Goal: Transaction & Acquisition: Book appointment/travel/reservation

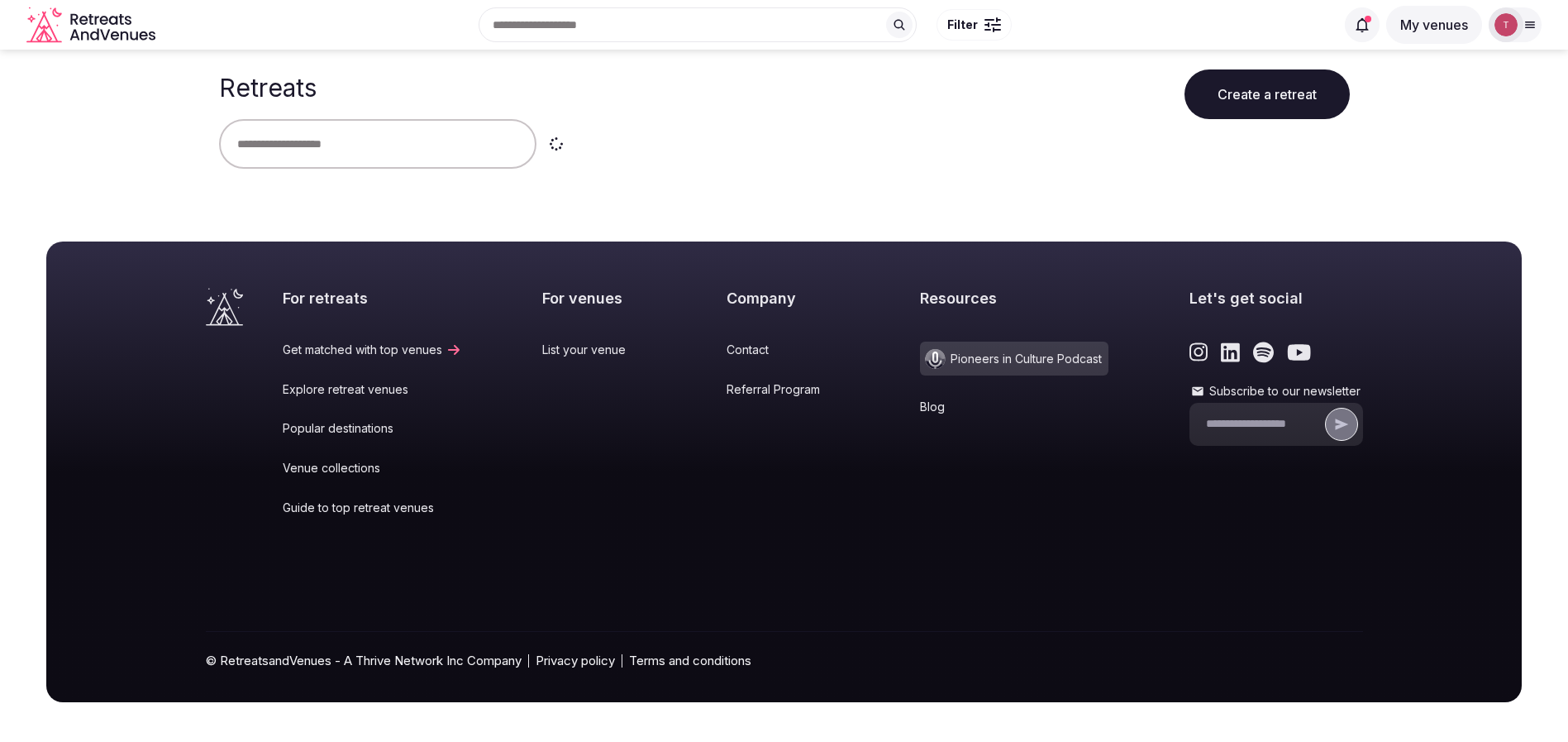
click at [390, 139] on input "text" at bounding box center [377, 143] width 317 height 50
type input "******"
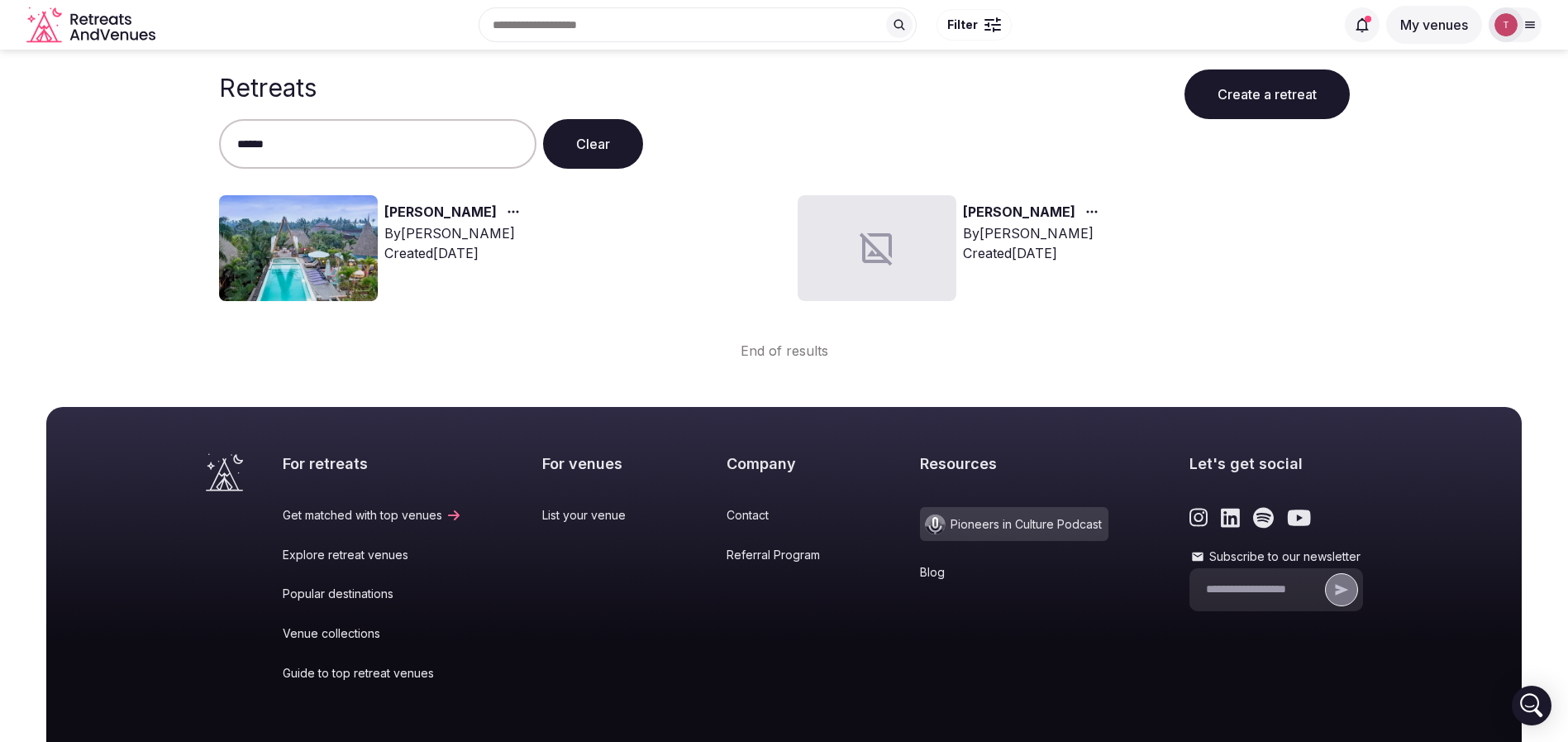
click at [302, 232] on img at bounding box center [299, 247] width 159 height 106
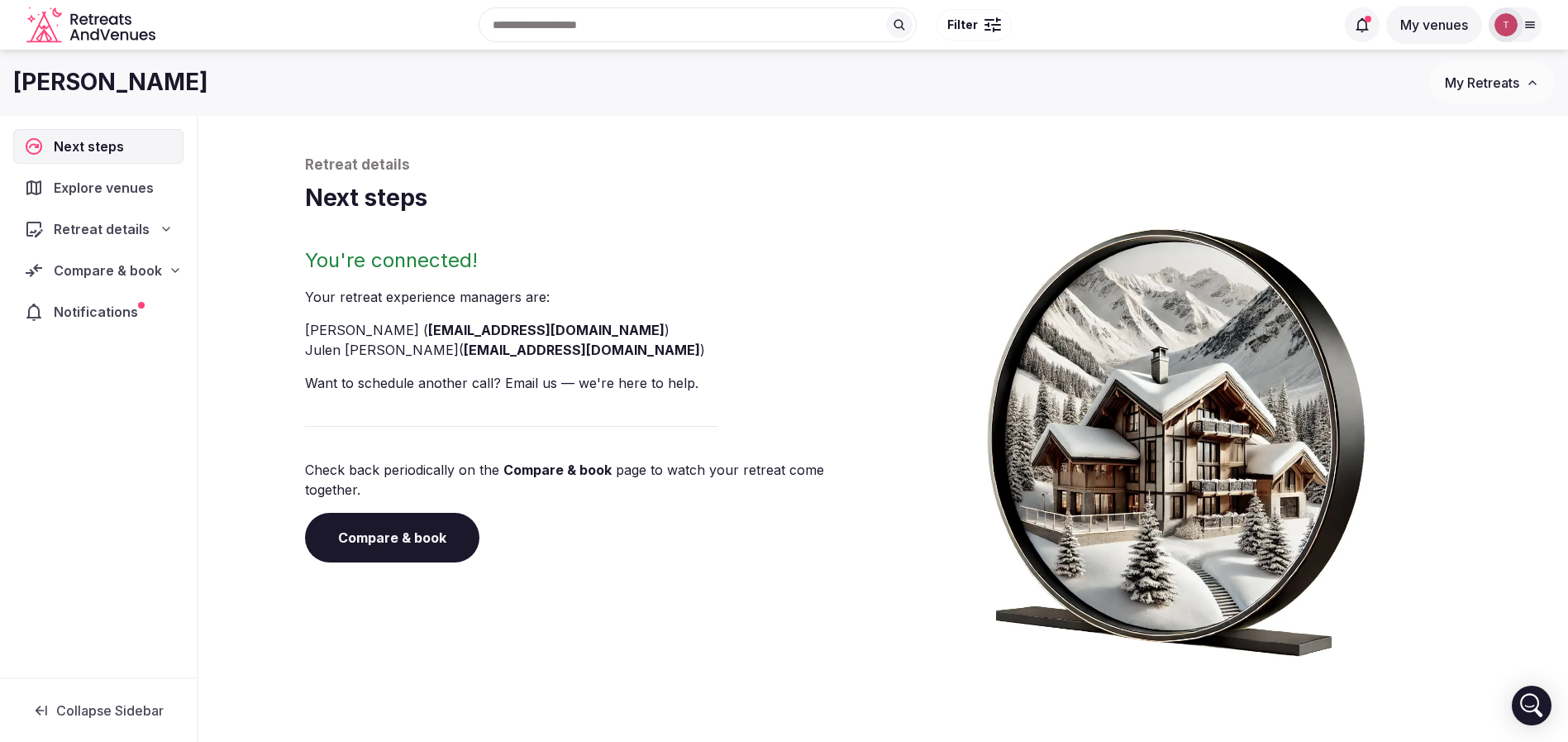
click at [425, 527] on link "Compare & book" at bounding box center [392, 537] width 175 height 50
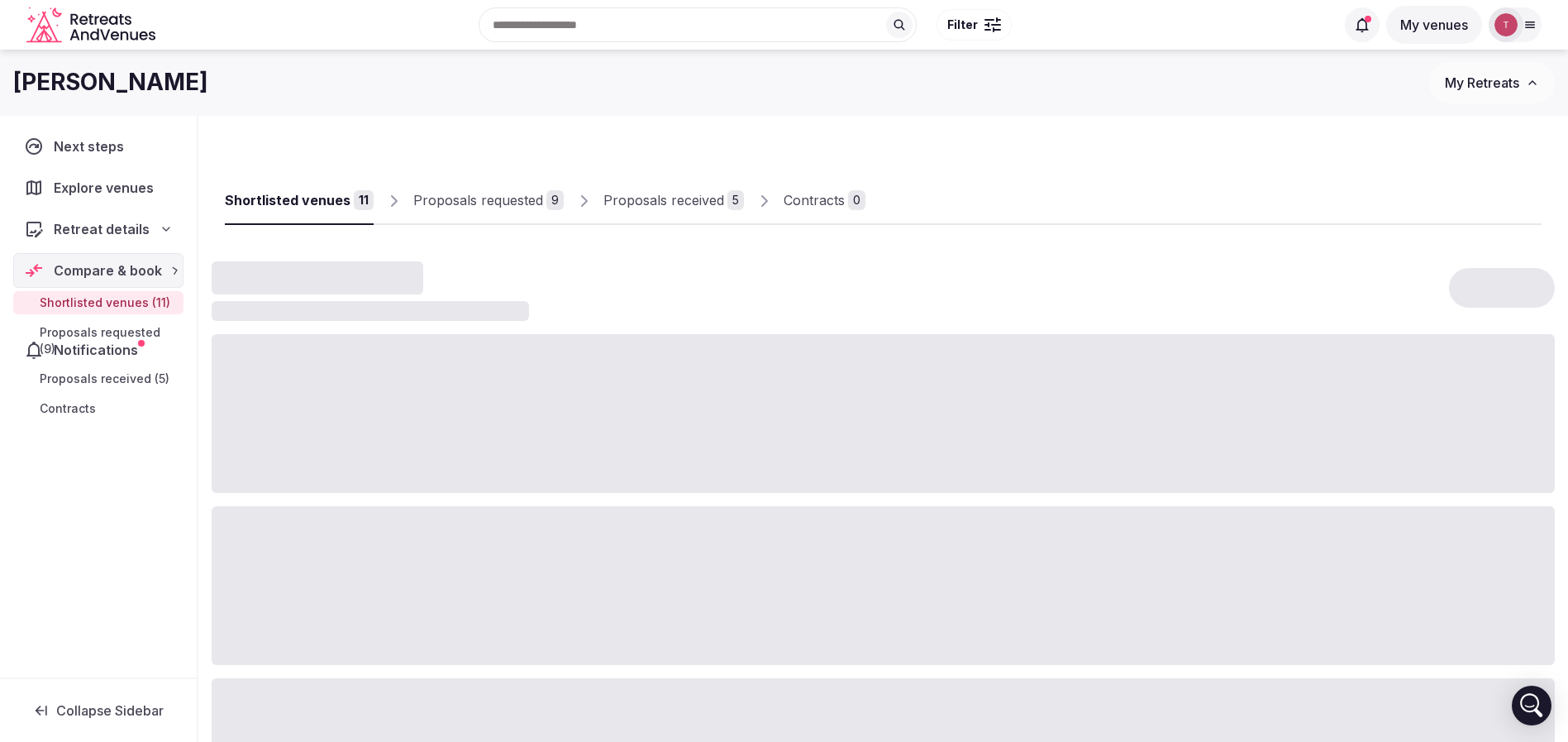
click at [425, 527] on div at bounding box center [882, 586] width 1343 height 159
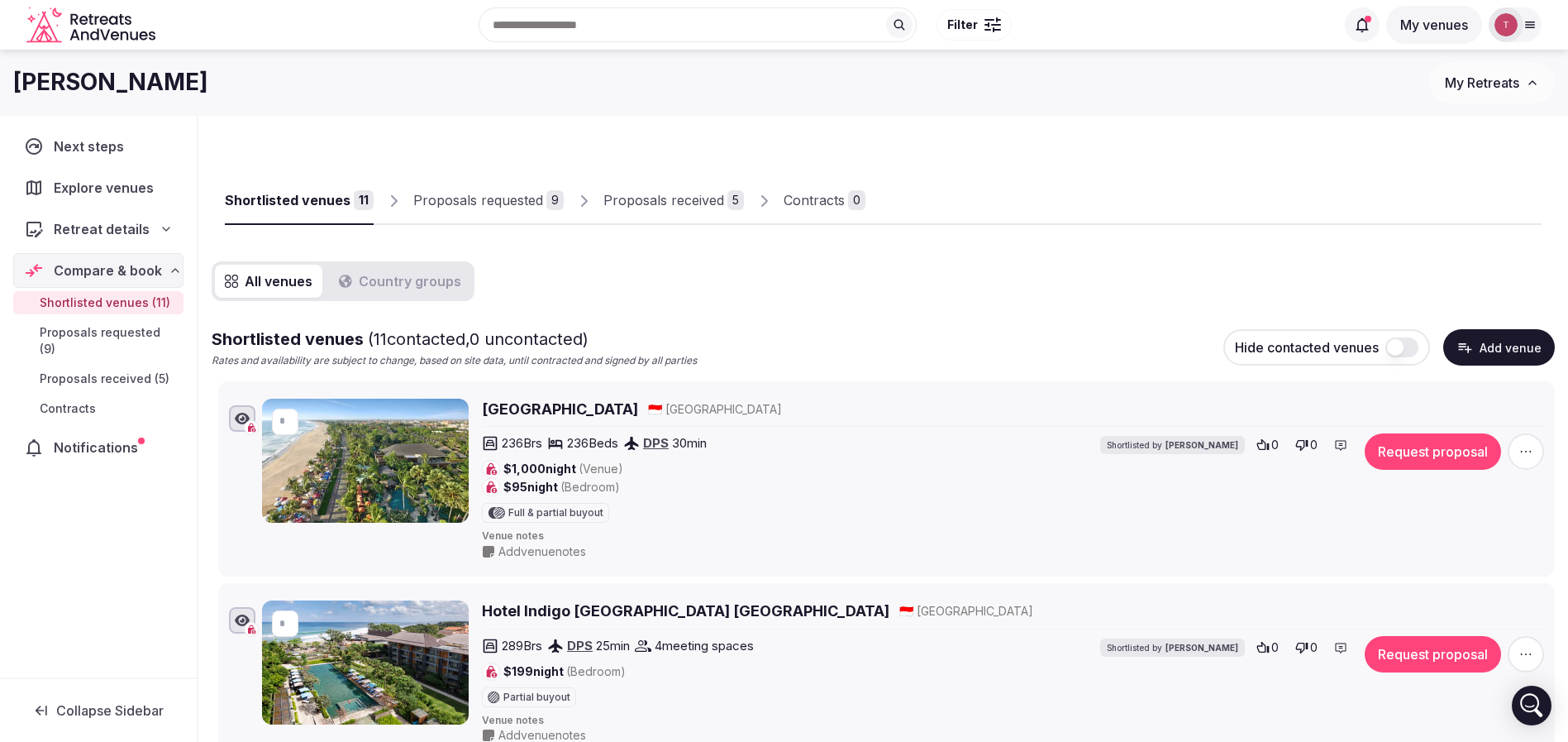
click at [1116, 188] on div "Shortlisted venues 11 Proposals requested 9 Proposals received 5 Contracts 0" at bounding box center [882, 186] width 1316 height 76
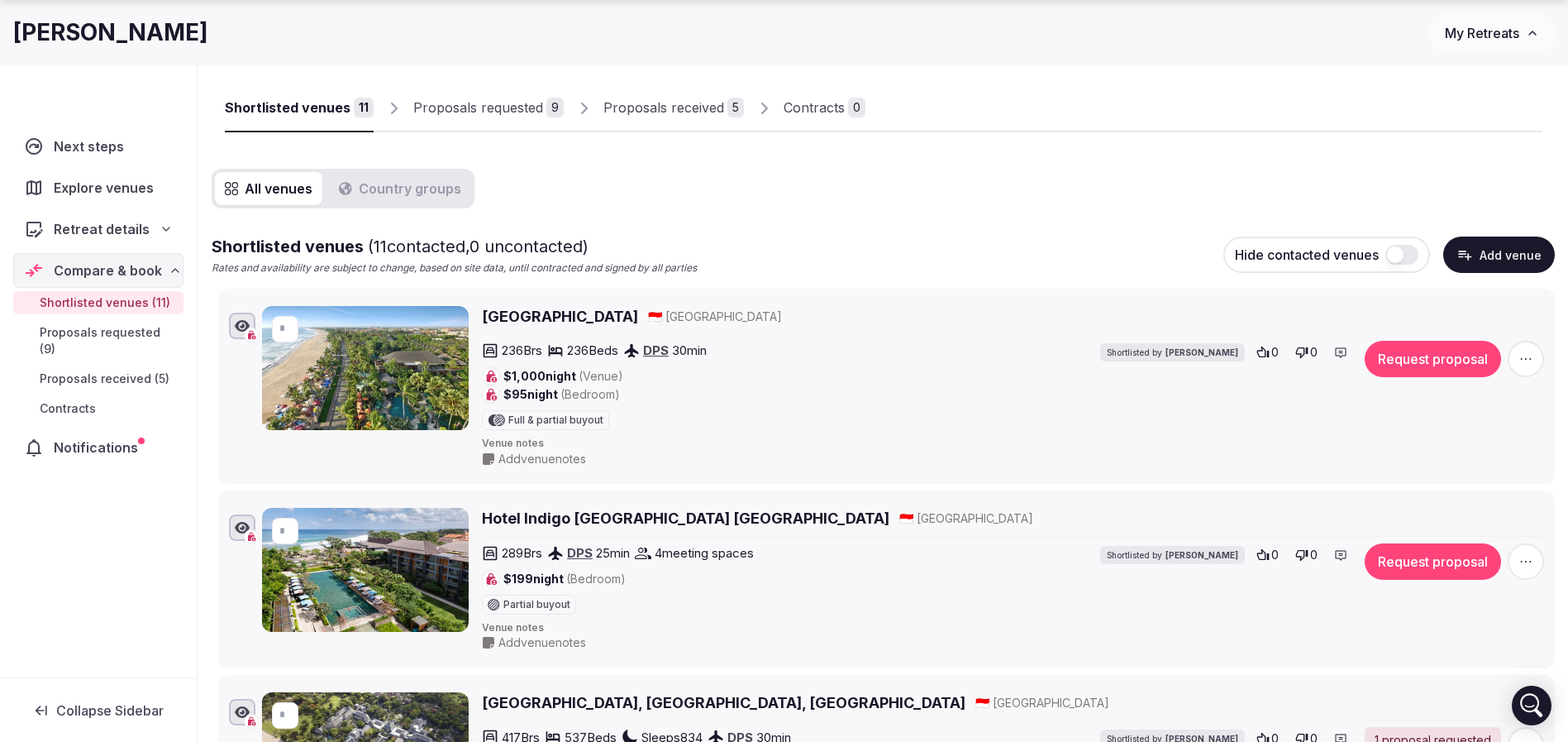
scroll to position [124, 0]
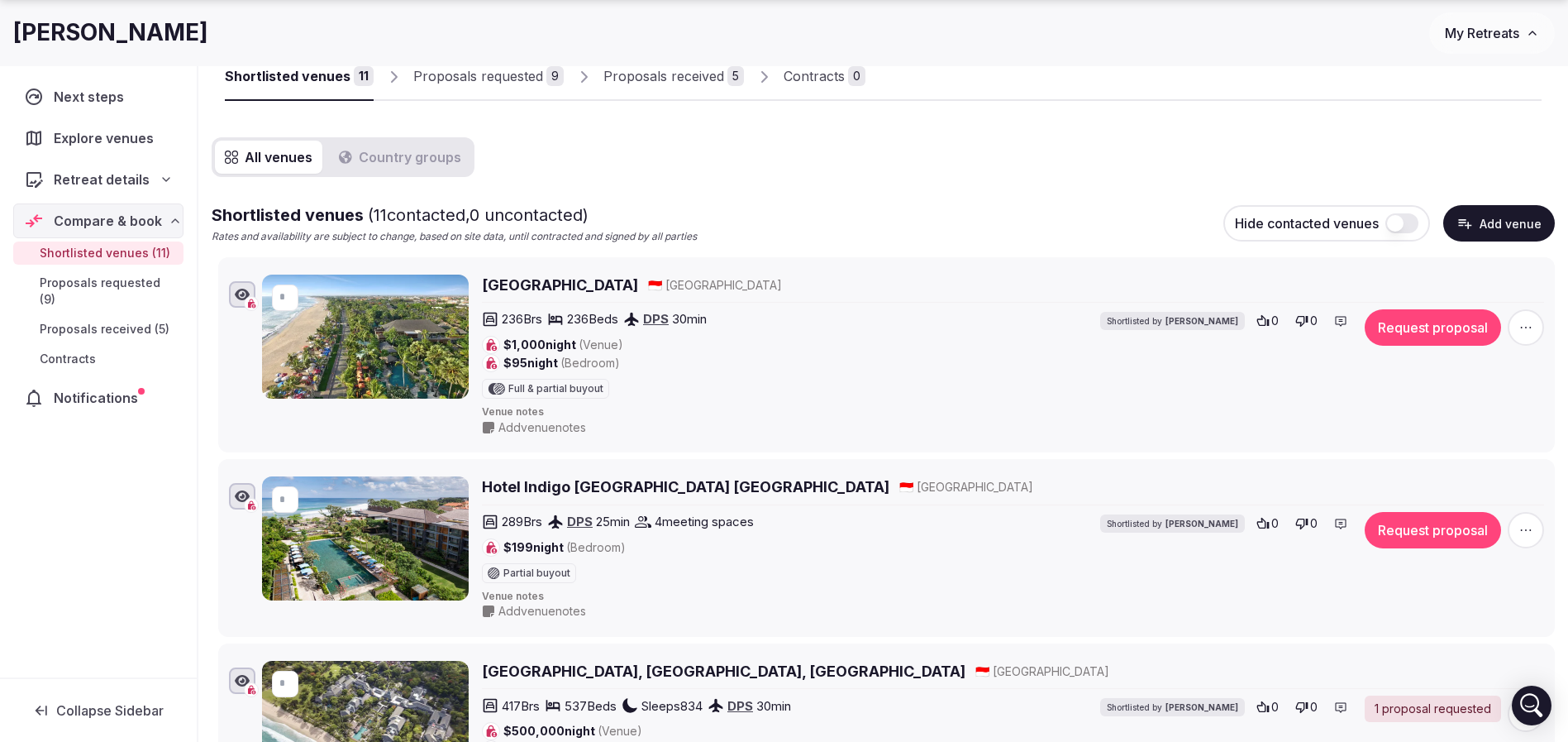
click at [1532, 329] on icon "button" at bounding box center [1525, 327] width 17 height 17
click at [1489, 217] on button "Mark as not a fit" at bounding box center [1482, 226] width 138 height 26
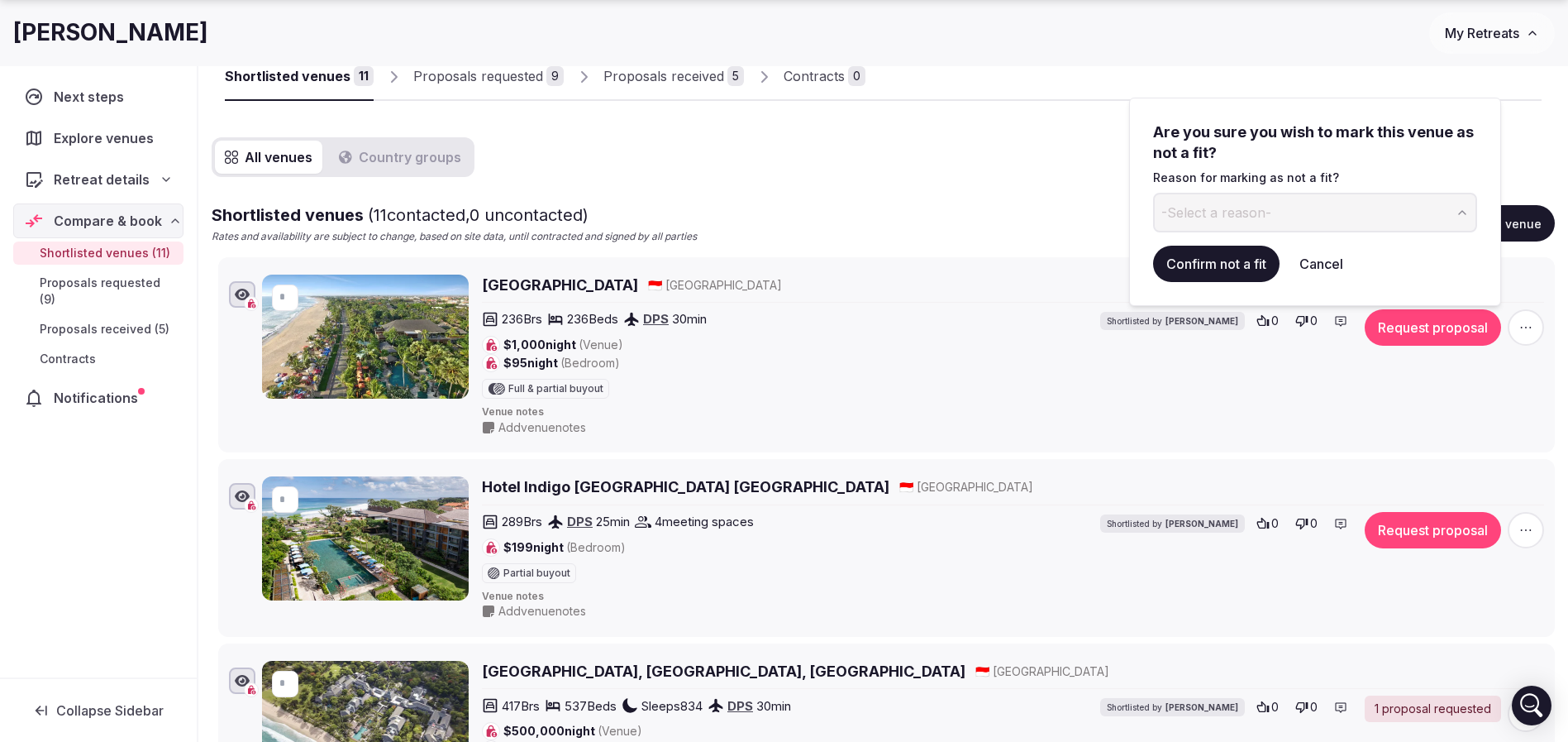
click at [1217, 209] on span "-Select a reason-" at bounding box center [1216, 212] width 110 height 18
click at [1248, 218] on input at bounding box center [1302, 212] width 297 height 39
click at [1249, 217] on input "**********" at bounding box center [1302, 212] width 297 height 39
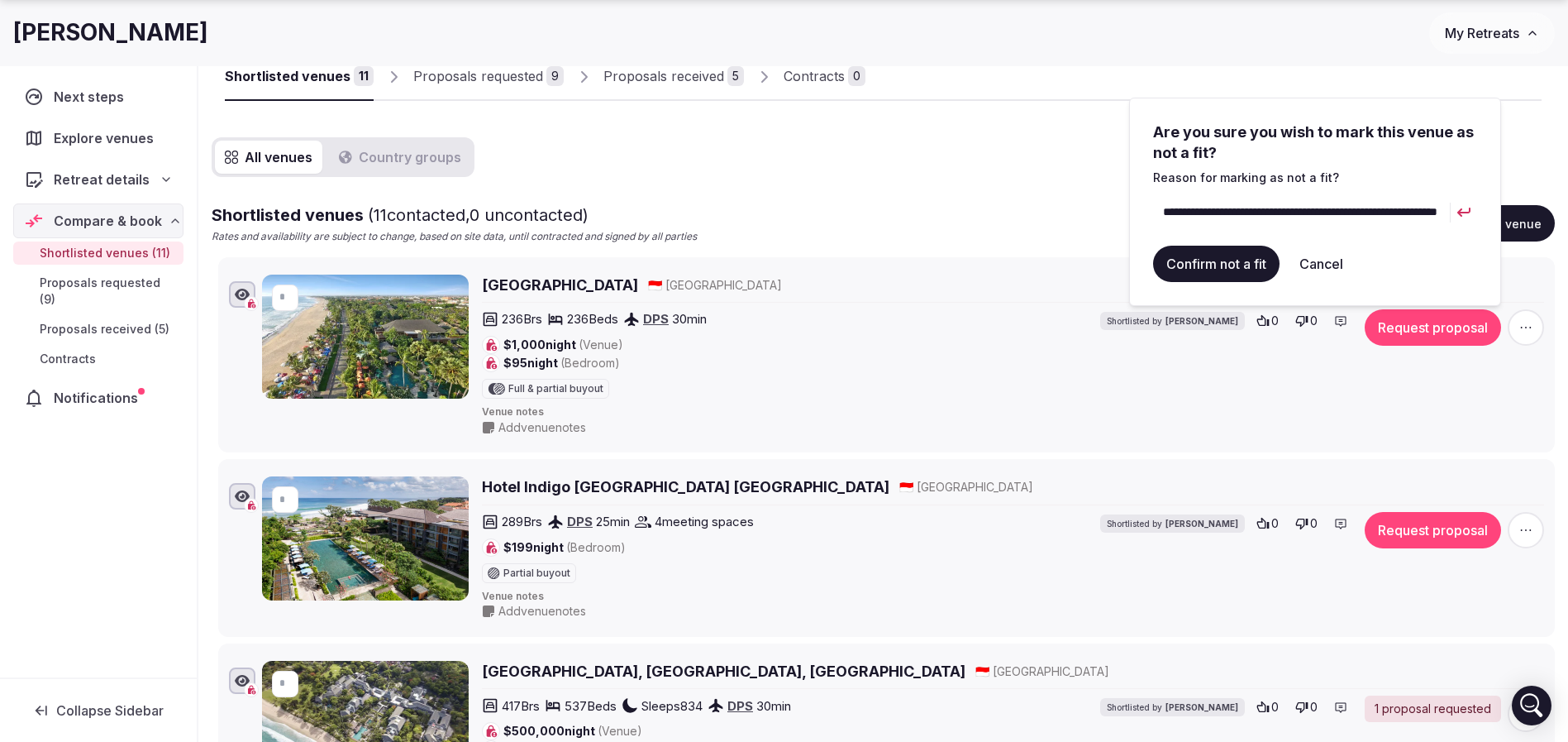
click at [1249, 217] on input "**********" at bounding box center [1302, 212] width 297 height 39
type input "**********"
click at [1240, 266] on button "Confirm not a fit" at bounding box center [1216, 264] width 127 height 37
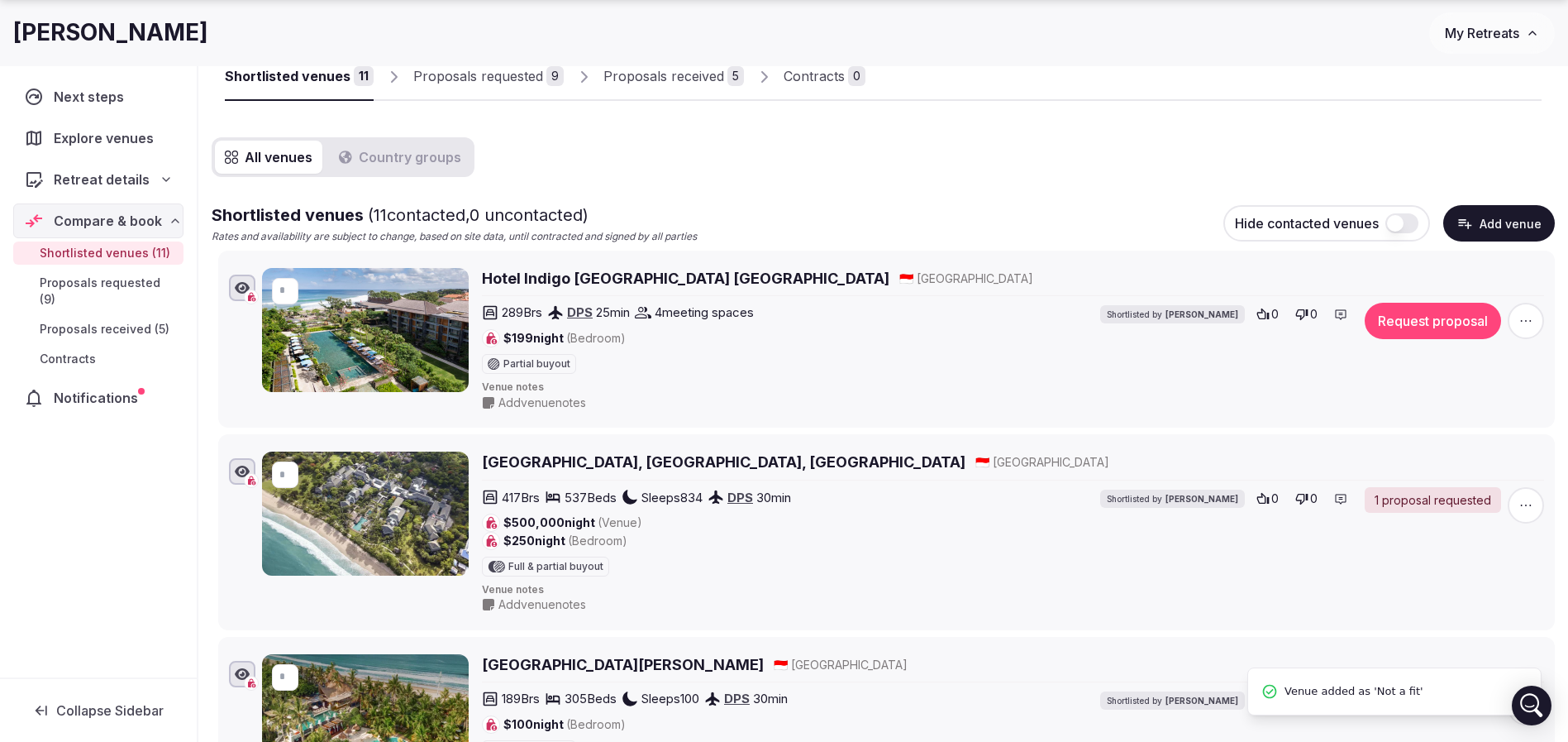
scroll to position [0, 0]
click at [525, 69] on div "Proposals requested" at bounding box center [478, 76] width 130 height 20
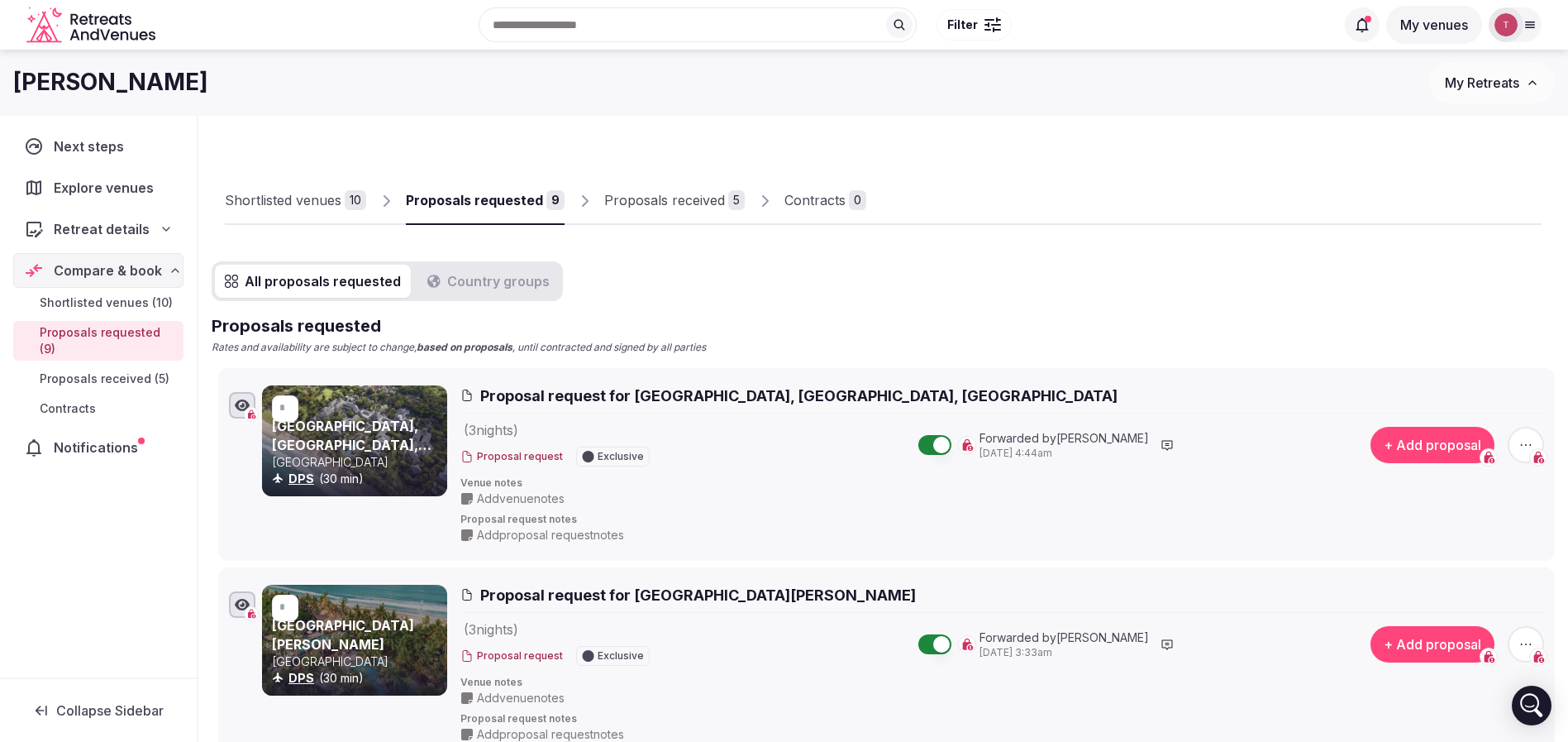
click at [330, 184] on link "Shortlisted venues 10" at bounding box center [295, 200] width 142 height 48
click at [314, 192] on div "Shortlisted venues" at bounding box center [282, 200] width 116 height 20
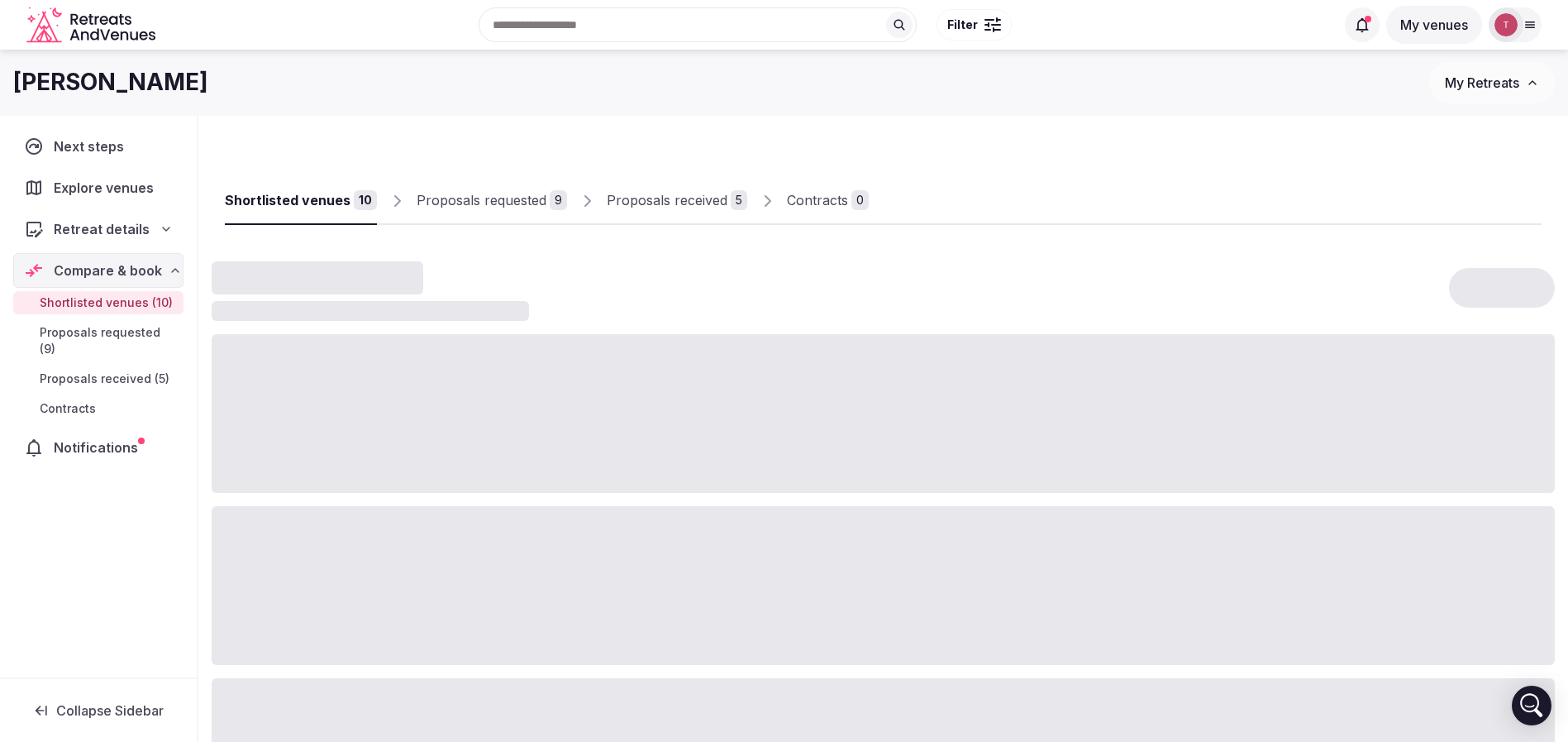
click at [314, 192] on div "Shortlisted venues" at bounding box center [287, 200] width 126 height 20
click at [969, 282] on div at bounding box center [882, 291] width 1343 height 59
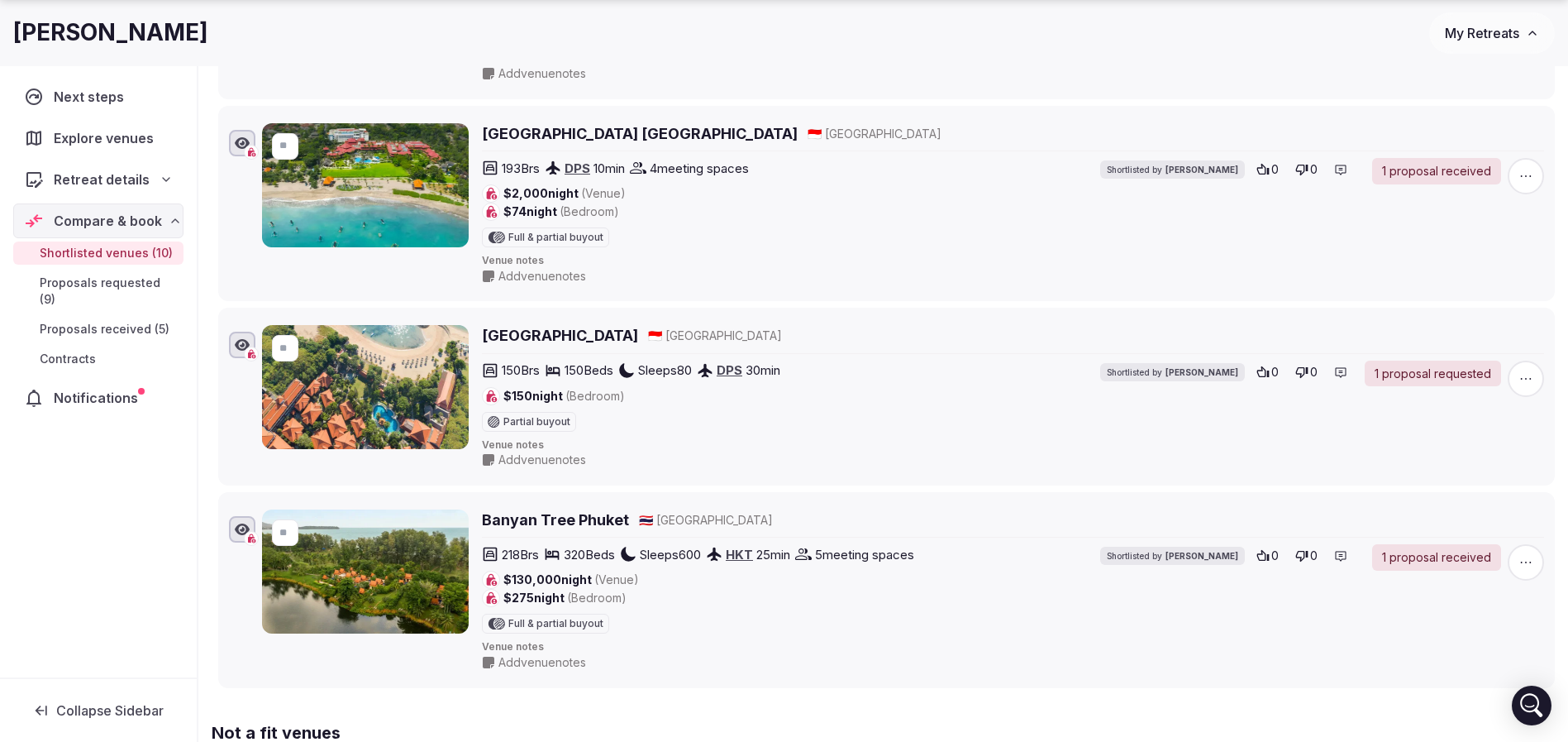
scroll to position [1737, 0]
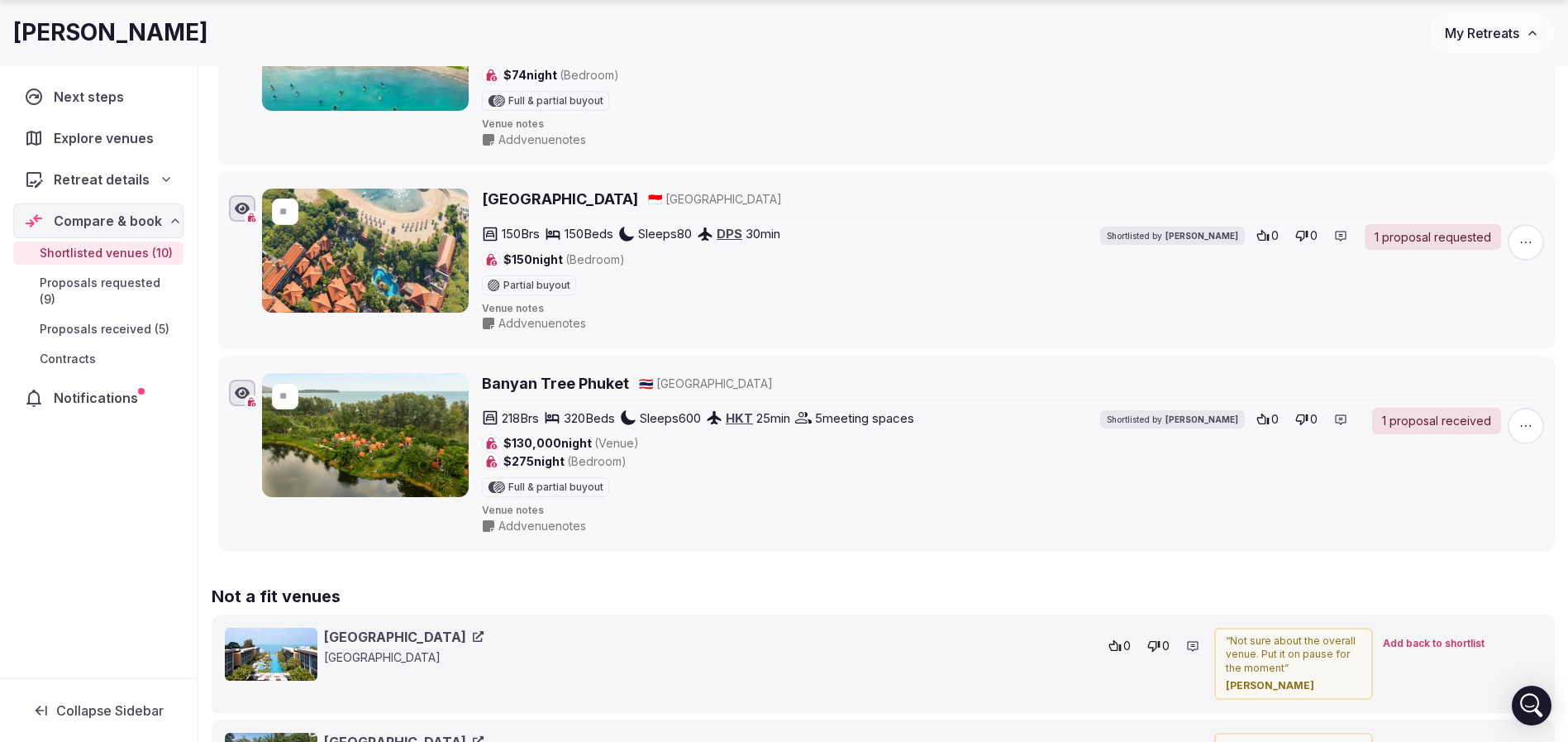
drag, startPoint x: 1529, startPoint y: 239, endPoint x: 1512, endPoint y: 242, distance: 17.3
click at [1529, 239] on icon "button" at bounding box center [1525, 242] width 17 height 17
click at [1490, 144] on button "Mark as not a fit" at bounding box center [1476, 142] width 139 height 26
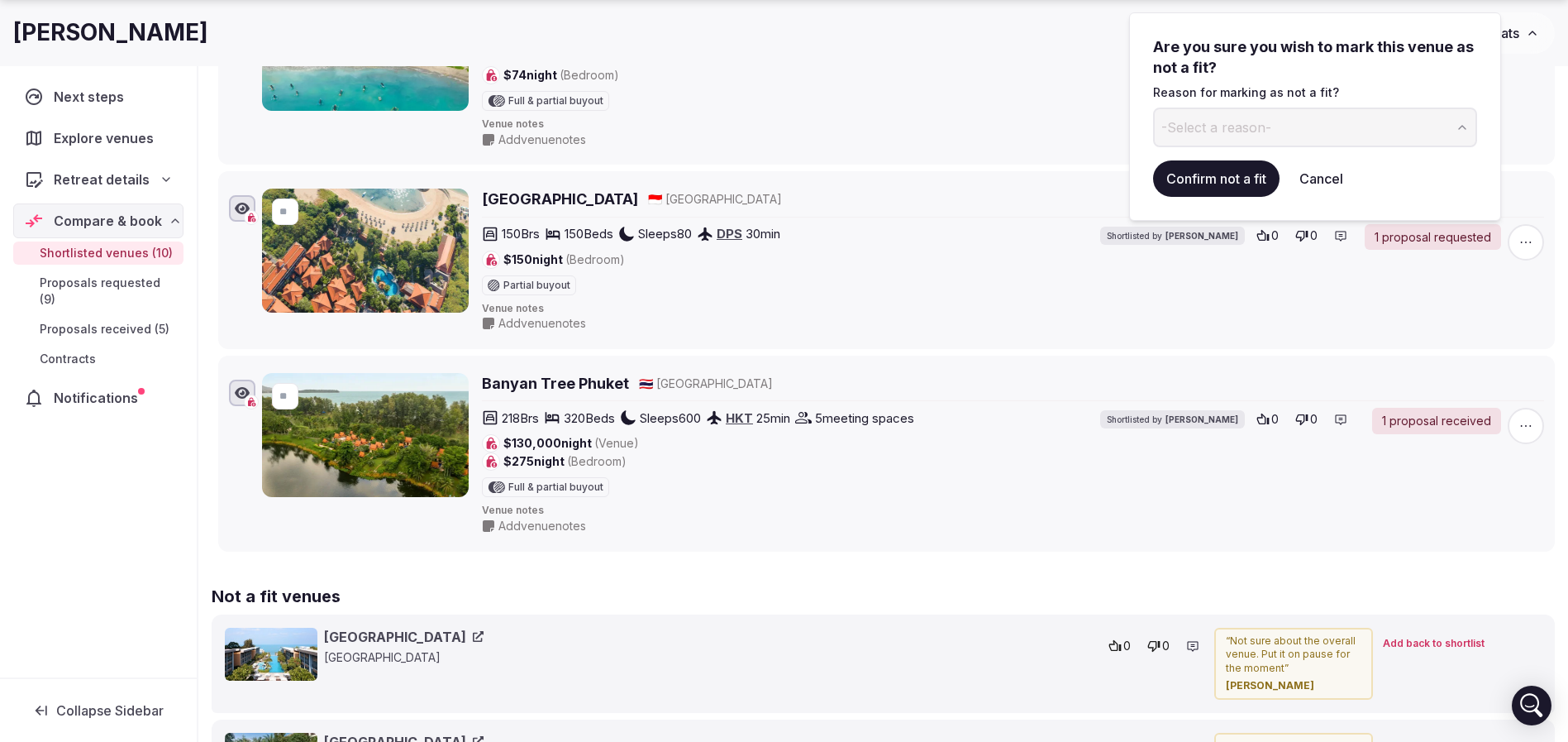
click at [1296, 125] on button "-Select a reason-" at bounding box center [1315, 127] width 324 height 39
click at [1229, 114] on input at bounding box center [1302, 127] width 297 height 39
drag, startPoint x: 1319, startPoint y: 130, endPoint x: 1109, endPoint y: 122, distance: 210.2
click at [1109, 122] on body "Recent searches Canada Cancún, Quintana Roo, Mexico Tulum, Quintana Roo, Mexico…" at bounding box center [784, 285] width 1568 height 4043
drag, startPoint x: 1323, startPoint y: 122, endPoint x: 1152, endPoint y: 114, distance: 171.2
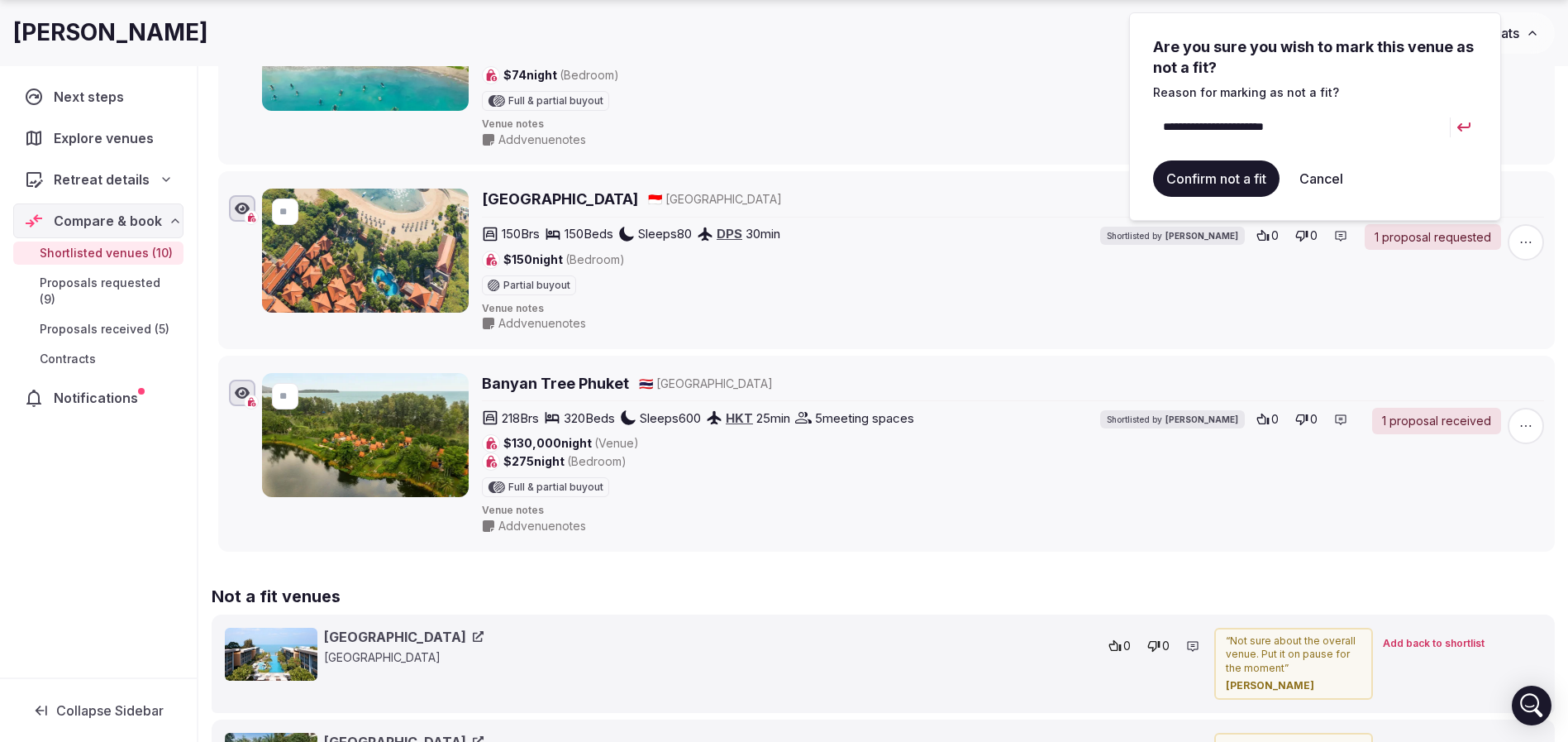
click at [1152, 114] on div "**********" at bounding box center [1315, 116] width 372 height 208
click at [1372, 122] on input "**********" at bounding box center [1302, 127] width 297 height 39
drag, startPoint x: 1357, startPoint y: 139, endPoint x: 1121, endPoint y: 121, distance: 236.7
click at [1121, 121] on body "Recent searches Canada Cancún, Quintana Roo, Mexico Tulum, Quintana Roo, Mexico…" at bounding box center [784, 285] width 1568 height 4043
type input "**********"
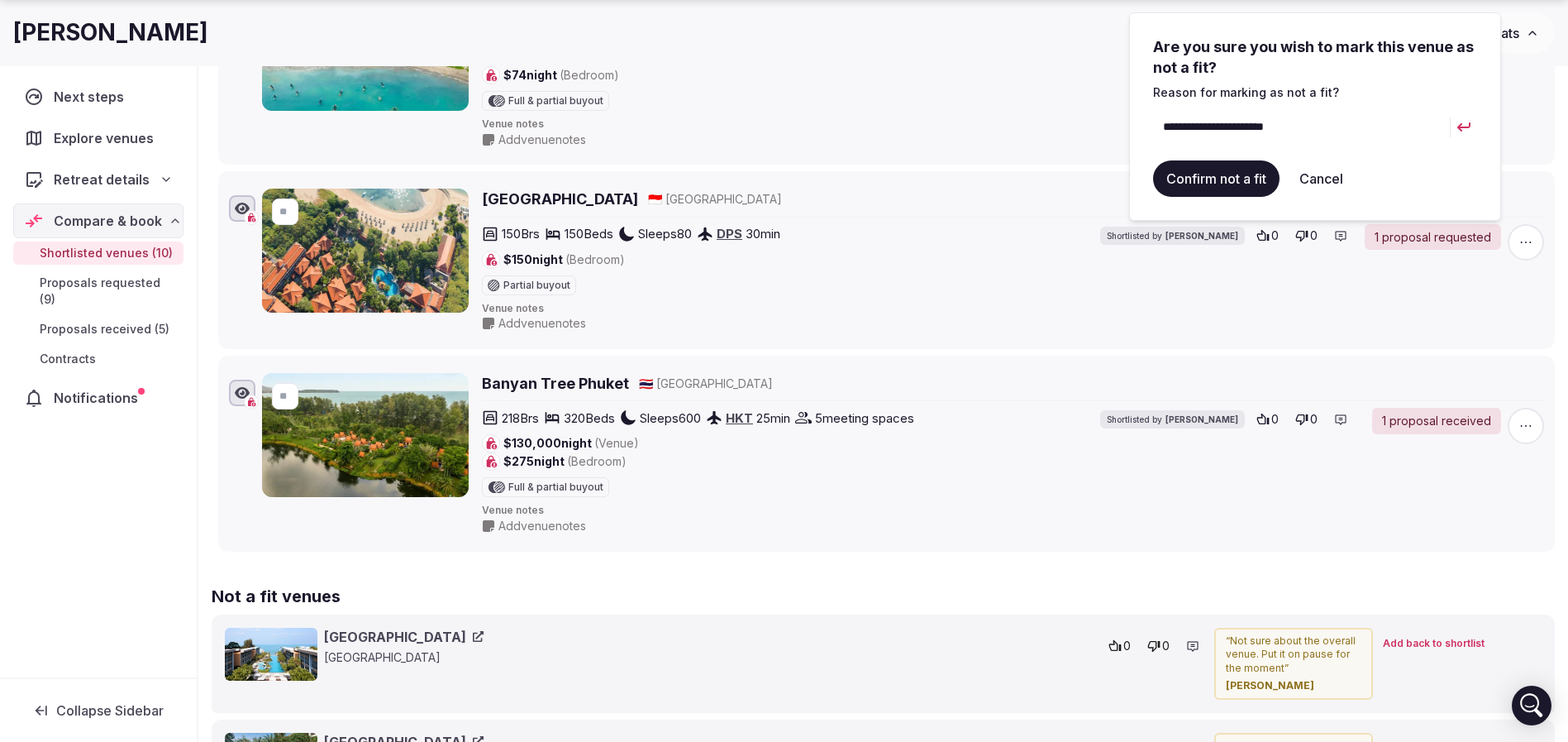
click at [1320, 175] on button "Cancel" at bounding box center [1321, 179] width 70 height 37
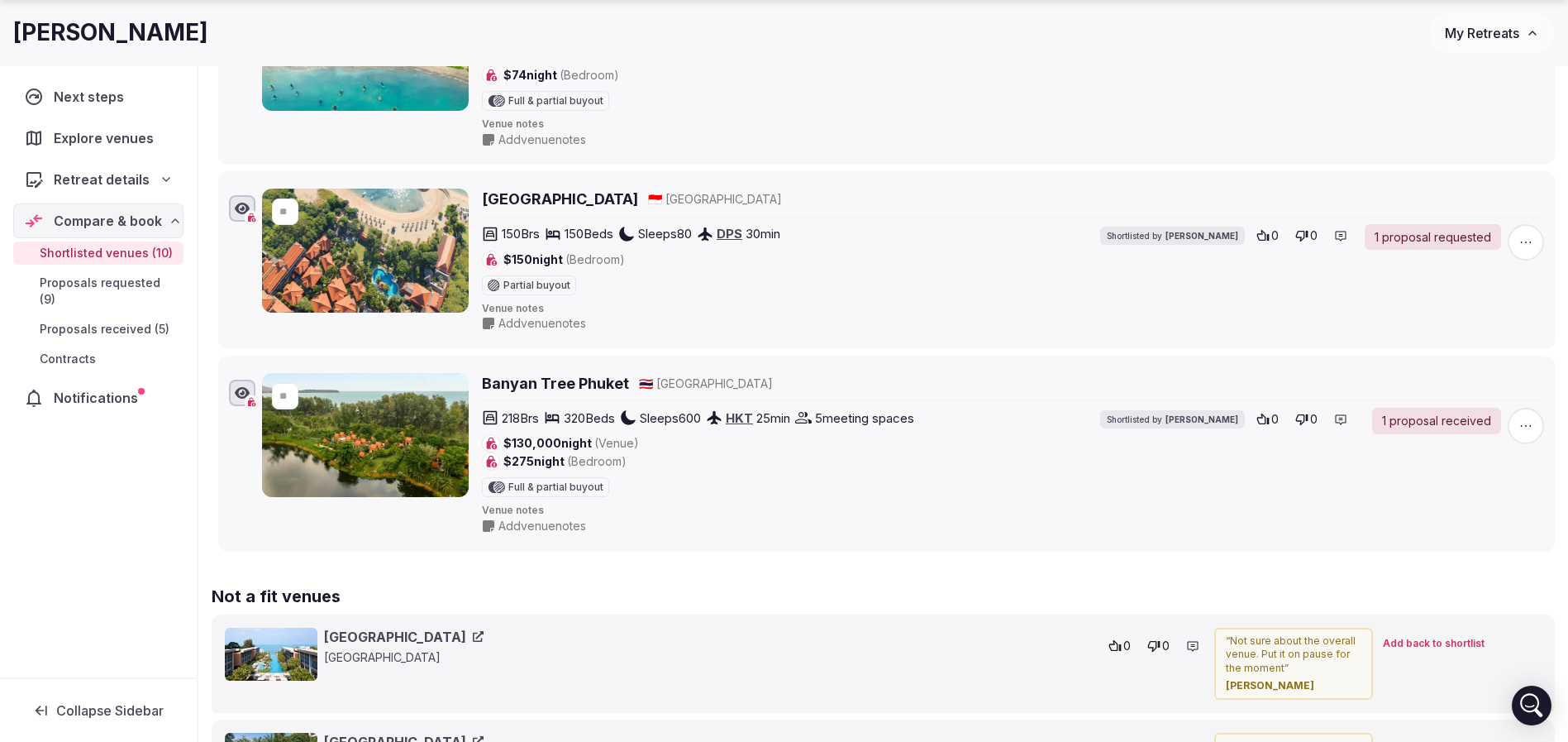
click at [1512, 241] on span "button" at bounding box center [1526, 242] width 37 height 37
click at [1478, 147] on button "Mark as not a fit" at bounding box center [1476, 142] width 139 height 26
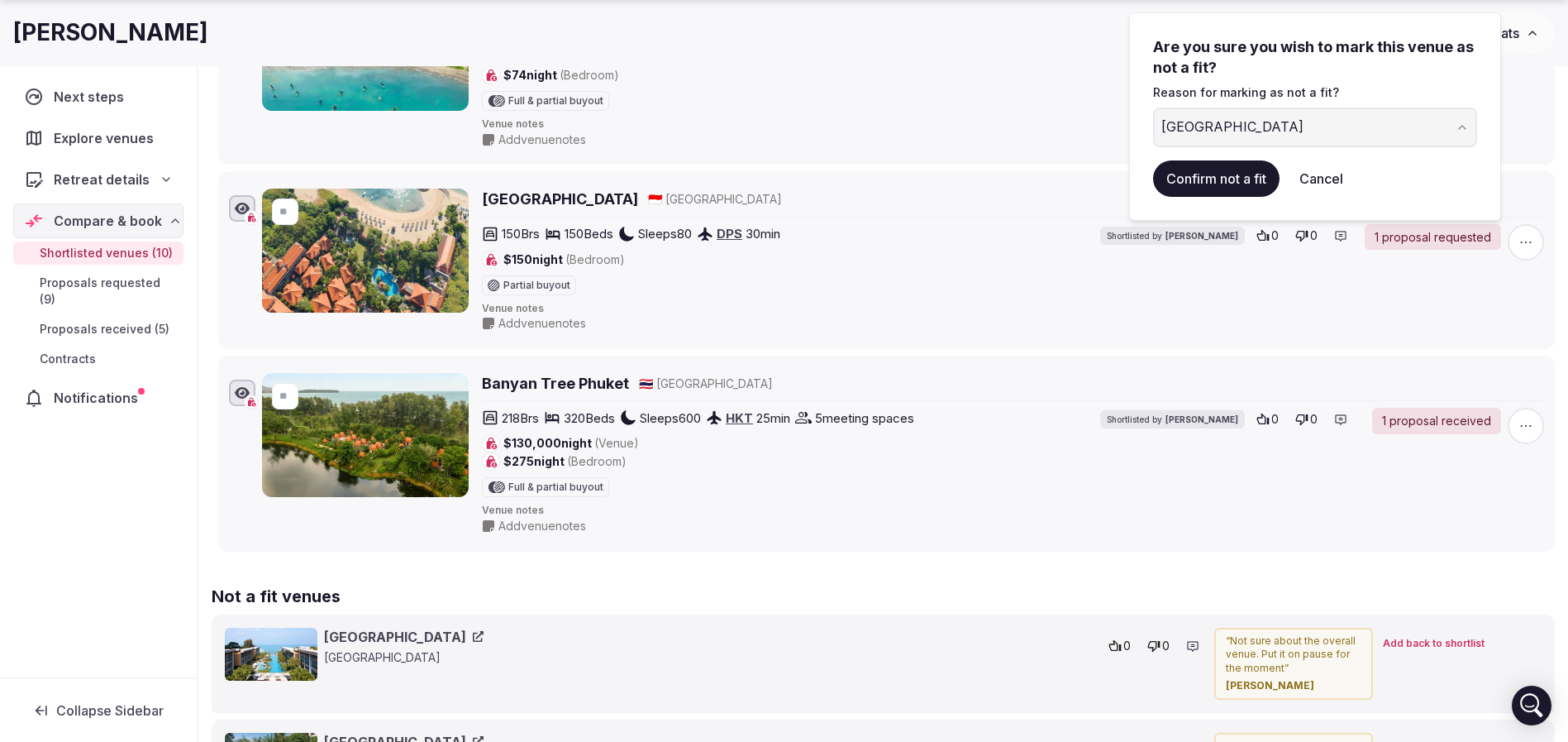
click at [1287, 120] on div "[GEOGRAPHIC_DATA]" at bounding box center [1232, 127] width 142 height 20
click at [1367, 89] on p "Reason for marking as not a fit?" at bounding box center [1315, 93] width 324 height 17
click at [1354, 129] on button "[GEOGRAPHIC_DATA]" at bounding box center [1315, 127] width 324 height 39
drag, startPoint x: 1322, startPoint y: 126, endPoint x: 1164, endPoint y: 115, distance: 158.4
click at [1164, 115] on input "**********" at bounding box center [1302, 127] width 297 height 39
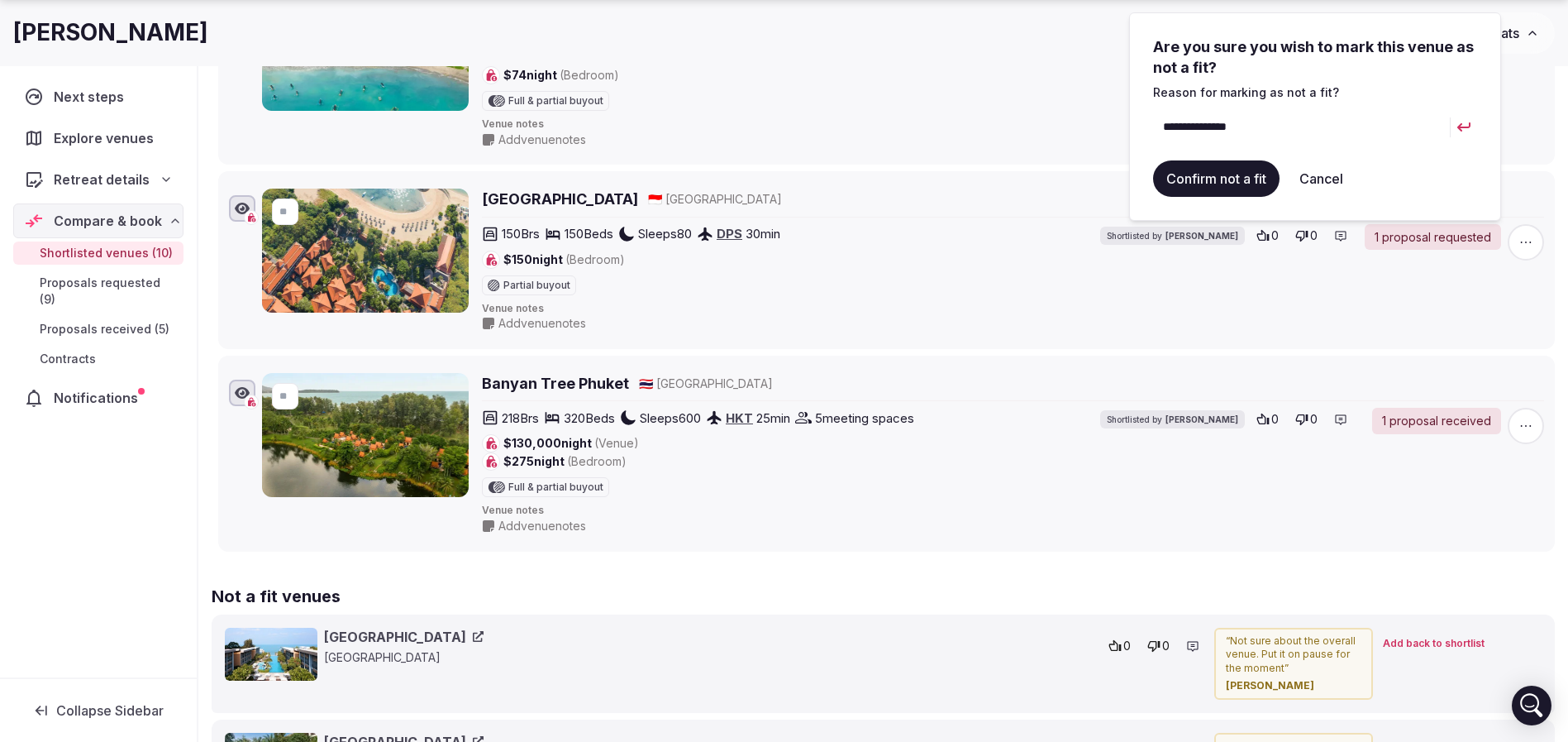
type input "**********"
click at [1202, 182] on button "Confirm not a fit" at bounding box center [1216, 179] width 127 height 37
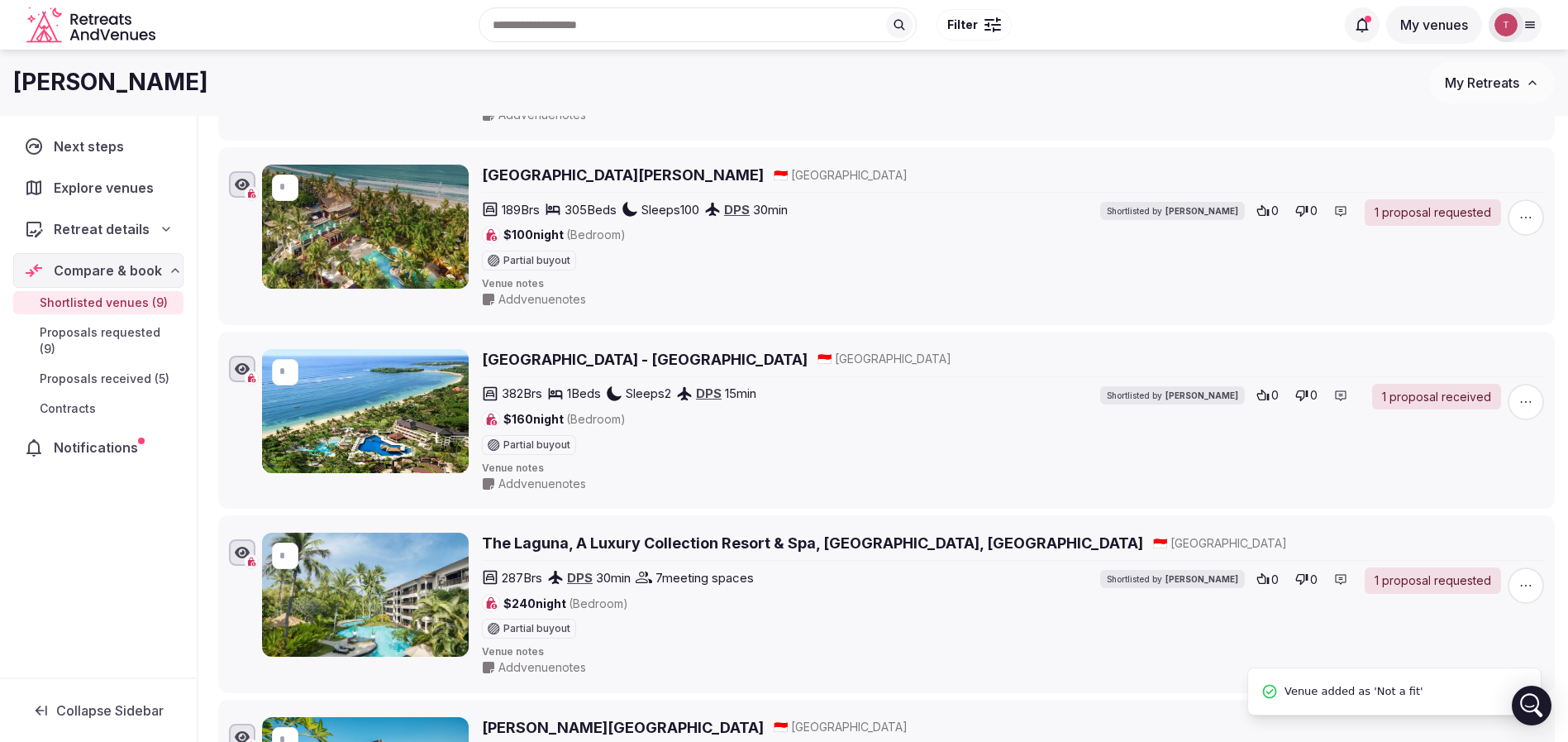
scroll to position [0, 0]
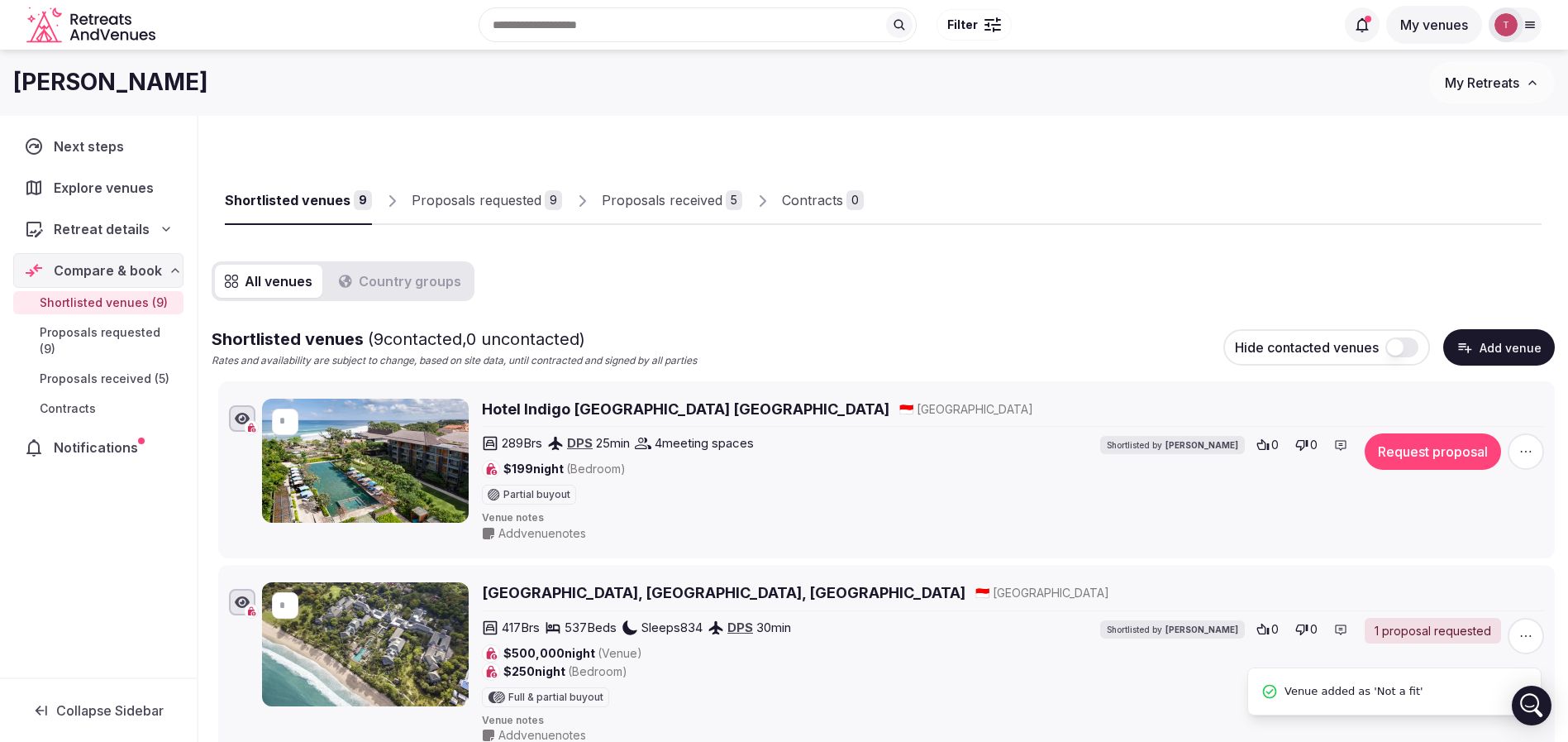
click at [512, 192] on div "Proposals requested" at bounding box center [476, 200] width 130 height 20
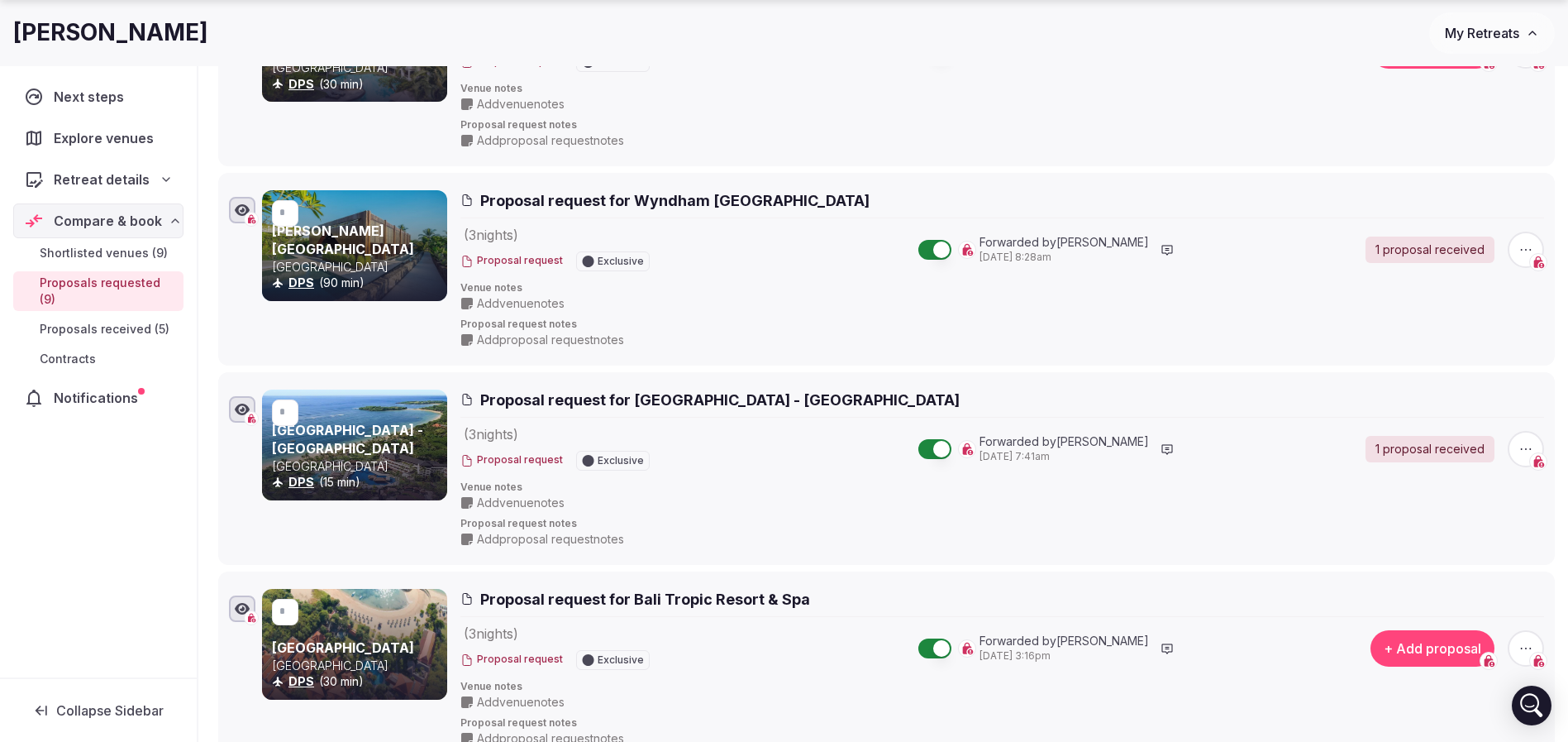
scroll to position [1240, 0]
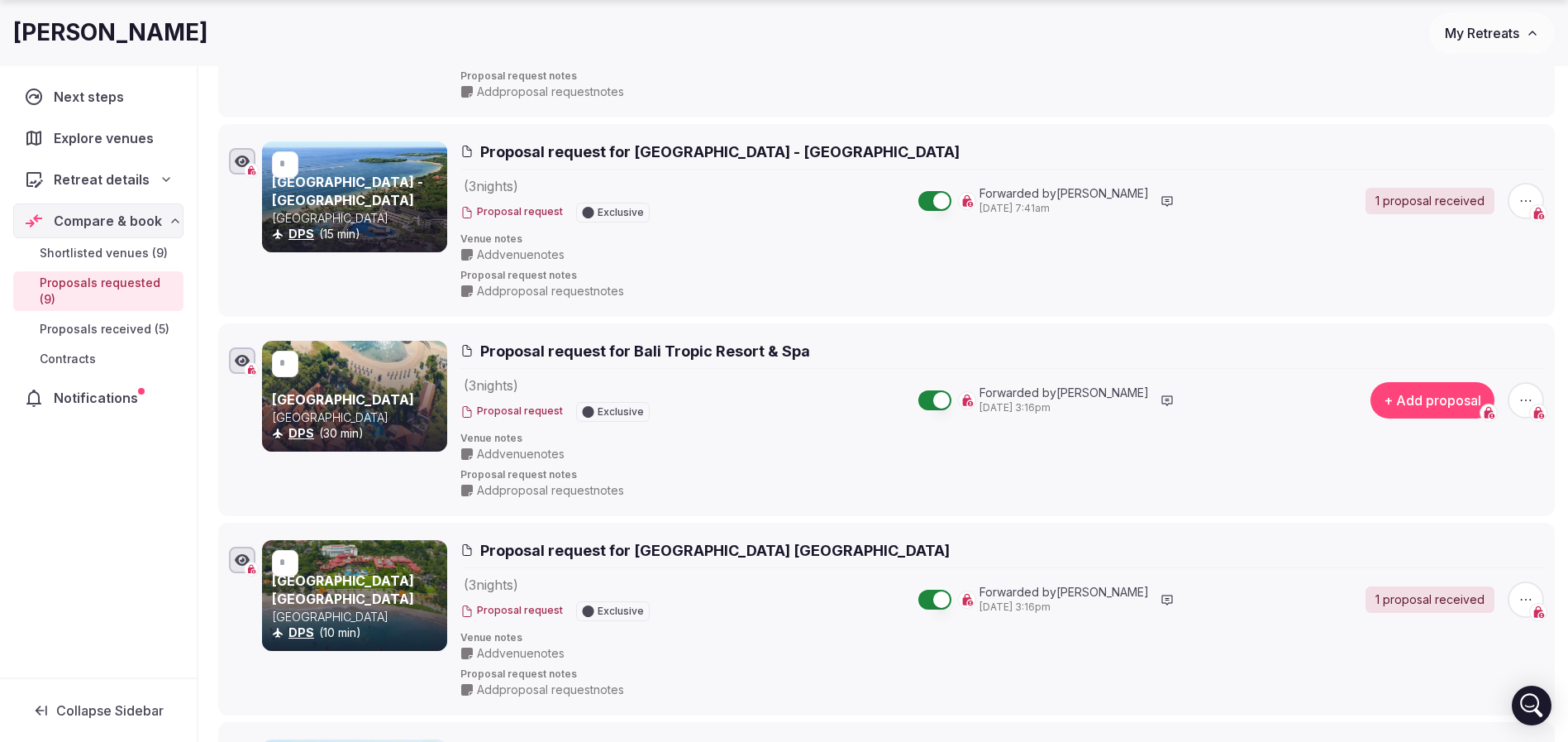
click at [1531, 393] on icon "button" at bounding box center [1525, 399] width 17 height 17
click at [1449, 302] on button "Withdraw proposal request" at bounding box center [1464, 299] width 189 height 26
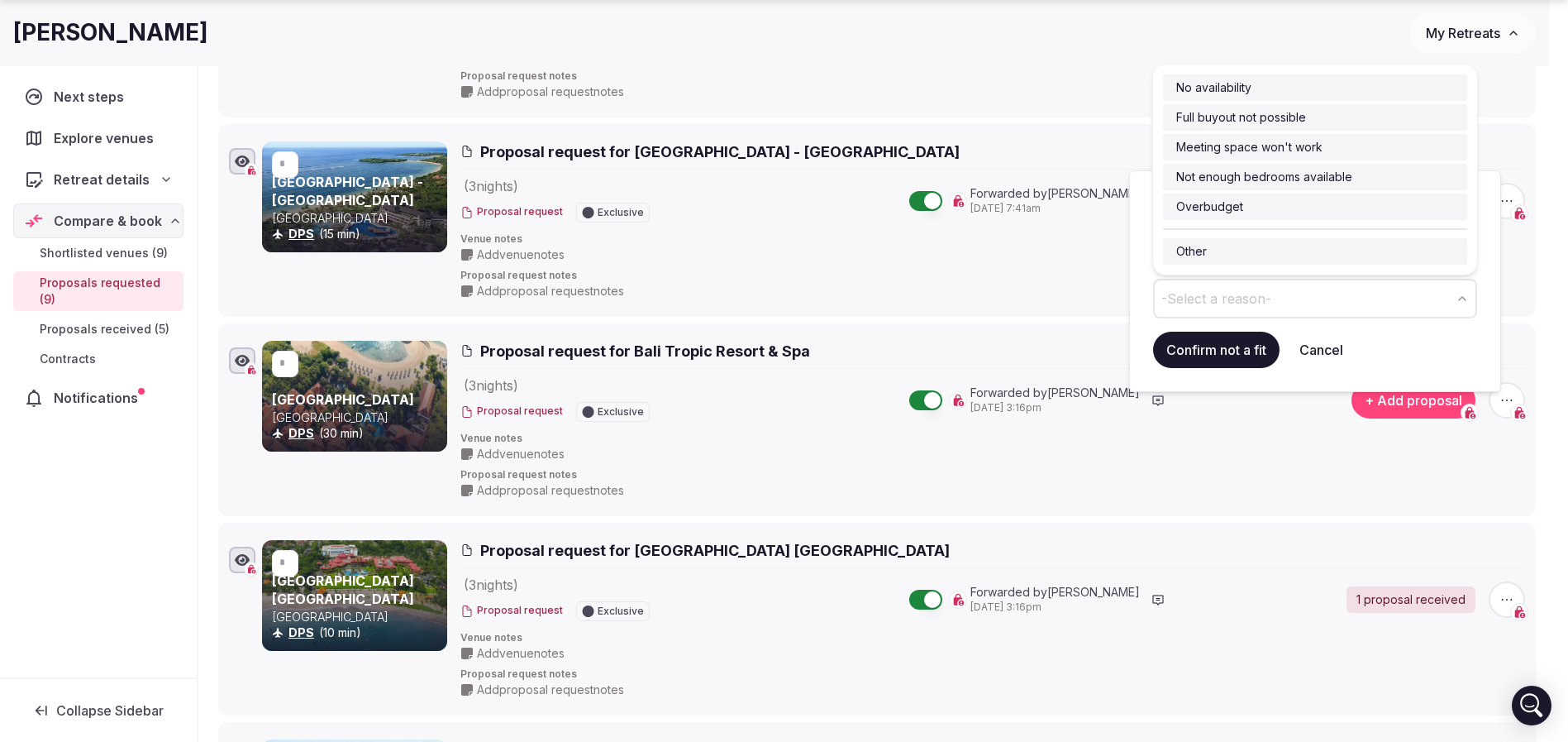
click at [1233, 306] on span "-Select a reason-" at bounding box center [1216, 298] width 110 height 18
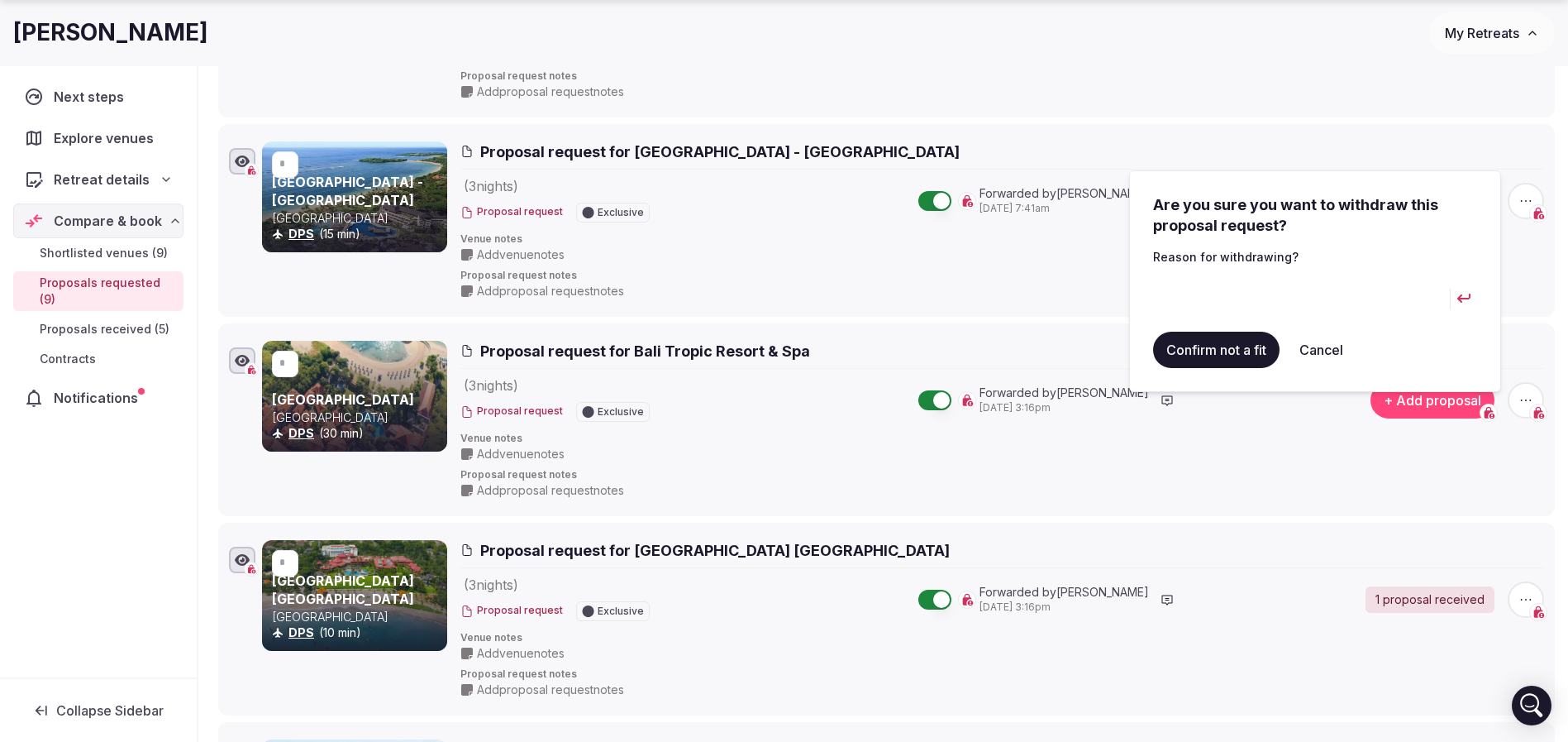
click at [1224, 300] on input at bounding box center [1302, 298] width 297 height 39
type input "*"
type input "**********"
click at [1220, 351] on button "Confirm not a fit" at bounding box center [1216, 350] width 127 height 37
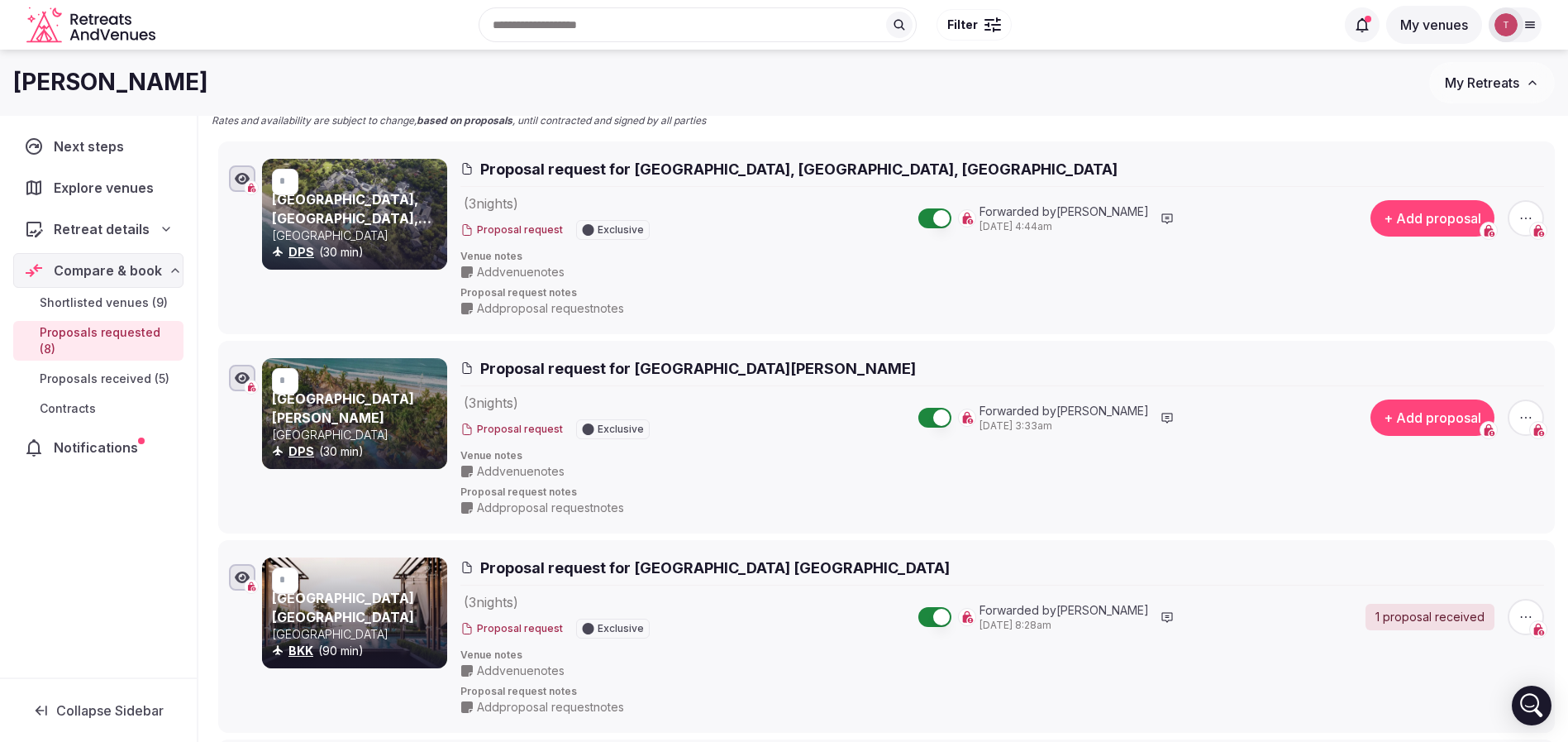
scroll to position [0, 0]
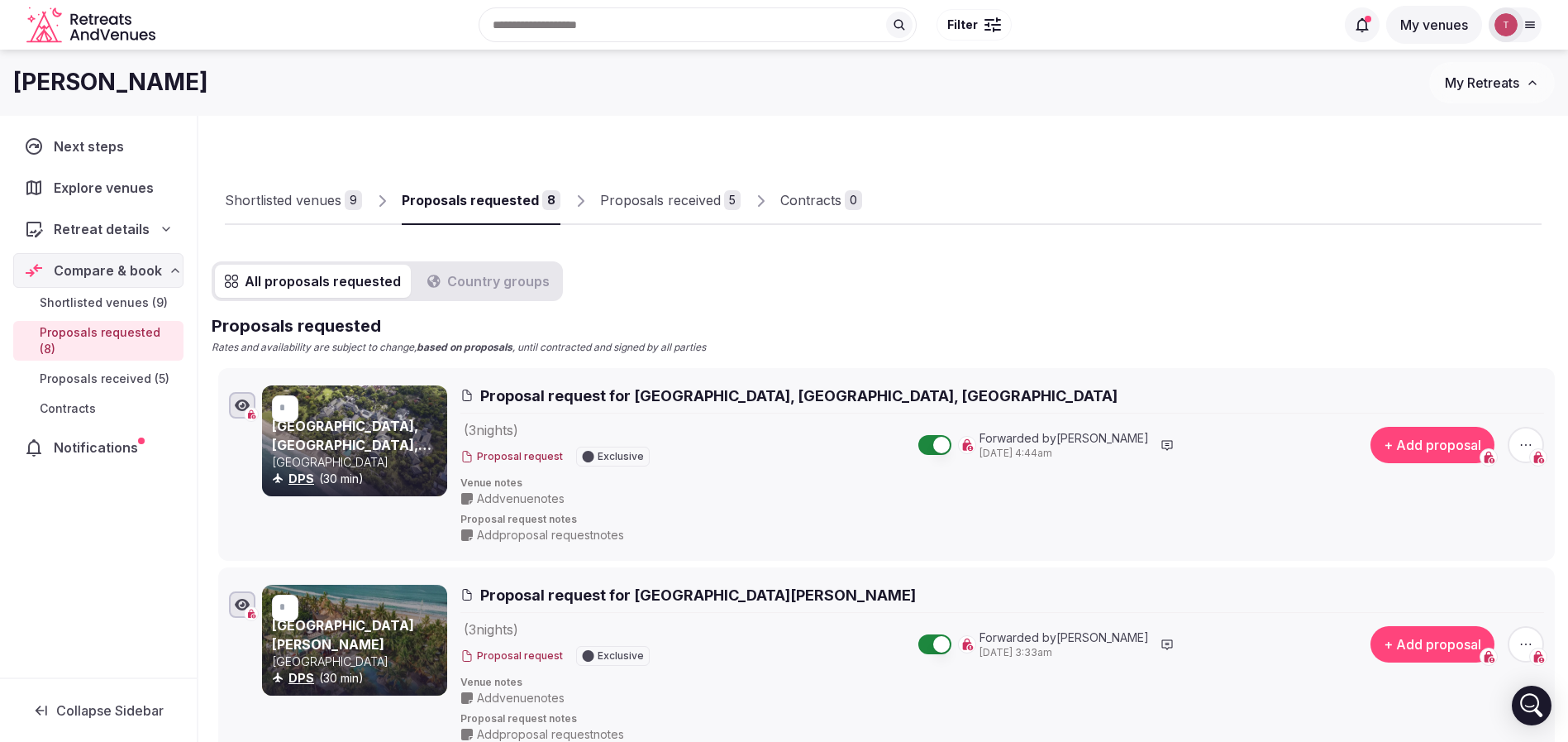
click at [687, 198] on div "Proposals received" at bounding box center [660, 200] width 121 height 20
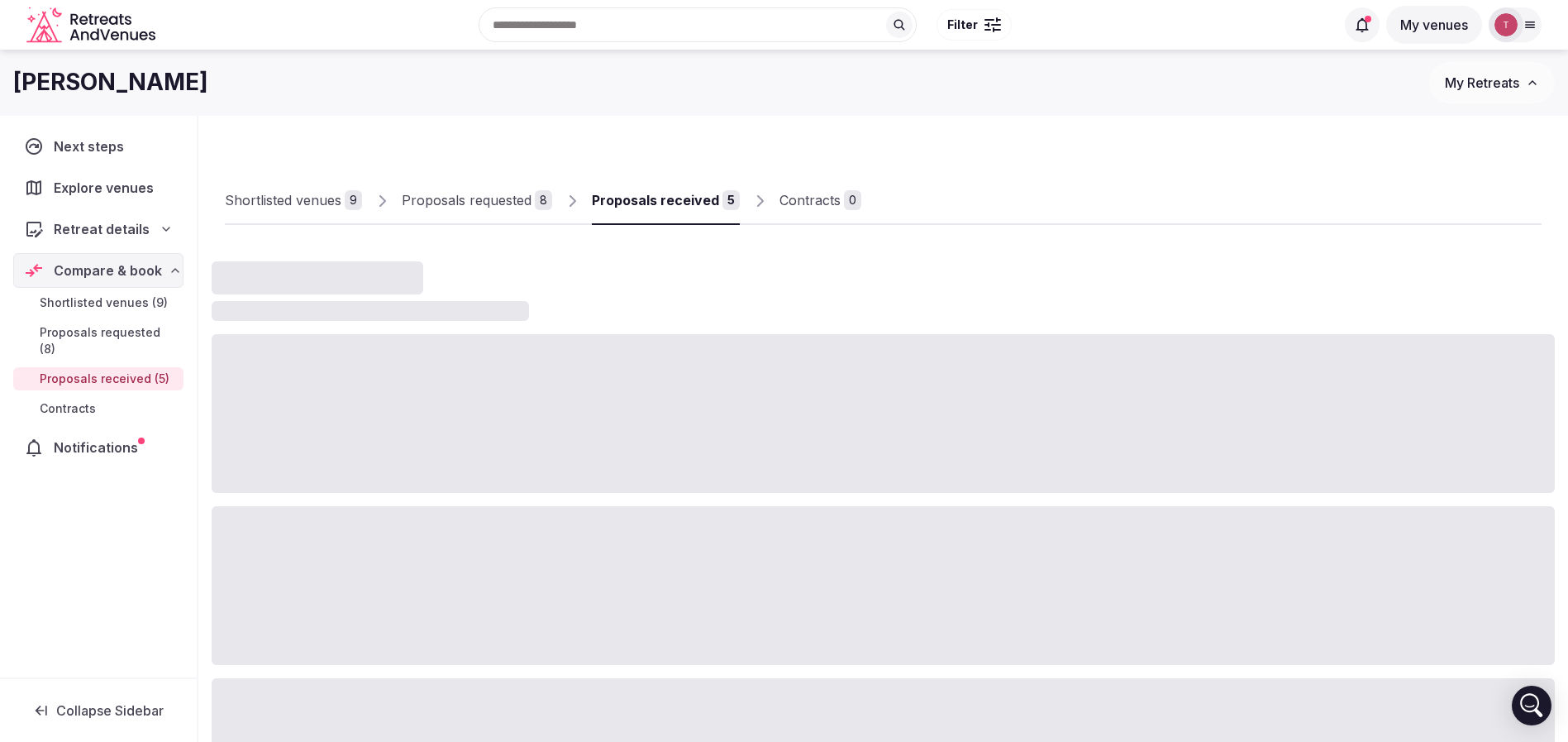
click at [687, 198] on div "Proposals received" at bounding box center [655, 200] width 128 height 20
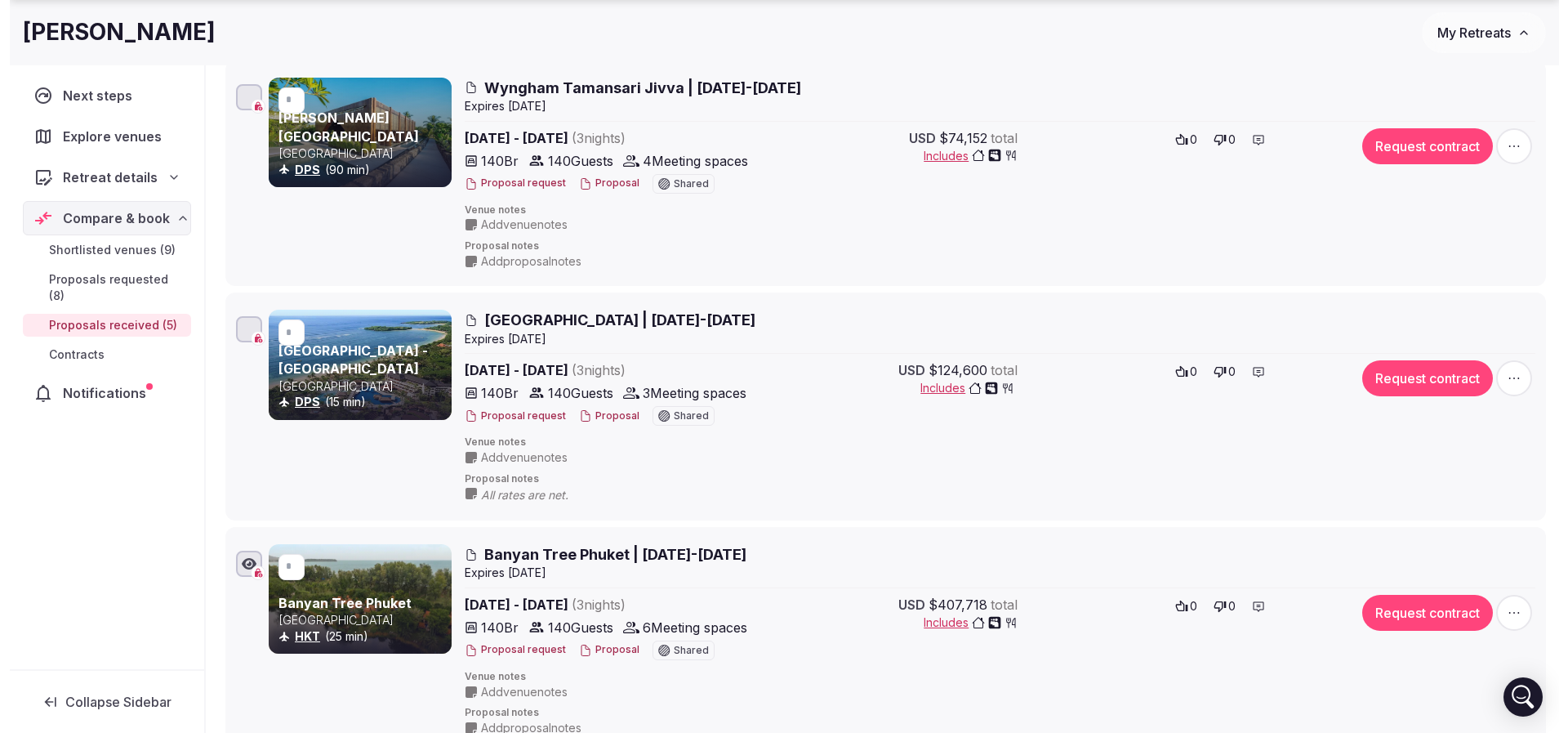
scroll to position [490, 0]
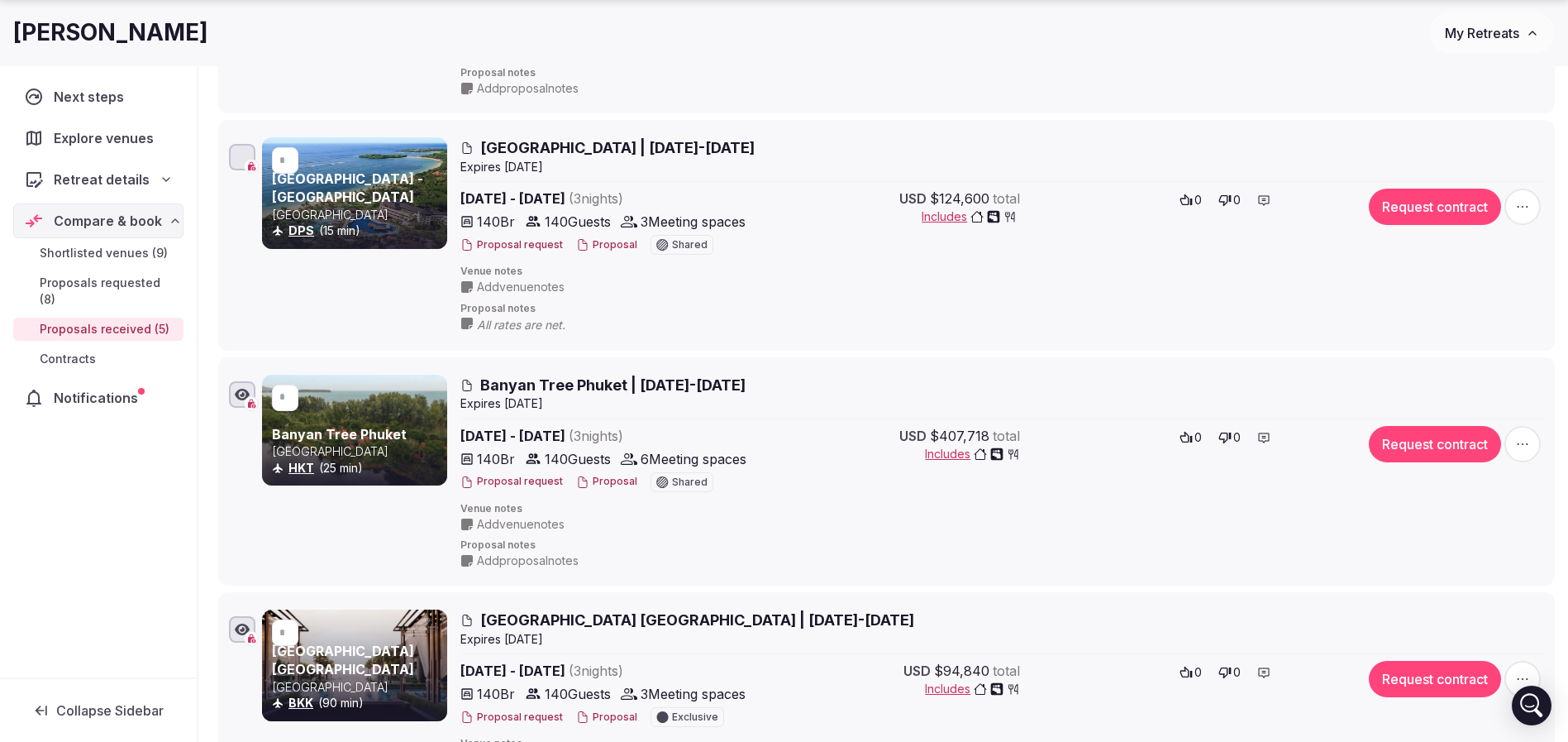
click at [601, 244] on button "Proposal" at bounding box center [606, 245] width 61 height 14
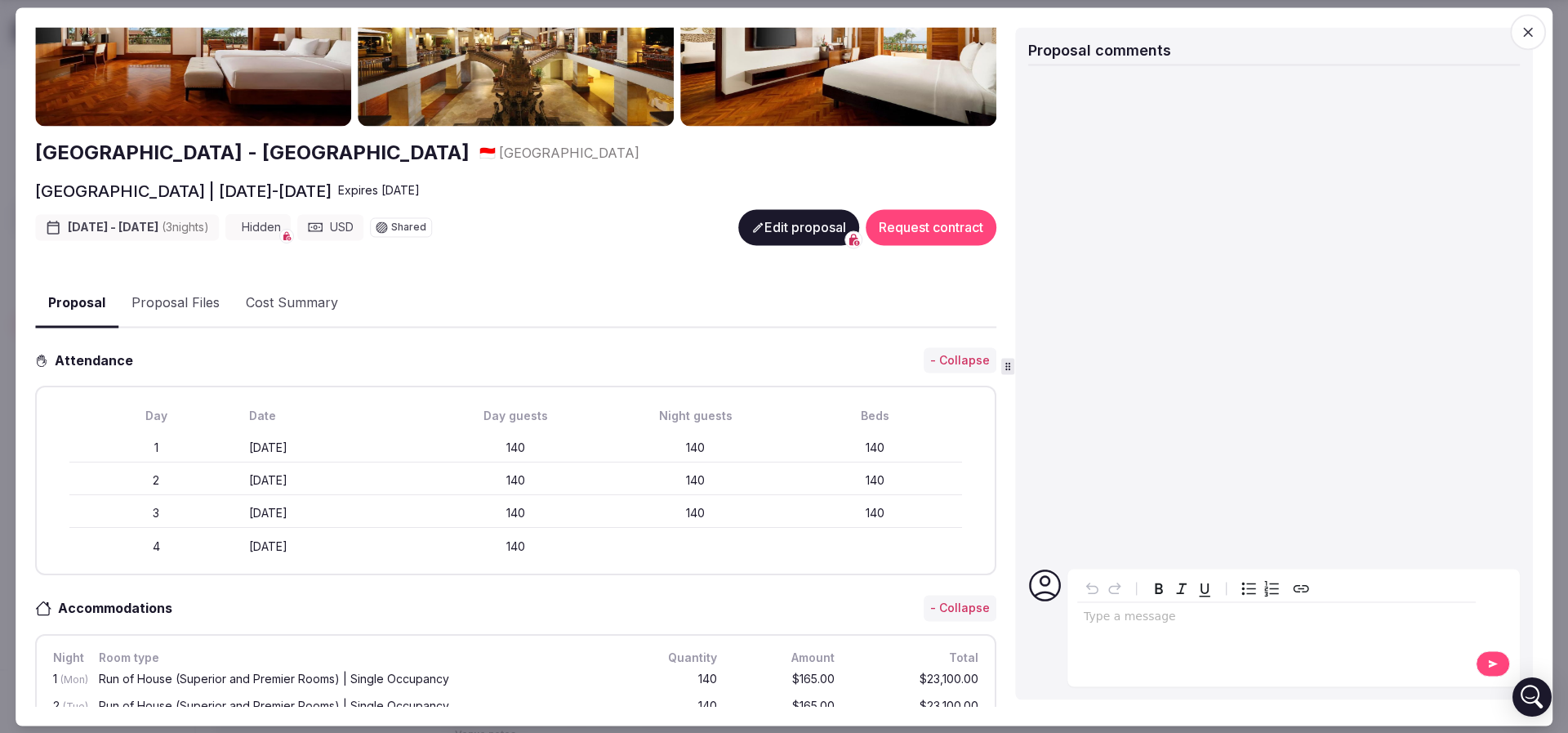
scroll to position [368, 0]
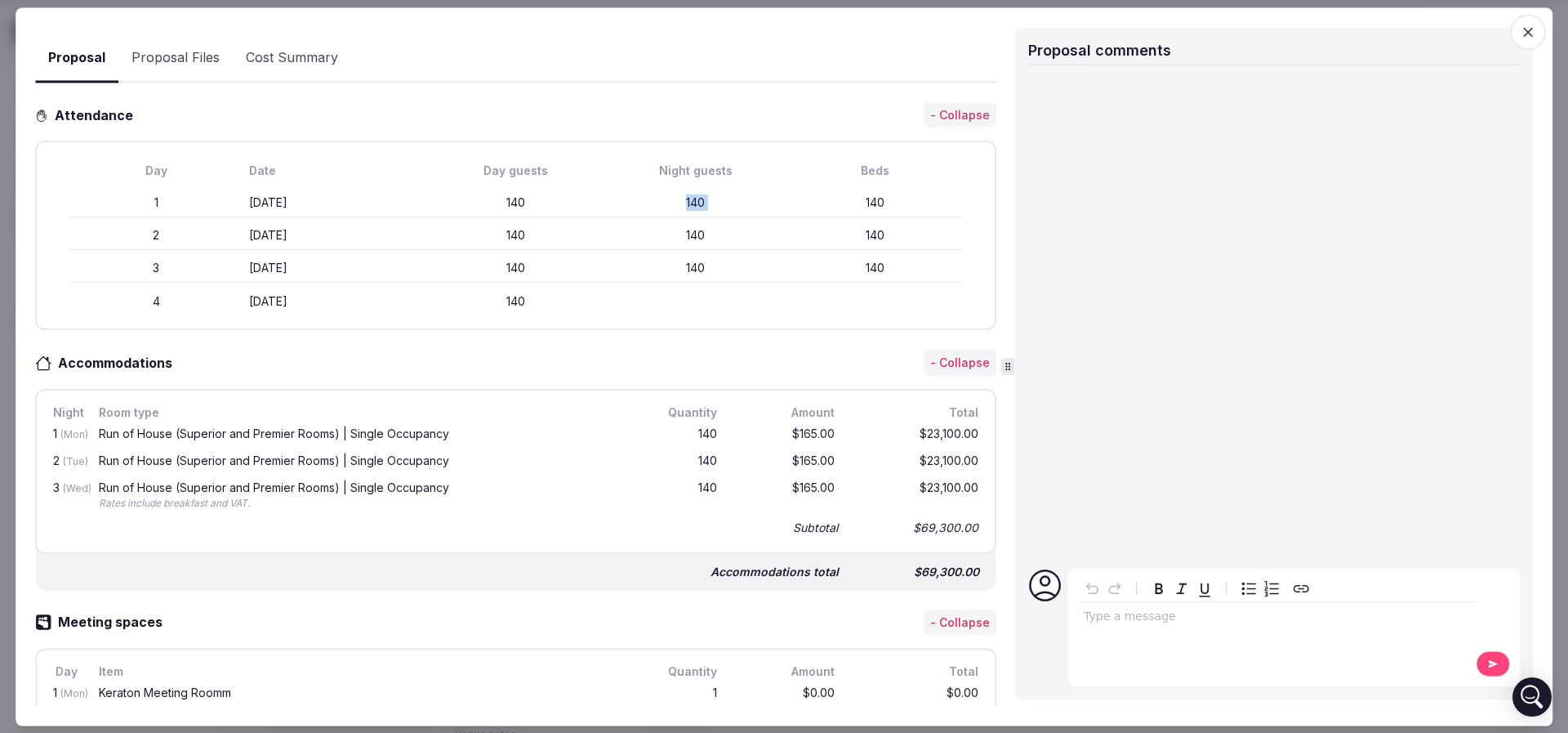
drag, startPoint x: 656, startPoint y: 185, endPoint x: 812, endPoint y: 200, distance: 156.7
click at [812, 200] on div "1 Monday March 23rd 140 140 140" at bounding box center [515, 204] width 892 height 29
click at [812, 200] on div "140" at bounding box center [875, 203] width 173 height 16
drag, startPoint x: 145, startPoint y: 434, endPoint x: 459, endPoint y: 436, distance: 314.0
click at [459, 436] on div "Run of House (Superior and Premier Rooms) | Single Occupancy" at bounding box center [362, 435] width 533 height 21
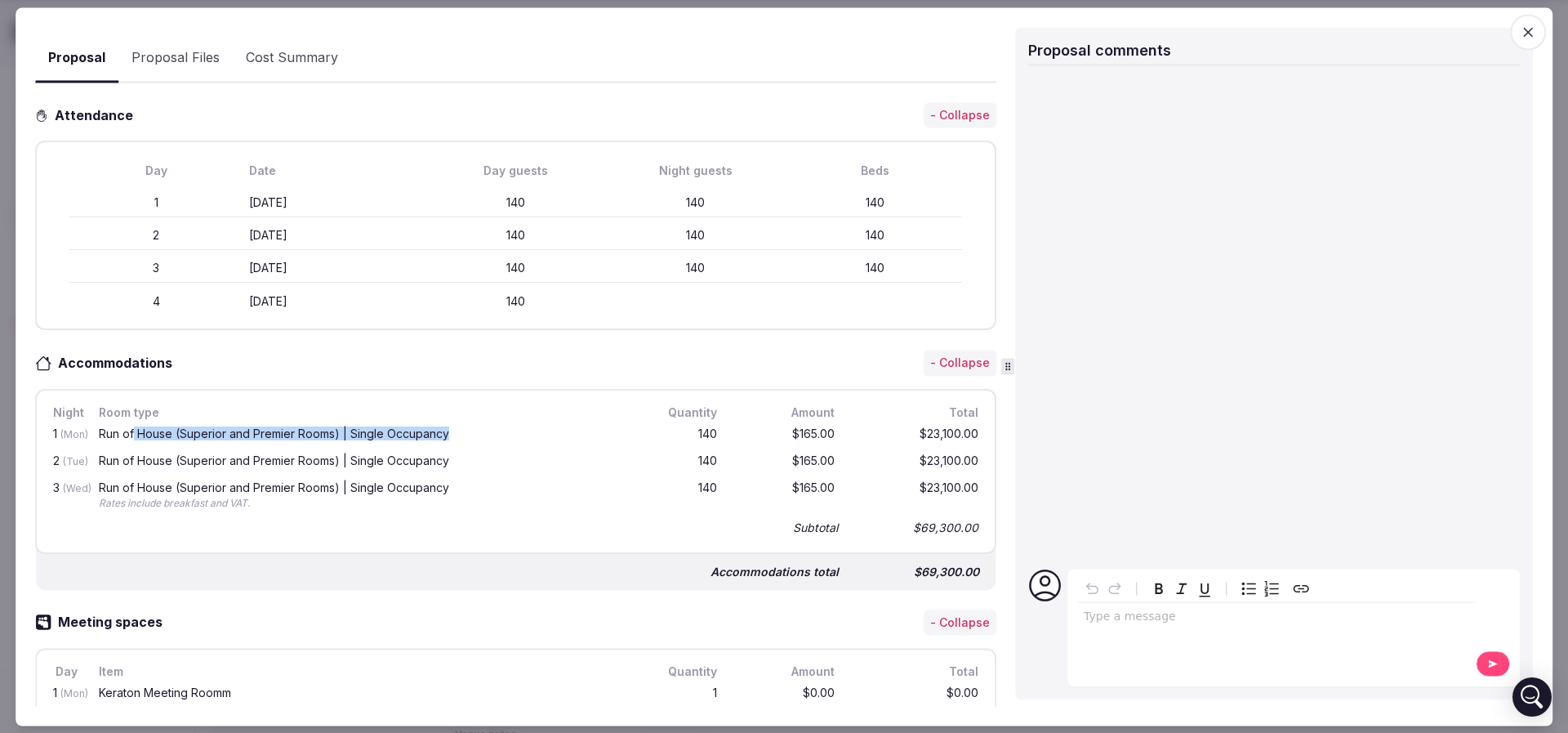
click at [459, 436] on div "Run of House (Superior and Premier Rooms) | Single Occupancy" at bounding box center [362, 435] width 533 height 21
drag, startPoint x: 705, startPoint y: 429, endPoint x: 796, endPoint y: 427, distance: 91.0
click at [792, 427] on div "1 (Mon) Run of House (Superior and Premier Rooms) | Single Occupancy 140 $165.0…" at bounding box center [516, 434] width 932 height 27
click at [792, 430] on div "$165.00" at bounding box center [785, 435] width 104 height 21
drag, startPoint x: 761, startPoint y: 433, endPoint x: 842, endPoint y: 435, distance: 81.0
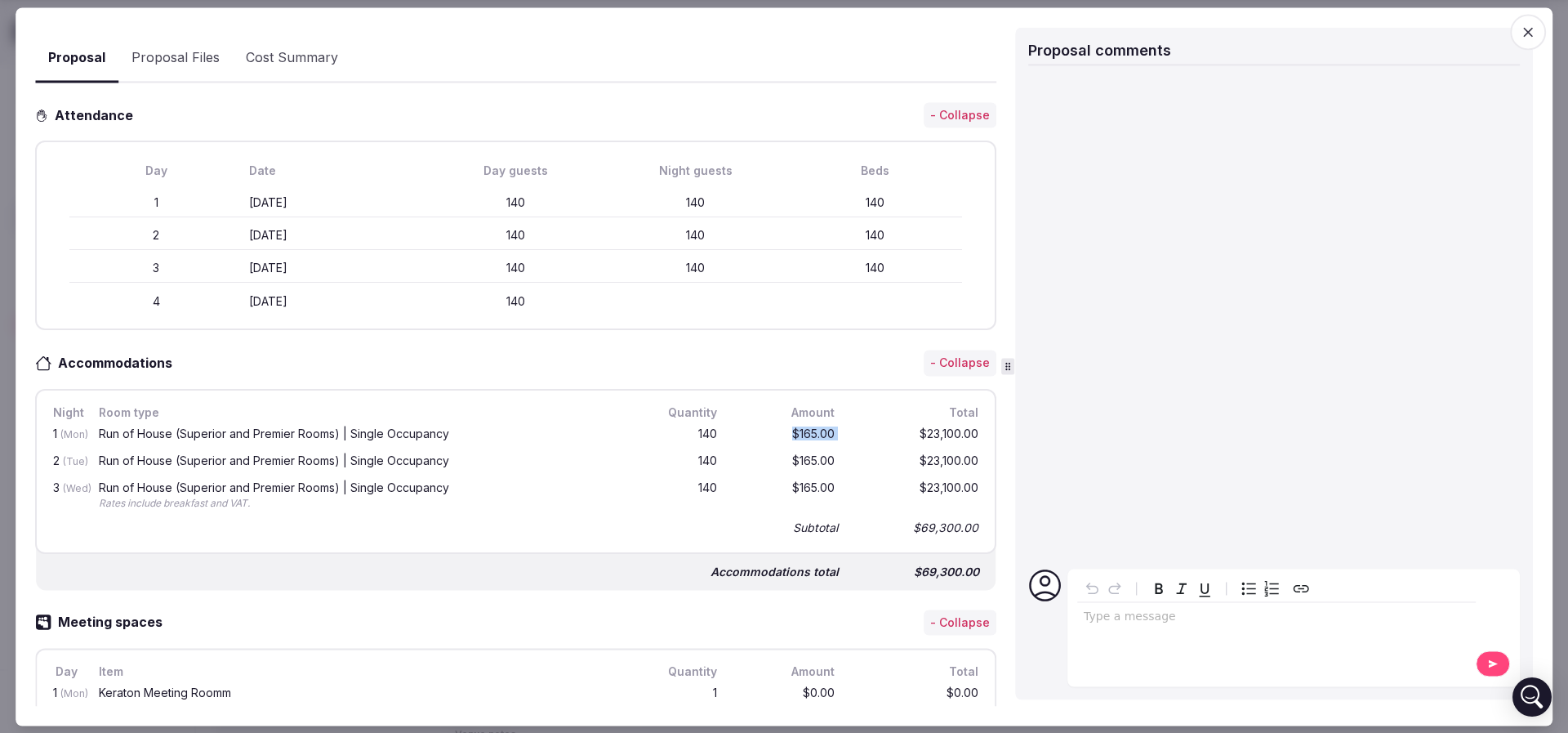
click at [842, 435] on div "1 (Mon) Run of House (Superior and Premier Rooms) | Single Occupancy 140 $165.0…" at bounding box center [516, 434] width 932 height 27
drag, startPoint x: 772, startPoint y: 455, endPoint x: 827, endPoint y: 455, distance: 55.0
click at [827, 455] on div "2 (Tue) Run of House (Superior and Premier Rooms) | Single Occupancy 140 $165.0…" at bounding box center [516, 461] width 932 height 27
drag, startPoint x: 754, startPoint y: 483, endPoint x: 821, endPoint y: 482, distance: 67.0
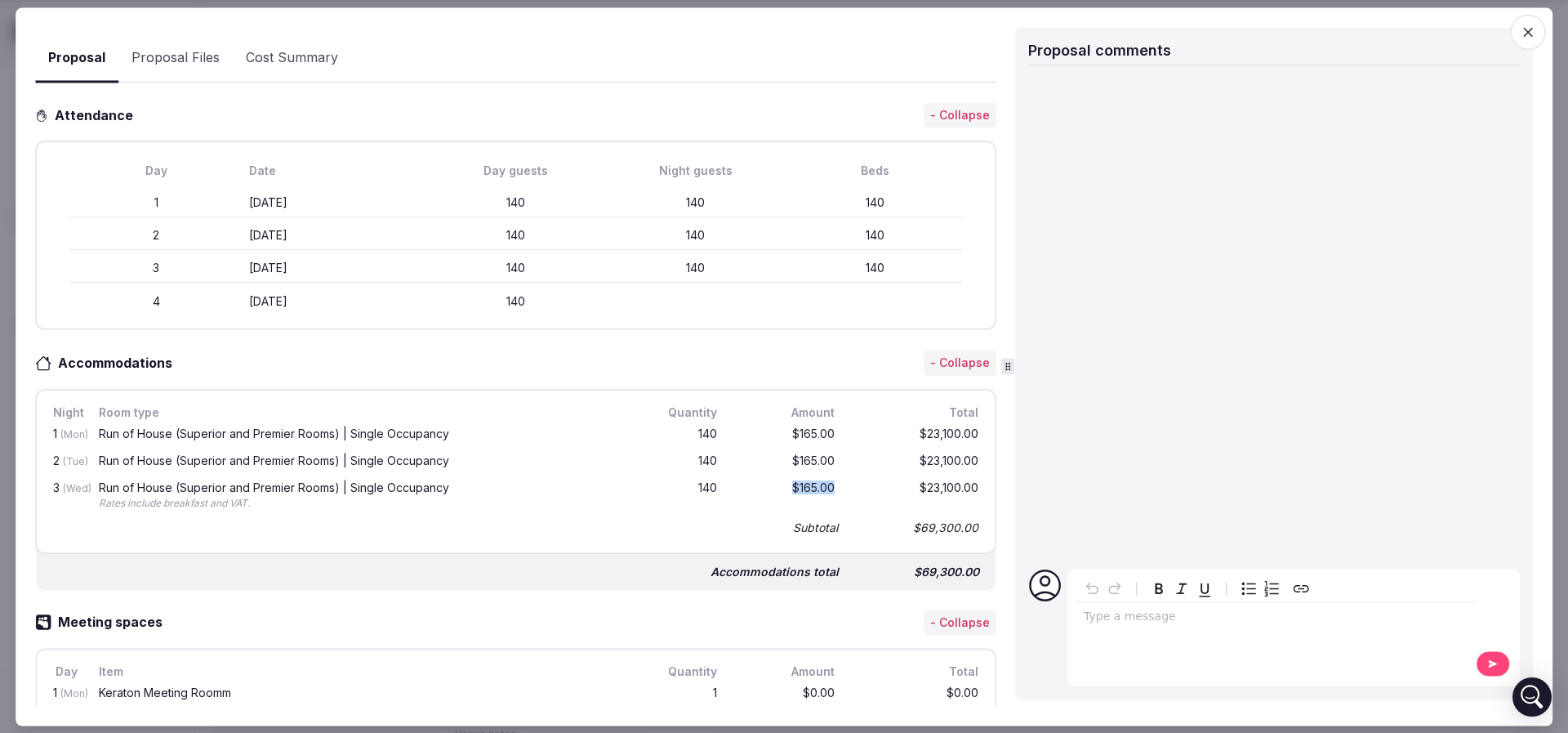
click at [821, 482] on div "3 (Wed) Run of House (Superior and Premier Rooms) | Single Occupancy Rates incl…" at bounding box center [516, 496] width 932 height 41
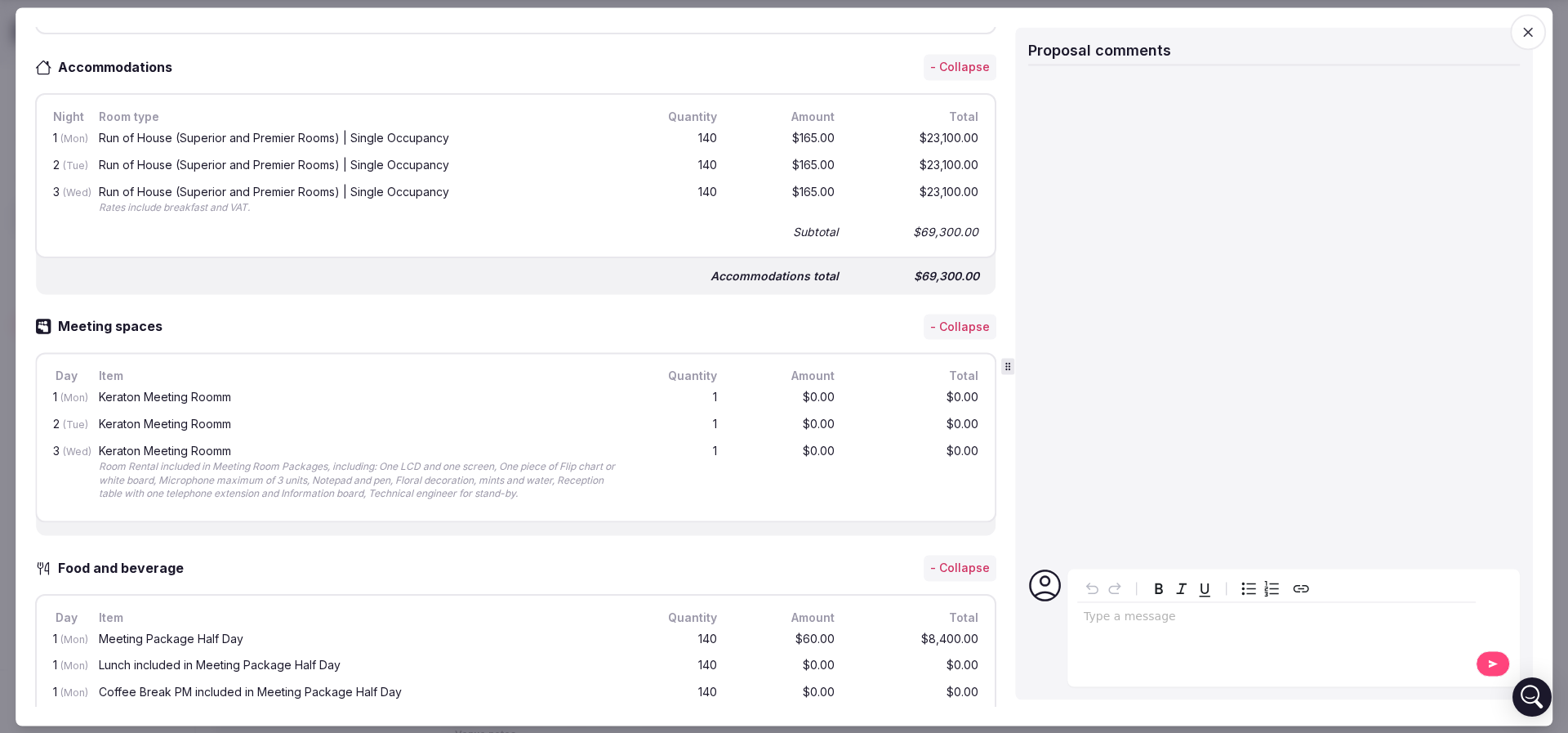
scroll to position [735, 0]
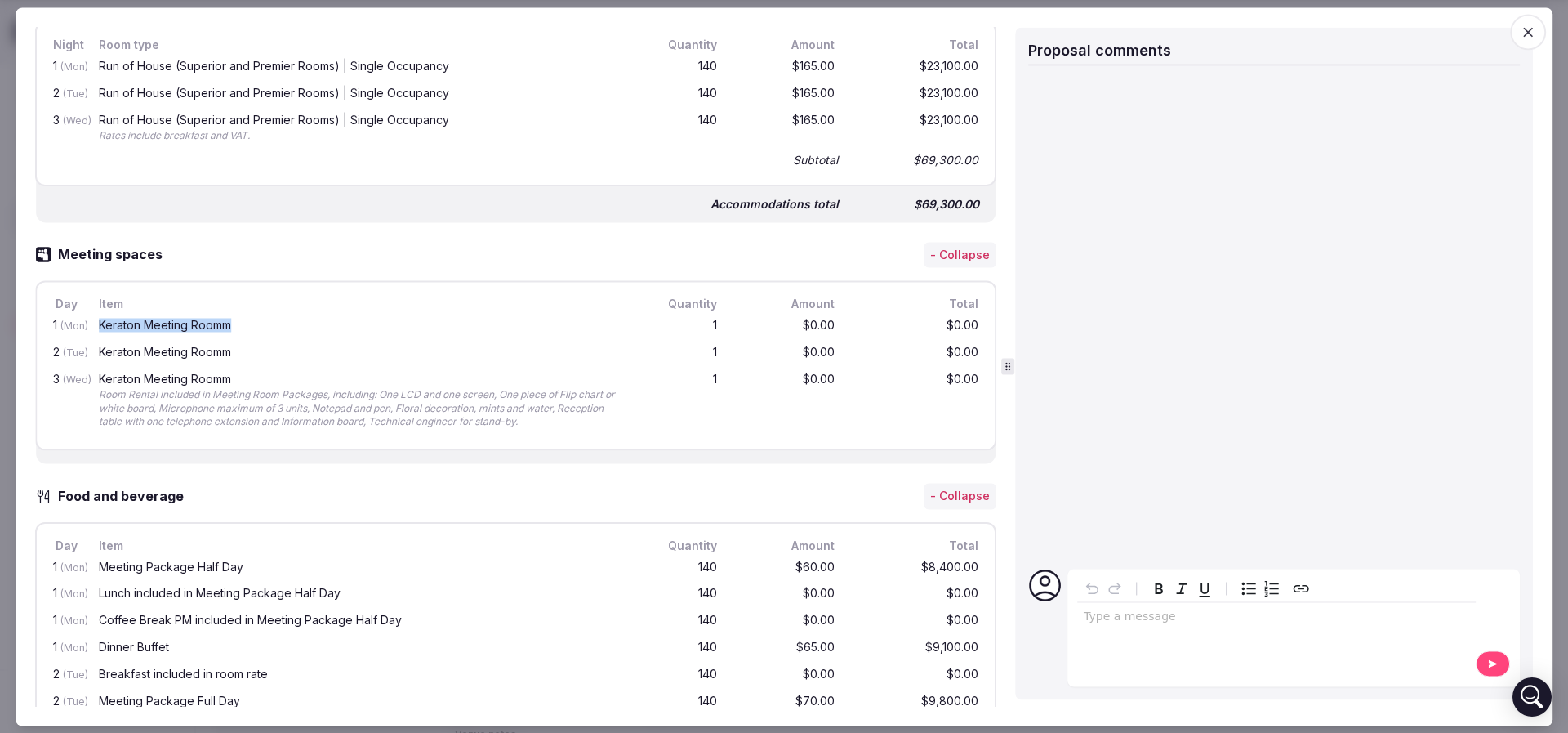
drag, startPoint x: 91, startPoint y: 318, endPoint x: 233, endPoint y: 319, distance: 142.0
click at [233, 319] on div "1 (Mon) Keraton Meeting Roomm 1 $0.00 $0.00" at bounding box center [516, 326] width 932 height 27
click at [242, 335] on div "1 (Mon) Keraton Meeting Roomm 1 $0.00 $0.00" at bounding box center [516, 326] width 932 height 27
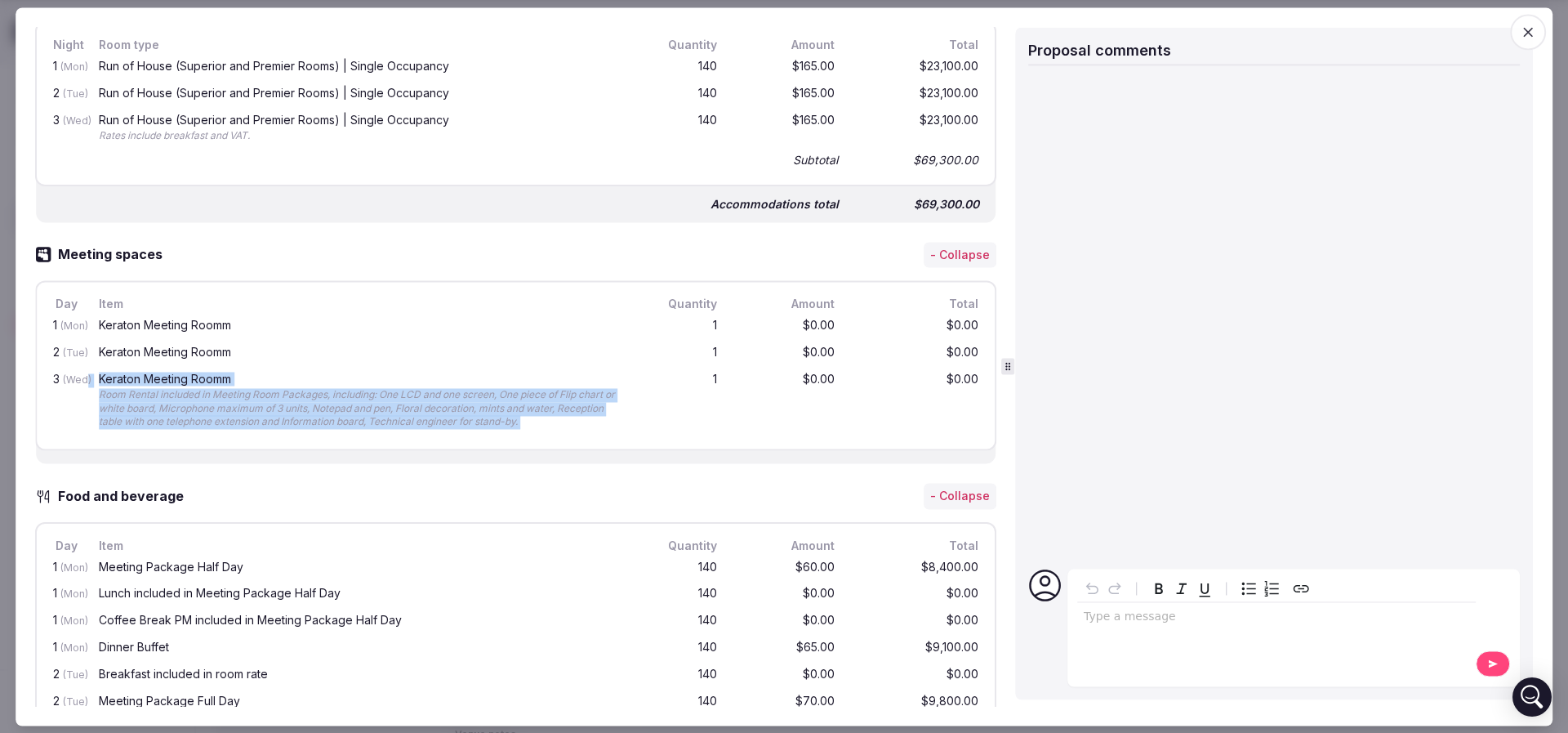
drag, startPoint x: 87, startPoint y: 390, endPoint x: 671, endPoint y: 413, distance: 584.5
click at [671, 413] on div "3 (Wed) Keraton Meeting Roomm Room Rental included in Meeting Room Packages, in…" at bounding box center [516, 401] width 932 height 68
click at [671, 413] on div "1" at bounding box center [681, 401] width 79 height 62
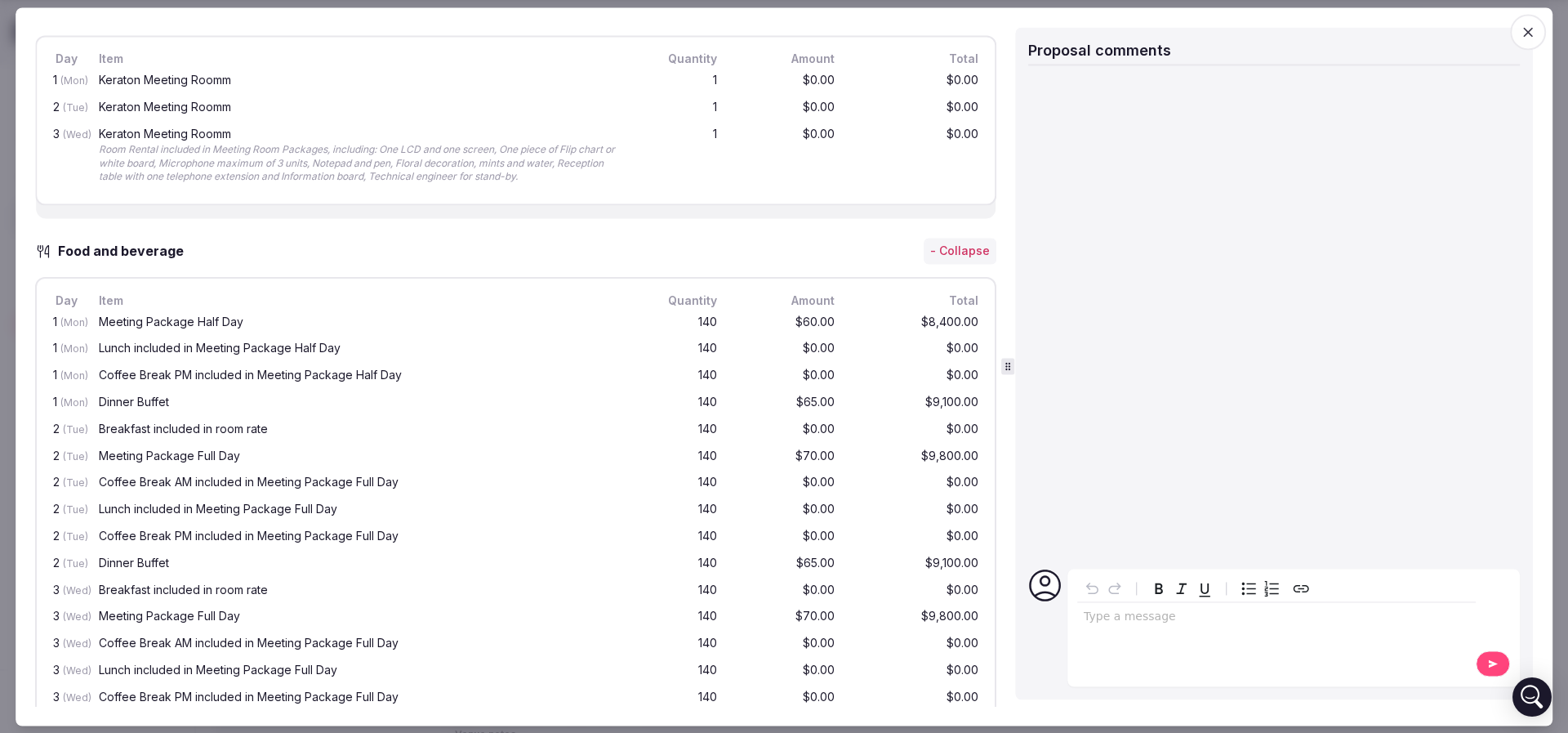
scroll to position [1103, 0]
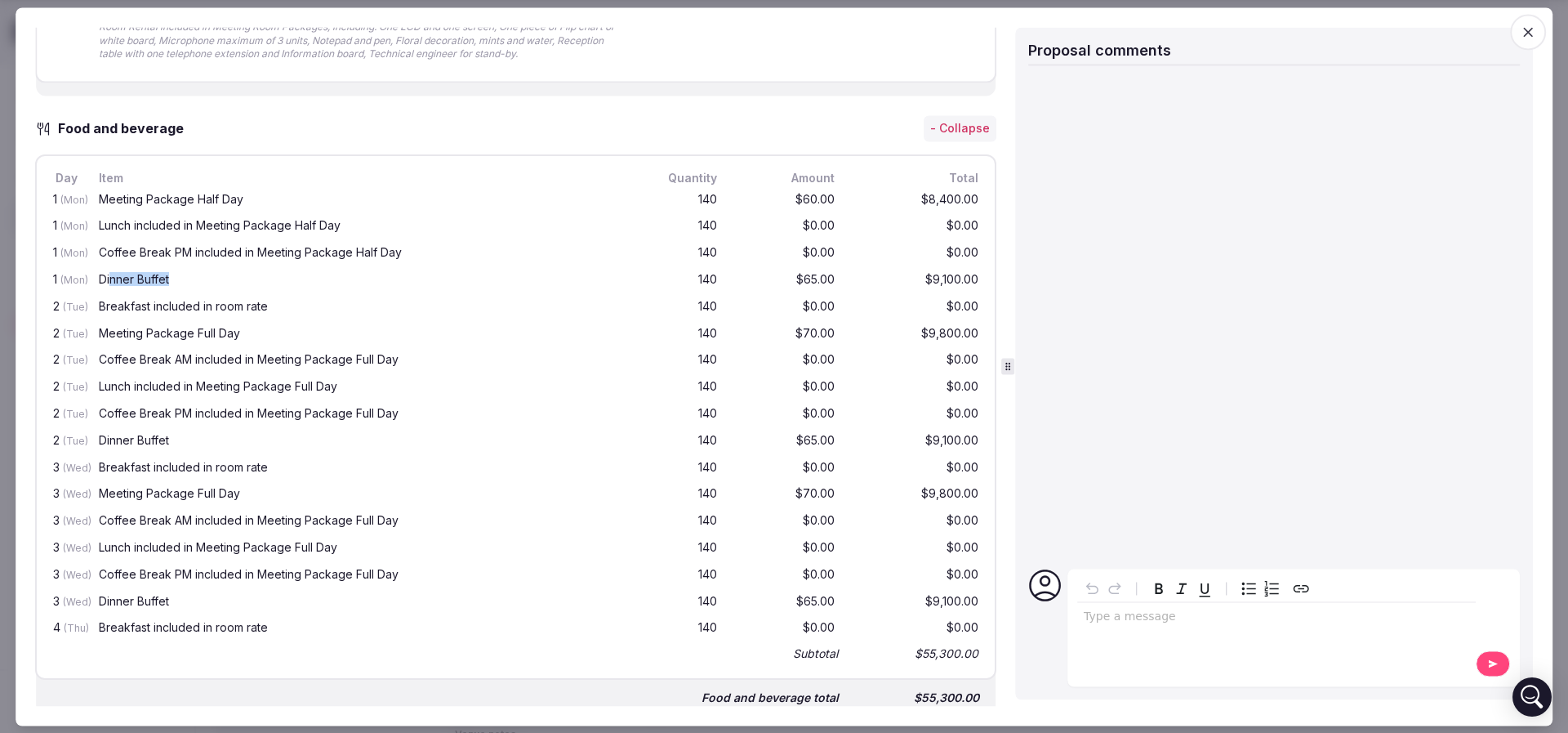
drag, startPoint x: 112, startPoint y: 273, endPoint x: 176, endPoint y: 278, distance: 64.2
click at [176, 278] on div "Dinner Buffet" at bounding box center [362, 280] width 526 height 11
click at [177, 278] on div "Dinner Buffet" at bounding box center [362, 280] width 526 height 11
drag, startPoint x: 98, startPoint y: 188, endPoint x: 259, endPoint y: 194, distance: 161.1
click at [259, 193] on div "Meeting Package Half Day" at bounding box center [362, 200] width 533 height 21
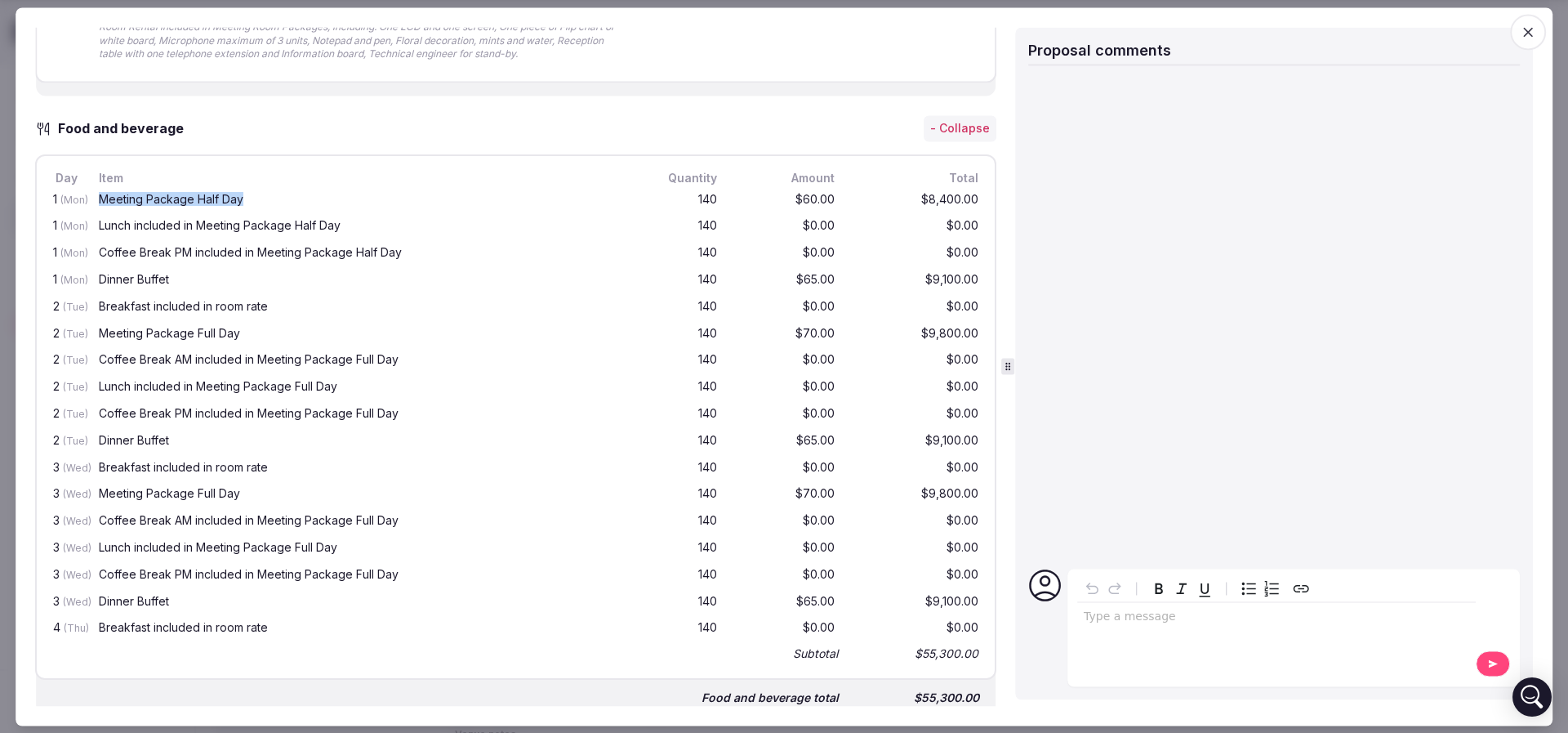
click at [259, 194] on div "Meeting Package Half Day" at bounding box center [362, 199] width 526 height 11
drag, startPoint x: 784, startPoint y: 194, endPoint x: 834, endPoint y: 199, distance: 50.2
click at [834, 199] on div "1 (Mon) Meeting Package Half Day 140 $60.00 $8,400.00" at bounding box center [516, 200] width 932 height 27
click at [851, 199] on div "$8,400.00" at bounding box center [916, 200] width 130 height 21
drag, startPoint x: 129, startPoint y: 225, endPoint x: 437, endPoint y: 224, distance: 308.0
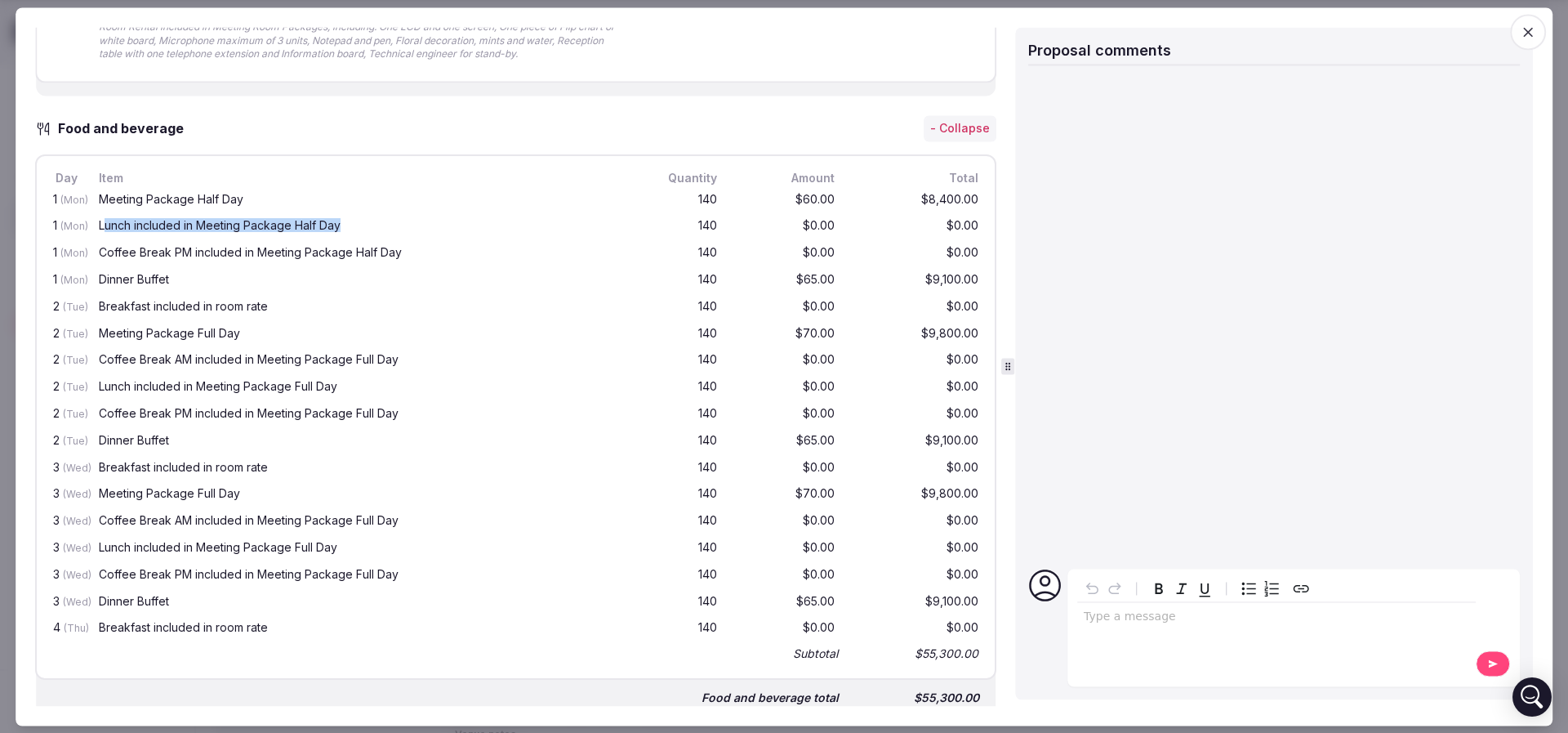
click at [437, 224] on div "Lunch included in Meeting Package Half Day" at bounding box center [362, 225] width 526 height 11
drag, startPoint x: 83, startPoint y: 245, endPoint x: 876, endPoint y: 238, distance: 793.0
click at [876, 241] on div "1 (Mon) Coffee Break PM included in Meeting Package Half Day 140 $0.00 $0.00" at bounding box center [516, 254] width 932 height 27
drag, startPoint x: 106, startPoint y: 273, endPoint x: 853, endPoint y: 265, distance: 747.0
click at [853, 268] on div "1 (Mon) Dinner Buffet 140 $65.00 $9,100.00" at bounding box center [516, 281] width 932 height 27
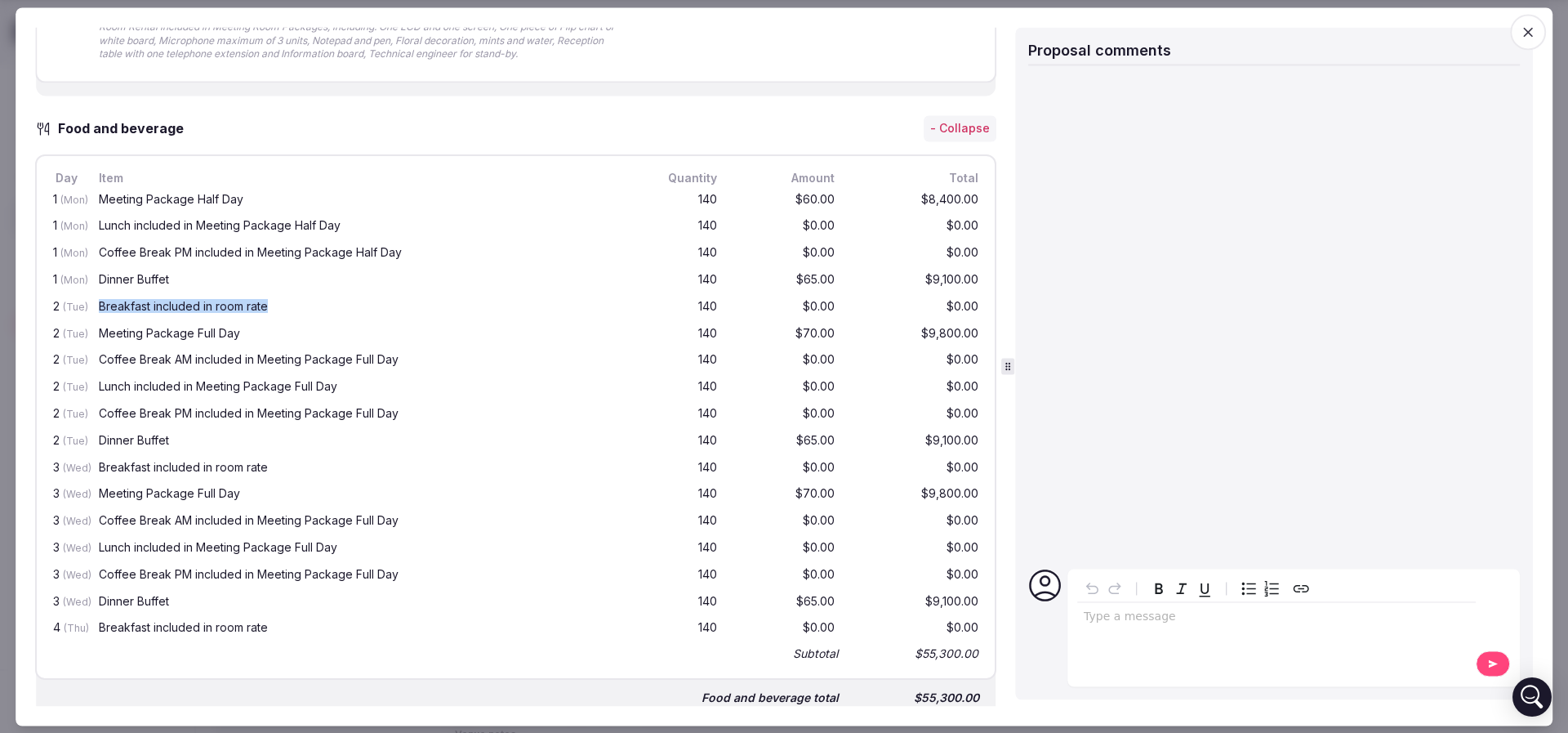
drag, startPoint x: 114, startPoint y: 302, endPoint x: 313, endPoint y: 311, distance: 199.2
click at [316, 306] on div "Breakfast included in room rate" at bounding box center [362, 306] width 526 height 11
drag, startPoint x: 165, startPoint y: 334, endPoint x: 271, endPoint y: 337, distance: 106.0
click at [271, 337] on div "2 (Tue) Meeting Package Full Day 140 $70.00 $9,800.00" at bounding box center [516, 334] width 932 height 27
click at [183, 303] on div "Breakfast included in room rate" at bounding box center [362, 306] width 526 height 11
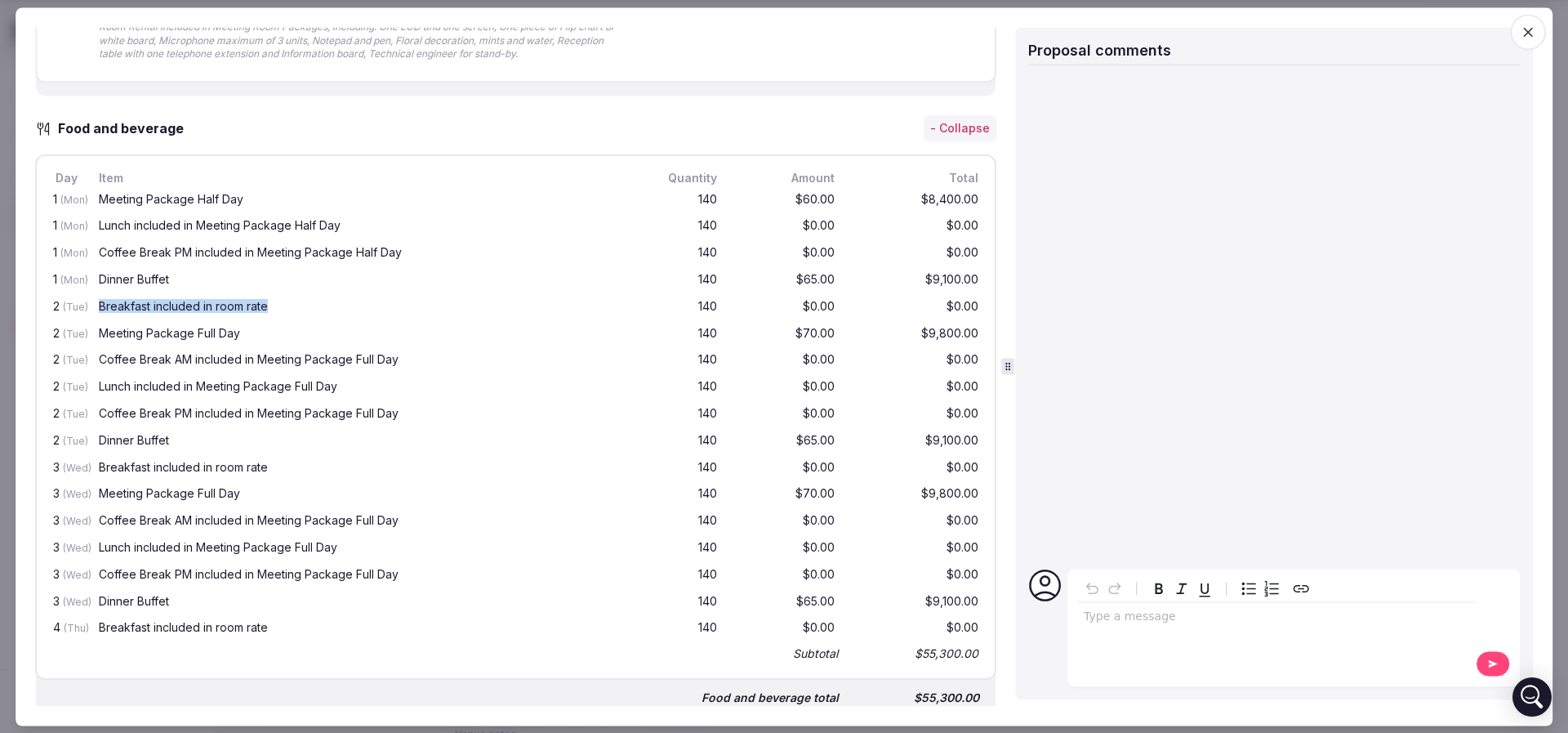
drag, startPoint x: 98, startPoint y: 303, endPoint x: 265, endPoint y: 296, distance: 167.1
click at [265, 297] on div "Breakfast included in room rate" at bounding box center [362, 307] width 533 height 21
drag, startPoint x: 98, startPoint y: 328, endPoint x: 822, endPoint y: 325, distance: 724.0
click at [822, 325] on div "2 (Tue) Meeting Package Full Day 140 $70.00 $9,800.00" at bounding box center [516, 334] width 932 height 27
drag, startPoint x: 110, startPoint y: 359, endPoint x: 425, endPoint y: 360, distance: 315.0
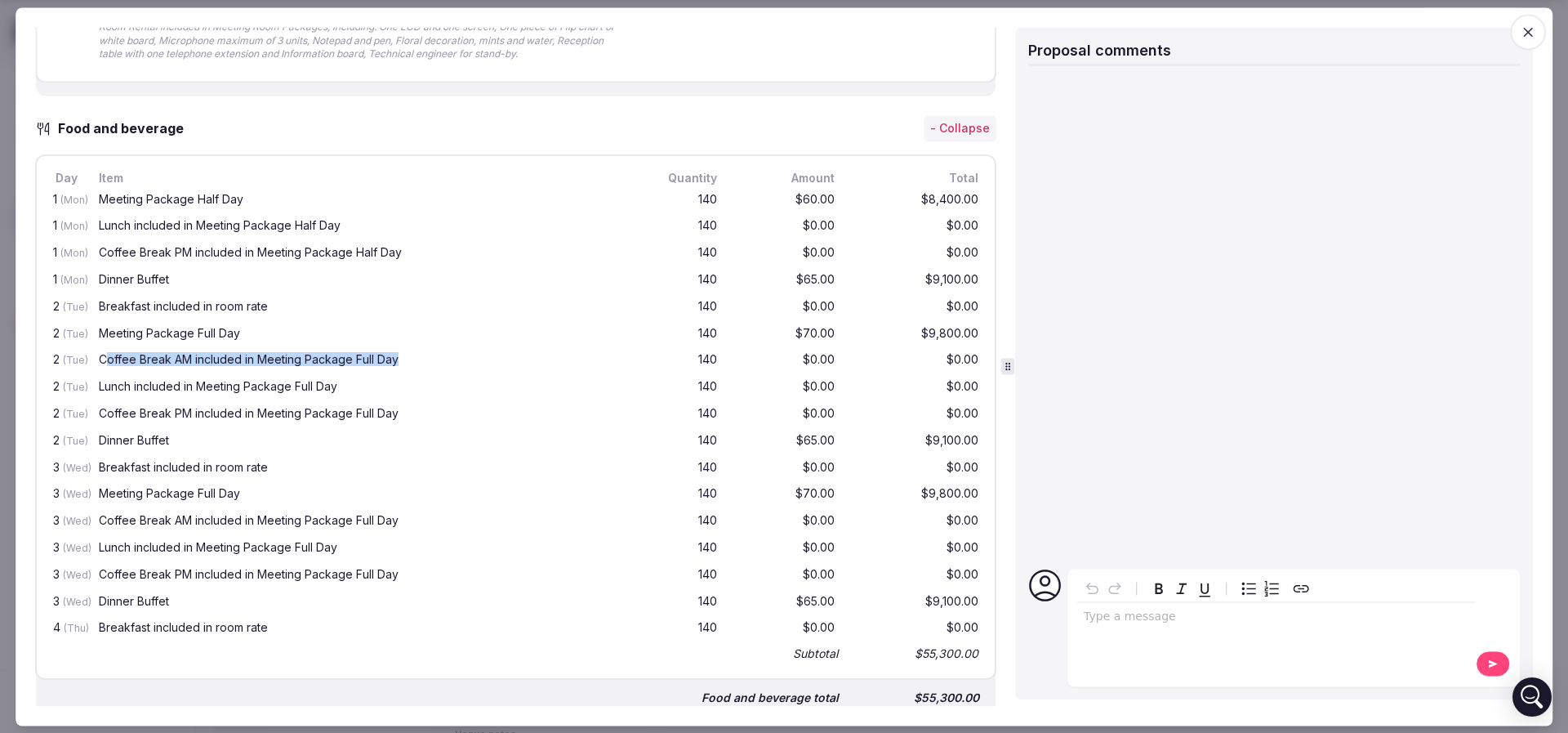
click at [425, 360] on div "Coffee Break AM included in Meeting Package Full Day" at bounding box center [362, 360] width 526 height 11
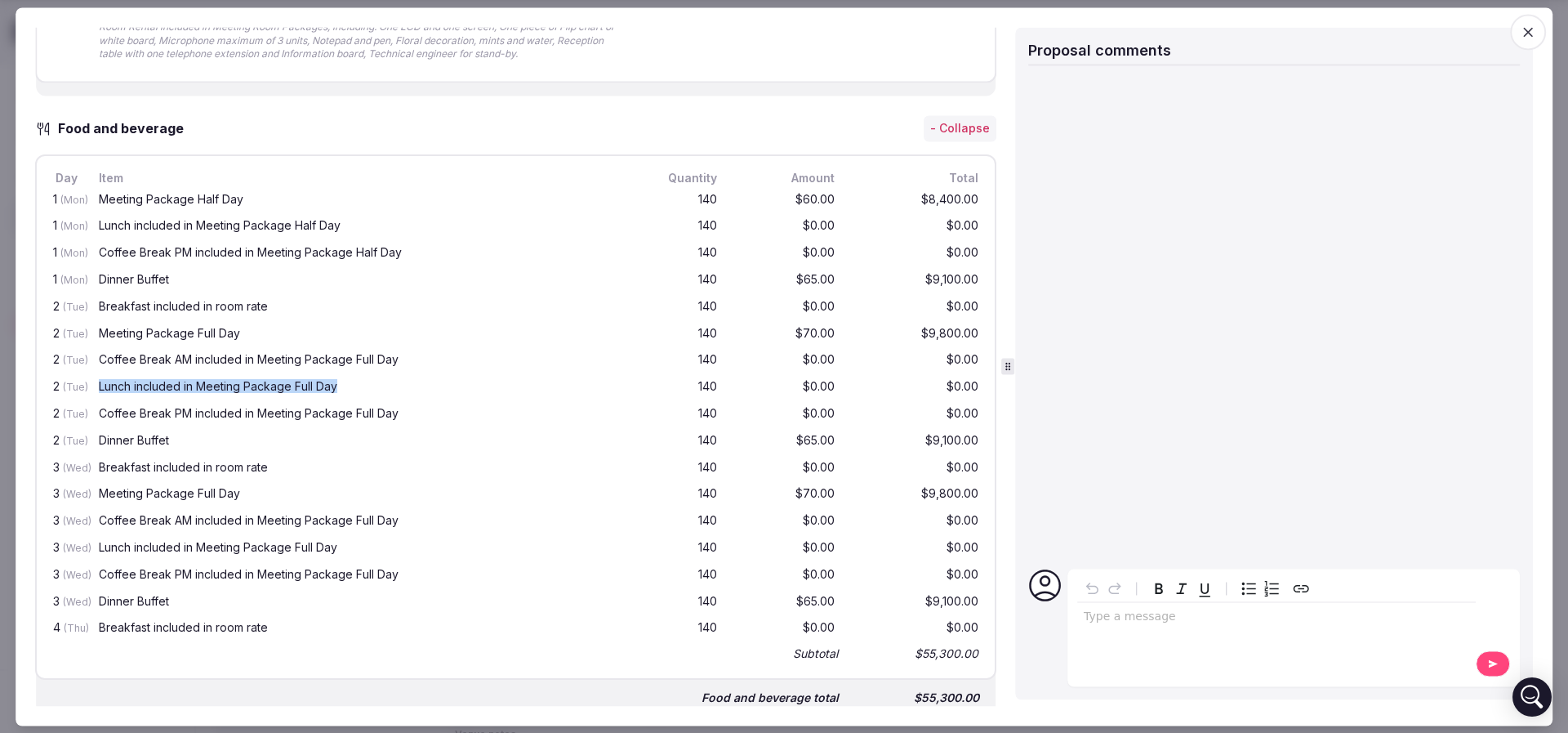
drag, startPoint x: 144, startPoint y: 386, endPoint x: 342, endPoint y: 387, distance: 198.0
click at [342, 387] on div "Lunch included in Meeting Package Full Day" at bounding box center [362, 387] width 526 height 11
drag, startPoint x: 92, startPoint y: 408, endPoint x: 236, endPoint y: 416, distance: 144.2
click at [236, 416] on div "2 (Tue) Coffee Break PM included in Meeting Package Full Day 140 $0.00 $0.00" at bounding box center [516, 414] width 932 height 27
drag, startPoint x: 106, startPoint y: 436, endPoint x: 220, endPoint y: 437, distance: 114.0
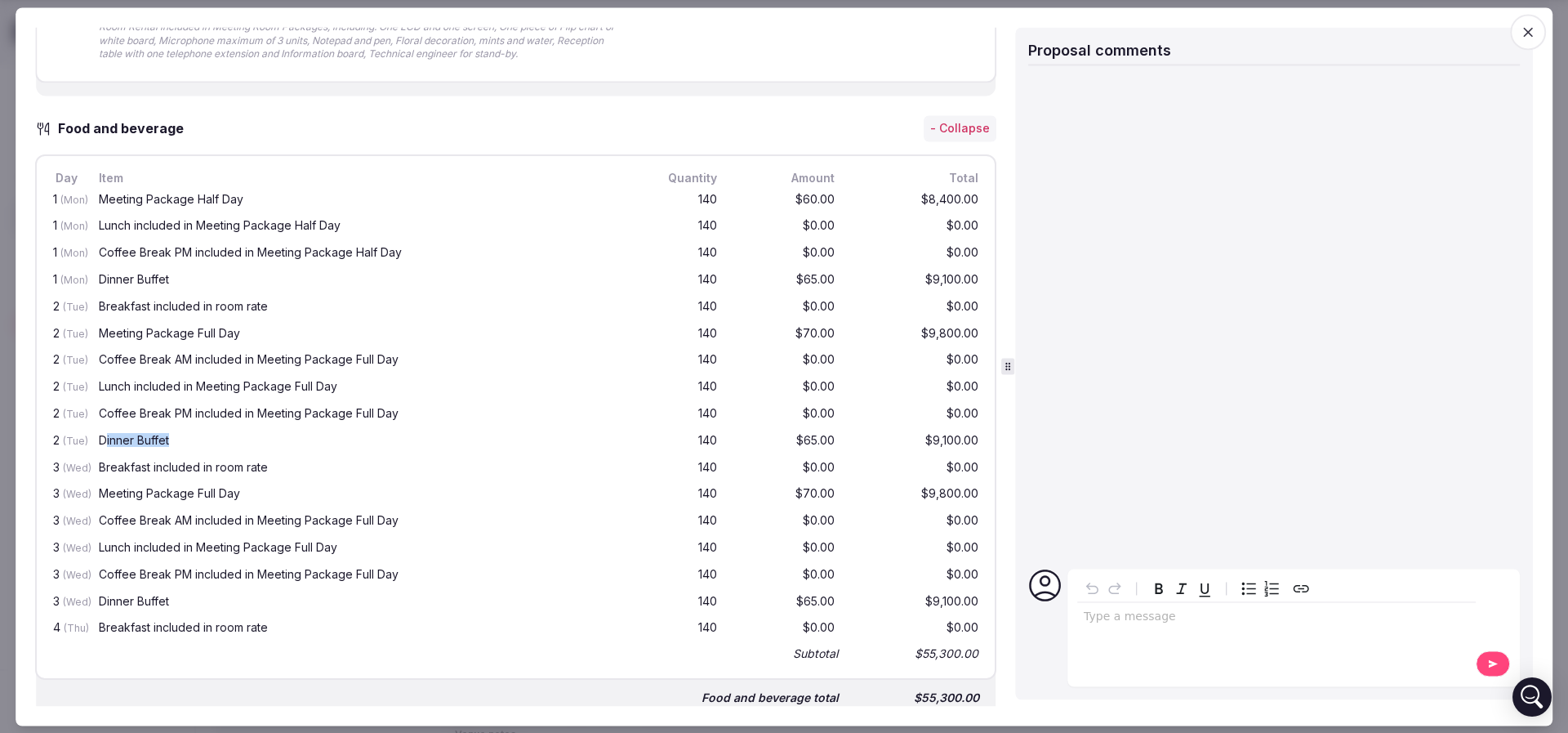
click at [220, 437] on div "Dinner Buffet" at bounding box center [362, 439] width 526 height 11
drag, startPoint x: 121, startPoint y: 458, endPoint x: 303, endPoint y: 461, distance: 182.0
click at [303, 462] on div "Breakfast included in room rate" at bounding box center [362, 467] width 526 height 11
drag, startPoint x: 94, startPoint y: 486, endPoint x: 255, endPoint y: 493, distance: 161.2
click at [255, 493] on div "3 (Wed) Meeting Package Full Day 140 $70.00 $9,800.00" at bounding box center [516, 495] width 932 height 27
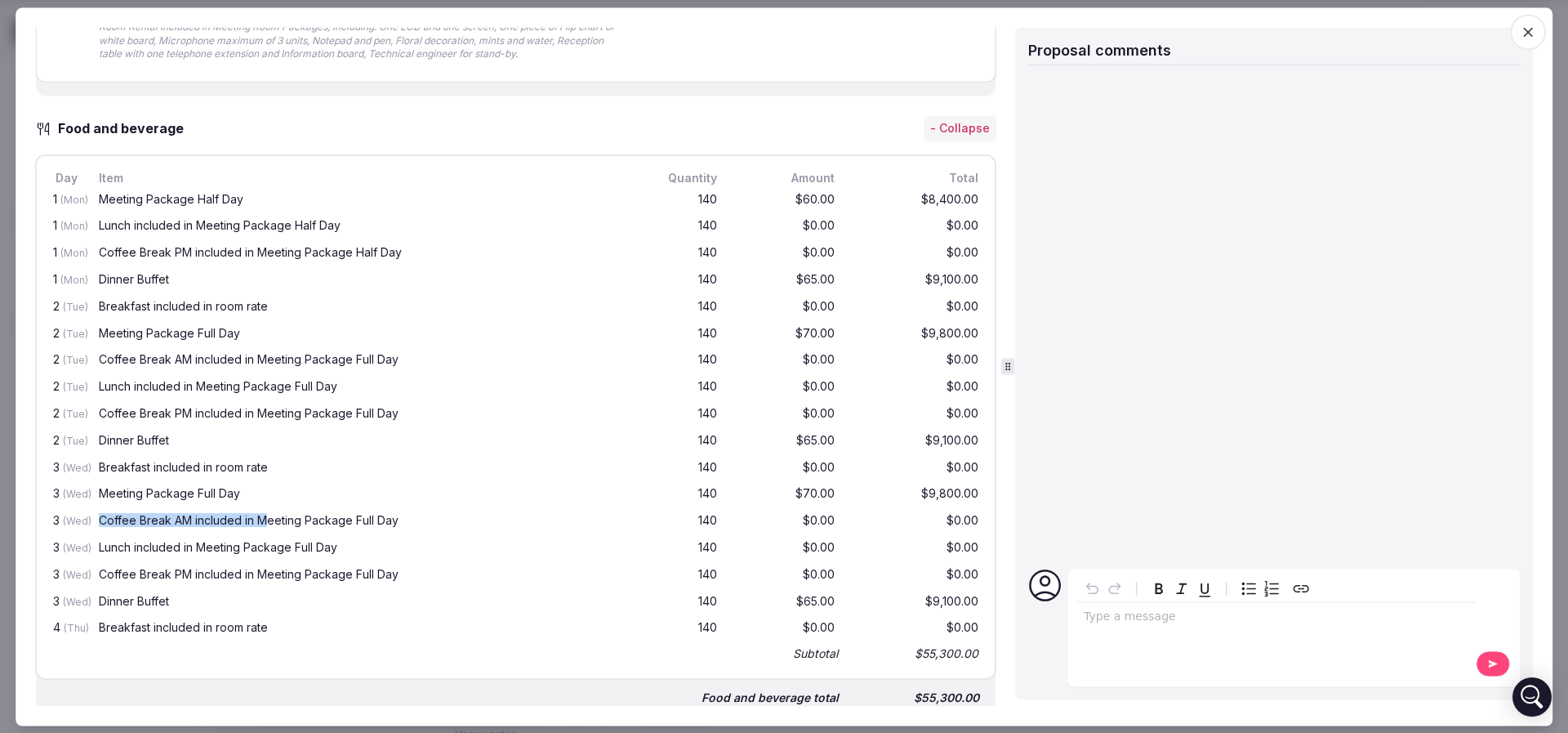
drag, startPoint x: 103, startPoint y: 517, endPoint x: 265, endPoint y: 518, distance: 162.0
click at [265, 518] on div "Coffee Break AM included in Meeting Package Full Day" at bounding box center [362, 521] width 526 height 11
click at [224, 543] on div "Lunch included in Meeting Package Full Day" at bounding box center [362, 547] width 526 height 11
drag, startPoint x: 119, startPoint y: 561, endPoint x: 174, endPoint y: 567, distance: 55.3
click at [174, 567] on div "Coffee Break PM included in Meeting Package Full Day" at bounding box center [362, 576] width 533 height 21
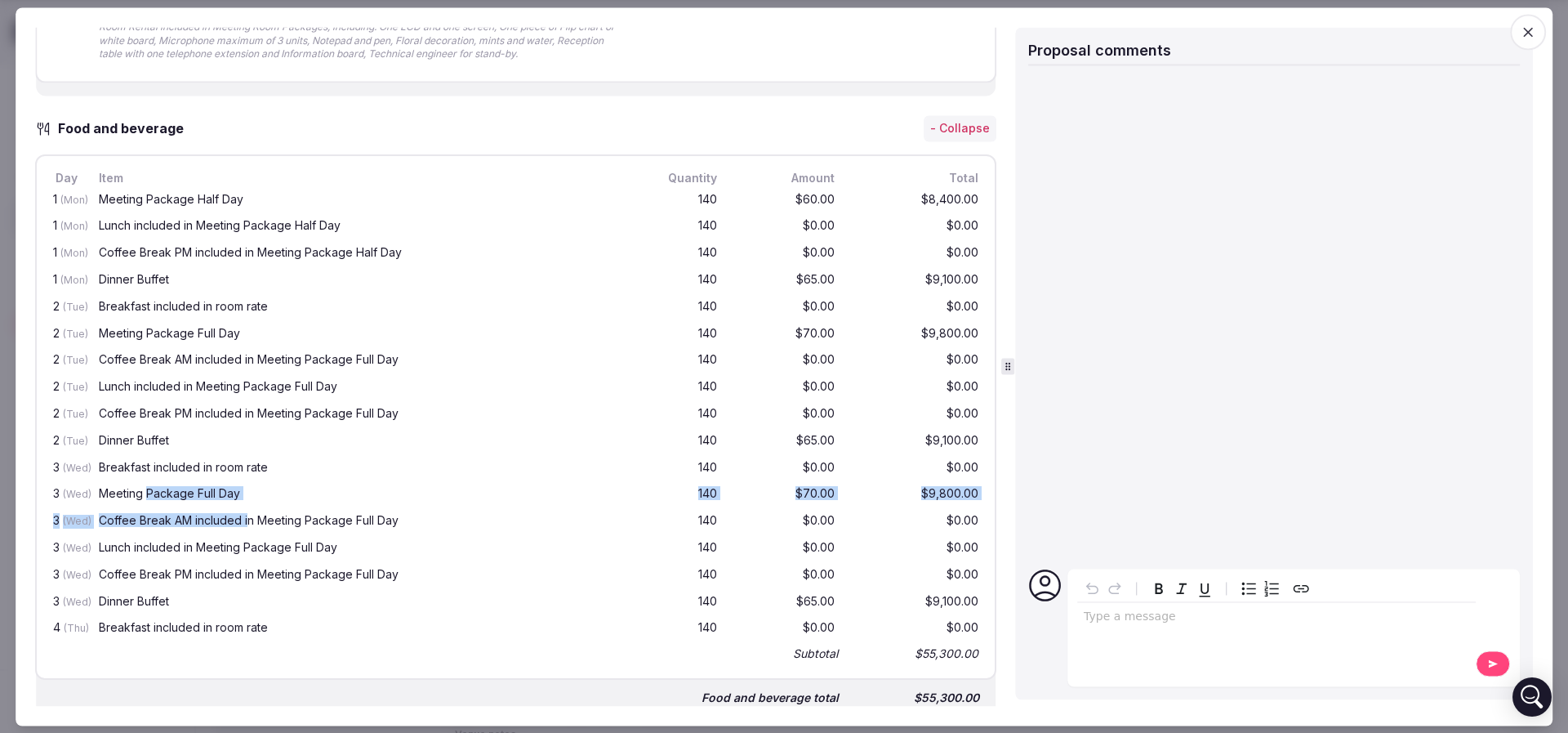
drag, startPoint x: 147, startPoint y: 502, endPoint x: 247, endPoint y: 511, distance: 100.4
click at [247, 511] on div "1 (Mon) Meeting Package Half Day 140 $60.00 $8,400.00 1 (Mon) Lunch included in…" at bounding box center [516, 426] width 932 height 477
click at [187, 509] on div "3 (Wed) Coffee Break AM included in Meeting Package Full Day 140 $0.00 $0.00" at bounding box center [516, 521] width 932 height 27
click at [175, 492] on div "Meeting Package Full Day" at bounding box center [362, 494] width 526 height 11
drag, startPoint x: 183, startPoint y: 522, endPoint x: 253, endPoint y: 527, distance: 70.2
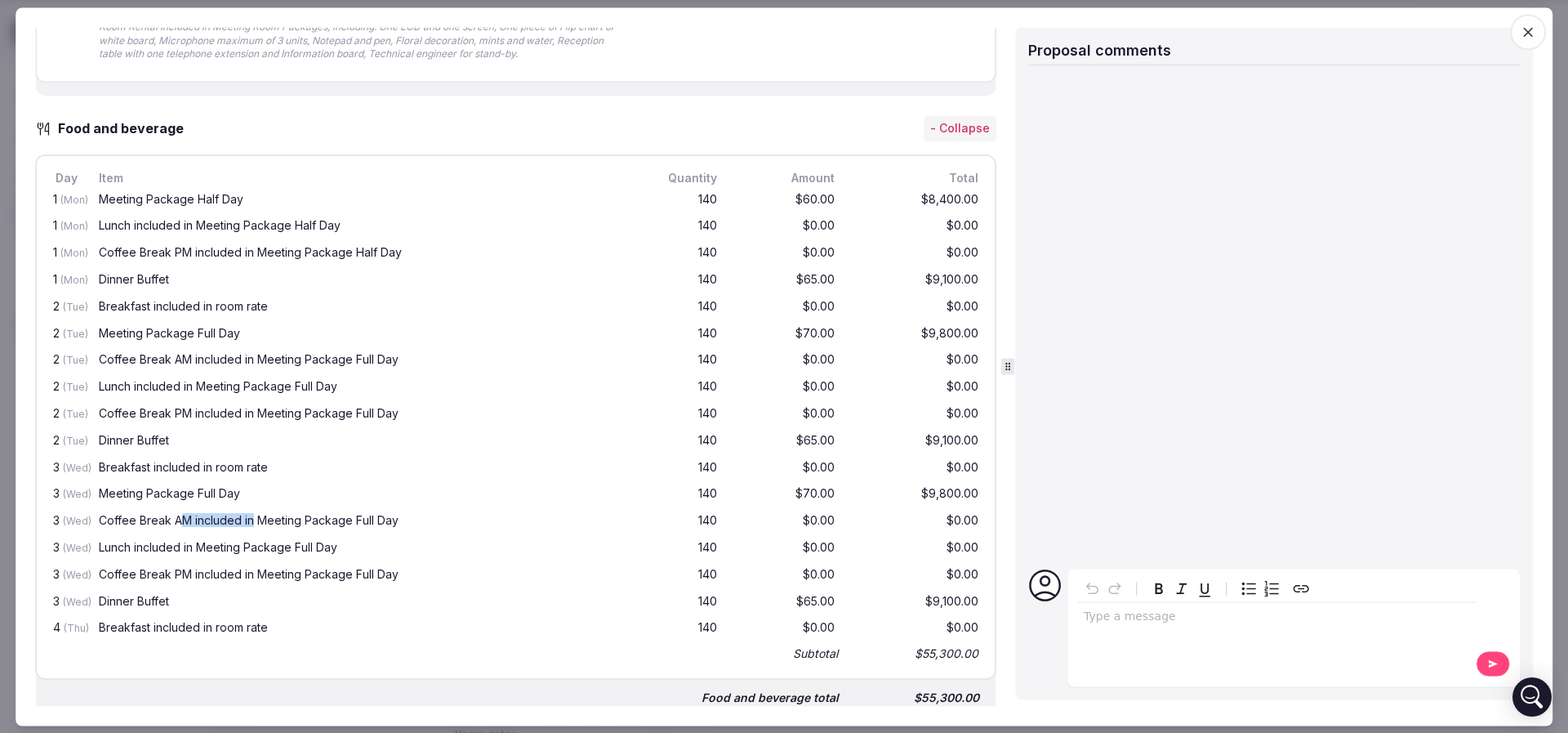
click at [253, 526] on div "Coffee Break AM included in Meeting Package Full Day" at bounding box center [362, 522] width 533 height 21
click at [253, 527] on div "Coffee Break AM included in Meeting Package Full Day" at bounding box center [362, 522] width 533 height 21
drag, startPoint x: 174, startPoint y: 542, endPoint x: 242, endPoint y: 549, distance: 68.4
click at [242, 549] on div "Lunch included in Meeting Package Full Day" at bounding box center [362, 547] width 526 height 11
drag, startPoint x: 174, startPoint y: 567, endPoint x: 188, endPoint y: 570, distance: 14.3
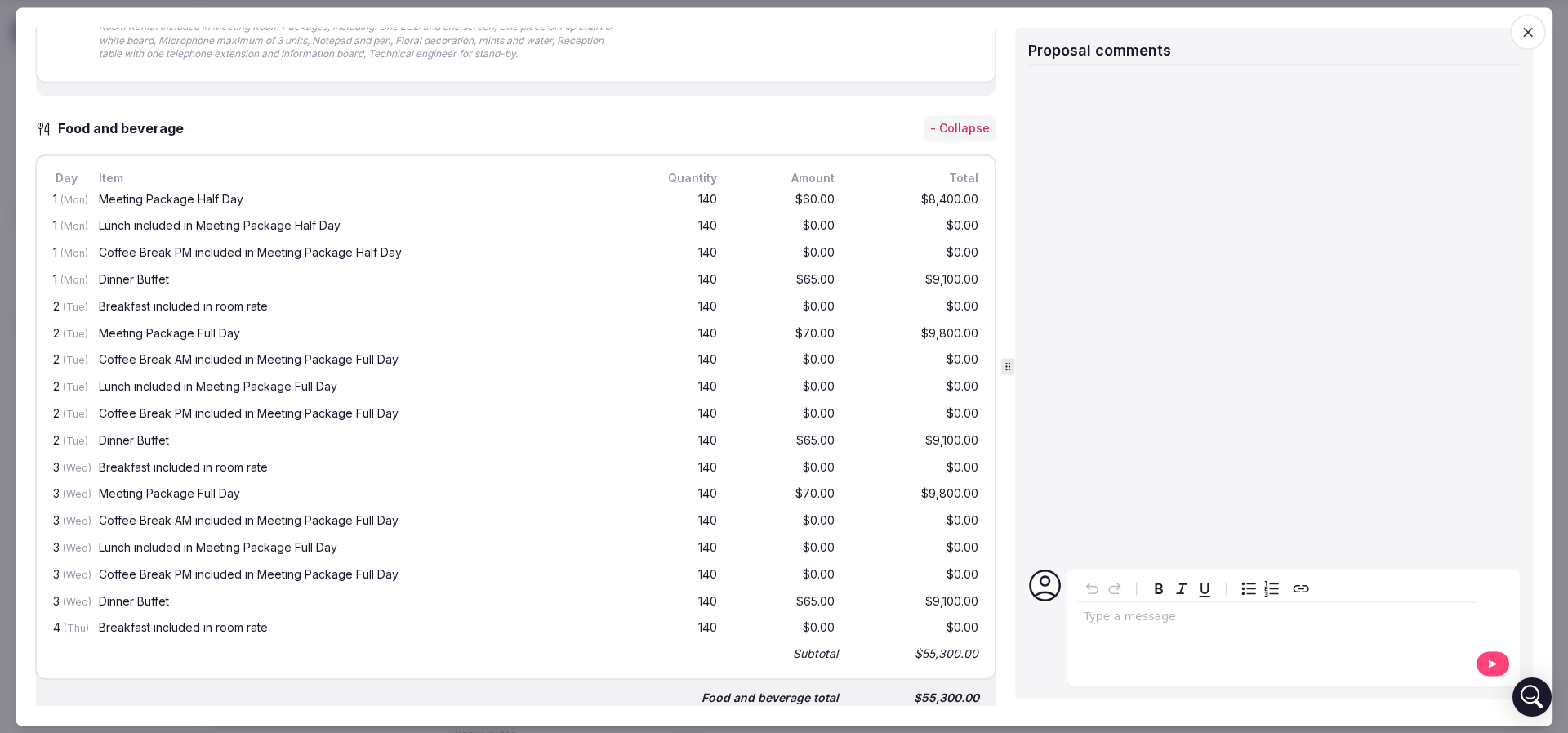
click at [185, 569] on div "Coffee Break PM included in Meeting Package Full Day" at bounding box center [362, 573] width 526 height 11
drag
click at [110, 596] on div "Dinner Buffet" at bounding box center [362, 601] width 526 height 11
click at [227, 625] on div "Breakfast included in room rate" at bounding box center [362, 628] width 526 height 11
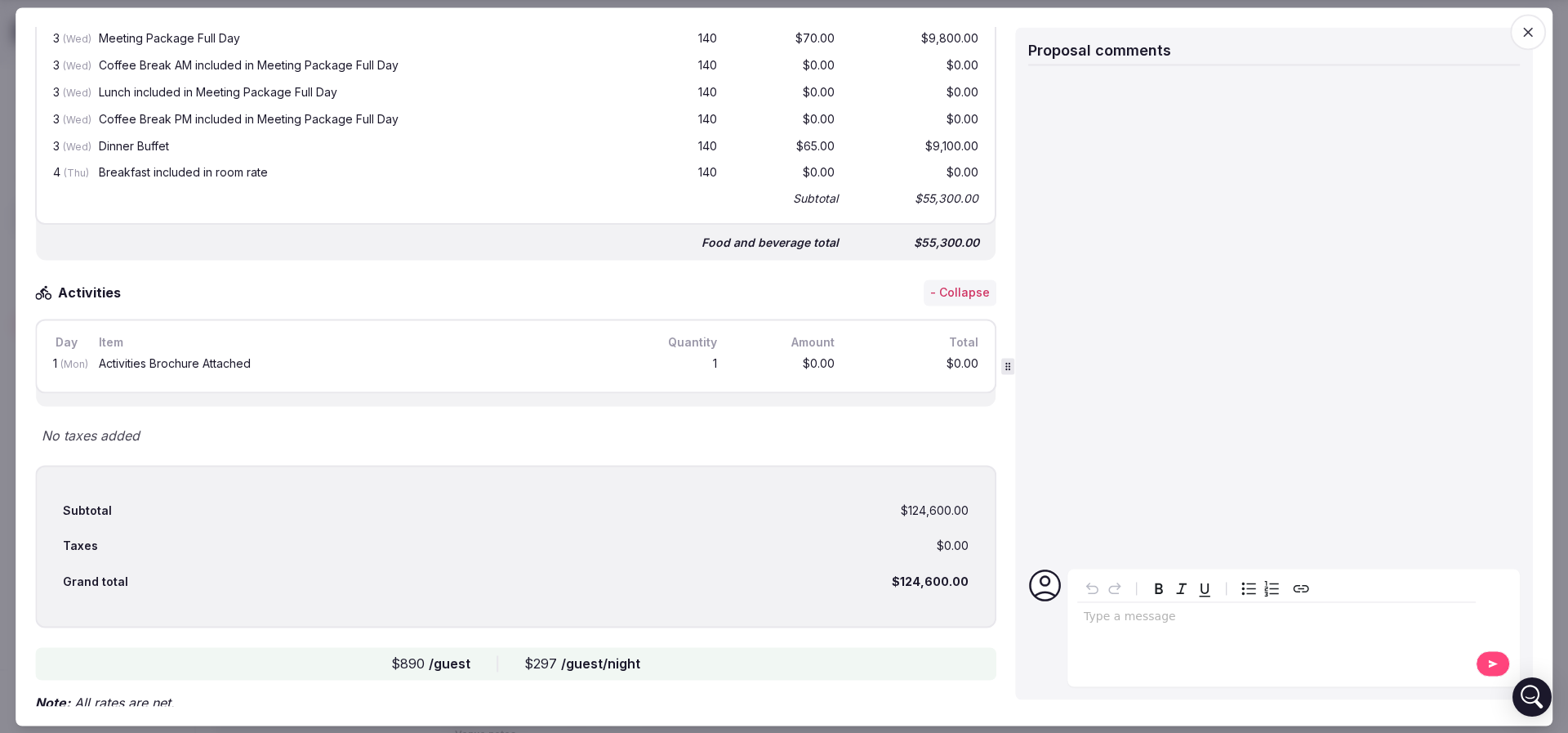
scroll to position [1606, 0]
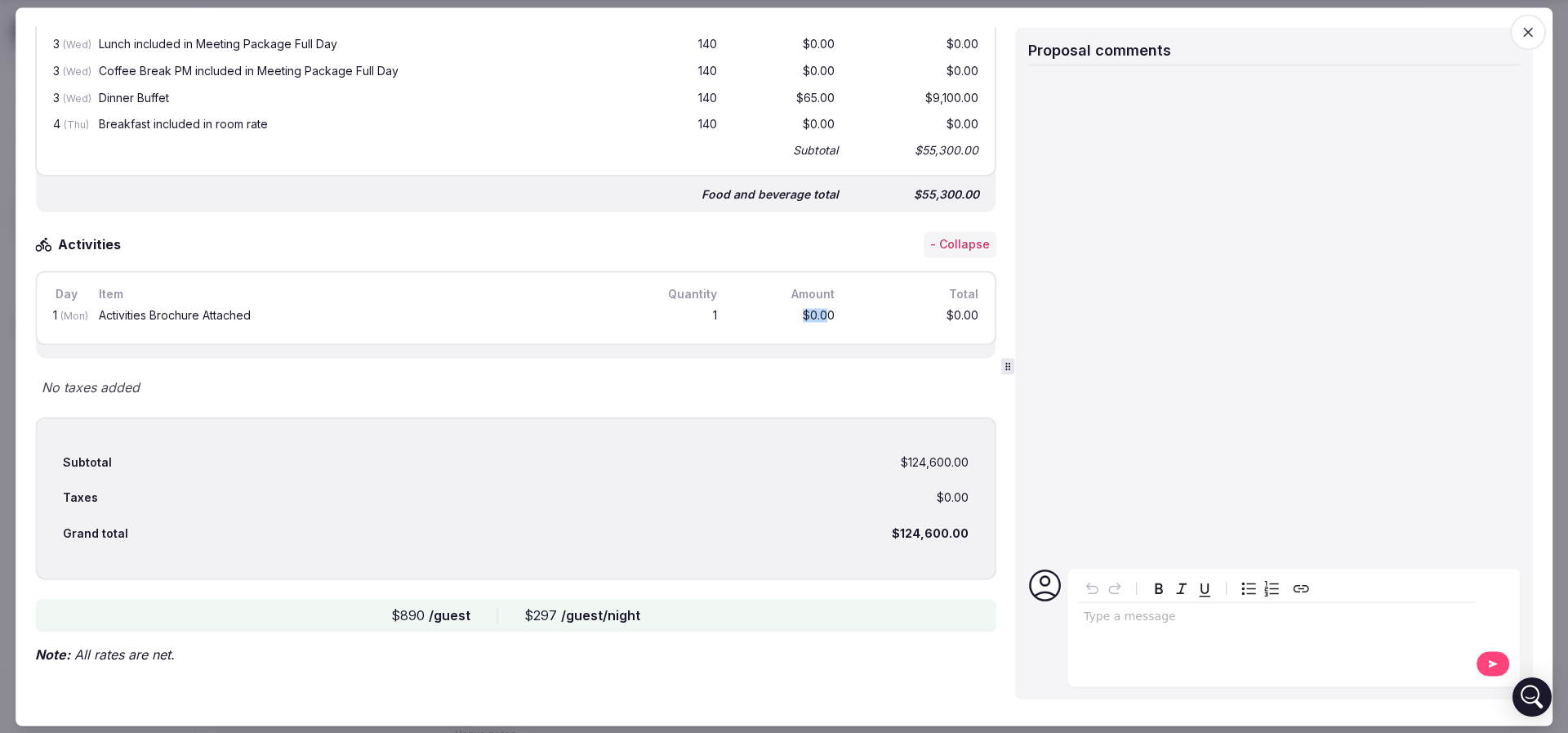
click at [810, 311] on div "$0.00" at bounding box center [785, 317] width 104 height 21
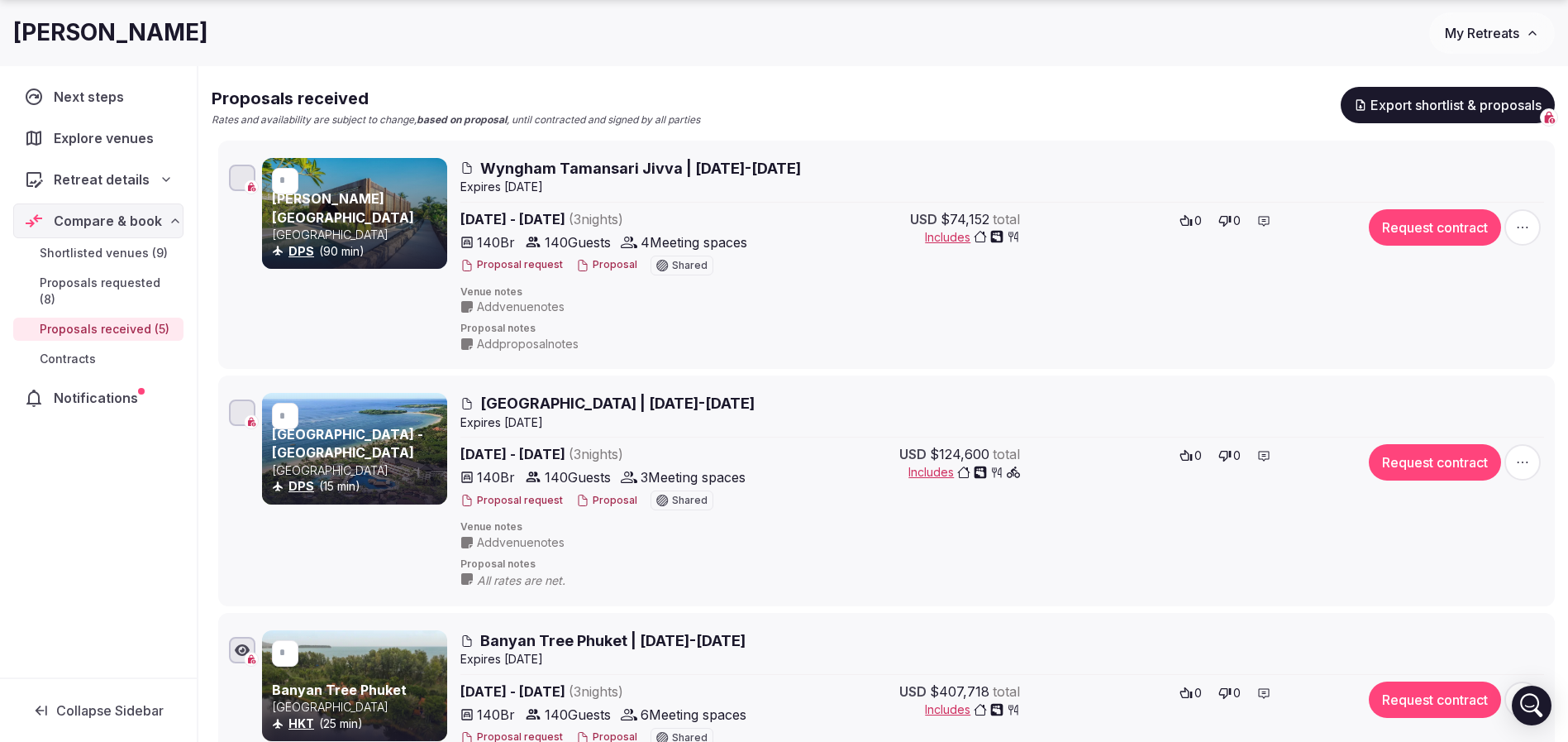
scroll to position [248, 0]
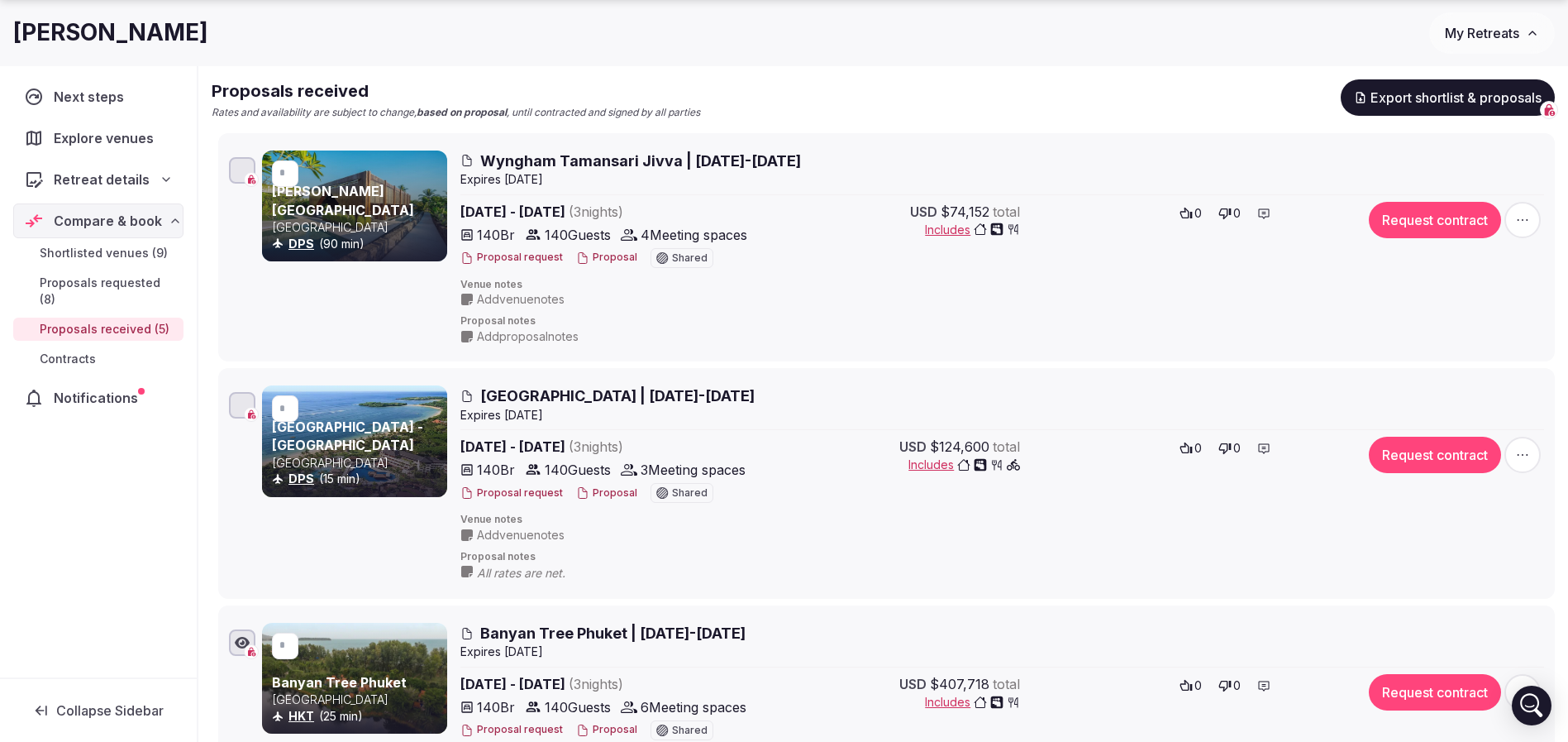
click at [243, 406] on div at bounding box center [242, 405] width 26 height 26
click at [251, 400] on div at bounding box center [242, 405] width 26 height 26
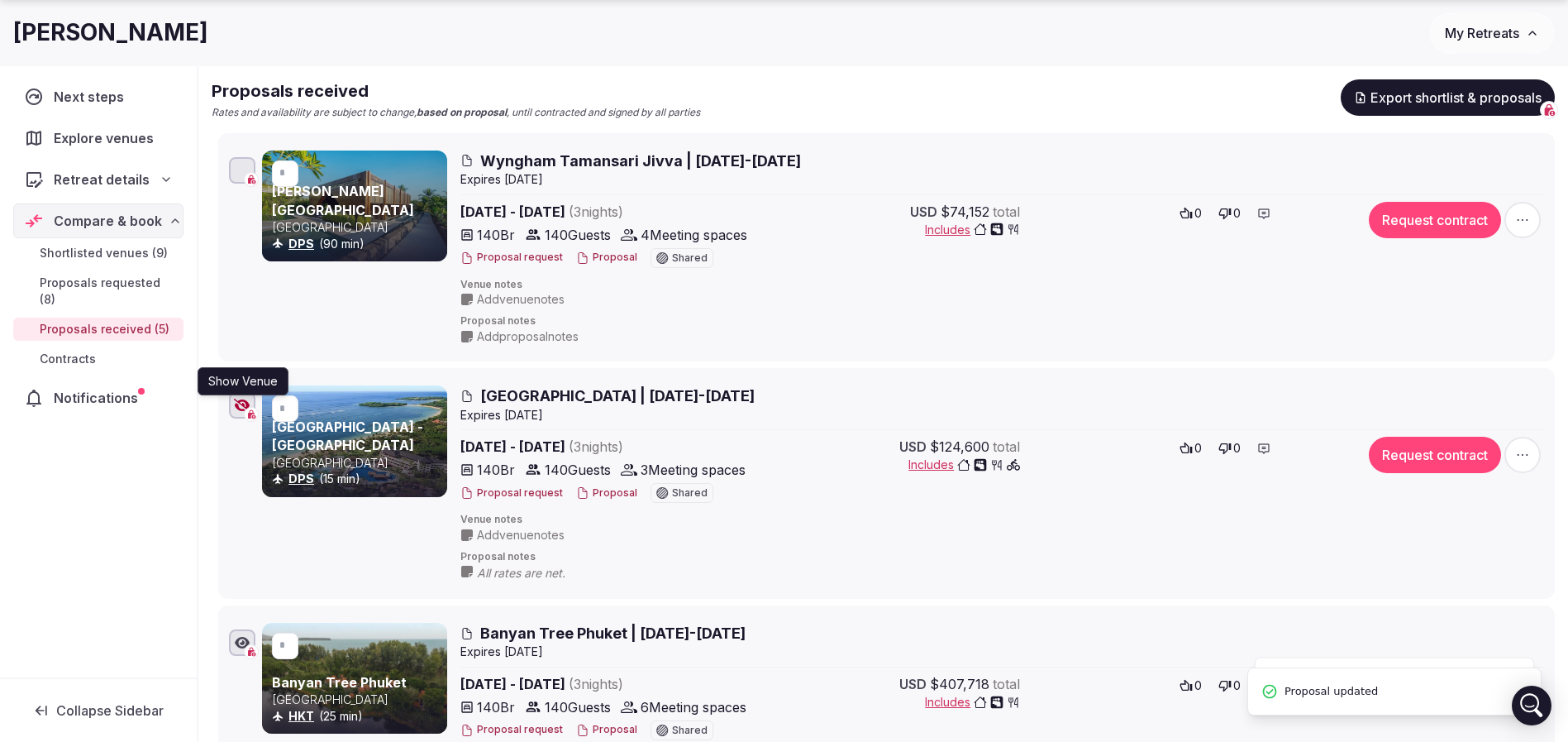
click at [241, 400] on icon "button" at bounding box center [242, 405] width 17 height 13
click at [243, 403] on icon "button" at bounding box center [242, 405] width 17 height 13
click at [838, 543] on div "Add venue notes" at bounding box center [831, 535] width 741 height 17
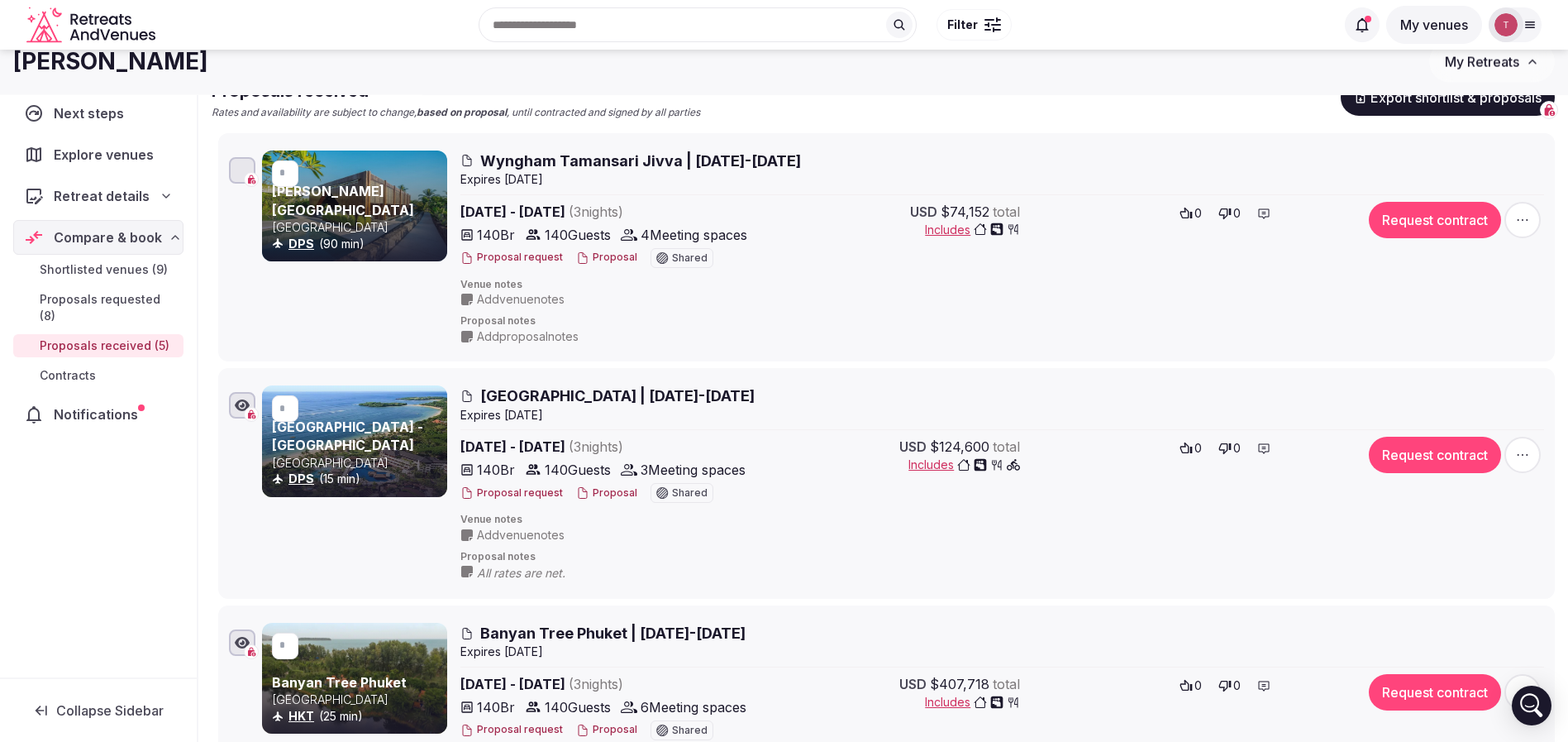
scroll to position [0, 0]
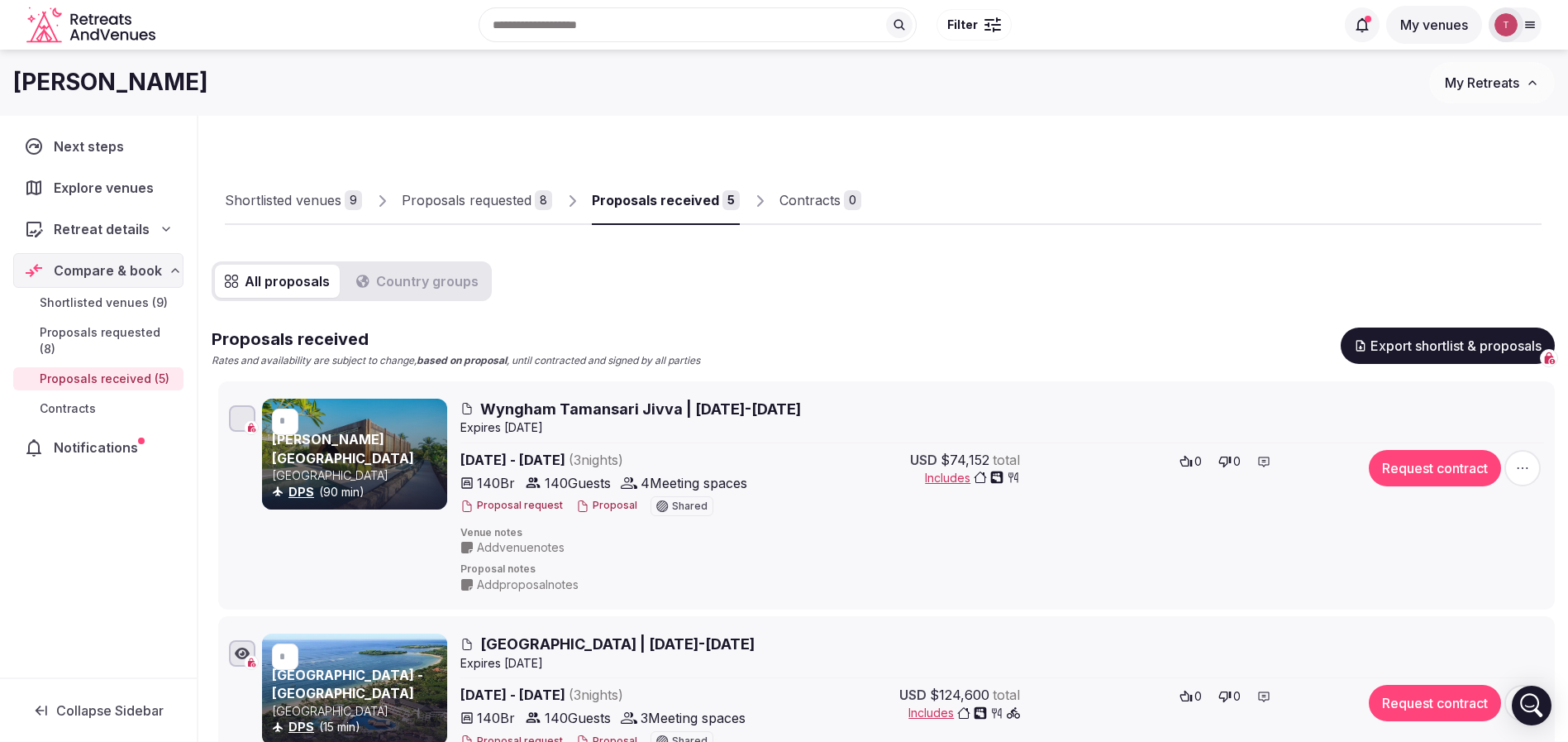
click at [314, 191] on div "Shortlisted venues" at bounding box center [282, 200] width 116 height 20
click at [295, 197] on div "Shortlisted venues" at bounding box center [282, 200] width 116 height 20
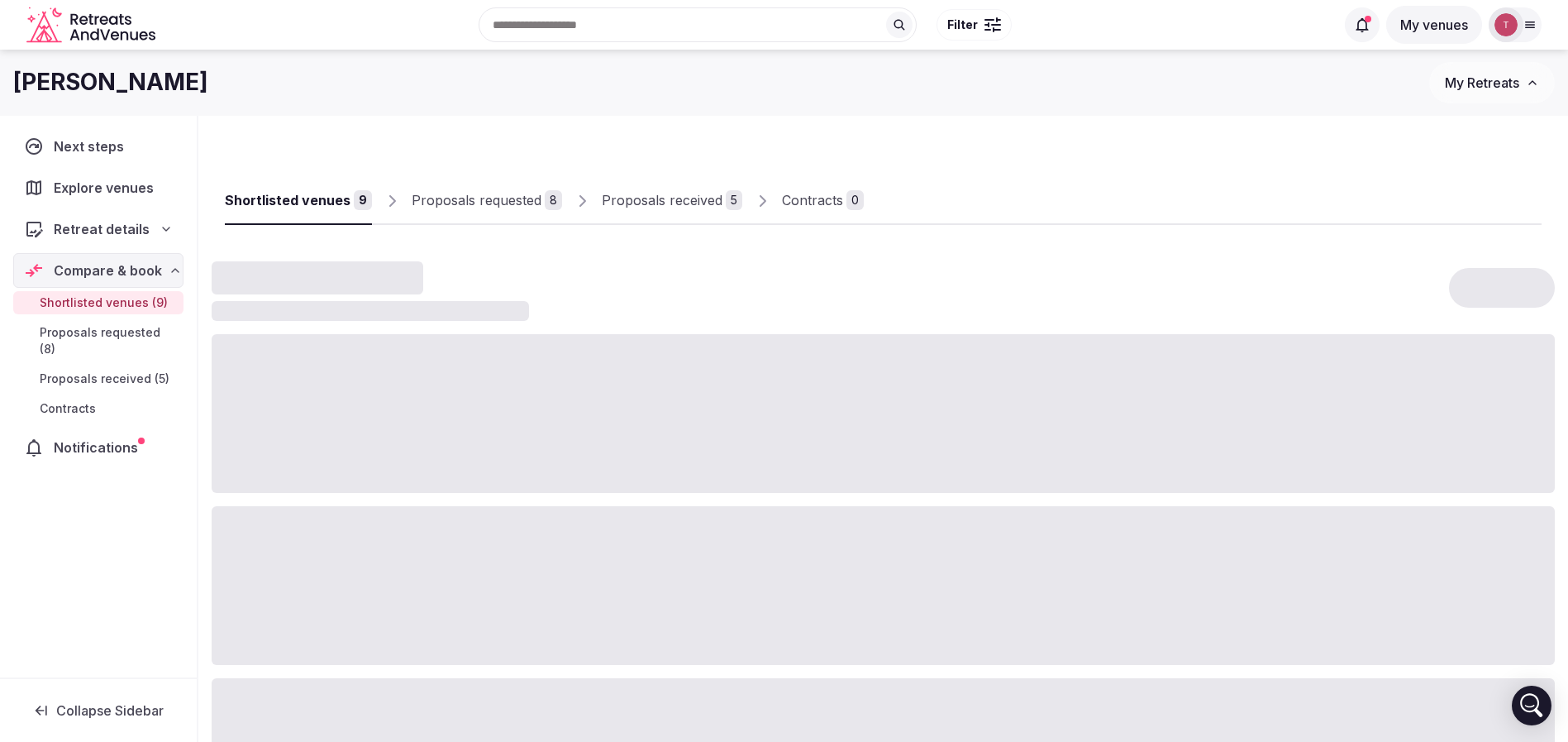
click at [295, 197] on div "Shortlisted venues" at bounding box center [287, 200] width 126 height 20
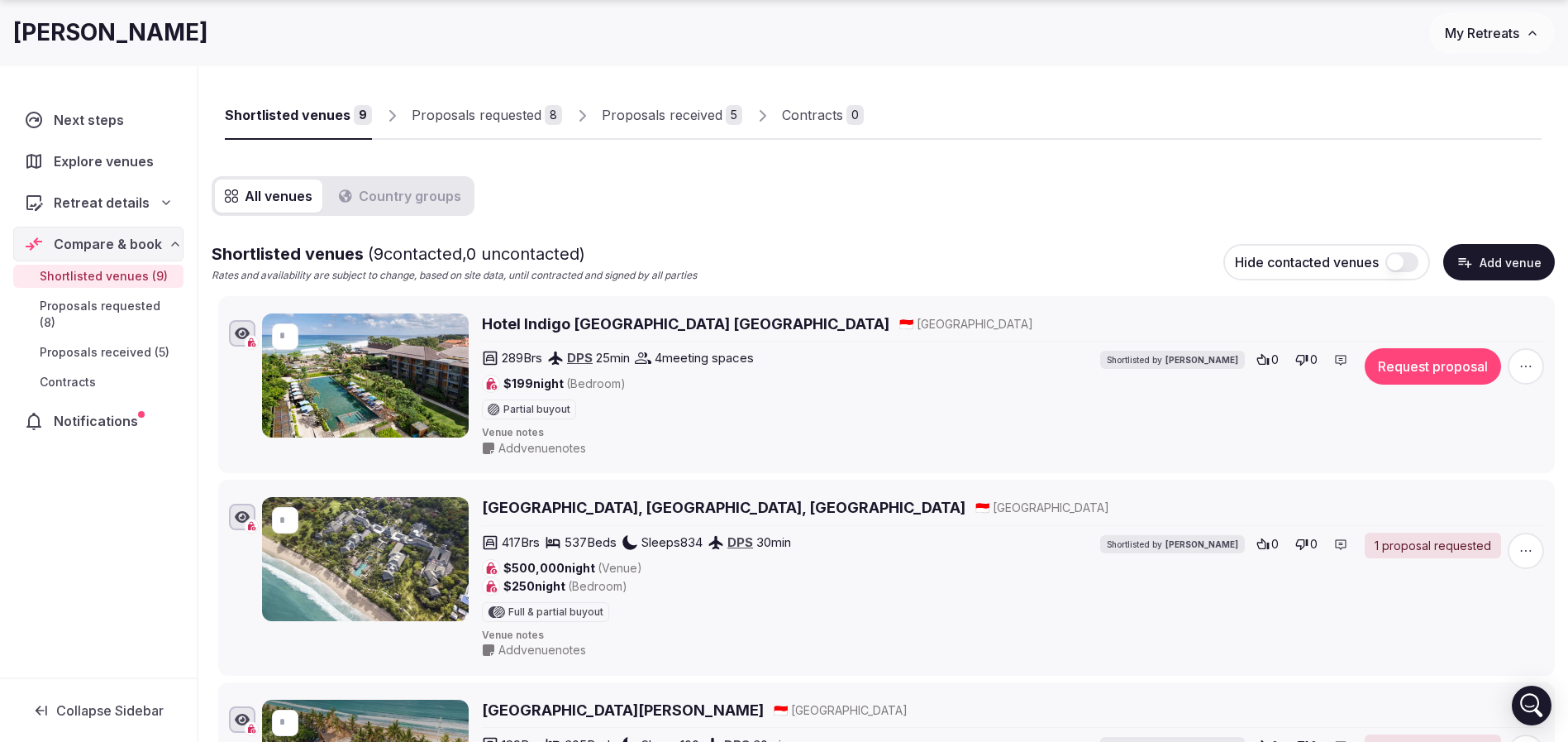
scroll to position [124, 0]
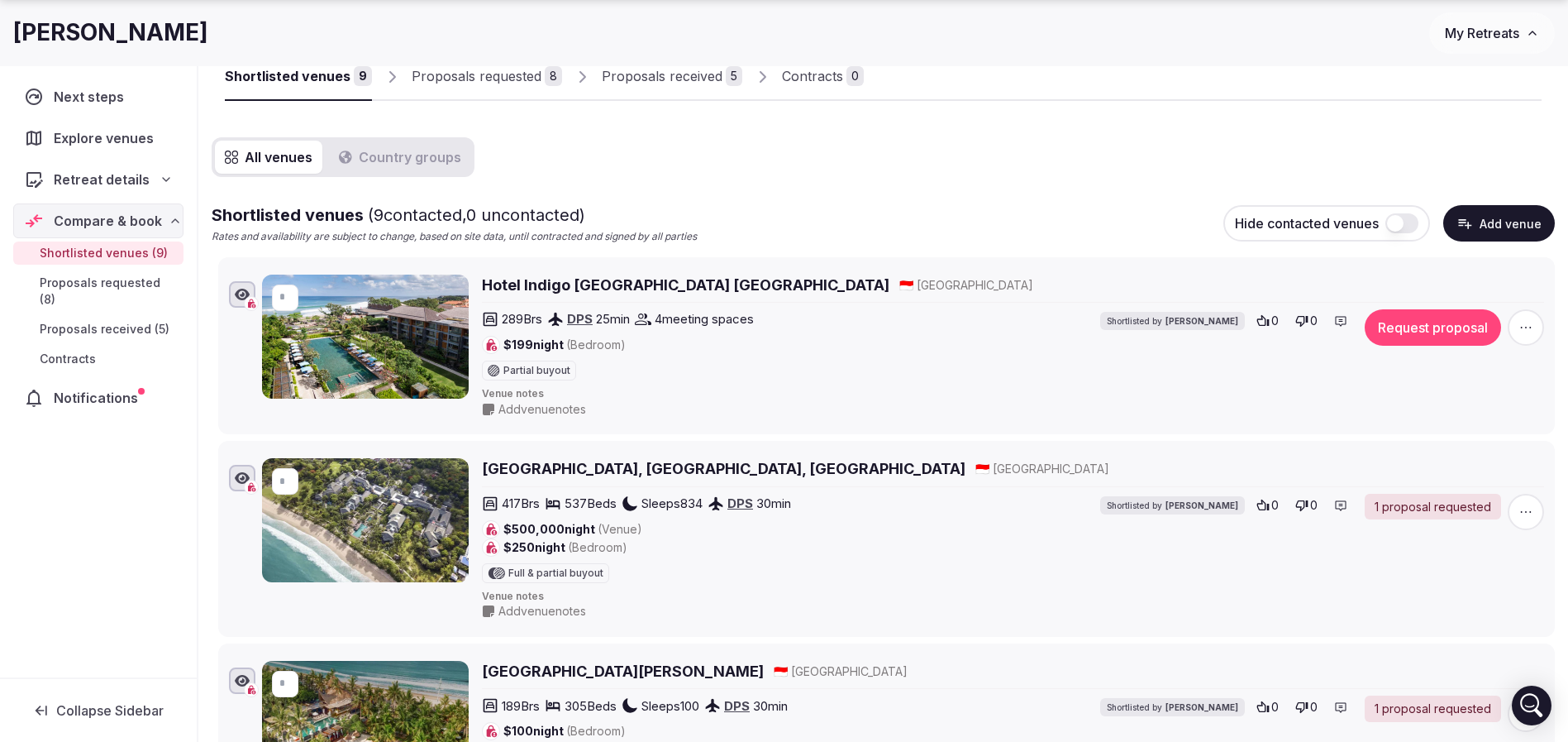
click at [1522, 334] on icon "button" at bounding box center [1525, 327] width 17 height 17
click at [1472, 241] on div "Edit venue details Request proposal Mark as not a fit Remove Venue" at bounding box center [1482, 218] width 145 height 136
click at [1474, 235] on button "Mark as not a fit" at bounding box center [1482, 226] width 138 height 26
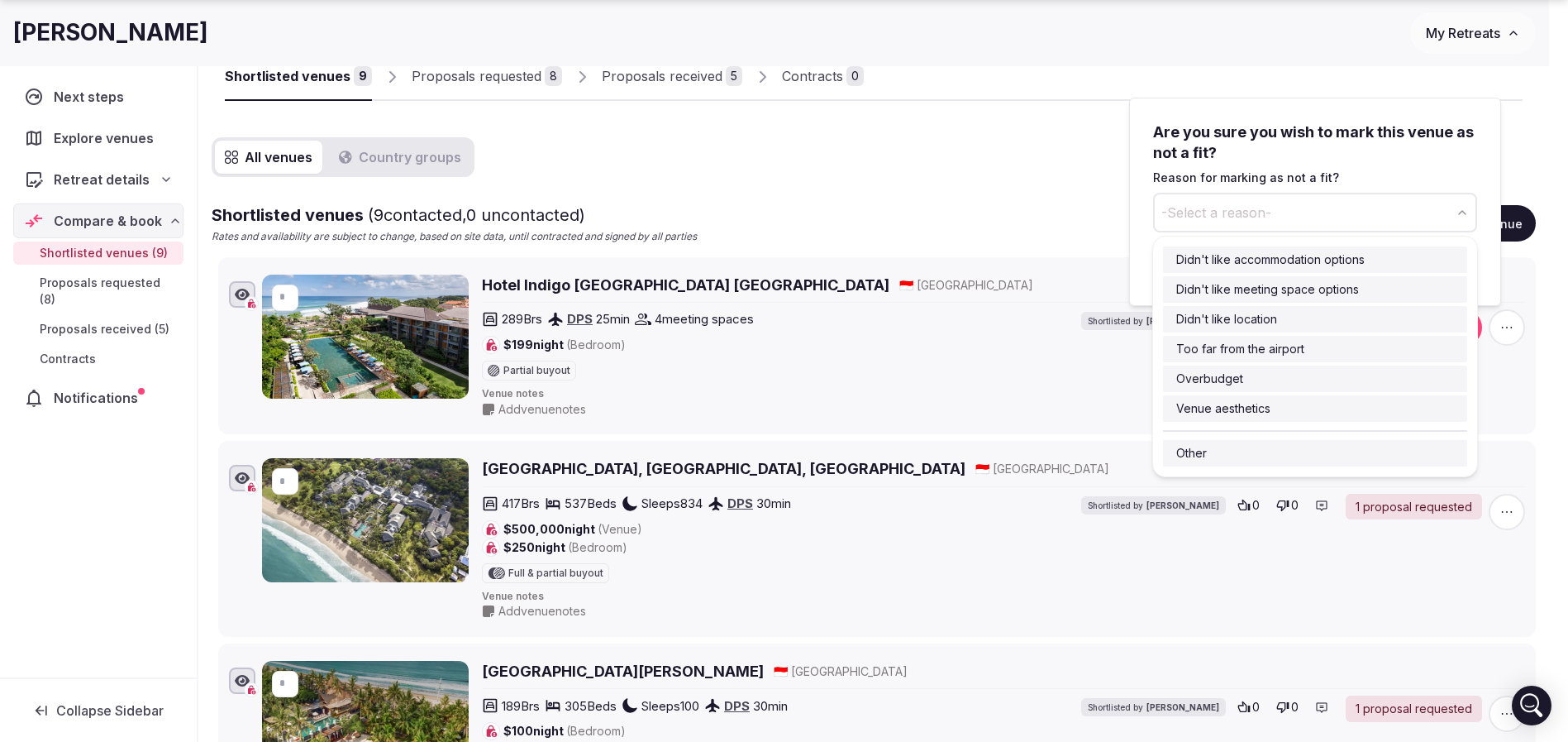
click at [1322, 217] on button "-Select a reason-" at bounding box center [1315, 212] width 324 height 39
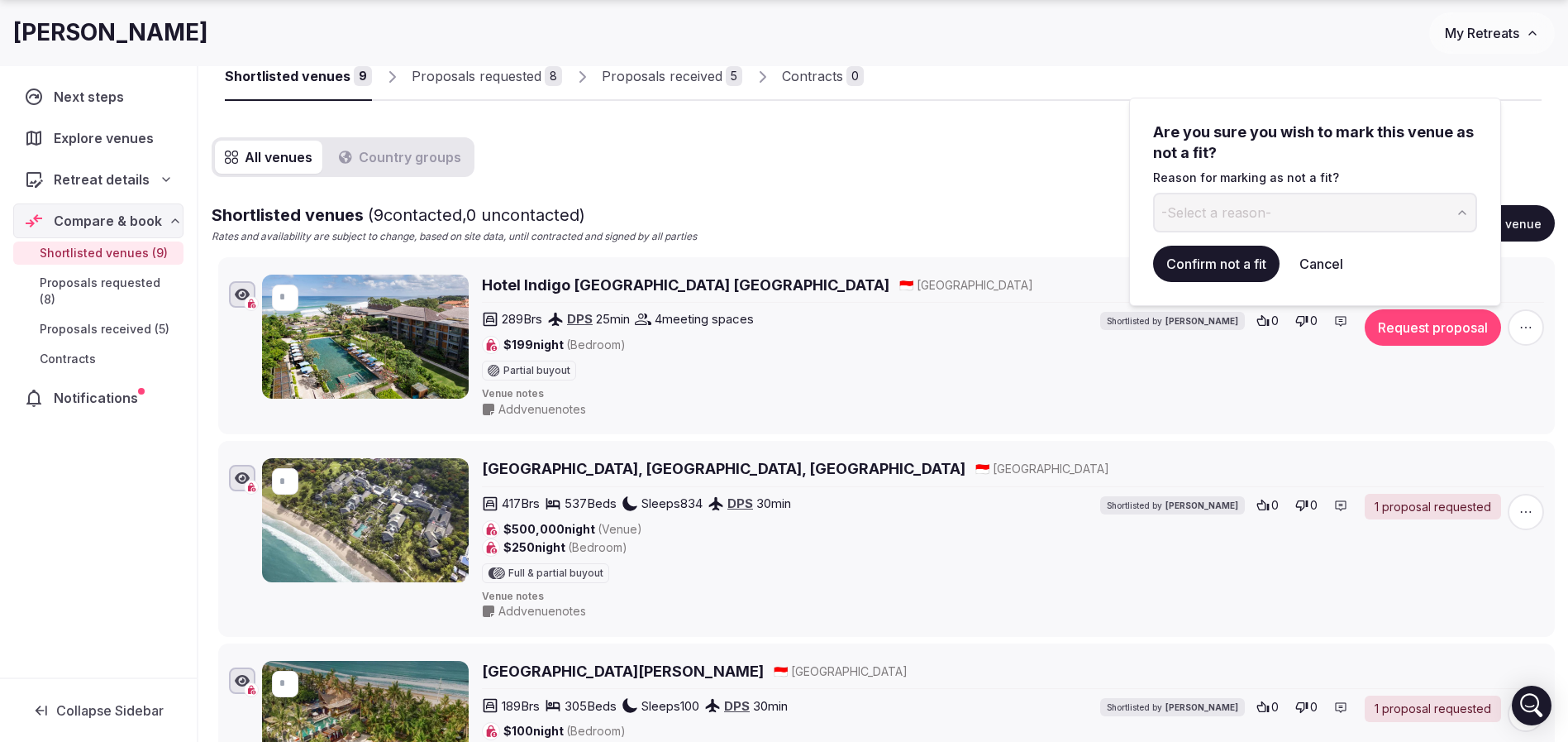
click at [960, 212] on html "Recent searches Canada Cancún, Quintana Roo, Mexico Tulum, Quintana Roo, Mexico…" at bounding box center [784, 246] width 1568 height 742
click at [606, 288] on h2 "Hotel Indigo Bali Seminyak Beach" at bounding box center [686, 285] width 407 height 21
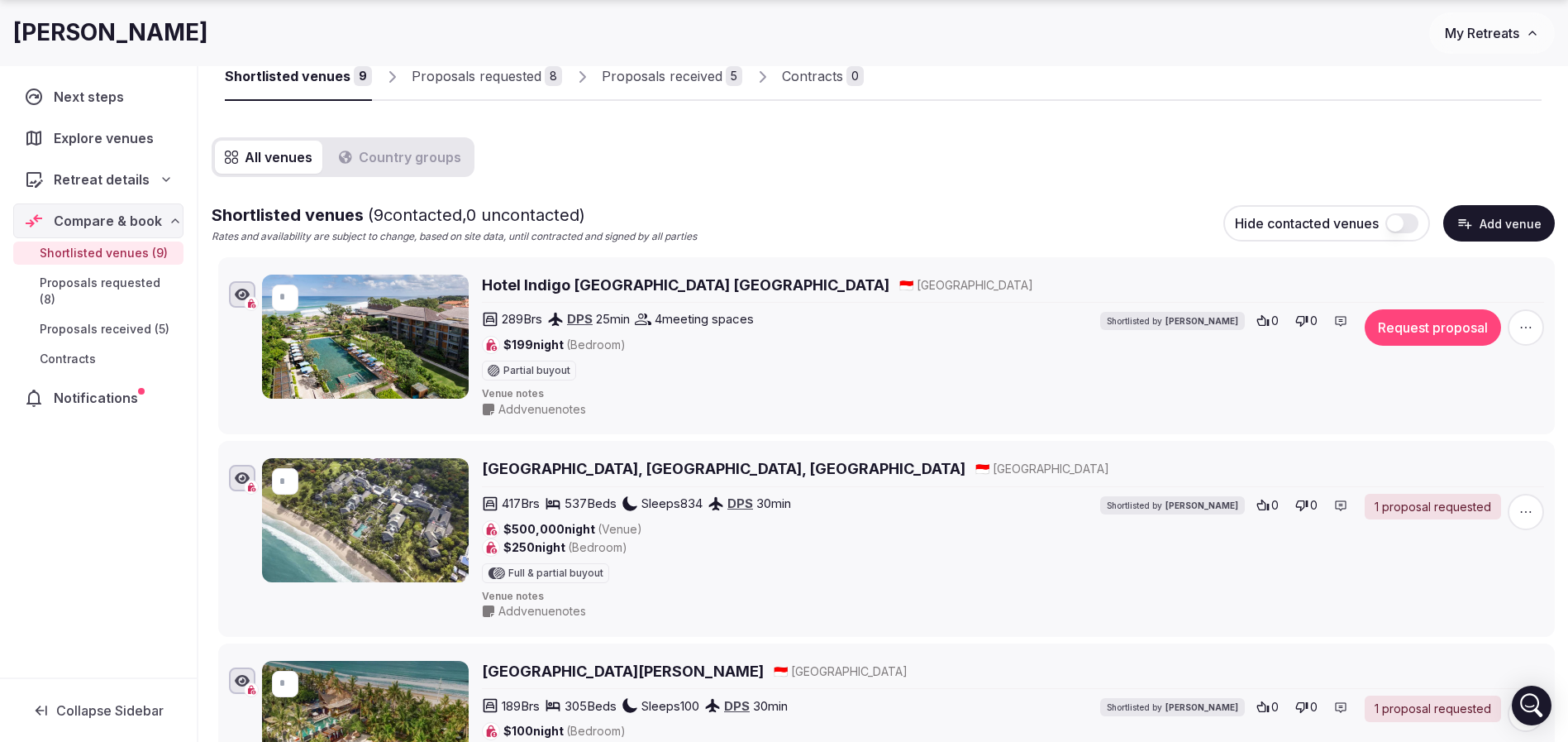
click at [1520, 314] on span "button" at bounding box center [1526, 328] width 37 height 37
click at [1480, 218] on button "Mark as not a fit" at bounding box center [1482, 226] width 138 height 26
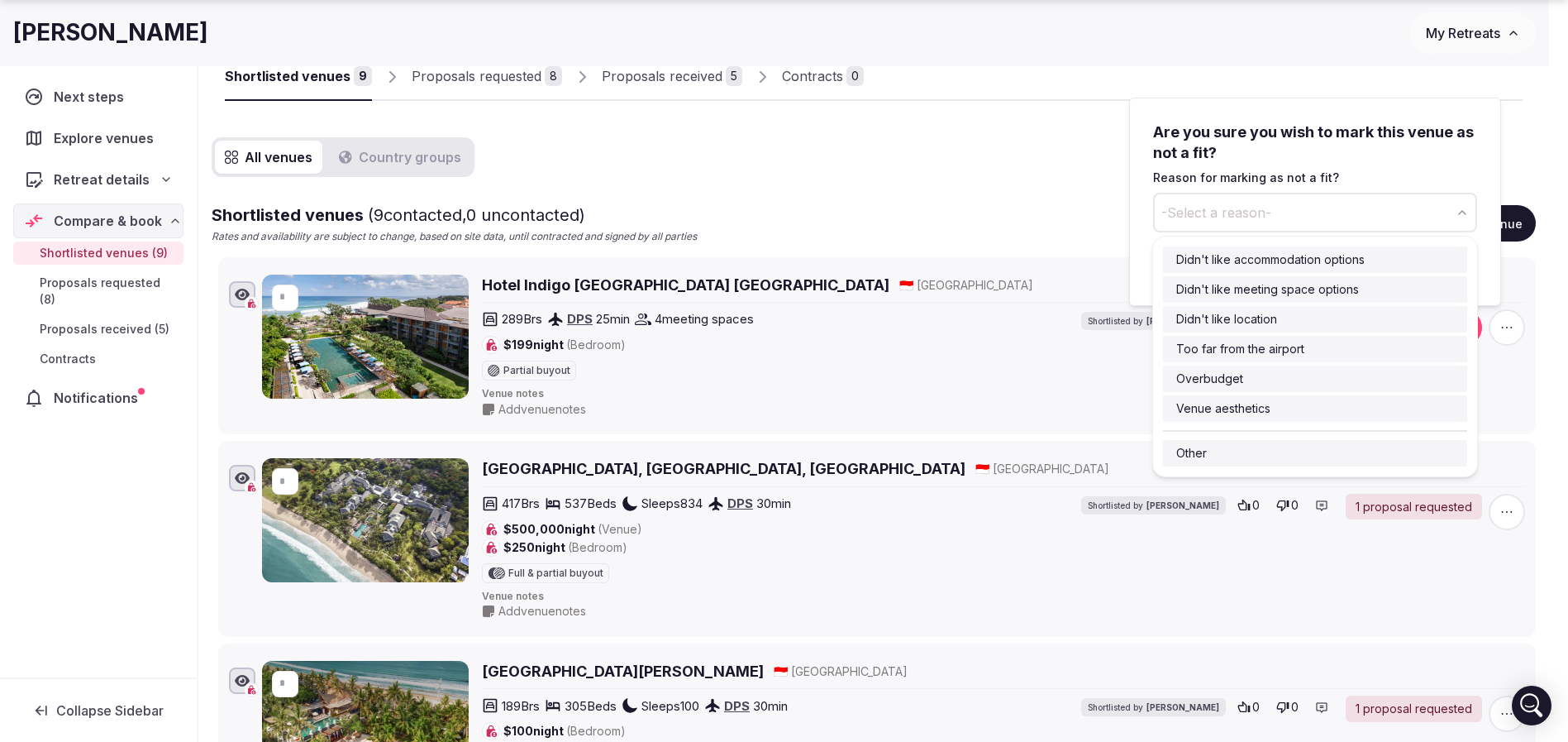
click at [1357, 212] on button "-Select a reason-" at bounding box center [1315, 212] width 324 height 39
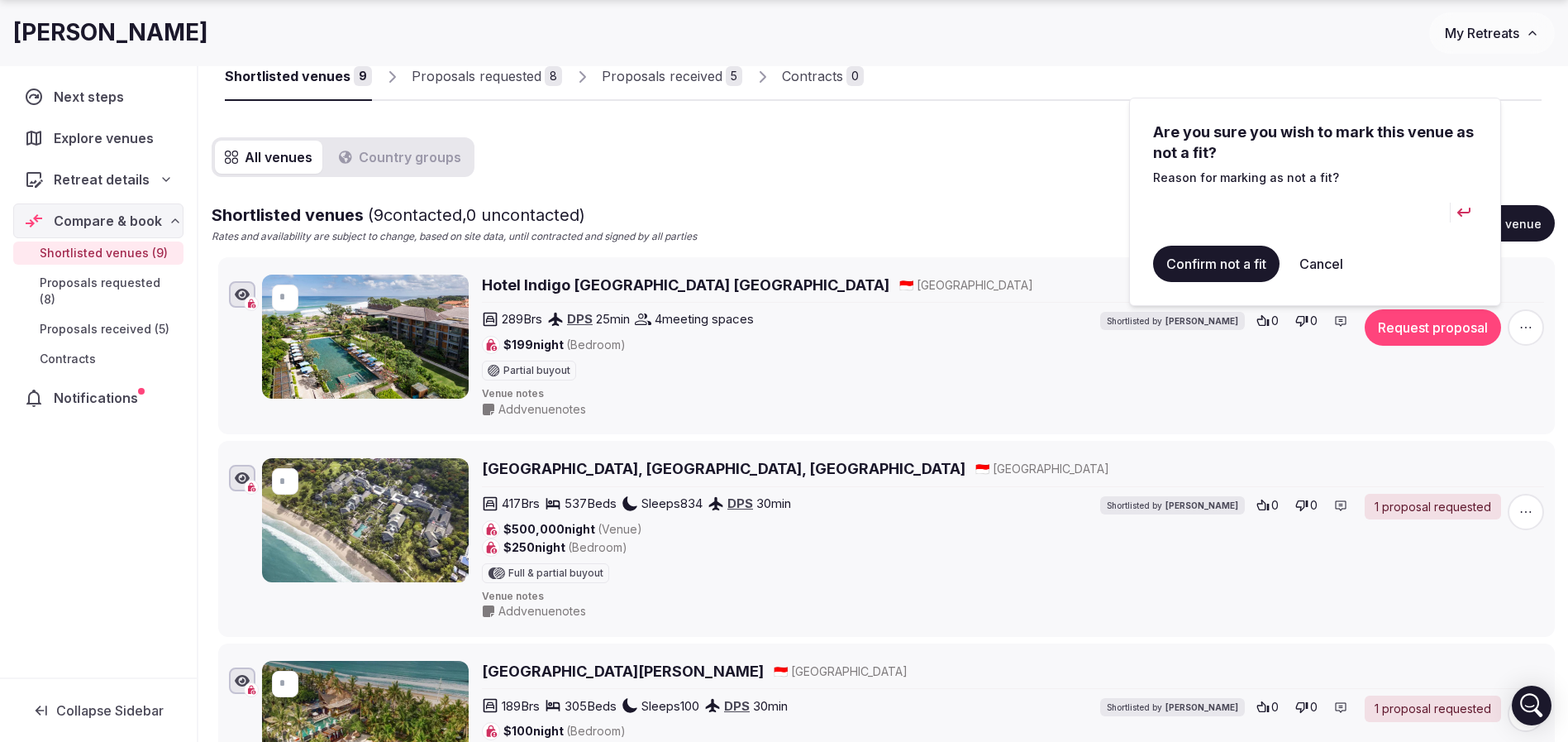
click at [1258, 223] on input at bounding box center [1302, 212] width 297 height 39
type input "**********"
click at [1243, 273] on button "Confirm not a fit" at bounding box center [1216, 264] width 127 height 37
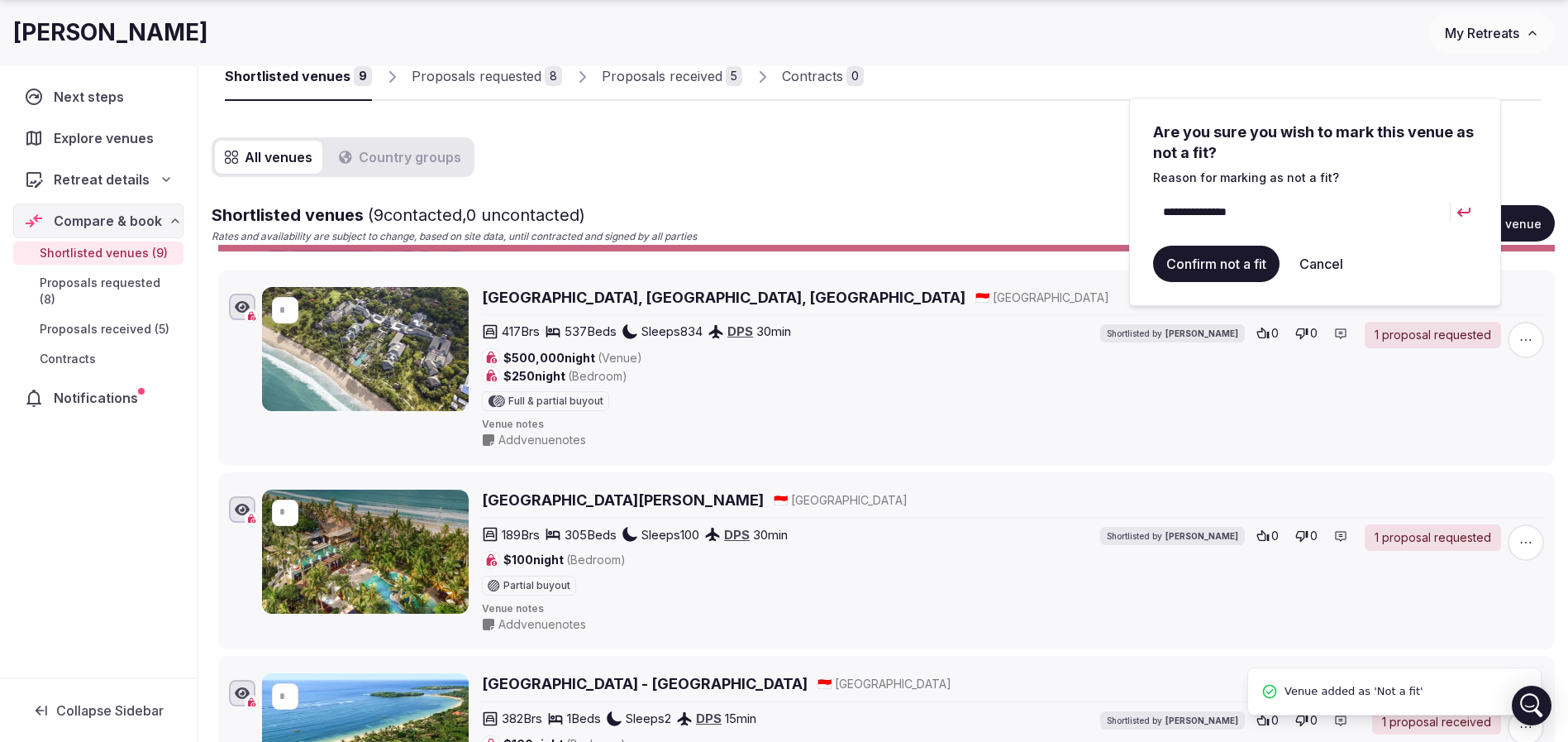
scroll to position [0, 0]
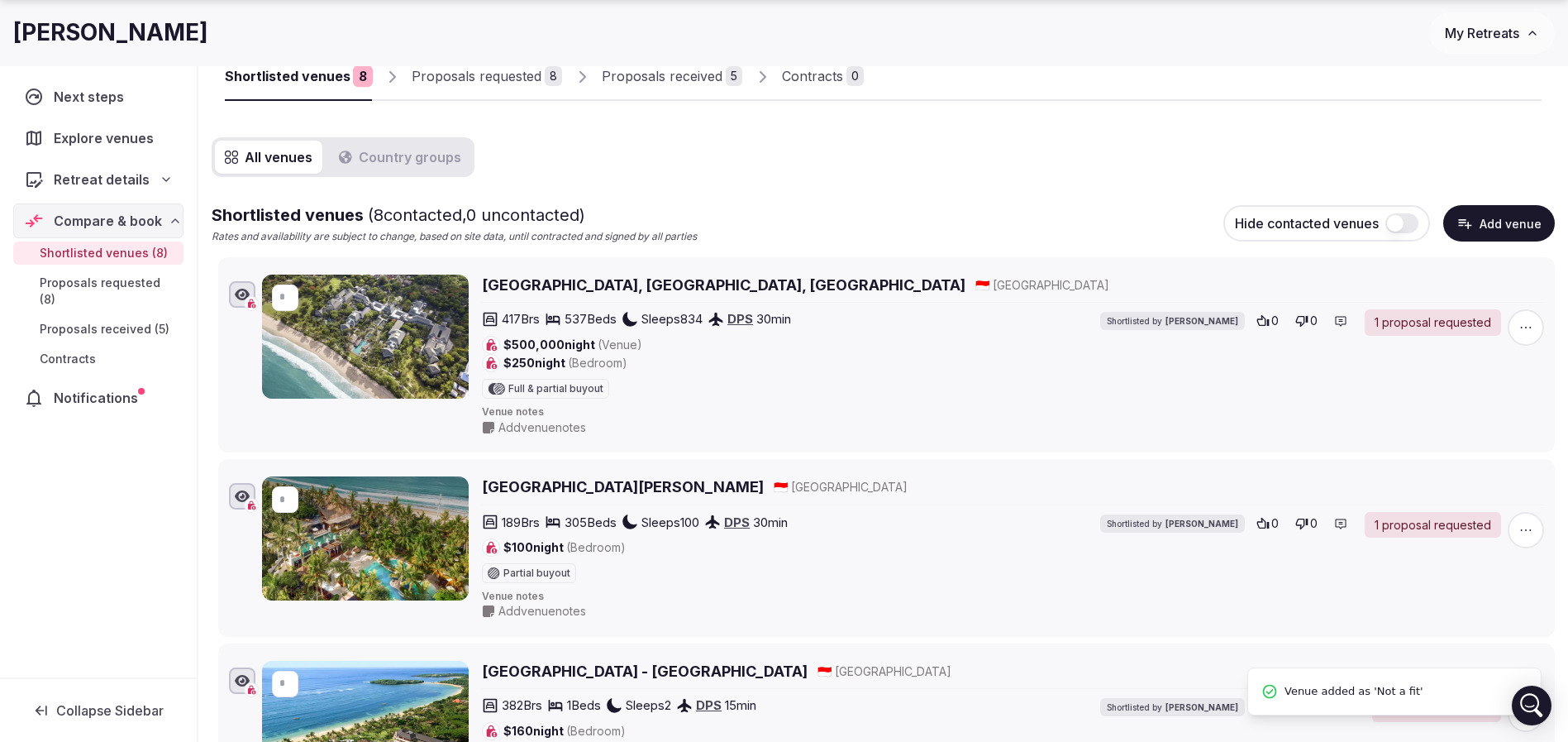
click at [493, 74] on div "Proposals requested" at bounding box center [476, 76] width 130 height 20
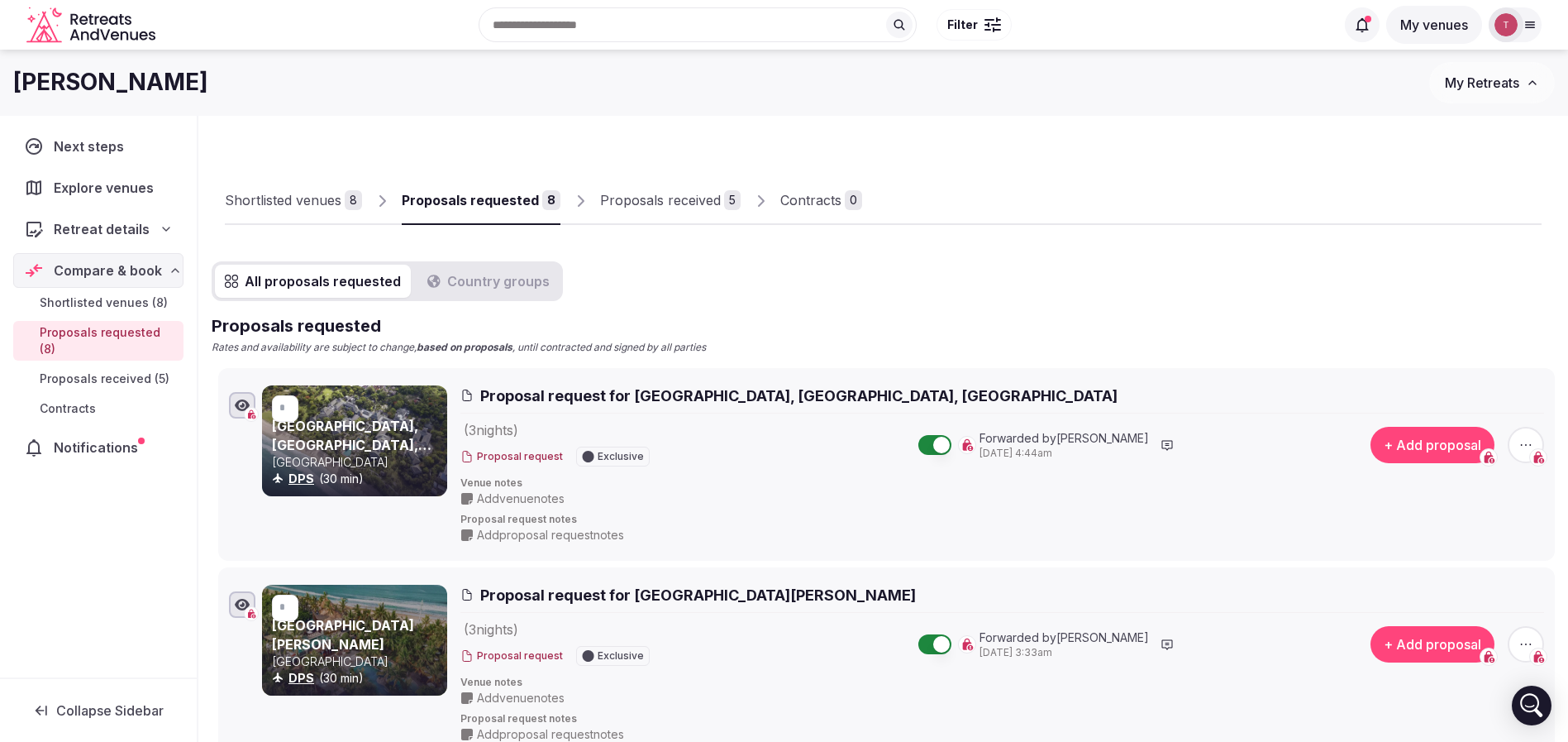
click at [950, 347] on p "Rates and availability are subject to change, based on proposals , until contra…" at bounding box center [882, 348] width 1343 height 14
click at [1114, 221] on div at bounding box center [1202, 211] width 680 height 28
click at [295, 201] on div "Shortlisted venues" at bounding box center [282, 200] width 116 height 20
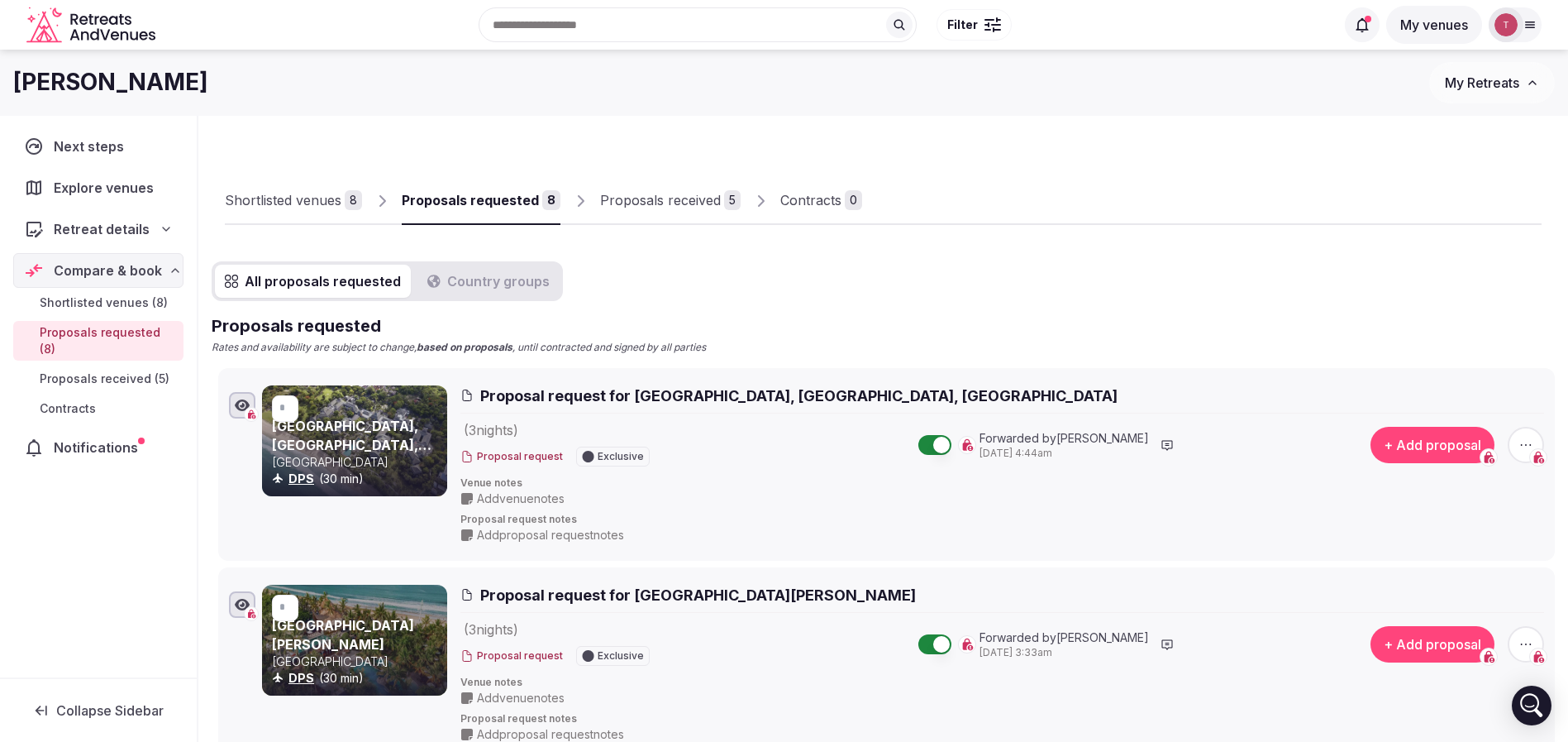
click at [295, 201] on div "Shortlisted venues" at bounding box center [282, 200] width 116 height 20
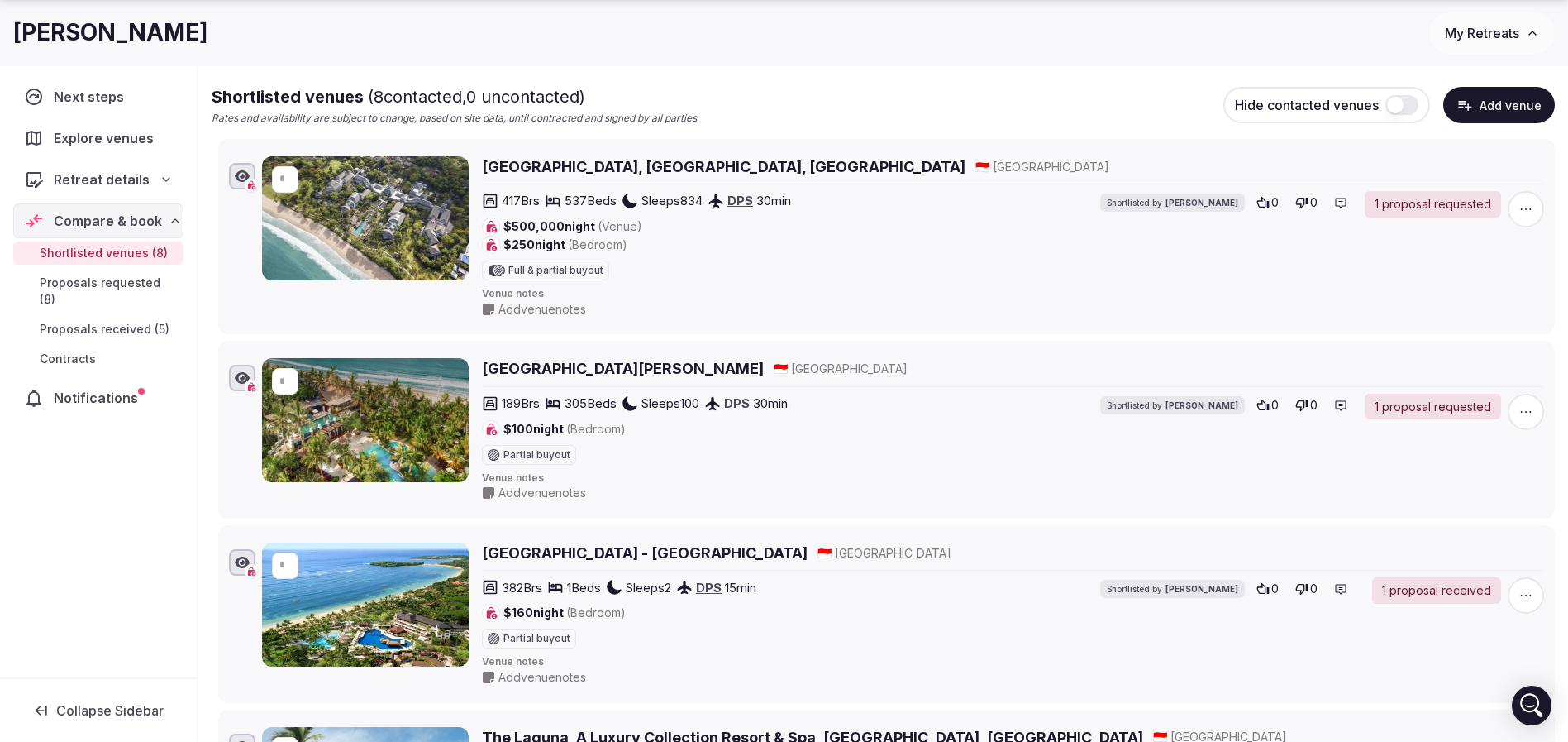
scroll to position [248, 0]
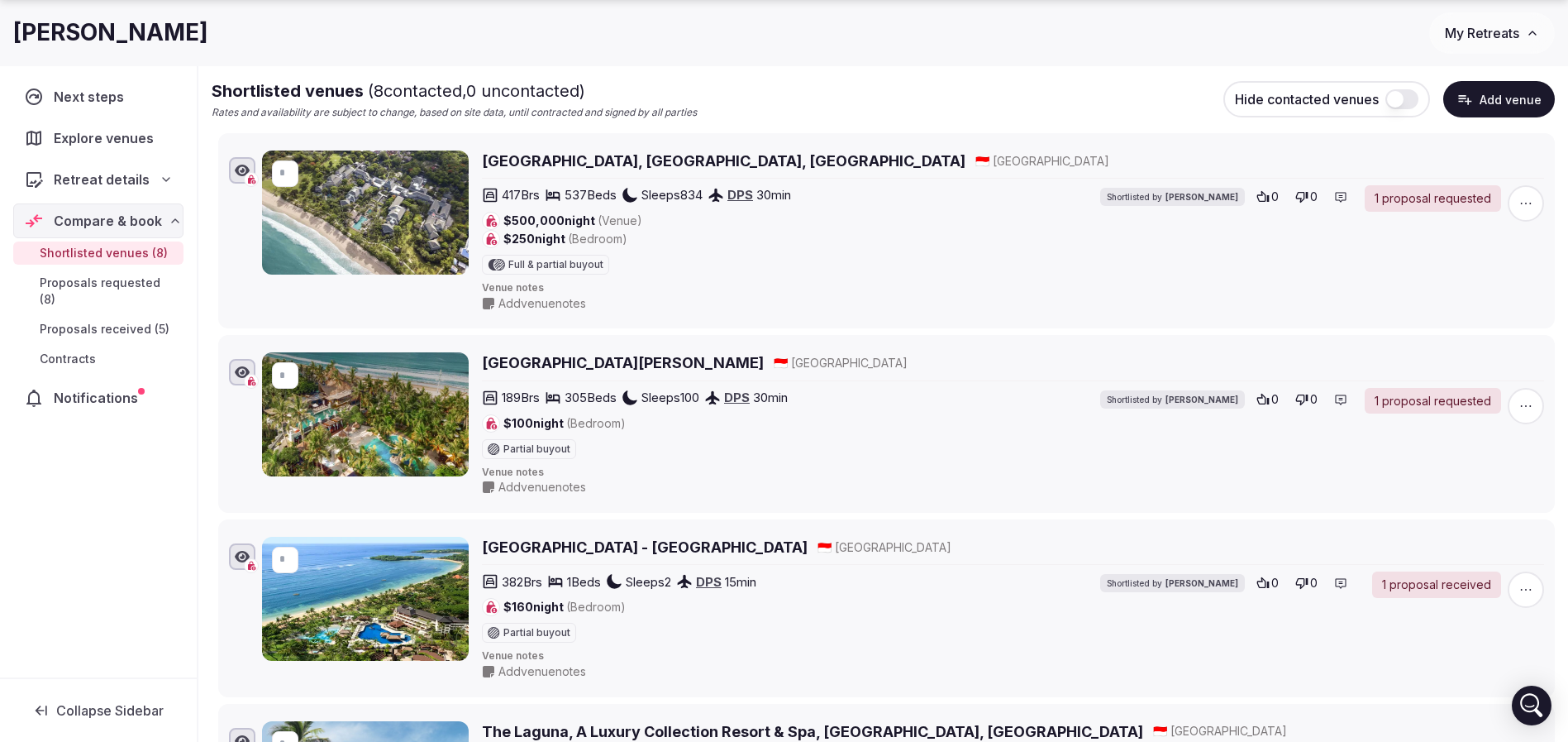
click at [591, 161] on h2 "Intercontinental Bali Resort, Jimbaran, Bali" at bounding box center [723, 161] width 483 height 21
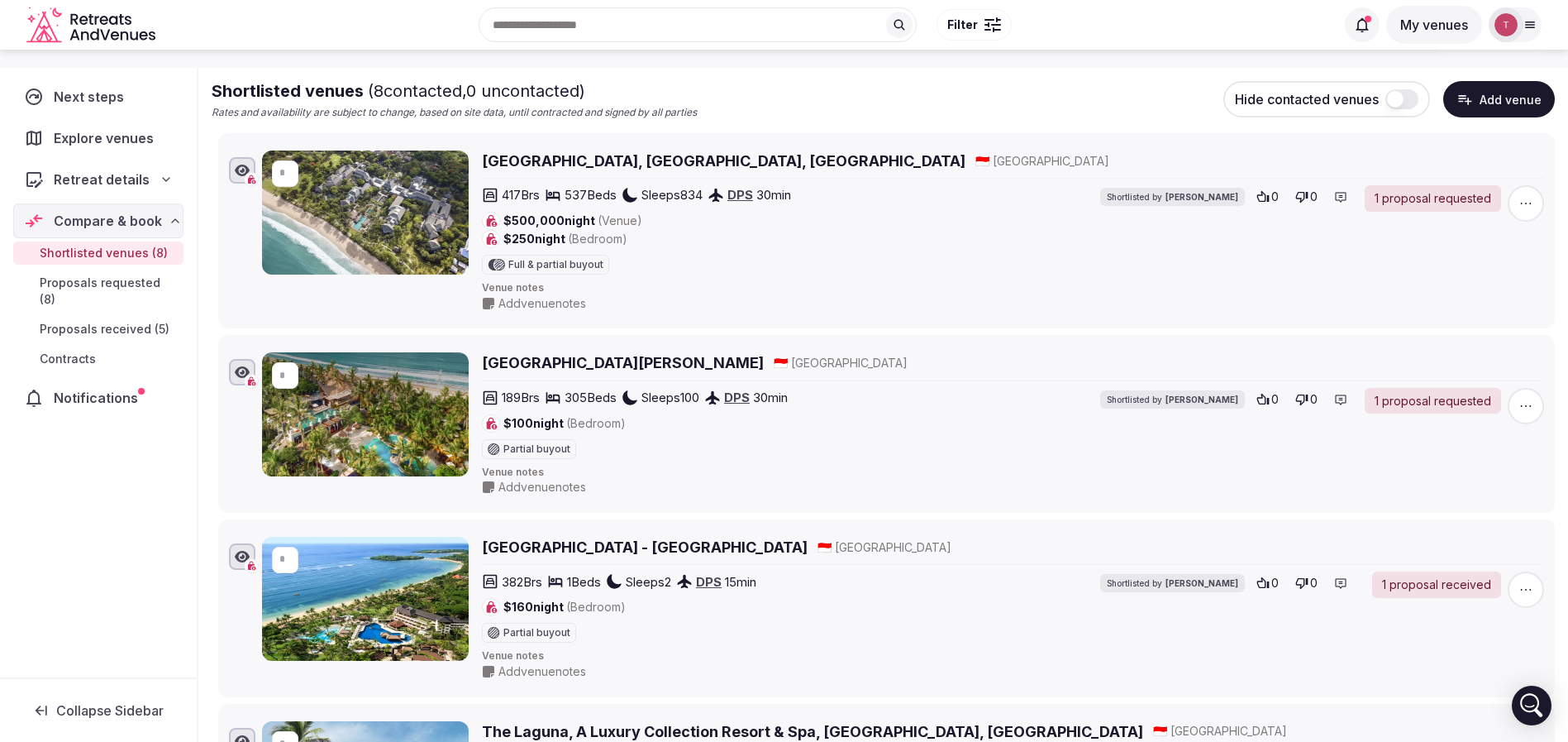
scroll to position [0, 0]
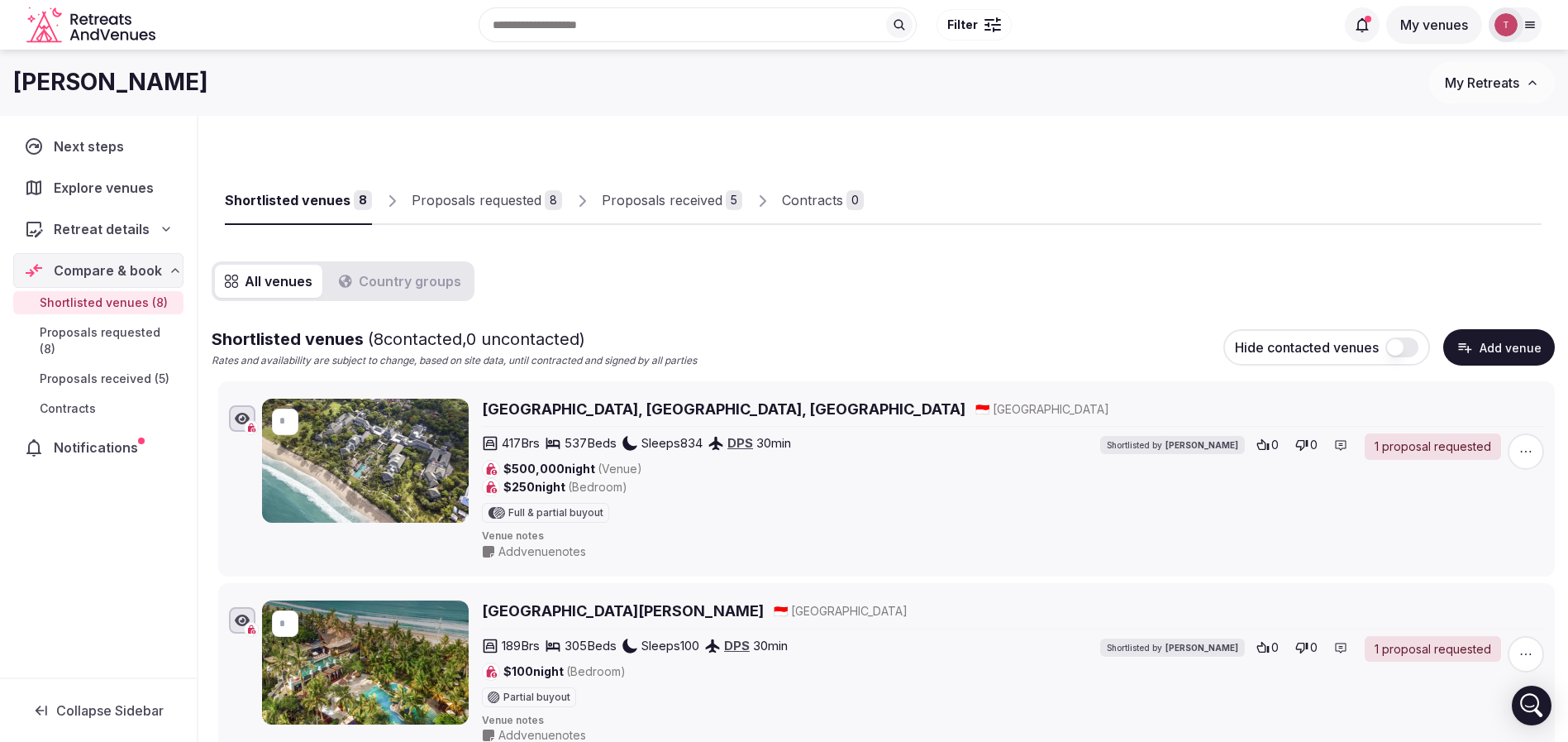
click at [724, 408] on h2 "Intercontinental Bali Resort, Jimbaran, Bali" at bounding box center [723, 409] width 483 height 21
click at [686, 199] on div "Proposals received" at bounding box center [662, 200] width 121 height 20
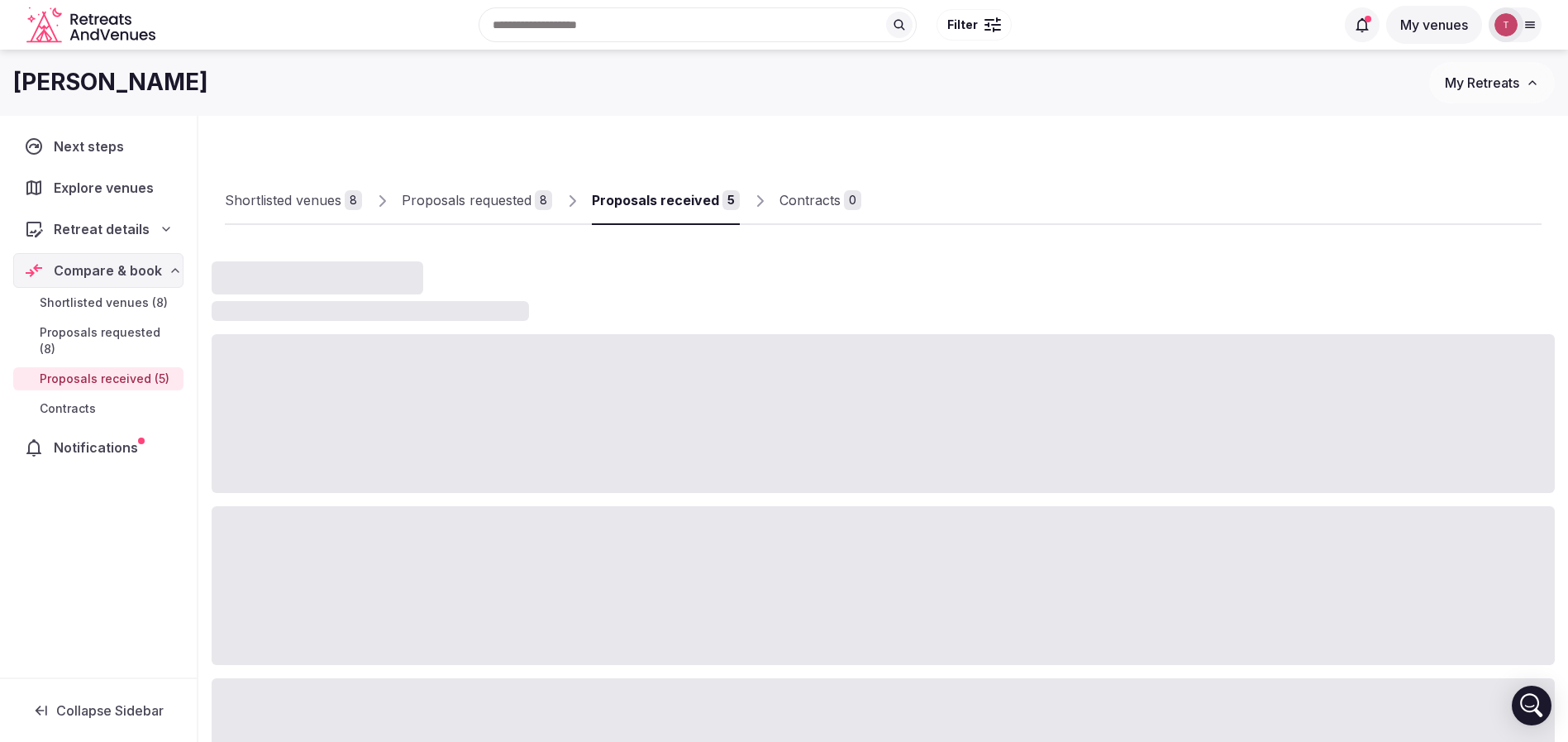
click at [686, 199] on div "Proposals received" at bounding box center [655, 200] width 128 height 20
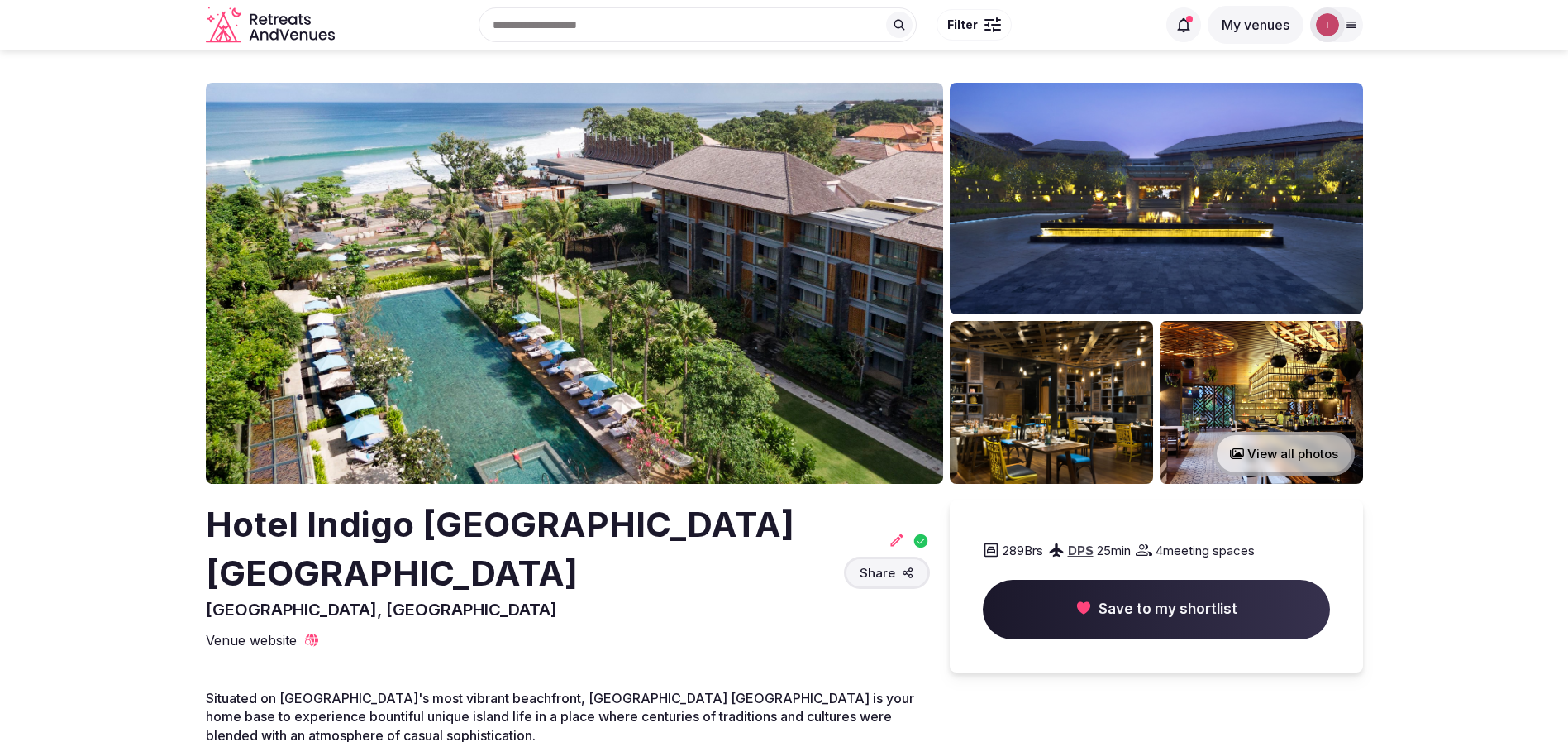
click at [582, 352] on img at bounding box center [575, 283] width 737 height 401
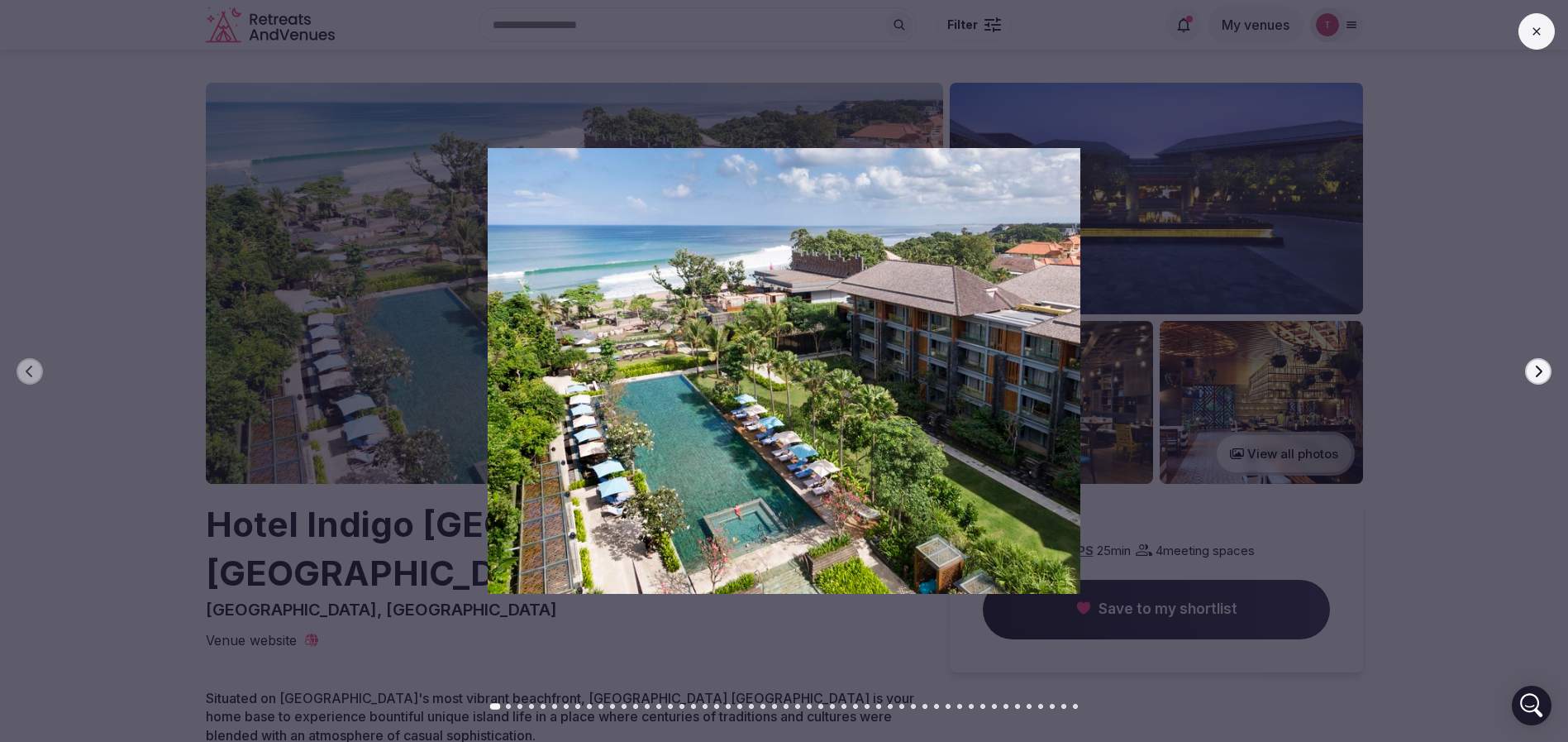
click at [1536, 368] on icon "button" at bounding box center [1537, 371] width 13 height 13
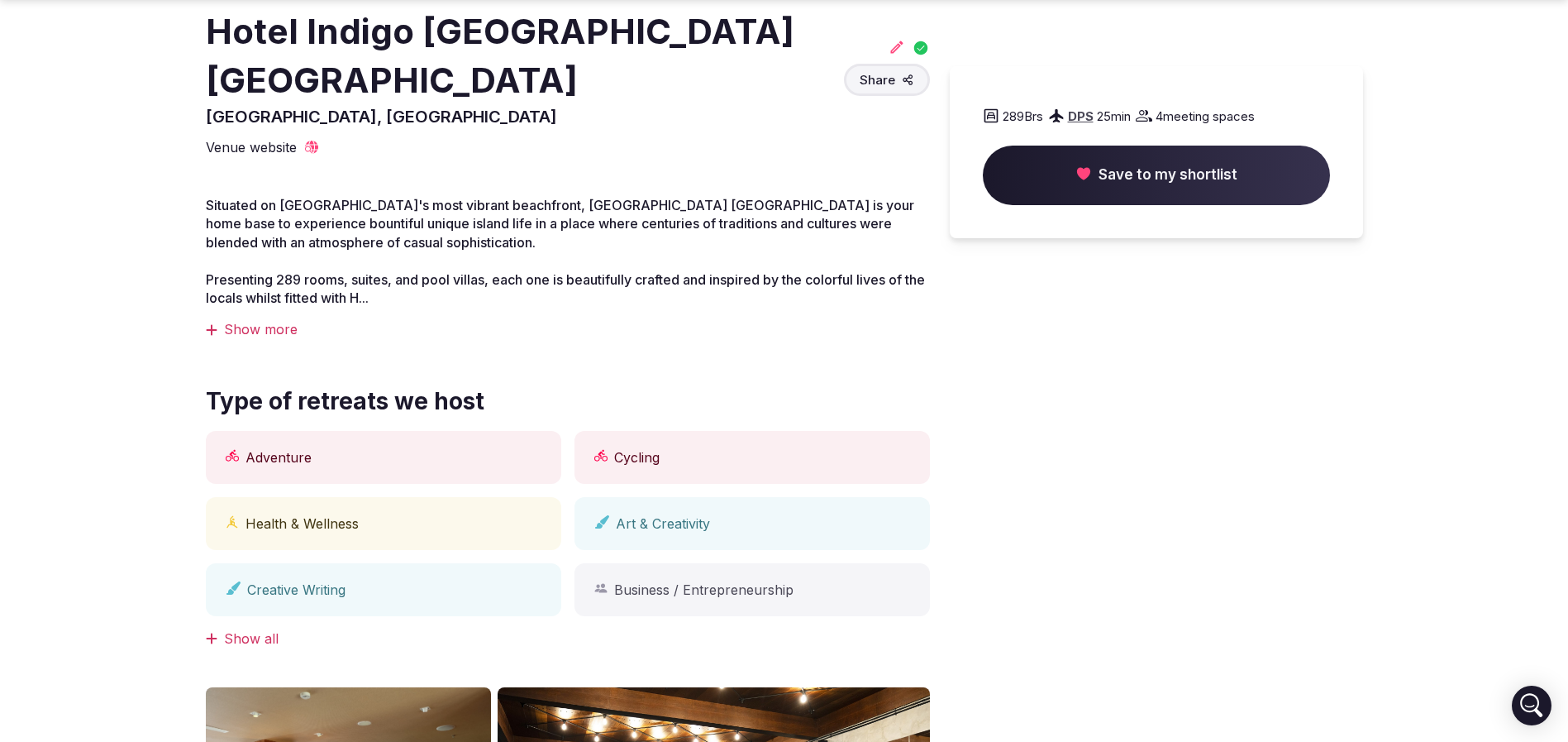
scroll to position [496, 0]
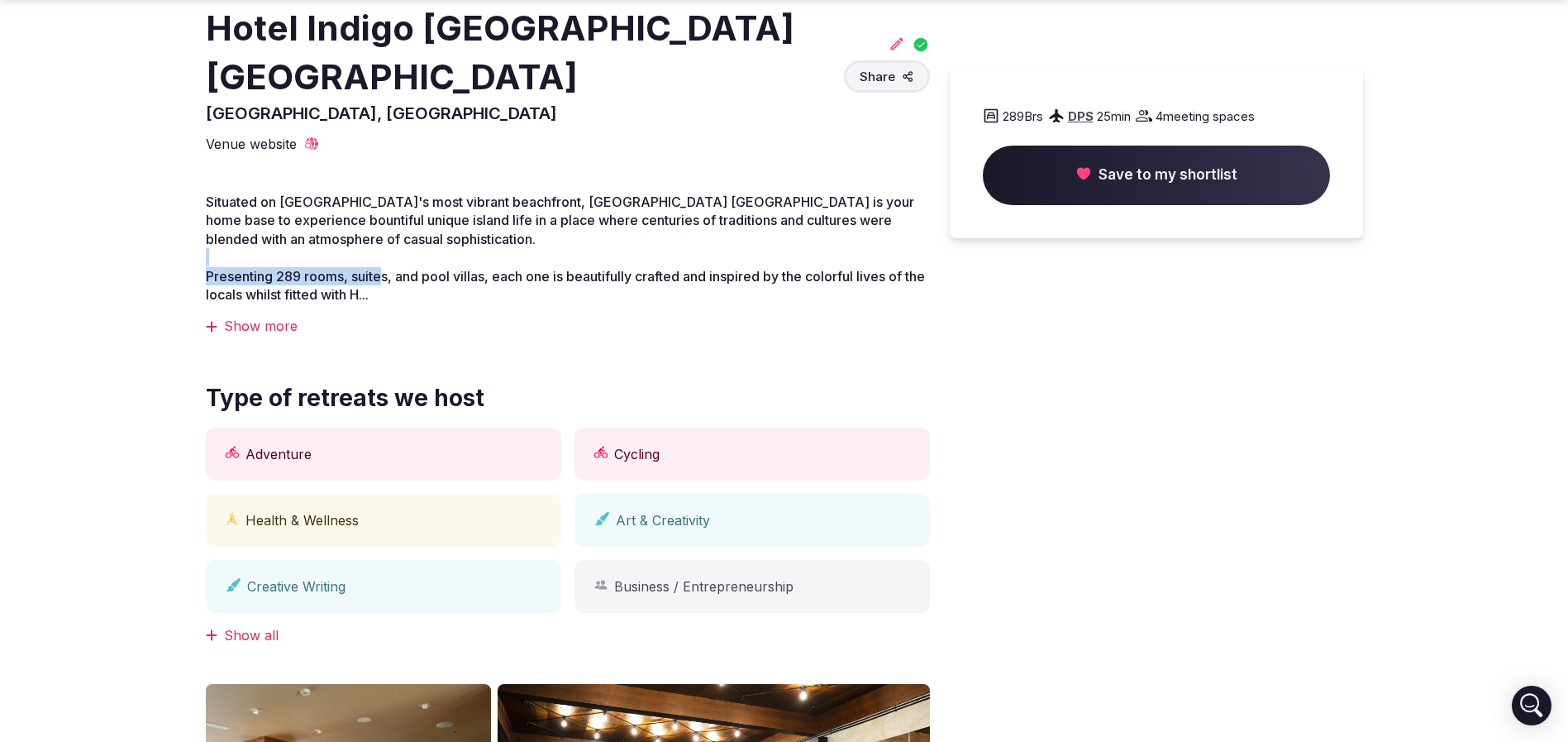
drag, startPoint x: 264, startPoint y: 218, endPoint x: 381, endPoint y: 224, distance: 117.2
click at [381, 224] on p "Situated on Bali's most vibrant beachfront, Hotel Indigo Bali Seminyak Beach is…" at bounding box center [568, 247] width 724 height 111
click at [381, 268] on span "Presenting 289 rooms, suites, and pool villas, each one is beautifully crafted …" at bounding box center [565, 286] width 719 height 35
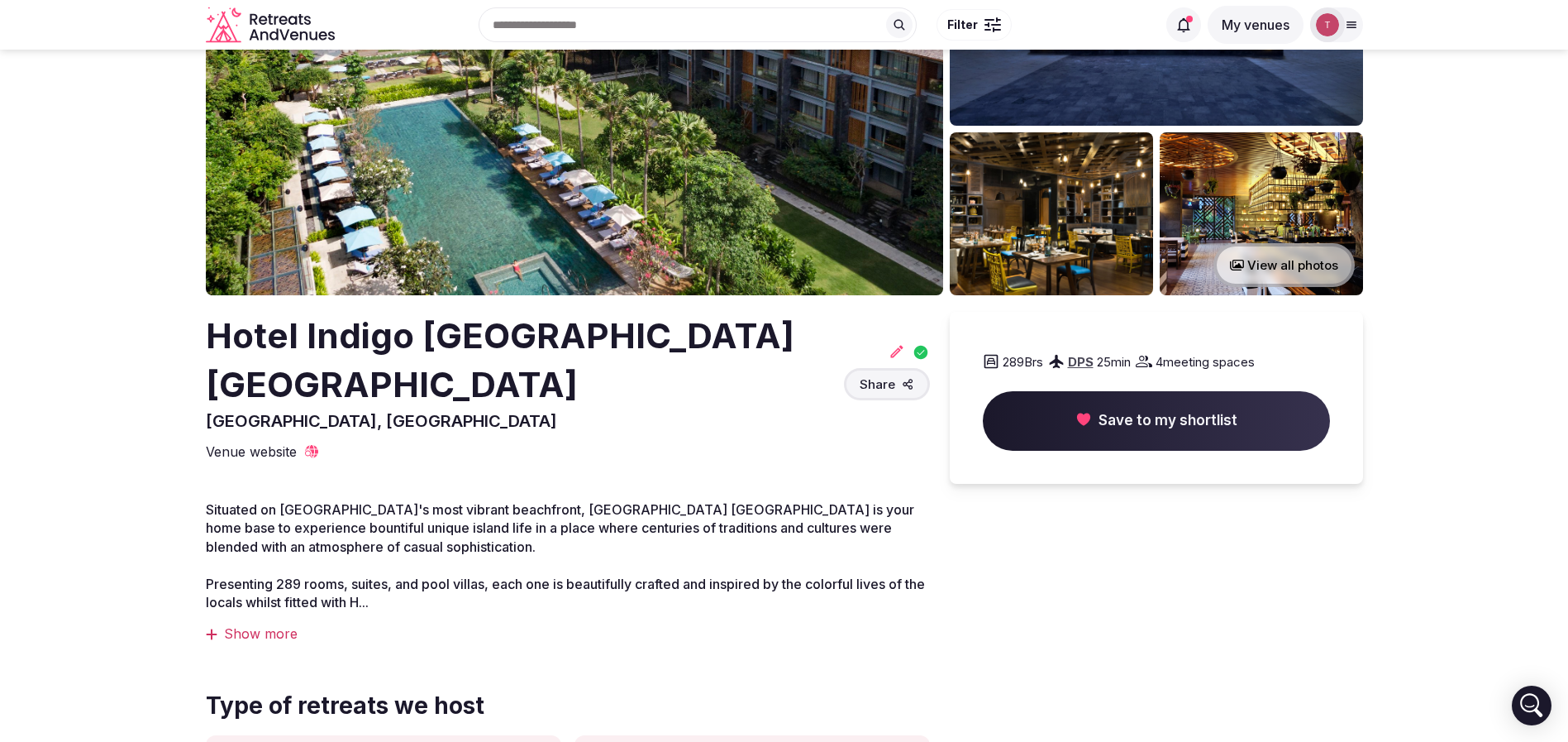
scroll to position [0, 0]
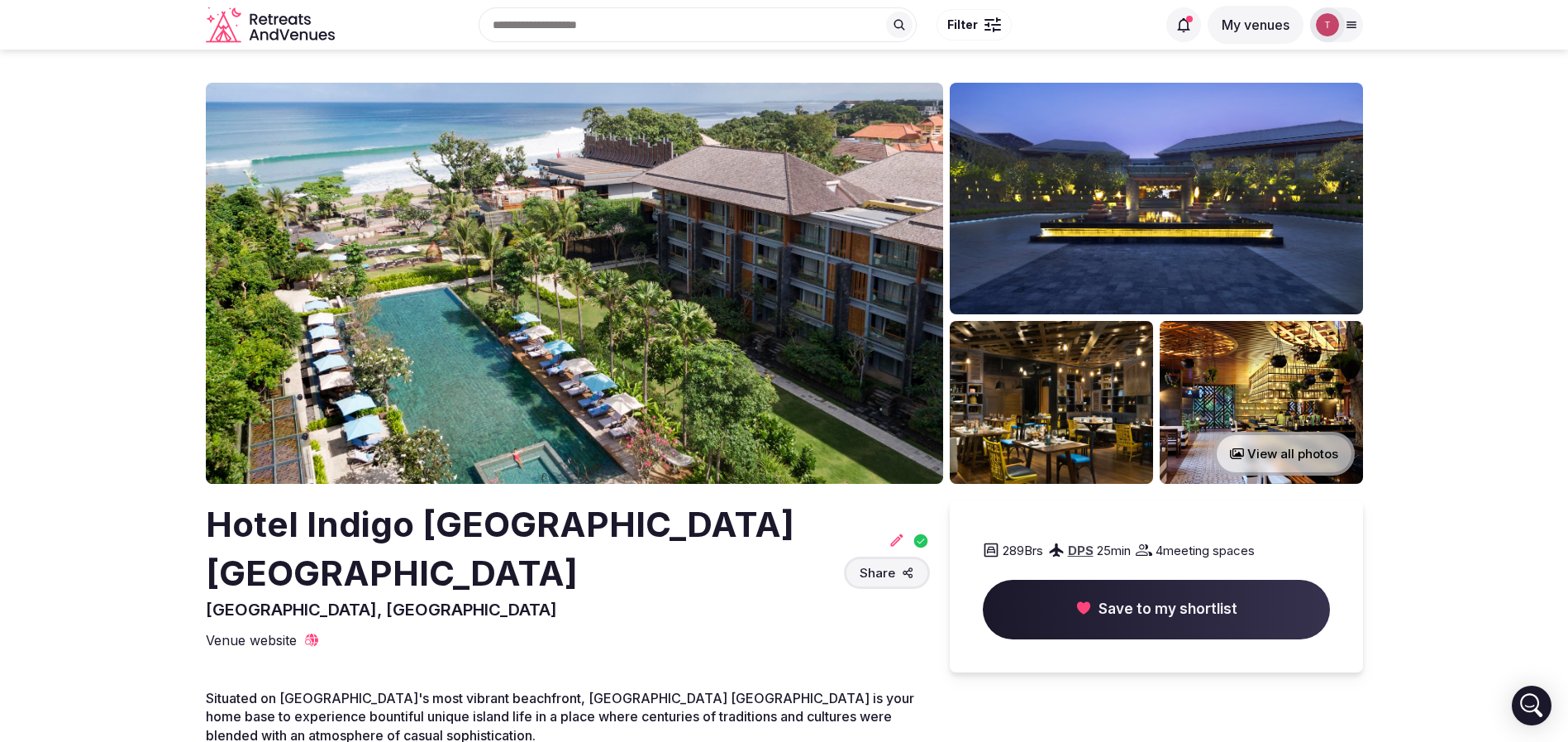
click at [652, 198] on img at bounding box center [575, 283] width 737 height 401
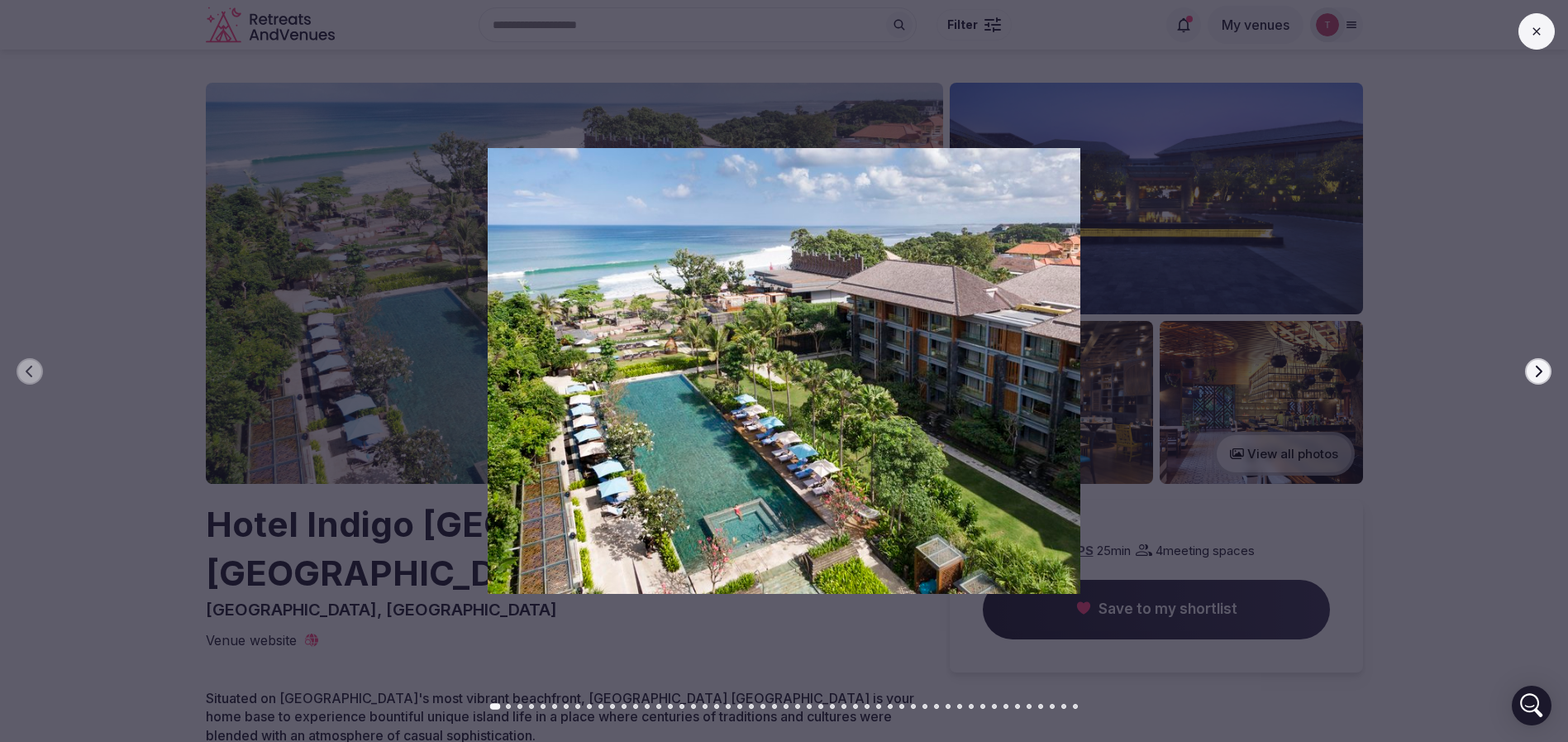
click at [1543, 361] on button "Next slide" at bounding box center [1538, 371] width 26 height 26
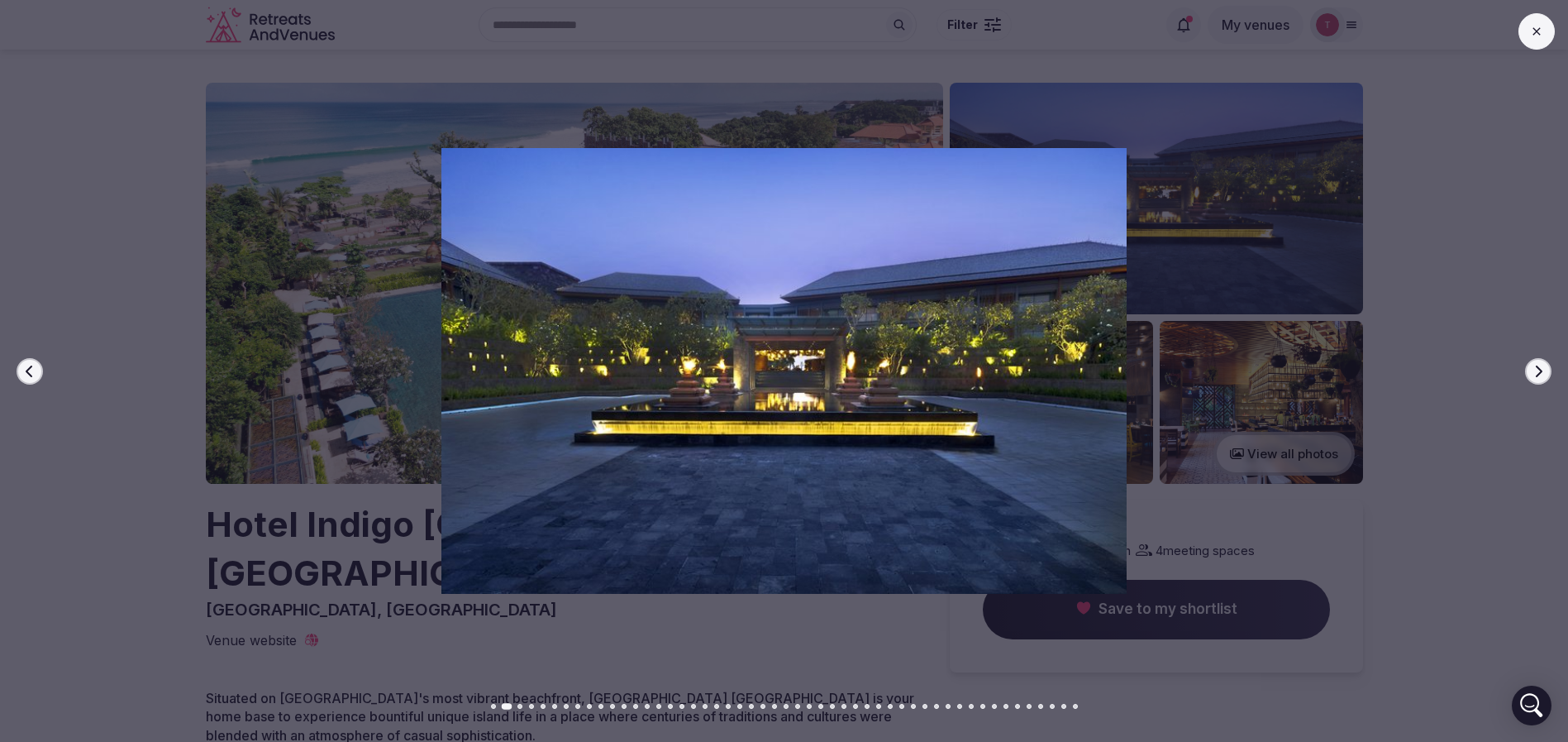
click at [1543, 361] on button "Next slide" at bounding box center [1538, 371] width 26 height 26
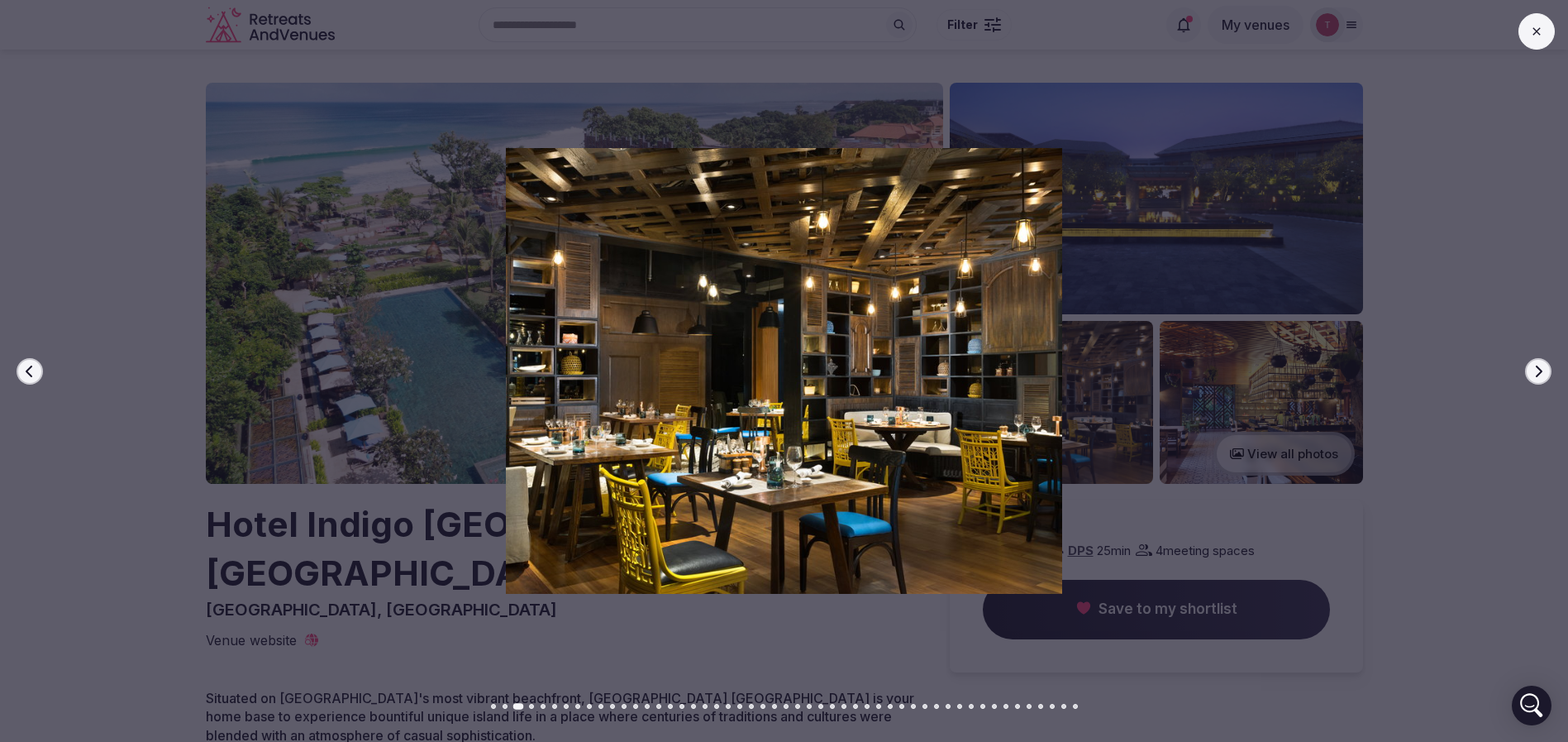
click at [1536, 358] on button "Next slide" at bounding box center [1538, 371] width 26 height 26
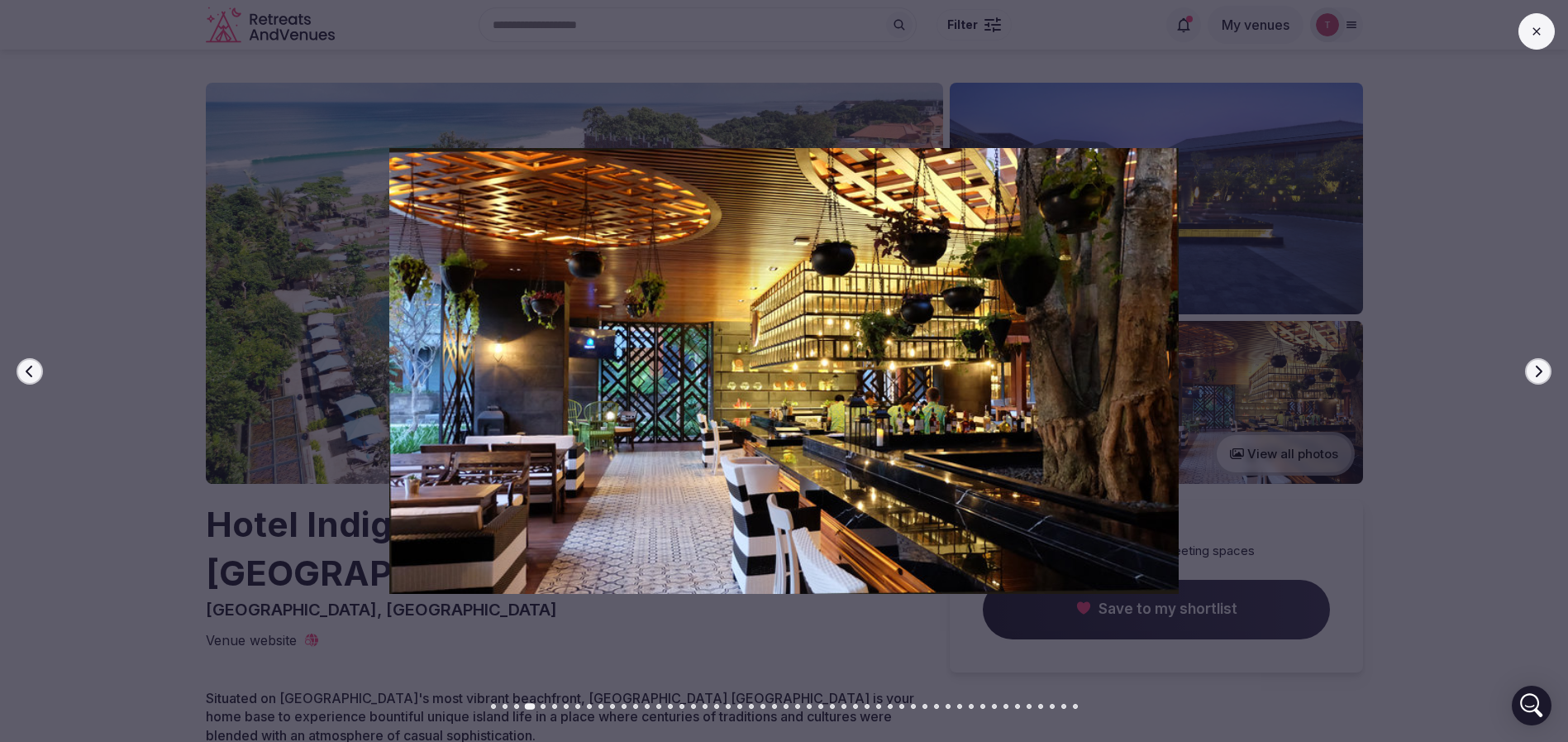
click at [1536, 358] on button "Next slide" at bounding box center [1538, 371] width 26 height 26
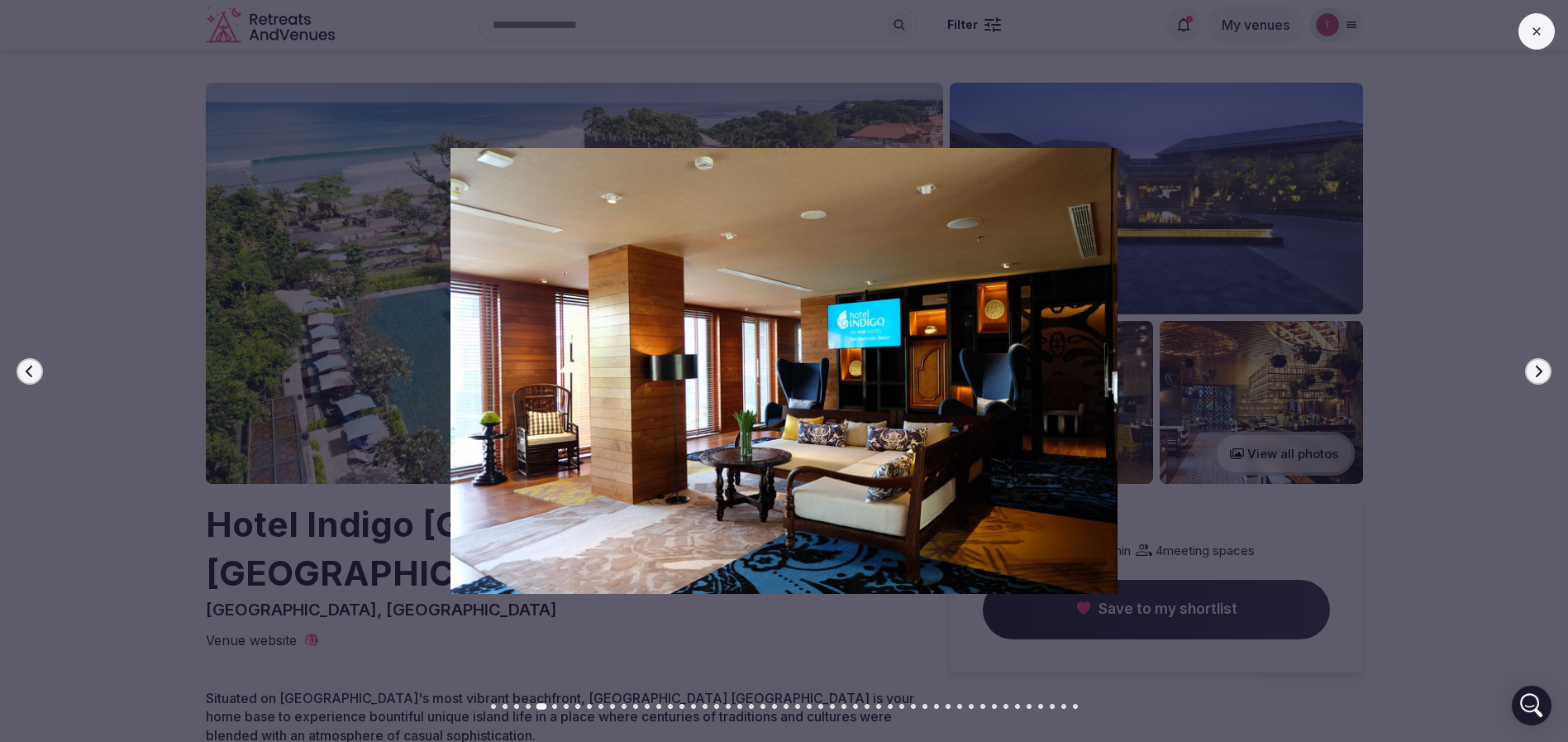
click at [1536, 358] on button "Next slide" at bounding box center [1538, 371] width 26 height 26
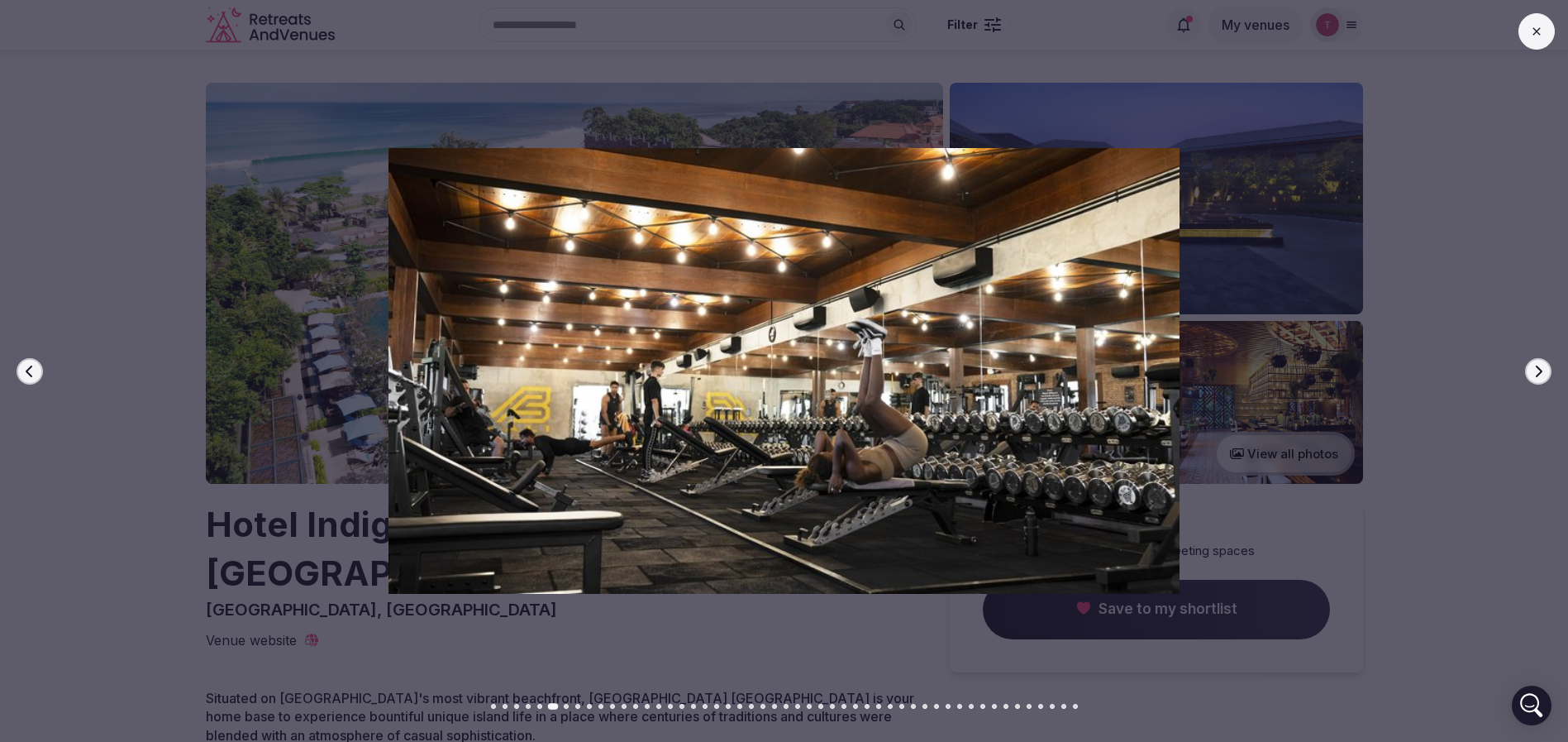
click at [1536, 358] on button "Next slide" at bounding box center [1538, 371] width 26 height 26
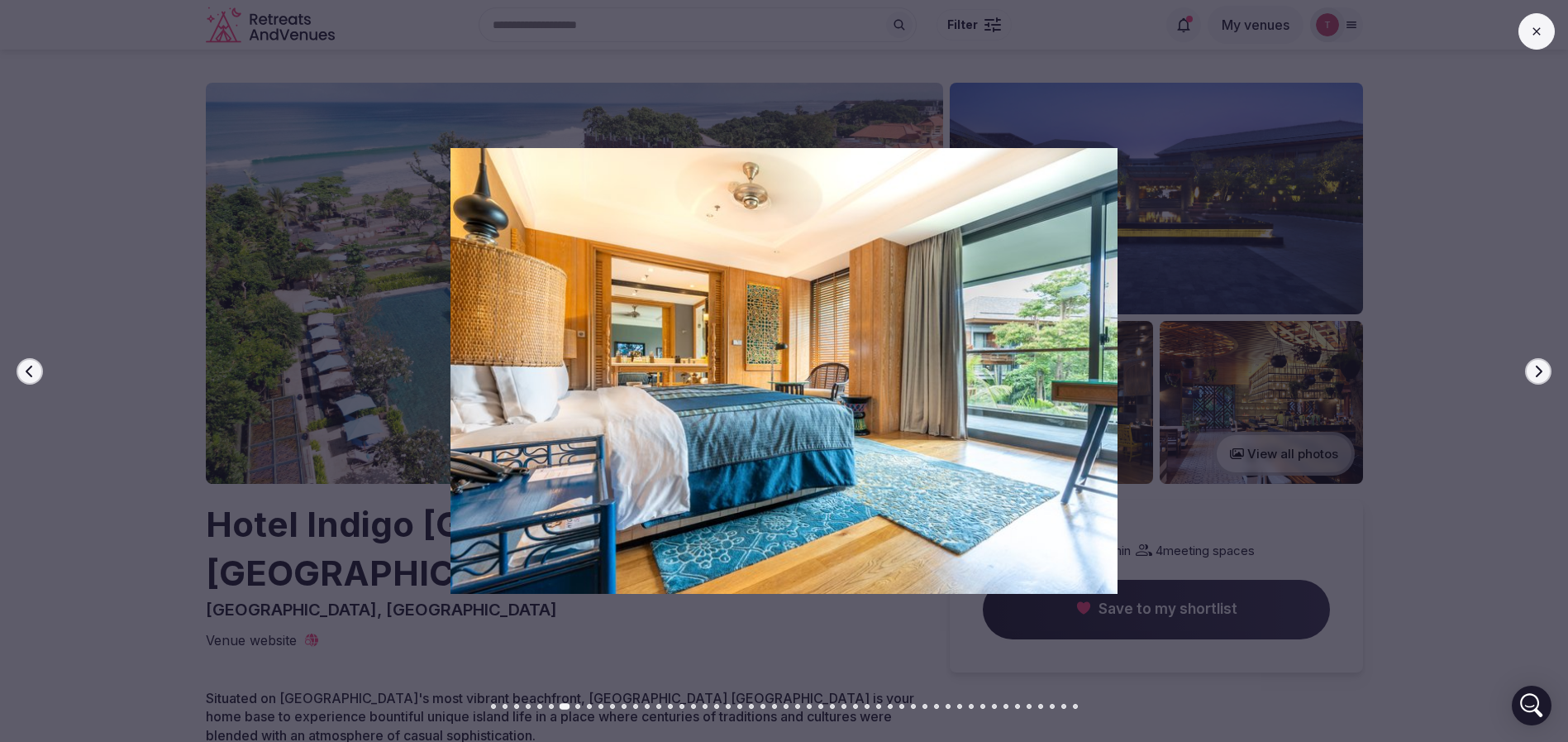
click at [1536, 358] on button "Next slide" at bounding box center [1538, 371] width 26 height 26
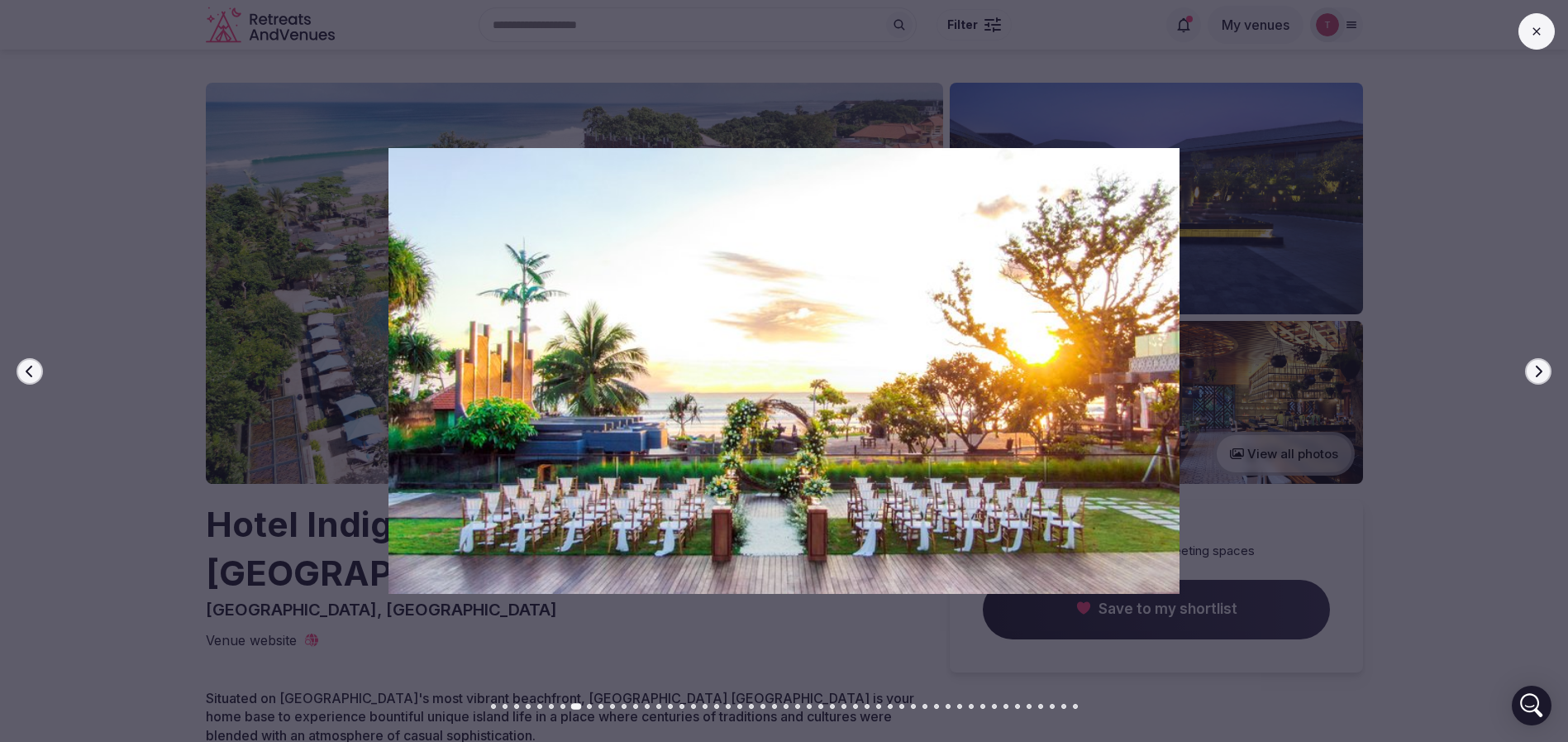
click at [1541, 358] on button "Next slide" at bounding box center [1538, 371] width 26 height 26
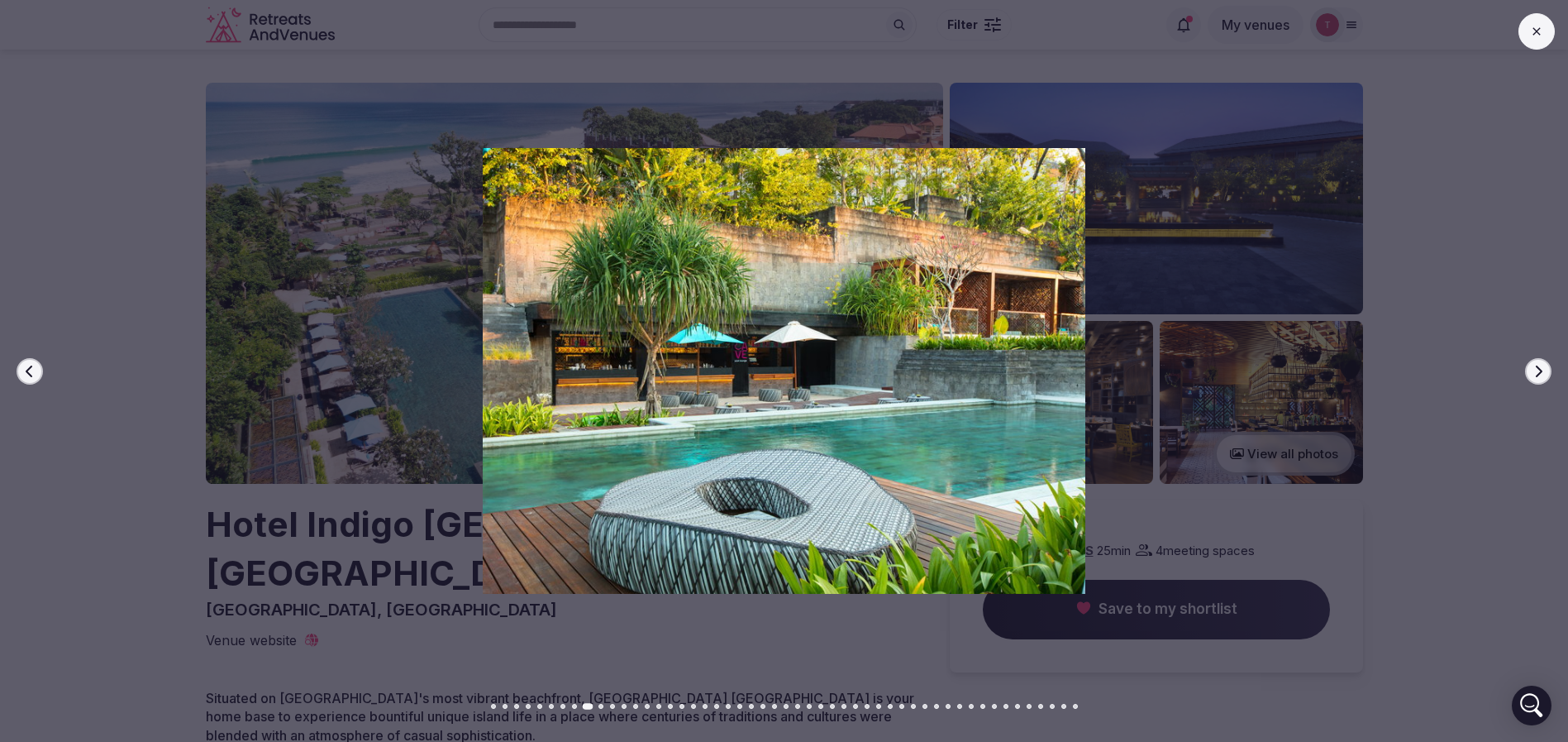
click at [1541, 358] on button "Next slide" at bounding box center [1538, 371] width 26 height 26
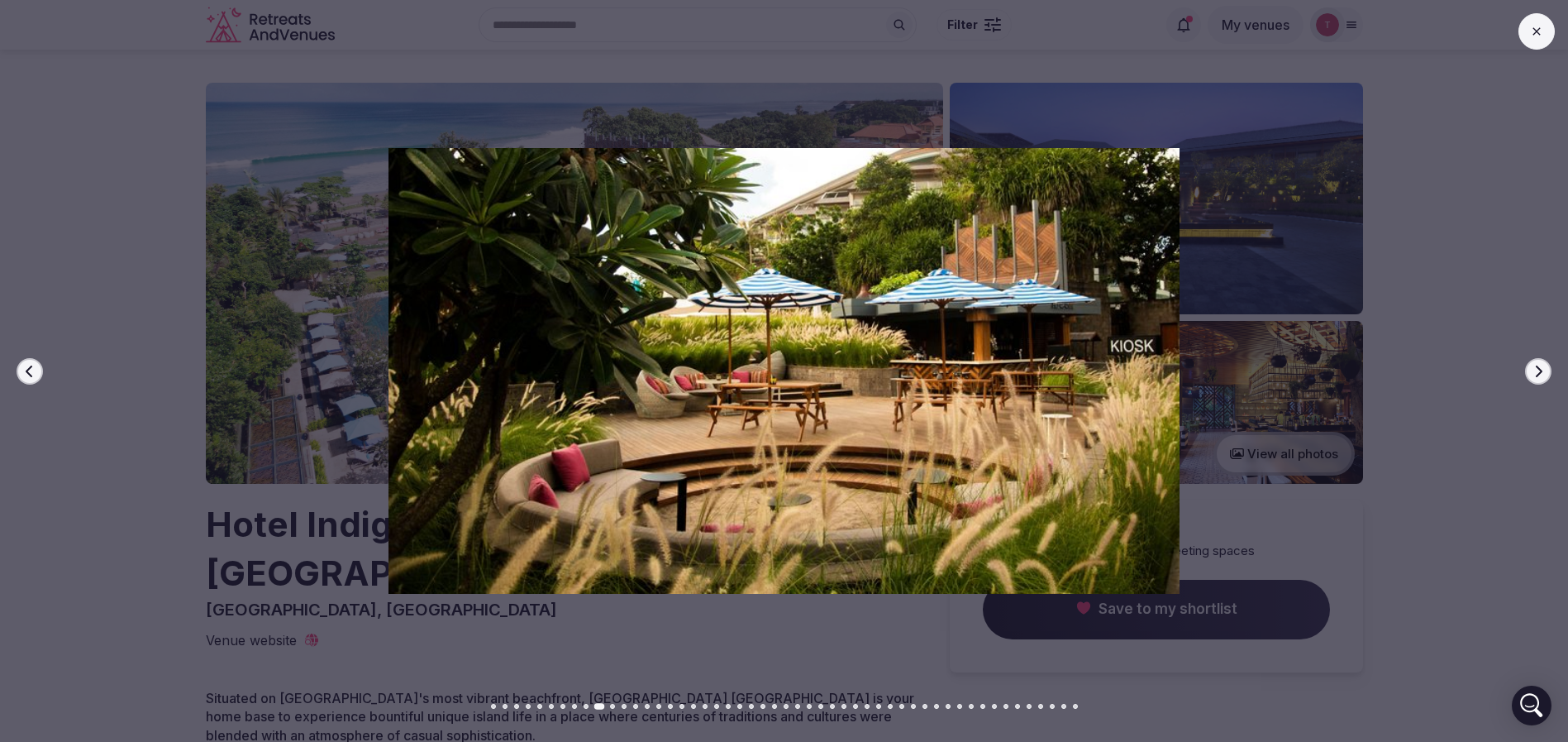
click at [1541, 358] on button "Next slide" at bounding box center [1538, 371] width 26 height 26
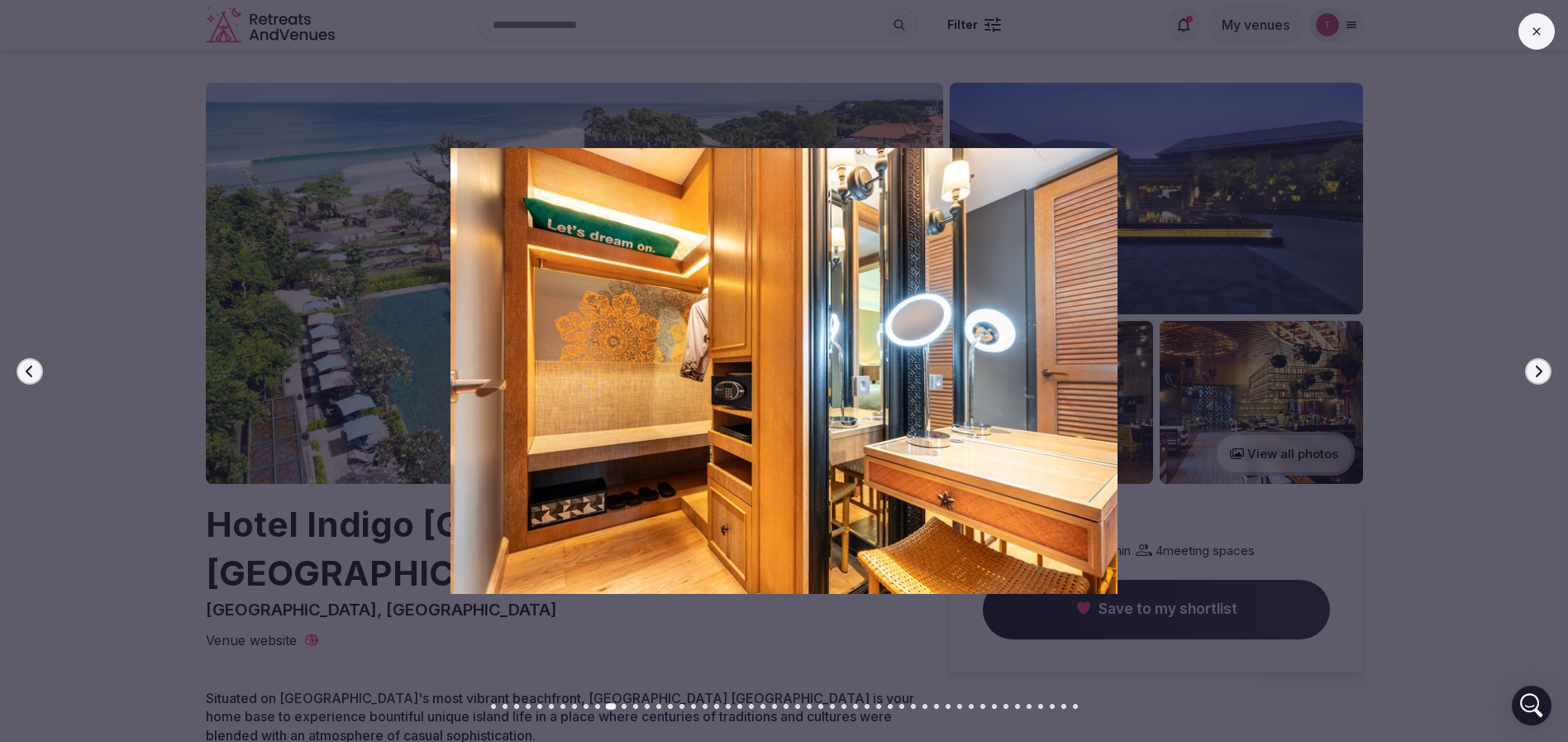
click at [1541, 358] on button "Next slide" at bounding box center [1538, 371] width 26 height 26
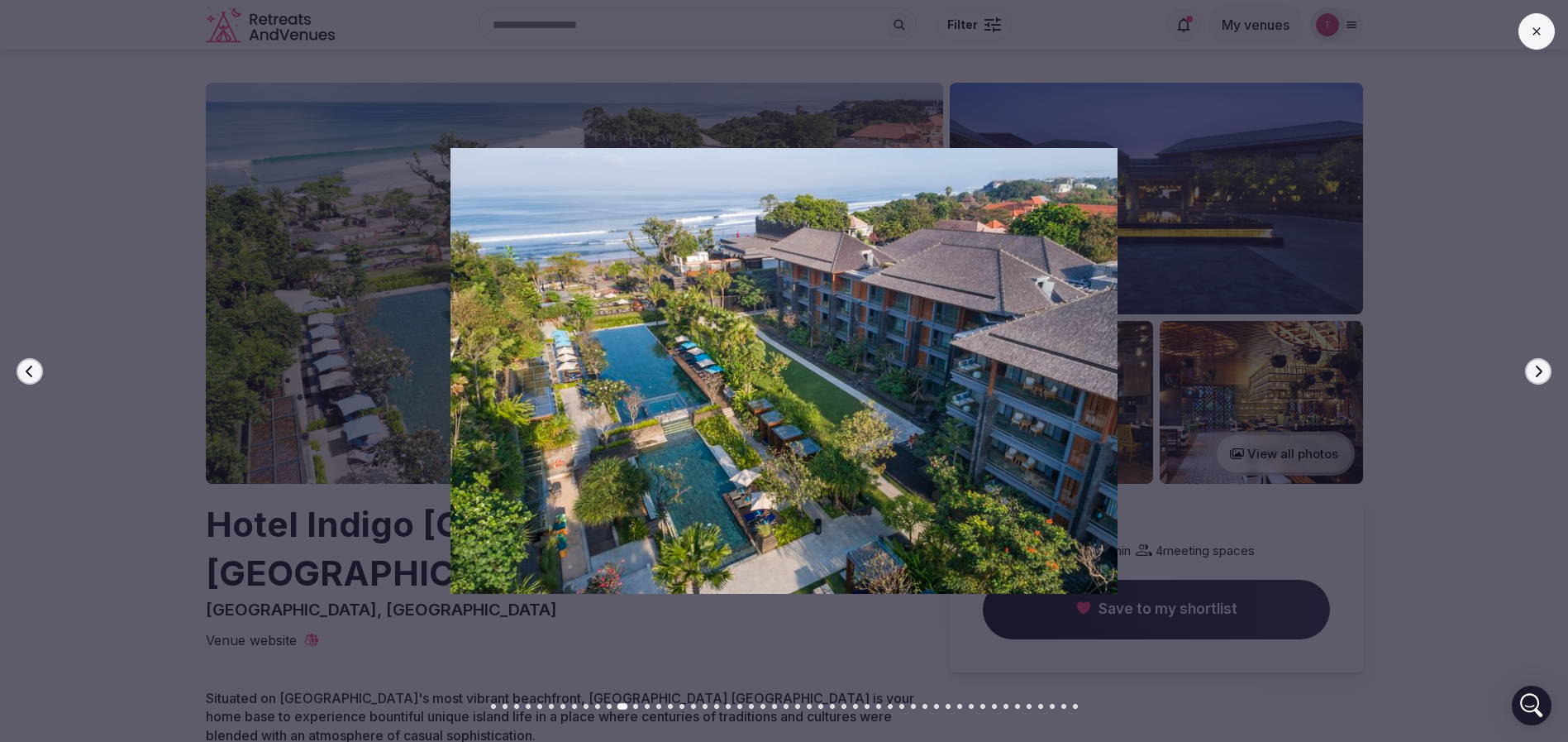
click at [1541, 358] on button "Next slide" at bounding box center [1538, 371] width 26 height 26
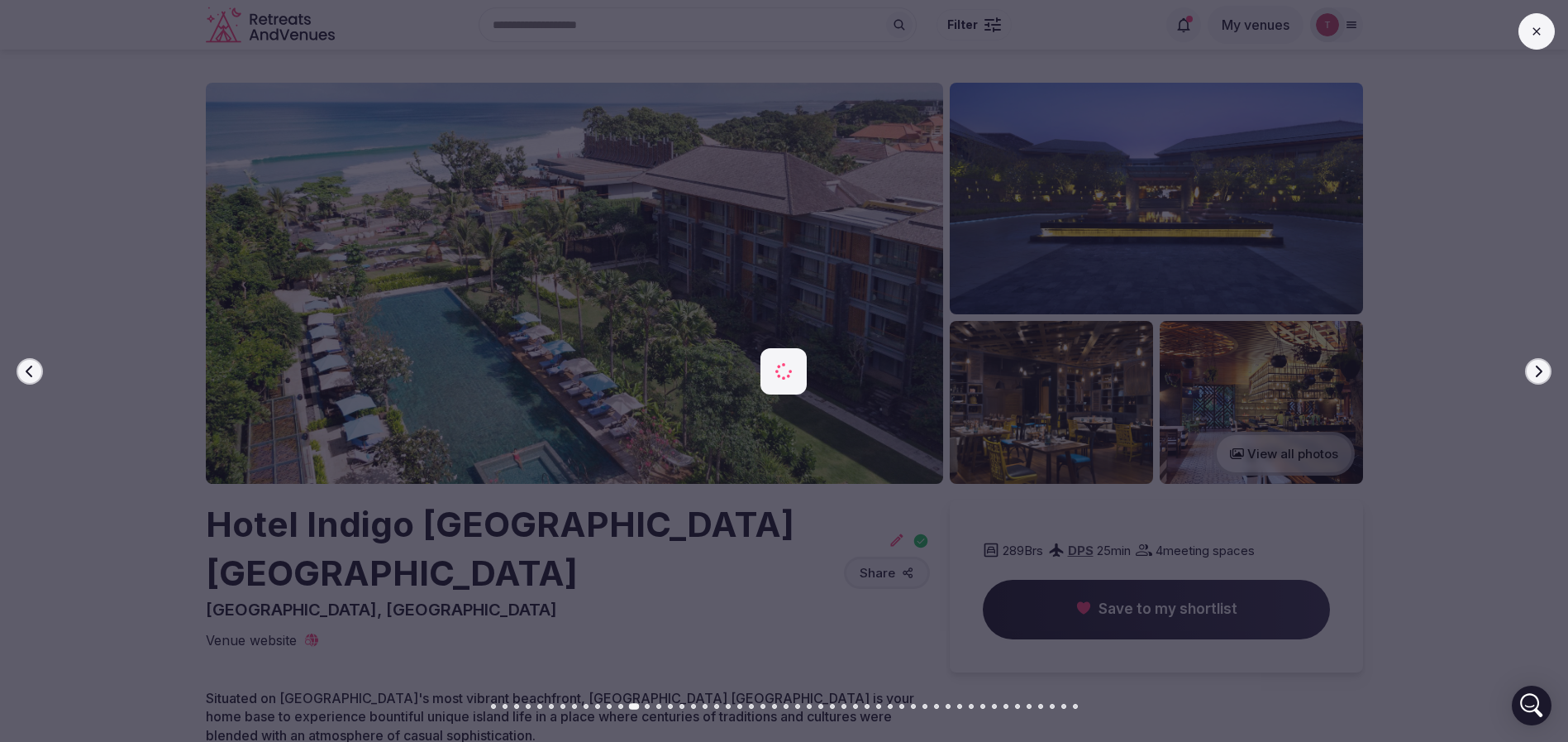
click at [1541, 358] on button "Next slide" at bounding box center [1538, 371] width 26 height 26
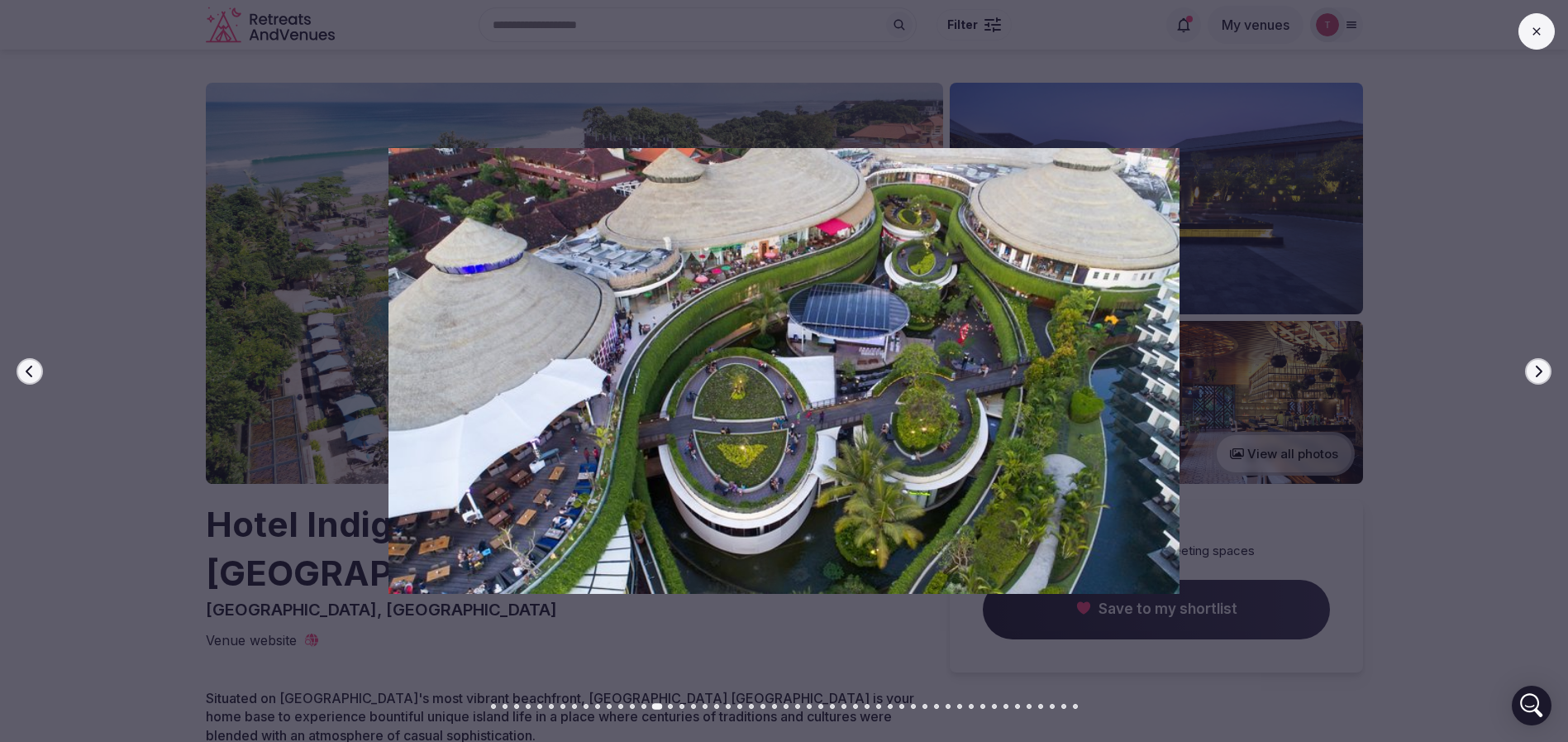
click at [1541, 358] on button "Next slide" at bounding box center [1538, 371] width 26 height 26
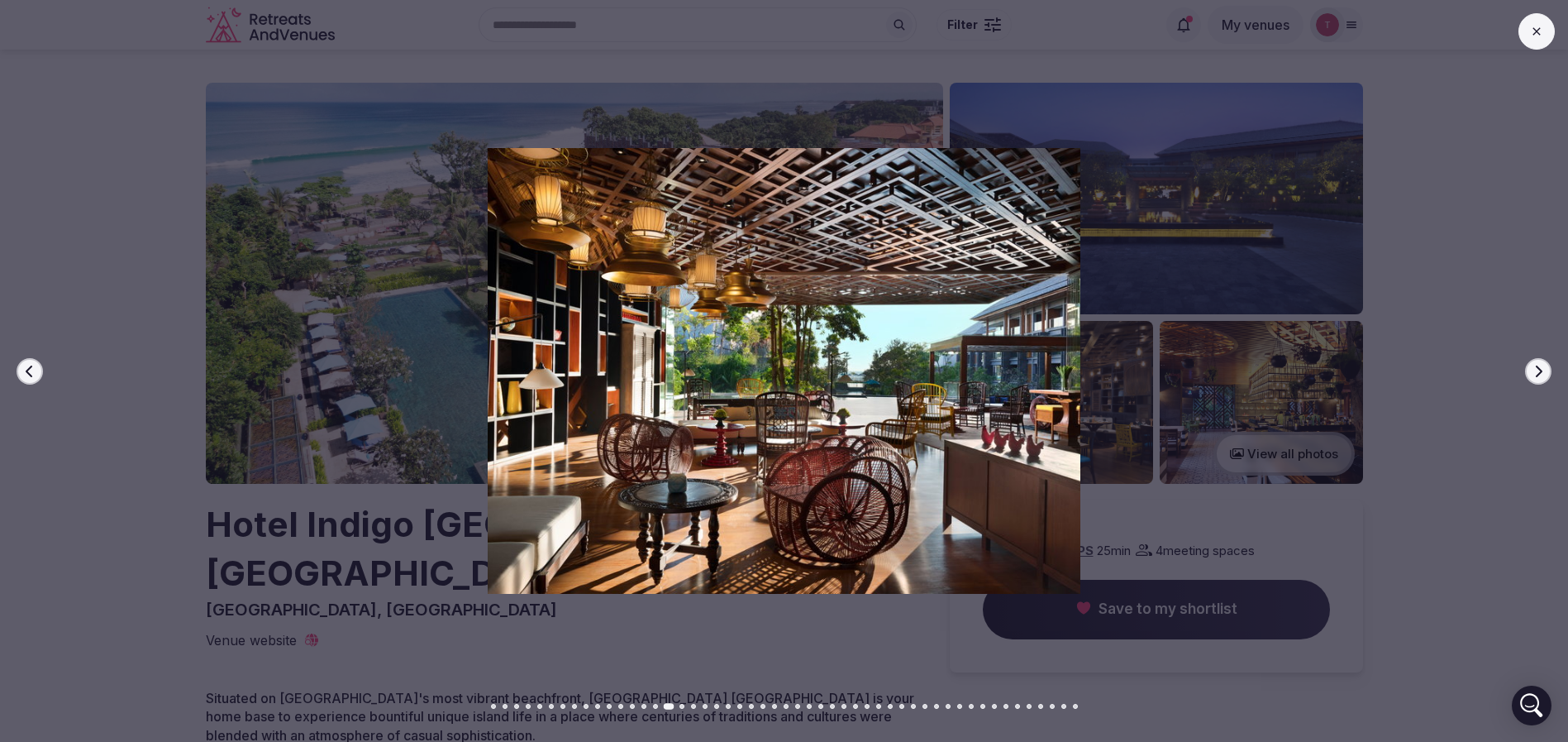
click at [1541, 358] on button "Next slide" at bounding box center [1538, 371] width 26 height 26
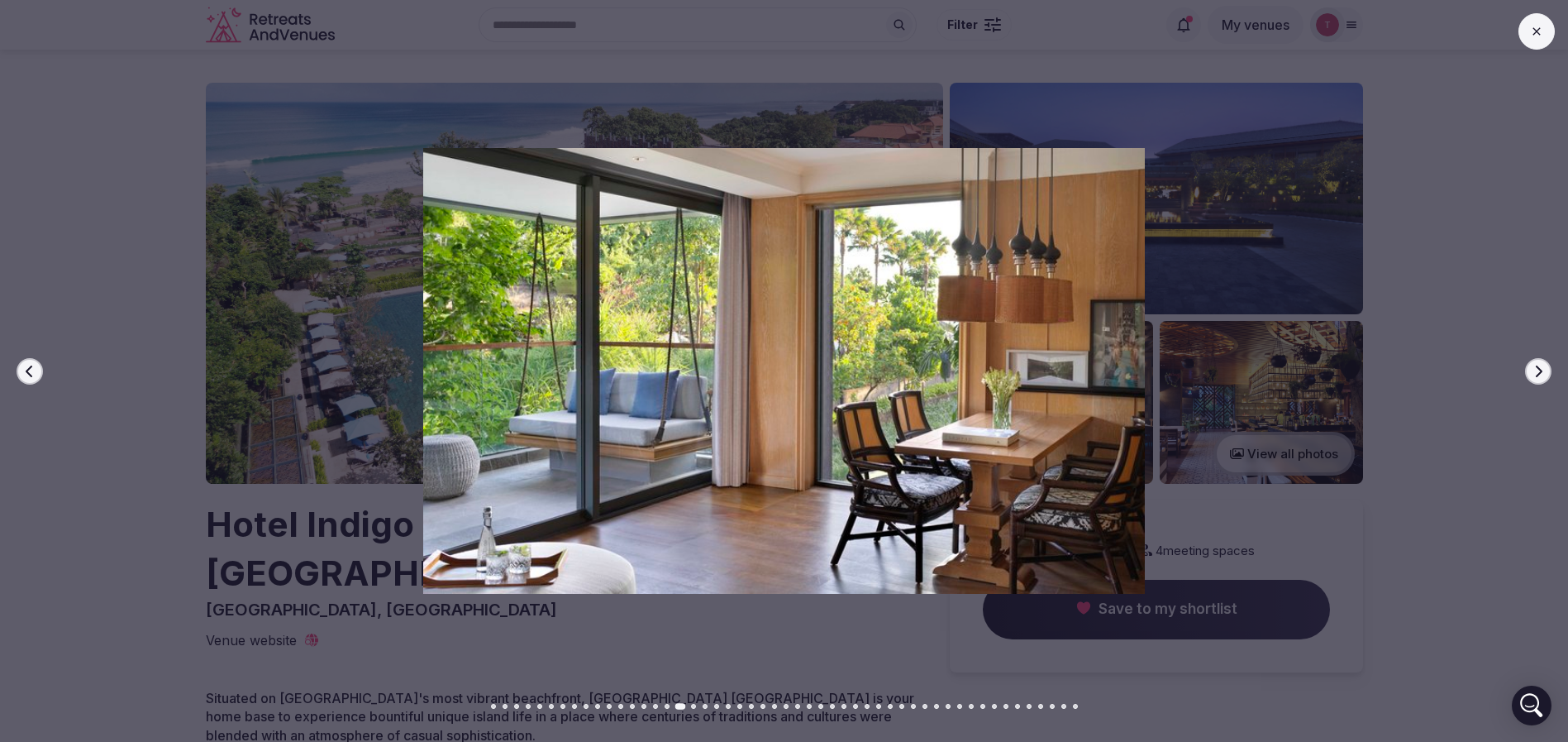
click at [1541, 358] on button "Next slide" at bounding box center [1538, 371] width 26 height 26
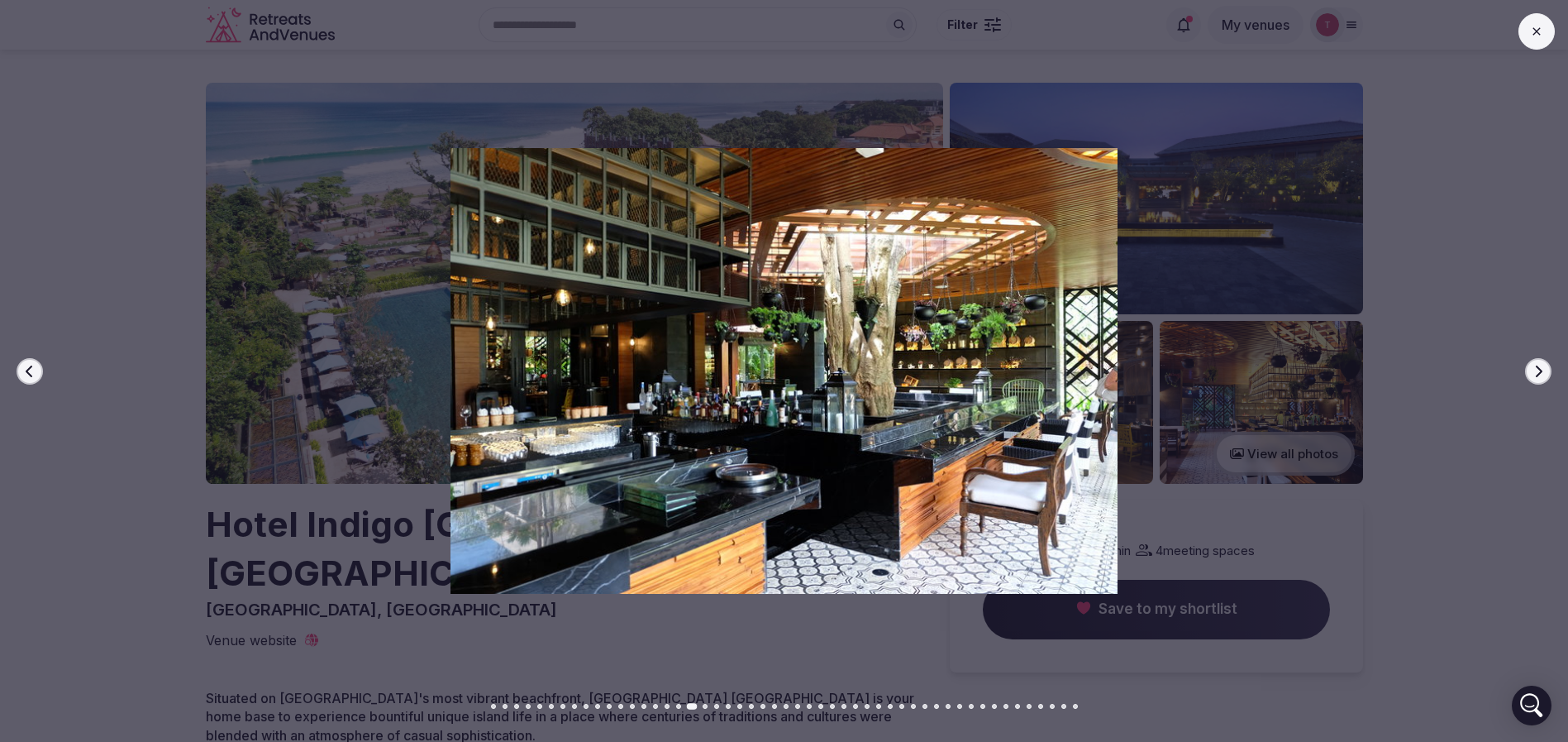
click at [1541, 358] on button "Next slide" at bounding box center [1538, 371] width 26 height 26
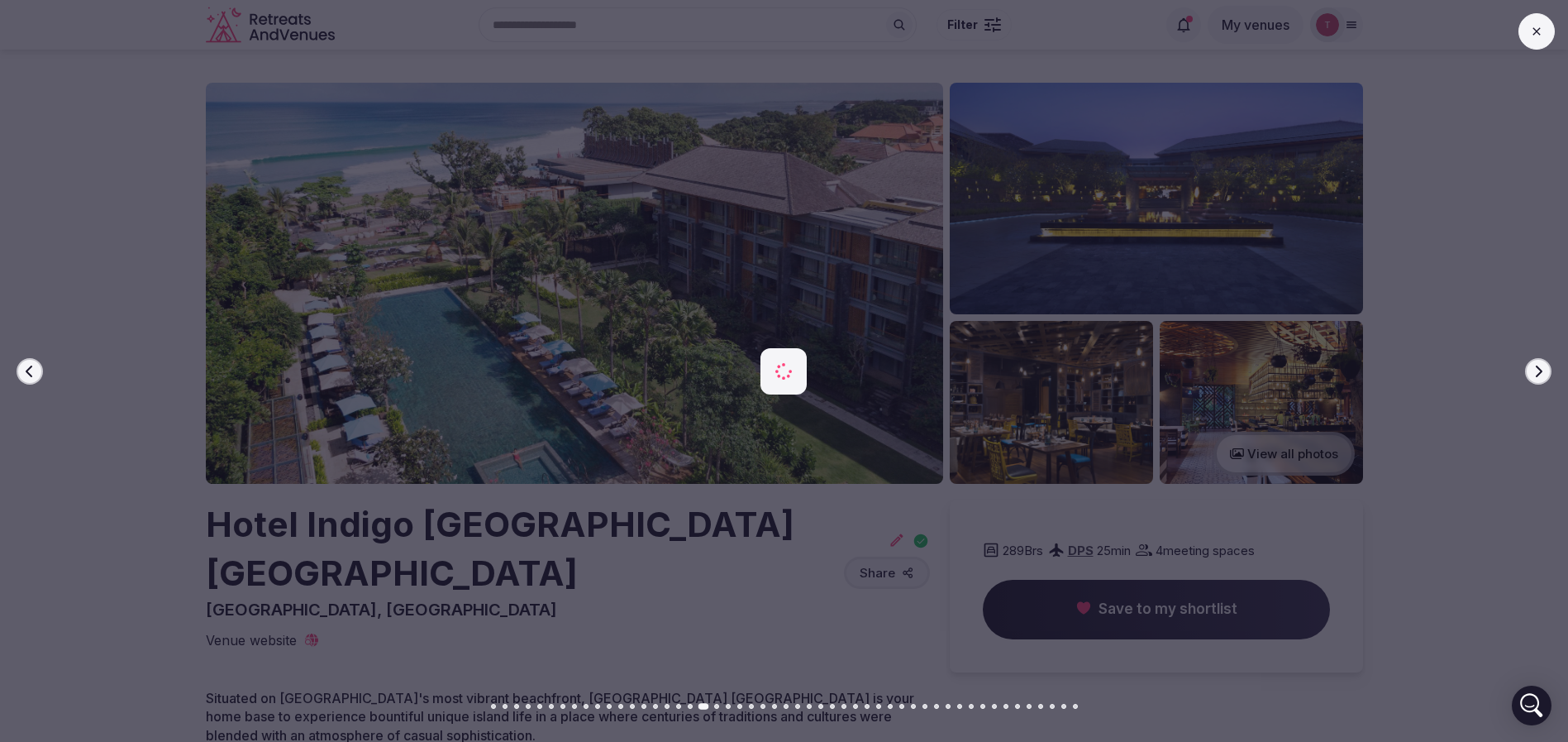
click at [1541, 358] on button "Next slide" at bounding box center [1538, 371] width 26 height 26
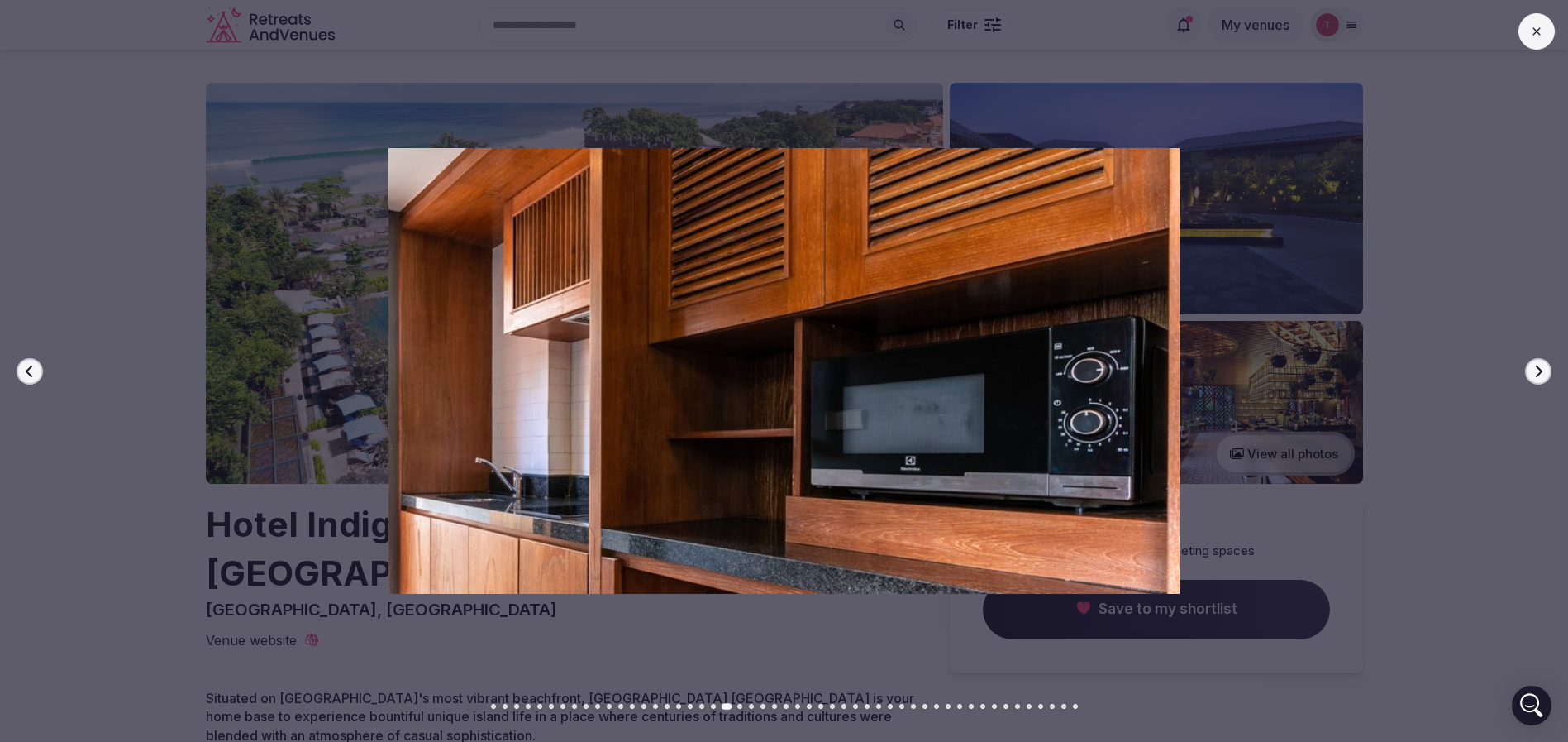
click at [1541, 358] on button "Next slide" at bounding box center [1538, 371] width 26 height 26
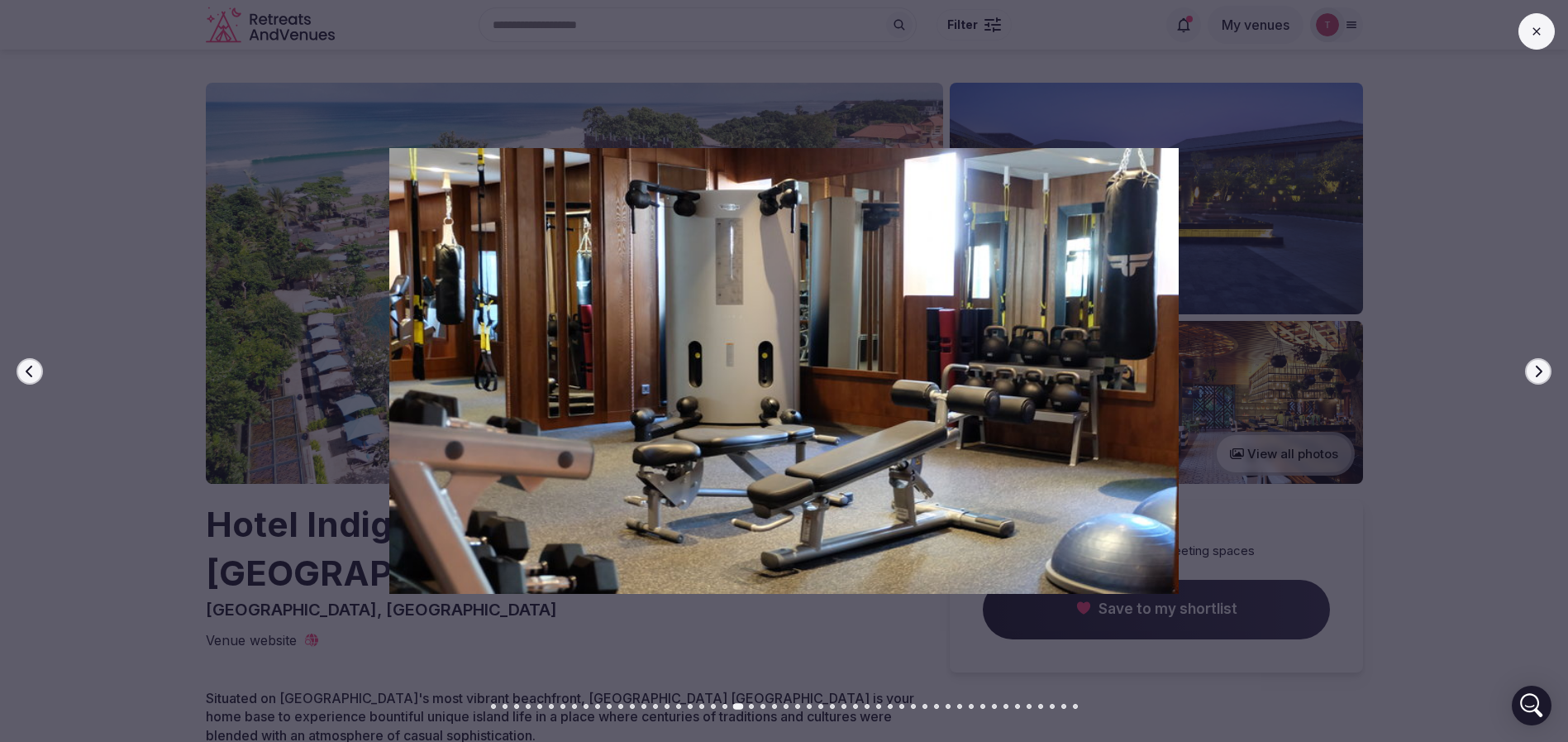
click at [1541, 358] on button "Next slide" at bounding box center [1538, 371] width 26 height 26
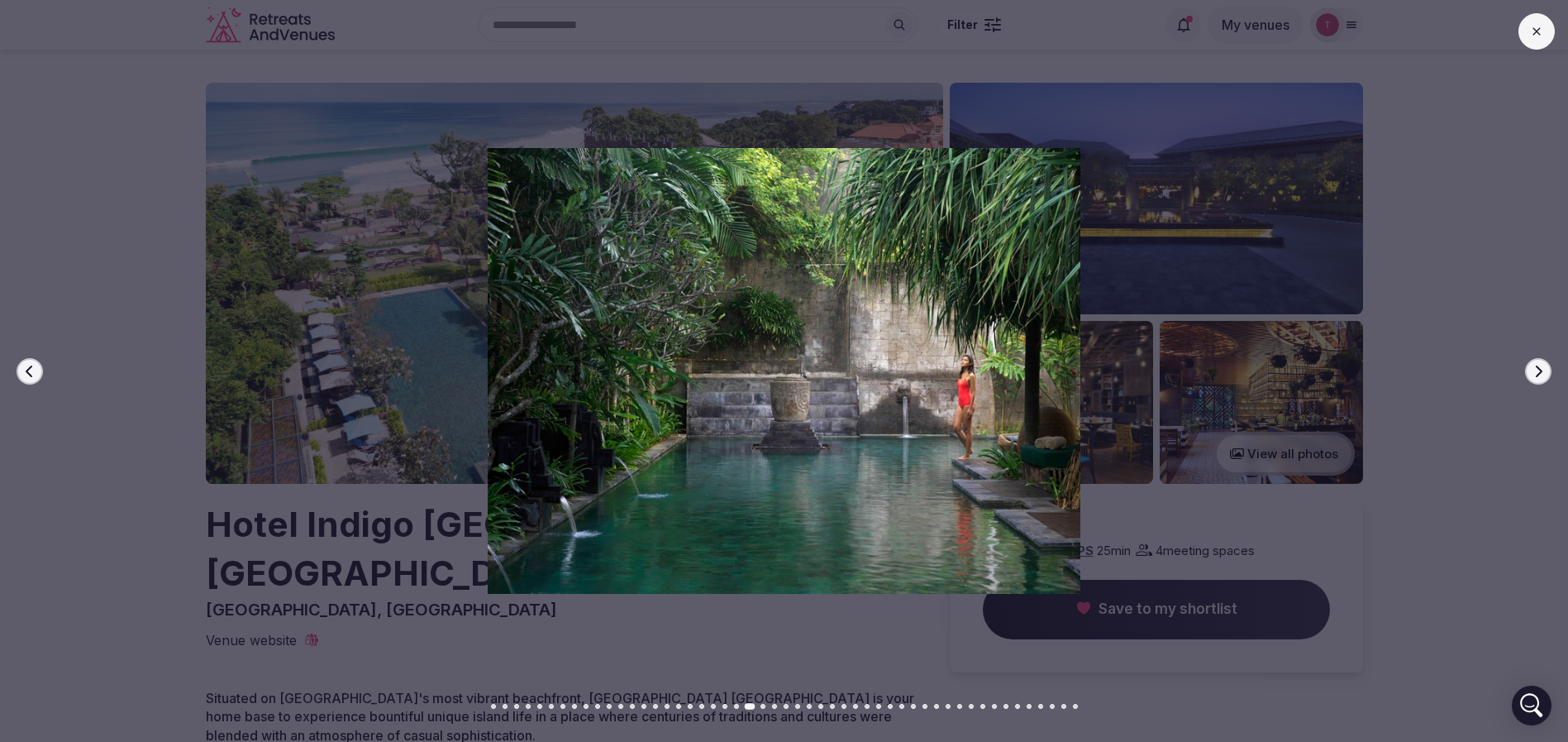
click at [1541, 358] on button "Next slide" at bounding box center [1538, 371] width 26 height 26
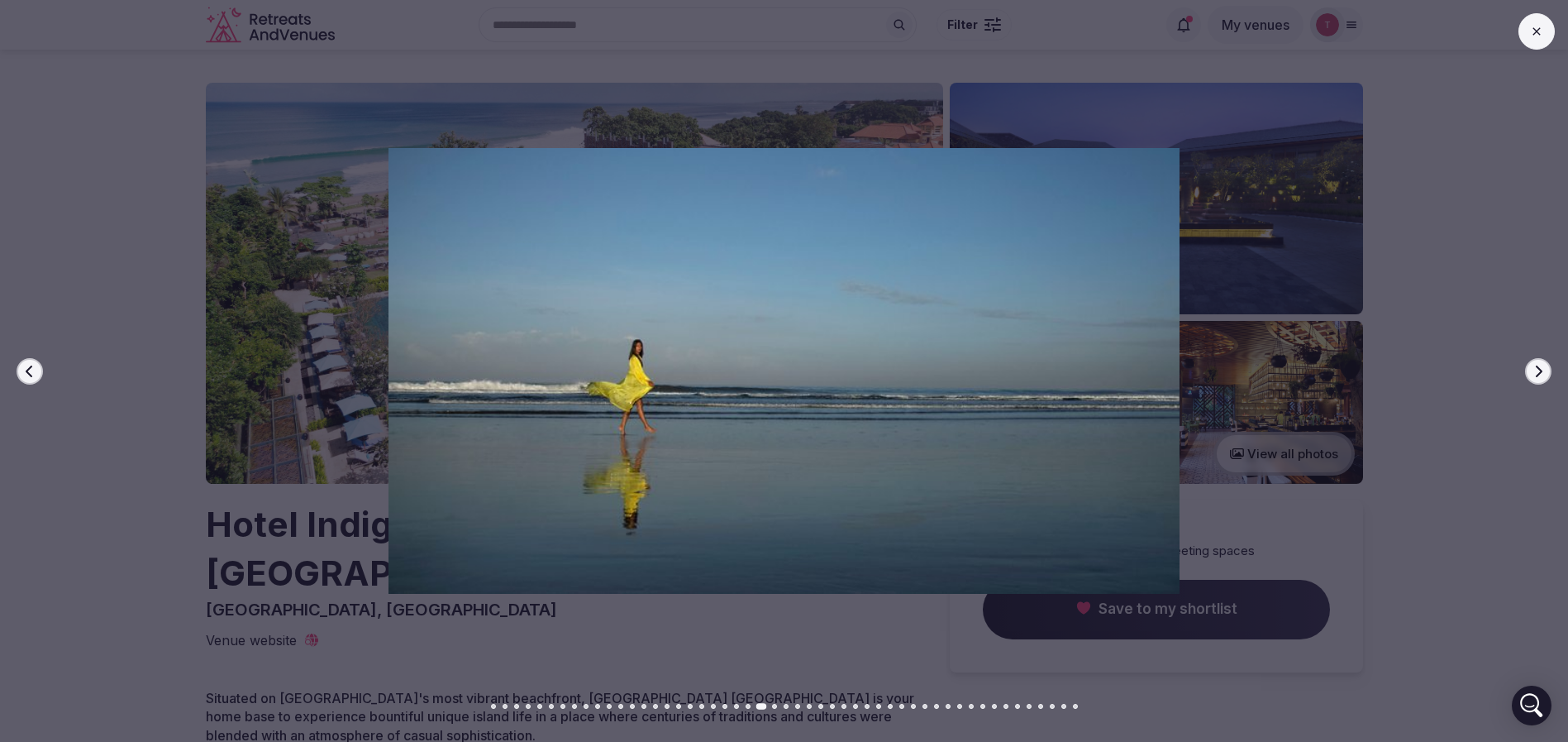
click at [1541, 358] on button "Next slide" at bounding box center [1538, 371] width 26 height 26
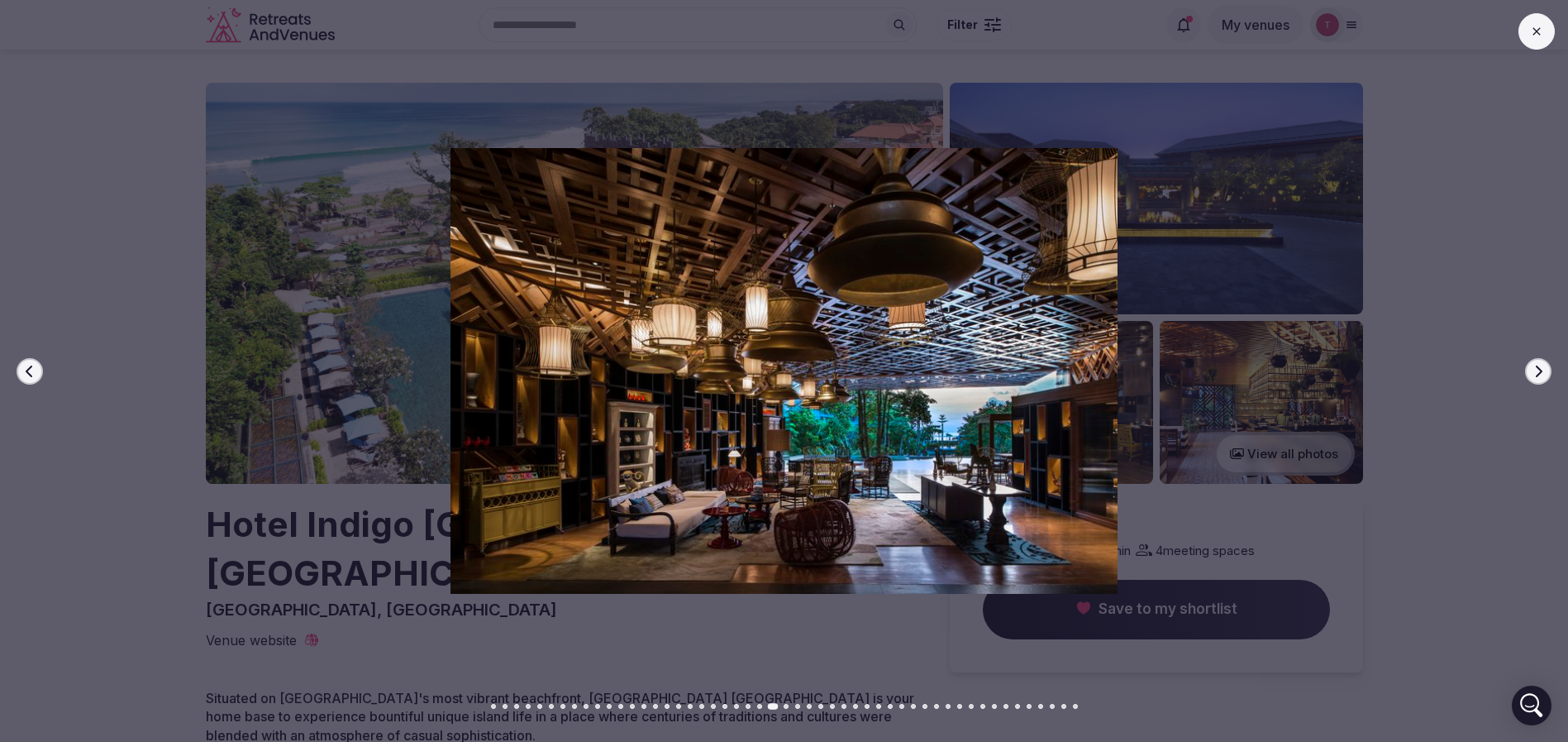
click at [1541, 358] on button "Next slide" at bounding box center [1538, 371] width 26 height 26
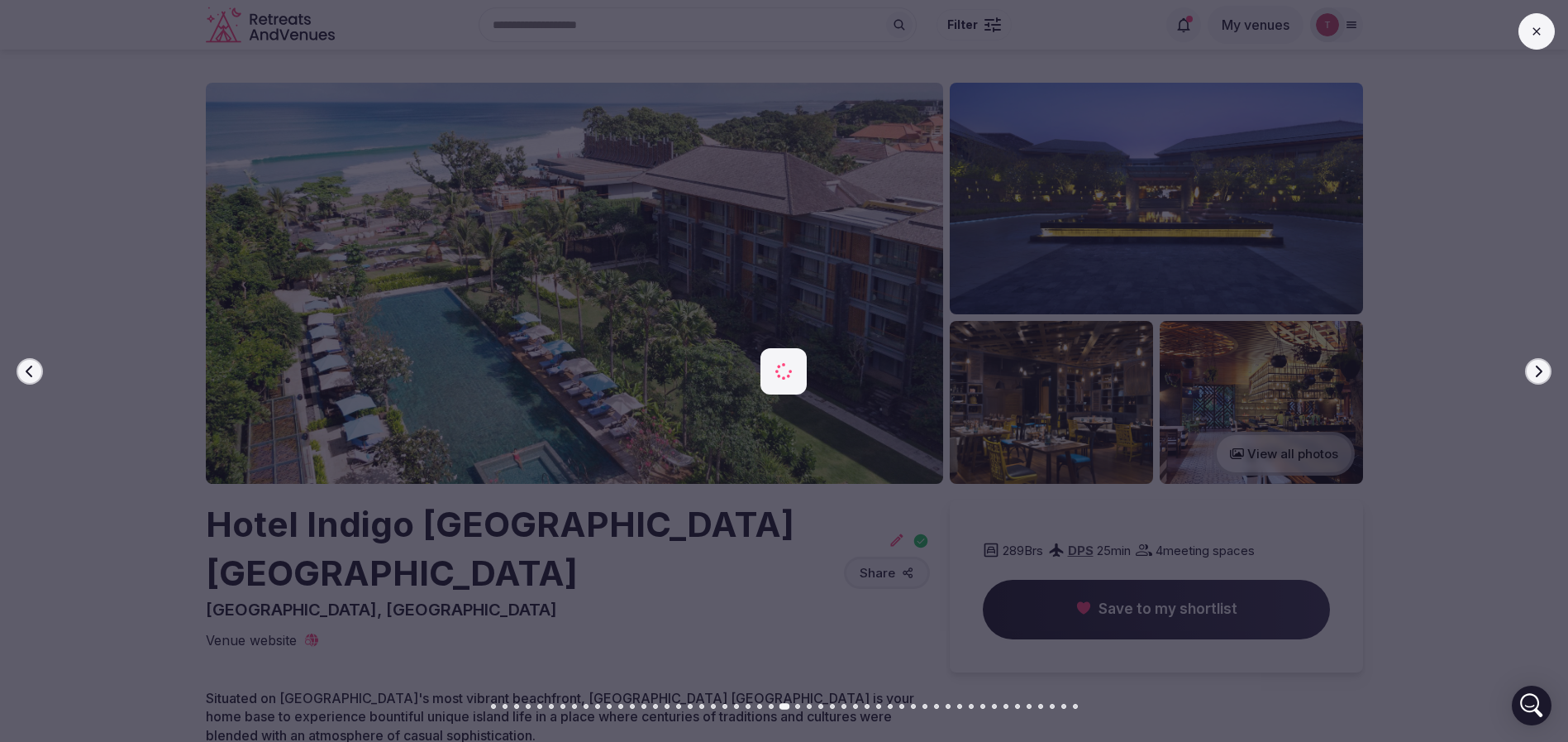
click at [1541, 358] on button "Next slide" at bounding box center [1538, 371] width 26 height 26
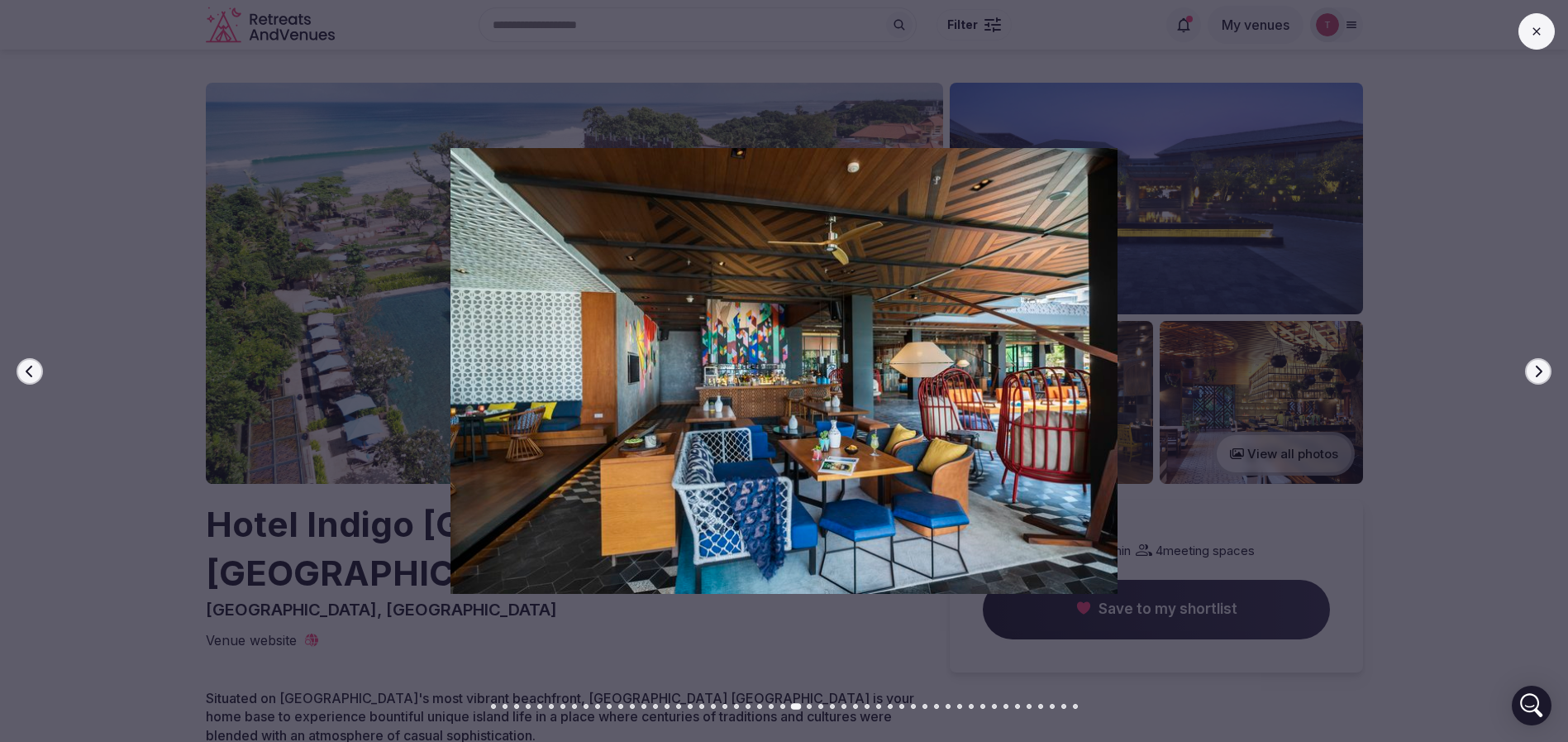
click at [1541, 358] on button "Next slide" at bounding box center [1538, 371] width 26 height 26
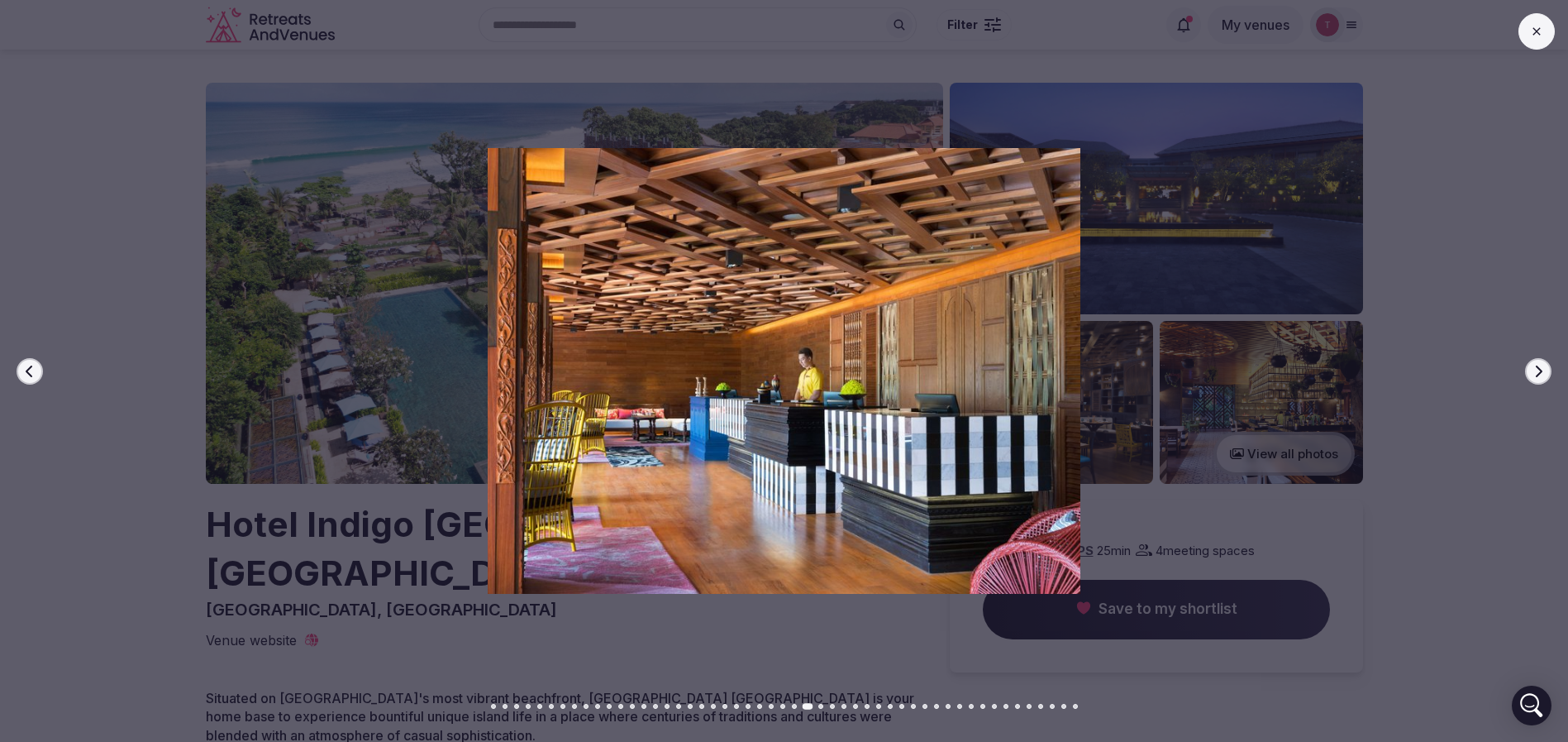
click at [1541, 358] on button "Next slide" at bounding box center [1538, 371] width 26 height 26
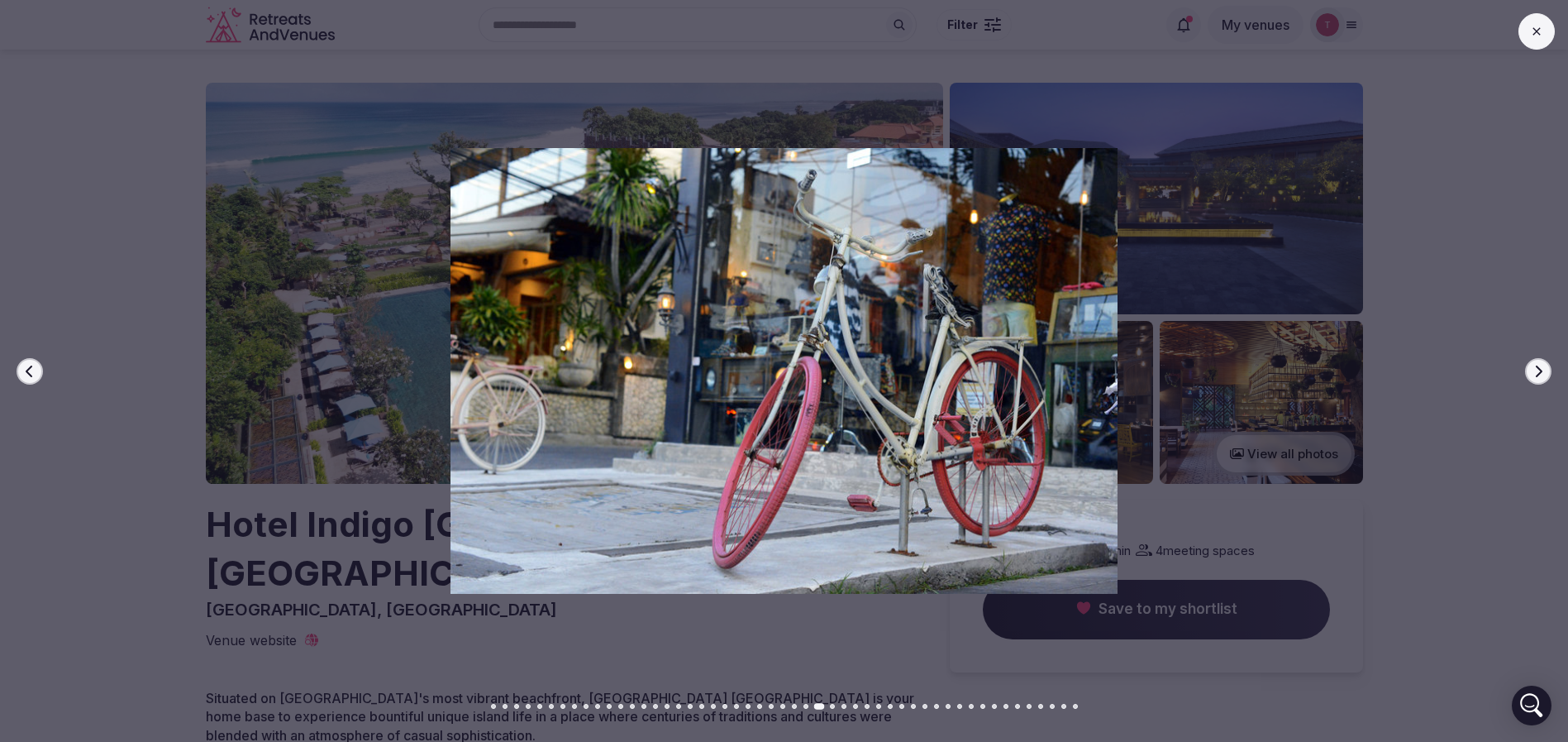
click at [1541, 358] on button "Next slide" at bounding box center [1538, 371] width 26 height 26
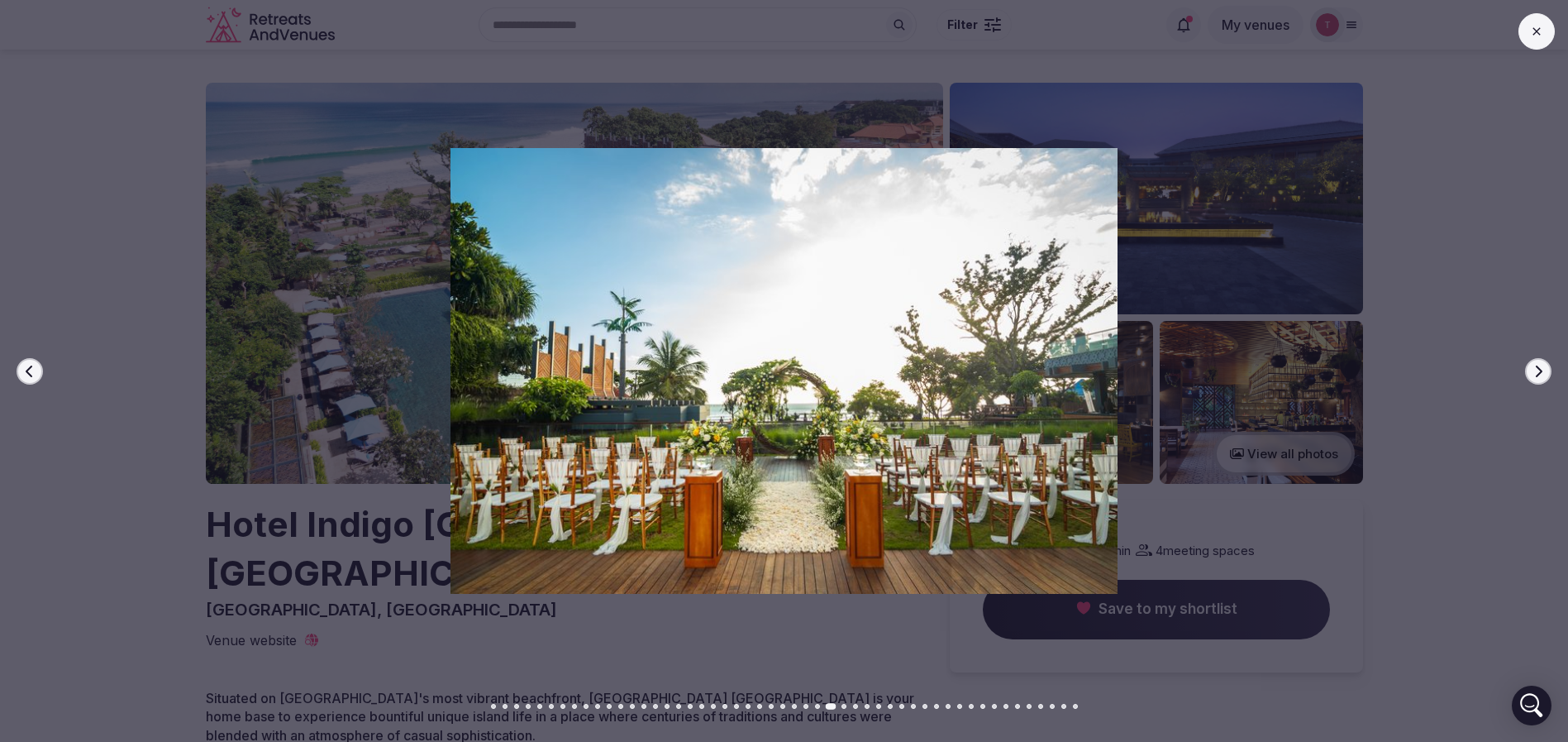
click at [1541, 358] on button "Next slide" at bounding box center [1538, 371] width 26 height 26
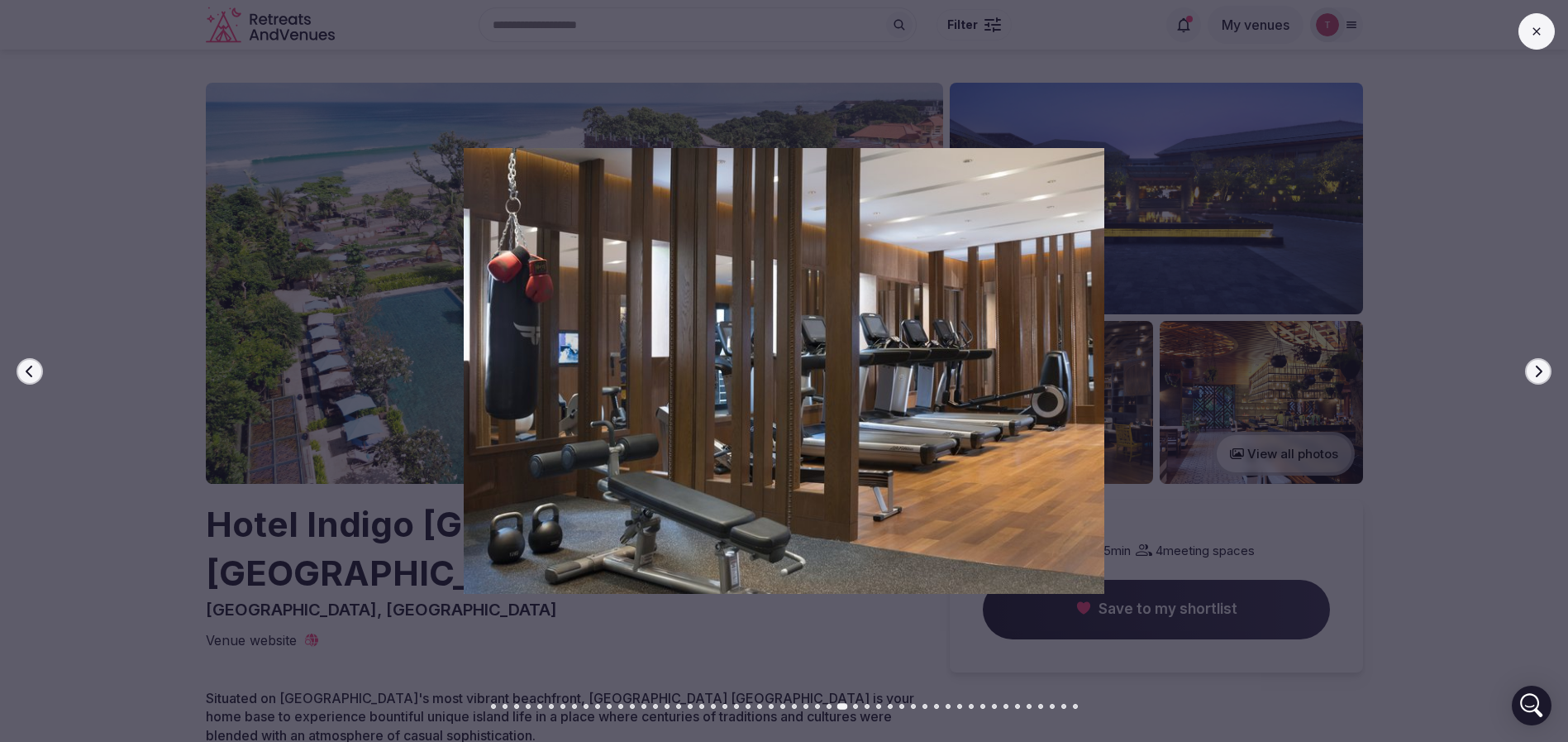
click at [1541, 358] on button "Next slide" at bounding box center [1538, 371] width 26 height 26
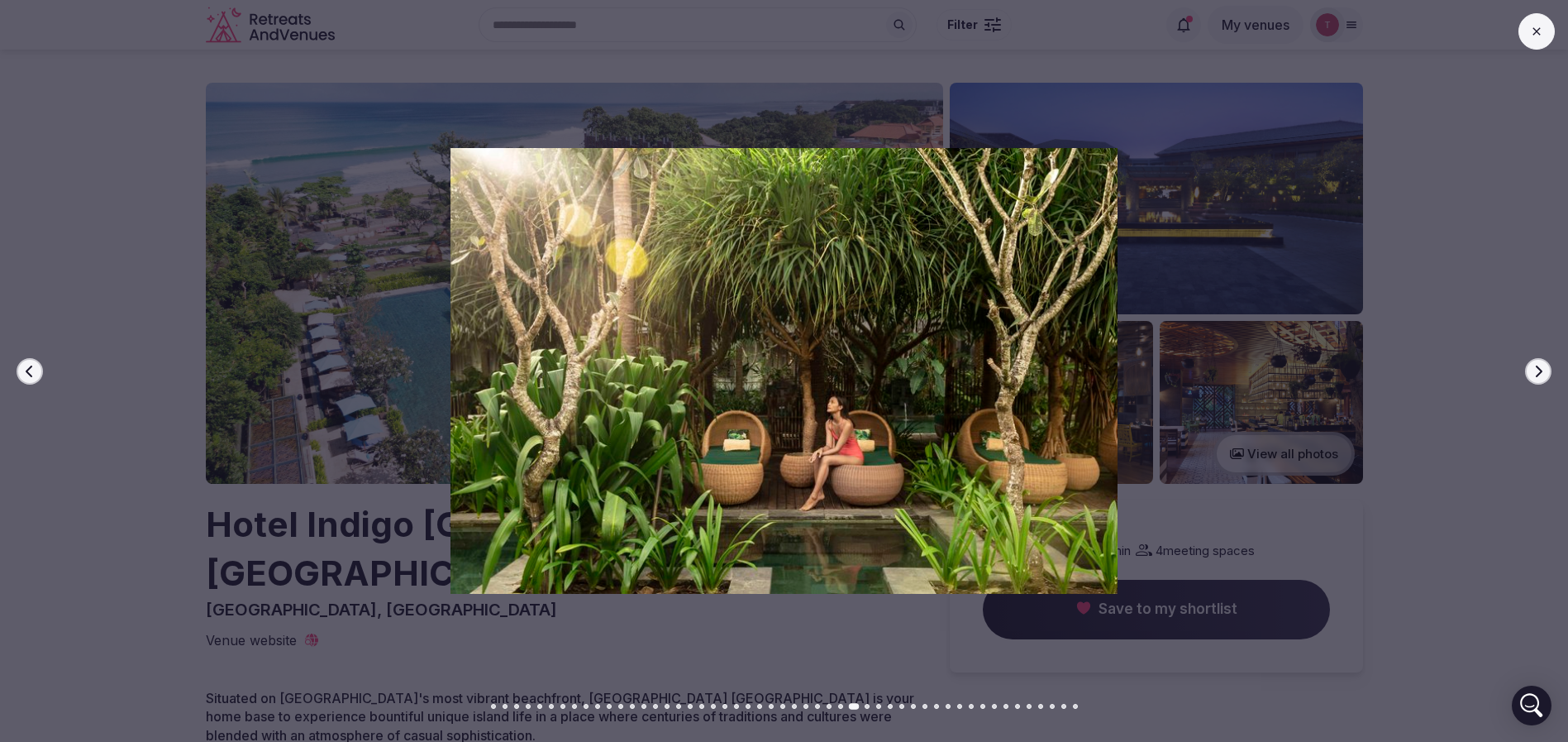
click at [1541, 358] on button "Next slide" at bounding box center [1538, 371] width 26 height 26
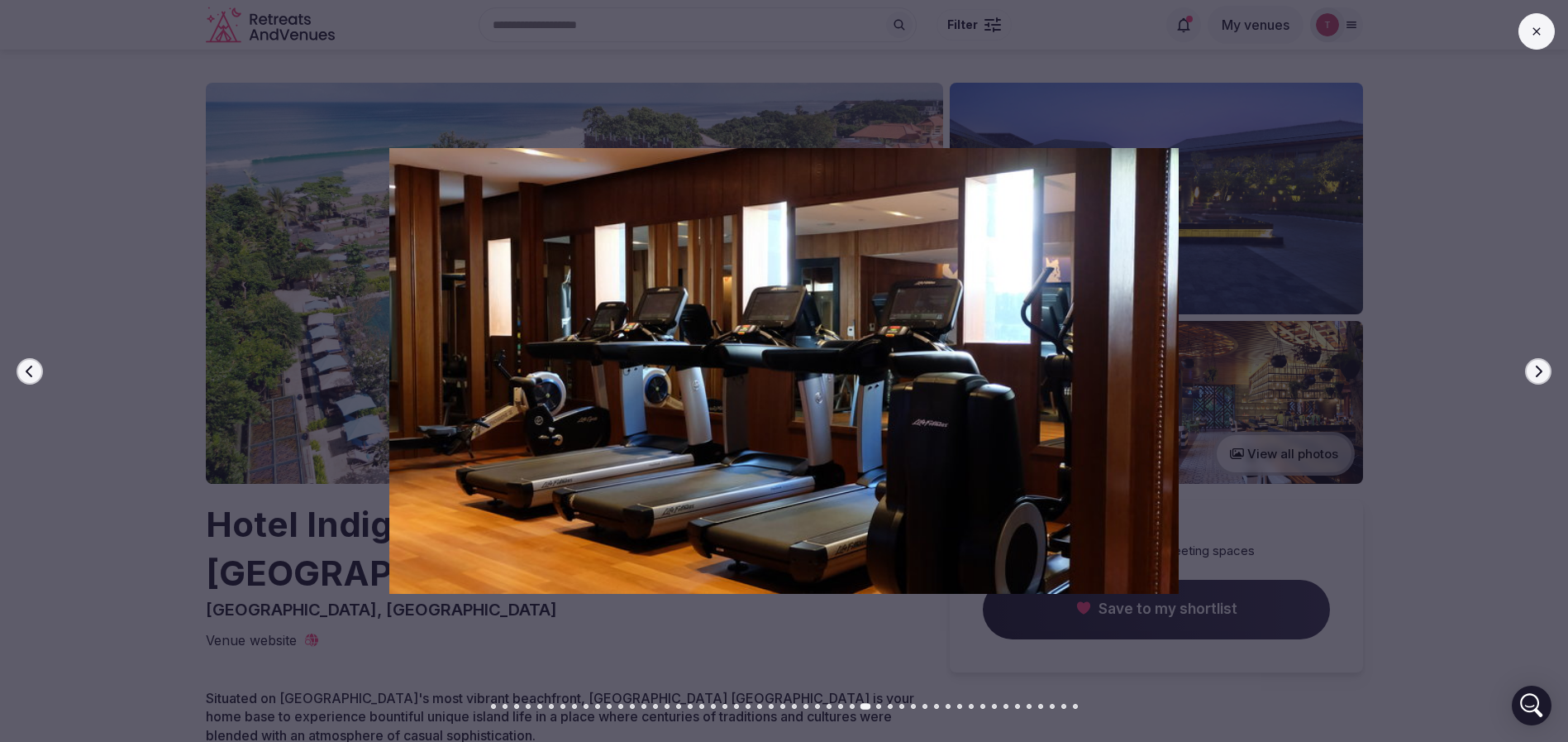
click at [1541, 358] on button "Next slide" at bounding box center [1538, 371] width 26 height 26
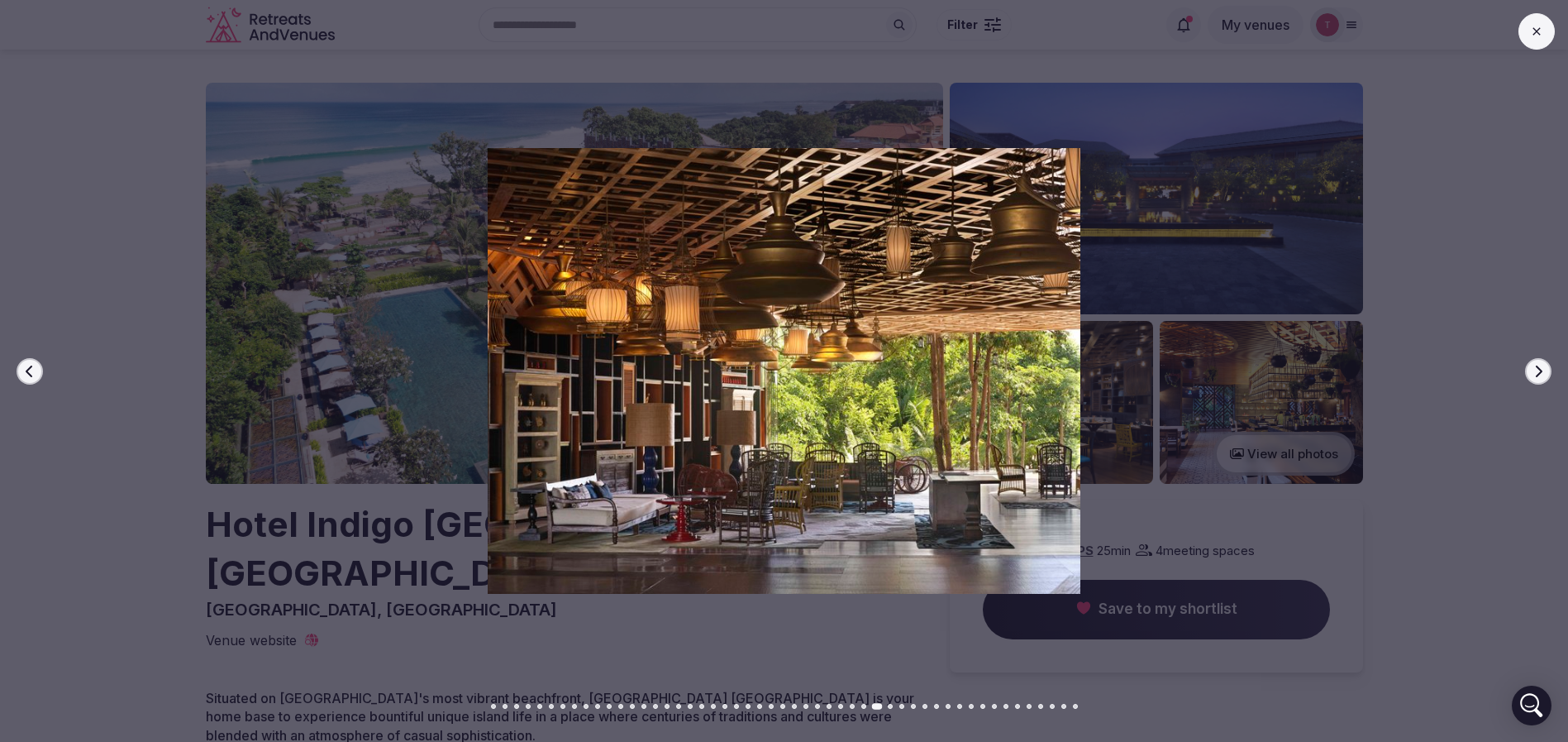
click at [1541, 358] on button "Next slide" at bounding box center [1538, 371] width 26 height 26
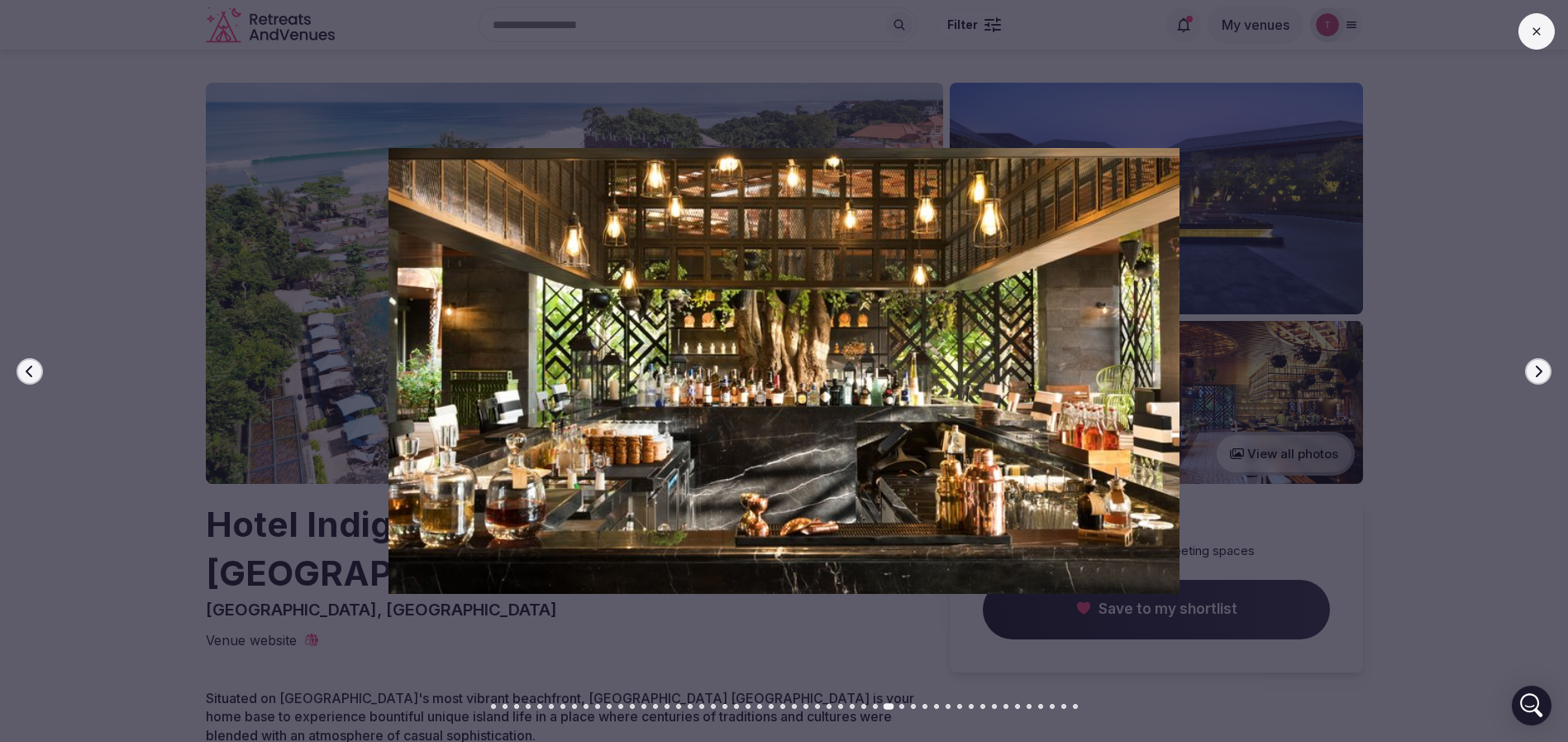
click at [1541, 358] on button "Next slide" at bounding box center [1538, 371] width 26 height 26
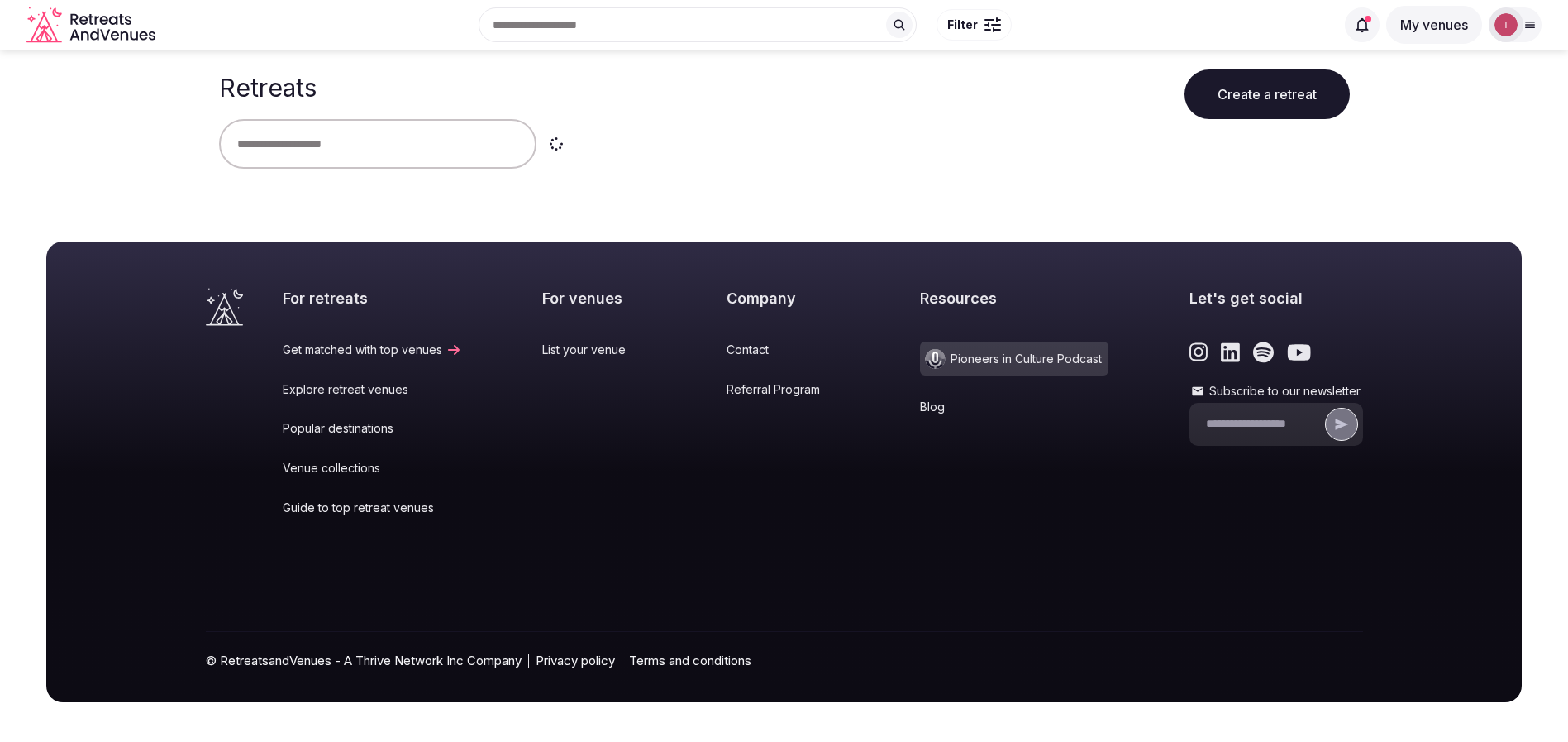
click at [414, 147] on input "text" at bounding box center [377, 143] width 317 height 50
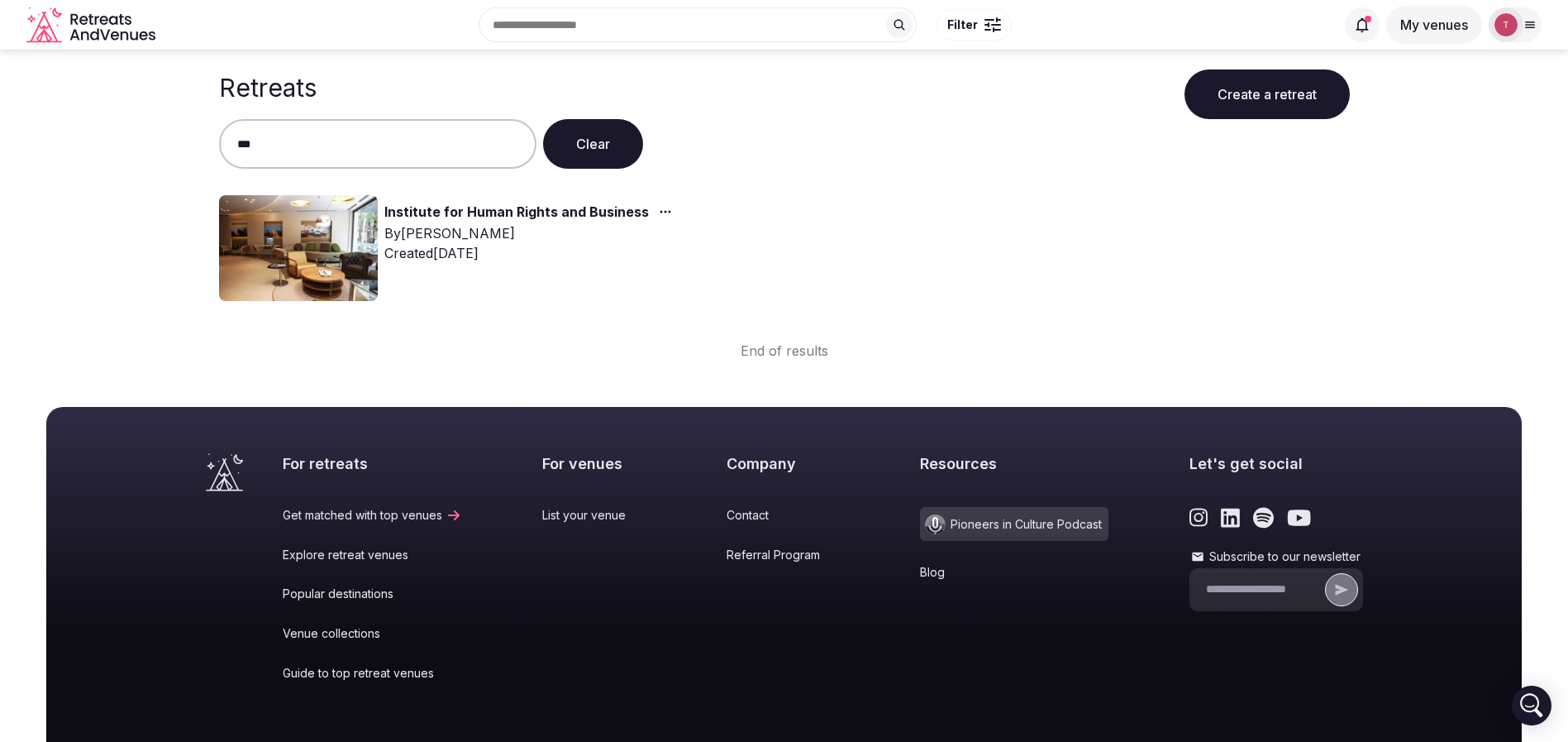
type input "***"
click at [348, 241] on img at bounding box center [299, 247] width 159 height 106
click at [550, 212] on link "Institute for Human Rights and Business" at bounding box center [516, 212] width 265 height 22
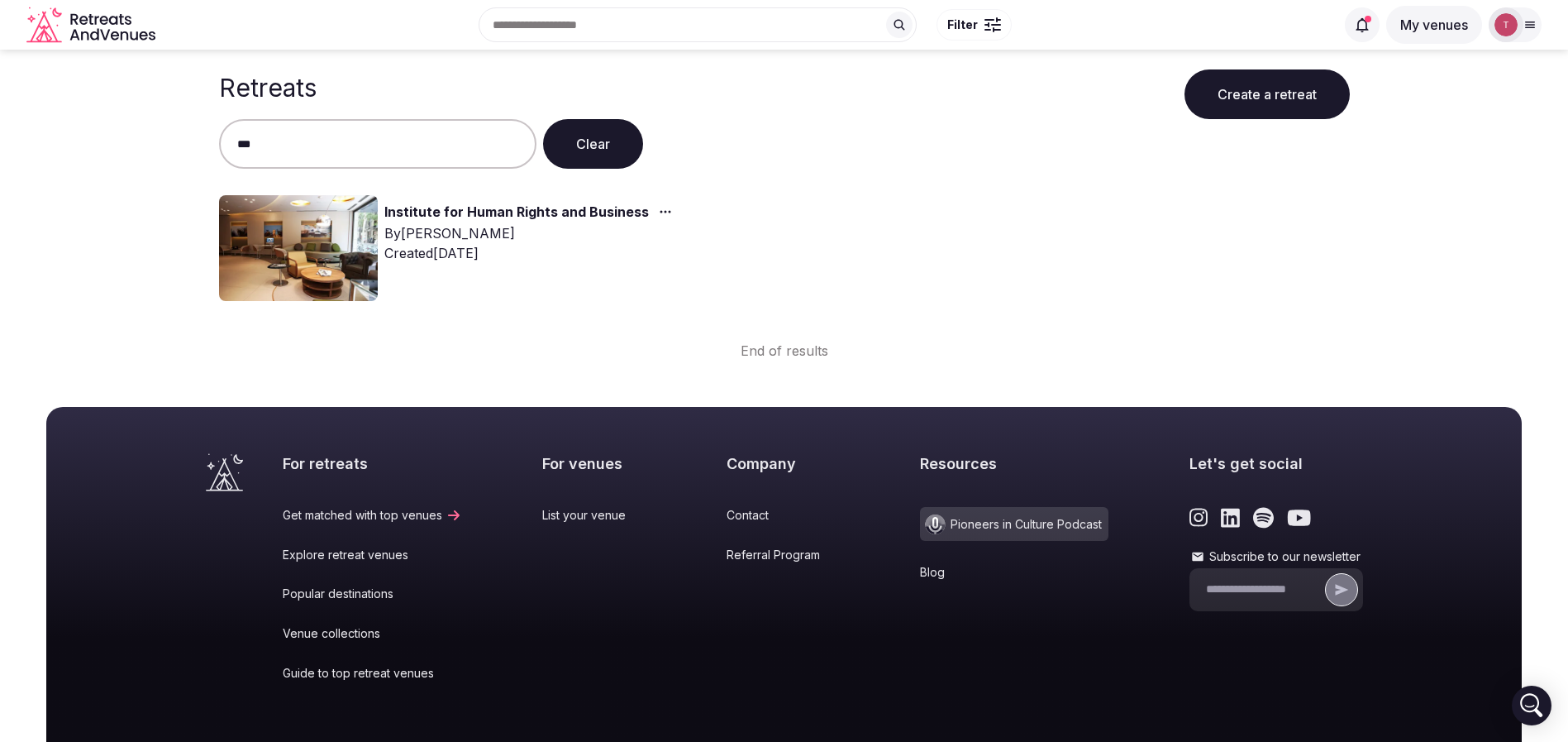
click at [336, 239] on img at bounding box center [299, 247] width 159 height 106
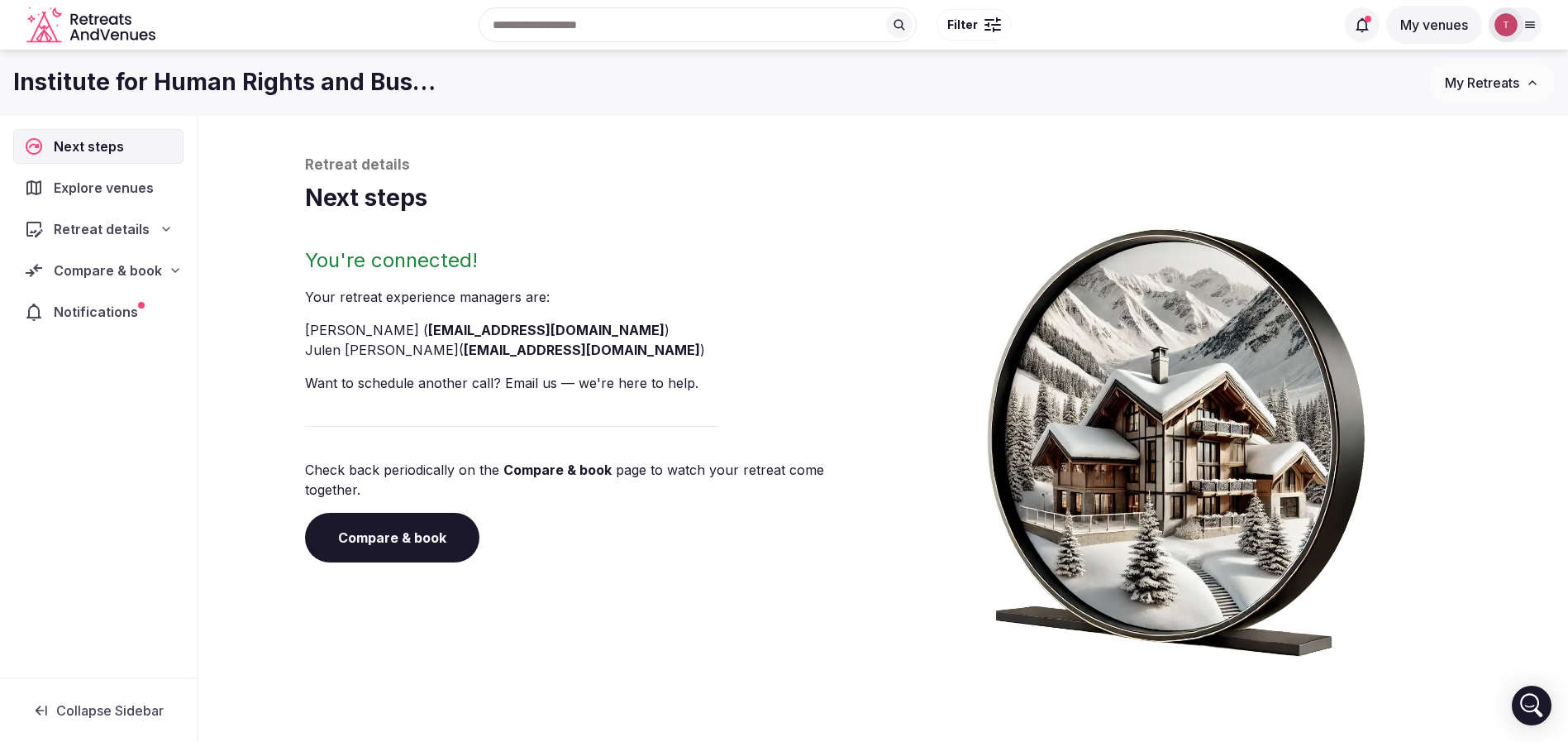
click at [405, 518] on link "Compare & book" at bounding box center [392, 537] width 175 height 50
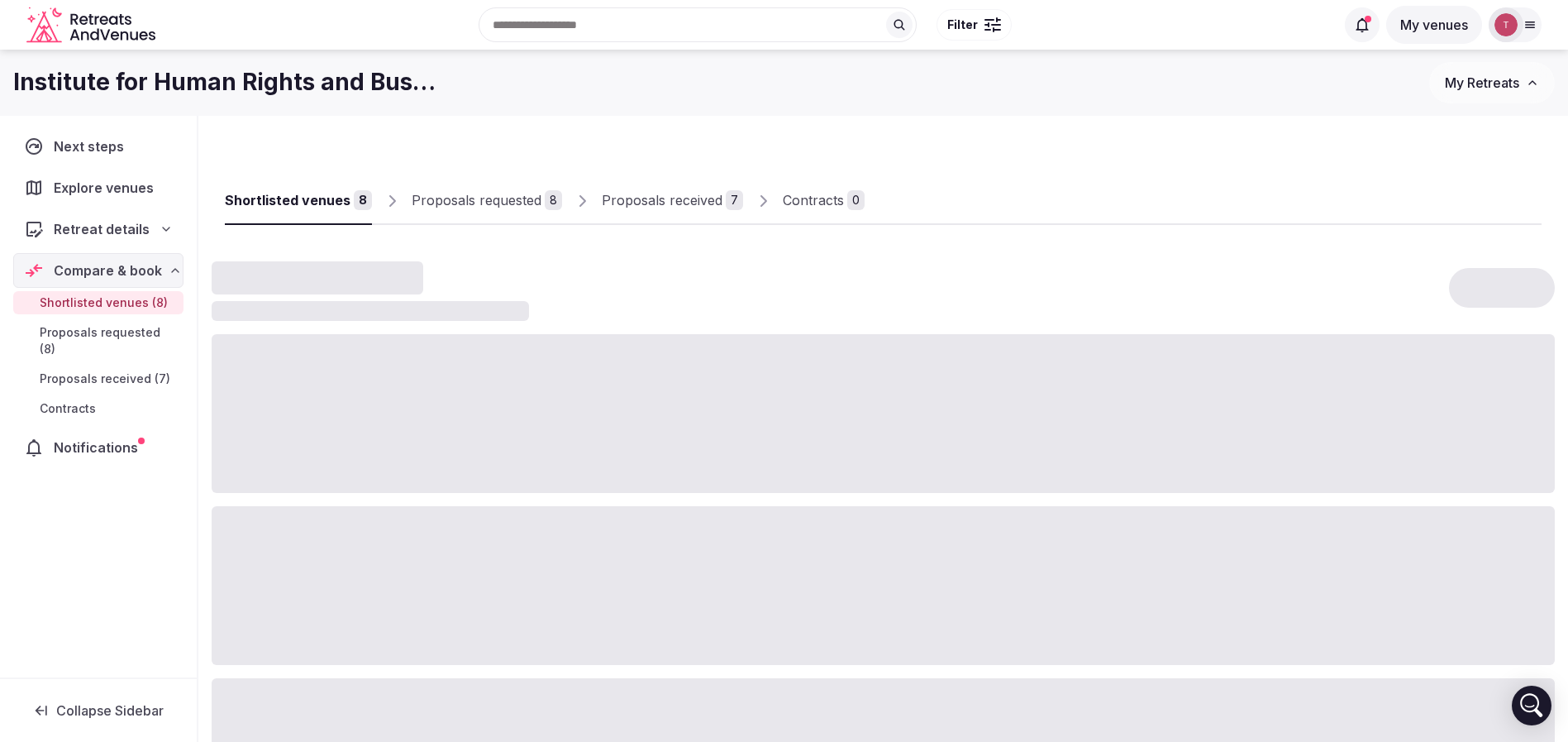
click at [695, 201] on div "Proposals received" at bounding box center [662, 200] width 121 height 20
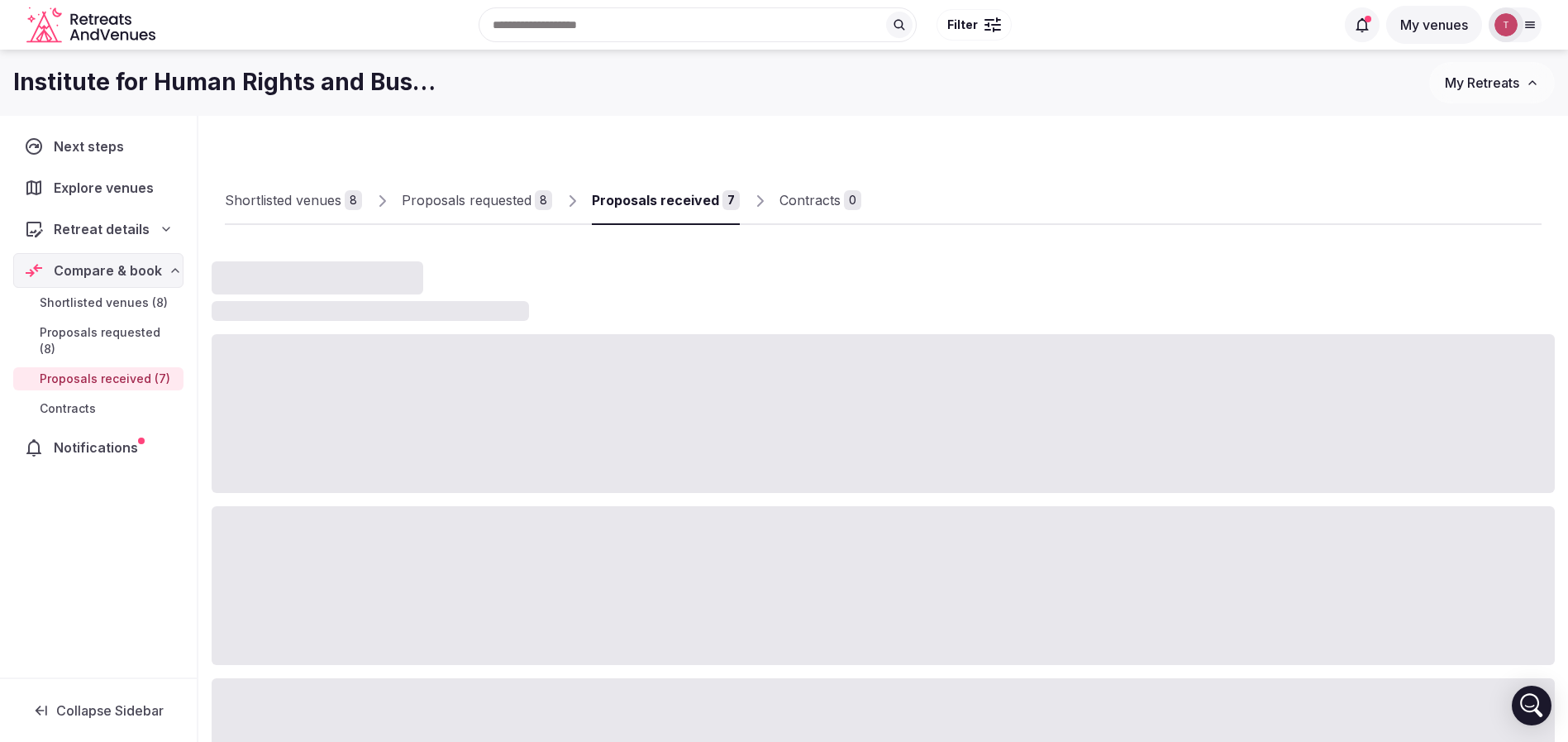
click at [695, 201] on div "Proposals received" at bounding box center [655, 200] width 128 height 20
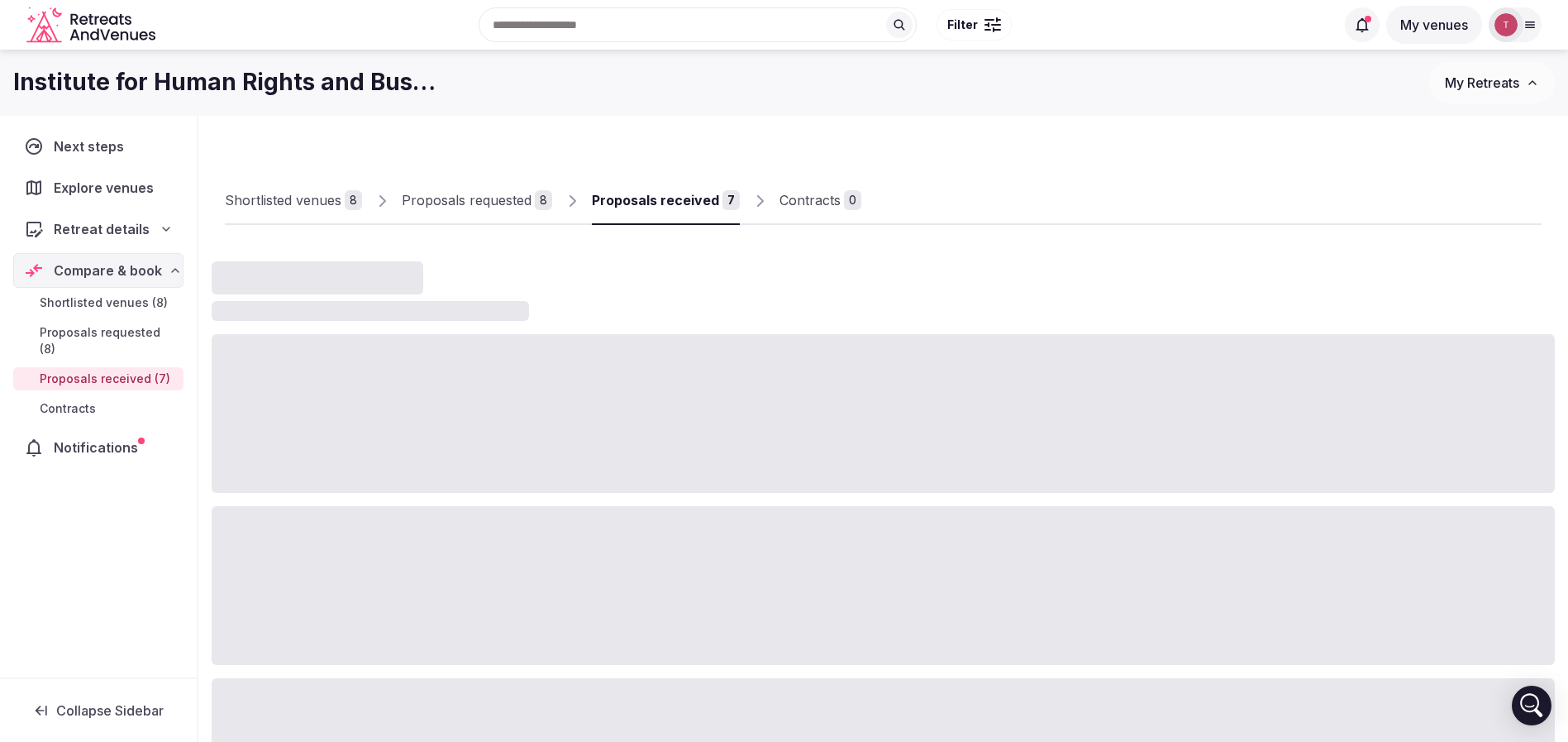
click at [695, 201] on div "Proposals received" at bounding box center [655, 200] width 128 height 20
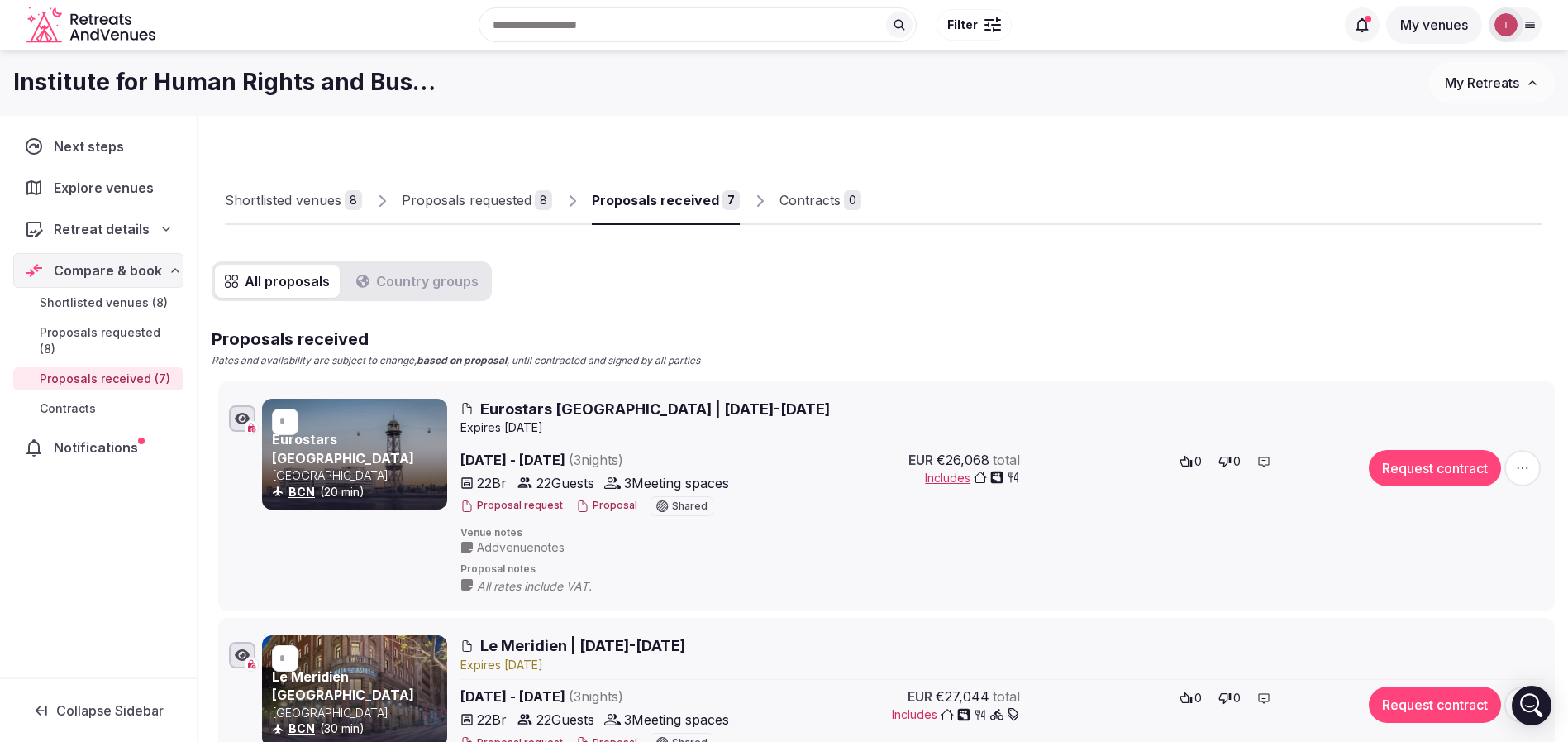
click at [695, 201] on div "Proposals received" at bounding box center [655, 200] width 128 height 20
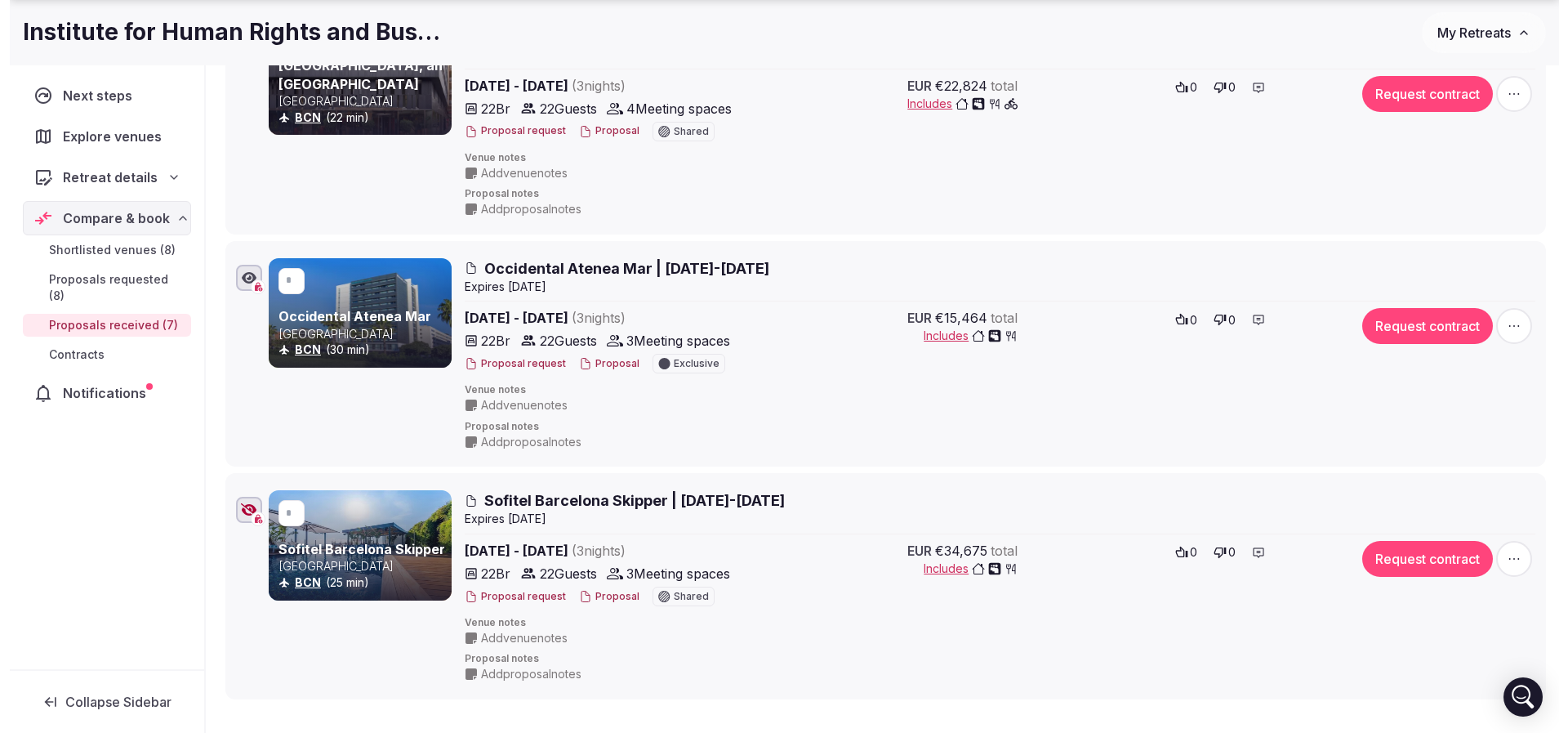
scroll to position [1348, 0]
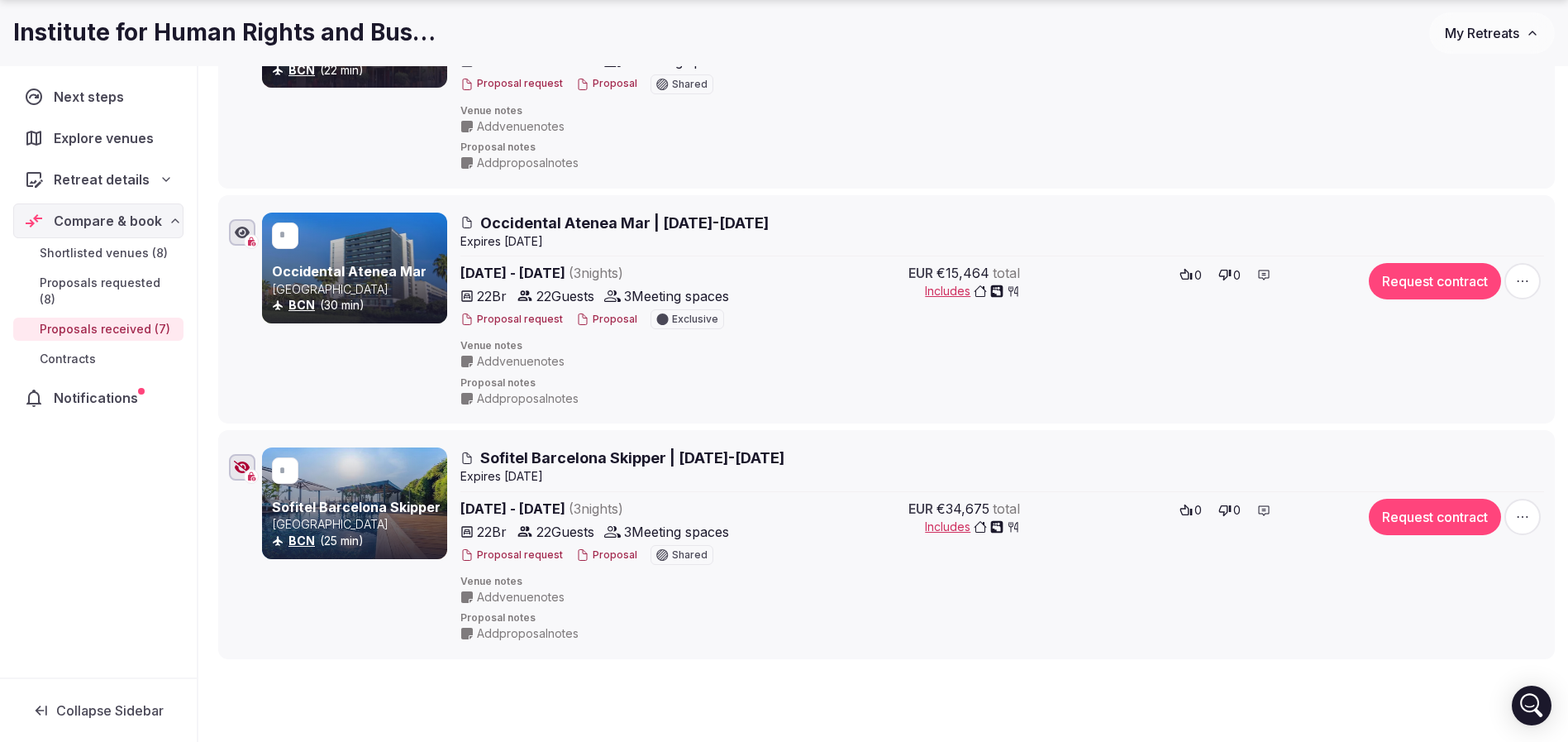
click at [602, 550] on button "Proposal" at bounding box center [606, 555] width 61 height 14
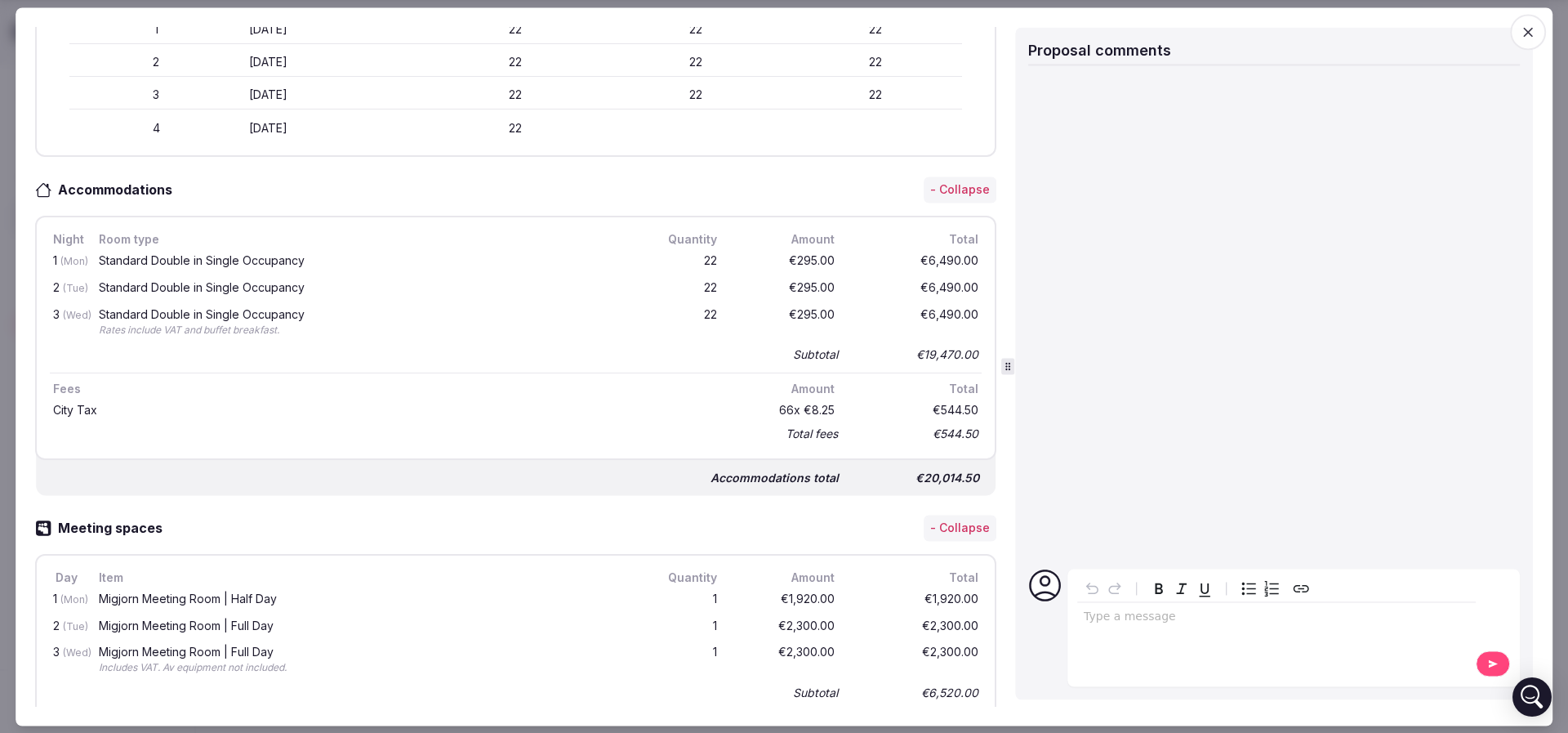
scroll to position [547, 0]
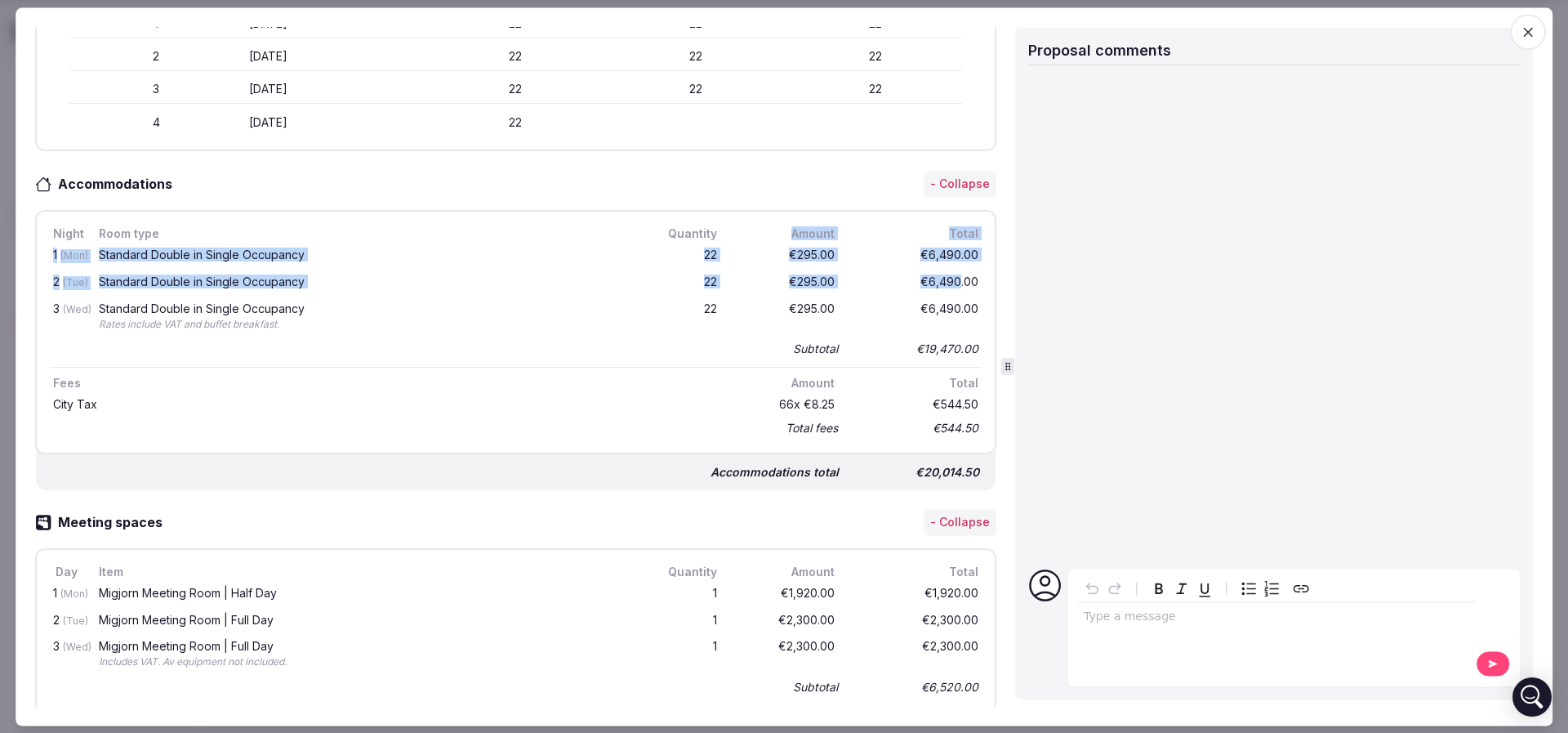
drag, startPoint x: 764, startPoint y: 237, endPoint x: 947, endPoint y: 295, distance: 192.0
click at [942, 292] on div "Night Room type Quantity Amount Total 1 (Mon) Standard Double in Single Occupan…" at bounding box center [516, 332] width 932 height 215
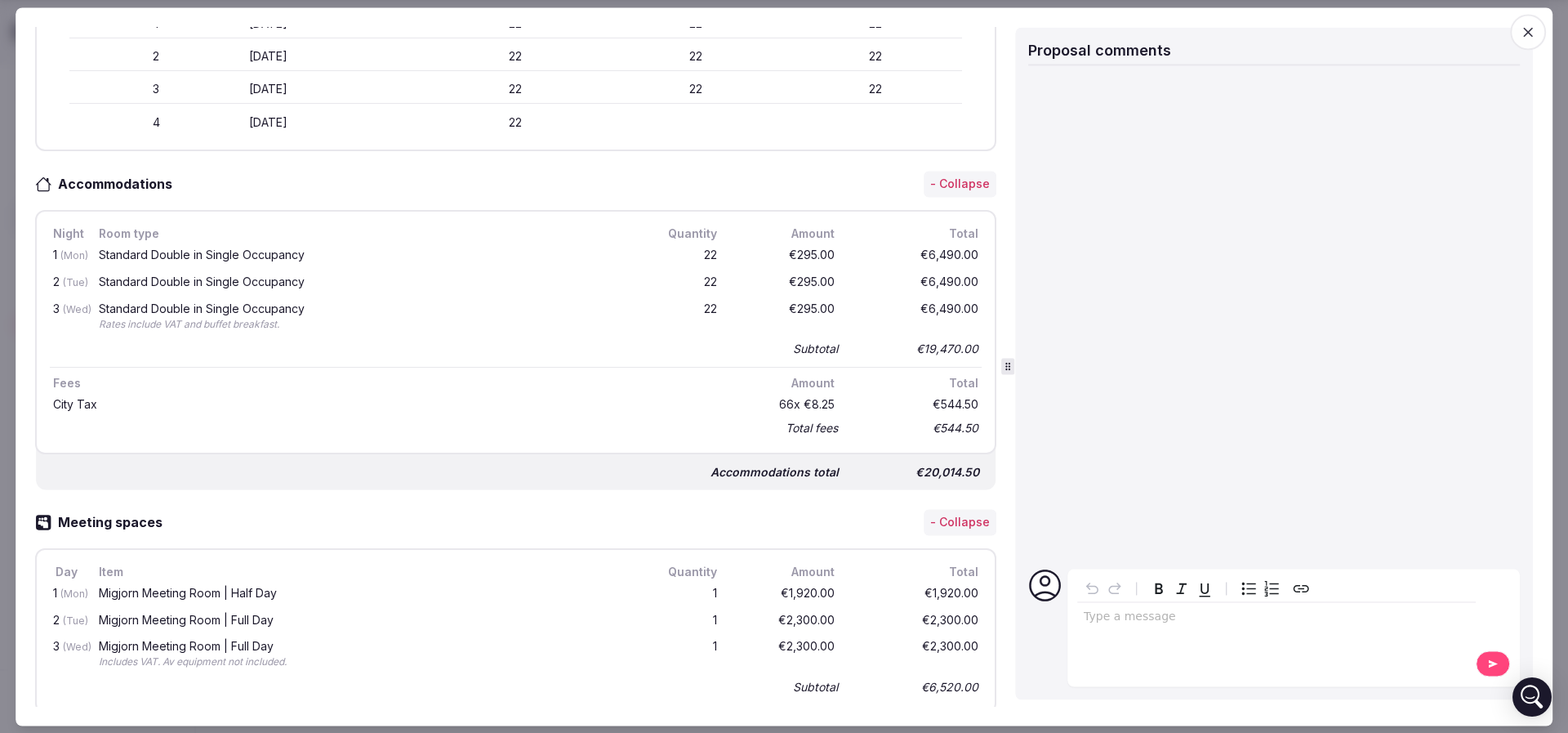
click at [947, 300] on div "€6,490.00" at bounding box center [916, 317] width 130 height 35
drag, startPoint x: 758, startPoint y: 403, endPoint x: 815, endPoint y: 406, distance: 57.1
click at [815, 406] on div "66 x €8.25" at bounding box center [785, 404] width 104 height 18
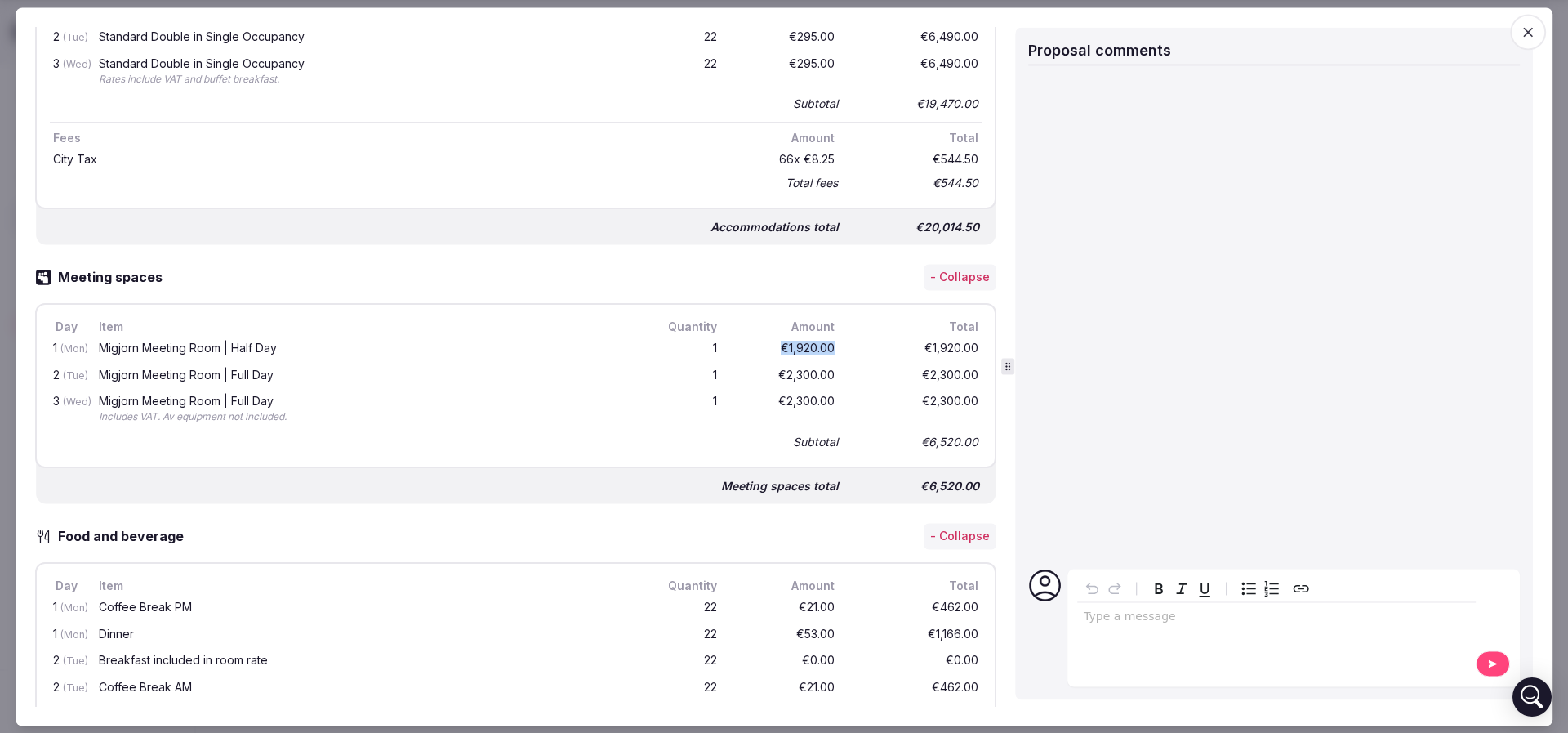
drag, startPoint x: 765, startPoint y: 347, endPoint x: 815, endPoint y: 347, distance: 50.0
click at [815, 347] on div "€1,920.00" at bounding box center [785, 350] width 104 height 21
drag, startPoint x: 172, startPoint y: 347, endPoint x: 265, endPoint y: 351, distance: 93.1
click at [265, 350] on div "Migjorn Meeting Room | Half Day" at bounding box center [362, 347] width 526 height 11
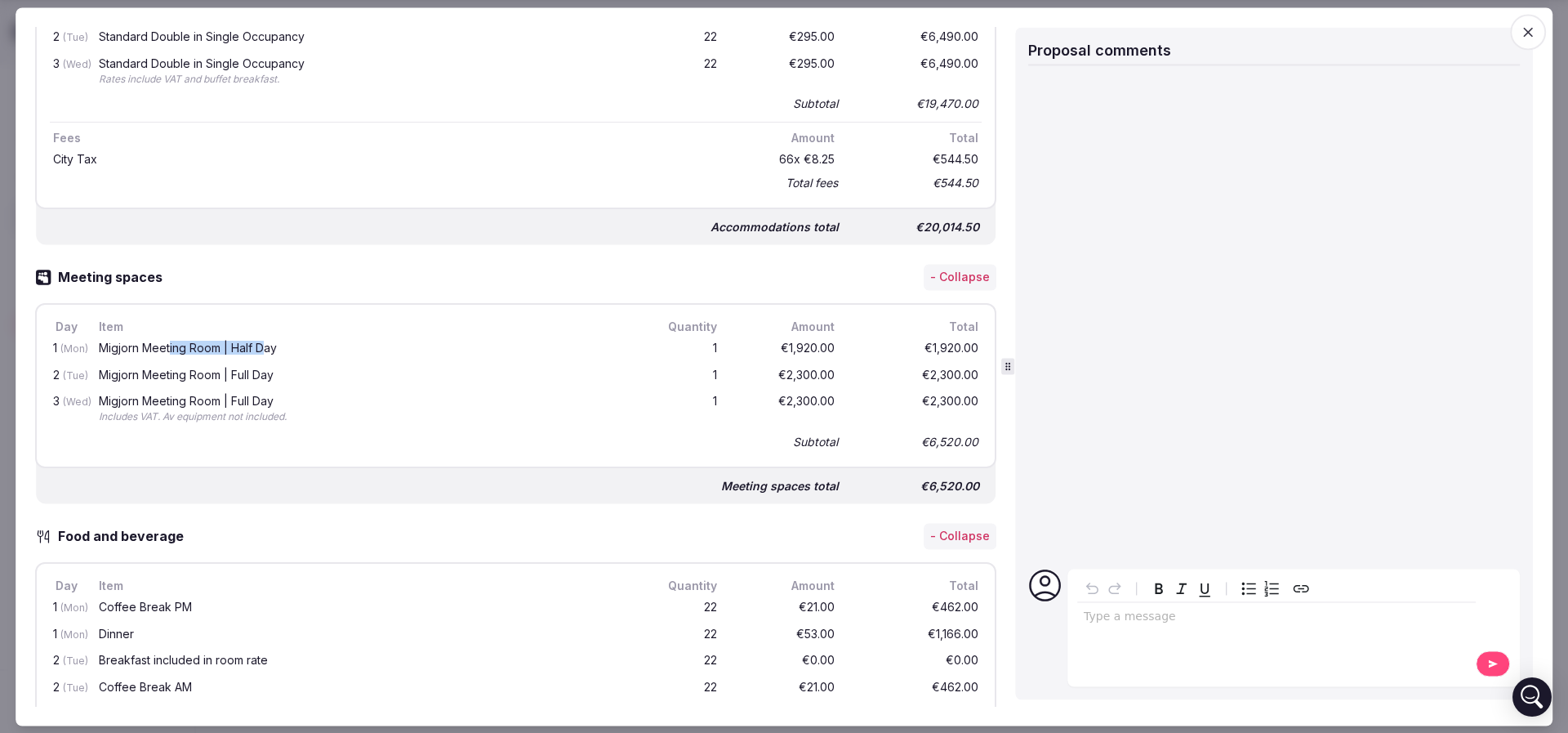
click at [265, 351] on div "Migjorn Meeting Room | Half Day" at bounding box center [362, 347] width 526 height 11
drag, startPoint x: 220, startPoint y: 363, endPoint x: 289, endPoint y: 368, distance: 69.2
click at [289, 368] on div "Migjorn Meeting Room | Full Day" at bounding box center [362, 376] width 533 height 21
click at [289, 370] on div "Migjorn Meeting Room | Full Day" at bounding box center [362, 375] width 526 height 11
drag, startPoint x: 755, startPoint y: 340, endPoint x: 886, endPoint y: 344, distance: 131.1
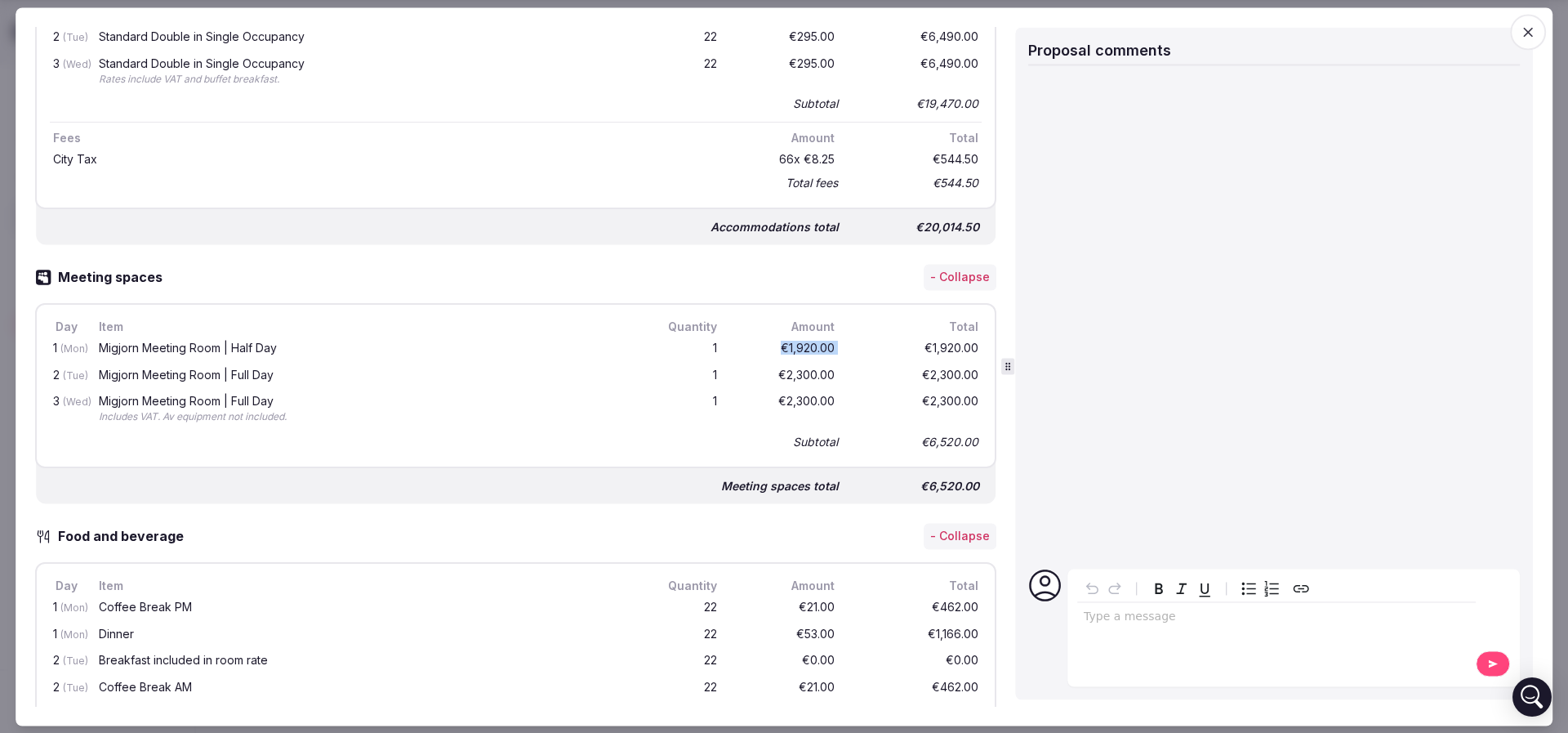
click at [886, 344] on div "1 (Mon) Migjorn Meeting Room | Half Day 1 €1,920.00 €1,920.00" at bounding box center [516, 349] width 932 height 27
click at [886, 344] on div "€1,920.00" at bounding box center [916, 350] width 130 height 21
drag, startPoint x: 788, startPoint y: 375, endPoint x: 820, endPoint y: 376, distance: 32.0
click at [820, 376] on div "2 (Tue) Migjorn Meeting Room | Full Day 1 €2,300.00 €2,300.00" at bounding box center [516, 376] width 932 height 27
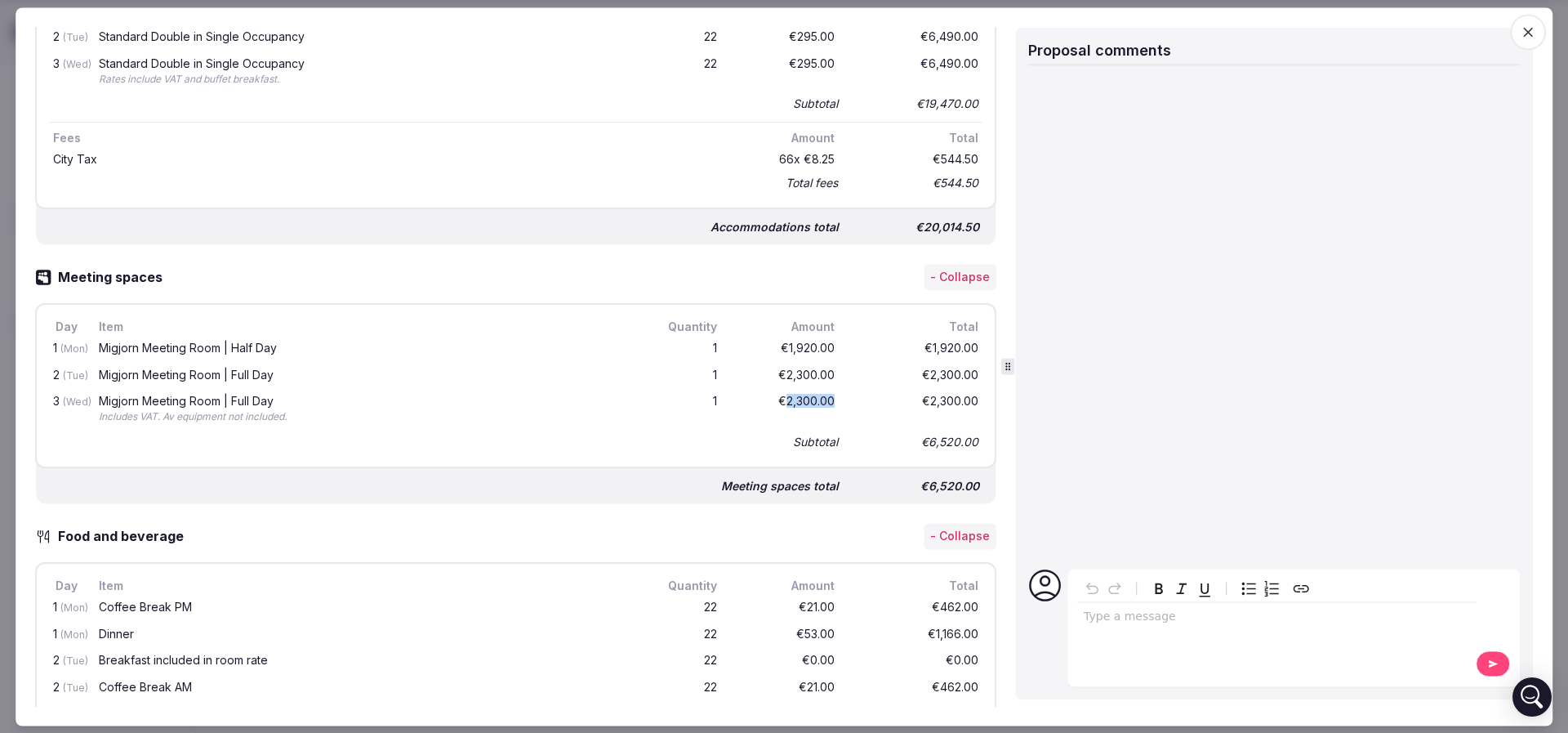
drag, startPoint x: 765, startPoint y: 401, endPoint x: 813, endPoint y: 401, distance: 48.0
click at [813, 401] on div "€2,300.00" at bounding box center [785, 410] width 104 height 35
drag, startPoint x: 771, startPoint y: 338, endPoint x: 823, endPoint y: 342, distance: 52.2
click at [823, 342] on div "1 (Mon) Migjorn Meeting Room | Half Day 1 €1,920.00 €1,920.00" at bounding box center [516, 349] width 932 height 27
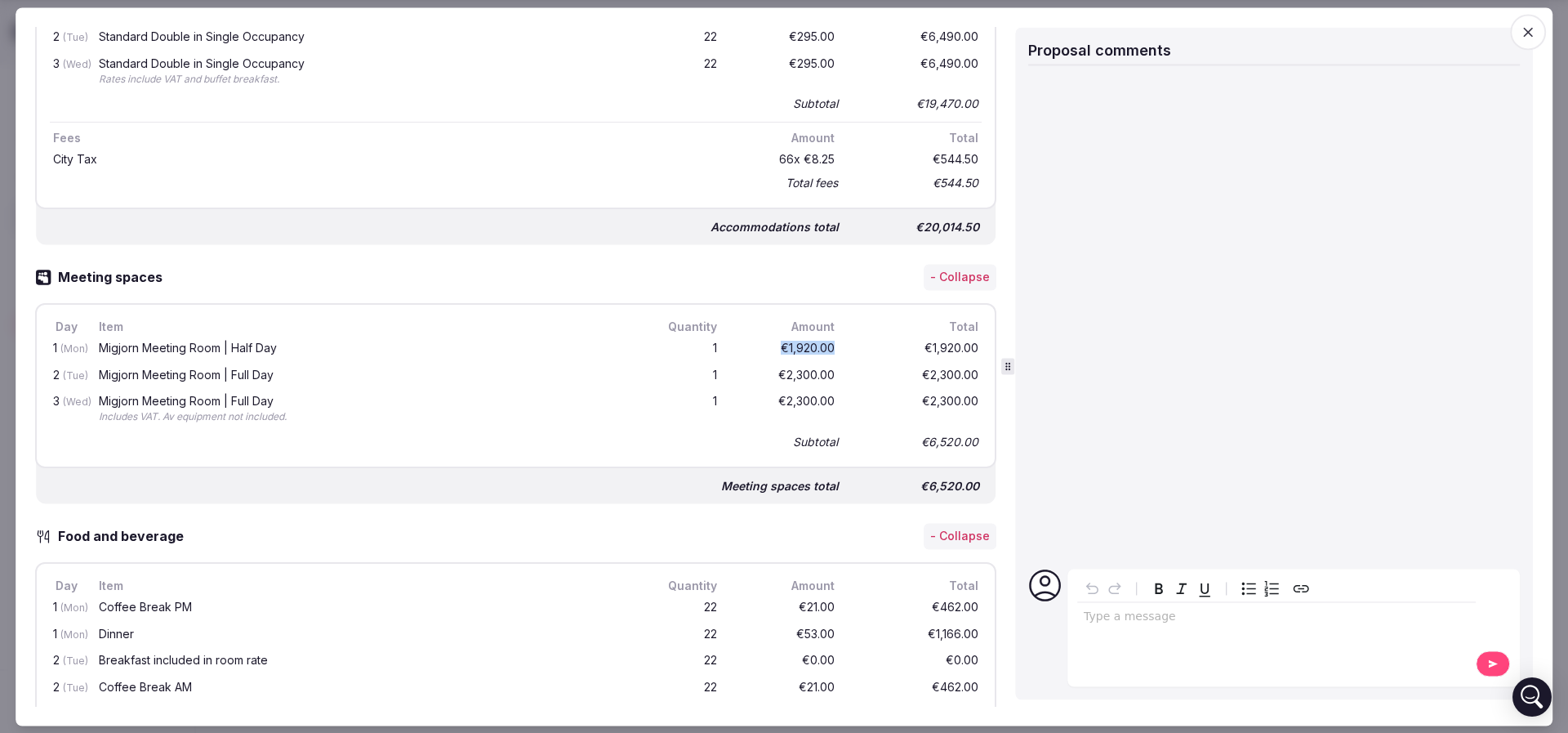
click at [823, 342] on div "1 (Mon) Migjorn Meeting Room | Half Day 1 €1,920.00 €1,920.00" at bounding box center [516, 349] width 932 height 27
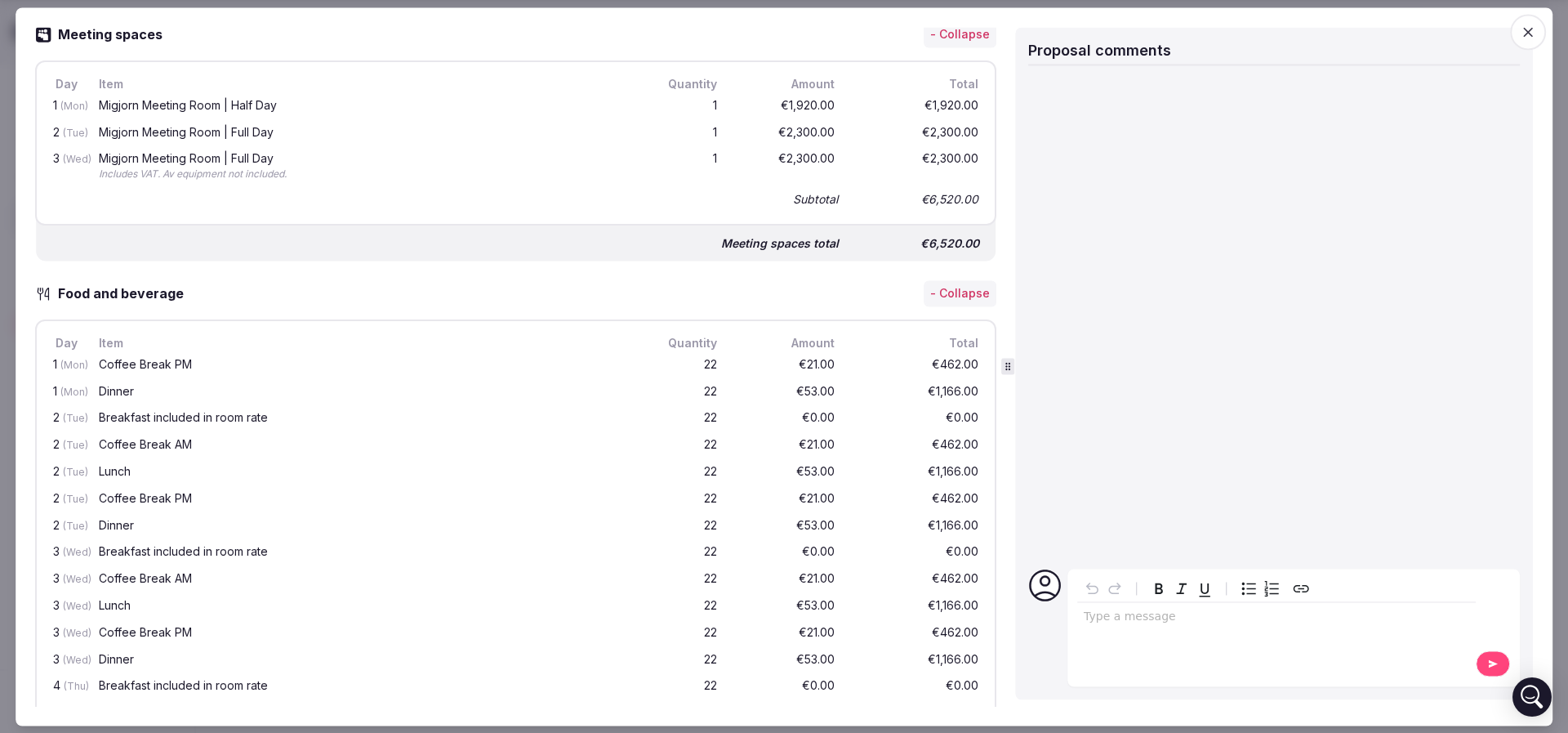
scroll to position [1037, 0]
drag, startPoint x: 775, startPoint y: 358, endPoint x: 814, endPoint y: 376, distance: 43.0
click at [814, 376] on div "1 (Mon) Coffee Break PM 22 €21.00 €462.00 1 (Mon) Dinner 22 €53.00 €1,166.00 2 …" at bounding box center [516, 535] width 932 height 371
click at [815, 380] on div "€53.00" at bounding box center [785, 390] width 104 height 21
drag, startPoint x: 148, startPoint y: 356, endPoint x: 212, endPoint y: 357, distance: 64.0
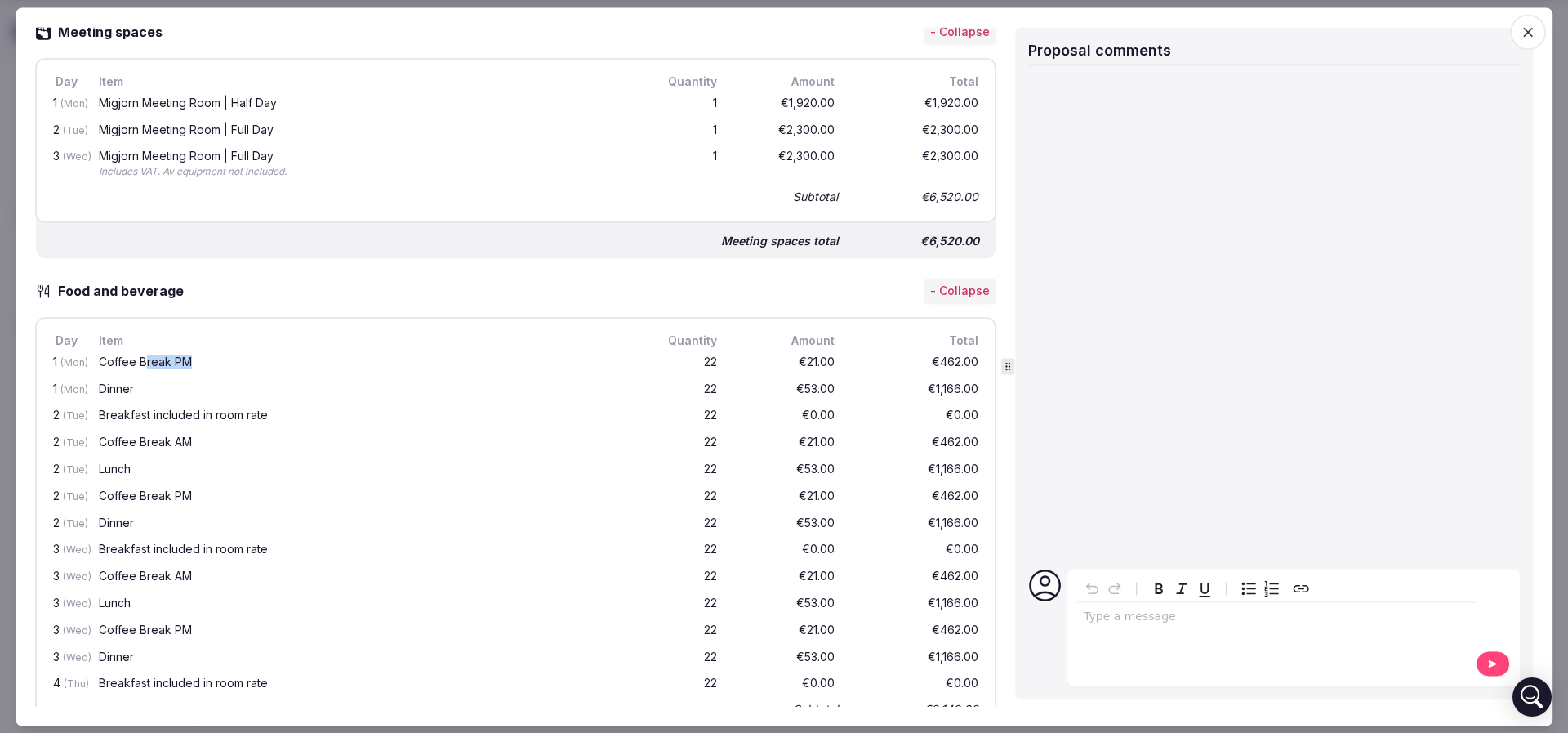
click at [212, 357] on div "Coffee Break PM" at bounding box center [362, 362] width 526 height 11
drag, startPoint x: 129, startPoint y: 349, endPoint x: 147, endPoint y: 351, distance: 18.1
click at [145, 353] on div "Coffee Break PM" at bounding box center [362, 363] width 533 height 21
click at [147, 357] on div "Coffee Break PM" at bounding box center [362, 362] width 526 height 11
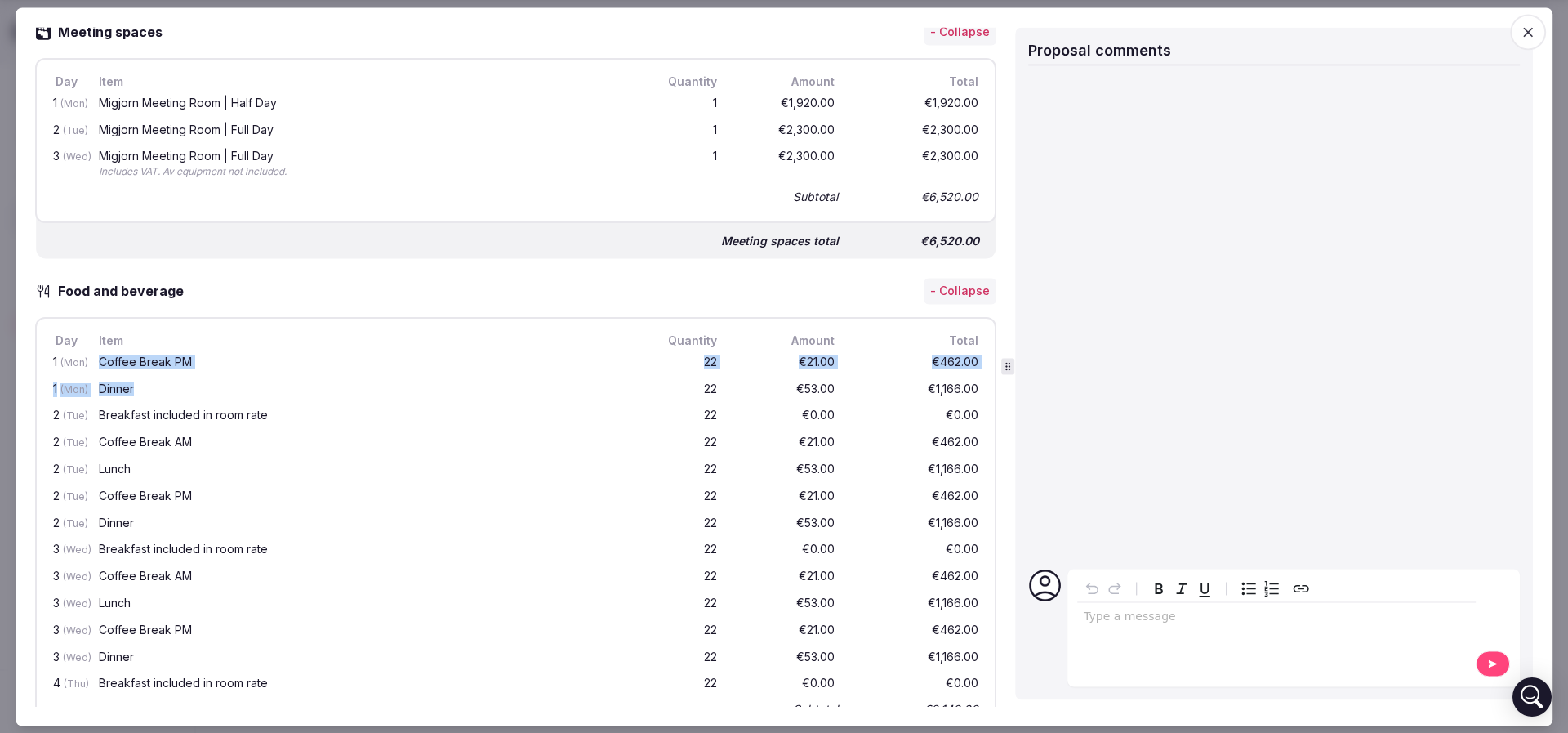
drag, startPoint x: 101, startPoint y: 371, endPoint x: 152, endPoint y: 378, distance: 51.5
click at [152, 378] on div "1 (Mon) Coffee Break PM 22 €21.00 €462.00 1 (Mon) Dinner 22 €53.00 €1,166.00 2 …" at bounding box center [516, 535] width 932 height 371
click at [152, 383] on div "Dinner" at bounding box center [362, 389] width 526 height 11
drag, startPoint x: 754, startPoint y: 382, endPoint x: 854, endPoint y: 382, distance: 100.0
click at [854, 382] on div "1 (Mon) Dinner 22 €53.00 €1,166.00" at bounding box center [516, 389] width 932 height 27
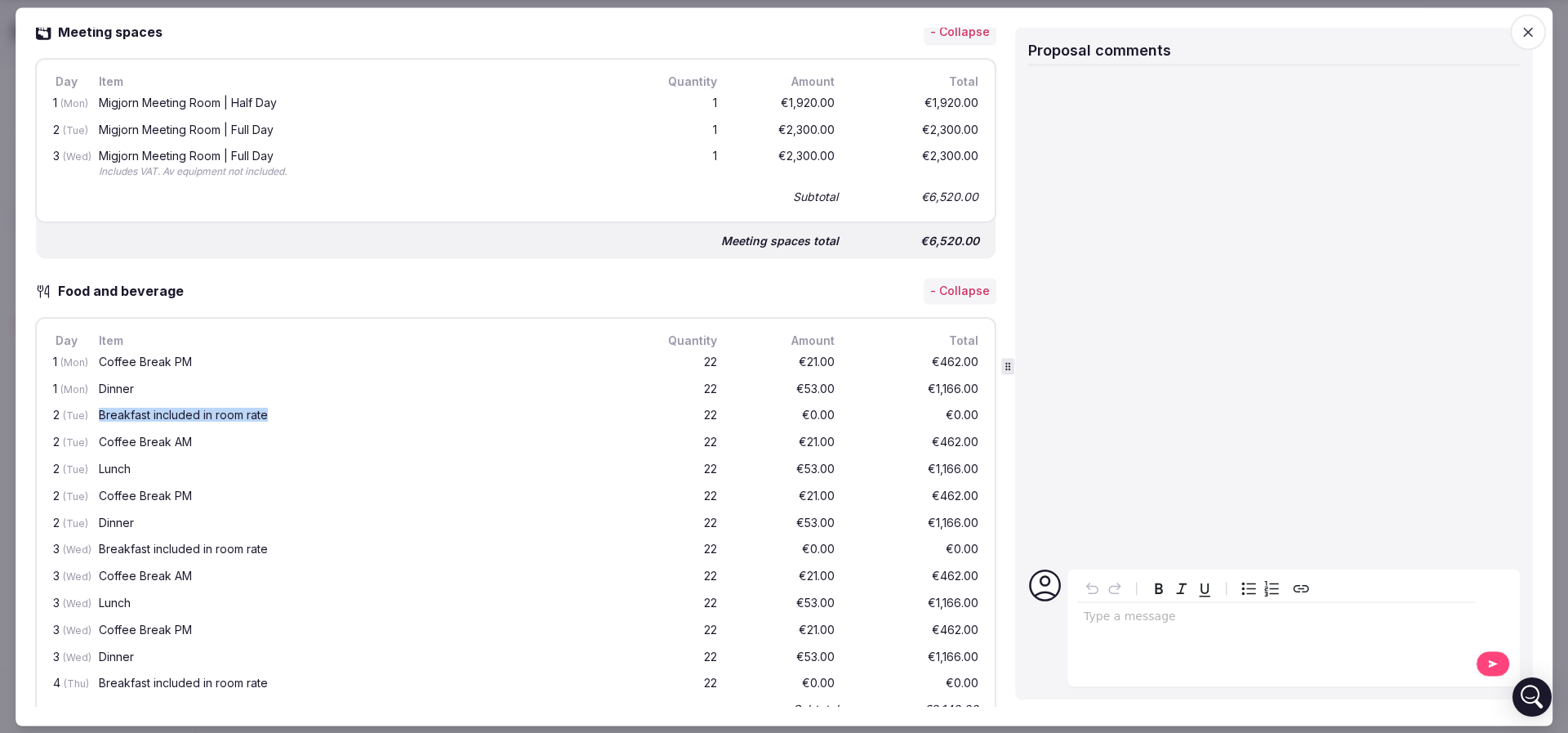
drag, startPoint x: 97, startPoint y: 408, endPoint x: 268, endPoint y: 403, distance: 171.1
click at [268, 407] on div "Breakfast included in room rate" at bounding box center [362, 417] width 533 height 21
click at [116, 433] on div "Coffee Break AM" at bounding box center [362, 444] width 533 height 21
click at [116, 464] on div "Lunch" at bounding box center [362, 469] width 526 height 11
click at [116, 495] on div "Coffee Break PM" at bounding box center [362, 496] width 526 height 11
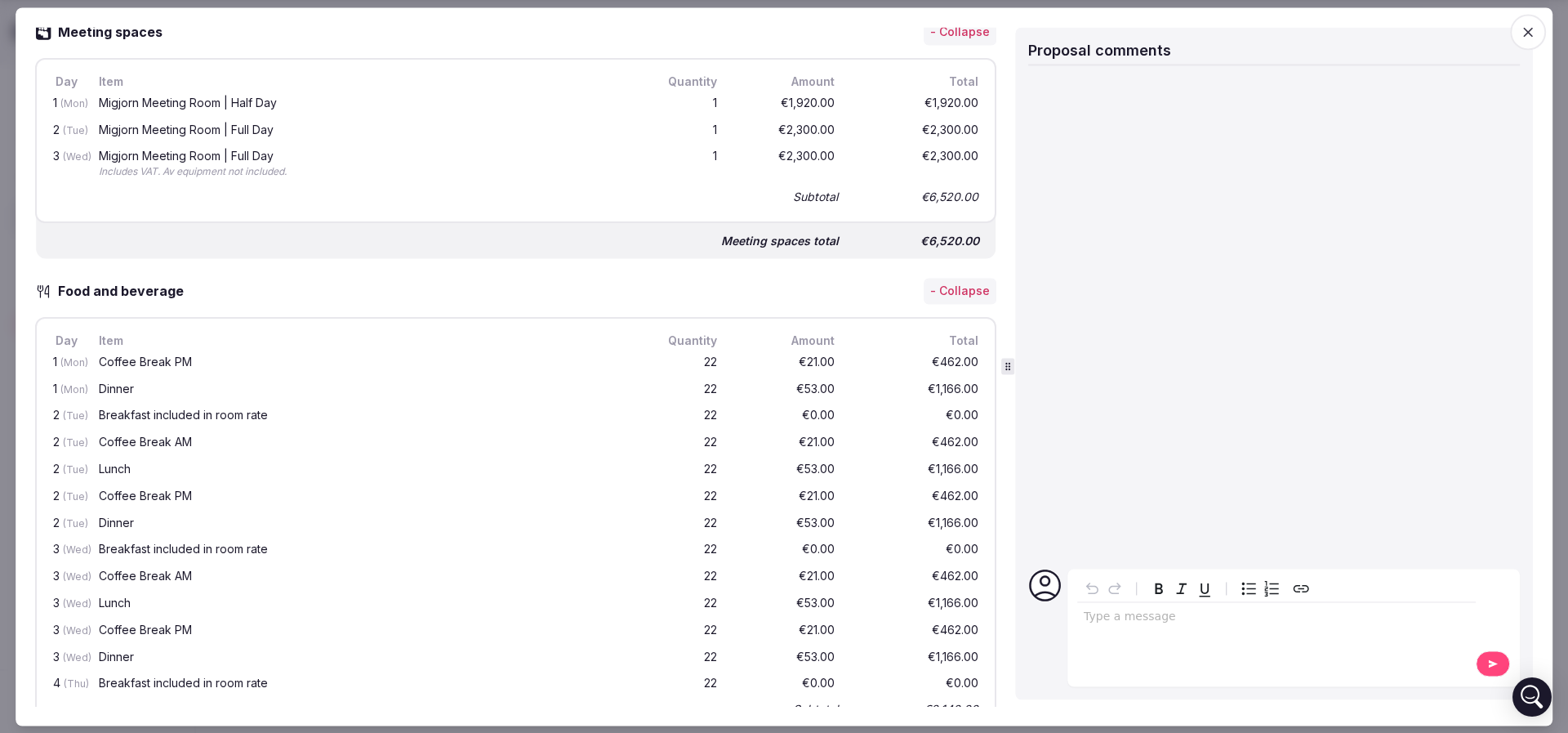
click at [145, 443] on div "Coffee Break AM" at bounding box center [362, 442] width 526 height 11
click at [133, 464] on div "Lunch" at bounding box center [362, 469] width 526 height 11
click at [130, 490] on div "Coffee Break PM" at bounding box center [362, 496] width 526 height 11
click at [128, 525] on div "Dinner" at bounding box center [362, 522] width 526 height 11
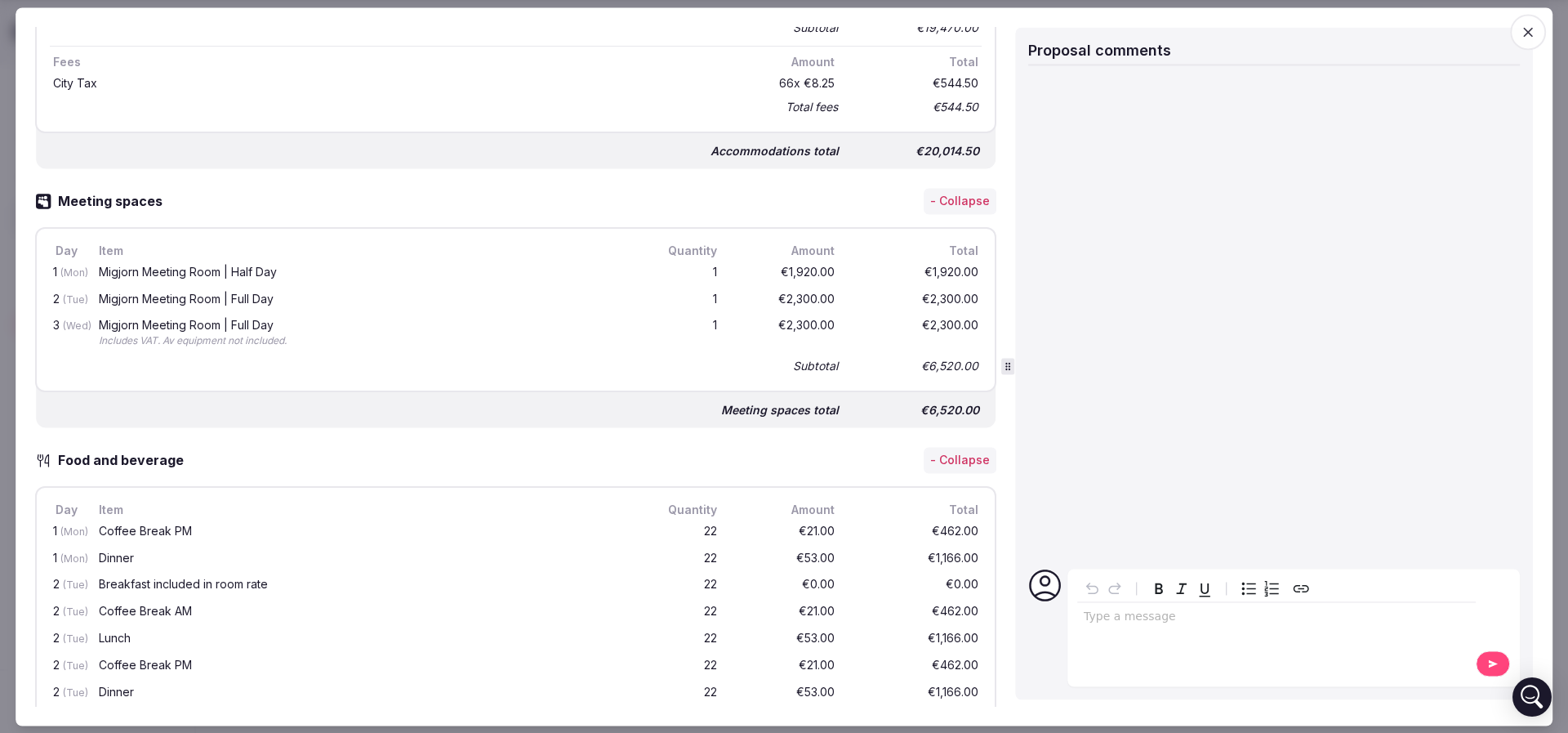
scroll to position [669, 0]
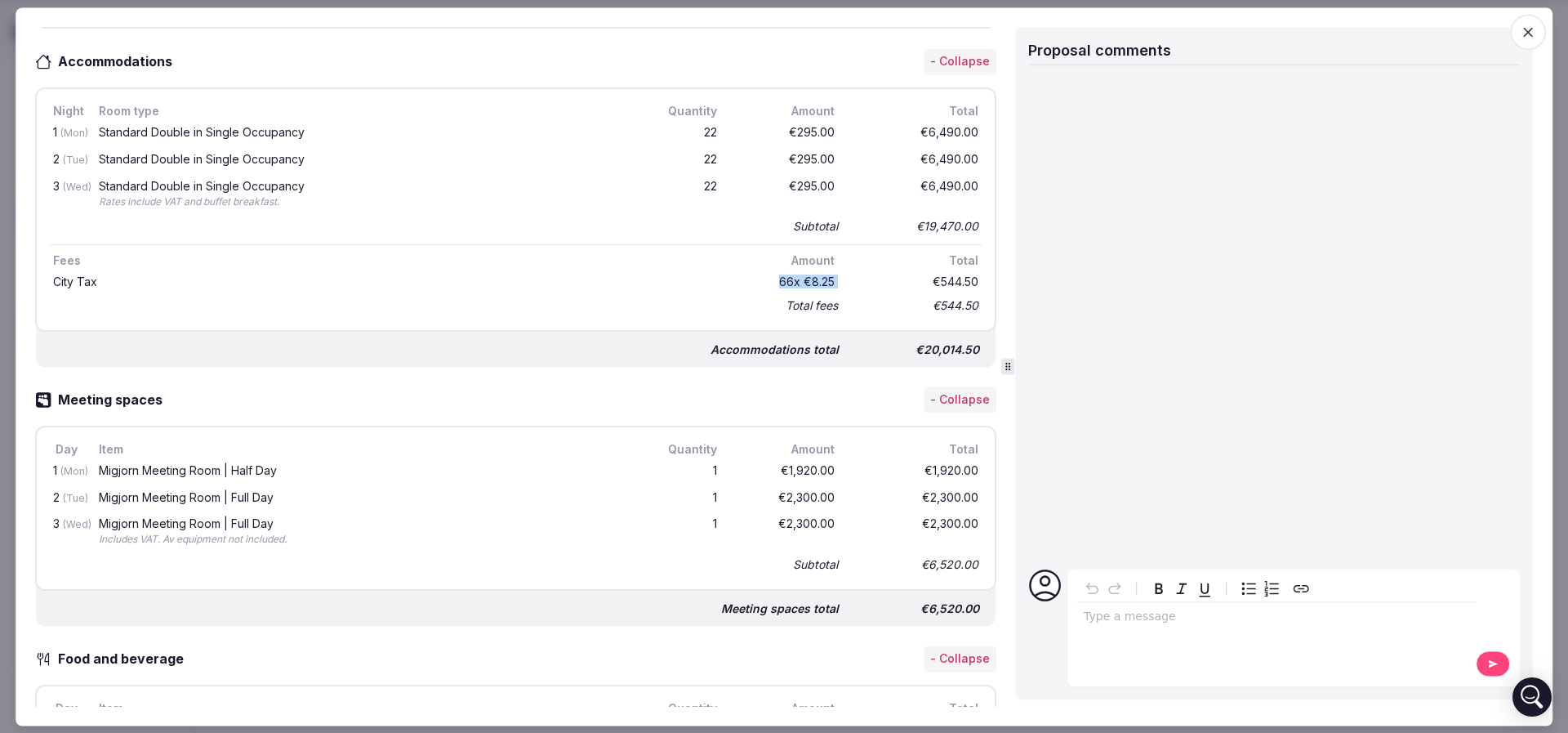
click at [842, 281] on div "City Tax 66 x €8.25 €544.50" at bounding box center [516, 281] width 932 height 24
drag, startPoint x: 131, startPoint y: 194, endPoint x: 332, endPoint y: 205, distance: 201.3
click at [332, 205] on div "Rates include VAT and buffet breakfast." at bounding box center [362, 202] width 526 height 14
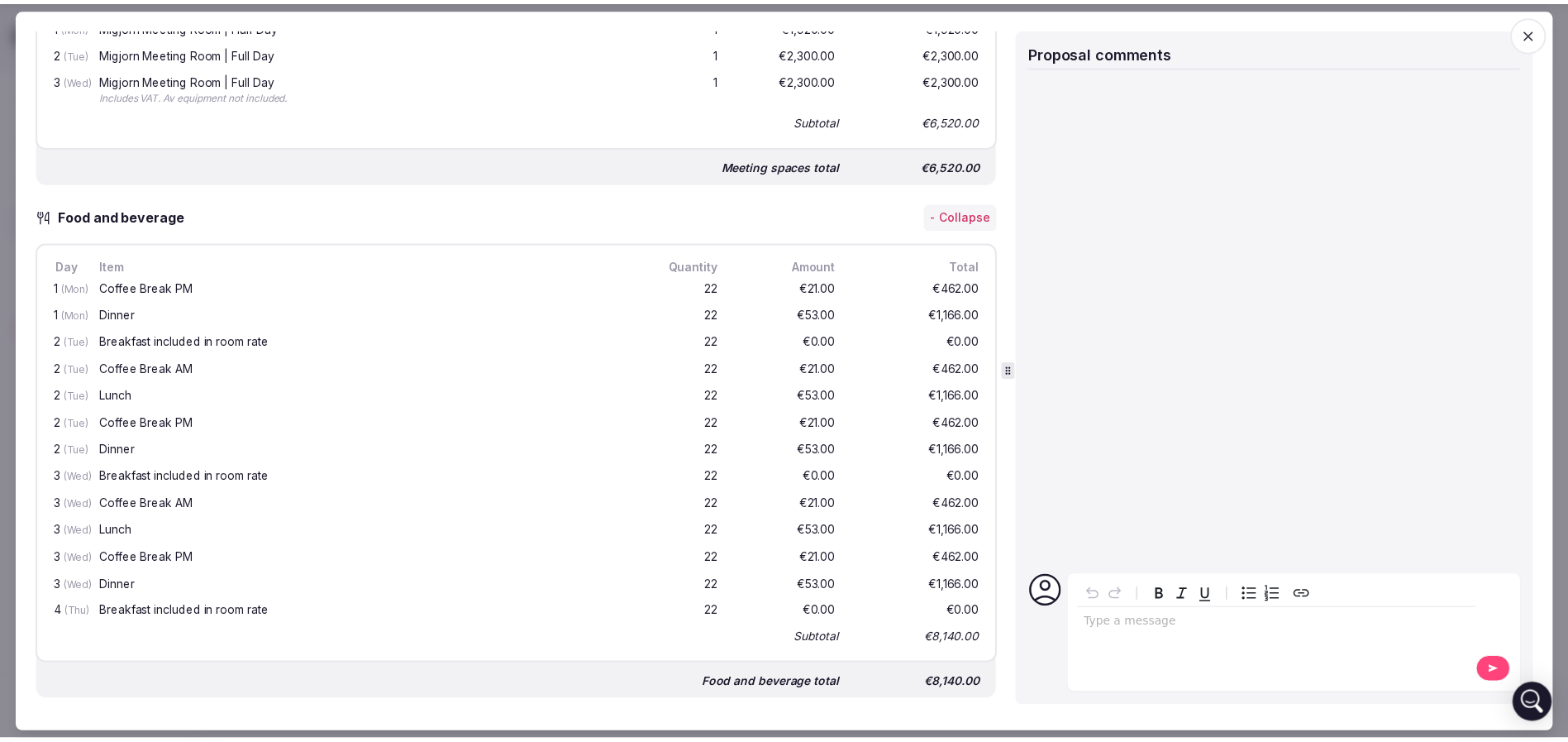
scroll to position [1421, 0]
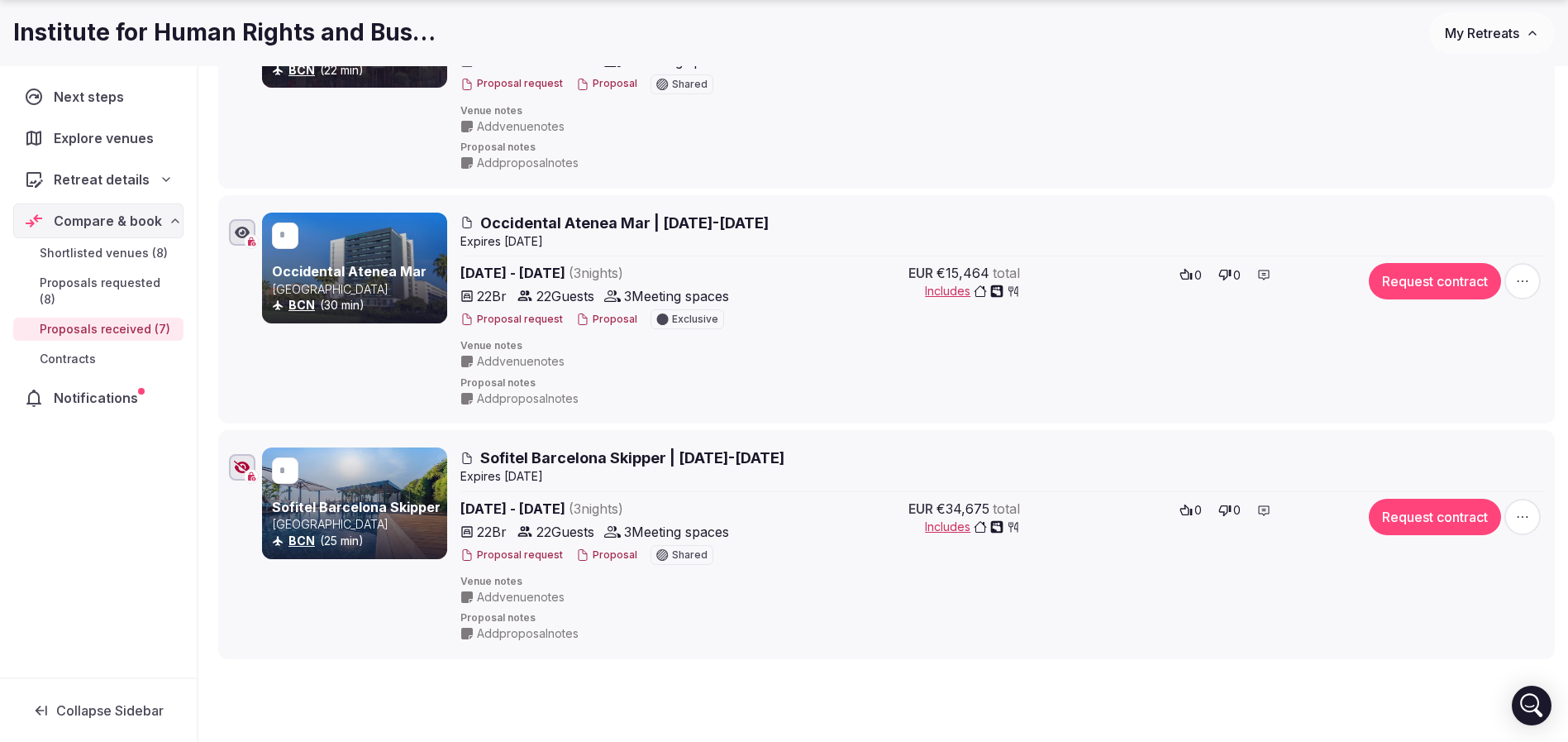
click at [237, 471] on icon "button" at bounding box center [242, 467] width 17 height 13
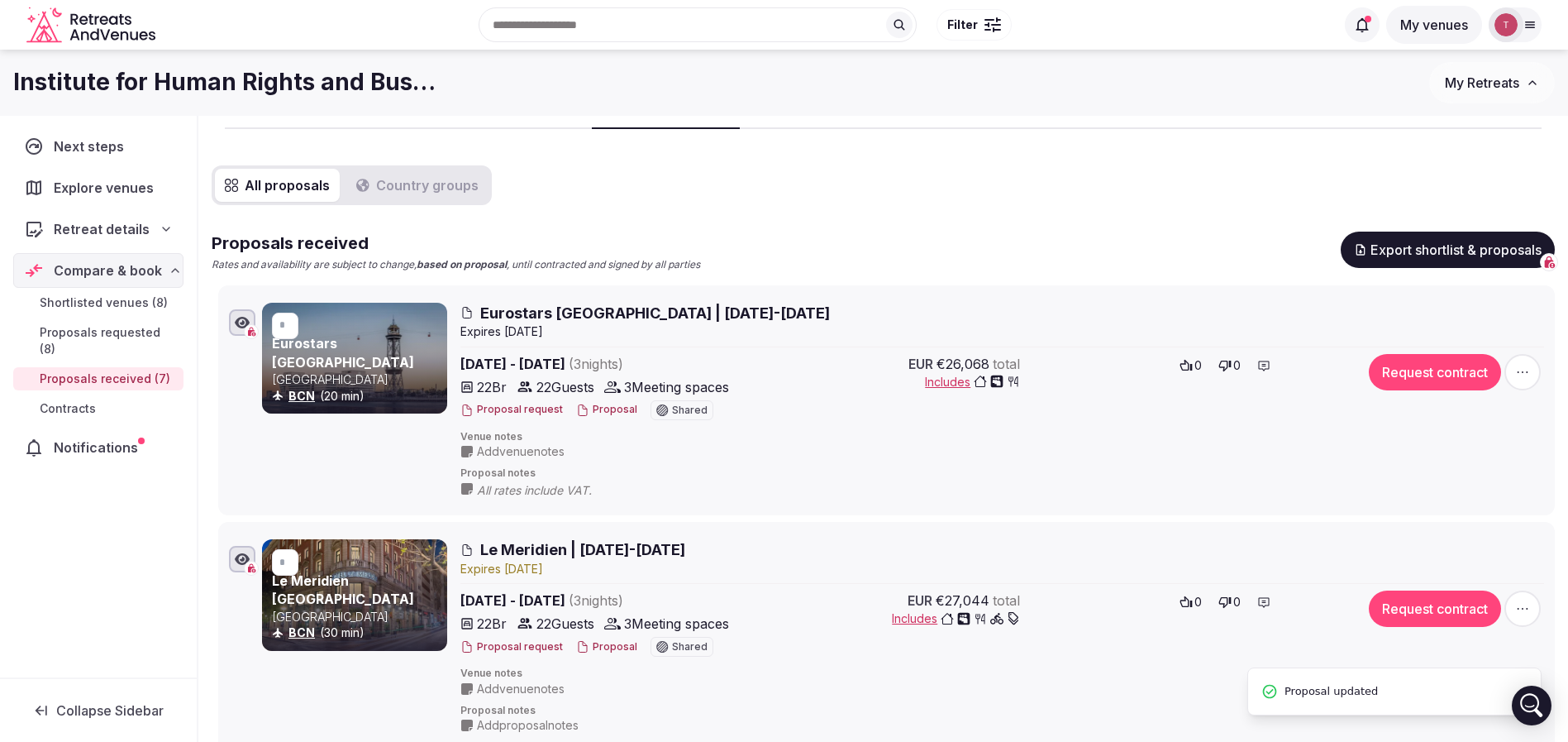
scroll to position [0, 0]
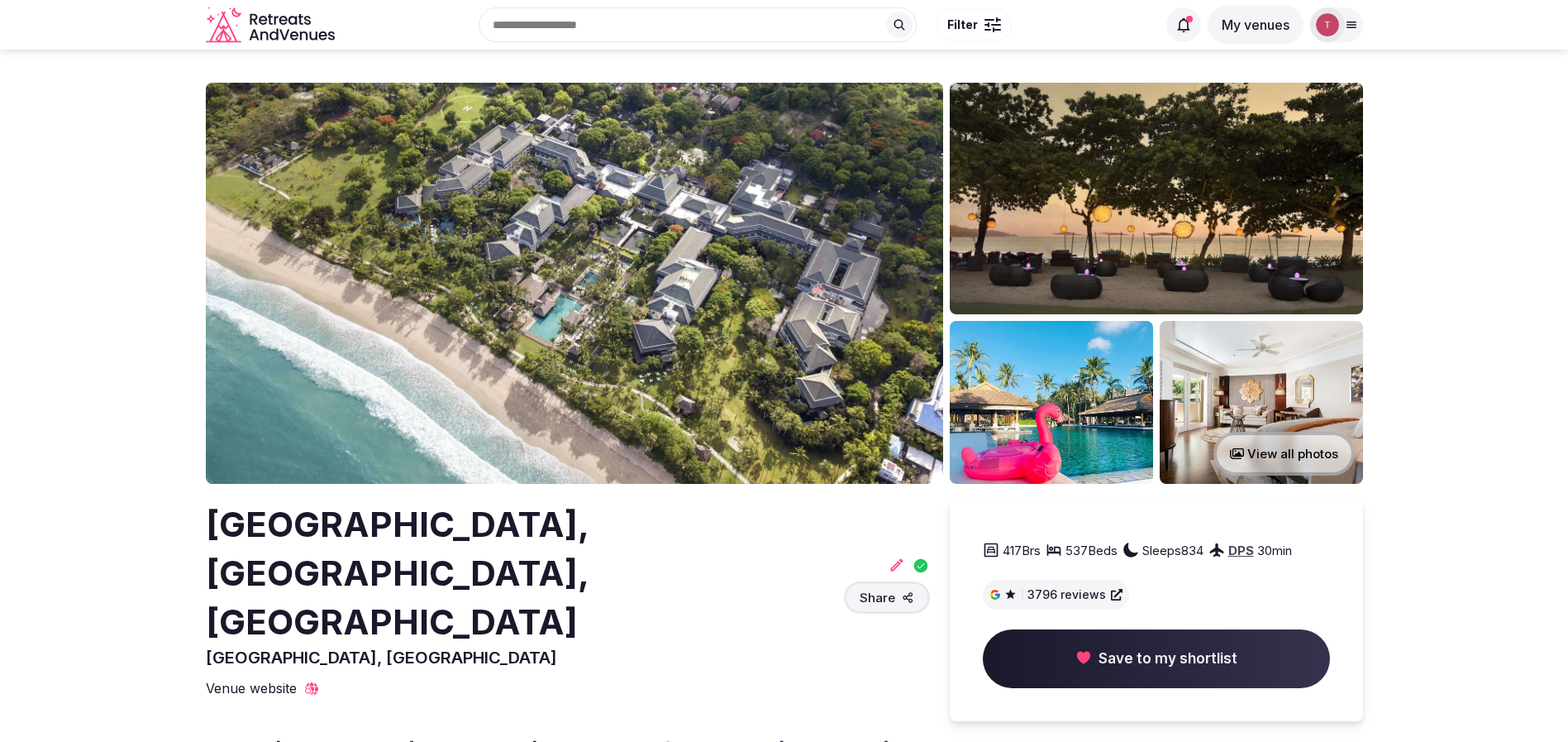
click at [547, 277] on img at bounding box center [575, 283] width 737 height 401
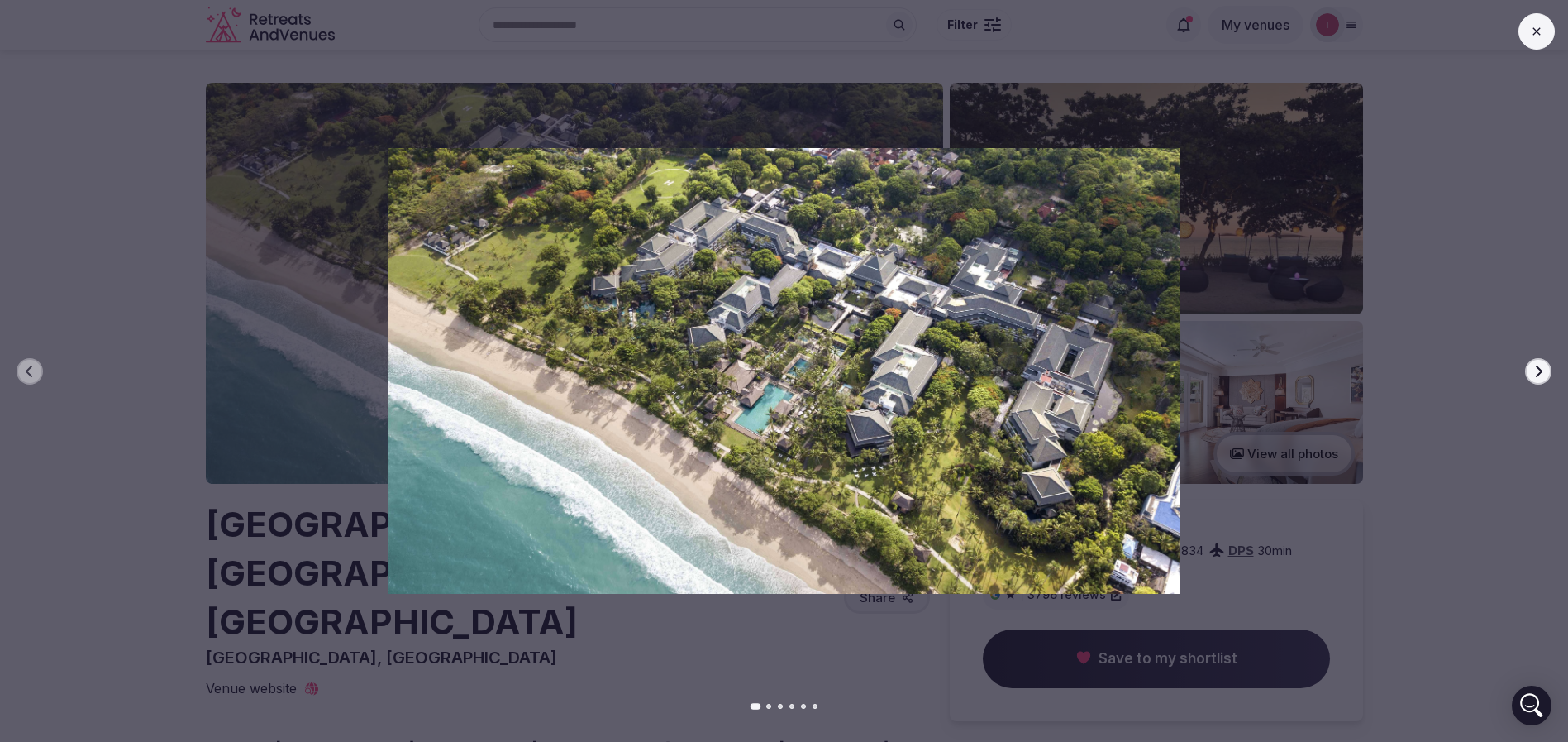
click at [1534, 370] on icon "button" at bounding box center [1537, 371] width 13 height 13
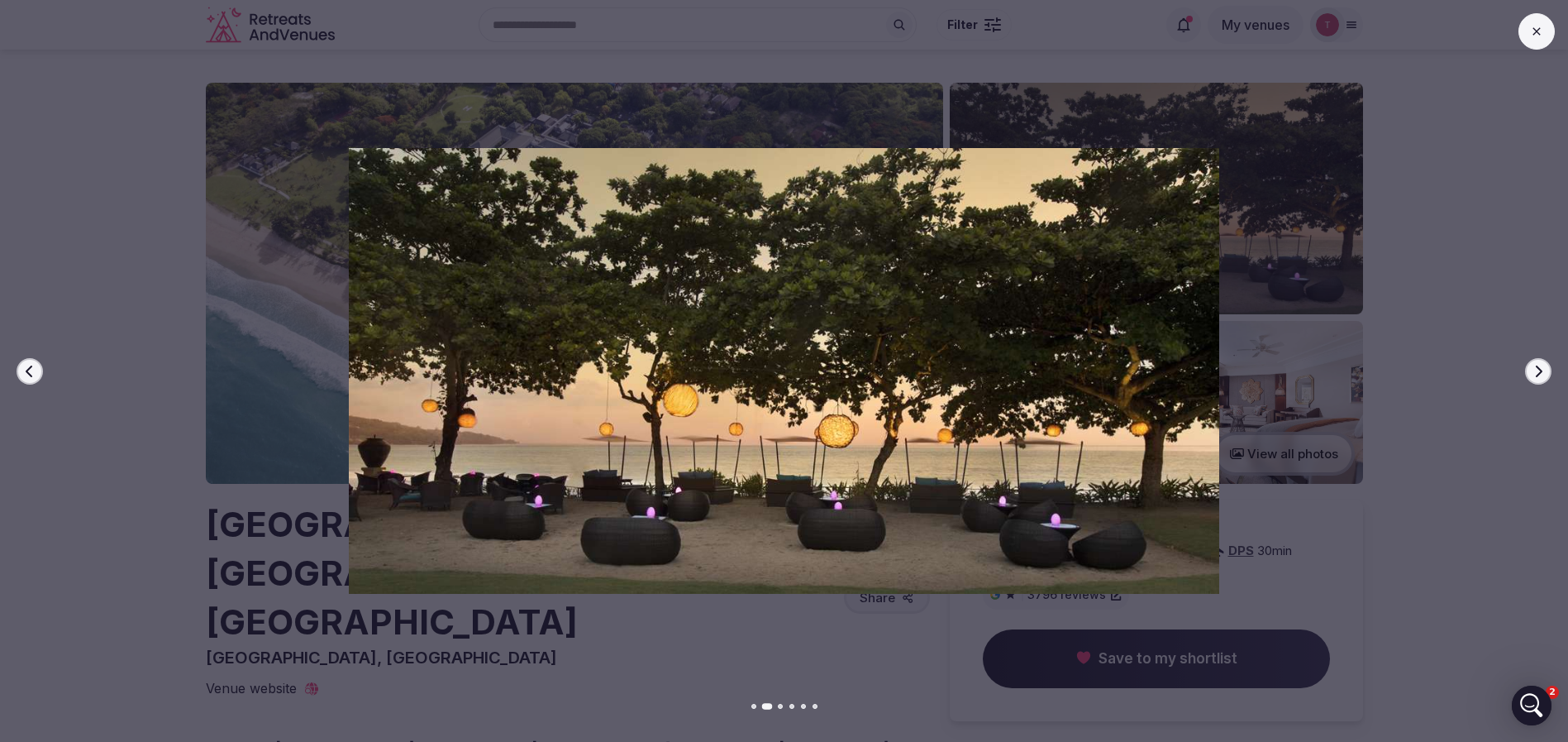
click at [1535, 370] on icon "button" at bounding box center [1537, 371] width 13 height 13
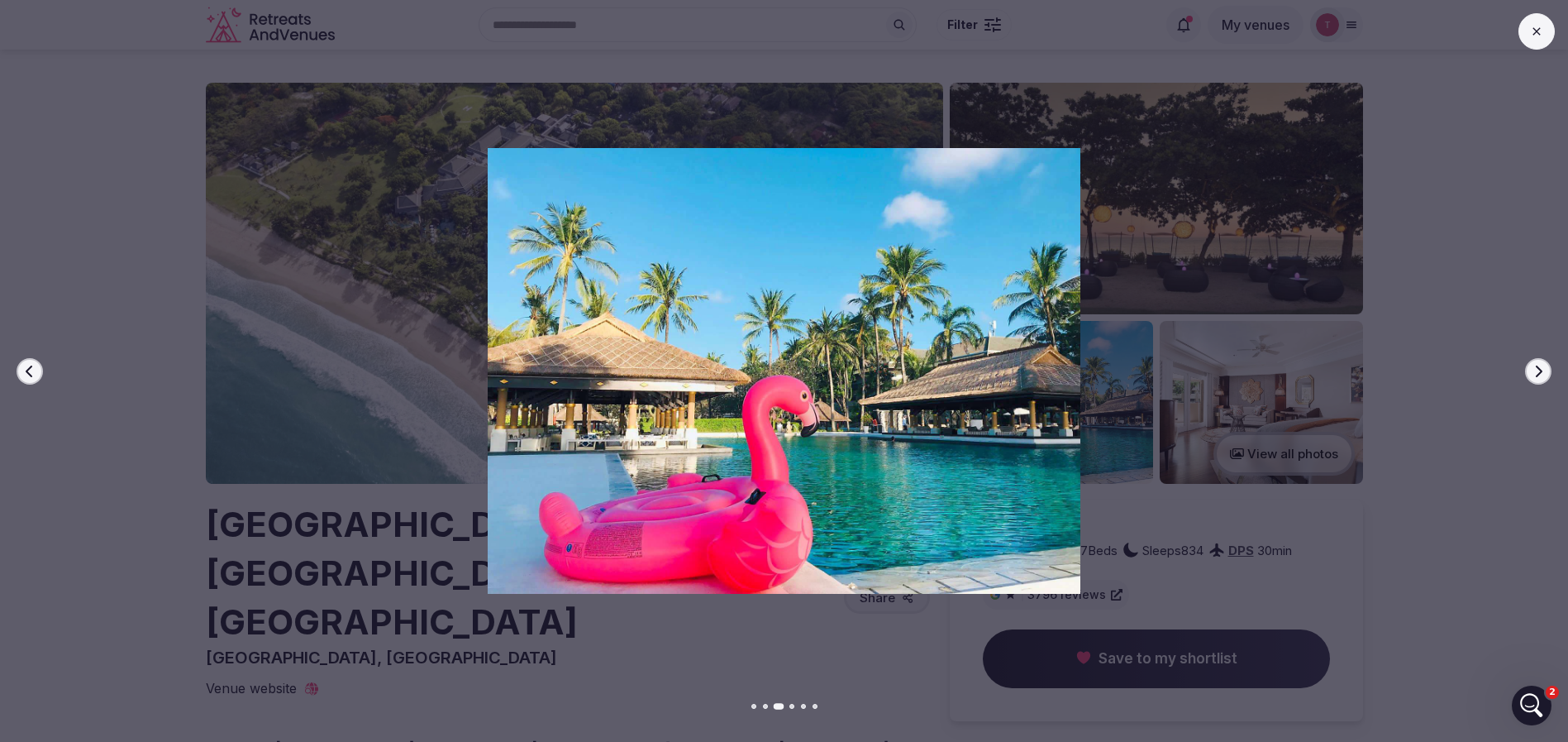
click at [1535, 370] on icon "button" at bounding box center [1537, 371] width 13 height 13
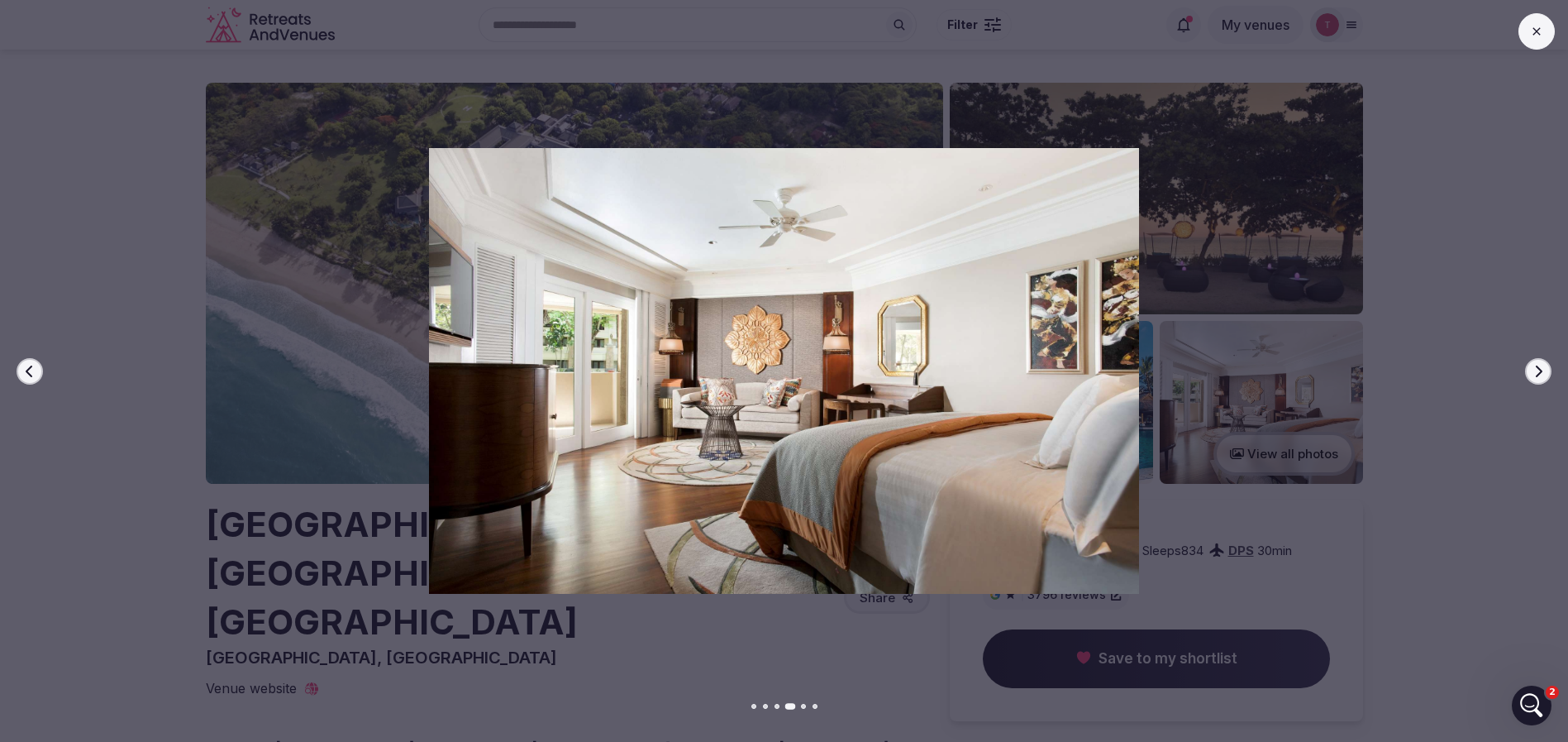
click at [1535, 370] on icon "button" at bounding box center [1537, 371] width 13 height 13
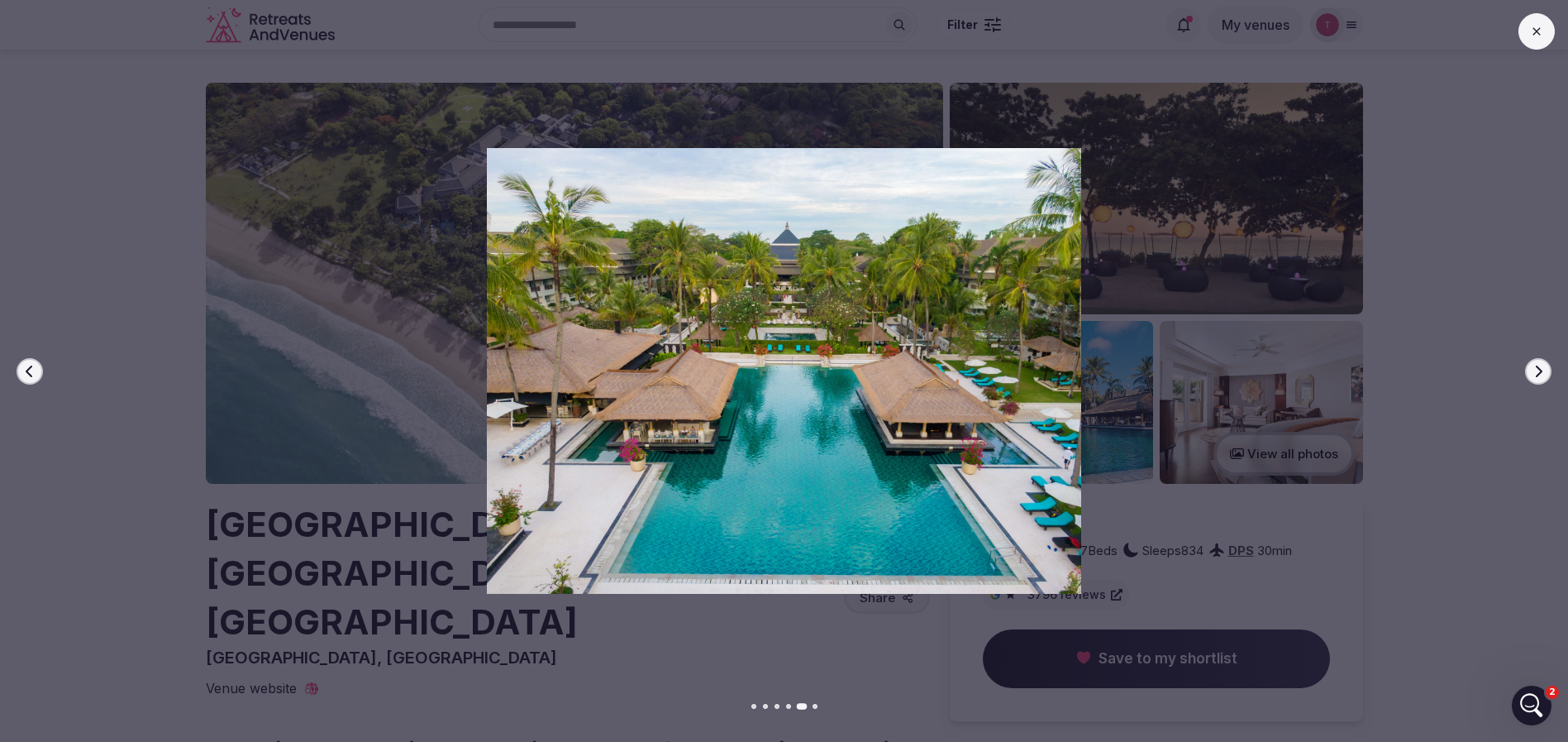
click at [1535, 370] on icon "button" at bounding box center [1537, 371] width 13 height 13
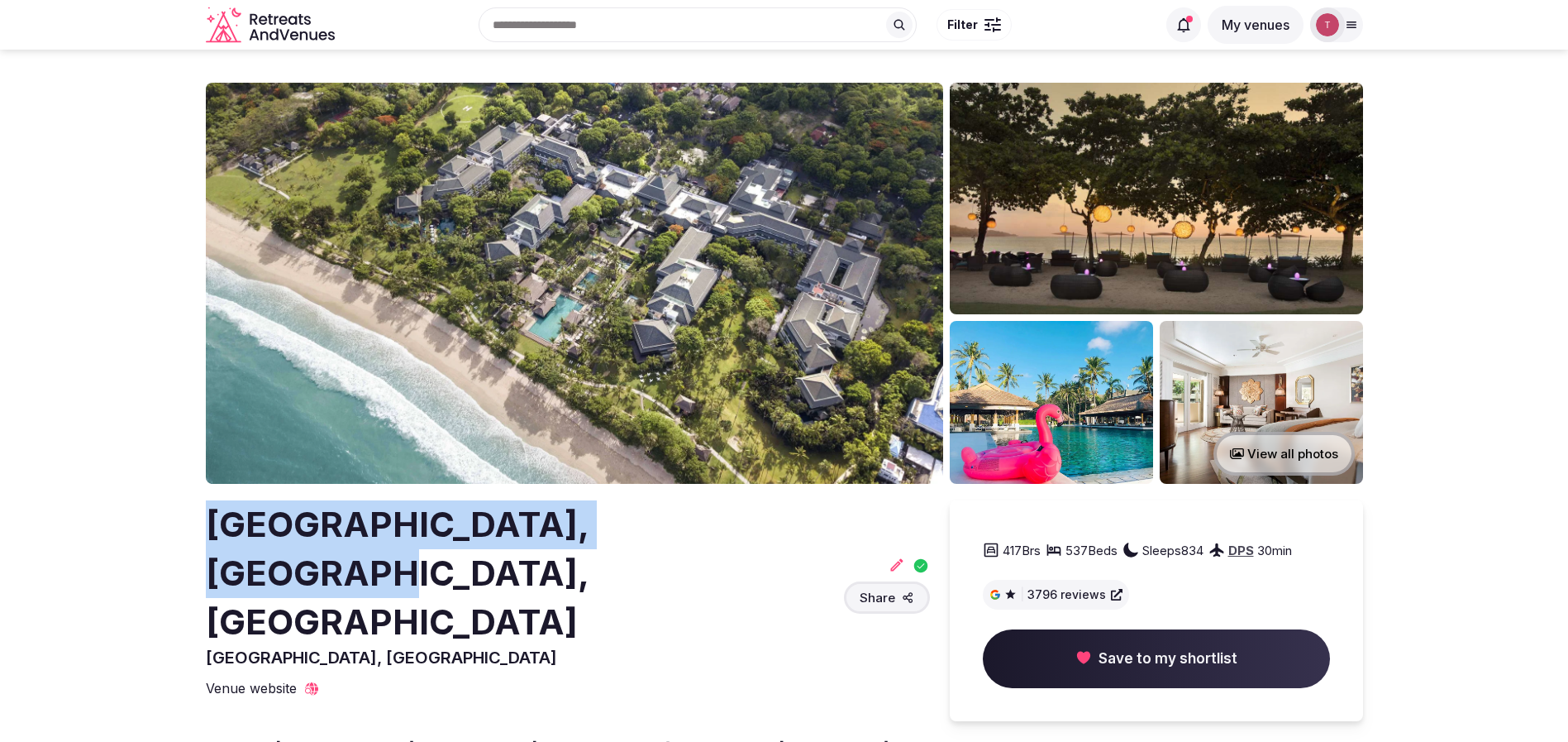
drag, startPoint x: 204, startPoint y: 516, endPoint x: 660, endPoint y: 519, distance: 456.0
click at [660, 519] on section "View all photos [GEOGRAPHIC_DATA], [GEOGRAPHIC_DATA], [GEOGRAPHIC_DATA], [GEOGR…" at bounding box center [784, 628] width 1568 height 1158
copy h2 "[GEOGRAPHIC_DATA]"
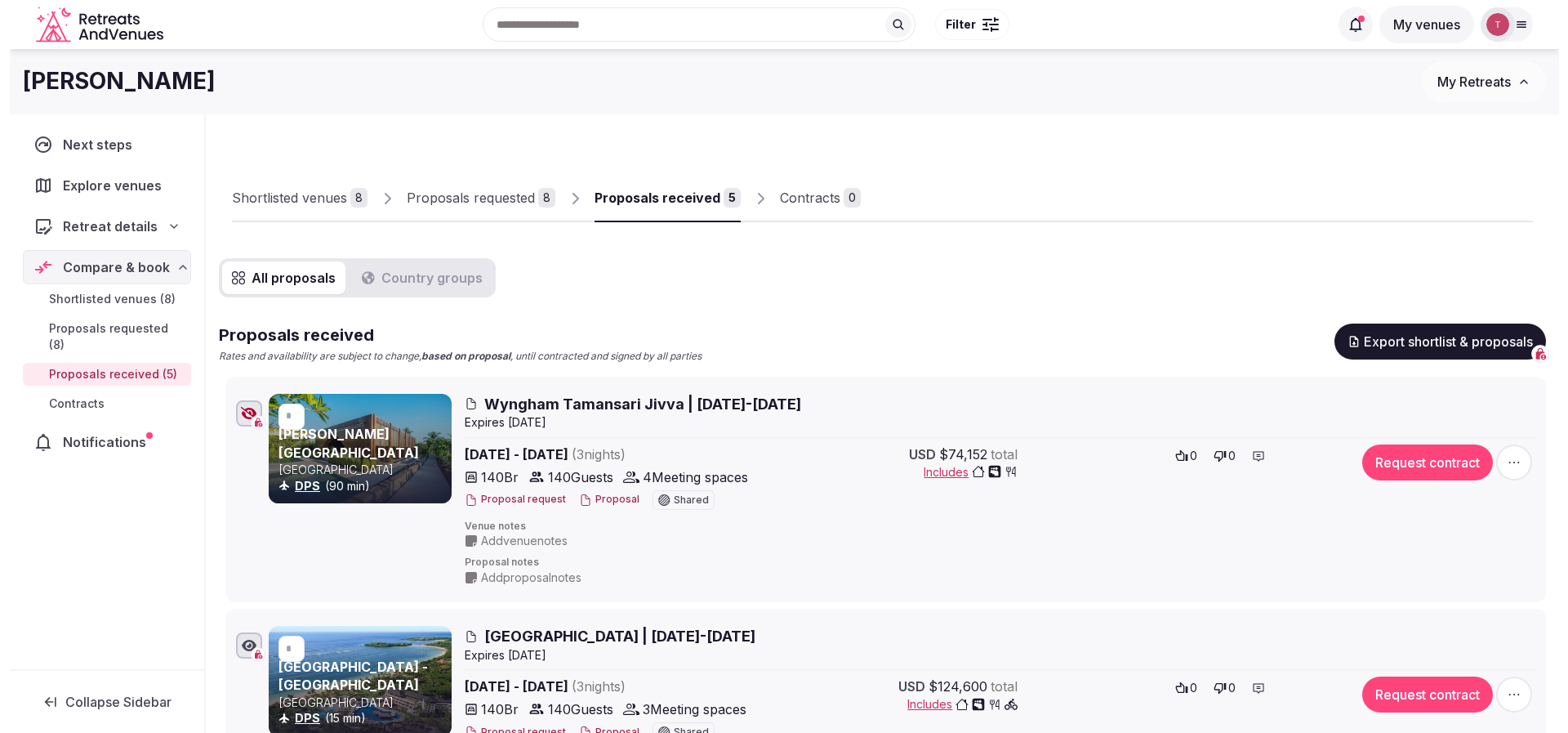
scroll to position [123, 0]
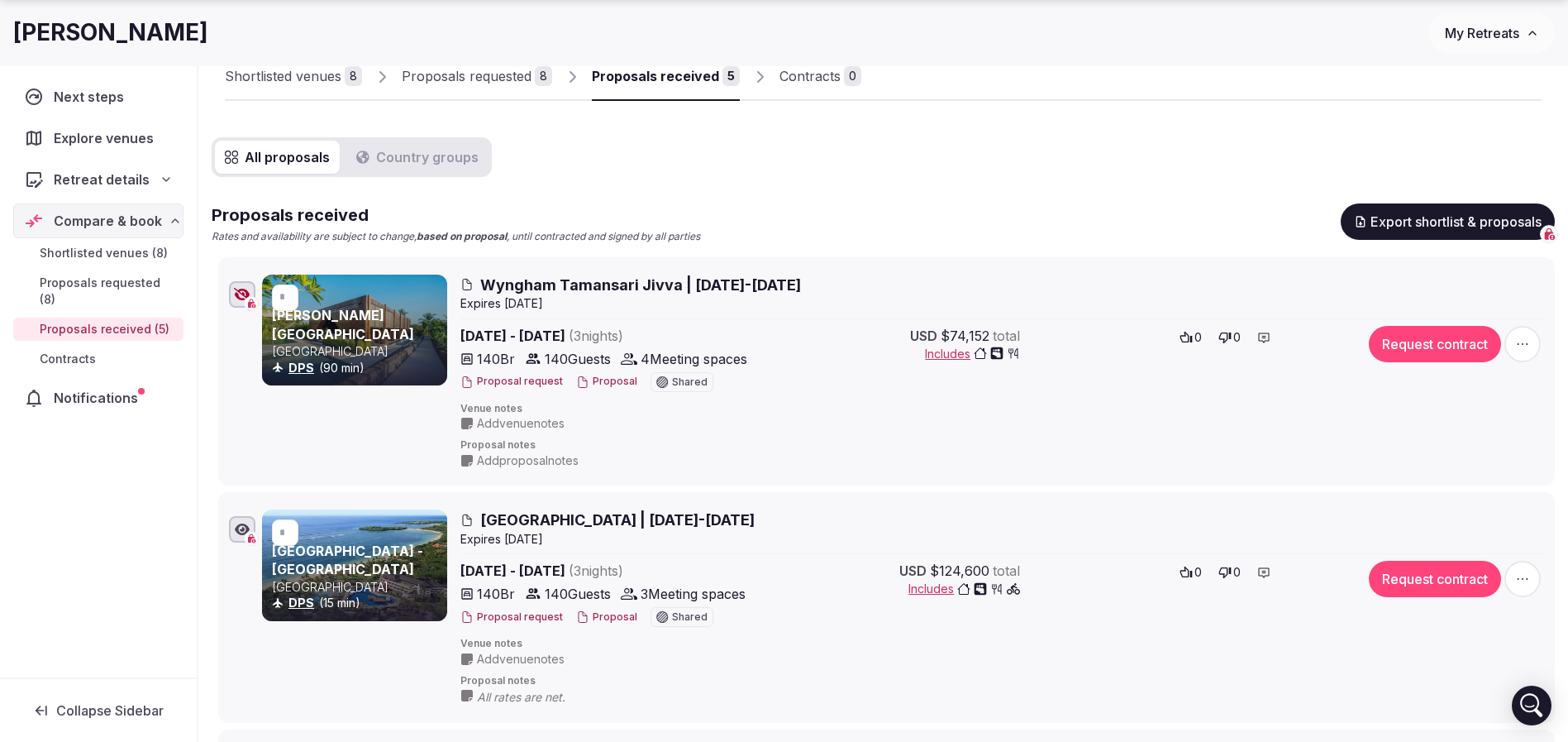
click at [591, 285] on span "Wyngham Tamansari Jivva | [DATE]-[DATE]" at bounding box center [640, 285] width 321 height 21
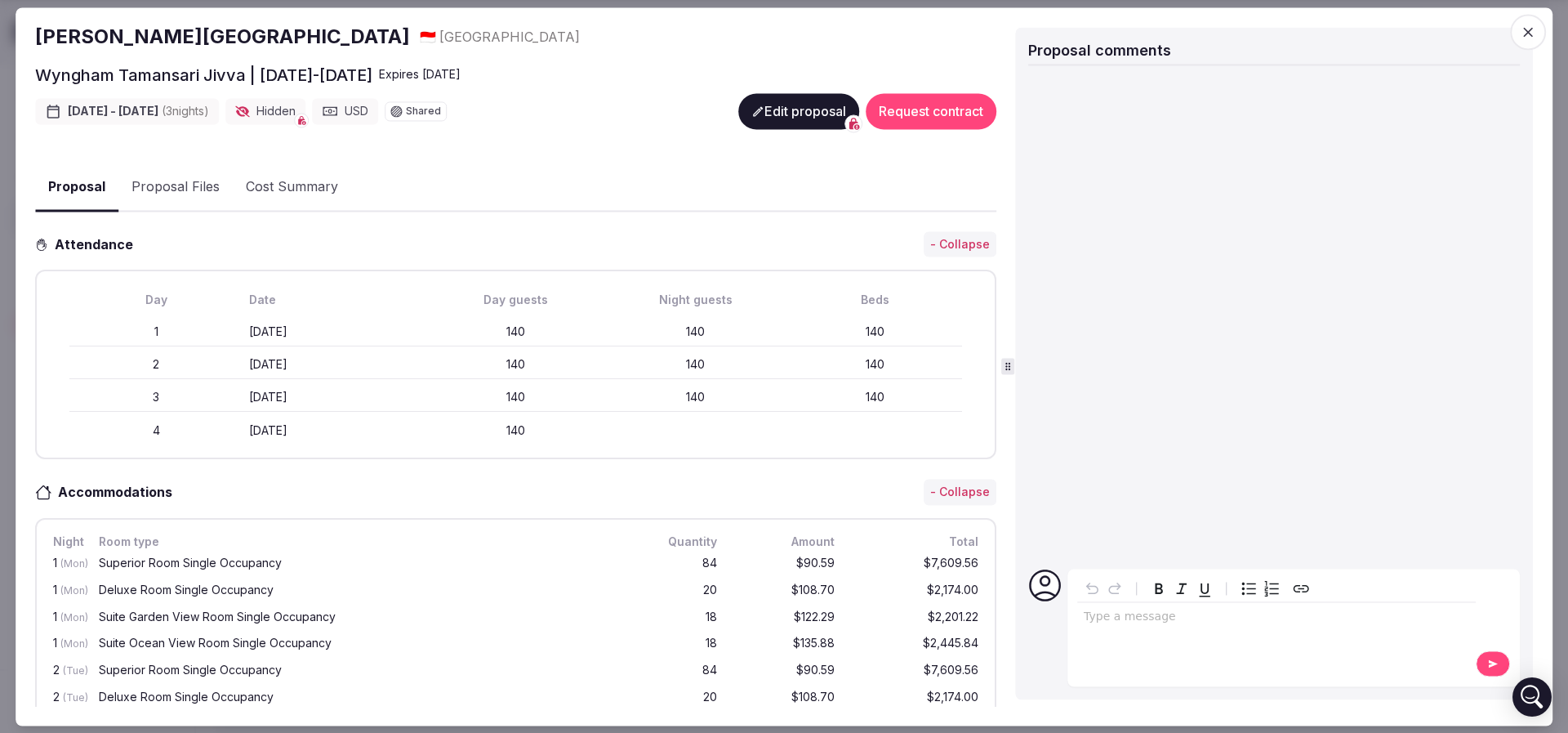
scroll to position [245, 0]
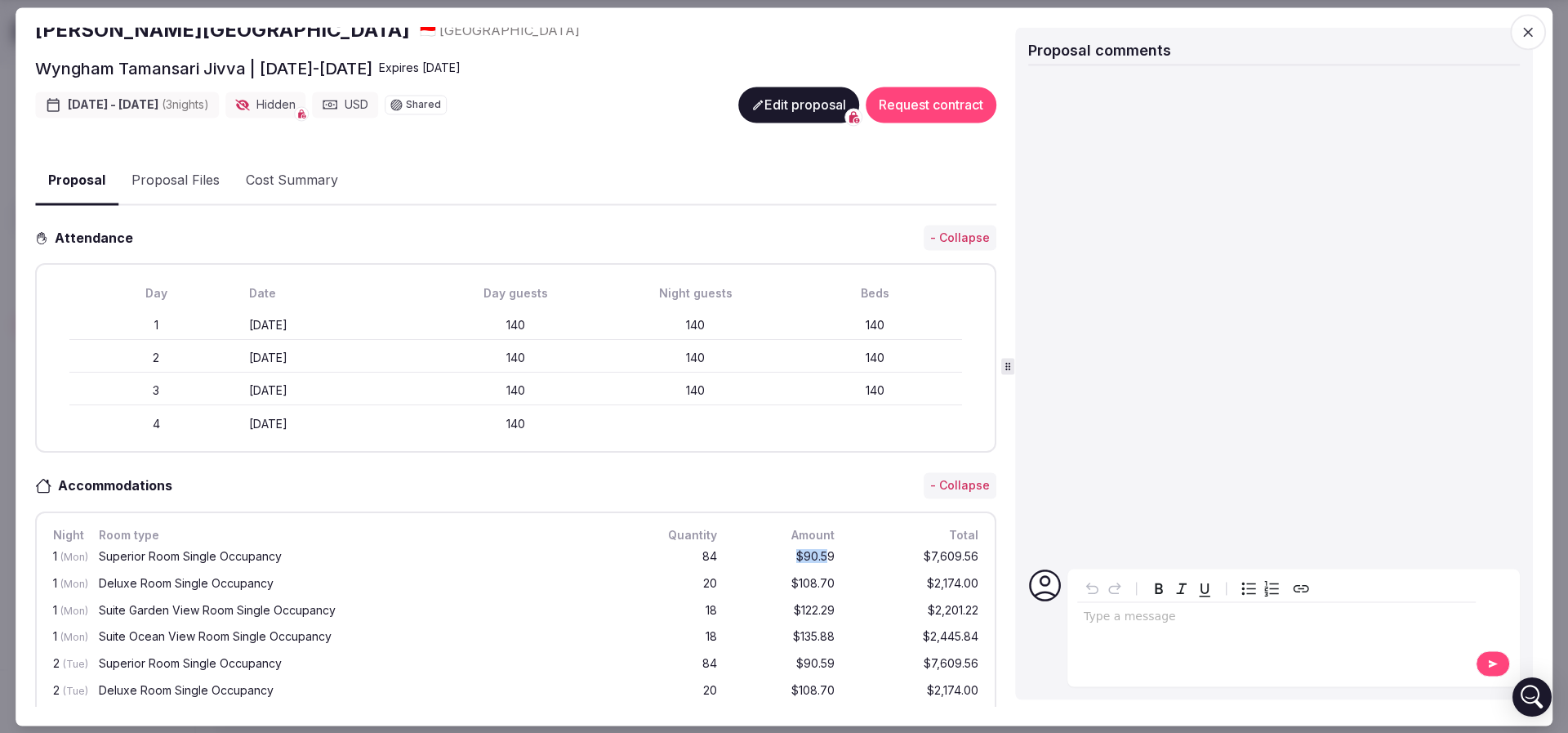
drag, startPoint x: 802, startPoint y: 553, endPoint x: 839, endPoint y: 556, distance: 37.1
click at [839, 556] on div "1 (Mon) Superior Room Single Occupancy 84 $90.59 $7,609.56" at bounding box center [516, 557] width 932 height 27
click at [851, 556] on div "$7,609.56" at bounding box center [916, 558] width 130 height 21
drag, startPoint x: 671, startPoint y: 319, endPoint x: 727, endPoint y: 317, distance: 56.0
click at [727, 318] on div "140" at bounding box center [696, 325] width 173 height 16
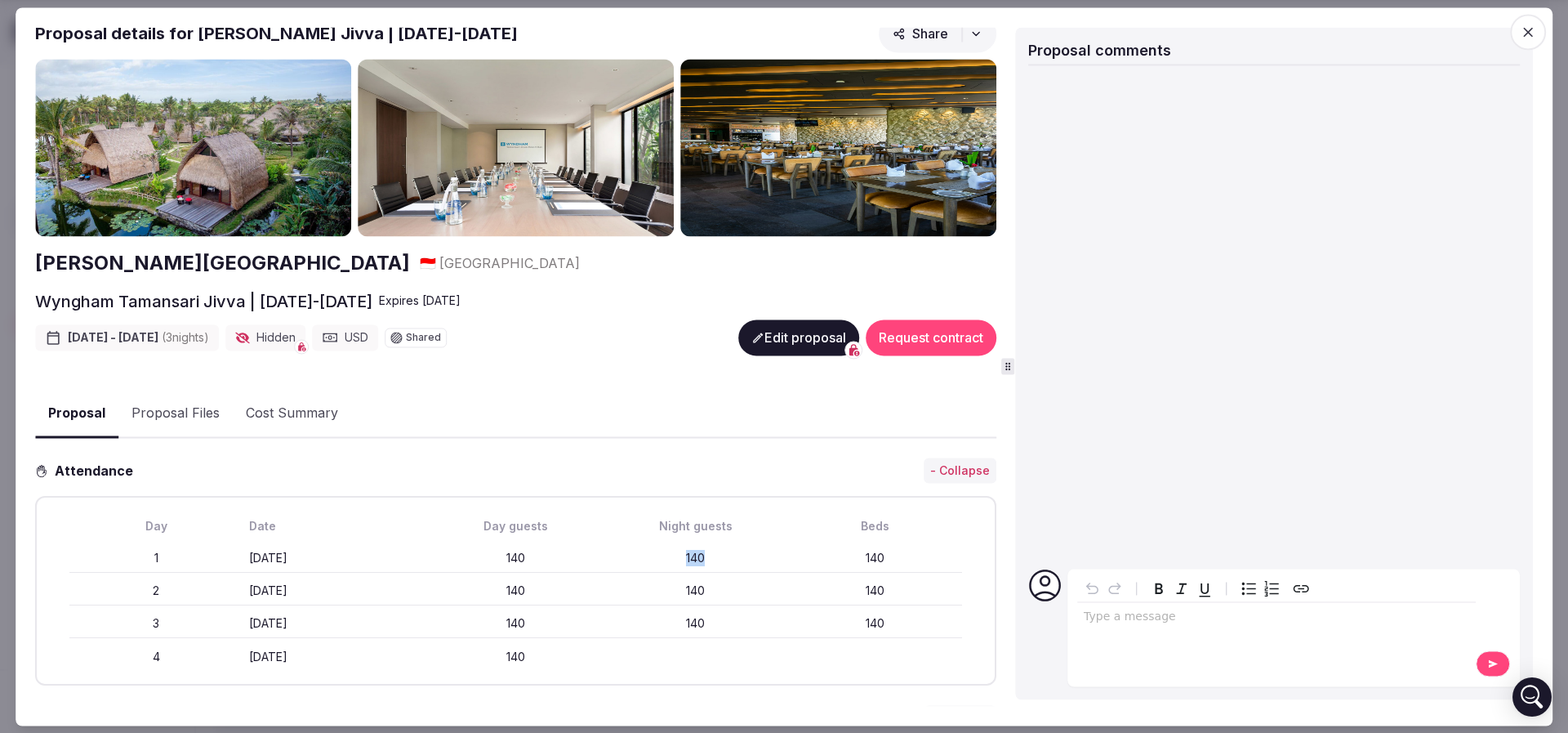
scroll to position [0, 0]
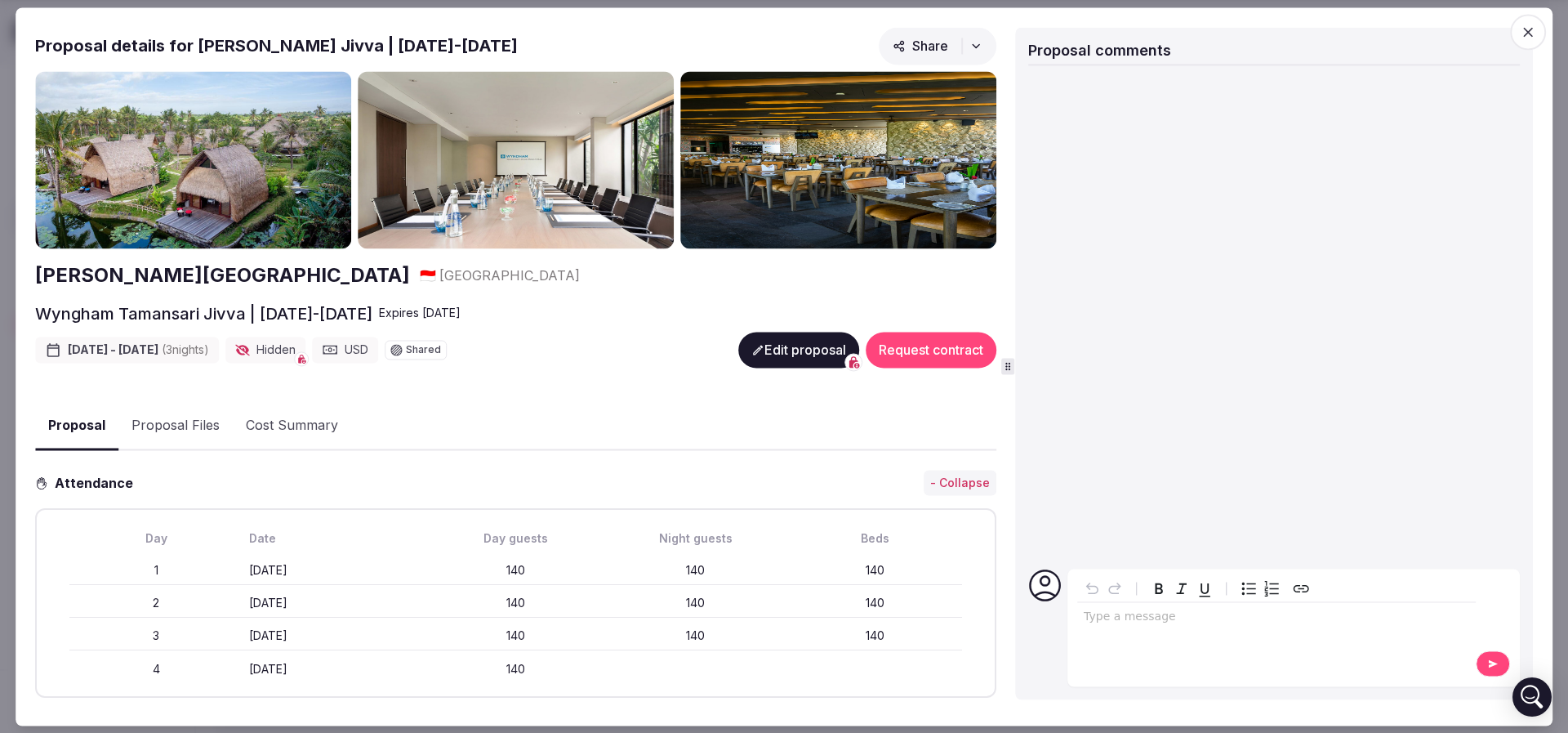
click at [504, 530] on div "Day guests" at bounding box center [516, 538] width 173 height 16
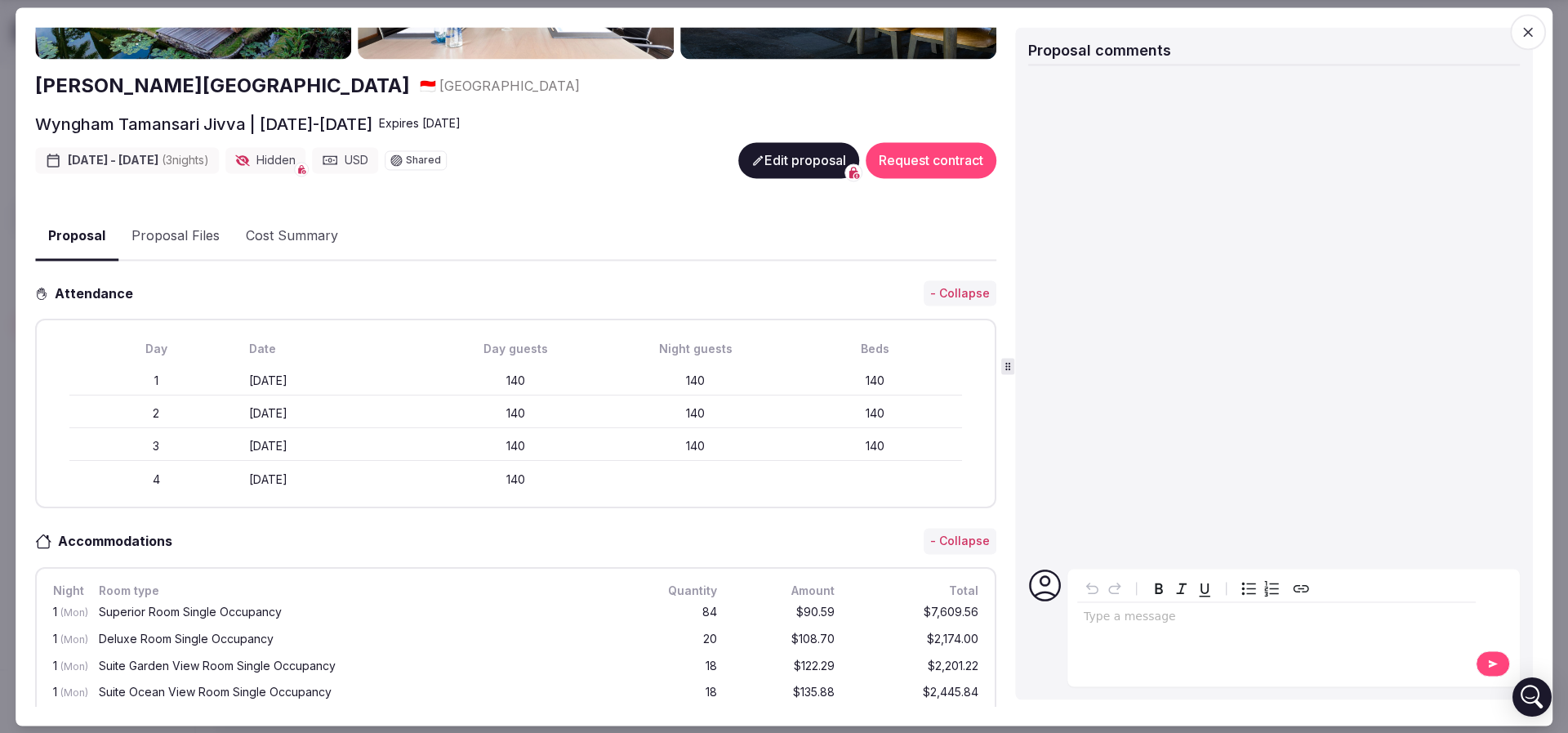
scroll to position [245, 0]
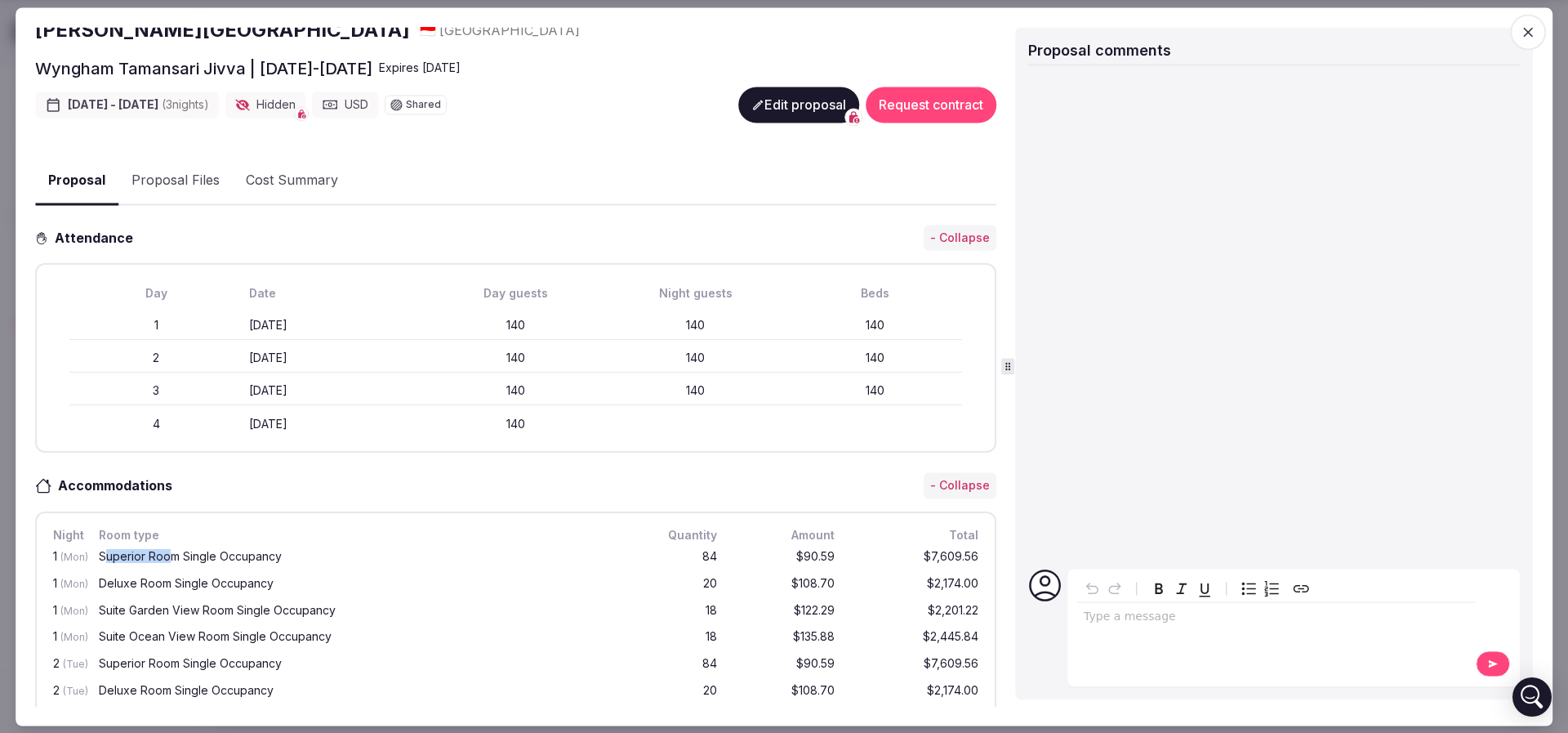
drag, startPoint x: 104, startPoint y: 555, endPoint x: 168, endPoint y: 551, distance: 64.1
click at [168, 551] on div "Superior Room Single Occupancy" at bounding box center [362, 556] width 526 height 11
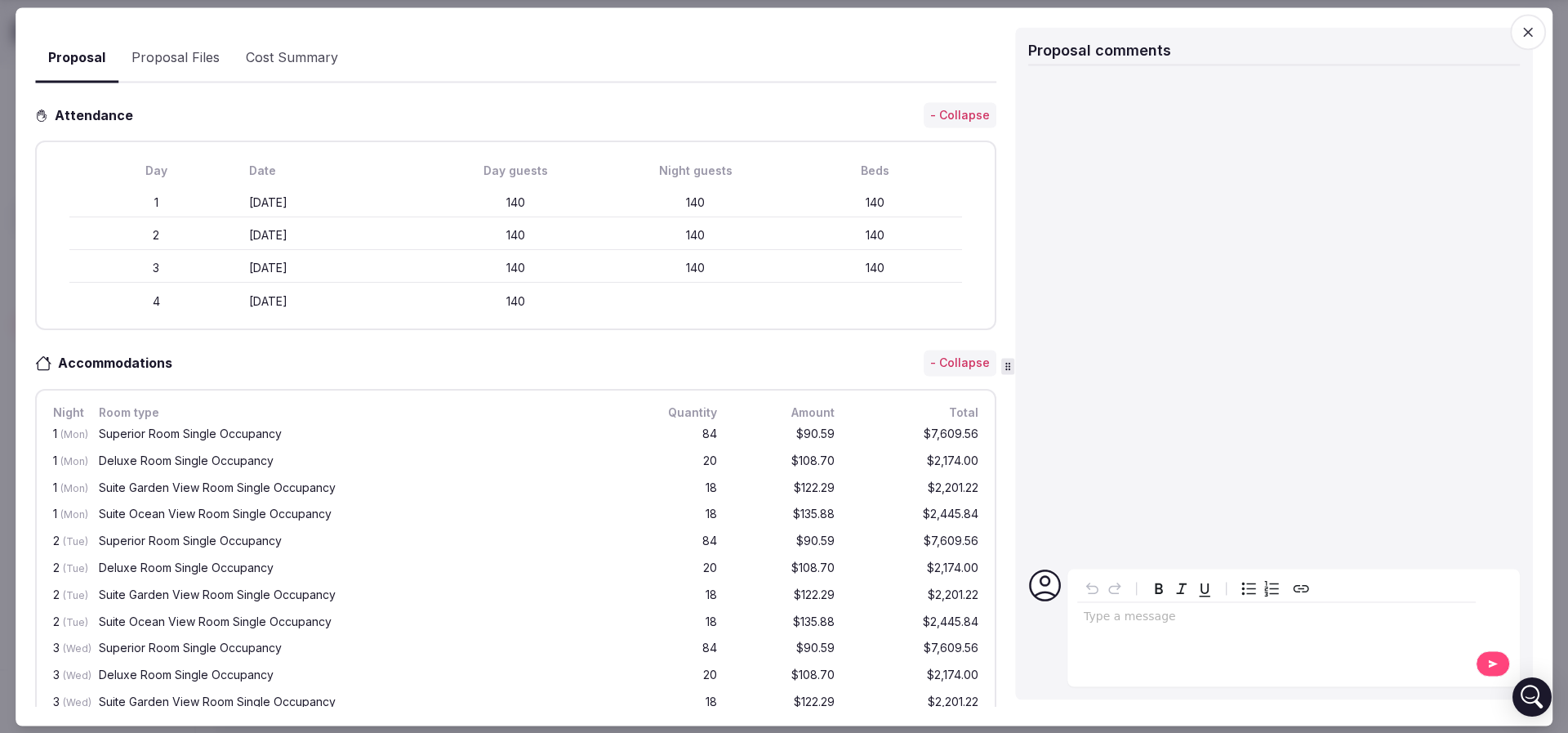
scroll to position [490, 0]
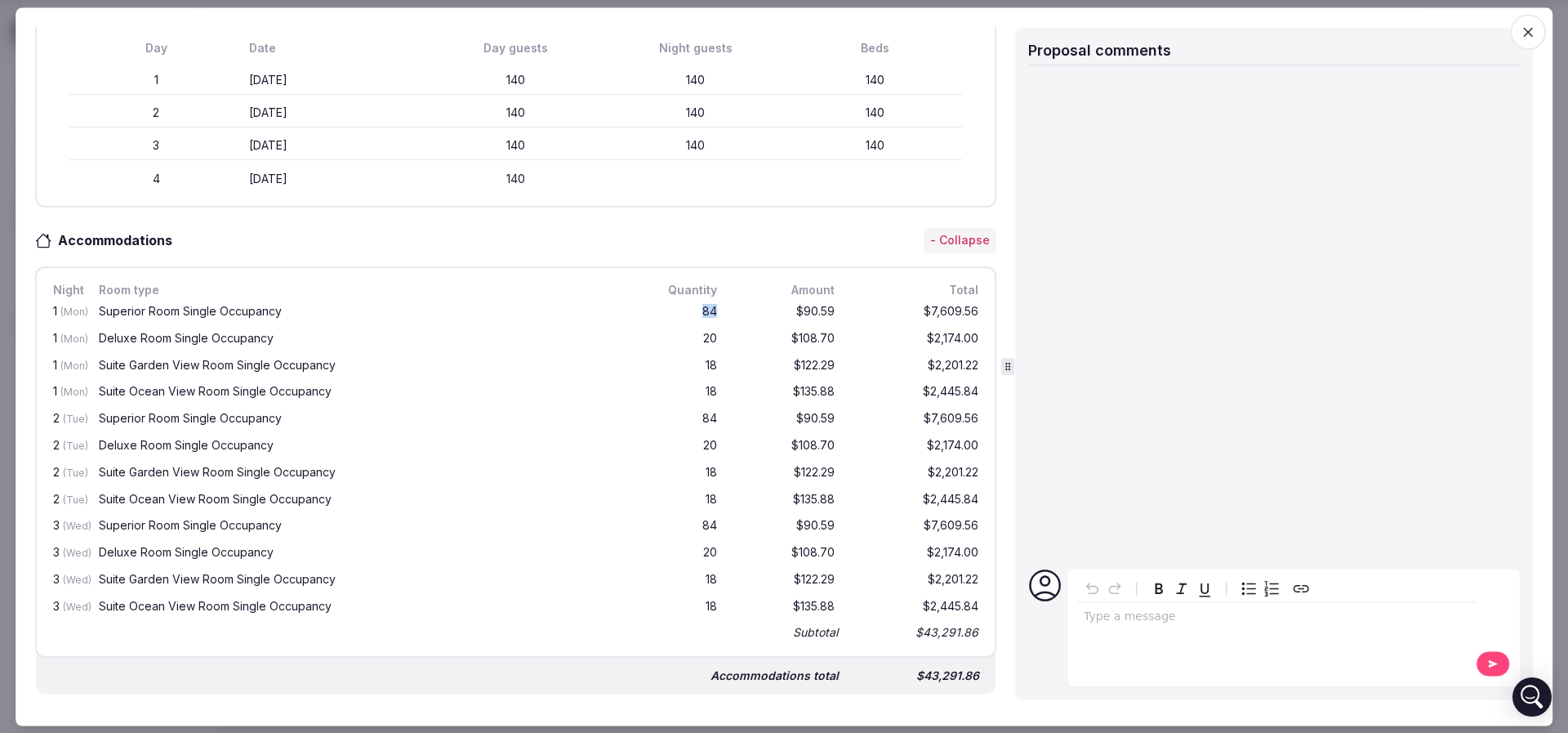
drag, startPoint x: 679, startPoint y: 297, endPoint x: 699, endPoint y: 305, distance: 21.5
click at [697, 303] on div "1 (Mon) Superior Room Single Occupancy 84 $90.59 $7,609.56" at bounding box center [516, 312] width 932 height 27
click at [699, 305] on div "84" at bounding box center [681, 313] width 79 height 21
drag, startPoint x: 776, startPoint y: 301, endPoint x: 954, endPoint y: 304, distance: 178.0
click at [954, 304] on div "1 (Mon) Superior Room Single Occupancy 84 $90.59 $7,609.56" at bounding box center [516, 312] width 932 height 27
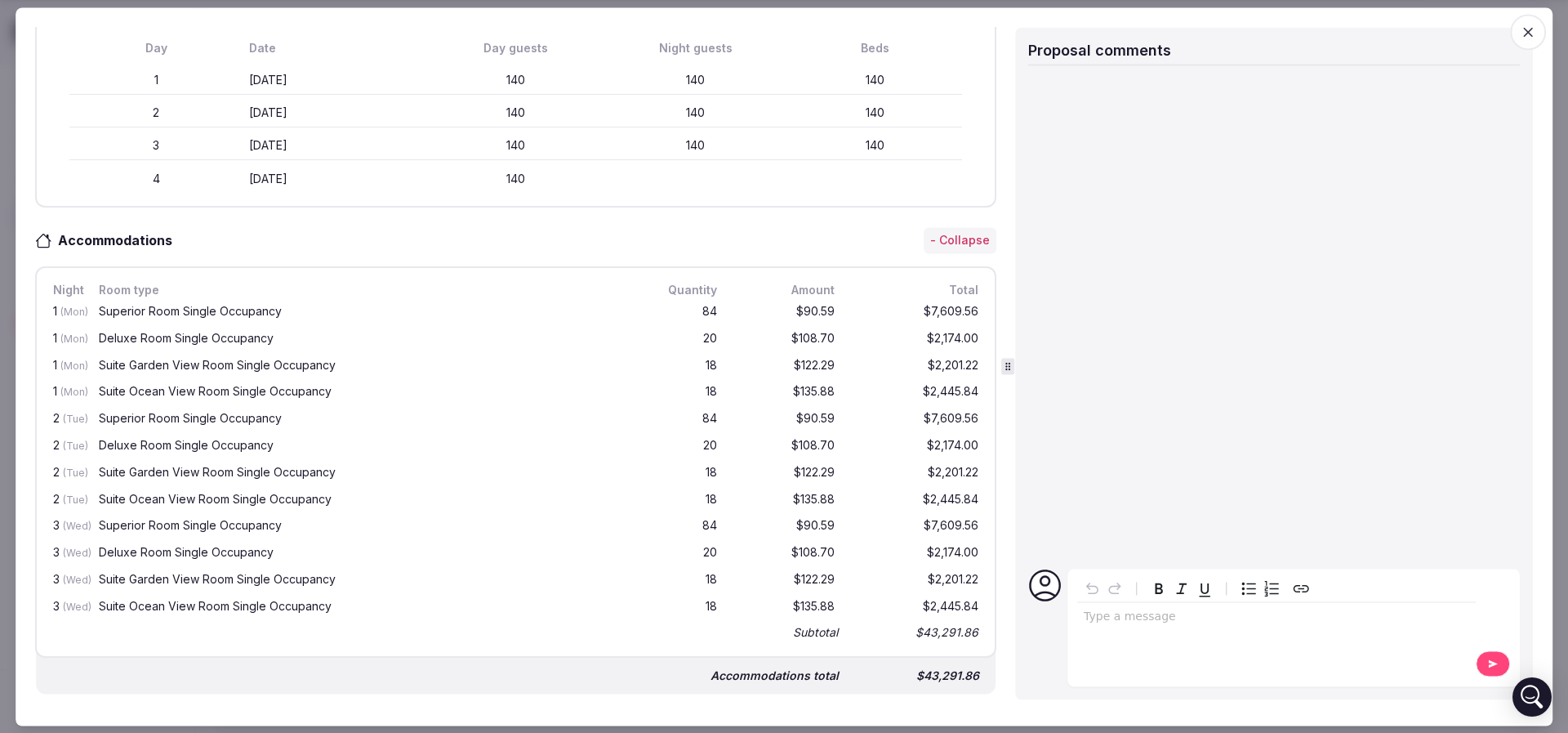
drag, startPoint x: 764, startPoint y: 330, endPoint x: 780, endPoint y: 331, distance: 16.0
click at [778, 330] on div "$108.70" at bounding box center [785, 339] width 104 height 21
click at [782, 331] on div "$108.70" at bounding box center [785, 339] width 104 height 21
drag, startPoint x: 681, startPoint y: 306, endPoint x: 697, endPoint y: 351, distance: 47.8
click at [697, 350] on div "1 (Mon) Superior Room Single Occupancy 84 $90.59 $7,609.56 1 (Mon) Deluxe Room …" at bounding box center [516, 471] width 932 height 344
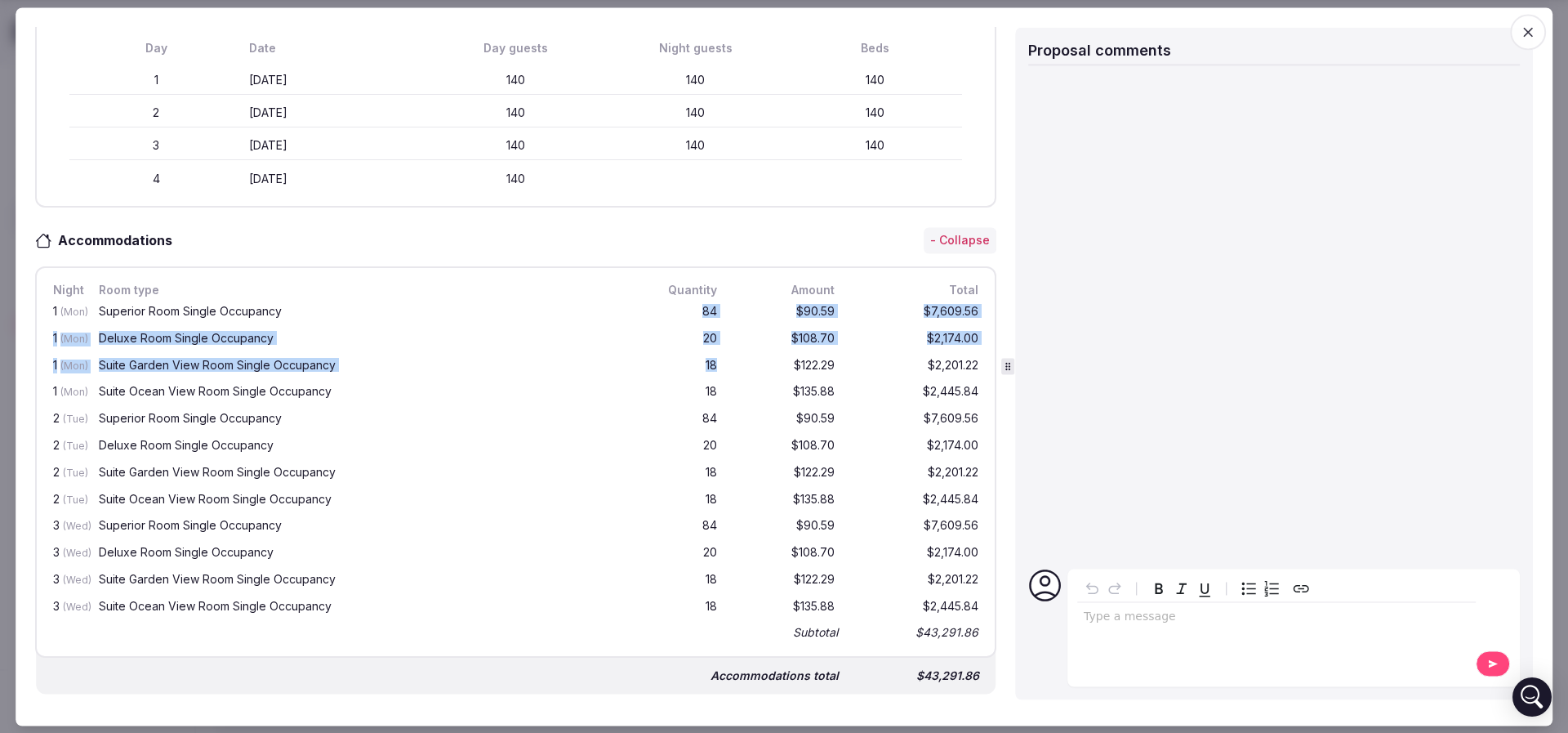
click at [697, 353] on div "1 (Mon) Suite Garden View Room Single Occupancy 18 $122.29 $2,201.22" at bounding box center [516, 366] width 932 height 27
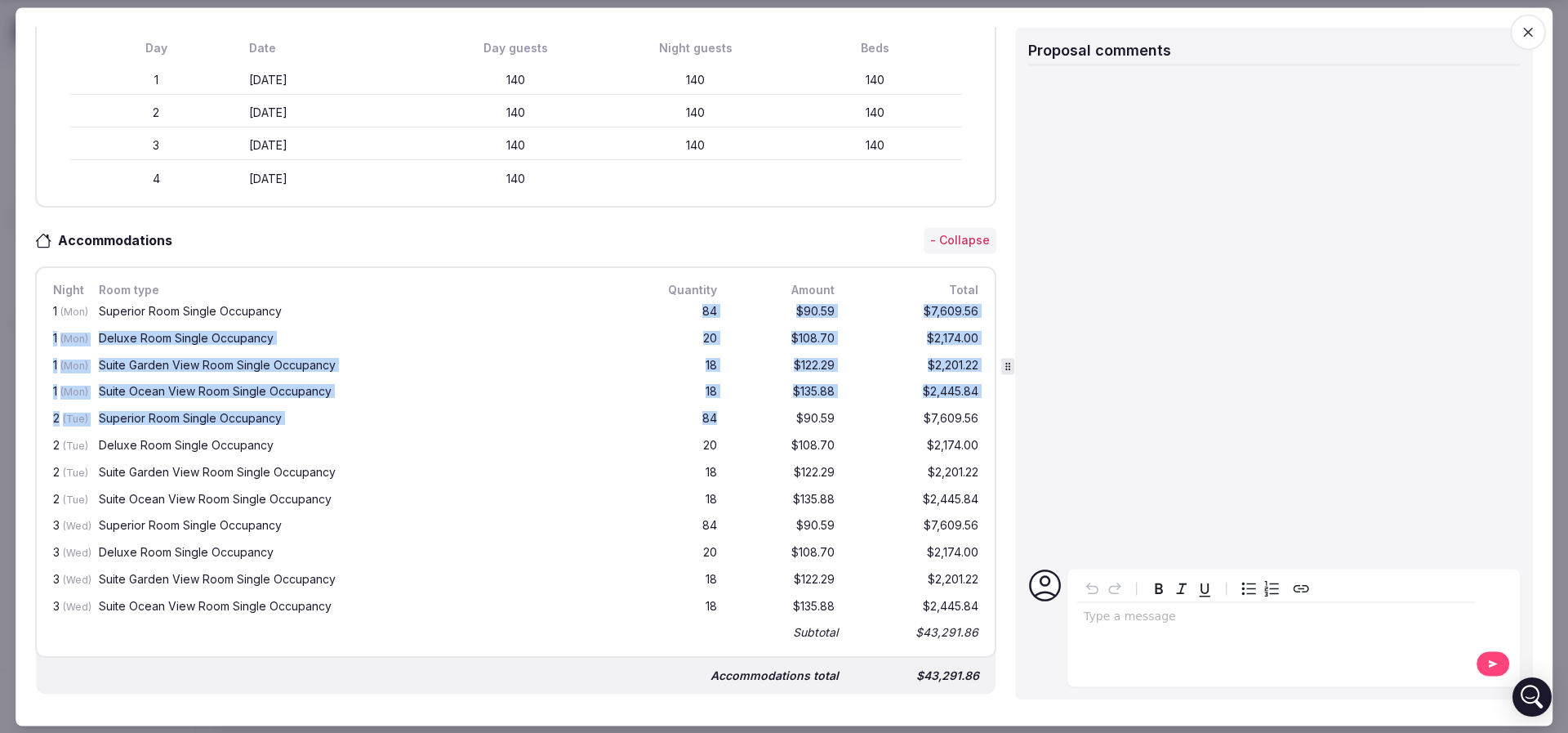
drag, startPoint x: 665, startPoint y: 302, endPoint x: 699, endPoint y: 417, distance: 119.9
click at [699, 417] on div "1 (Mon) Superior Room Single Occupancy 84 $90.59 $7,609.56 1 (Mon) Deluxe Room …" at bounding box center [516, 471] width 932 height 344
click at [699, 418] on div "84" at bounding box center [681, 420] width 79 height 21
drag, startPoint x: 827, startPoint y: 418, endPoint x: 769, endPoint y: 327, distance: 107.9
click at [769, 327] on div "1 (Mon) Superior Room Single Occupancy 84 $90.59 $7,609.56 1 (Mon) Deluxe Room …" at bounding box center [516, 471] width 932 height 344
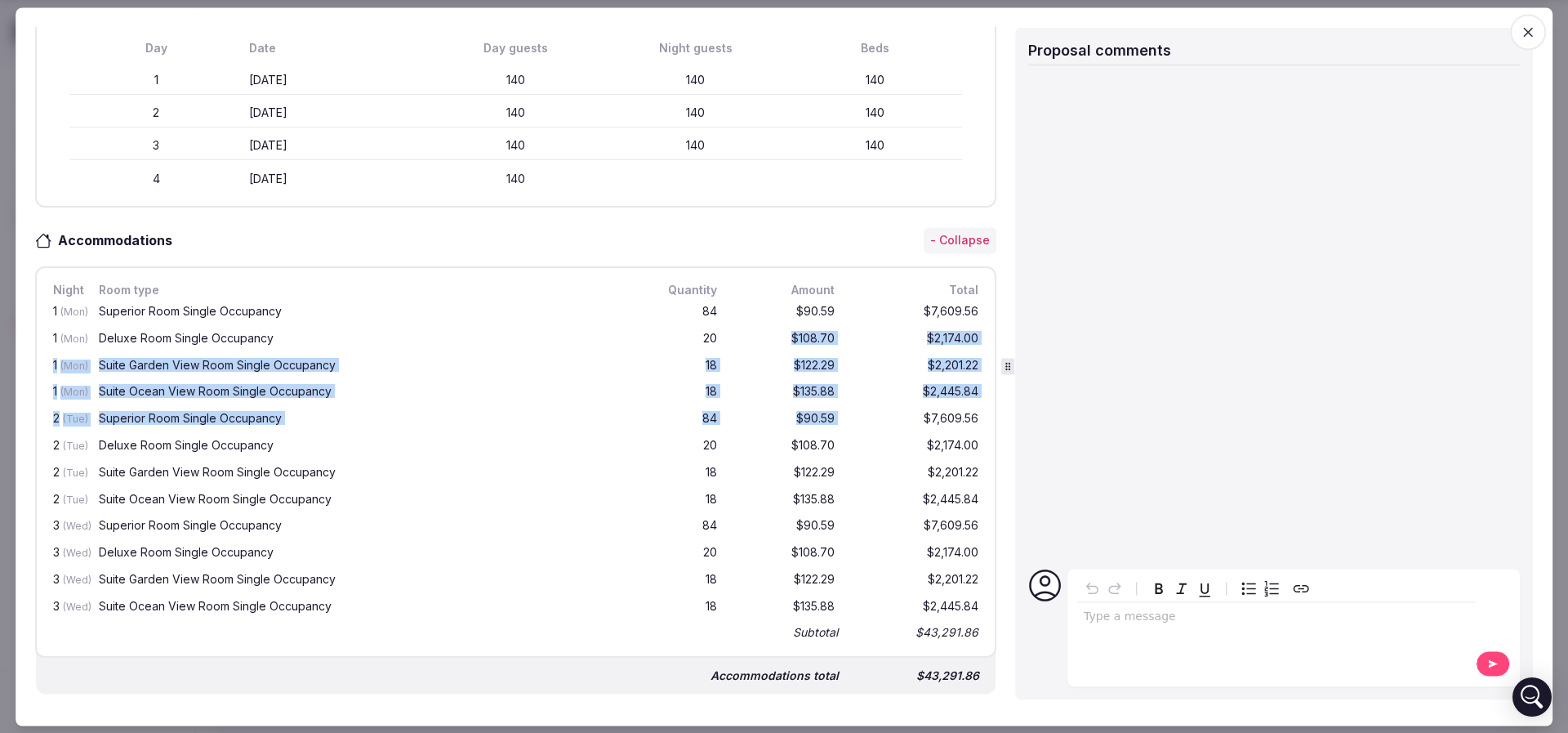
click at [769, 329] on div "$108.70" at bounding box center [785, 339] width 104 height 21
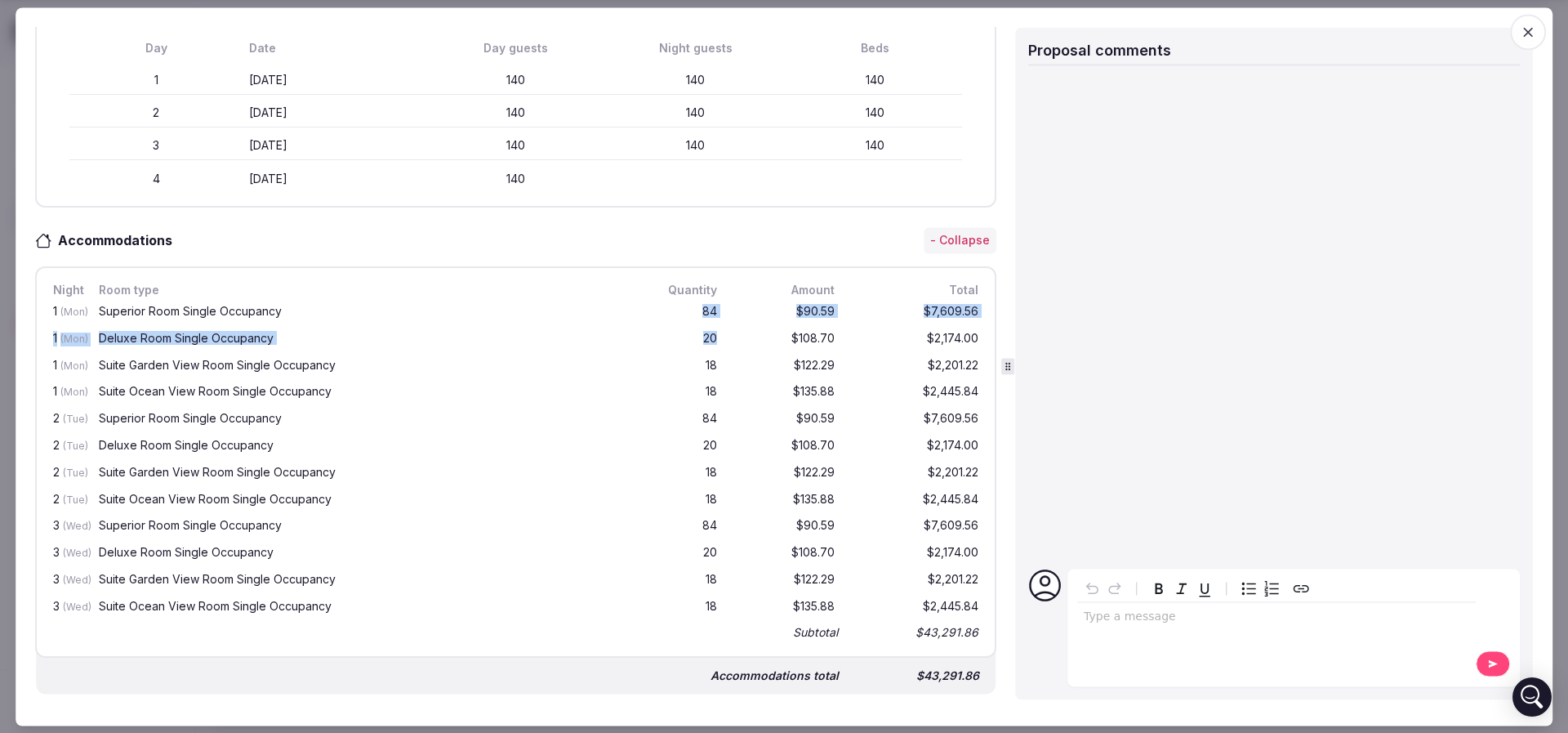
drag, startPoint x: 672, startPoint y: 320, endPoint x: 704, endPoint y: 332, distance: 34.2
click at [704, 332] on div "1 (Mon) Superior Room Single Occupancy 84 $90.59 $7,609.56 1 (Mon) Deluxe Room …" at bounding box center [516, 471] width 932 height 344
click at [704, 332] on div "1 (Mon) Deluxe Room Single Occupancy 20 $108.70 $2,174.00" at bounding box center [516, 338] width 932 height 27
drag, startPoint x: 95, startPoint y: 307, endPoint x: 239, endPoint y: 311, distance: 144.1
click at [239, 311] on div "1 (Mon) Superior Room Single Occupancy 84 $90.59 $7,609.56" at bounding box center [516, 312] width 932 height 27
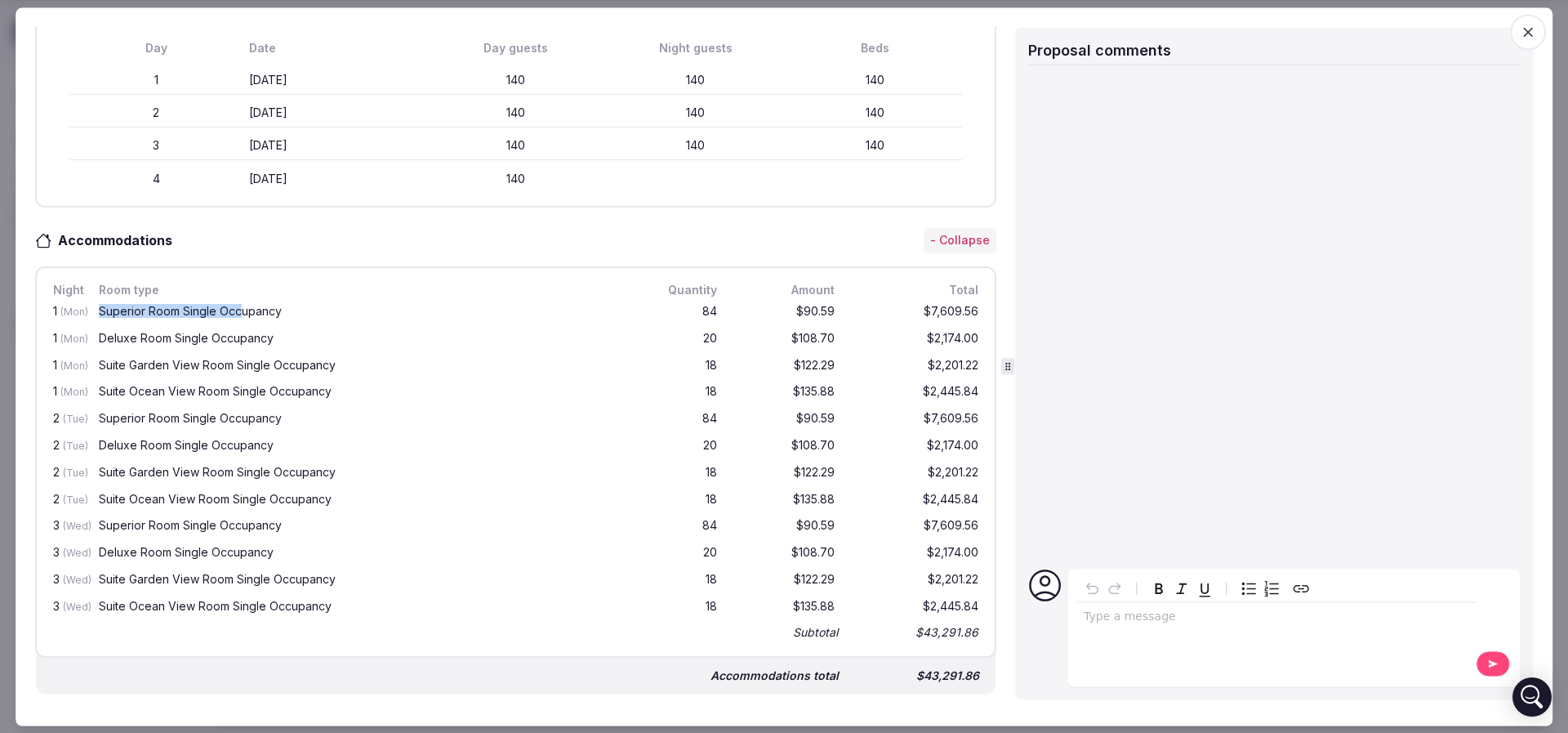
click at [239, 311] on div "Superior Room Single Occupancy" at bounding box center [362, 311] width 526 height 11
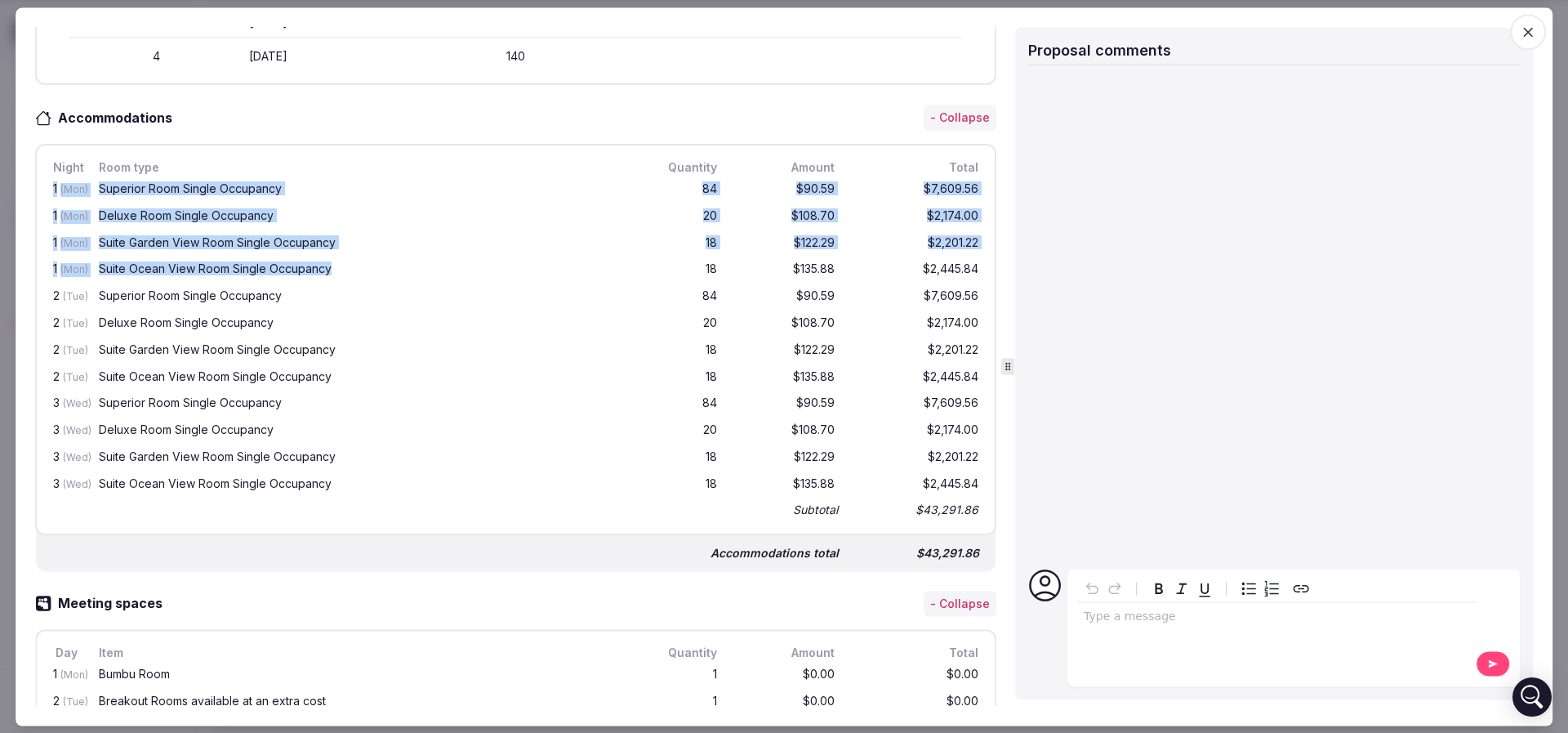
drag, startPoint x: 44, startPoint y: 181, endPoint x: 343, endPoint y: 267, distance: 311.1
click at [343, 267] on div "Night Room type Quantity Amount Total 1 (Mon) Superior Room Single Occupancy 84…" at bounding box center [516, 339] width 961 height 391
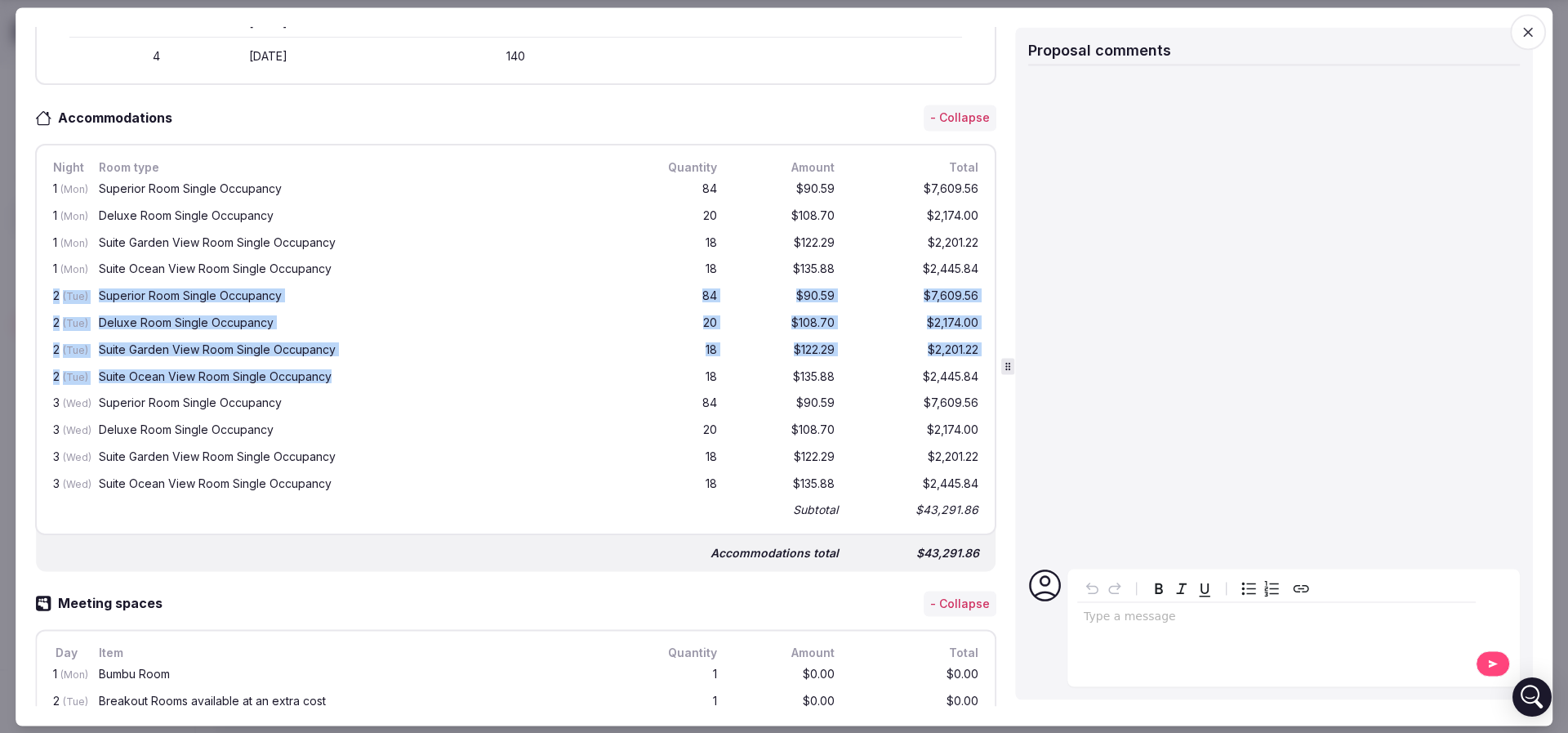
drag, startPoint x: 45, startPoint y: 294, endPoint x: 348, endPoint y: 376, distance: 313.9
click at [348, 376] on div "Night Room type Quantity Amount Total 1 (Mon) Superior Room Single Occupancy 84…" at bounding box center [516, 339] width 961 height 391
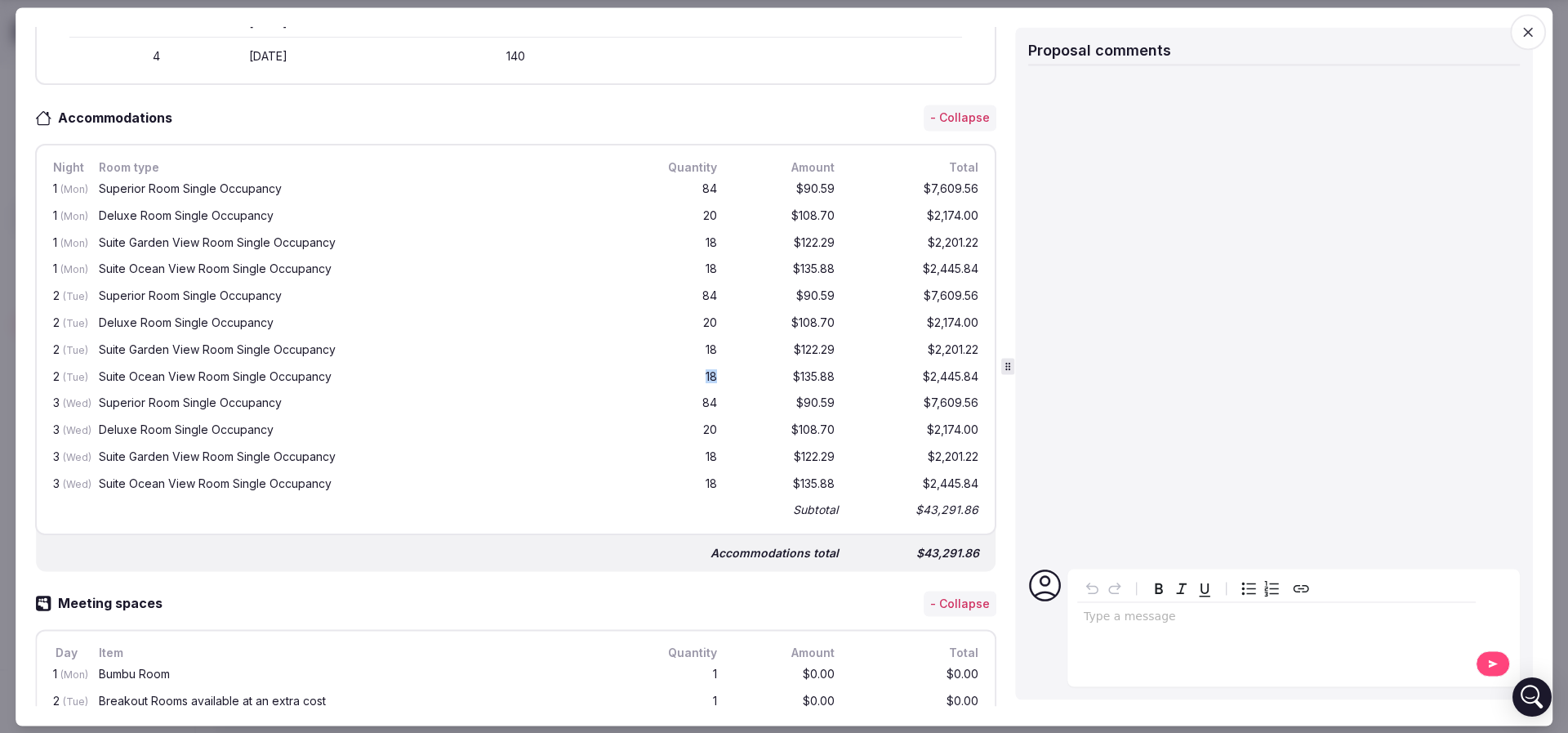
drag, startPoint x: 681, startPoint y: 363, endPoint x: 696, endPoint y: 368, distance: 15.8
click at [696, 368] on div "2 (Tue) Suite Ocean View Room Single Occupancy 18 $135.88 $2,445.84" at bounding box center [516, 377] width 932 height 27
click at [696, 368] on div "18" at bounding box center [681, 378] width 79 height 21
drag, startPoint x: 872, startPoint y: 482, endPoint x: 931, endPoint y: 497, distance: 60.9
click at [929, 497] on div "1 (Mon) Superior Room Single Occupancy 84 $90.59 $7,609.56 1 (Mon) Deluxe Room …" at bounding box center [516, 348] width 932 height 344
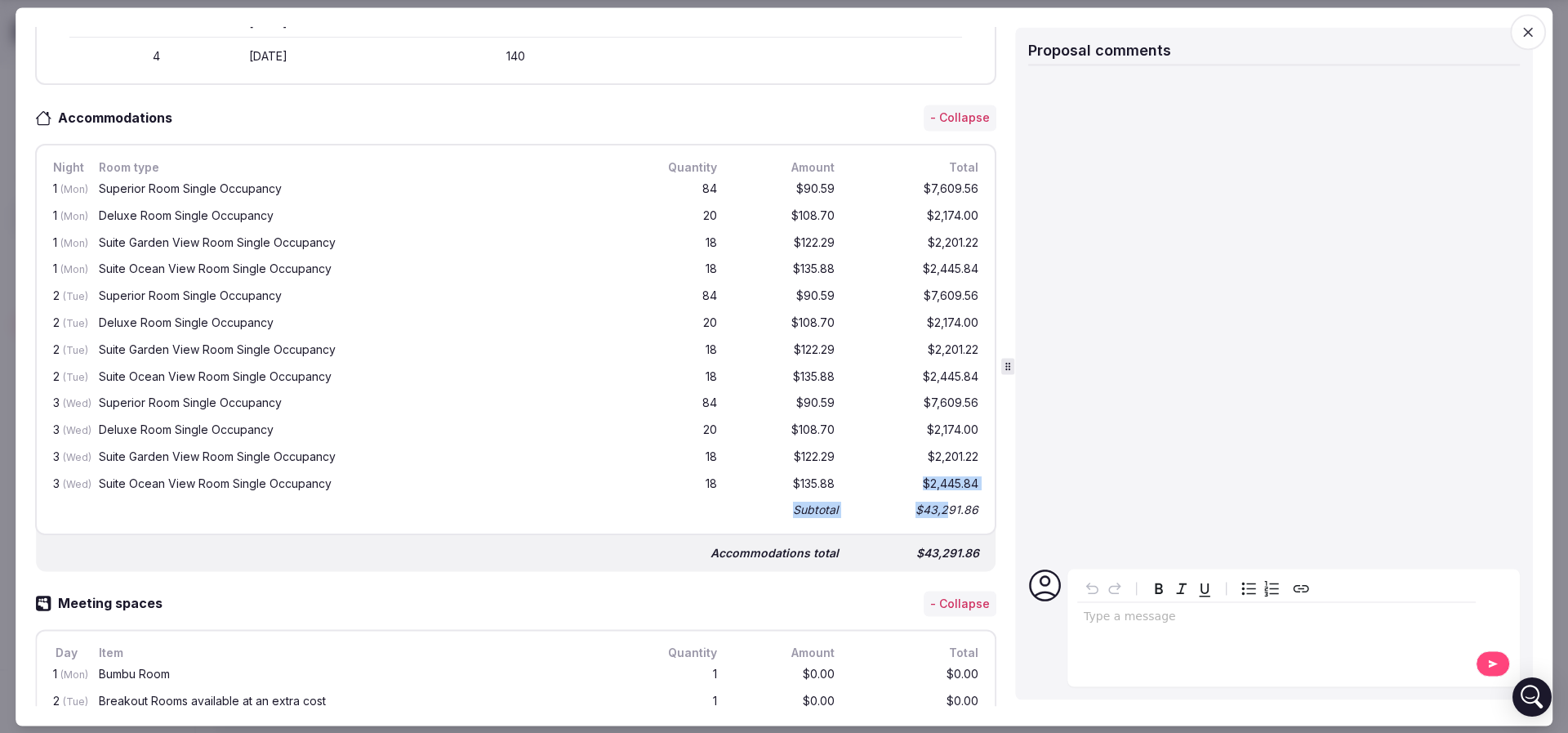
click at [931, 498] on div "$43,291.86" at bounding box center [916, 509] width 130 height 22
click at [932, 293] on div "$7,609.56" at bounding box center [916, 298] width 130 height 21
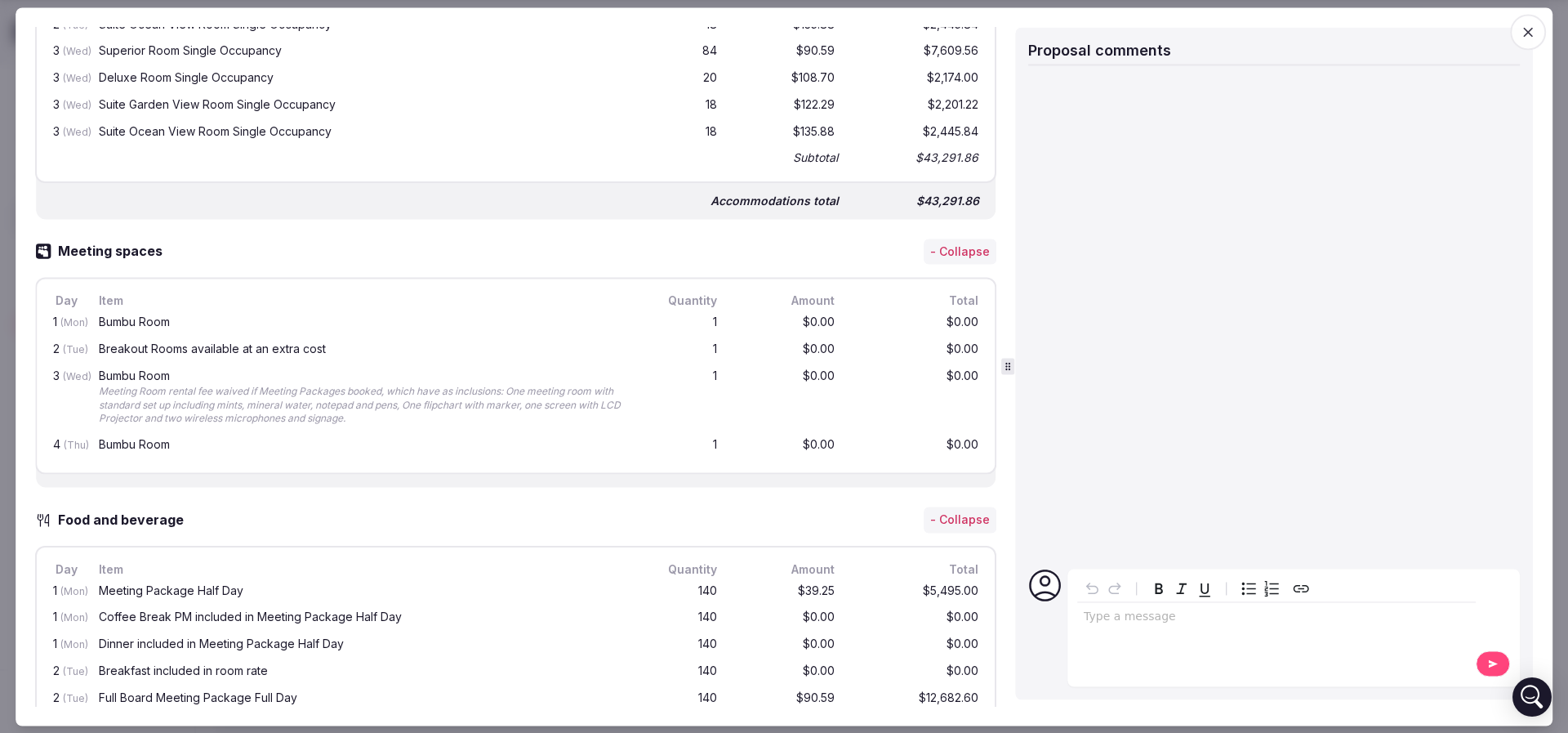
scroll to position [980, 0]
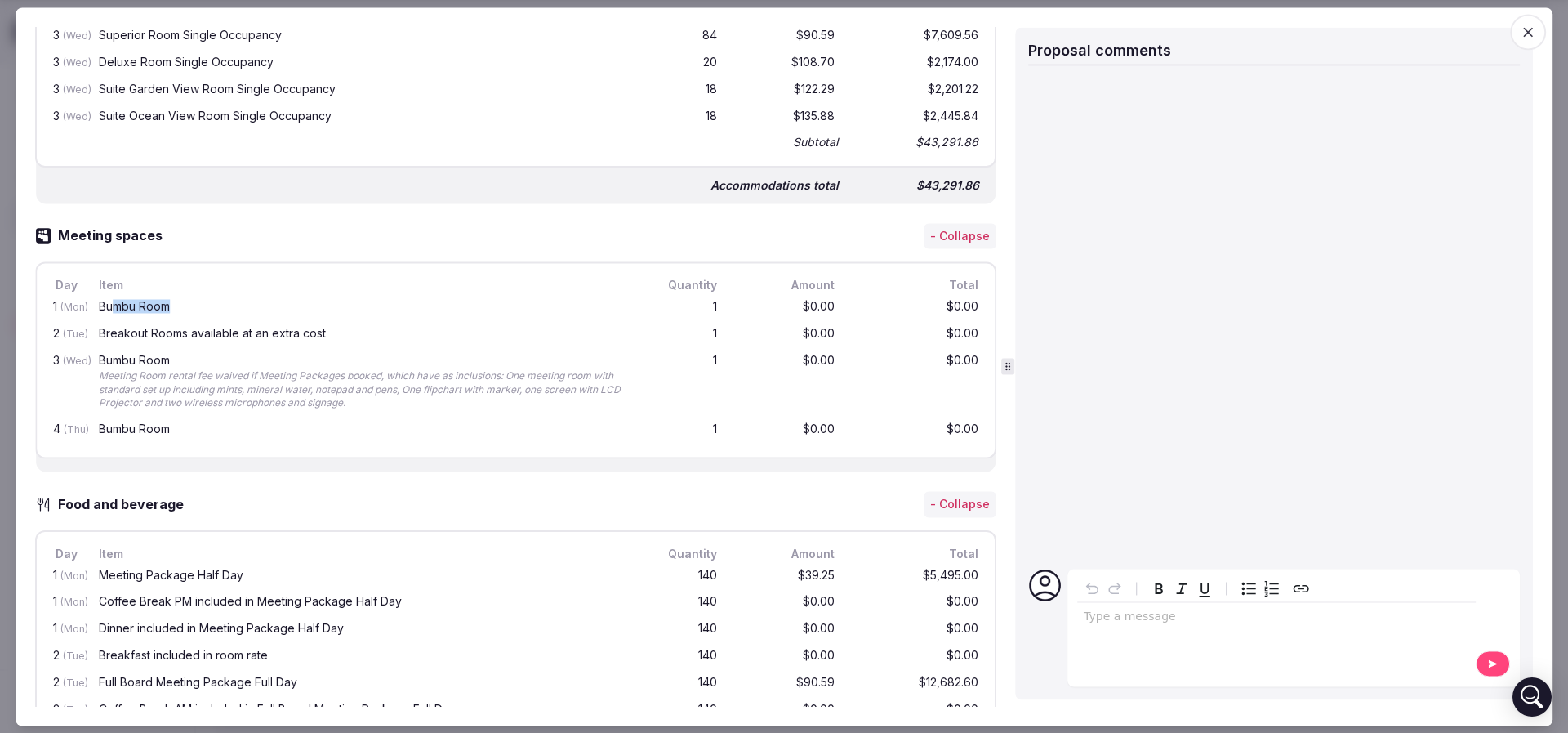
drag, startPoint x: 111, startPoint y: 298, endPoint x: 198, endPoint y: 300, distance: 87.0
click at [198, 301] on div "Bumbu Room" at bounding box center [362, 306] width 526 height 11
drag, startPoint x: 704, startPoint y: 303, endPoint x: 810, endPoint y: 305, distance: 106.0
click at [810, 305] on div "1 (Mon) Bumbu Room 1 $0.00 $0.00" at bounding box center [516, 308] width 932 height 27
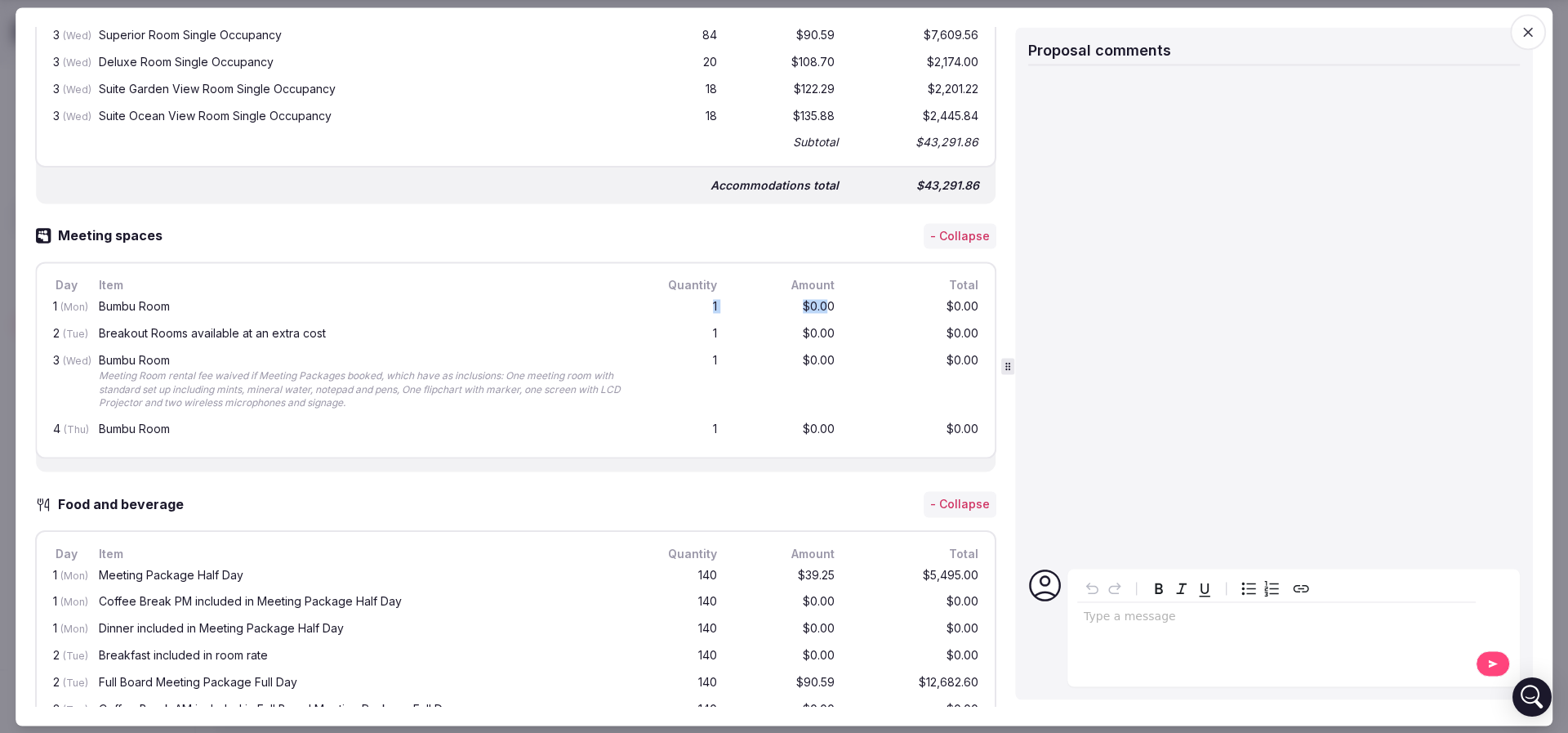
click at [810, 305] on div "$0.00" at bounding box center [785, 308] width 104 height 21
drag, startPoint x: 108, startPoint y: 330, endPoint x: 304, endPoint y: 333, distance: 196.0
click at [304, 333] on div "Breakout Rooms available at an extra cost" at bounding box center [362, 333] width 526 height 11
drag, startPoint x: 93, startPoint y: 304, endPoint x: 214, endPoint y: 306, distance: 121.0
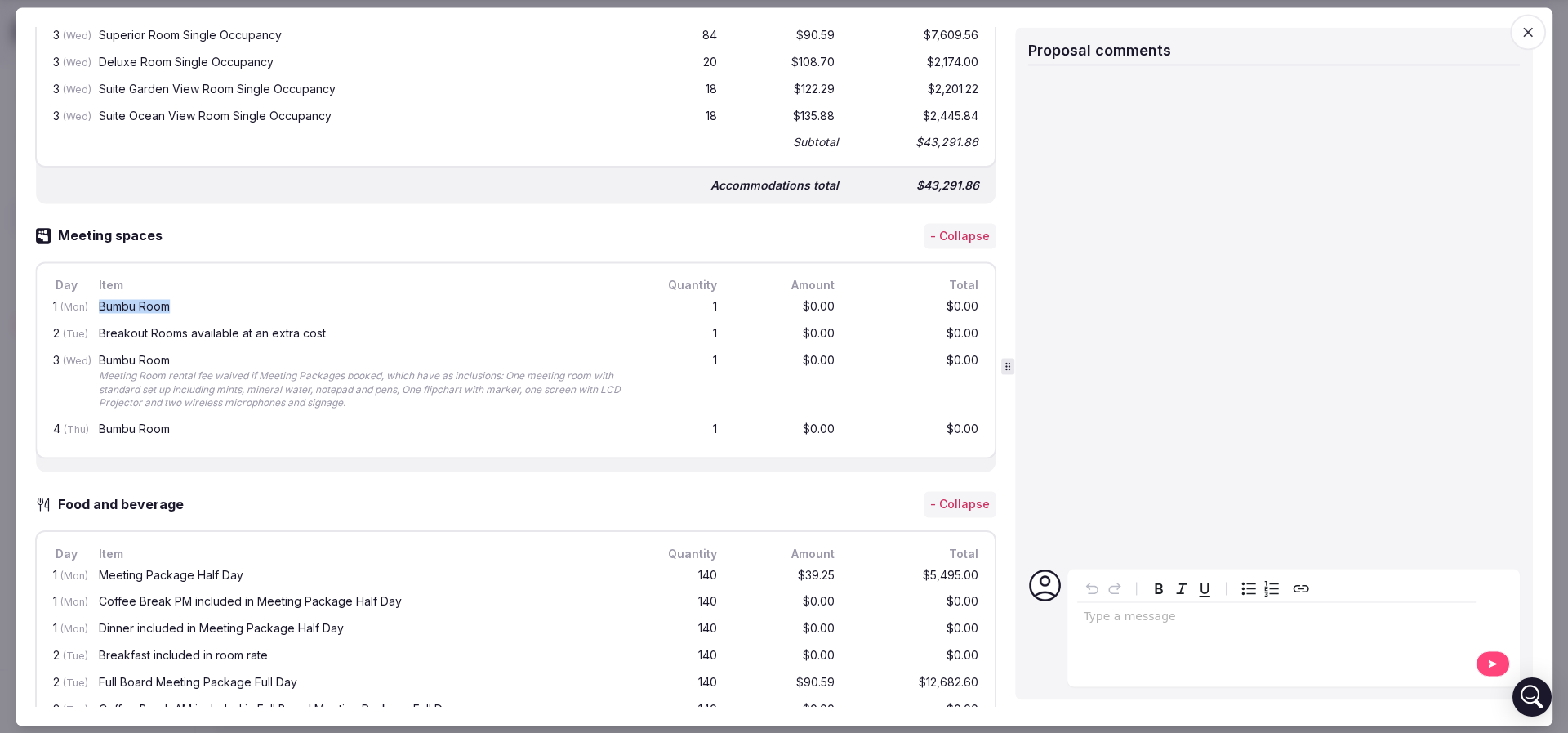
click at [214, 306] on div "1 (Mon) Bumbu Room 1 $0.00 $0.00" at bounding box center [516, 308] width 932 height 27
click at [214, 306] on div "Bumbu Room" at bounding box center [362, 306] width 526 height 11
drag, startPoint x: 98, startPoint y: 325, endPoint x: 919, endPoint y: 329, distance: 821.0
click at [919, 329] on div "2 (Tue) Breakout Rooms available at an extra cost 1 $0.00 $0.00" at bounding box center [516, 335] width 932 height 27
click at [293, 360] on div "Bumbu Room" at bounding box center [362, 360] width 526 height 11
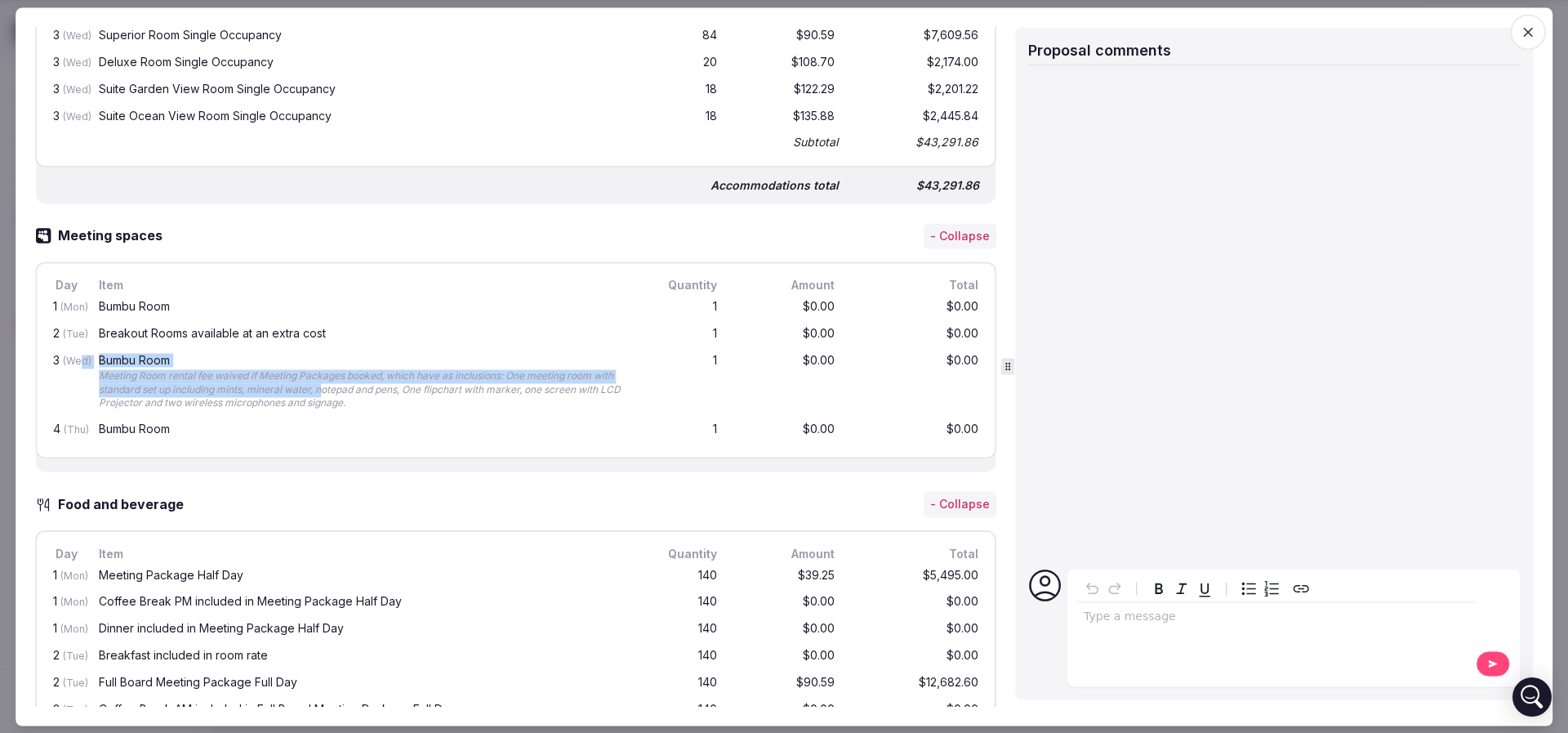
drag, startPoint x: 174, startPoint y: 353, endPoint x: 359, endPoint y: 395, distance: 189.7
click at [358, 395] on div "3 (Wed) Bumbu Room Meeting Room rental fee waived if Meeting Packages booked, w…" at bounding box center [516, 382] width 932 height 68
click at [359, 395] on div "Meeting Room rental fee waived if Meeting Packages booked, which have as inclus…" at bounding box center [362, 389] width 526 height 41
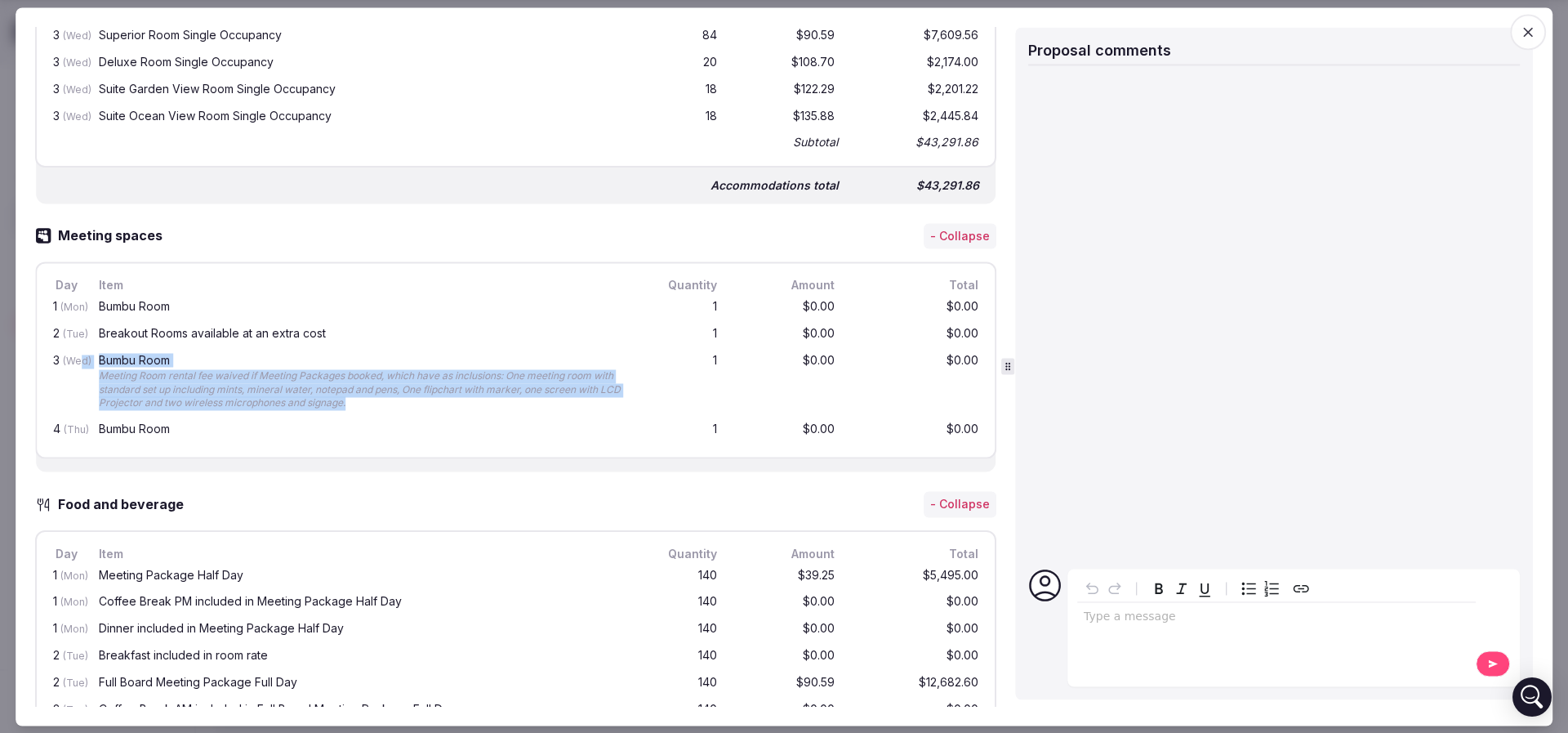
drag, startPoint x: 84, startPoint y: 370, endPoint x: 606, endPoint y: 413, distance: 523.8
click at [606, 413] on div "1 (Mon) Bumbu Room 1 $0.00 $0.00 2 (Tue) Breakout Rooms available at an extra c…" at bounding box center [516, 370] width 932 height 149
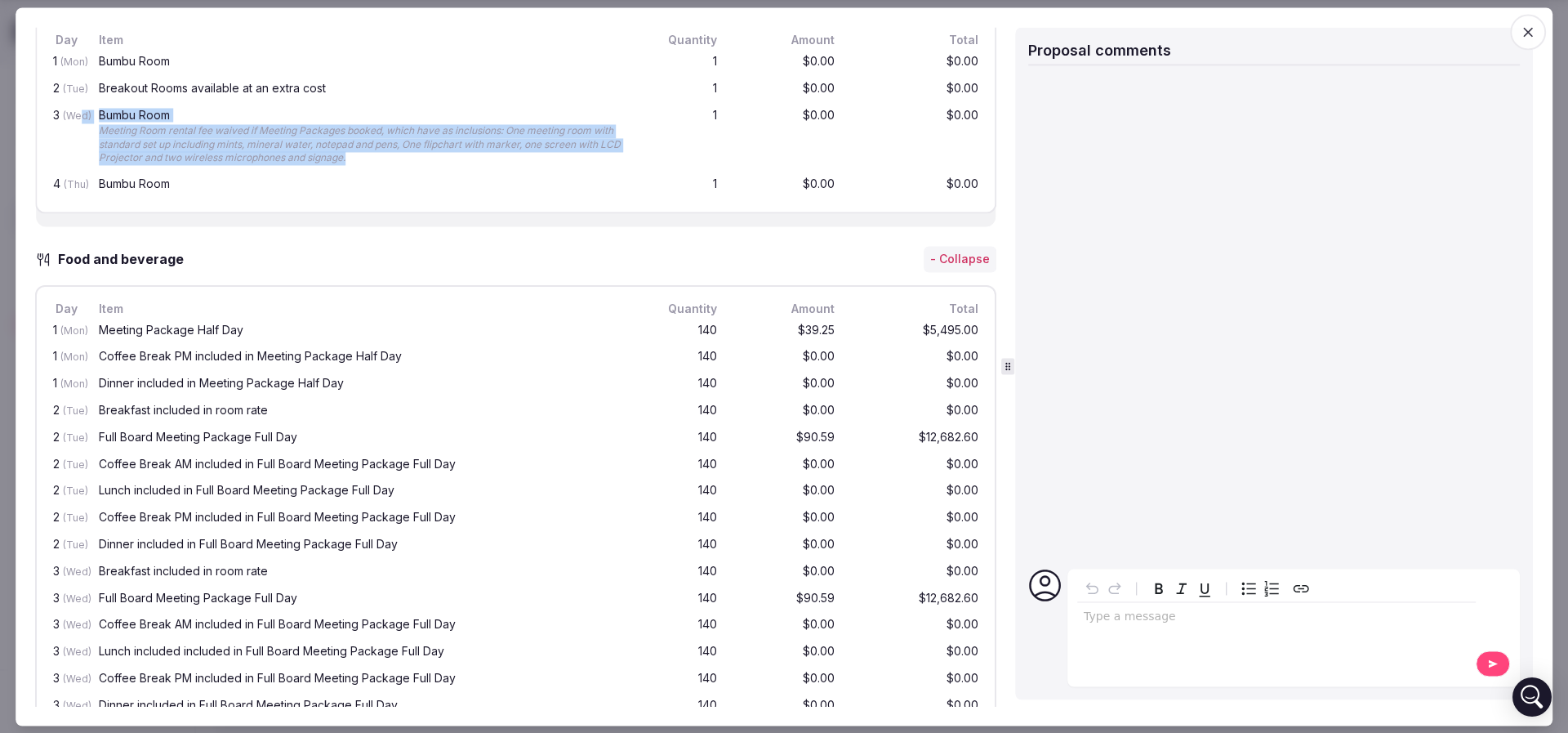
scroll to position [1348, 0]
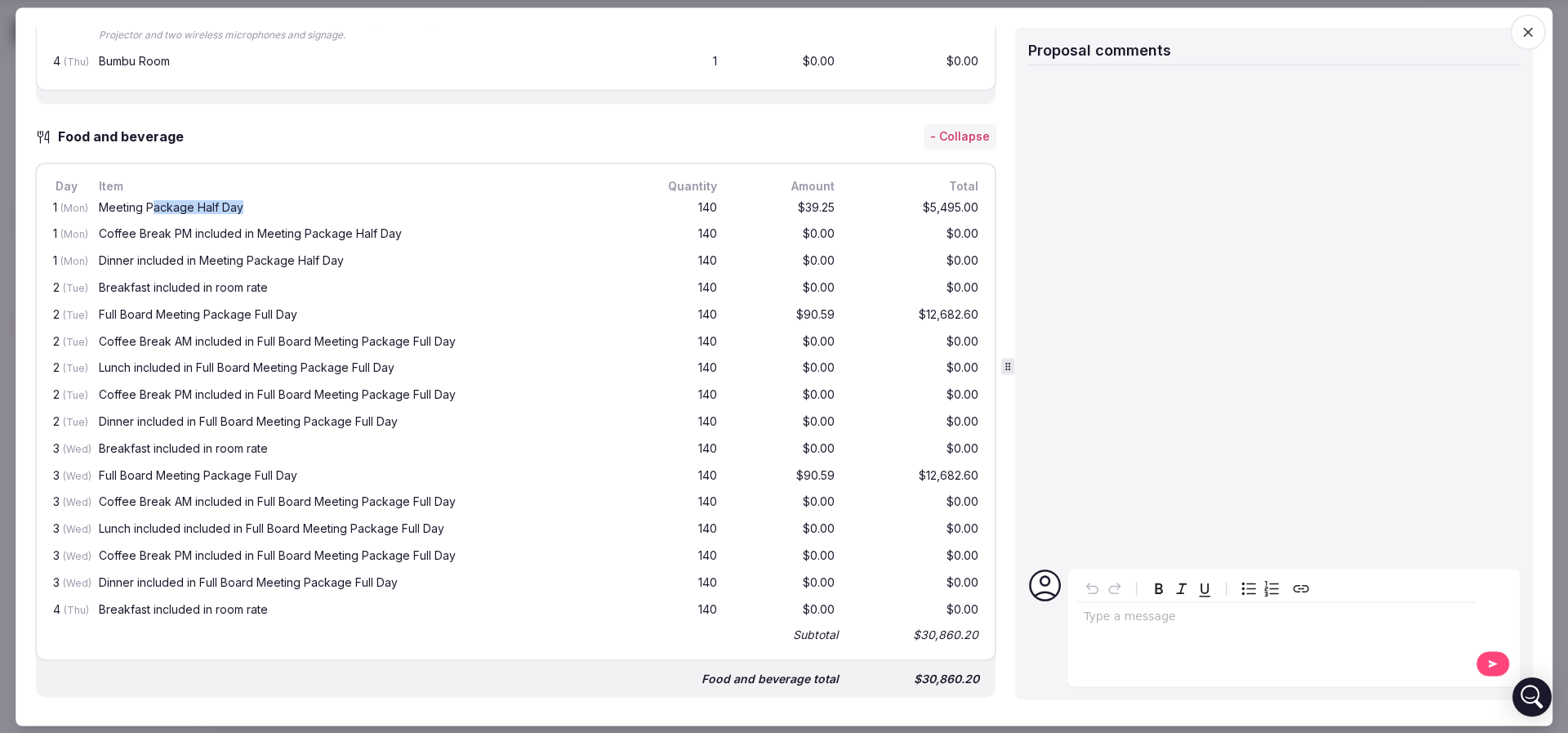
drag, startPoint x: 151, startPoint y: 205, endPoint x: 265, endPoint y: 209, distance: 114.1
click at [265, 209] on div "Meeting Package Half Day" at bounding box center [362, 207] width 526 height 11
click at [96, 235] on div "Coffee Break PM included in Meeting Package Half Day" at bounding box center [362, 236] width 533 height 21
drag, startPoint x: 94, startPoint y: 222, endPoint x: 941, endPoint y: 196, distance: 847.4
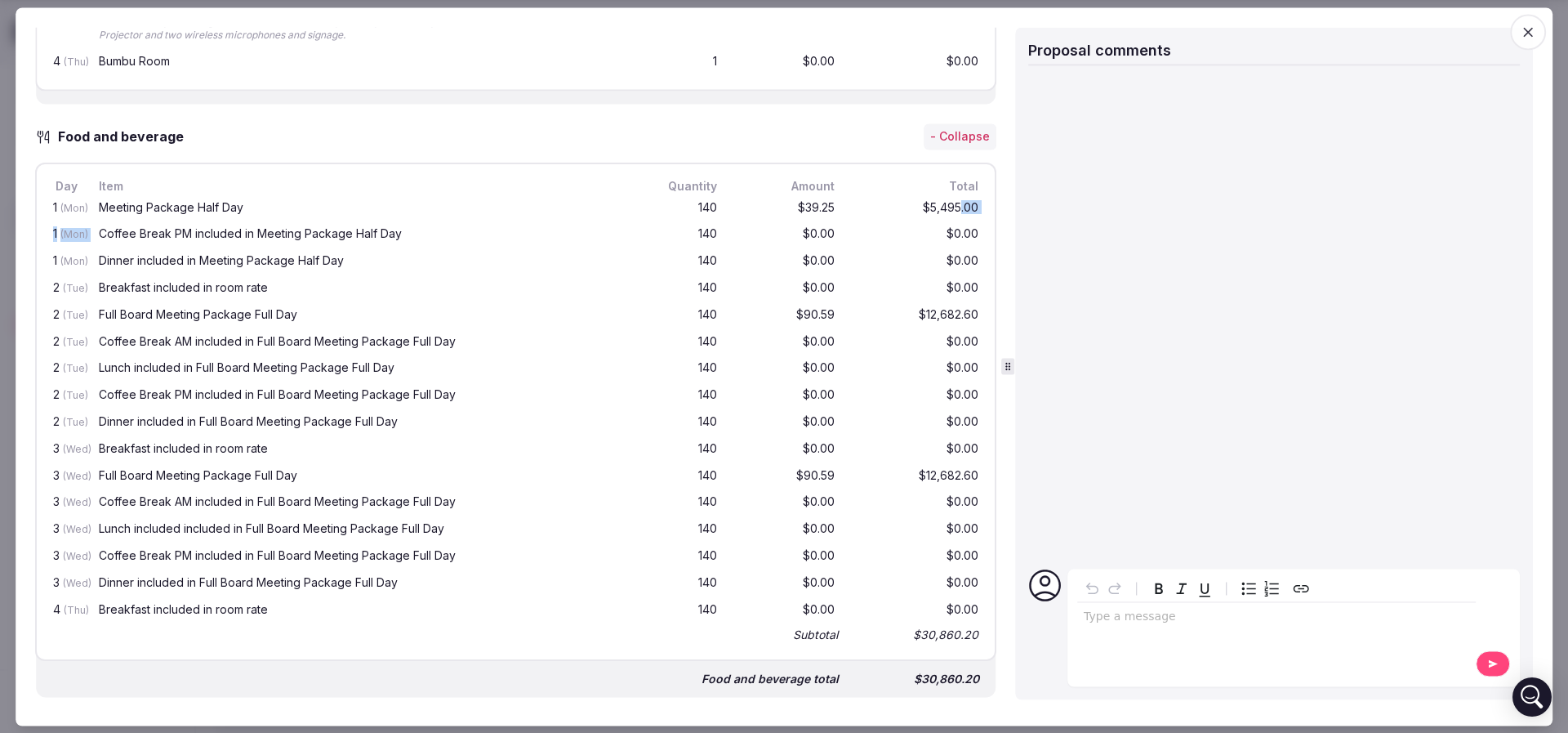
click at [941, 196] on div "1 (Mon) Meeting Package Half Day 140 $39.25 $5,495.00 1 (Mon) Coffee Break PM i…" at bounding box center [516, 420] width 932 height 451
click at [941, 199] on div "$5,495.00" at bounding box center [916, 209] width 130 height 21
drag, startPoint x: 89, startPoint y: 311, endPoint x: 210, endPoint y: 312, distance: 121.0
click at [210, 312] on div "2 (Tue) Full Board Meeting Package Full Day 140 $90.59 $12,682.60" at bounding box center [516, 315] width 932 height 27
click at [195, 282] on div "Breakfast included in room rate" at bounding box center [362, 288] width 526 height 11
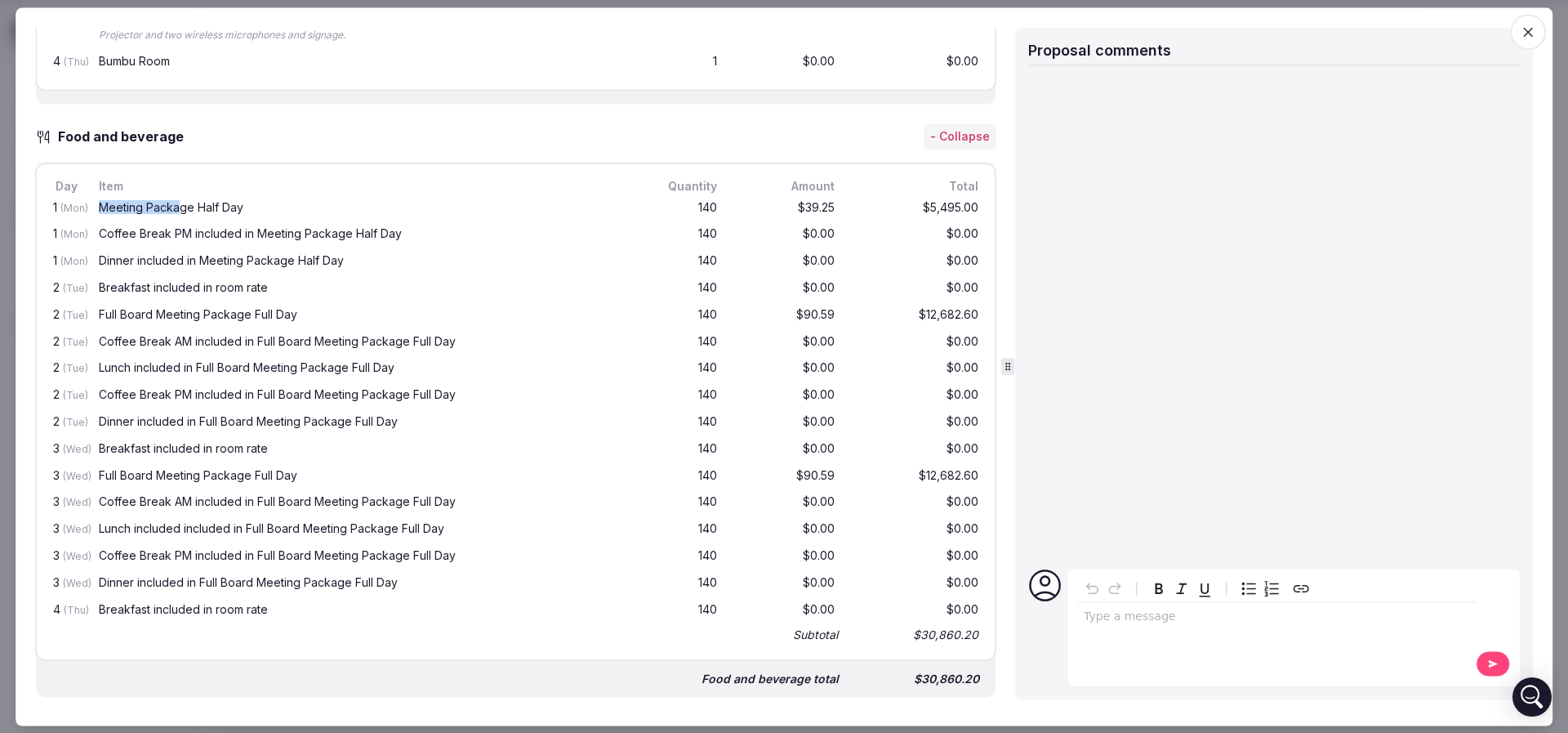
drag, startPoint x: 92, startPoint y: 205, endPoint x: 178, endPoint y: 205, distance: 86.0
click at [178, 205] on div "1 (Mon) Meeting Package Half Day 140 $39.25 $5,495.00" at bounding box center [516, 208] width 932 height 27
click at [178, 205] on div "Meeting Package Half Day" at bounding box center [362, 207] width 526 height 11
drag, startPoint x: 107, startPoint y: 226, endPoint x: 435, endPoint y: 225, distance: 328.0
click at [435, 229] on div "Coffee Break PM included in Meeting Package Half Day" at bounding box center [362, 234] width 526 height 11
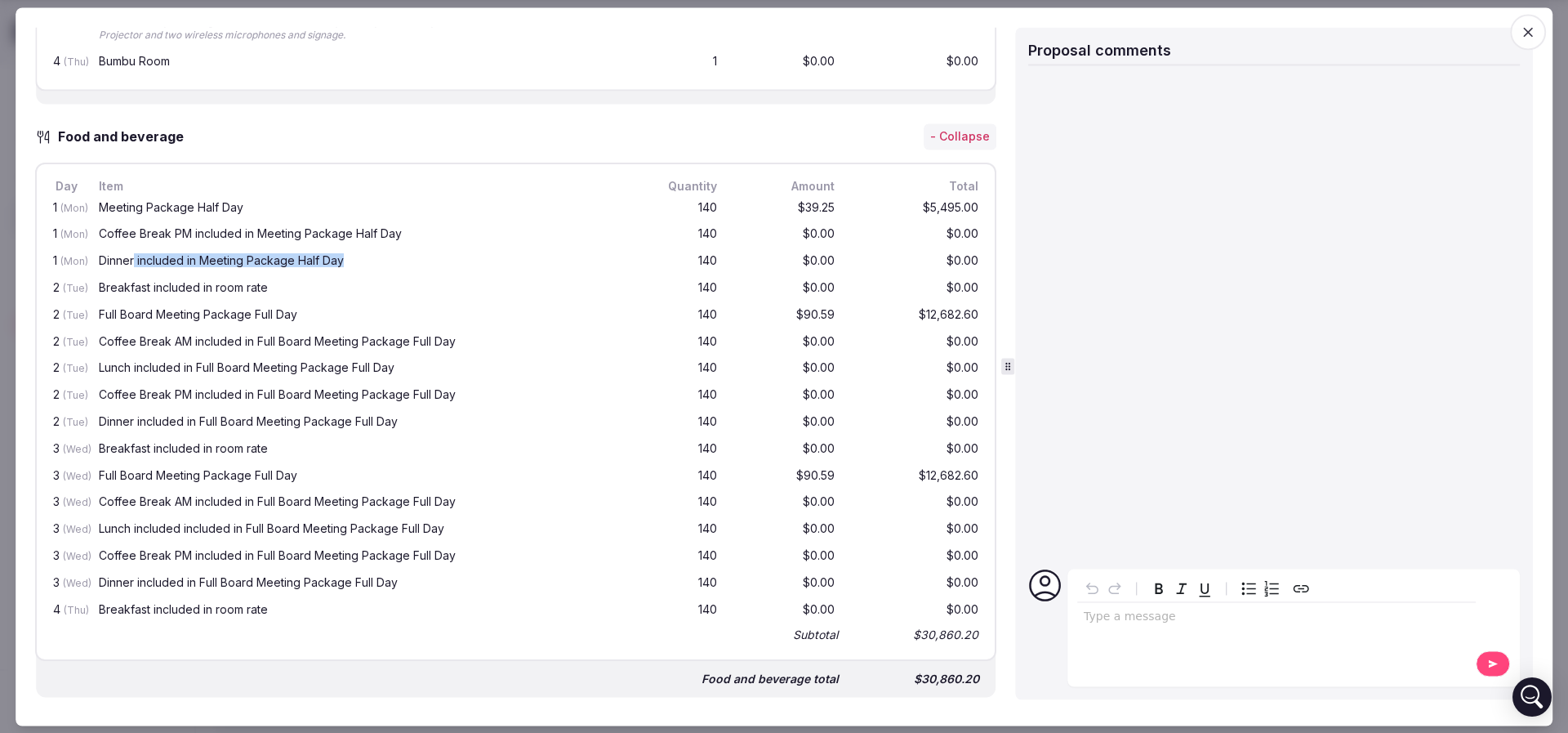
drag, startPoint x: 412, startPoint y: 250, endPoint x: 134, endPoint y: 254, distance: 278.0
click at [134, 256] on div "Dinner included in Meeting Package Half Day" at bounding box center [362, 261] width 526 height 11
drag, startPoint x: 90, startPoint y: 277, endPoint x: 295, endPoint y: 279, distance: 205.0
click at [295, 279] on div "2 (Tue) Breakfast included in room rate 140 $0.00 $0.00" at bounding box center [516, 289] width 932 height 27
drag, startPoint x: 94, startPoint y: 311, endPoint x: 331, endPoint y: 308, distance: 237.0
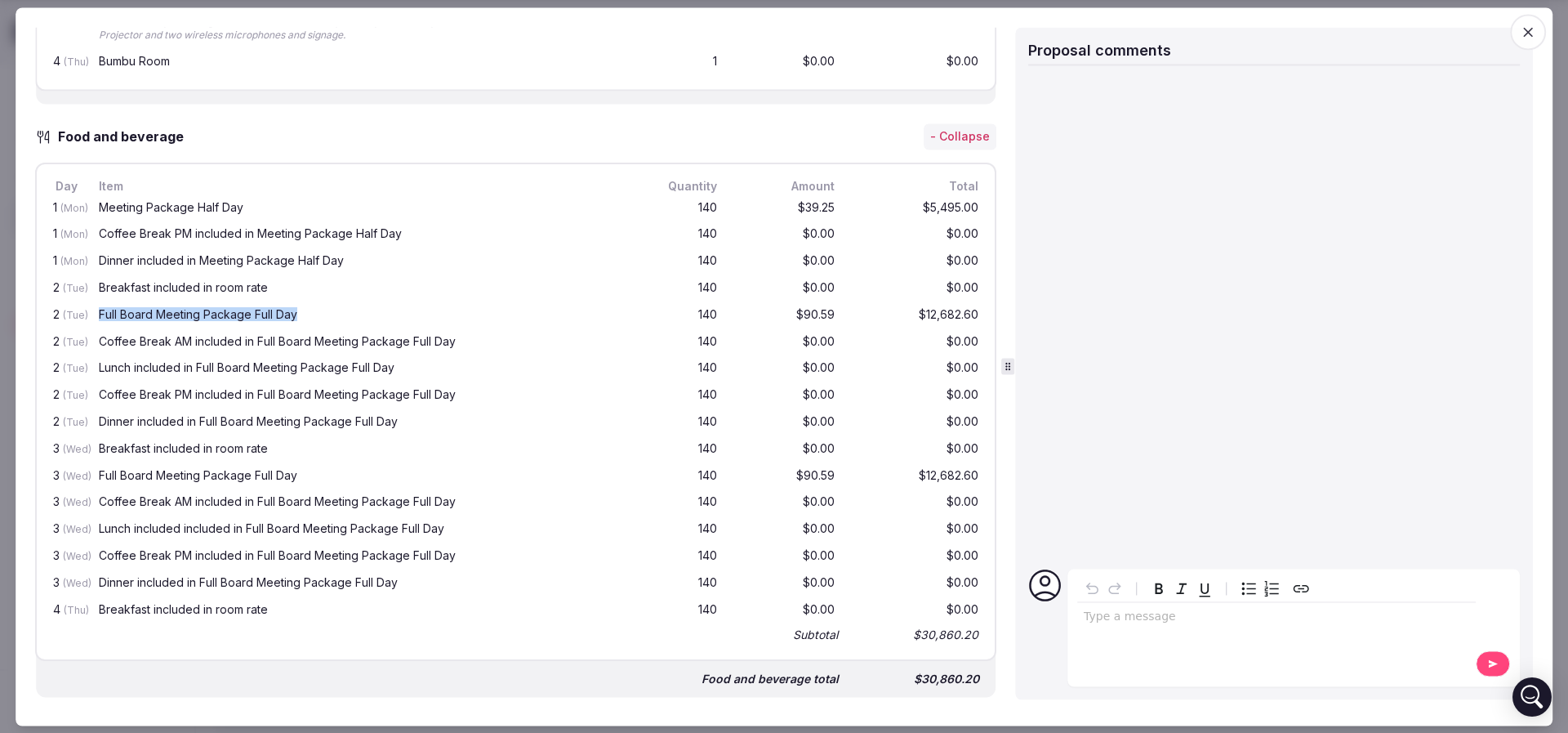
click at [331, 308] on div "2 (Tue) Full Board Meeting Package Full Day 140 $90.59 $12,682.60" at bounding box center [516, 315] width 932 height 27
drag, startPoint x: 95, startPoint y: 339, endPoint x: 198, endPoint y: 334, distance: 103.1
click at [198, 334] on div "2 (Tue) Coffee Break AM included in Full Board Meeting Package Full Day 140 $0.…" at bounding box center [516, 342] width 932 height 27
click at [198, 336] on div "Coffee Break AM included in Full Board Meeting Package Full Day" at bounding box center [362, 341] width 526 height 11
click at [144, 363] on div "Lunch included in Full Board Meeting Package Full Day" at bounding box center [362, 368] width 526 height 11
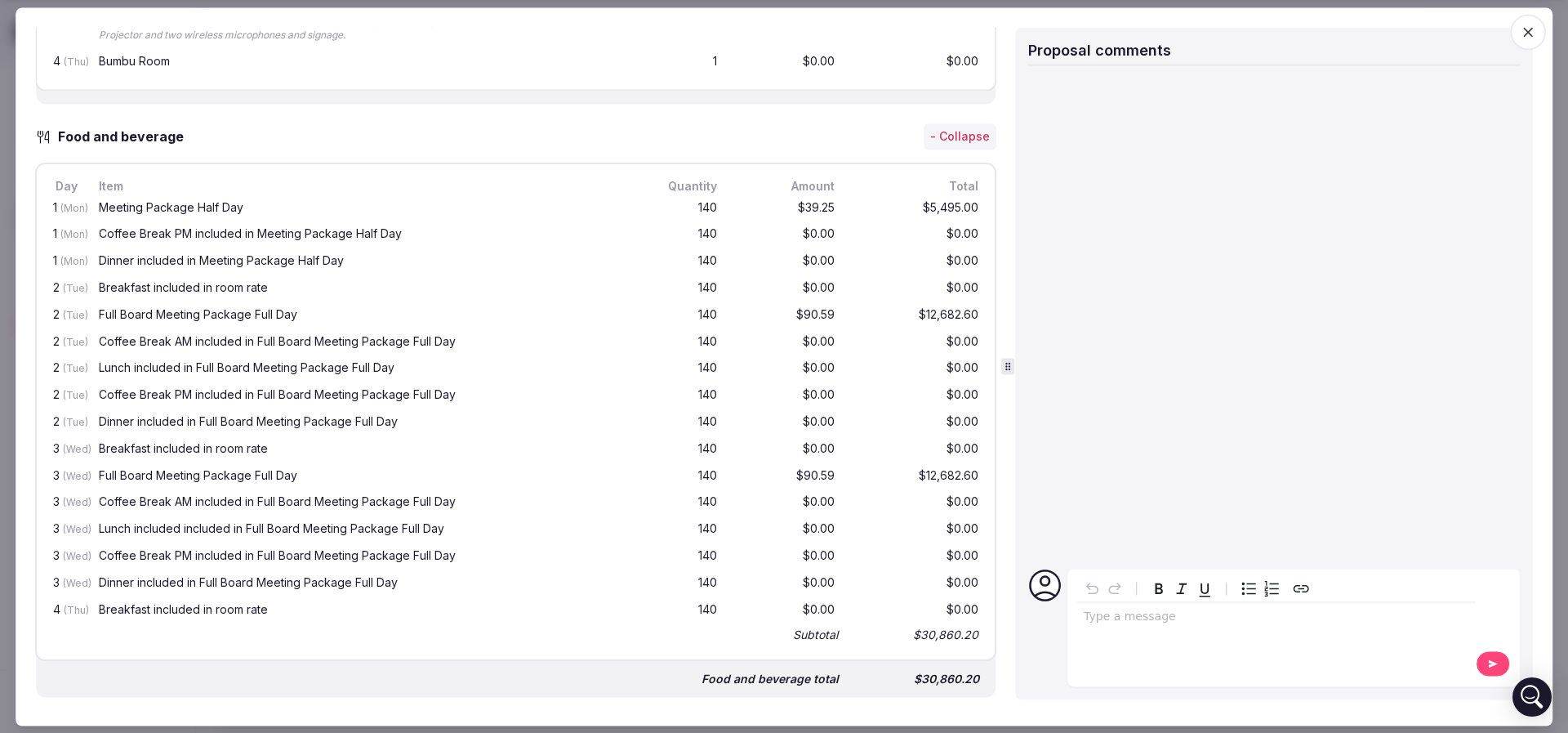
click at [140, 402] on div "2 (Tue) Coffee Break PM included in Full Board Meeting Package Full Day 140 $0.…" at bounding box center [516, 396] width 932 height 27
click at [135, 430] on div "2 (Tue) Dinner included in Full Board Meeting Package Full Day 140 $0.00 $0.00" at bounding box center [516, 423] width 932 height 27
click at [146, 417] on div "Dinner included in Full Board Meeting Package Full Day" at bounding box center [362, 422] width 526 height 11
click at [144, 447] on div "Breakfast included in room rate" at bounding box center [362, 448] width 526 height 11
drag, startPoint x: 139, startPoint y: 473, endPoint x: 302, endPoint y: 473, distance: 163.0
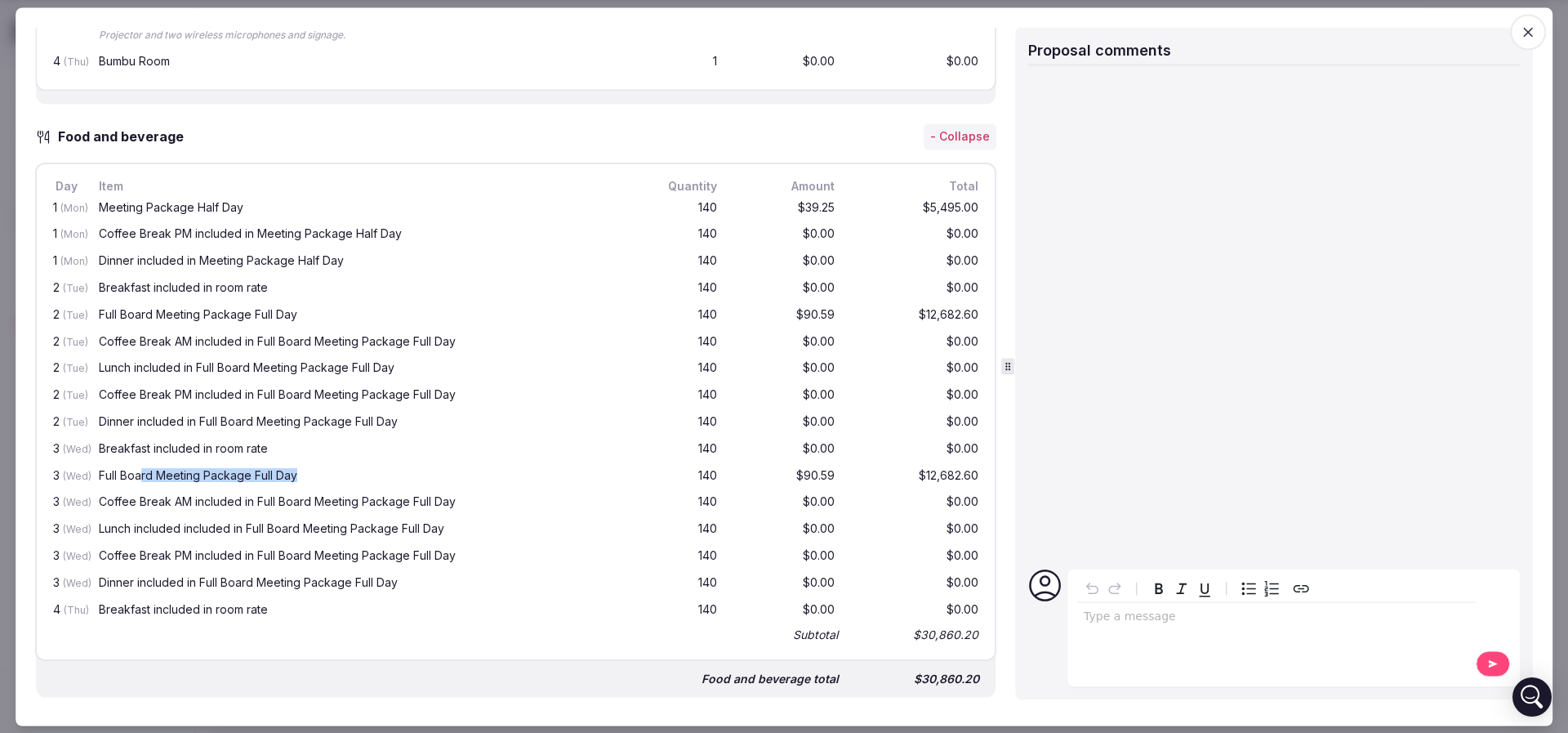
click at [302, 473] on div "Full Board Meeting Package Full Day" at bounding box center [362, 475] width 526 height 11
click at [212, 500] on div "Coffee Break AM included in Full Board Meeting Package Full Day" at bounding box center [362, 502] width 526 height 11
click at [210, 528] on div "Lunch included included in Full Board Meeting Package Full Day" at bounding box center [362, 528] width 526 height 11
click at [206, 553] on div "Coffee Break PM included in Full Board Meeting Package Full Day" at bounding box center [362, 555] width 526 height 11
click at [198, 580] on div "Dinner included in Full Board Meeting Package Full Day" at bounding box center [362, 582] width 526 height 11
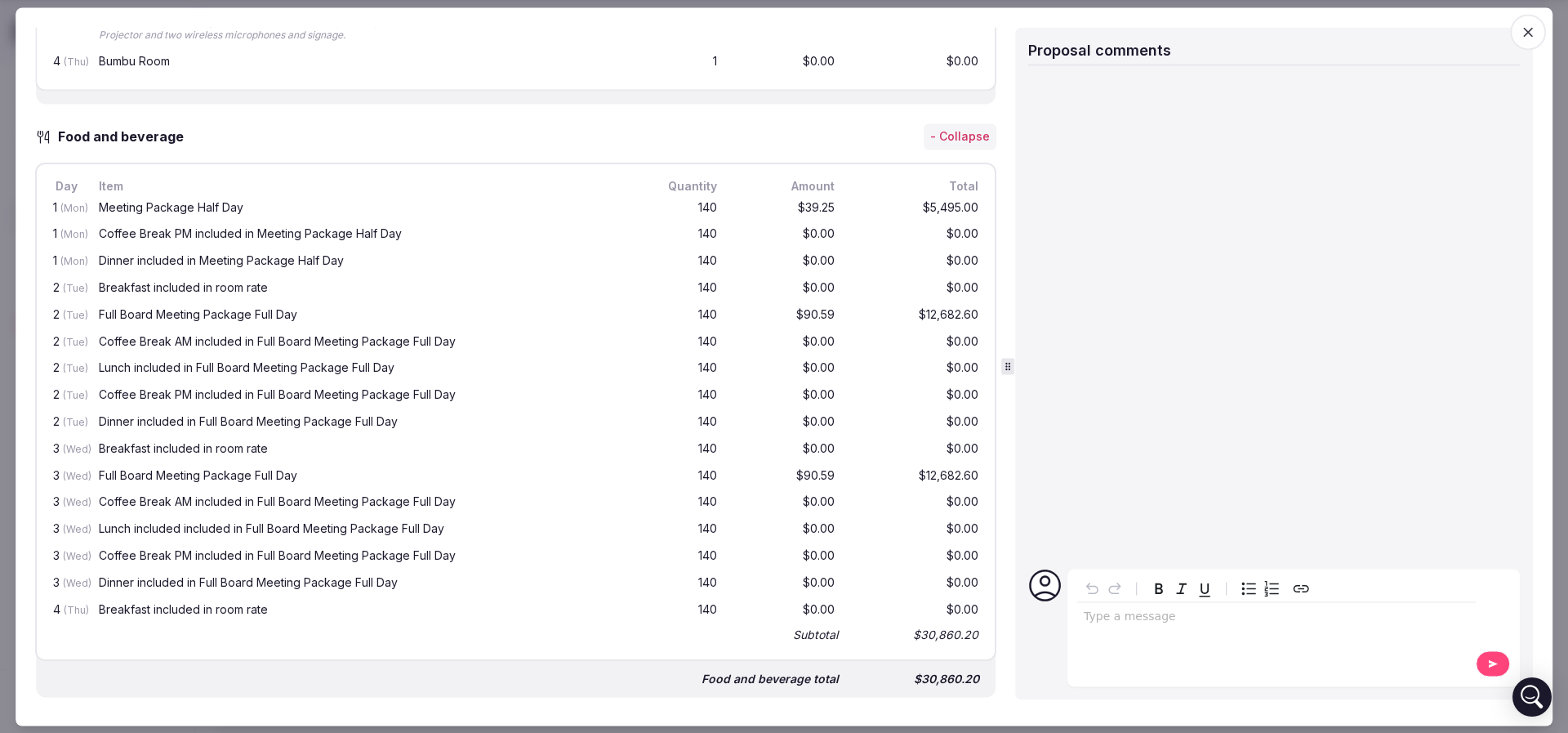
click at [192, 608] on div "Breakfast included in room rate" at bounding box center [362, 609] width 526 height 11
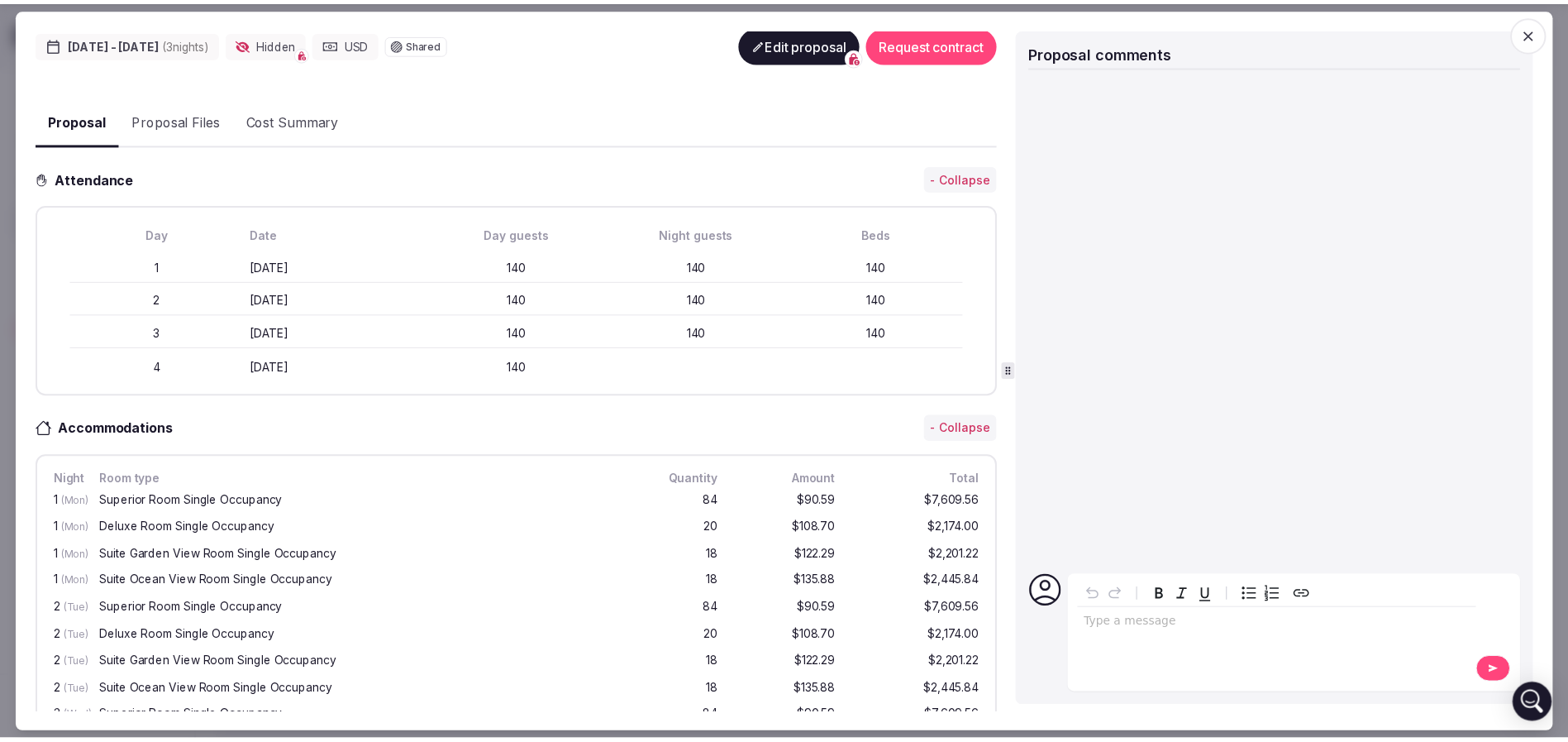
scroll to position [0, 0]
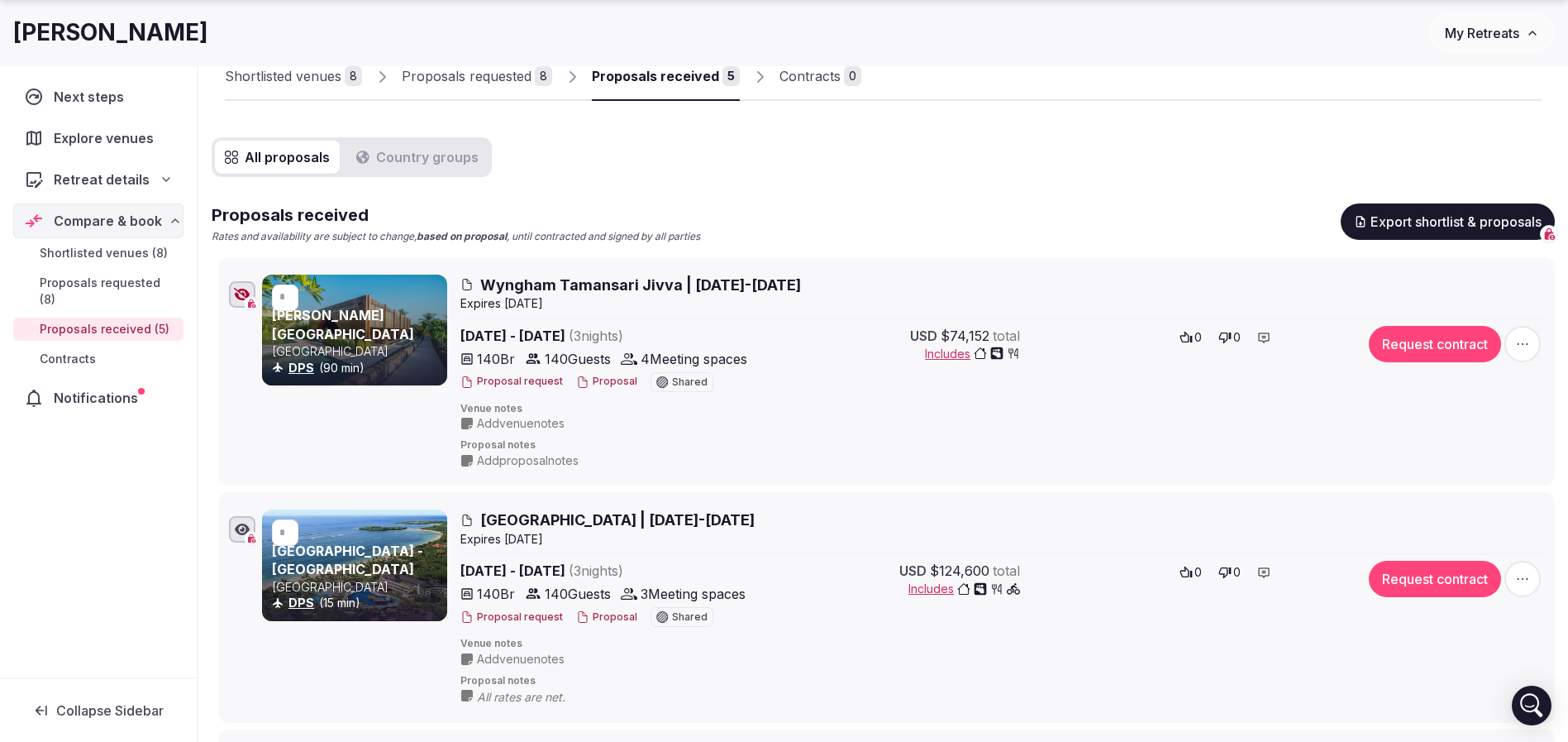
click at [251, 296] on div at bounding box center [242, 295] width 26 height 26
click at [240, 292] on icon "button" at bounding box center [242, 294] width 15 height 13
click at [243, 298] on icon "button" at bounding box center [242, 294] width 17 height 13
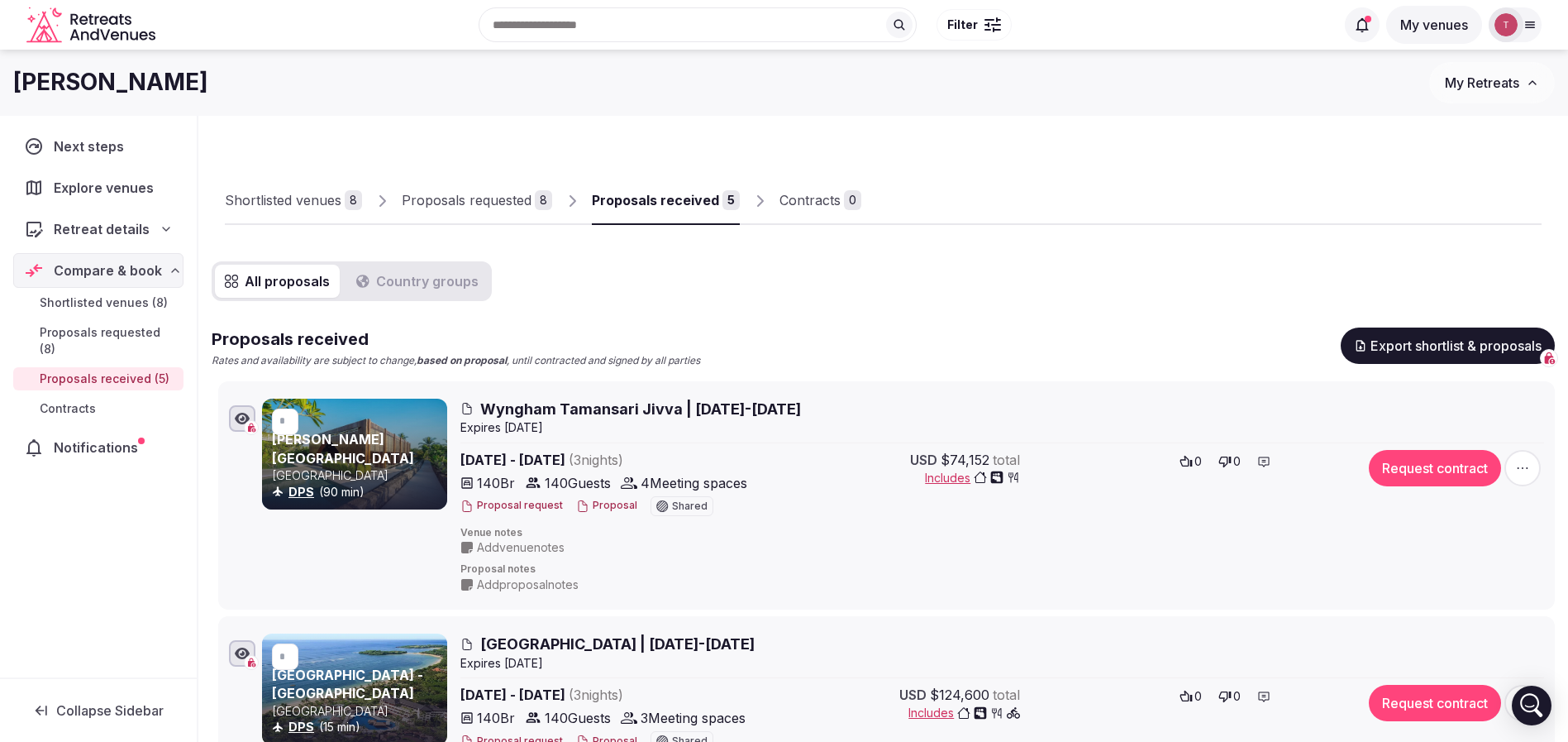
click at [322, 217] on link "Shortlisted venues 8" at bounding box center [293, 200] width 137 height 48
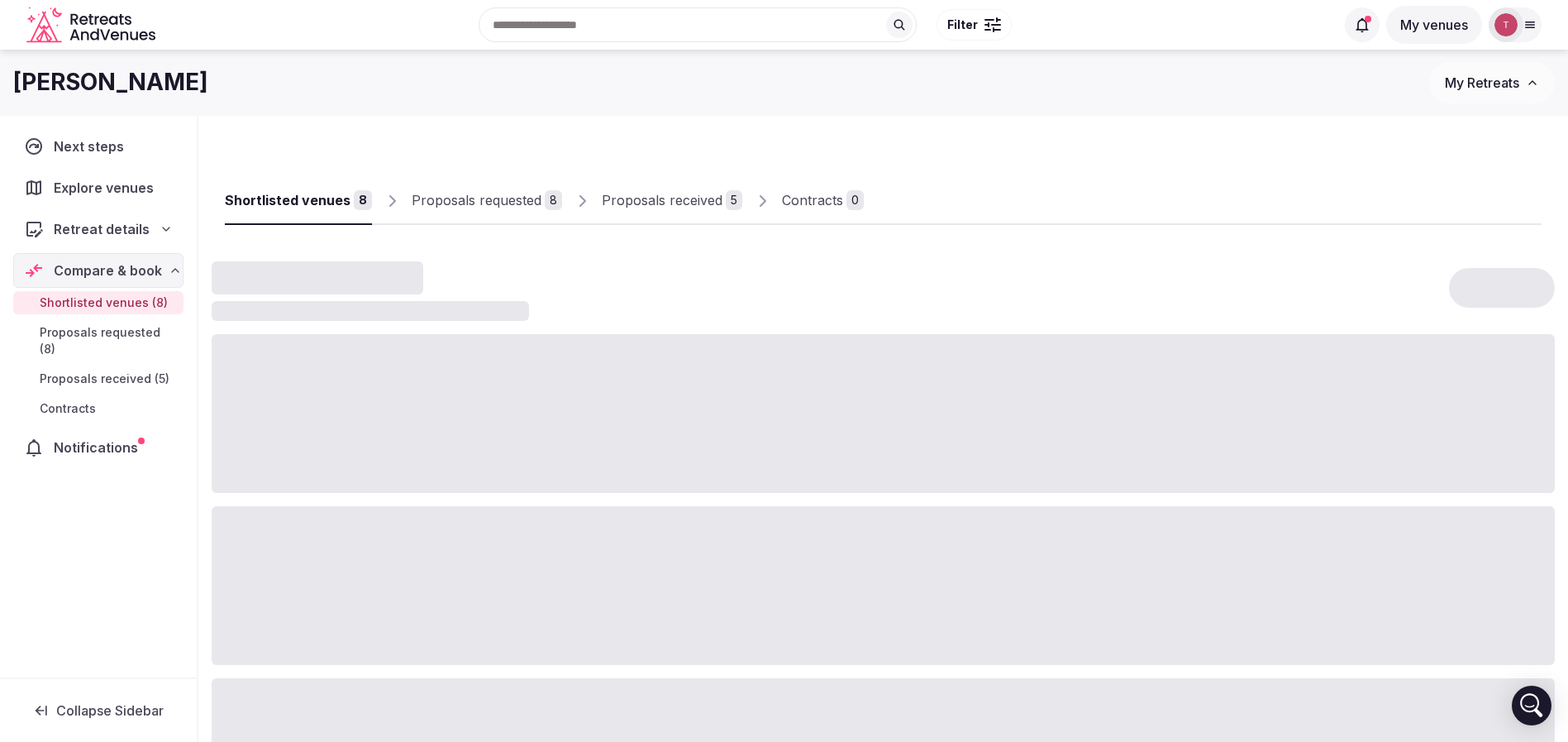
click at [322, 212] on link "Shortlisted venues 8" at bounding box center [298, 200] width 147 height 48
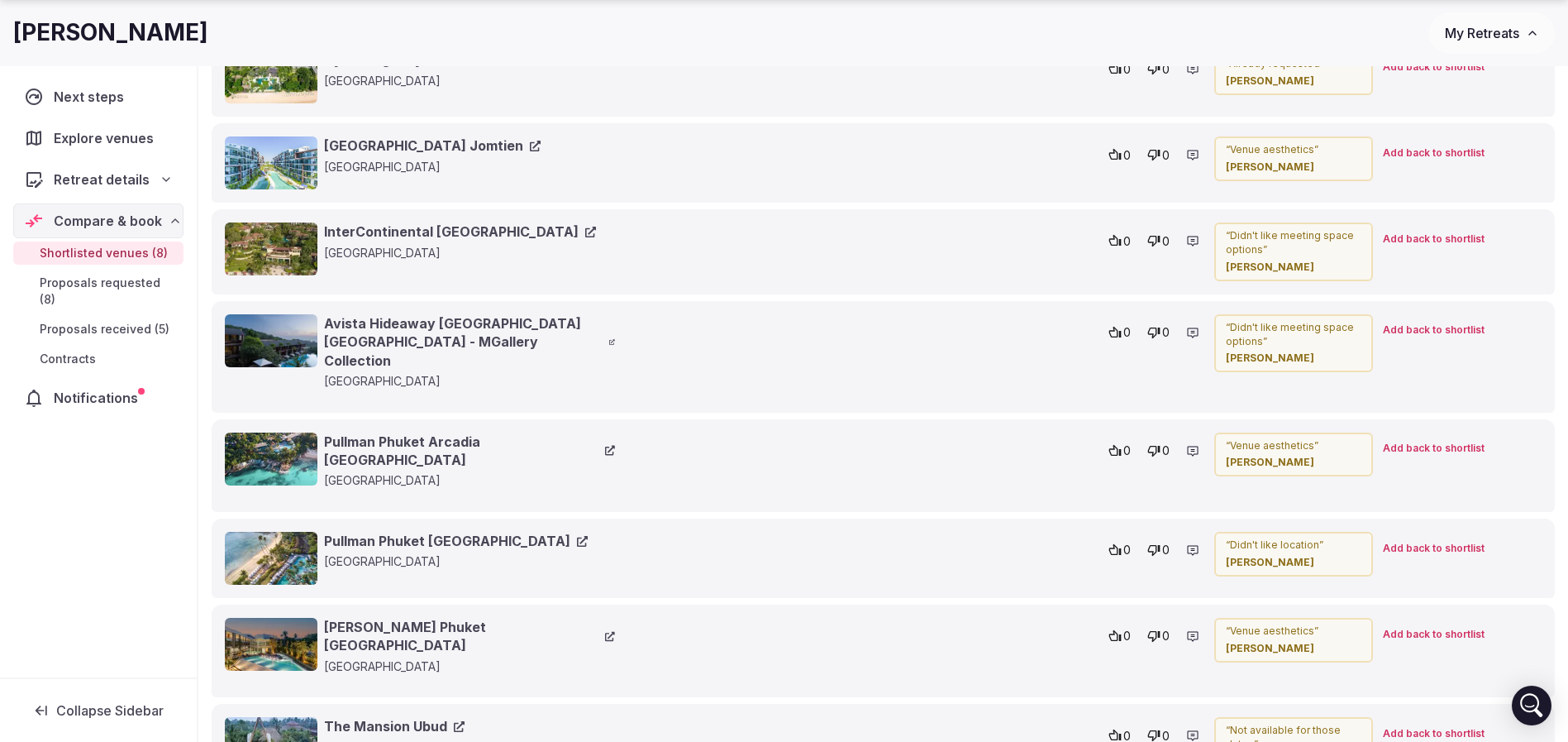
scroll to position [3098, 0]
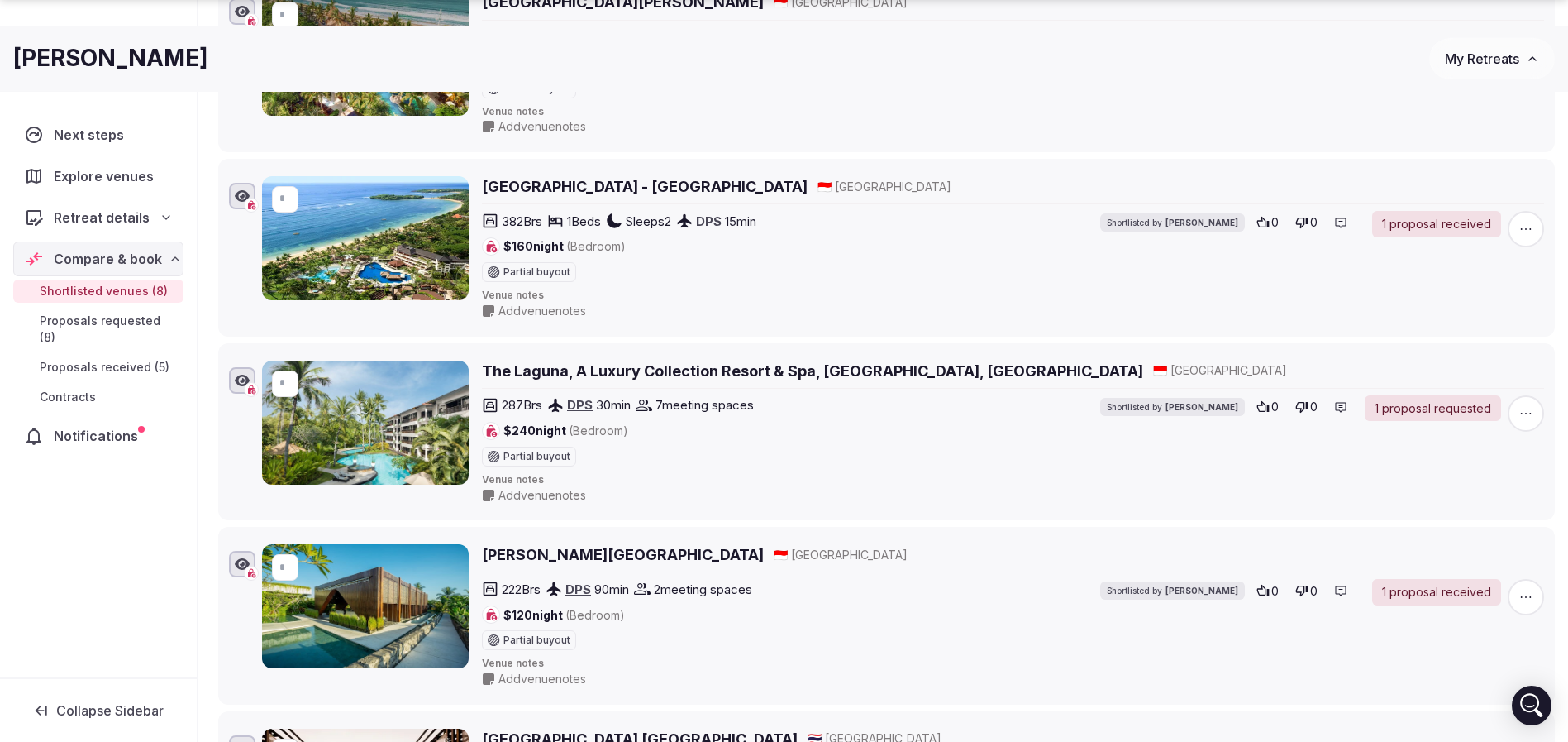
scroll to position [2542, 0]
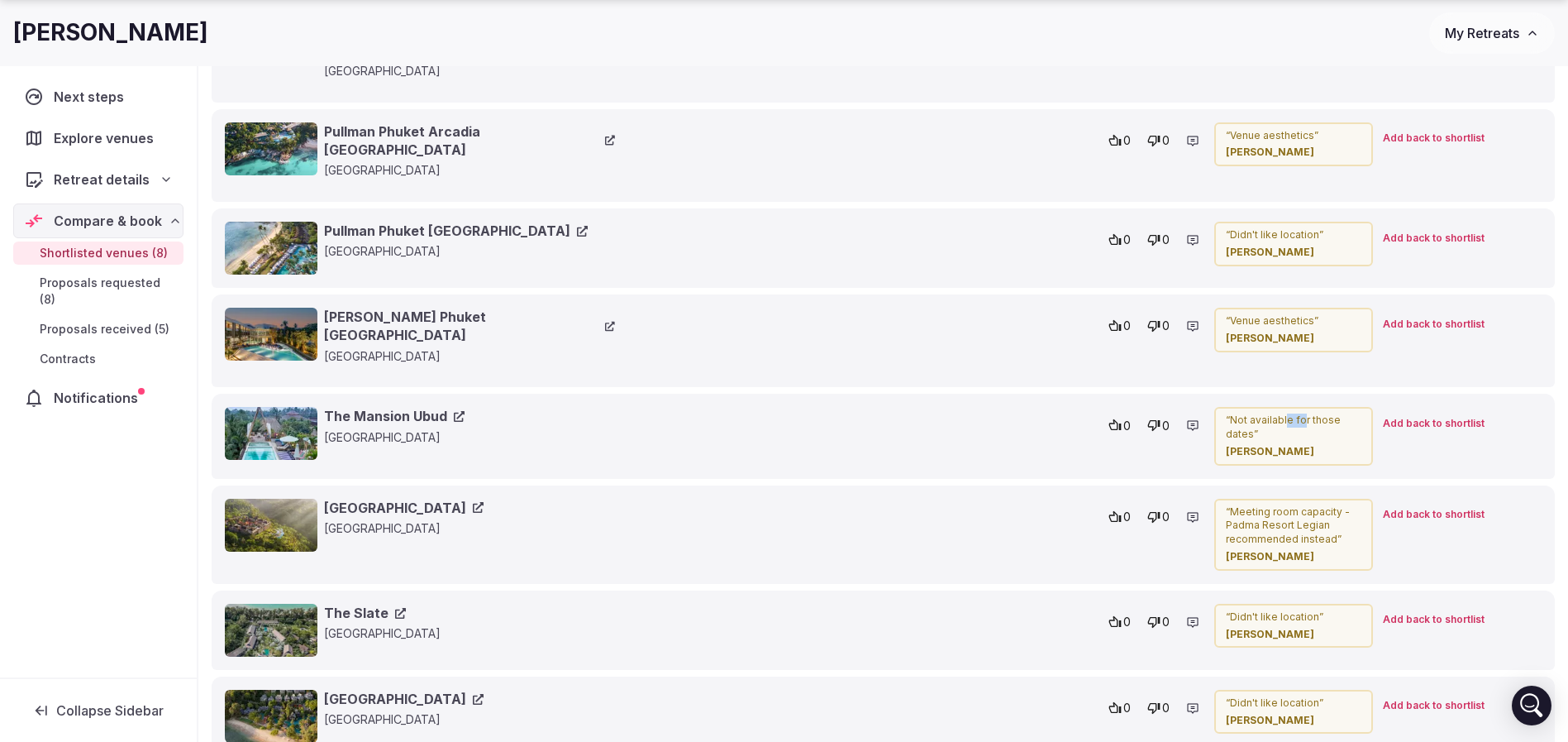
drag, startPoint x: 1286, startPoint y: 376, endPoint x: 1300, endPoint y: 379, distance: 14.3
click at [1300, 413] on p "“ Not available for those dates ”" at bounding box center [1293, 427] width 135 height 28
click at [783, 208] on div "[GEOGRAPHIC_DATA] [GEOGRAPHIC_DATA] 0 0 “ Didn't like location ” [PERSON_NAME] …" at bounding box center [882, 247] width 1343 height 80
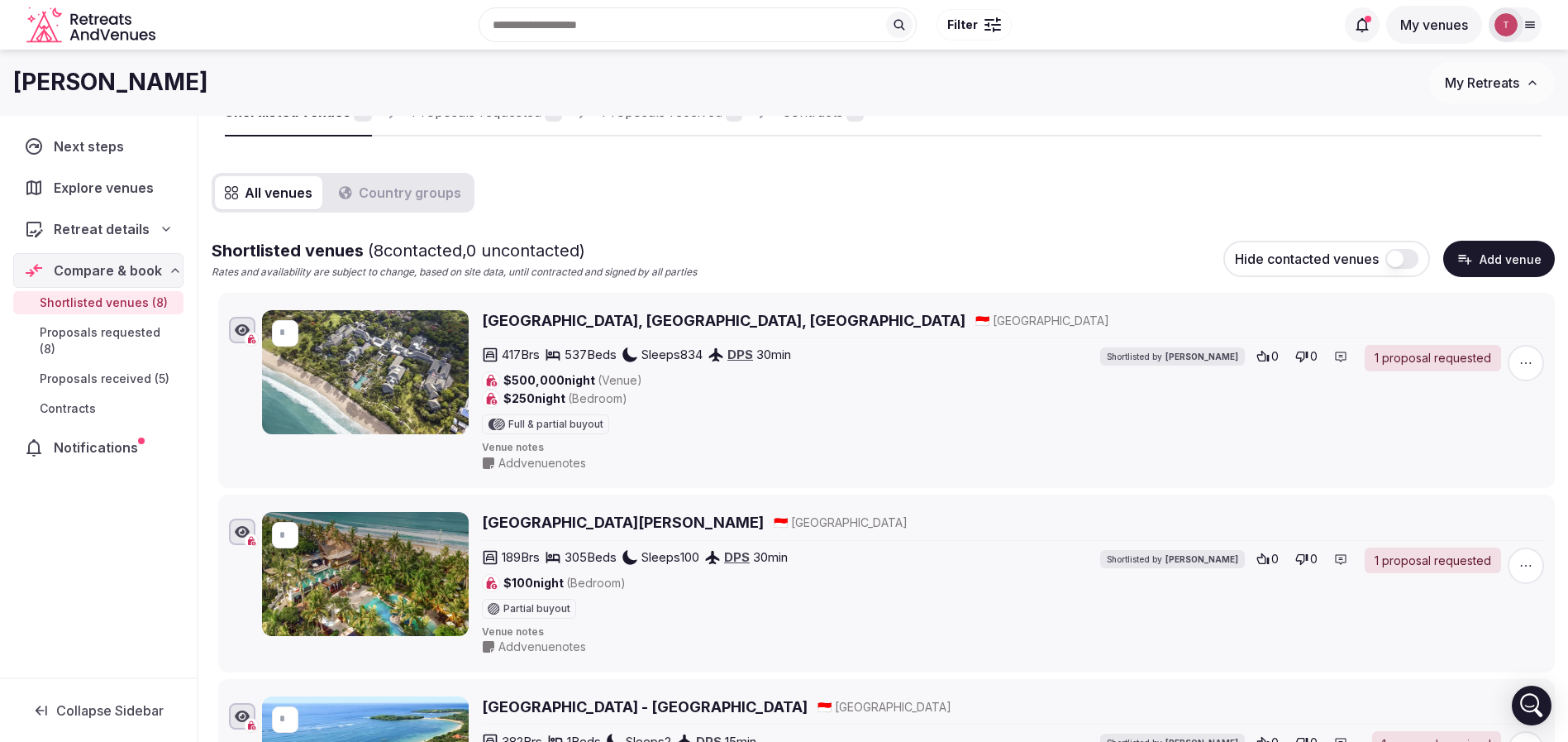
scroll to position [0, 0]
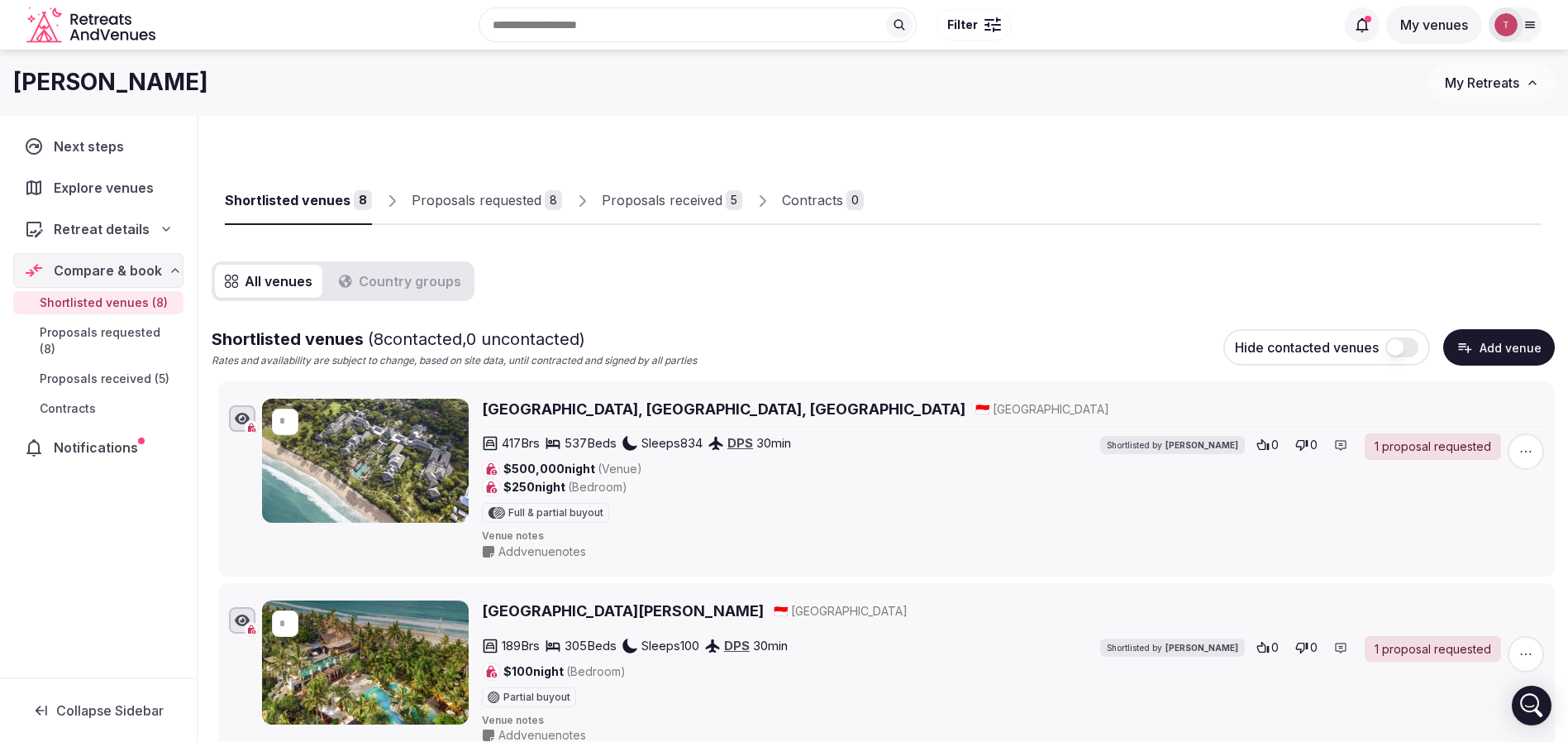
click at [653, 191] on div "Proposals received" at bounding box center [662, 200] width 121 height 20
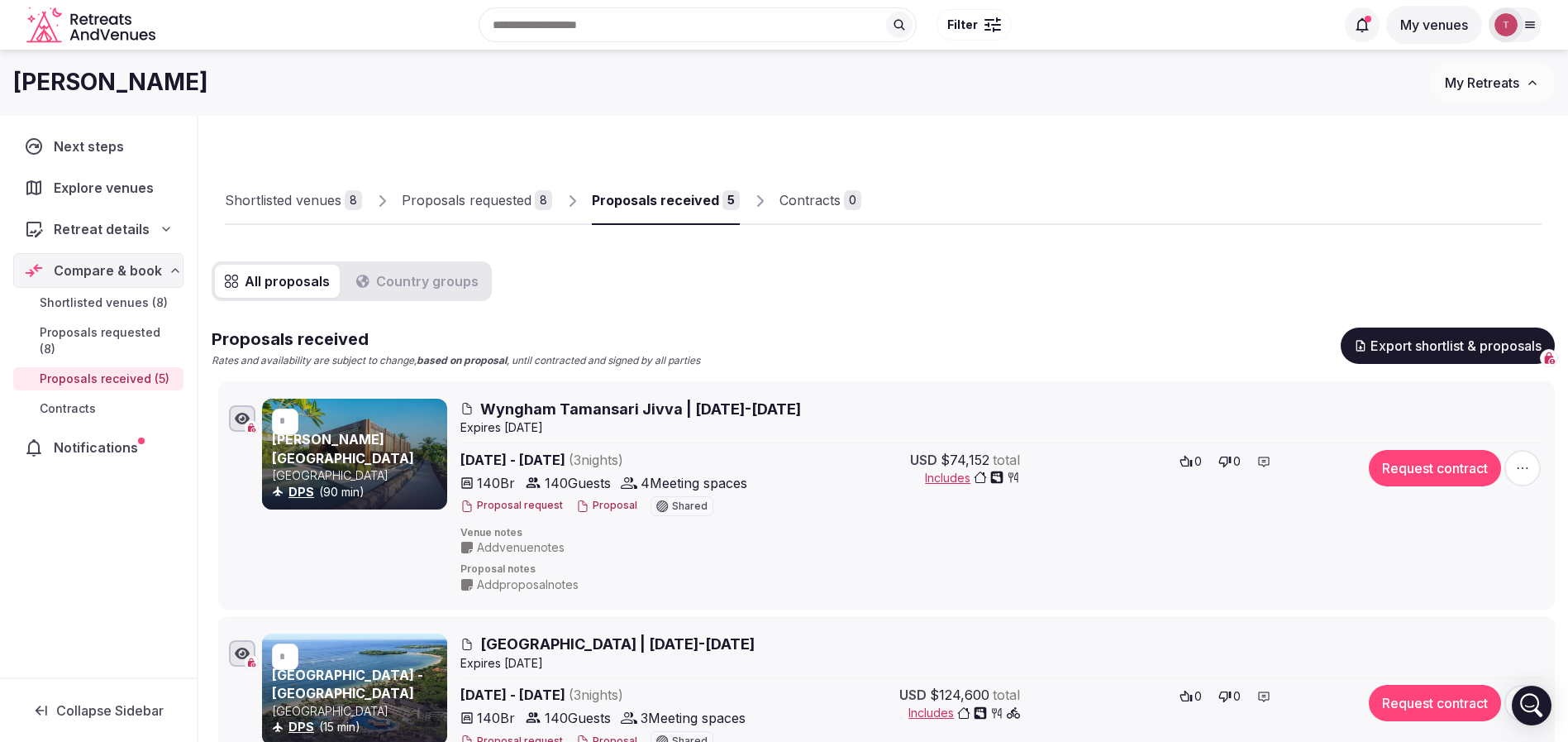
click at [513, 207] on div "Proposals requested" at bounding box center [466, 200] width 130 height 20
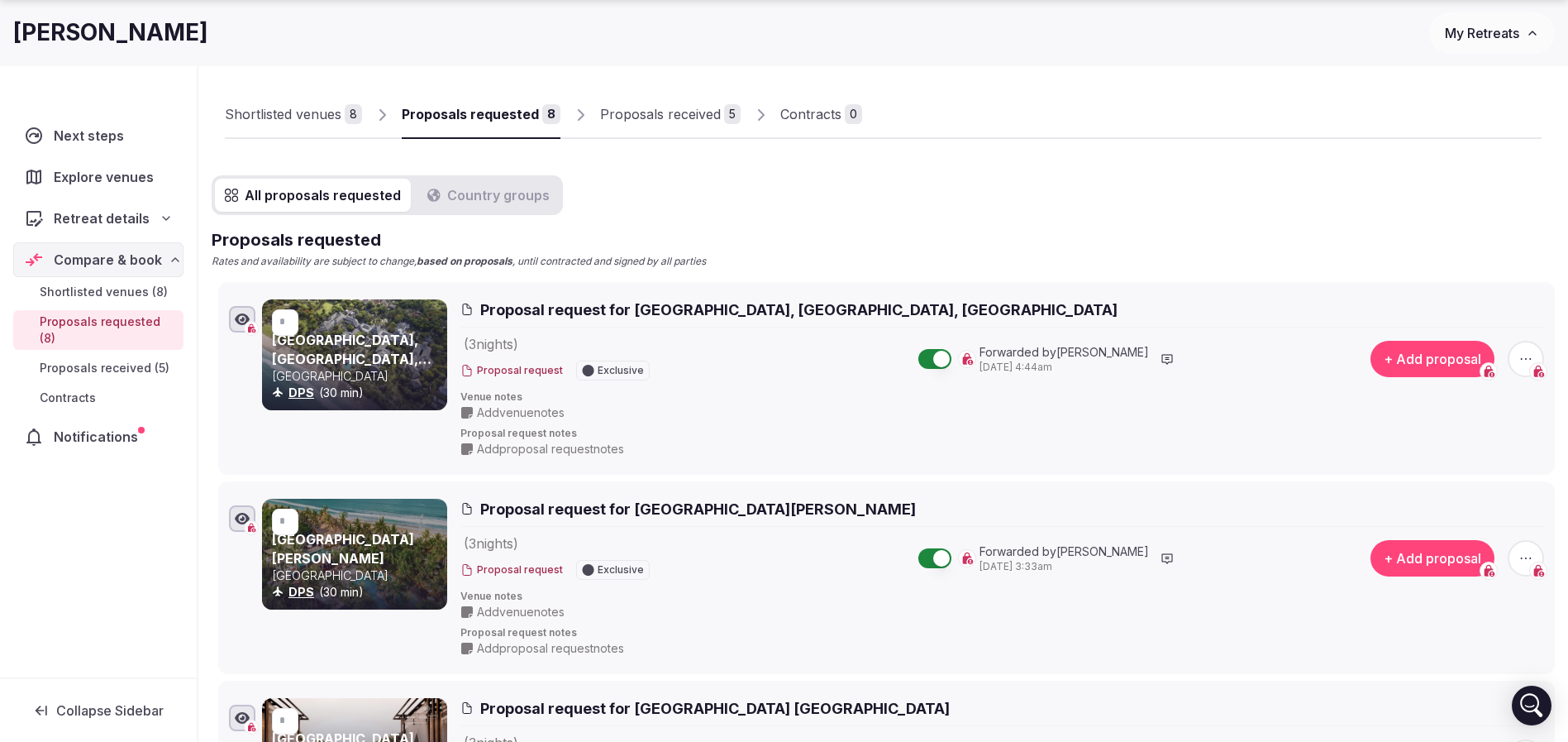
scroll to position [124, 0]
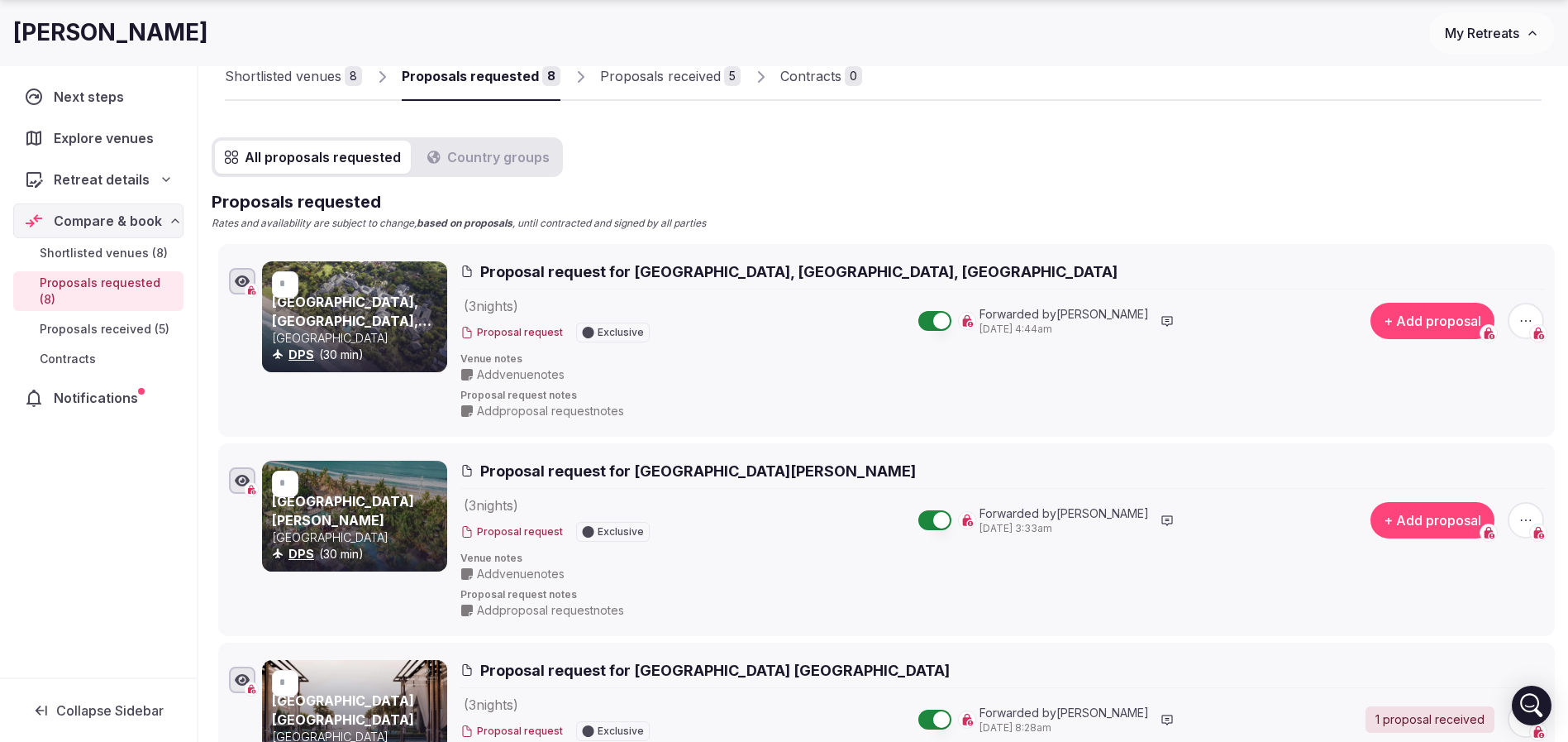
drag, startPoint x: 483, startPoint y: 265, endPoint x: 204, endPoint y: 568, distance: 411.9
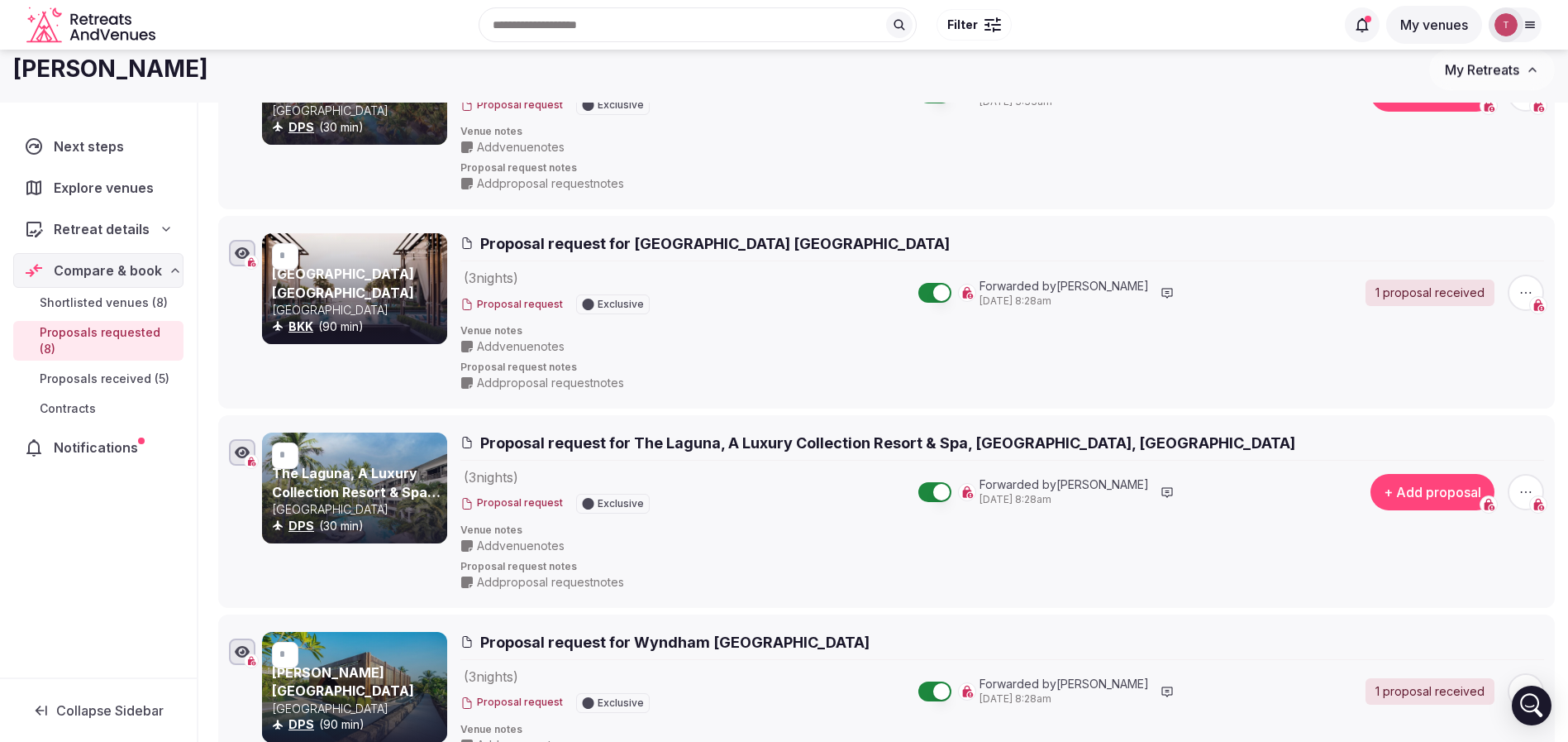
scroll to position [0, 0]
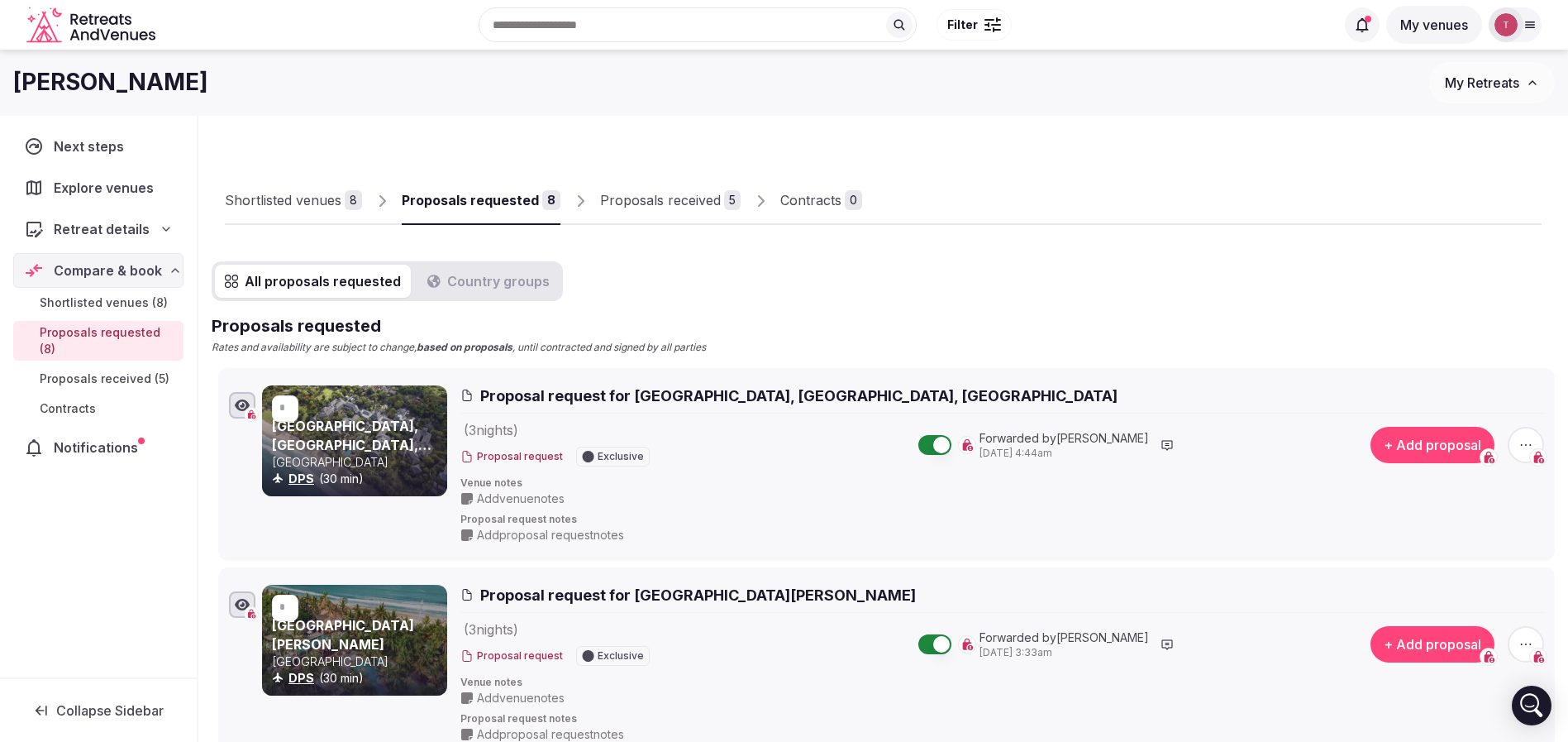
click at [673, 198] on div "Proposals received" at bounding box center [660, 200] width 121 height 20
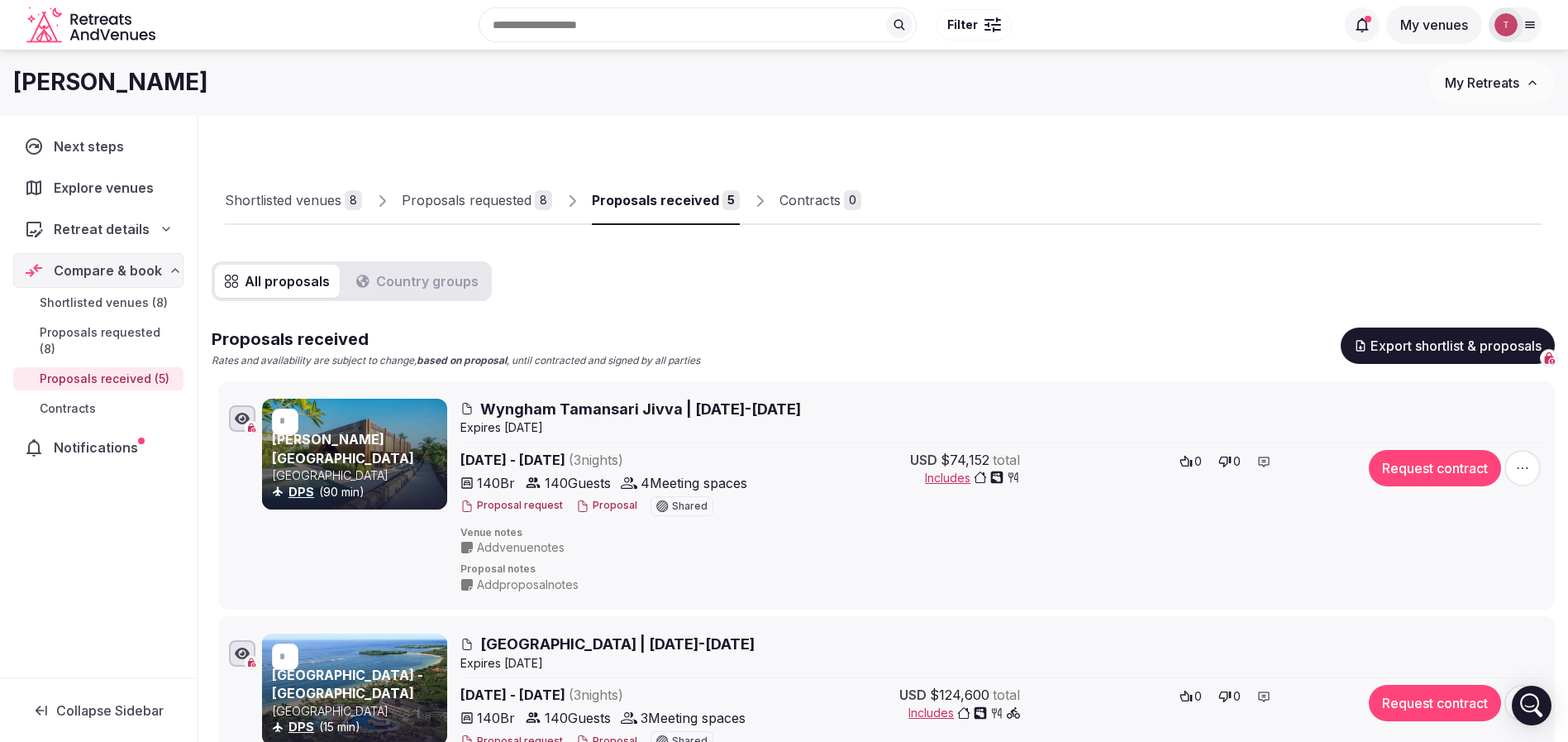
click at [314, 183] on link "Shortlisted venues 8" at bounding box center [293, 200] width 137 height 48
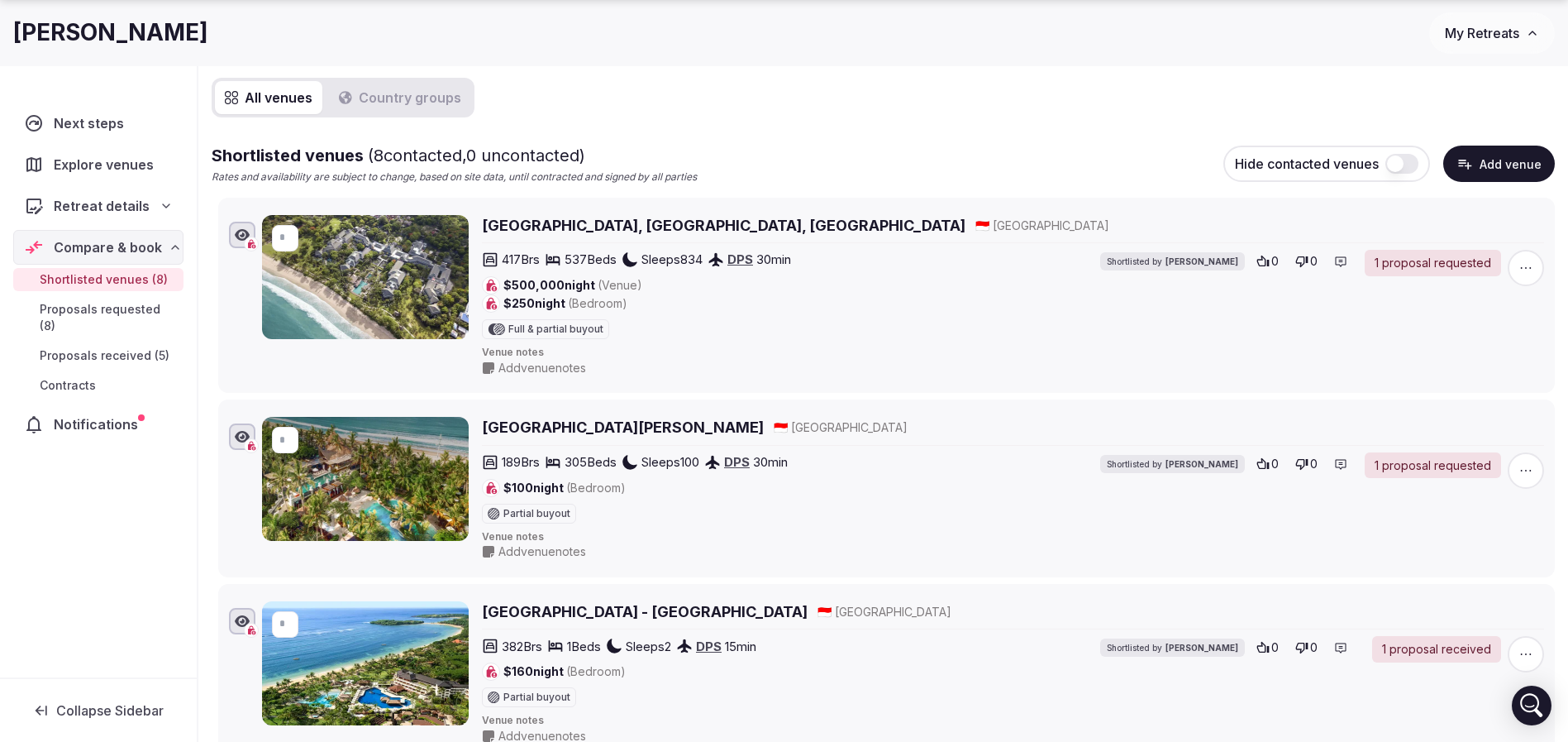
scroll to position [248, 0]
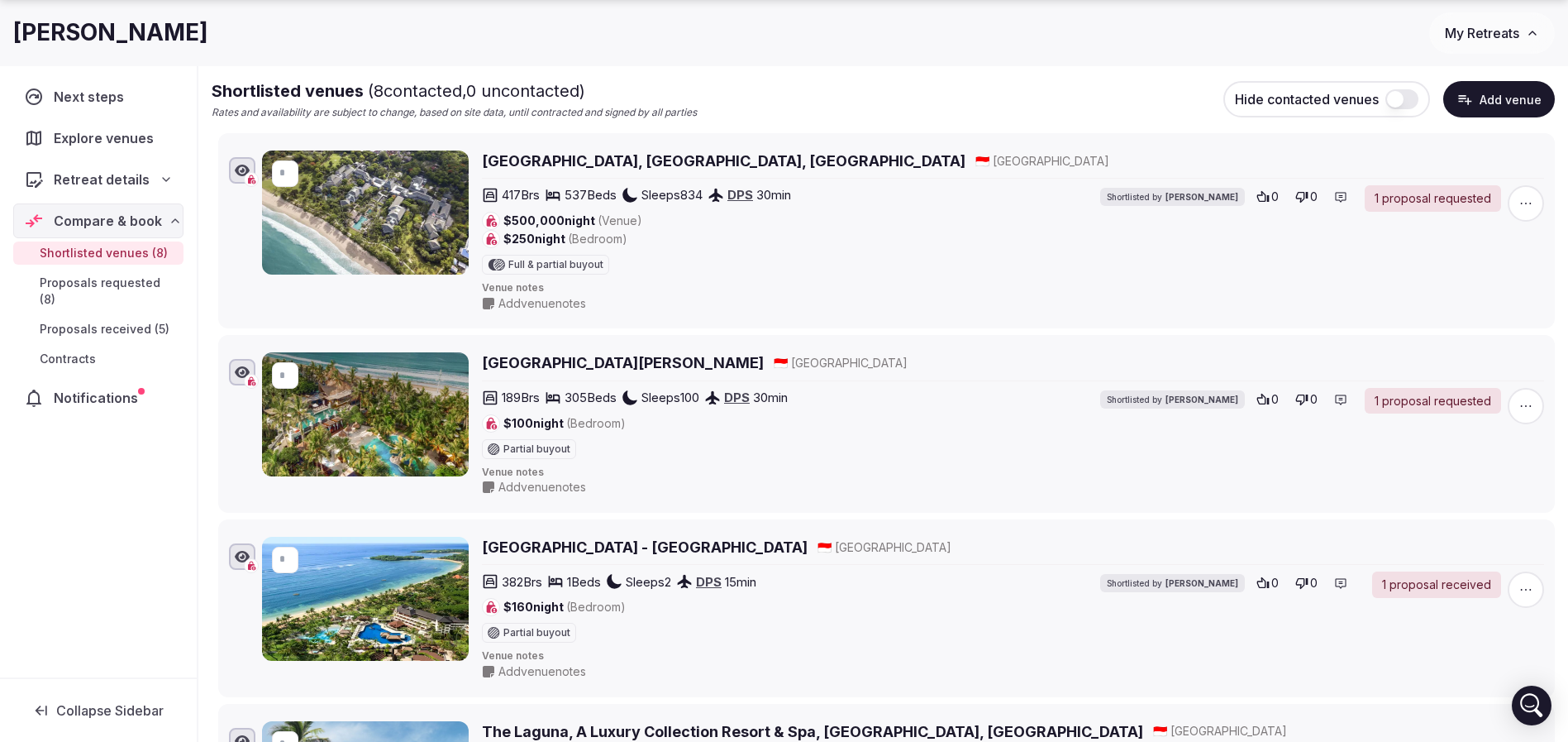
click at [1529, 403] on icon "button" at bounding box center [1525, 406] width 17 height 17
click at [1478, 292] on button "Mark as not a fit" at bounding box center [1476, 305] width 139 height 26
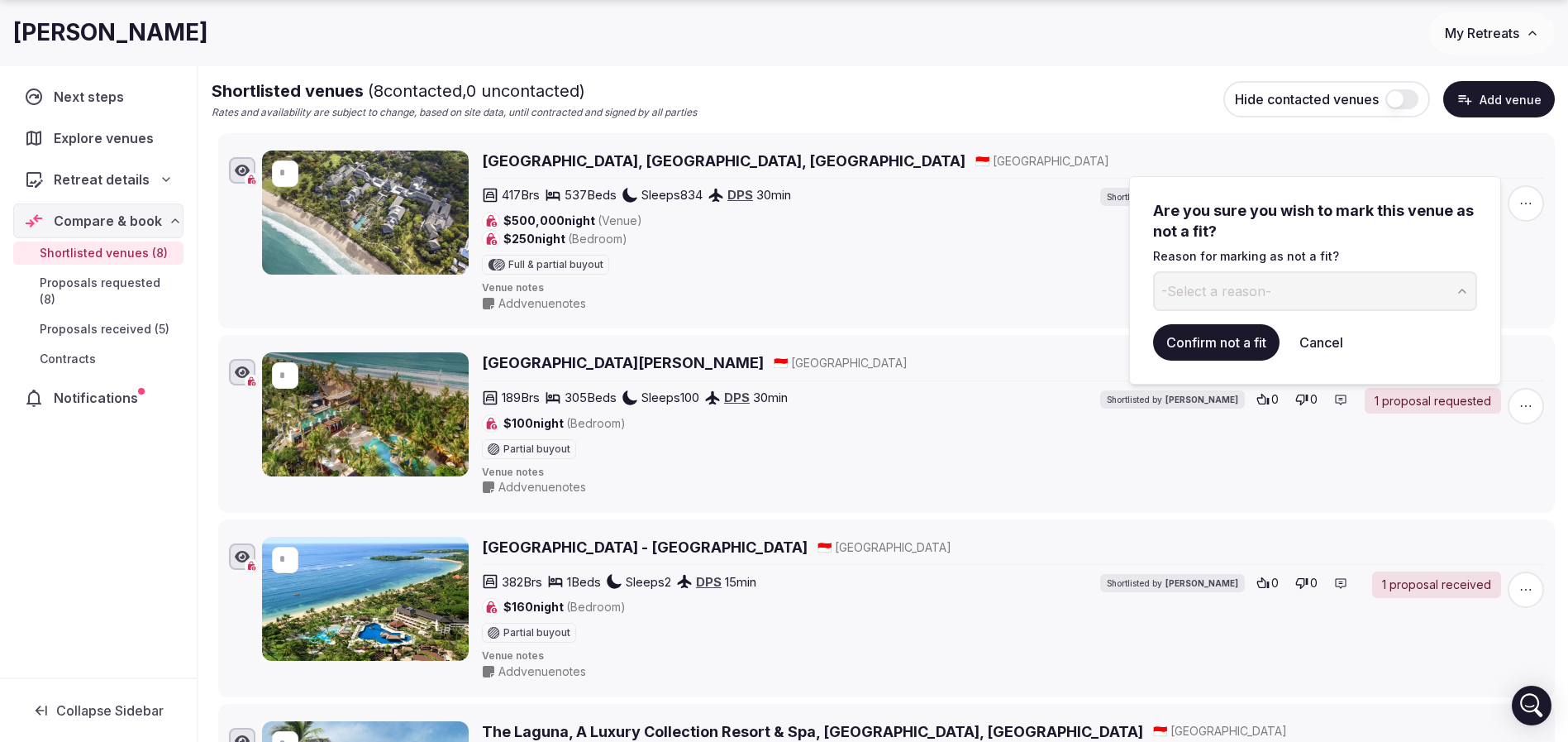
click at [1229, 282] on span "-Select a reason-" at bounding box center [1216, 291] width 110 height 18
click at [1228, 295] on input at bounding box center [1302, 290] width 297 height 39
type input "**********"
drag, startPoint x: 1278, startPoint y: 313, endPoint x: 1268, endPoint y: 308, distance: 11.2
click at [1268, 308] on div "**********" at bounding box center [1315, 281] width 324 height 161
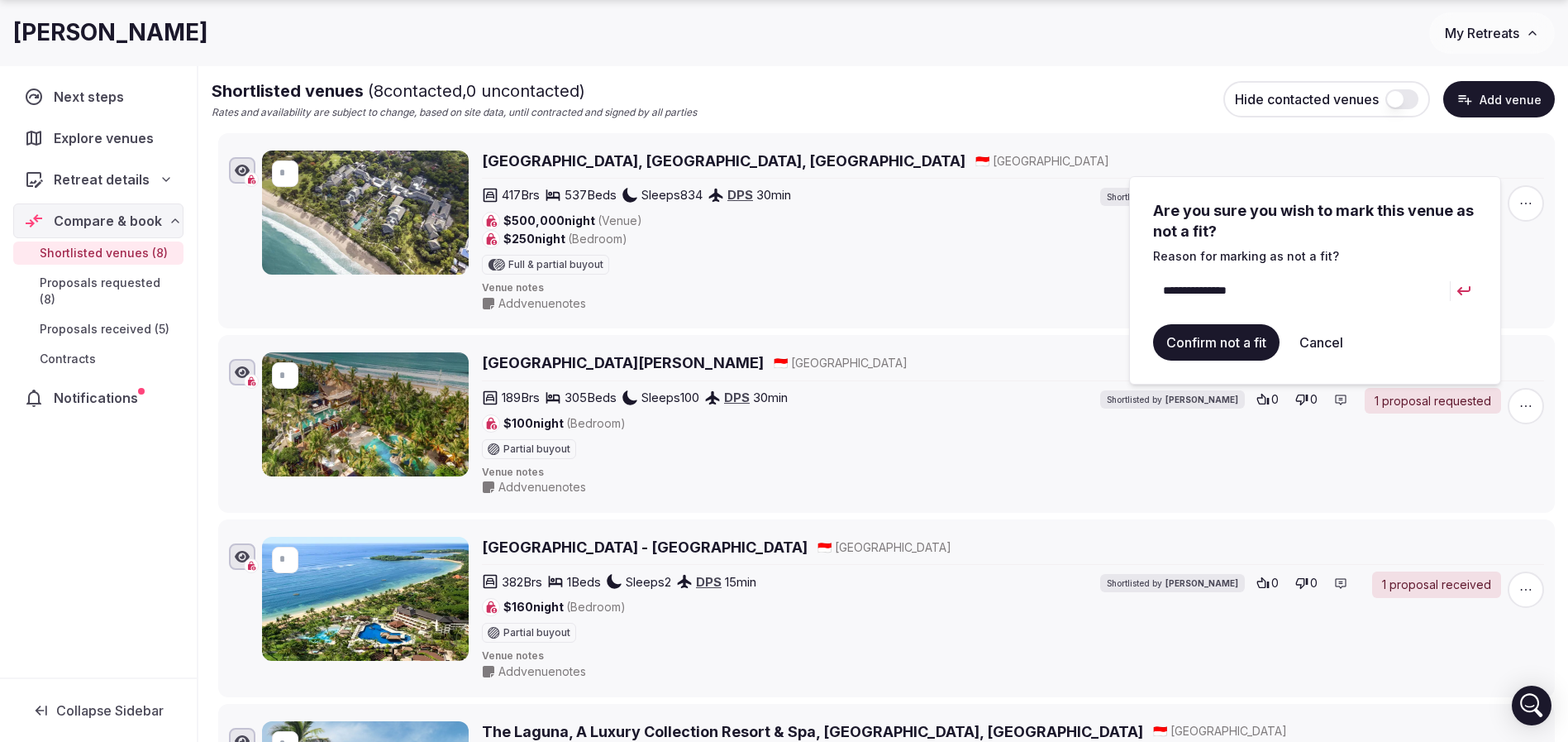
drag, startPoint x: 1261, startPoint y: 293, endPoint x: 1151, endPoint y: 282, distance: 110.5
click at [1151, 282] on div "**********" at bounding box center [1315, 281] width 372 height 208
click at [1240, 336] on button "Confirm not a fit" at bounding box center [1216, 343] width 127 height 37
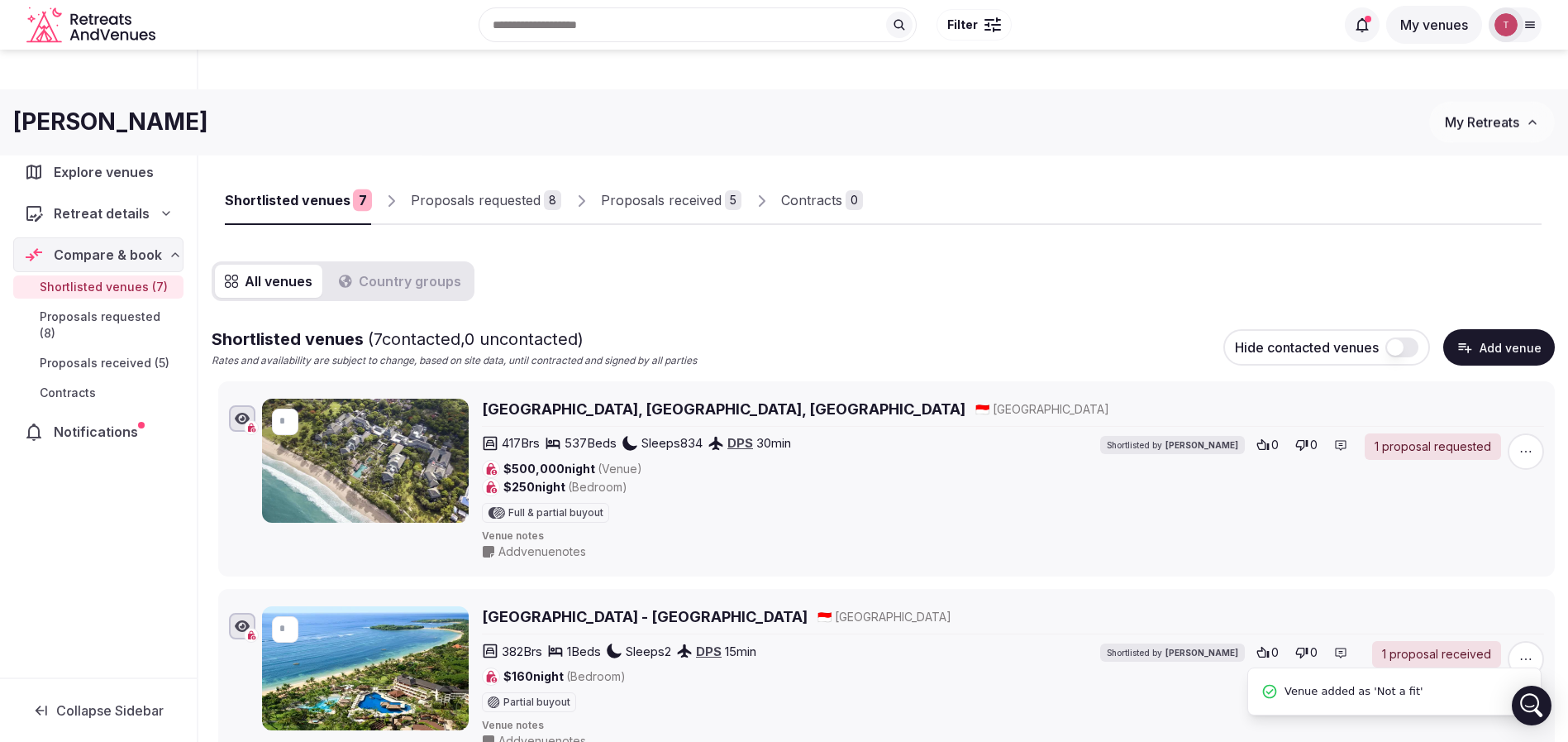
scroll to position [0, 0]
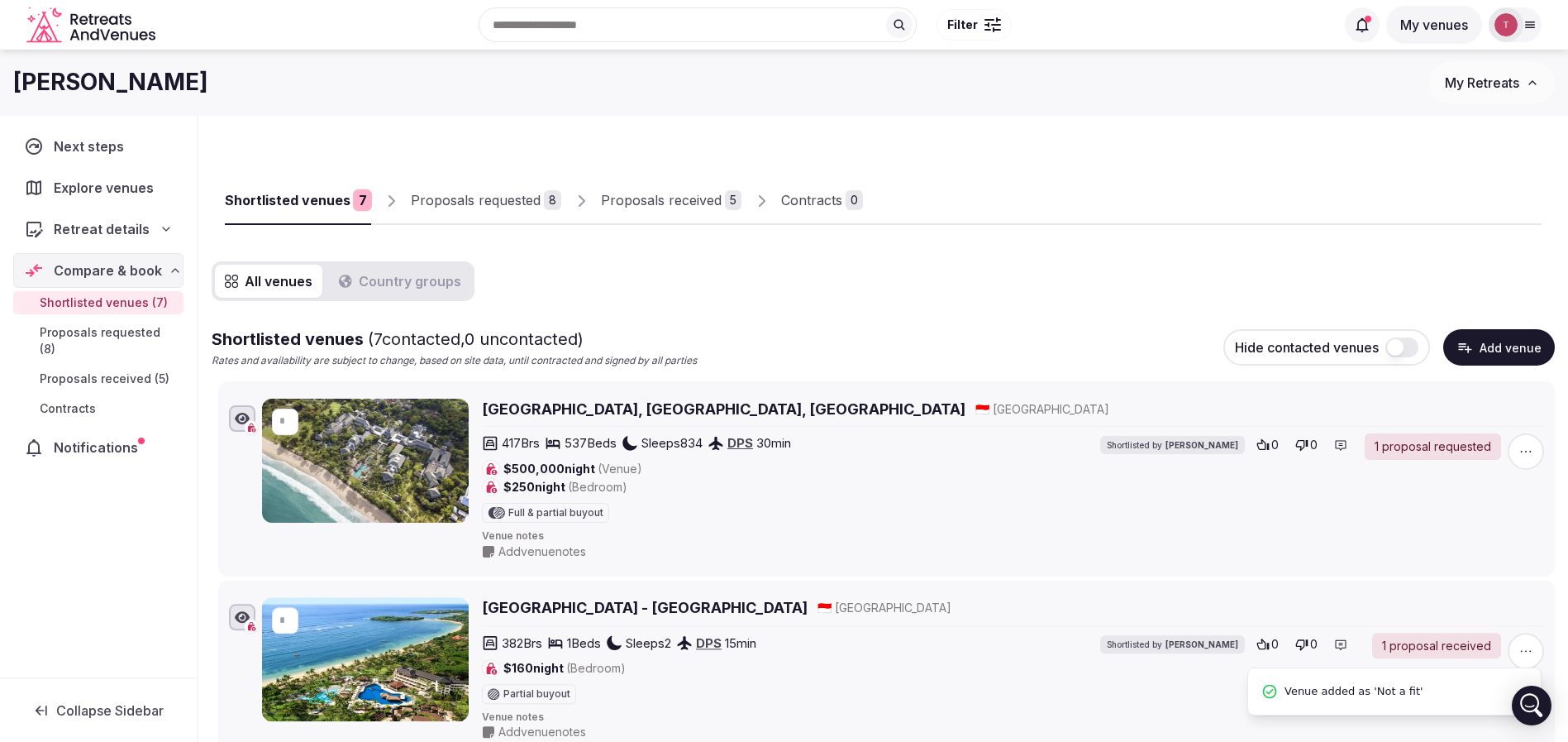
click at [532, 187] on link "Proposals requested 8" at bounding box center [486, 200] width 150 height 48
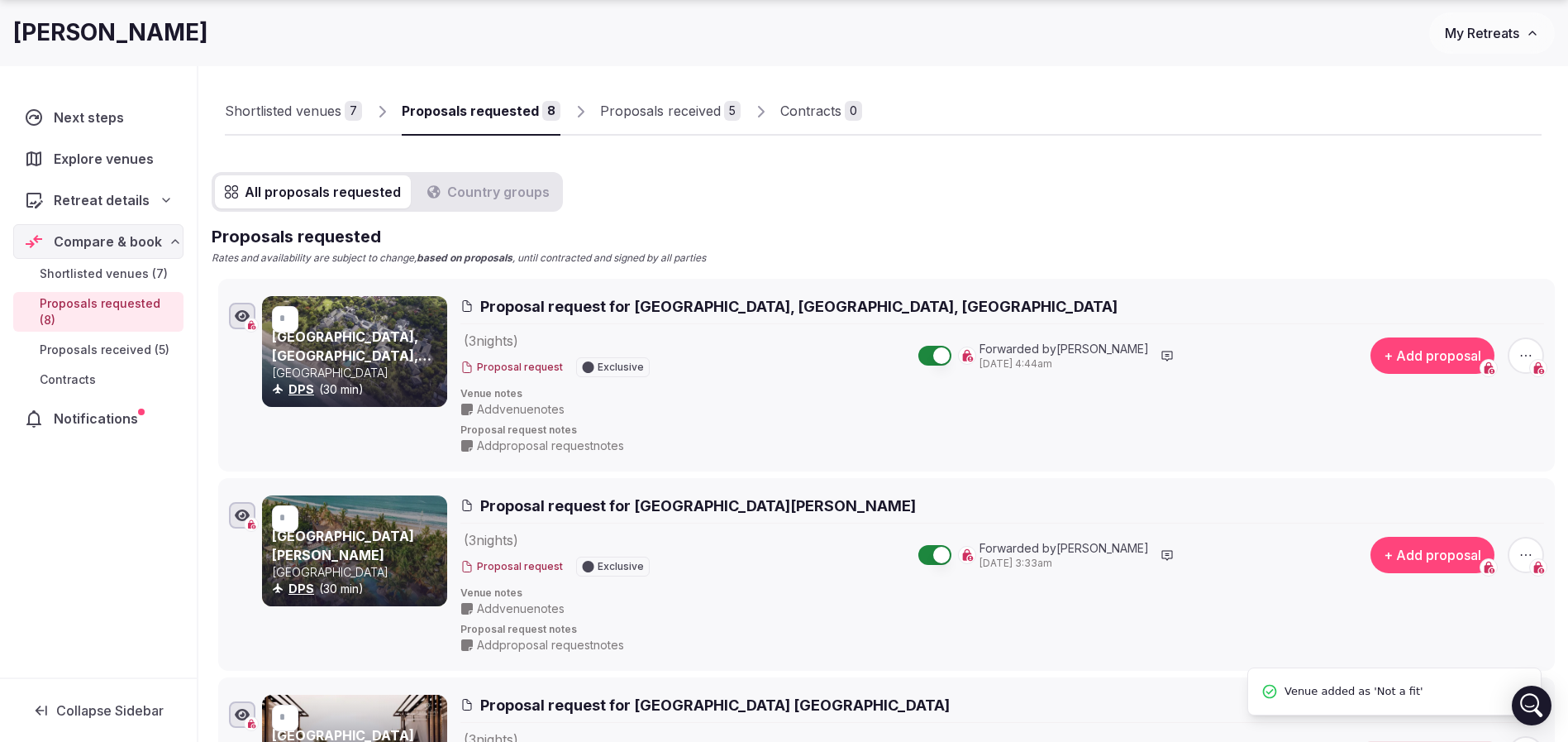
scroll to position [124, 0]
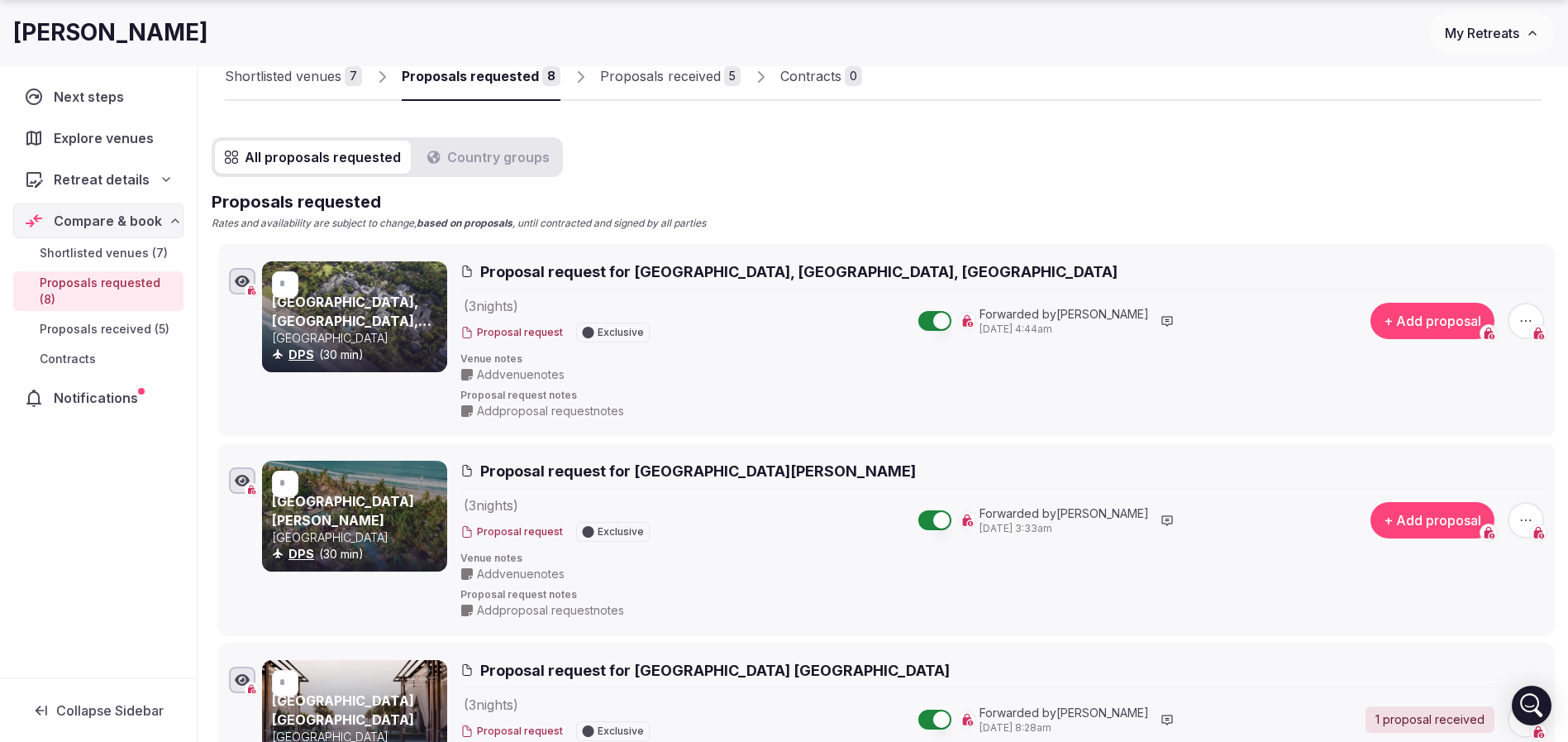
click at [1523, 512] on icon "button" at bounding box center [1525, 520] width 17 height 17
click at [1470, 418] on button "Withdraw proposal request" at bounding box center [1464, 420] width 189 height 26
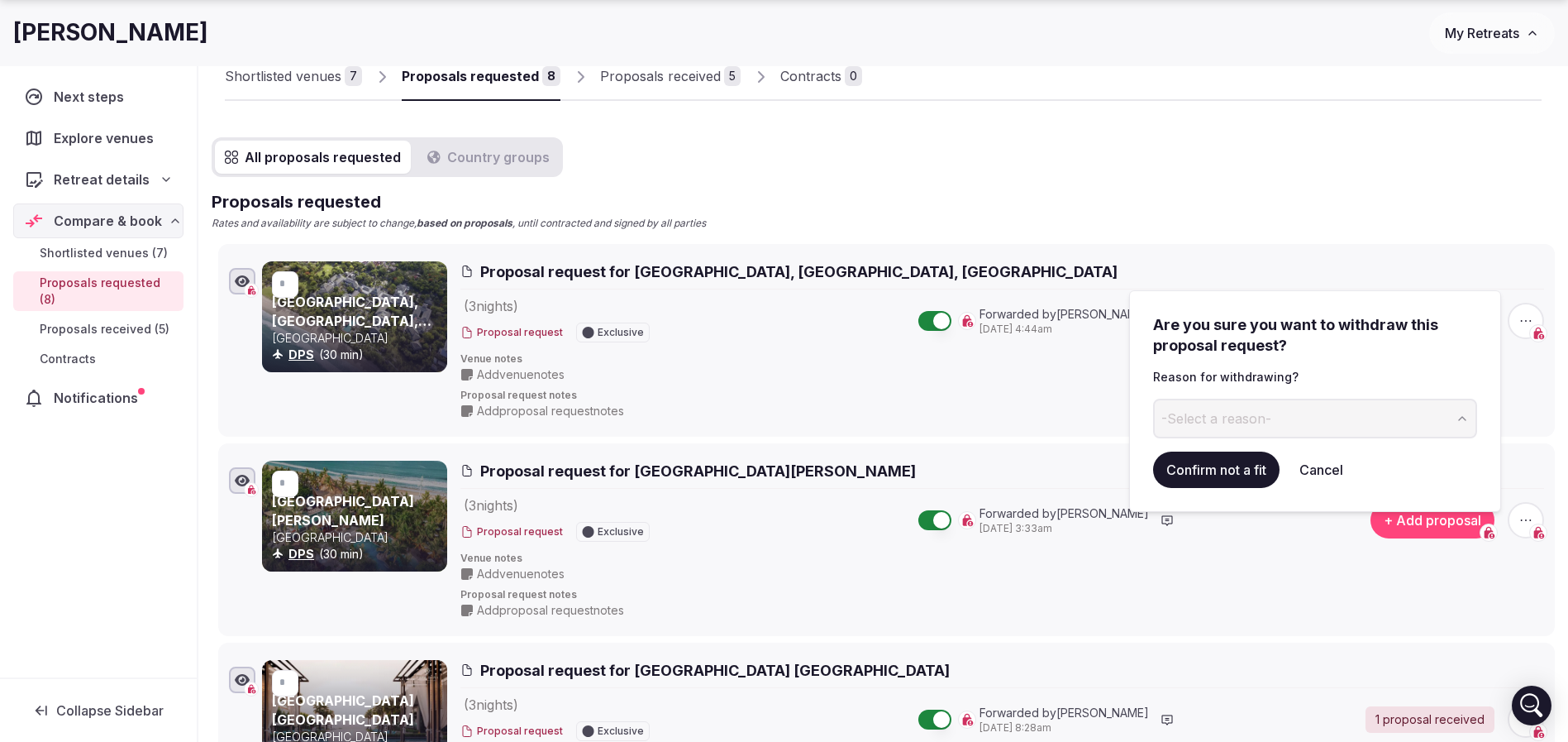
click at [1250, 415] on span "-Select a reason-" at bounding box center [1216, 418] width 110 height 18
click at [1216, 491] on div "Are you sure you want to withdraw this proposal request? Reason for withdrawing…" at bounding box center [1315, 401] width 372 height 222
click at [1219, 475] on button "Confirm not a fit" at bounding box center [1216, 470] width 127 height 37
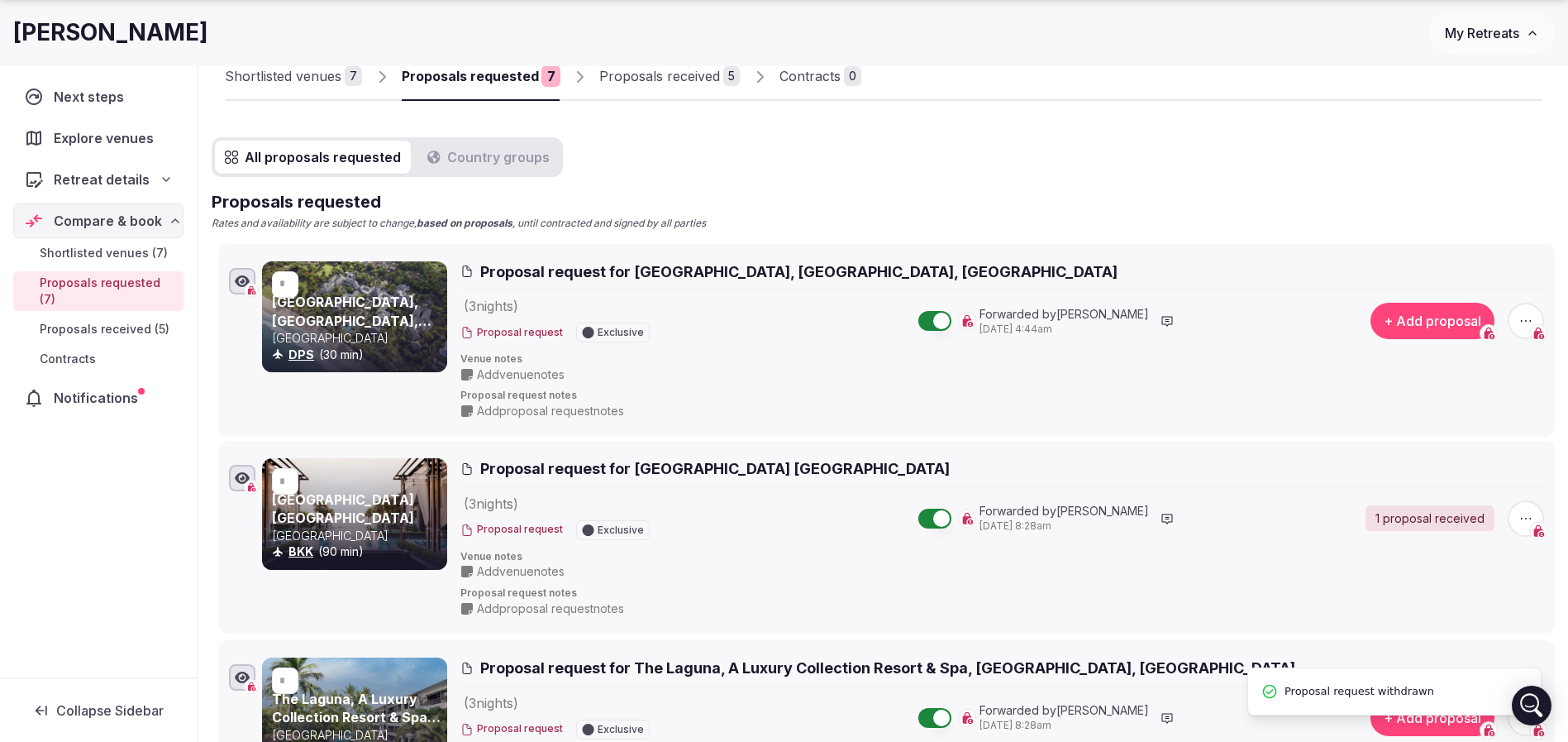
scroll to position [69, 0]
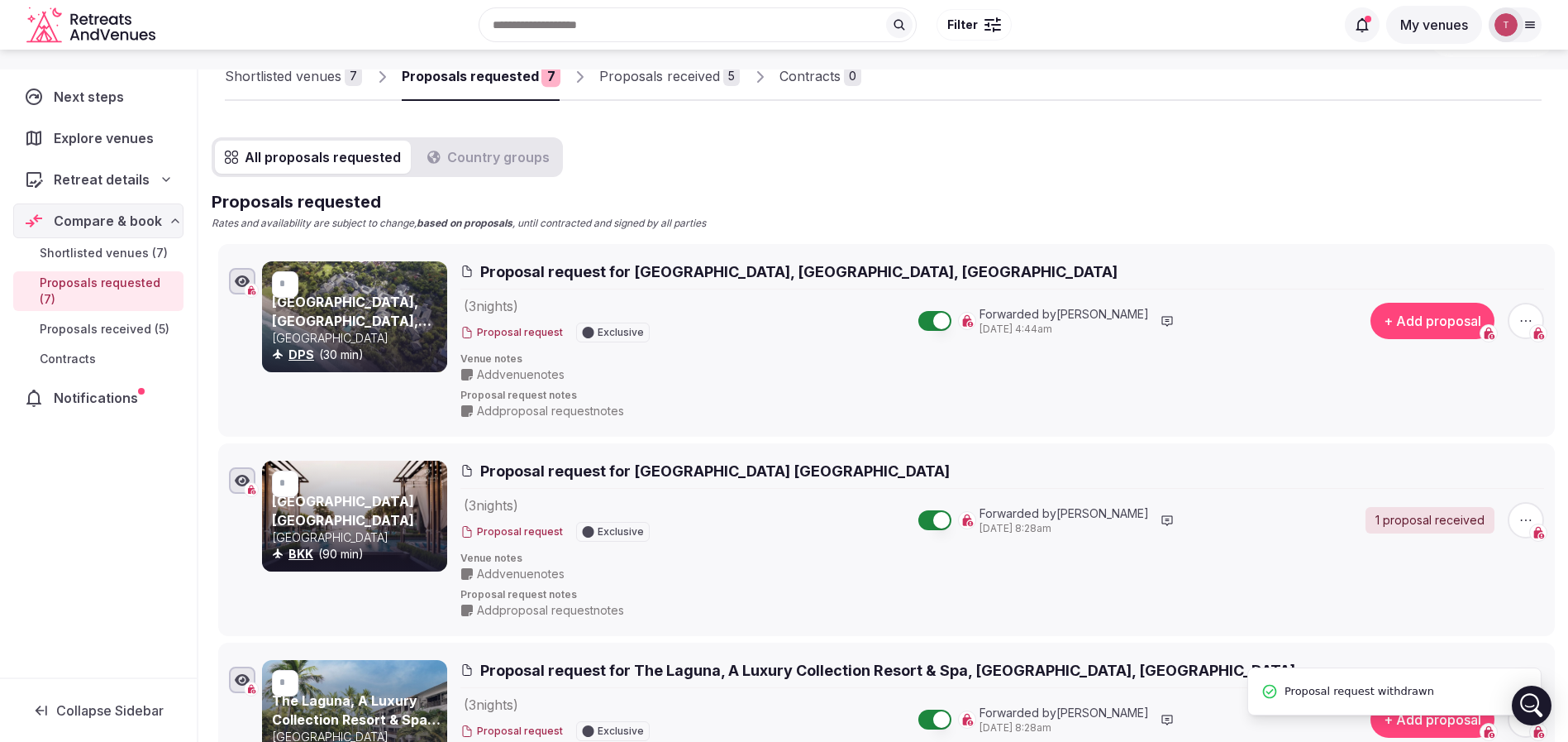
scroll to position [0, 0]
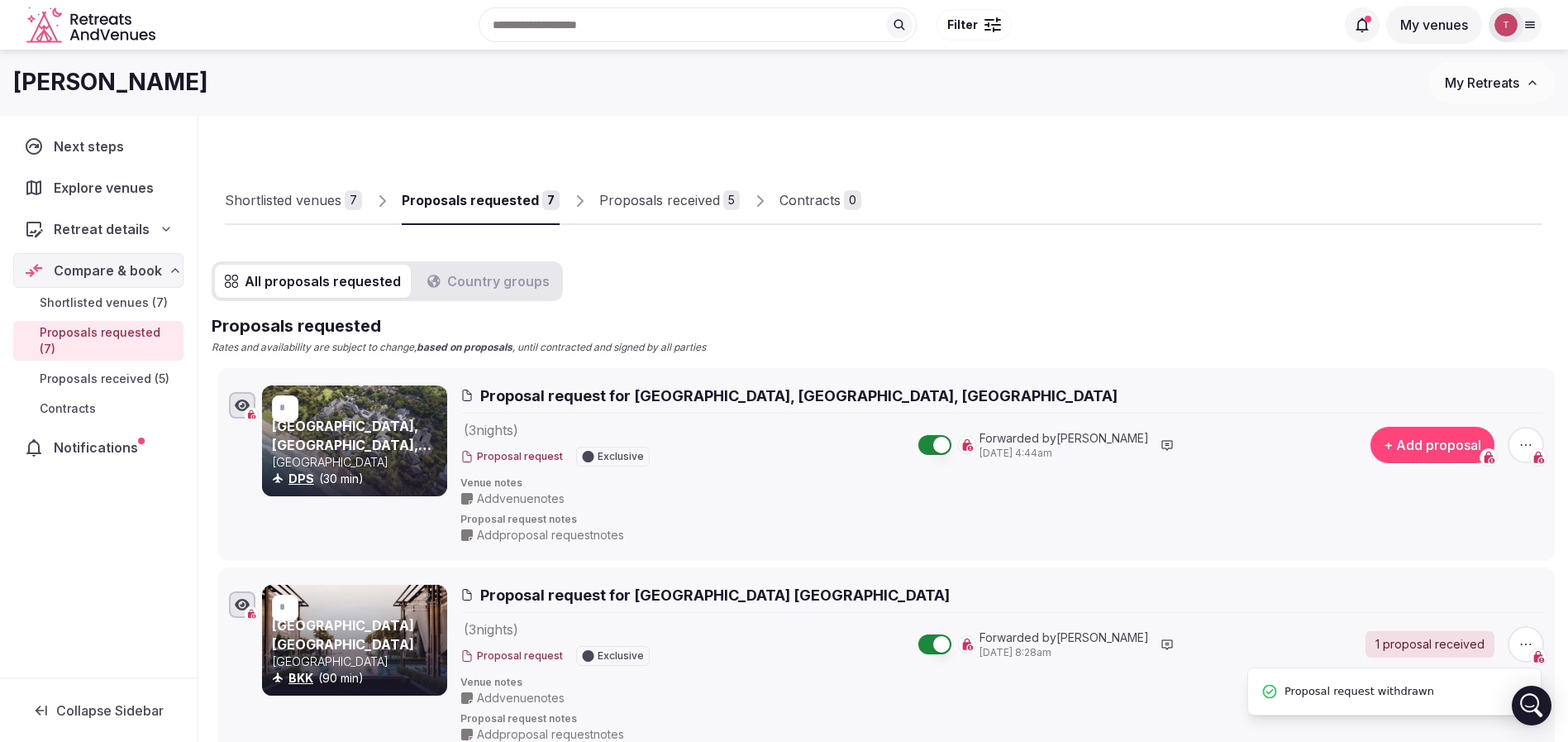
click at [346, 203] on div "7" at bounding box center [354, 200] width 17 height 20
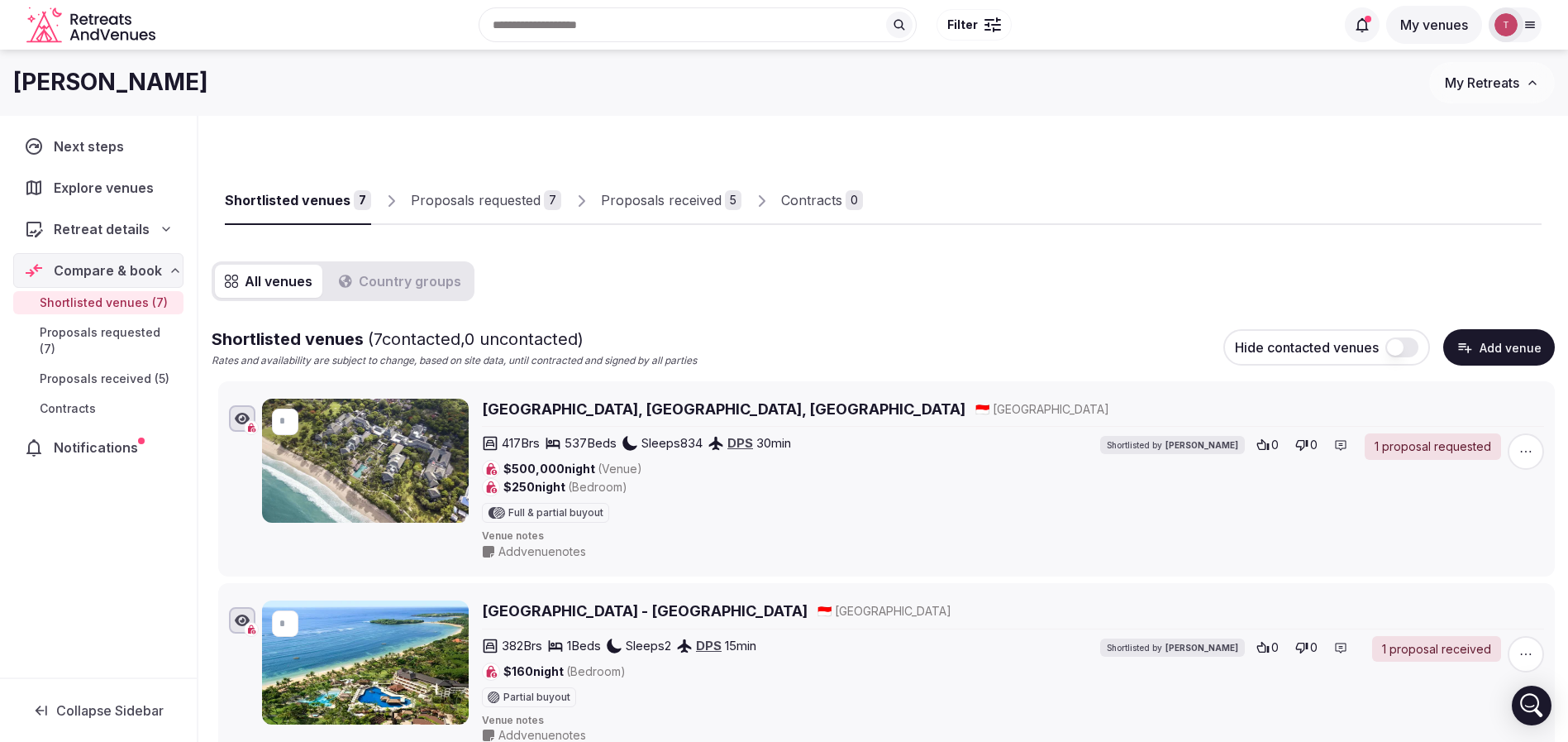
click at [1113, 193] on div "Shortlisted venues 7 Proposals requested 7 Proposals received 5 Contracts 0" at bounding box center [882, 186] width 1316 height 76
click at [1532, 453] on icon "button" at bounding box center [1525, 451] width 17 height 17
click at [507, 191] on div "Proposals requested" at bounding box center [475, 200] width 130 height 20
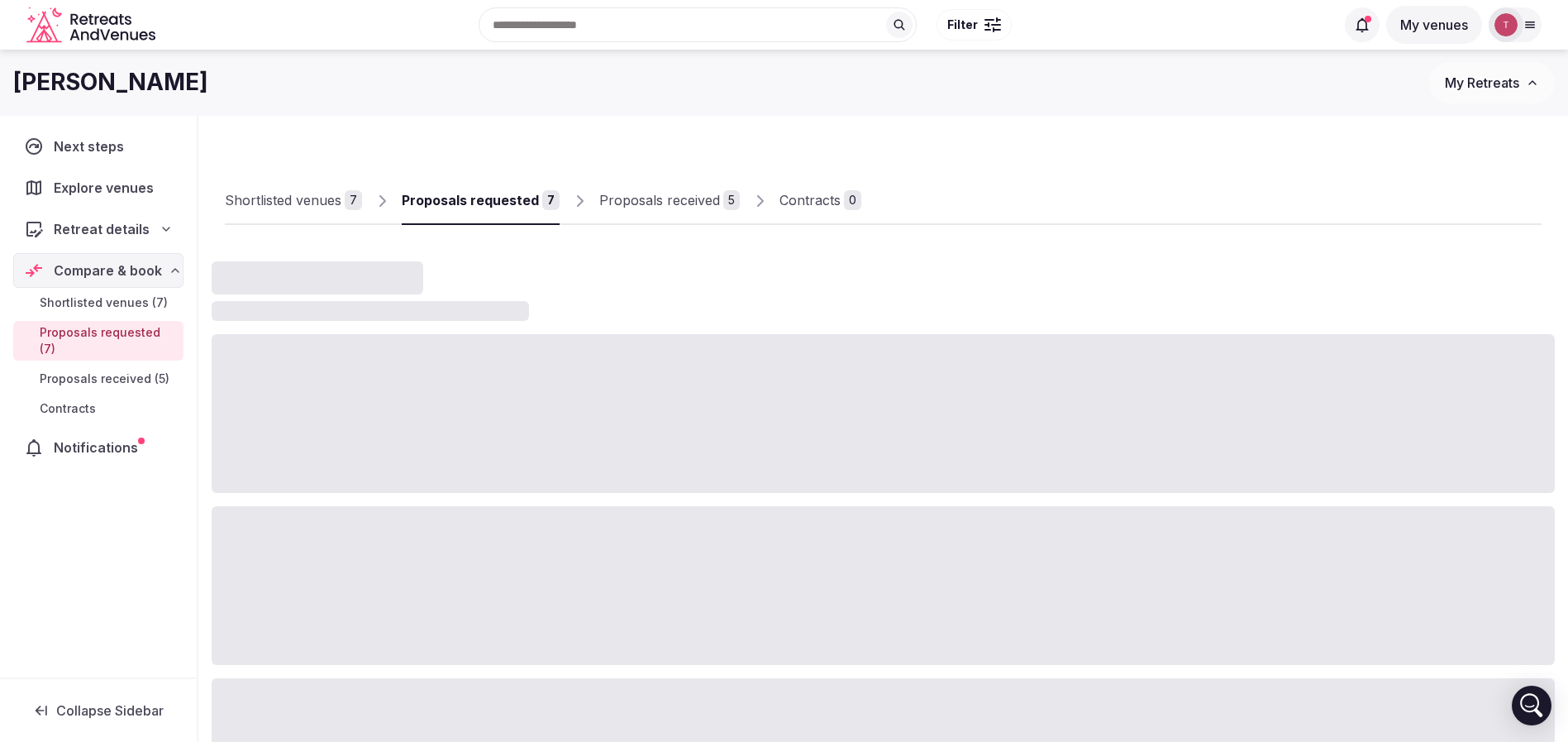
click at [302, 189] on link "Shortlisted venues 7" at bounding box center [293, 200] width 137 height 48
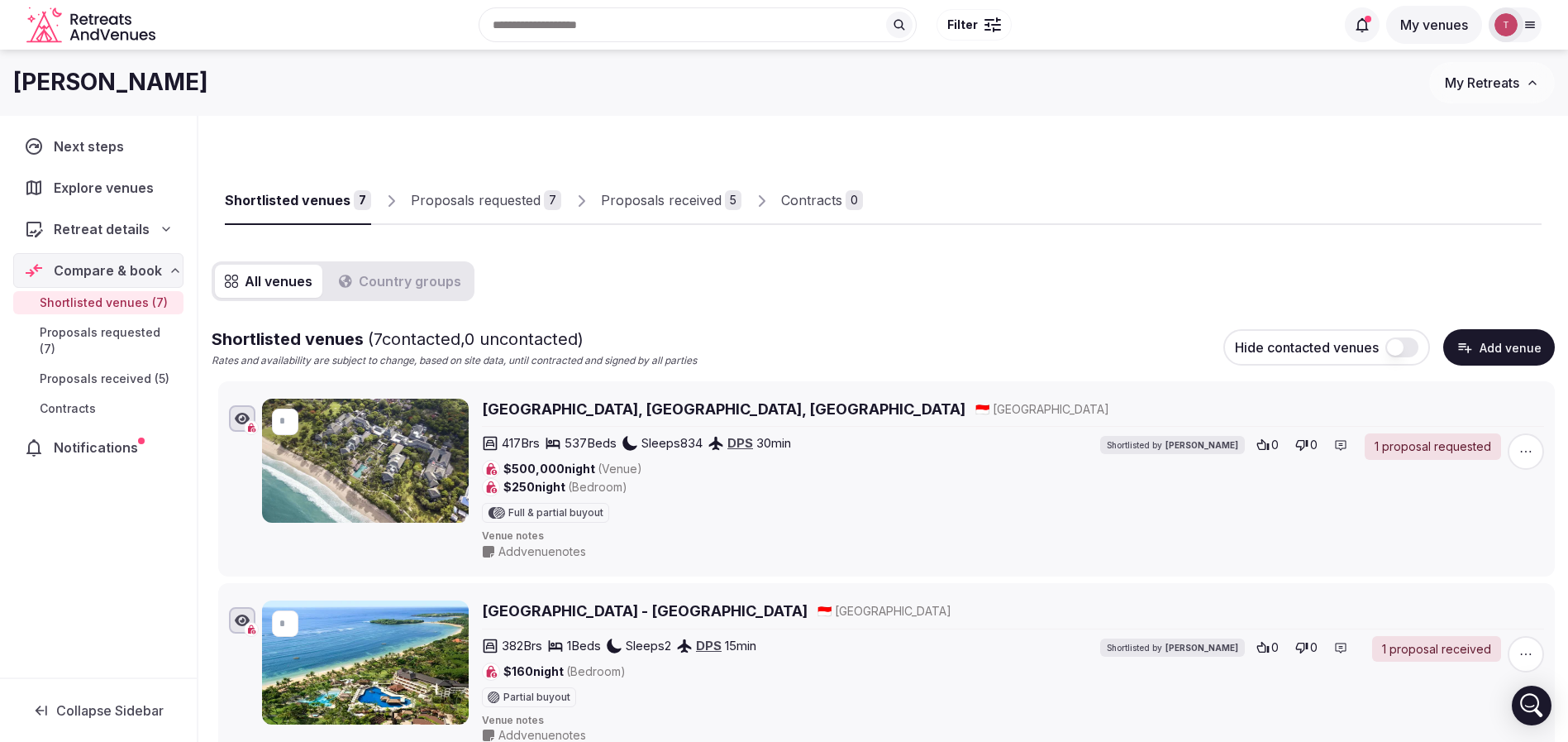
click at [1541, 446] on span "button" at bounding box center [1526, 452] width 37 height 37
click at [1495, 393] on button "Remove Venue" at bounding box center [1476, 394] width 139 height 26
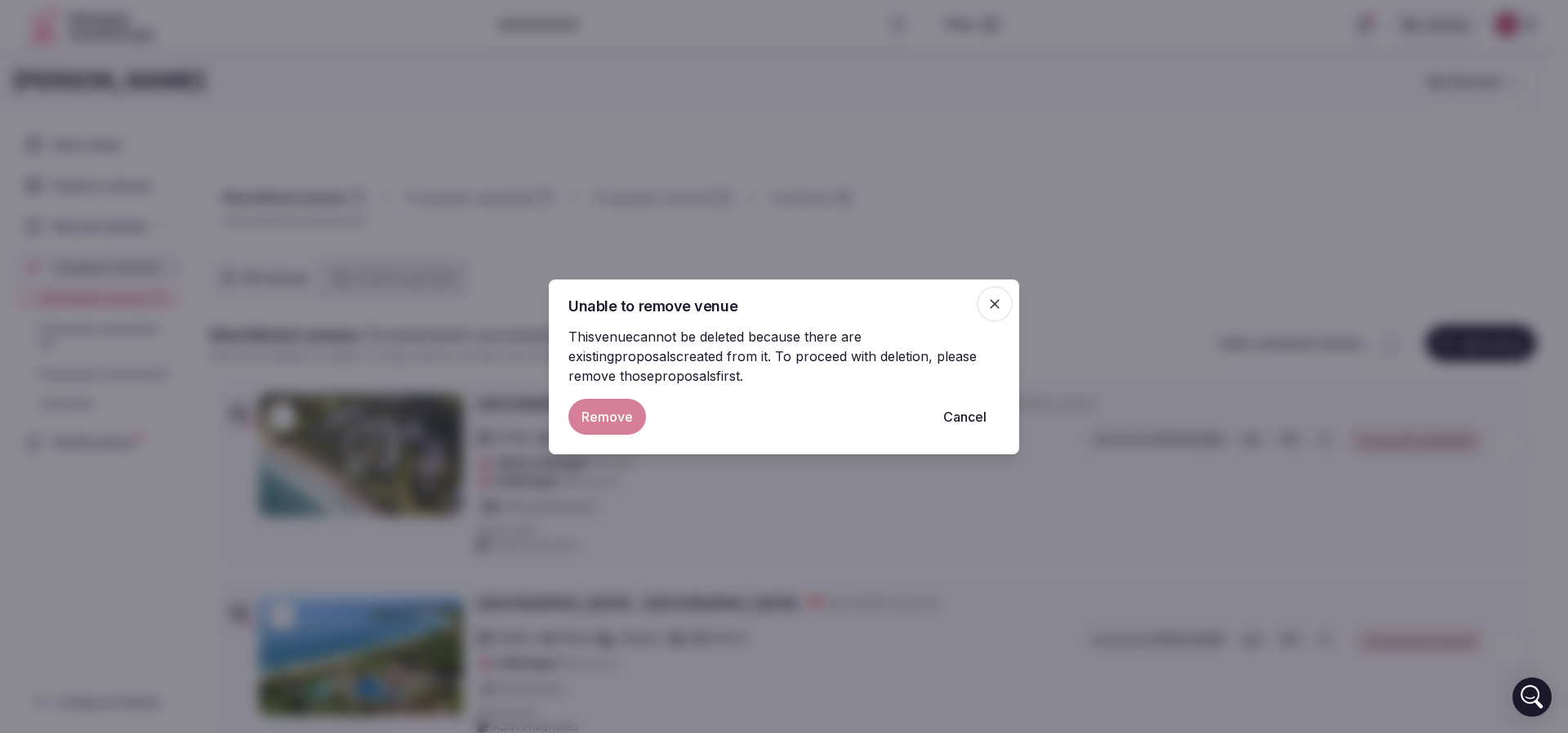
click at [596, 408] on div "Remove Cancel" at bounding box center [784, 417] width 431 height 36
click at [624, 423] on div "Remove Cancel" at bounding box center [784, 417] width 431 height 36
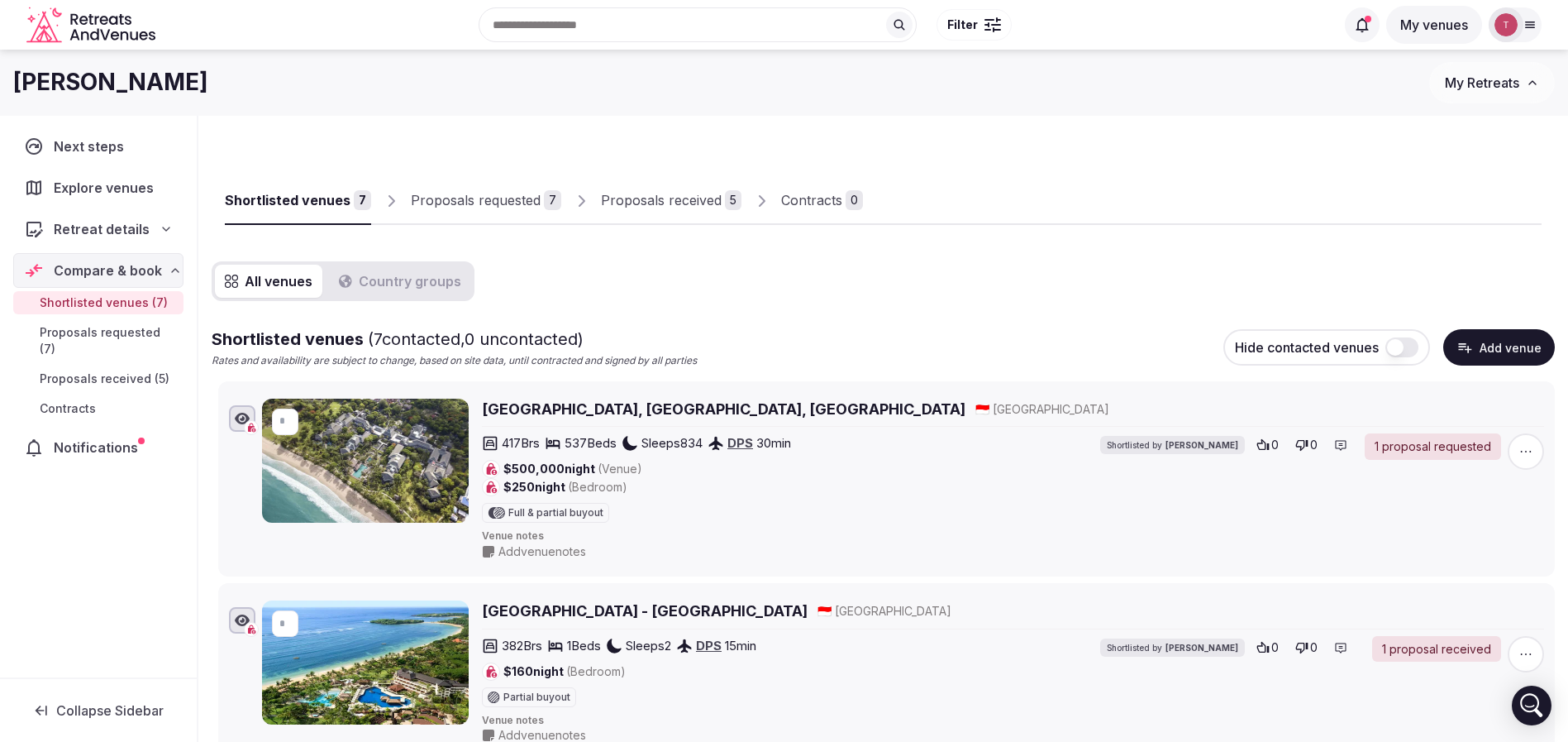
click at [522, 189] on link "Proposals requested 7" at bounding box center [486, 200] width 150 height 48
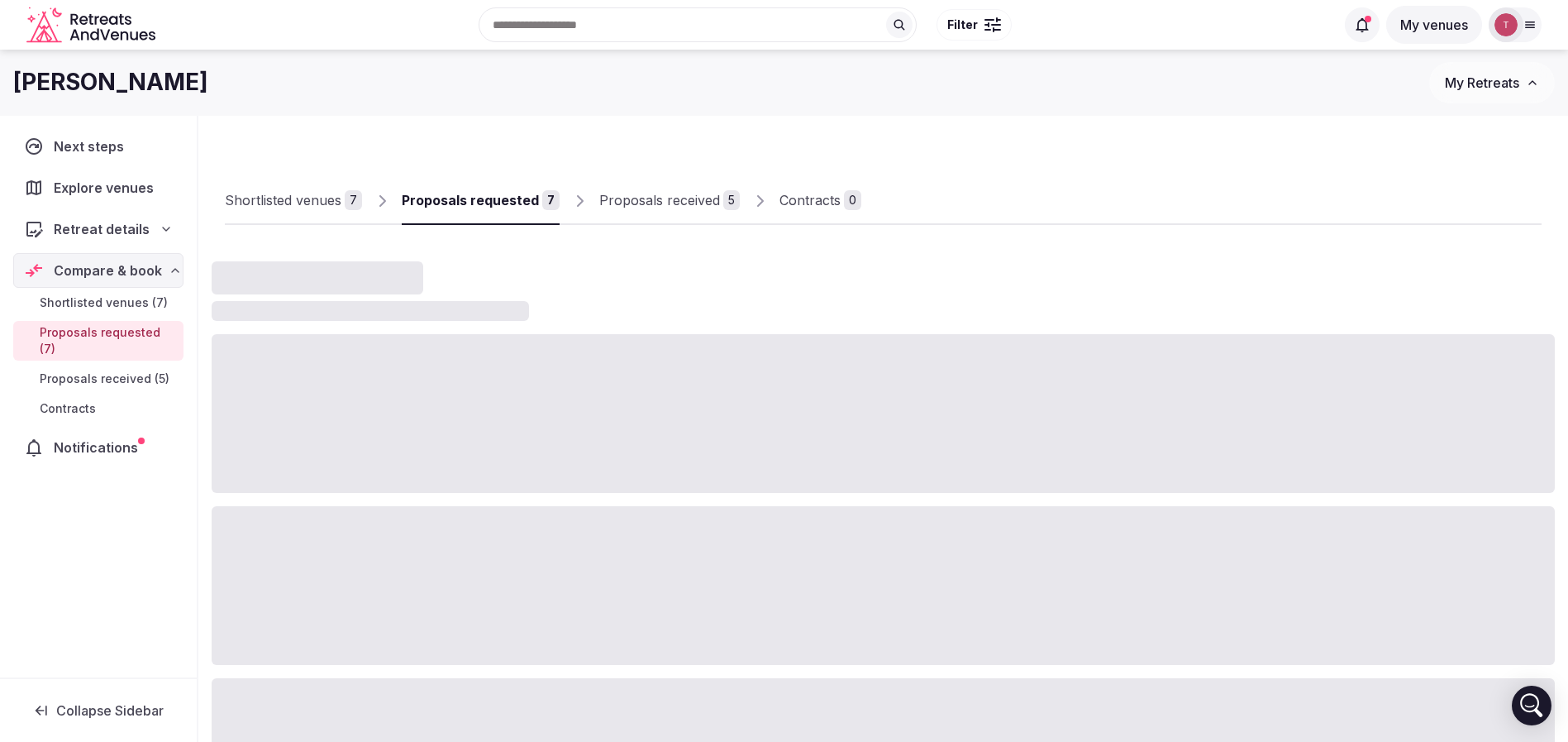
click at [535, 194] on div "Proposals requested 7" at bounding box center [480, 200] width 158 height 20
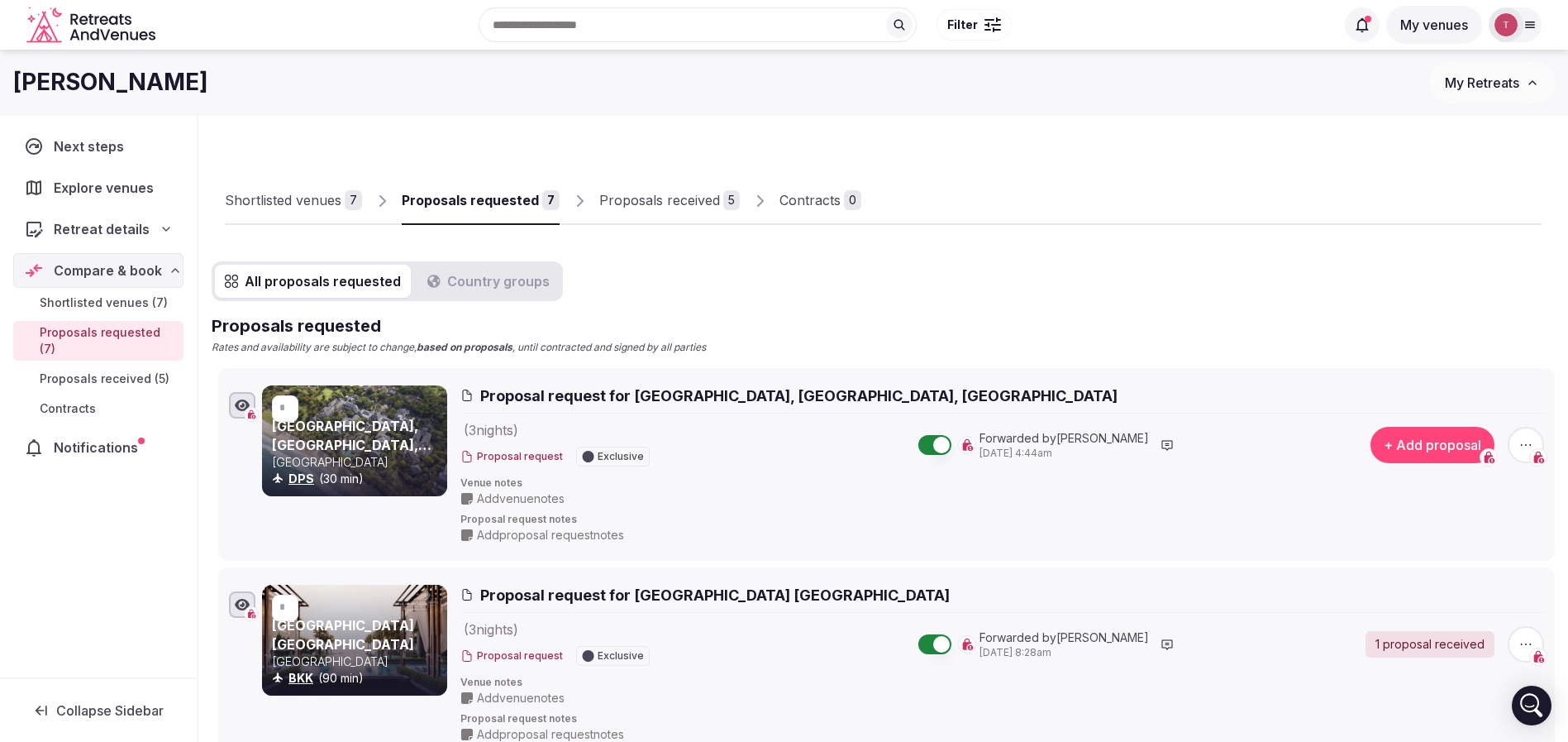
click at [1539, 440] on span "button" at bounding box center [1526, 445] width 37 height 37
click at [1440, 378] on button "Remove proposal request" at bounding box center [1464, 388] width 189 height 26
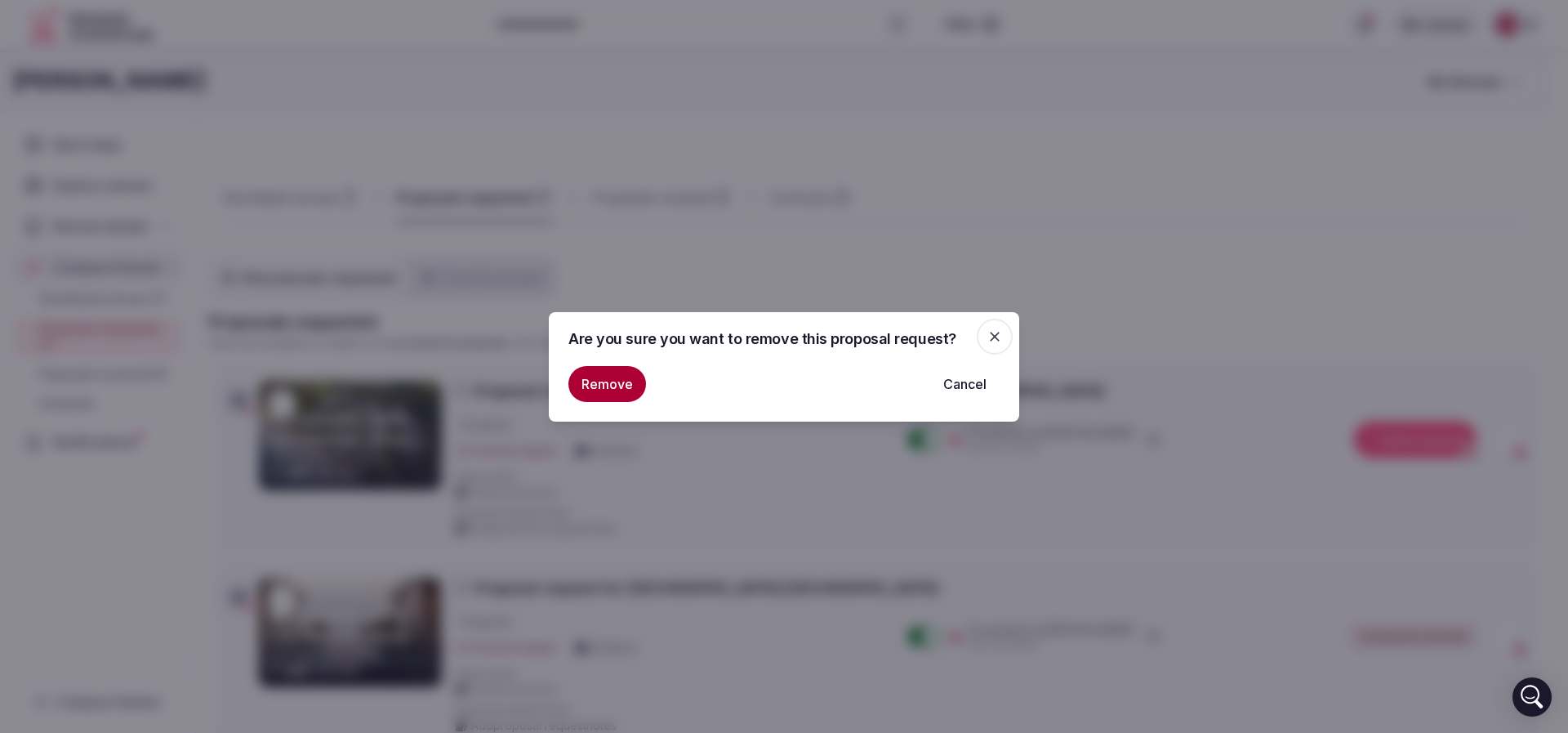
click at [606, 387] on button "Remove" at bounding box center [607, 384] width 78 height 36
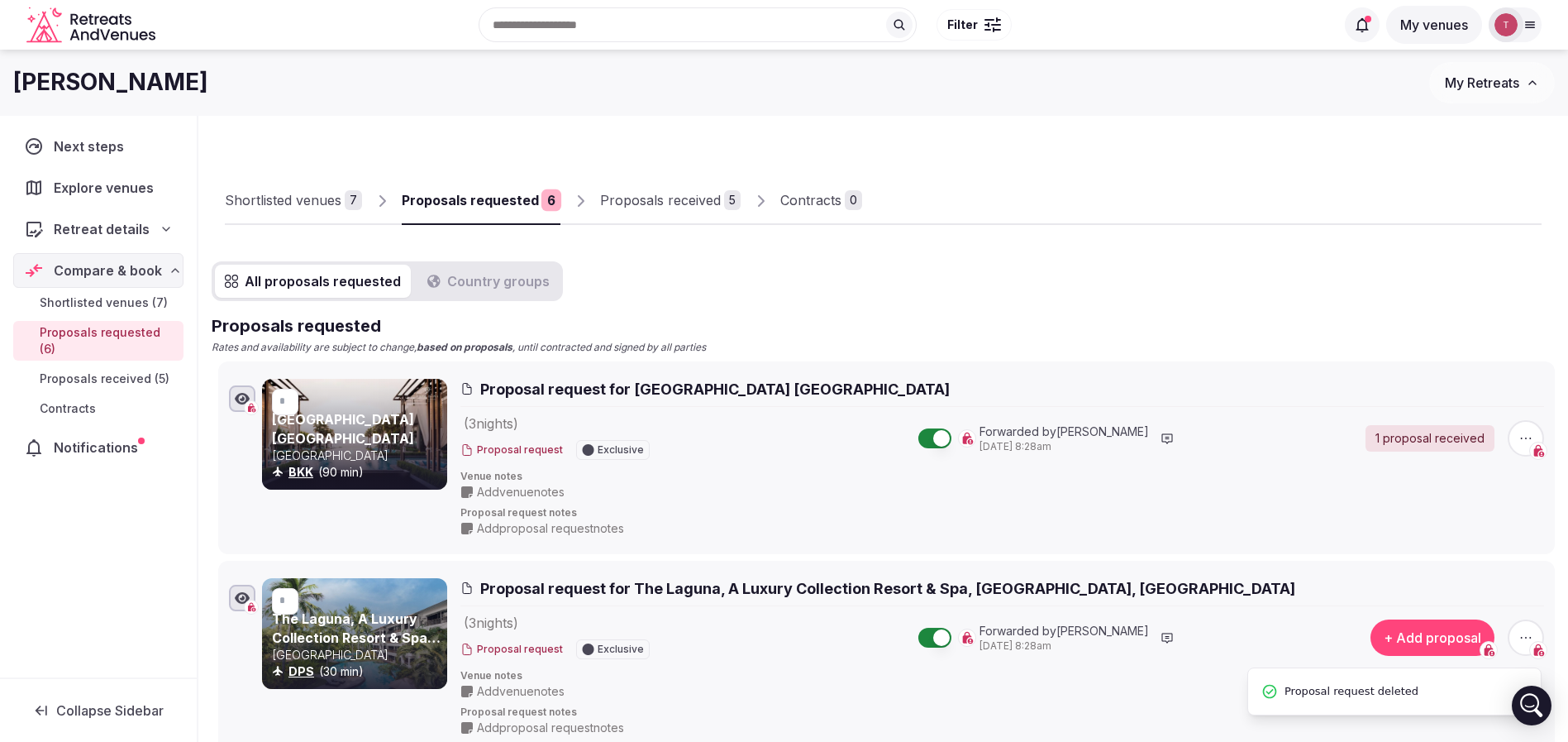
click at [328, 212] on link "Shortlisted venues 7" at bounding box center [293, 200] width 137 height 48
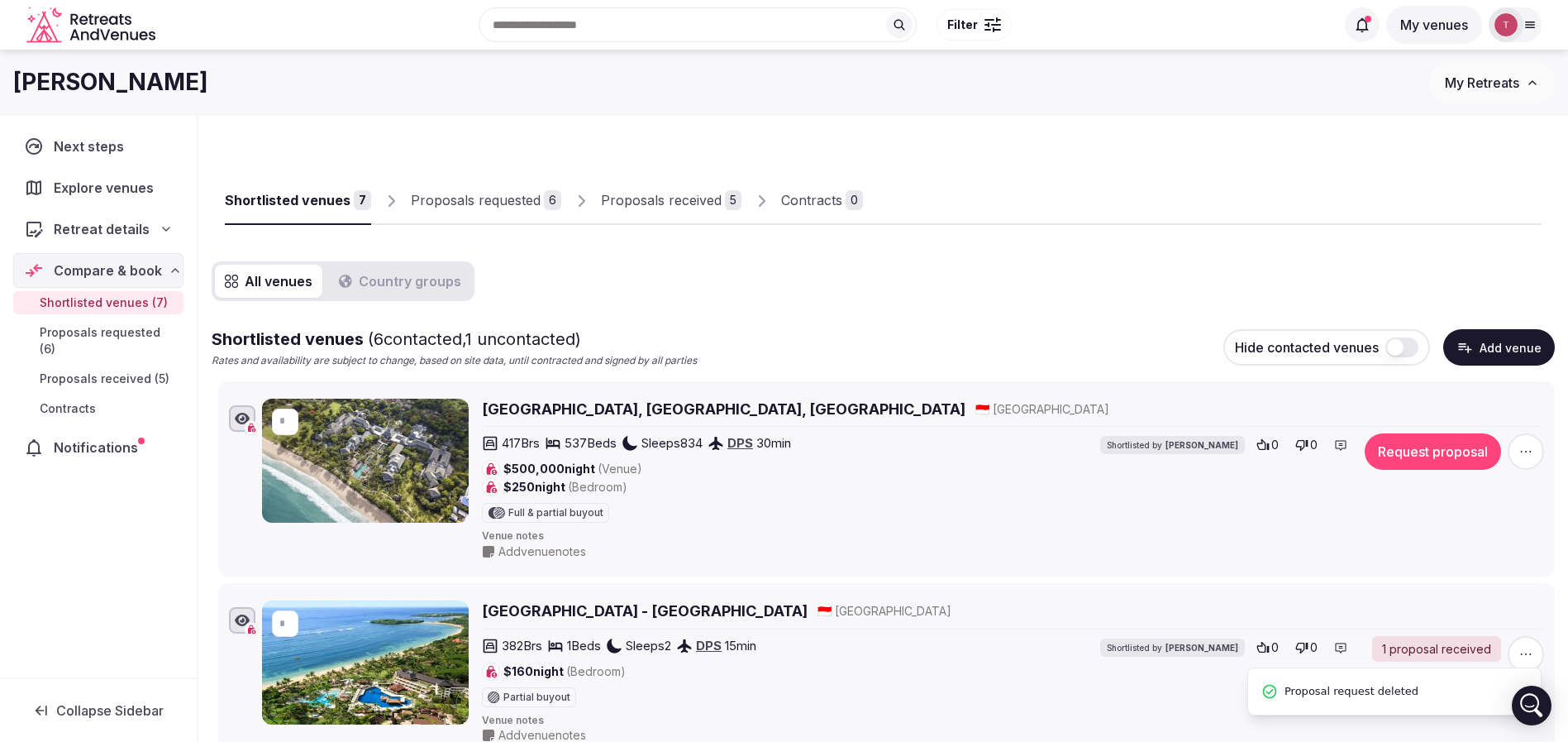
click at [1516, 453] on span "button" at bounding box center [1526, 452] width 37 height 37
click at [1426, 393] on button "Remove Venue" at bounding box center [1482, 394] width 138 height 26
click at [1537, 448] on span "button" at bounding box center [1526, 452] width 37 height 37
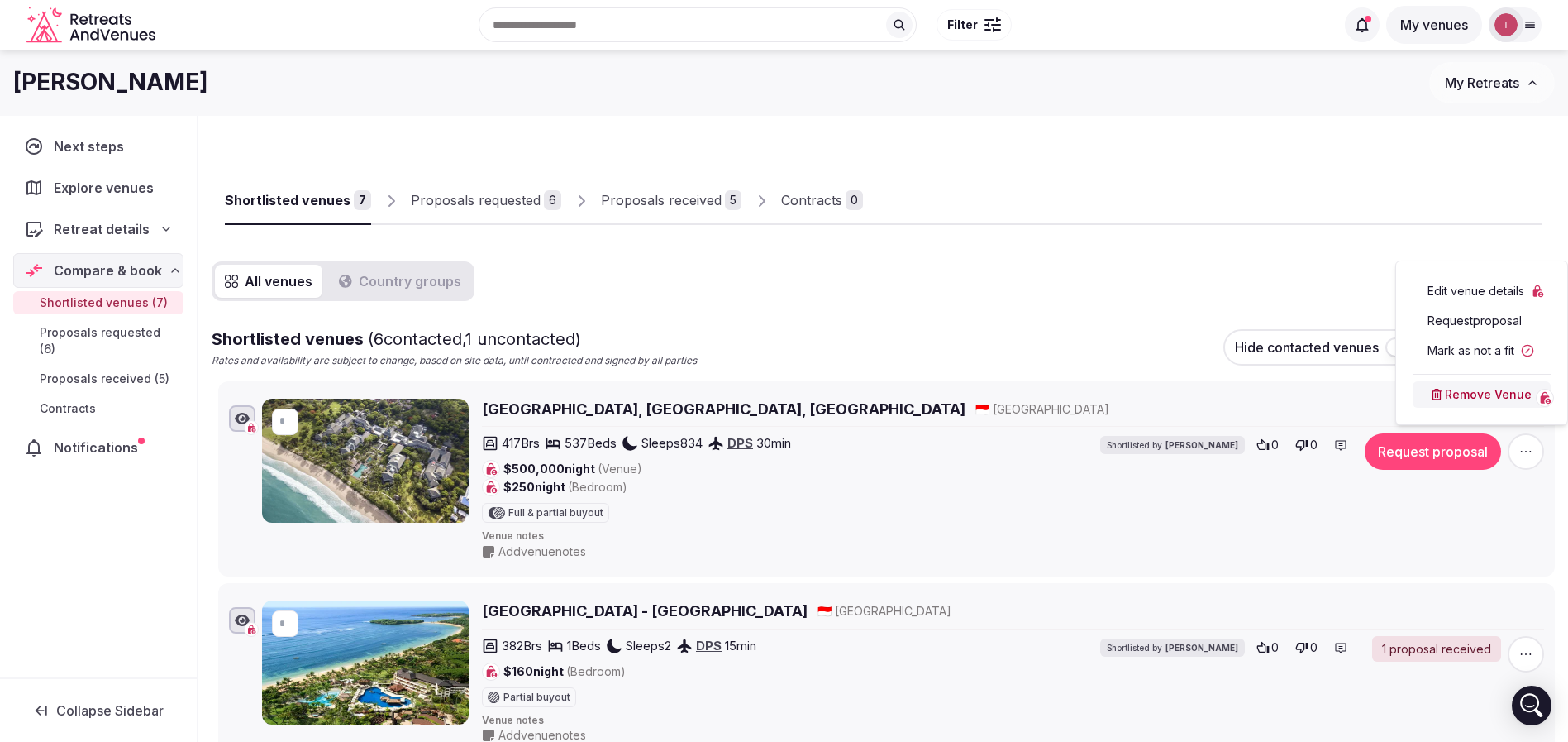
click at [1447, 392] on button "Remove Venue" at bounding box center [1482, 394] width 138 height 26
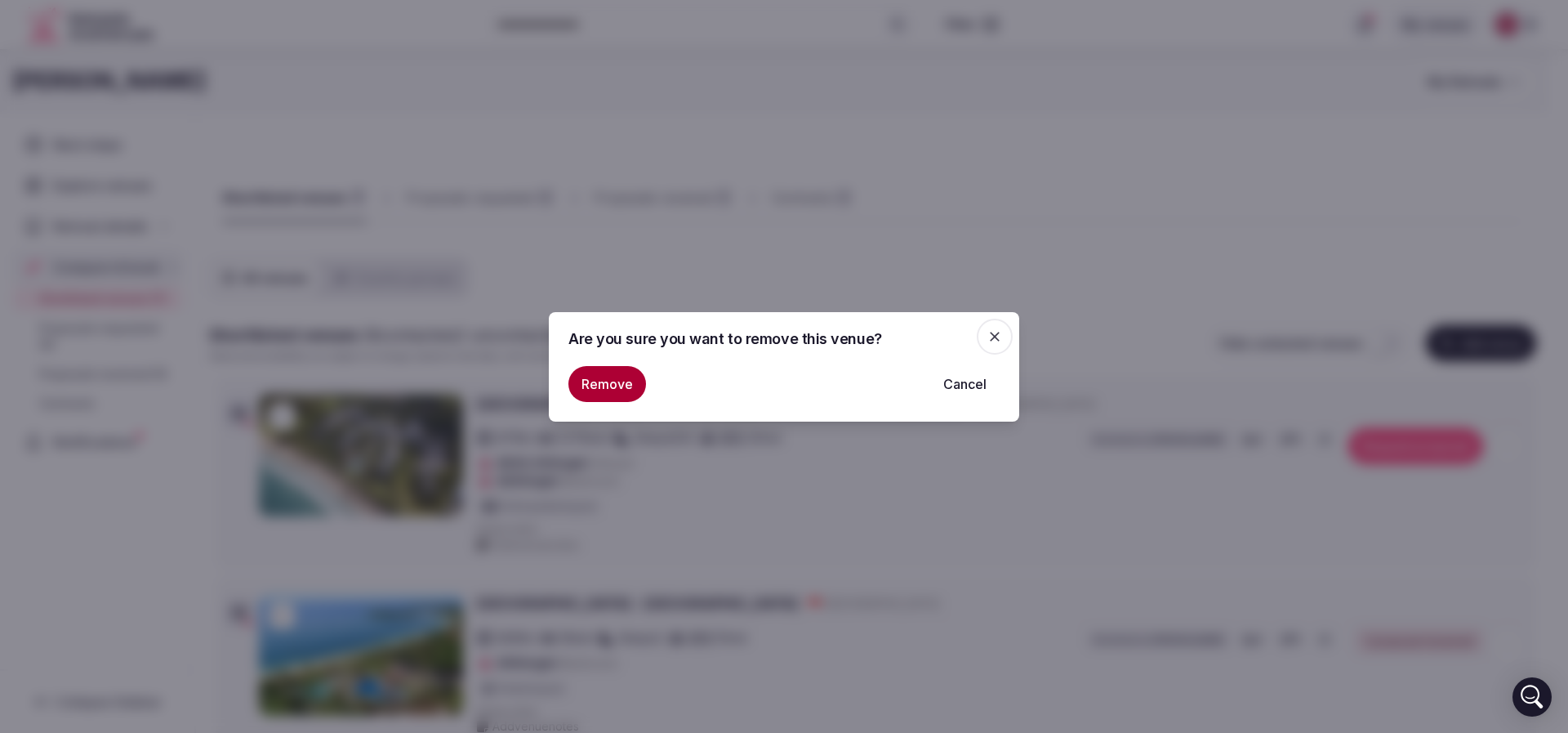
click at [599, 384] on button "Remove" at bounding box center [607, 384] width 78 height 36
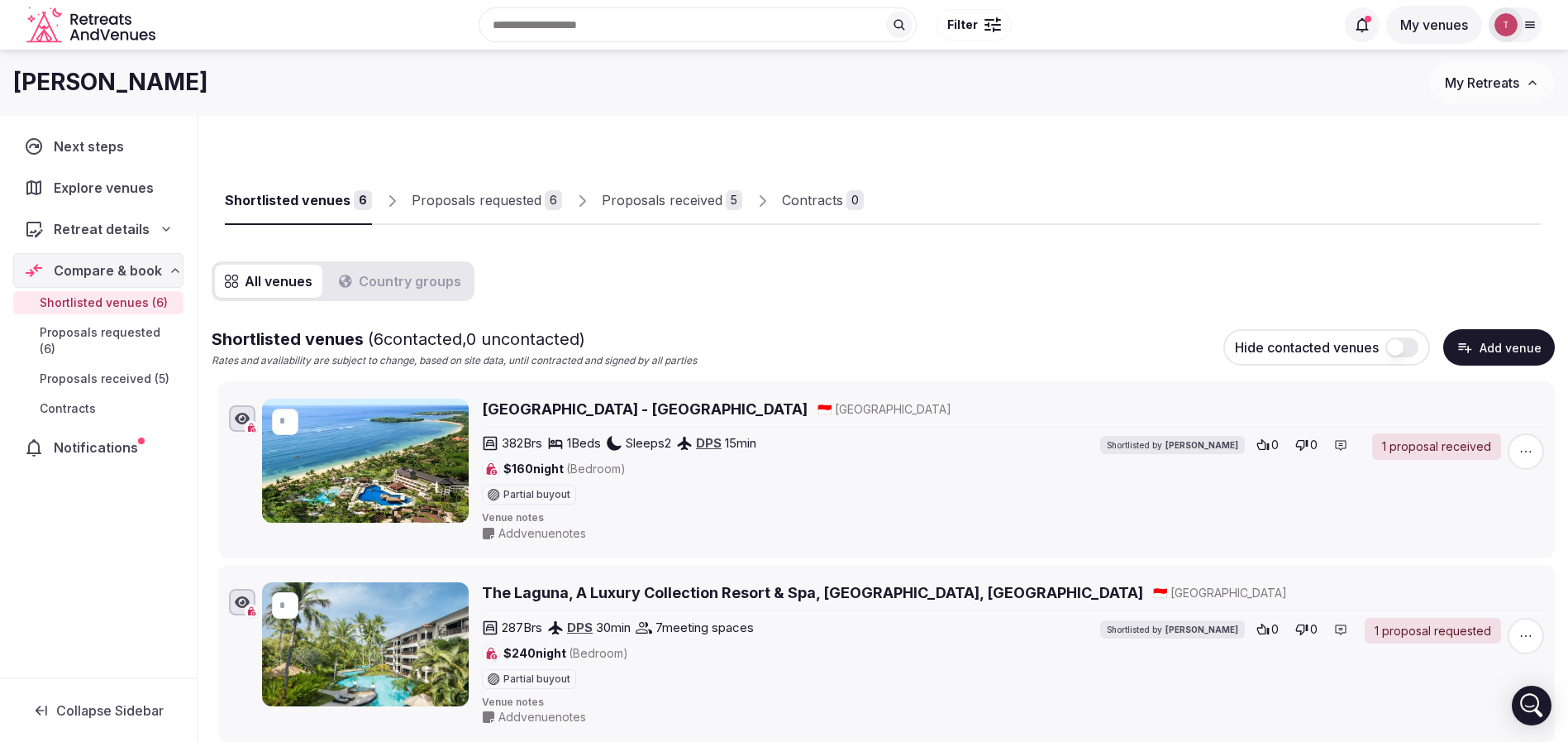
click at [695, 205] on div "Proposals received" at bounding box center [662, 200] width 121 height 20
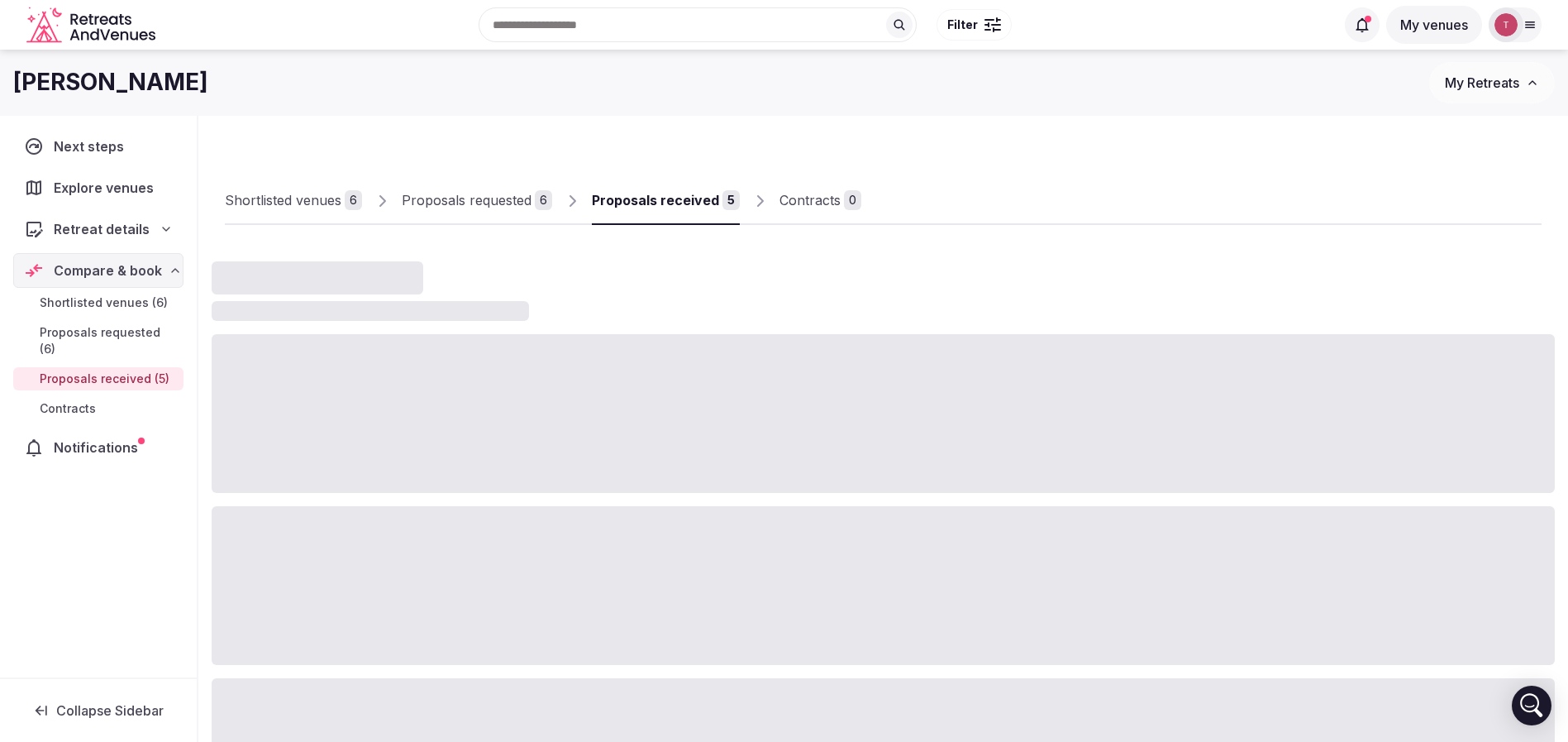
click at [660, 201] on div "Proposals received" at bounding box center [655, 200] width 128 height 20
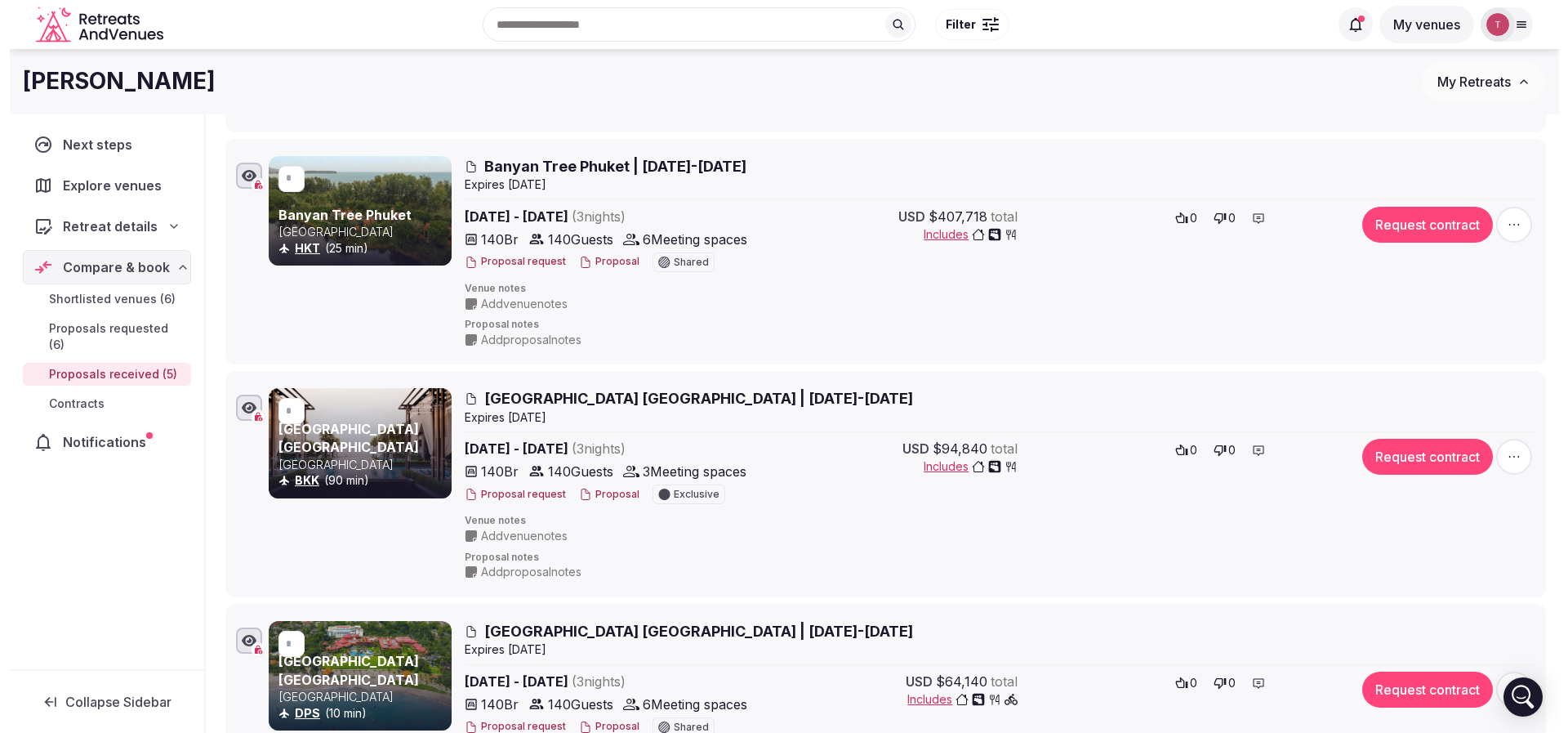
scroll to position [547, 0]
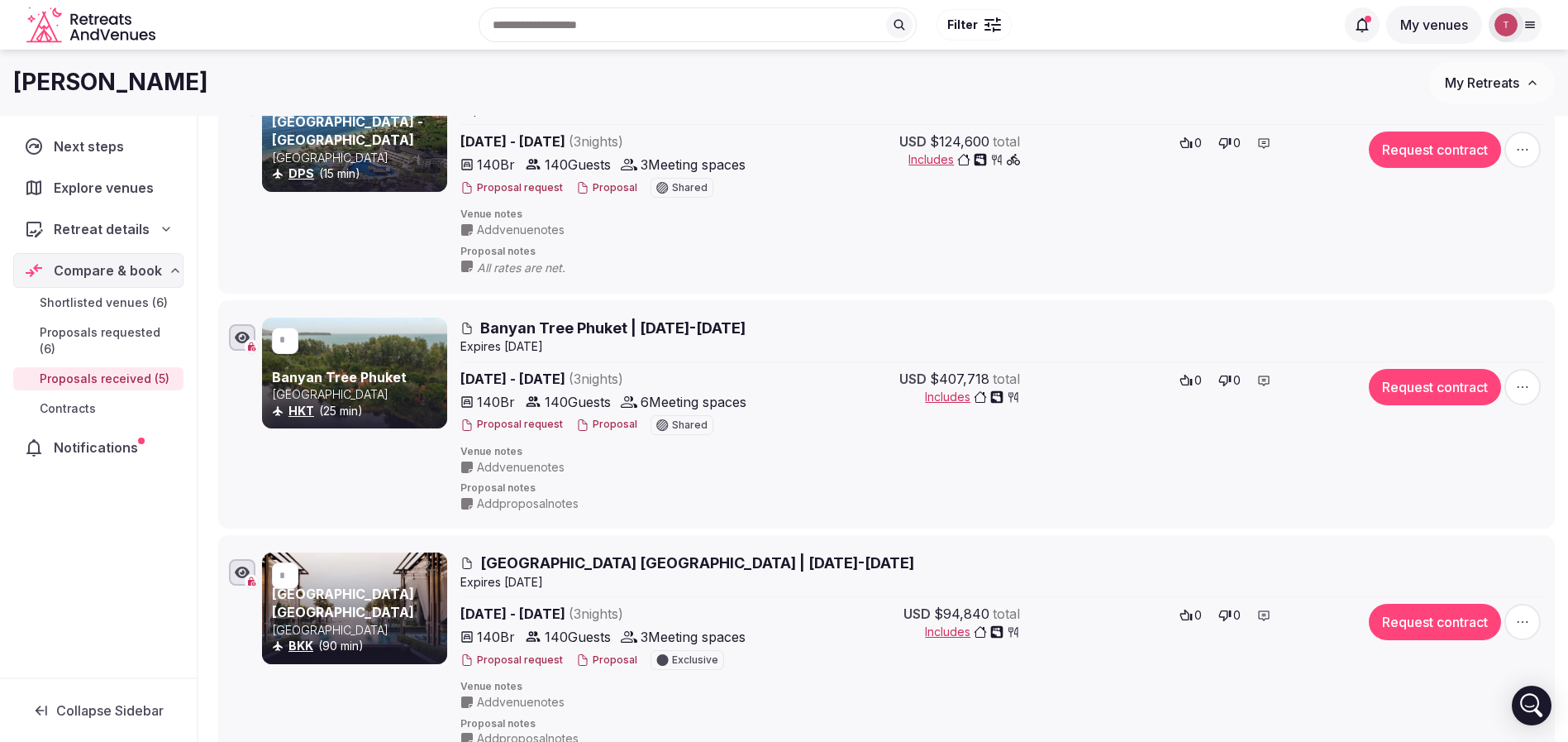
click at [601, 429] on button "Proposal" at bounding box center [606, 425] width 61 height 14
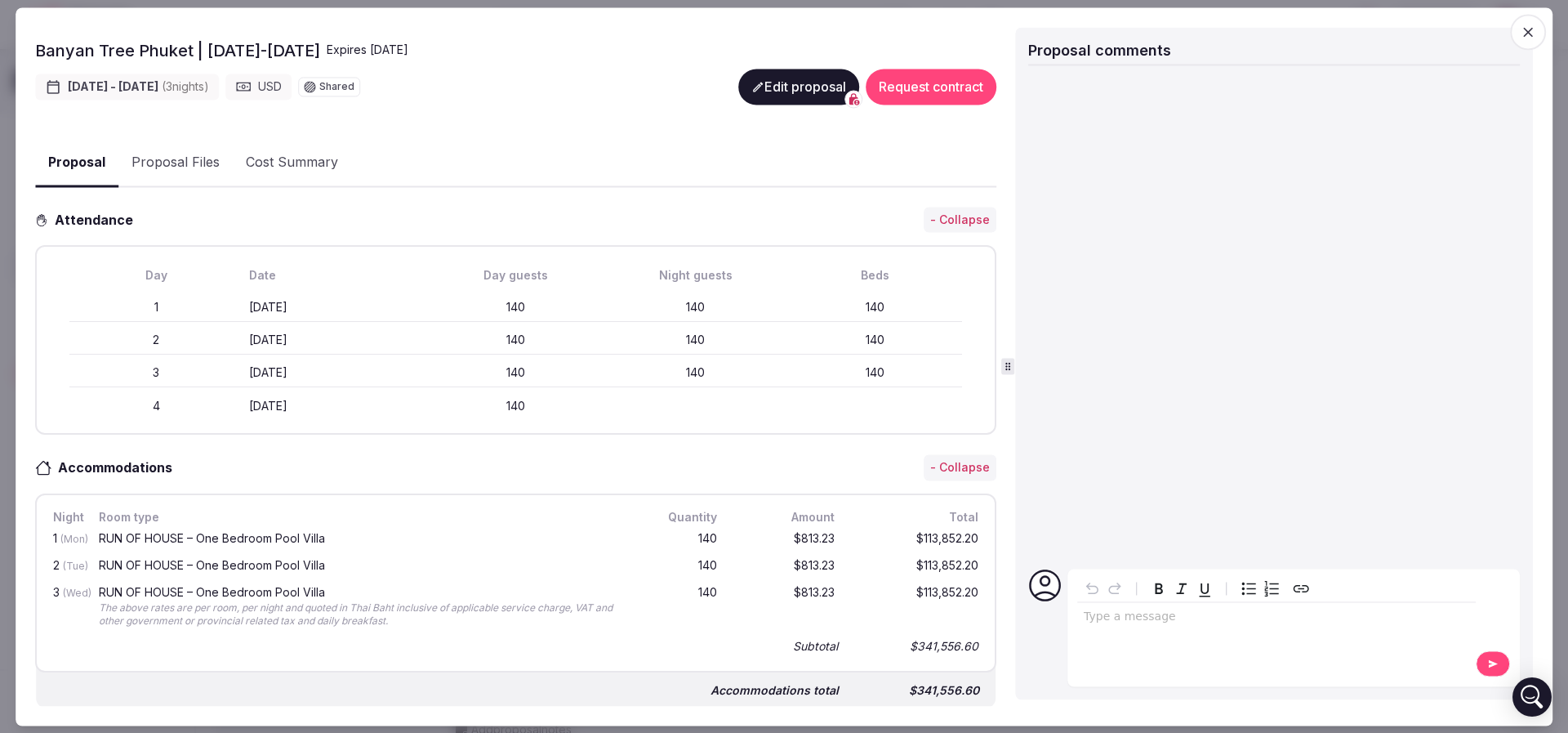
scroll to position [368, 0]
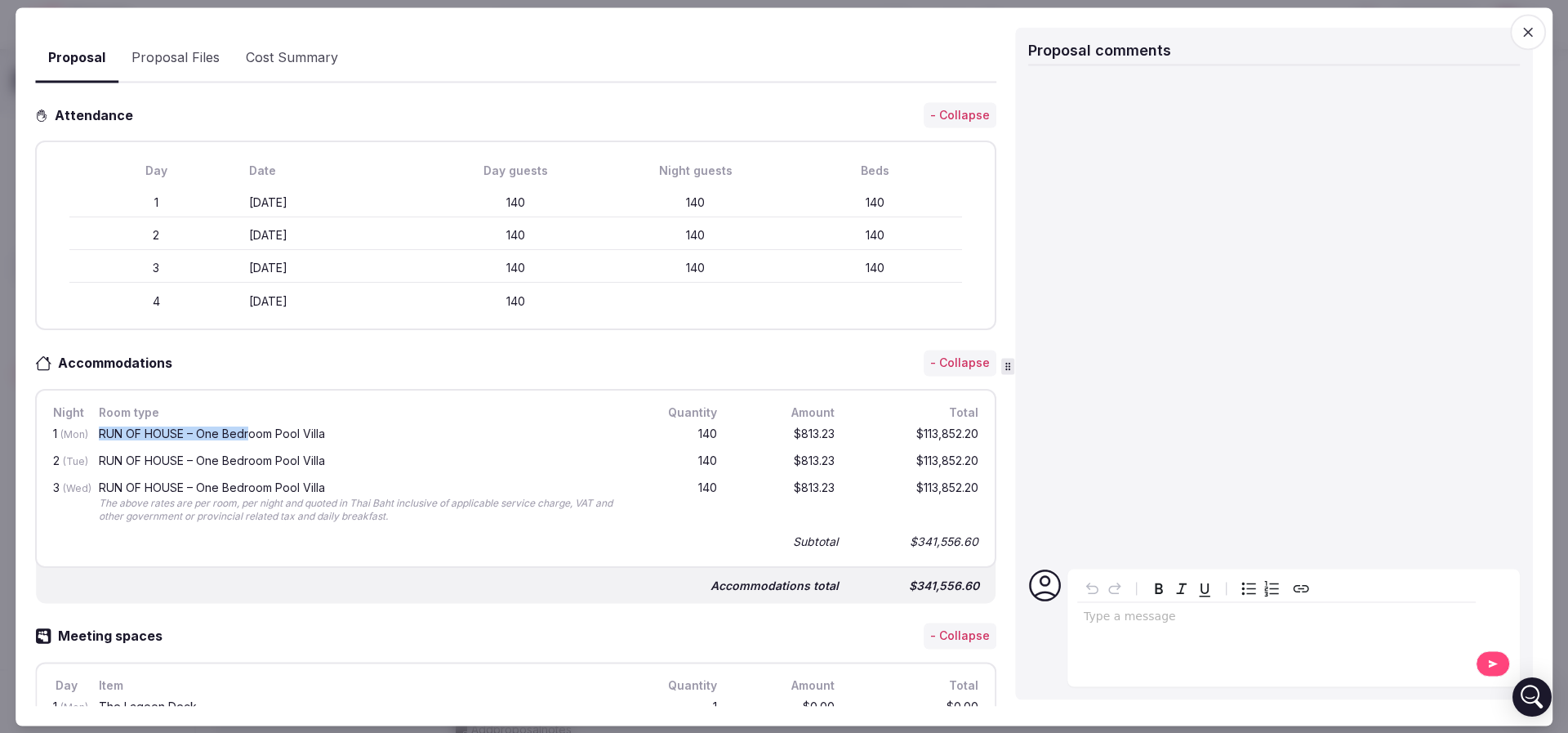
drag, startPoint x: 98, startPoint y: 428, endPoint x: 258, endPoint y: 440, distance: 160.4
click at [258, 440] on div "RUN OF HOUSE – One Bedroom Pool Villa" at bounding box center [362, 435] width 533 height 21
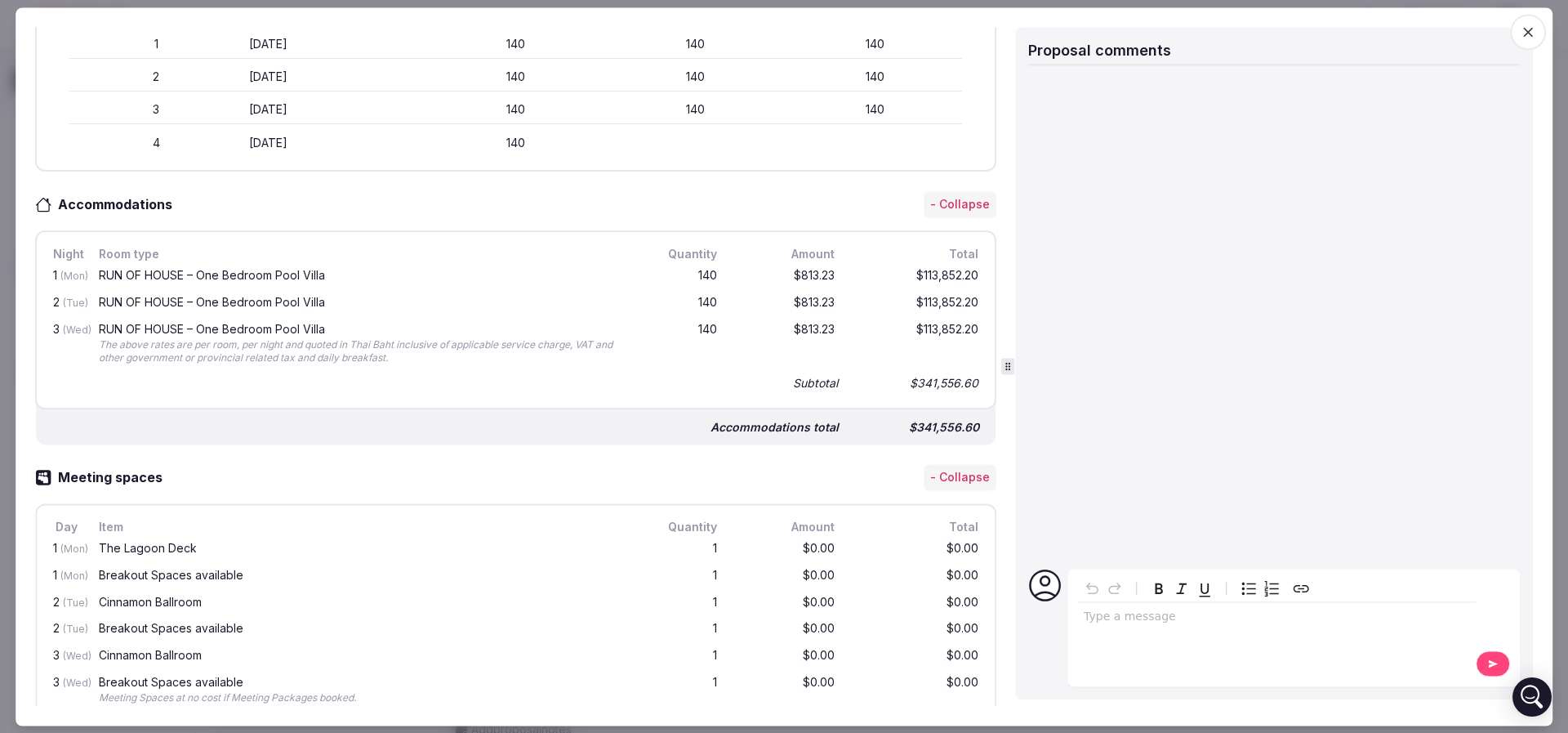
scroll to position [735, 0]
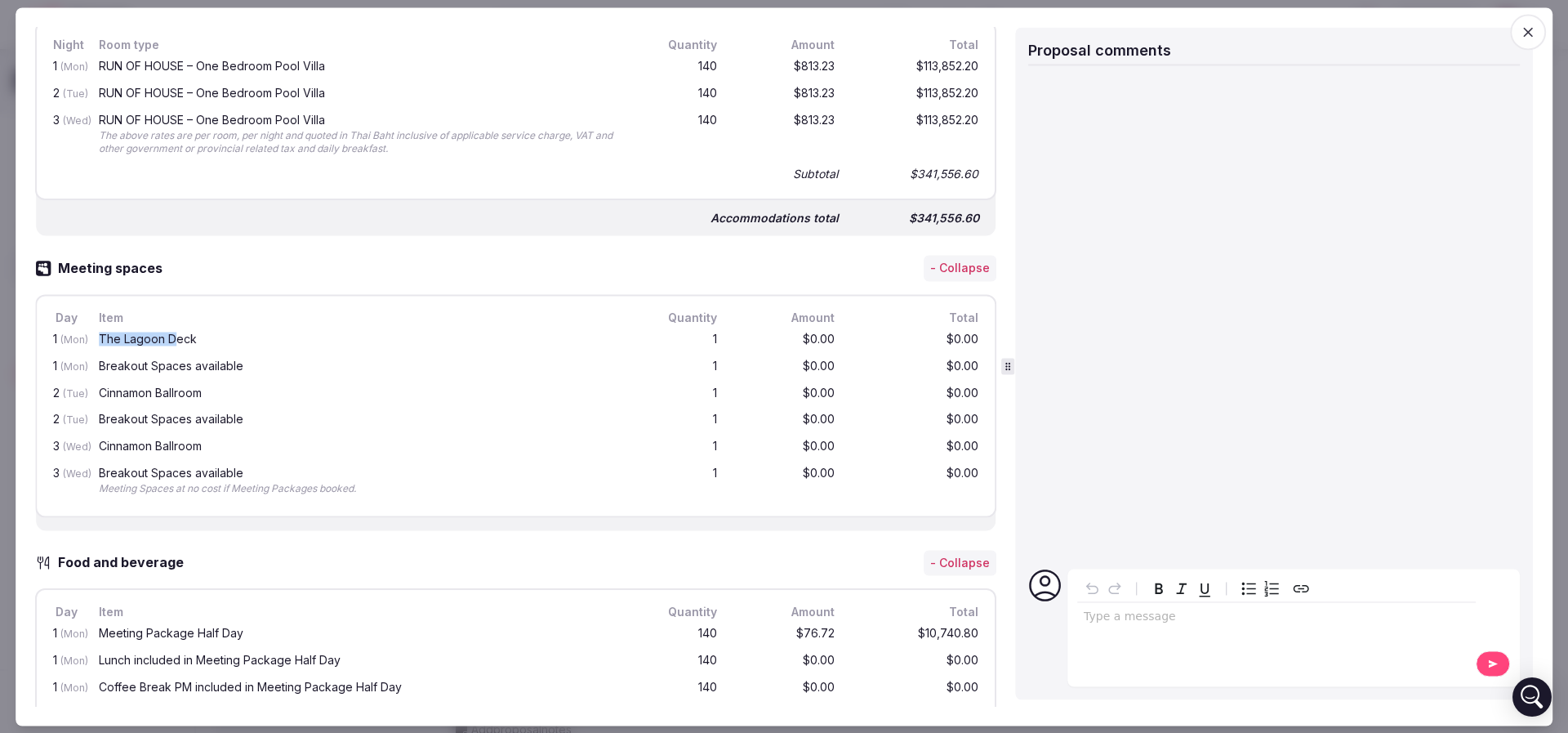
drag, startPoint x: 99, startPoint y: 326, endPoint x: 175, endPoint y: 333, distance: 76.3
click at [175, 333] on div "The Lagoon Deck" at bounding box center [362, 340] width 533 height 21
click at [175, 333] on div "The Lagoon Deck" at bounding box center [362, 338] width 526 height 11
drag, startPoint x: 121, startPoint y: 363, endPoint x: 318, endPoint y: 377, distance: 197.5
click at [318, 377] on div "1 (Mon) The Lagoon Deck 1 $0.00 $0.00 1 (Mon) Breakout Spaces available 1 $0.00…" at bounding box center [516, 414] width 932 height 175
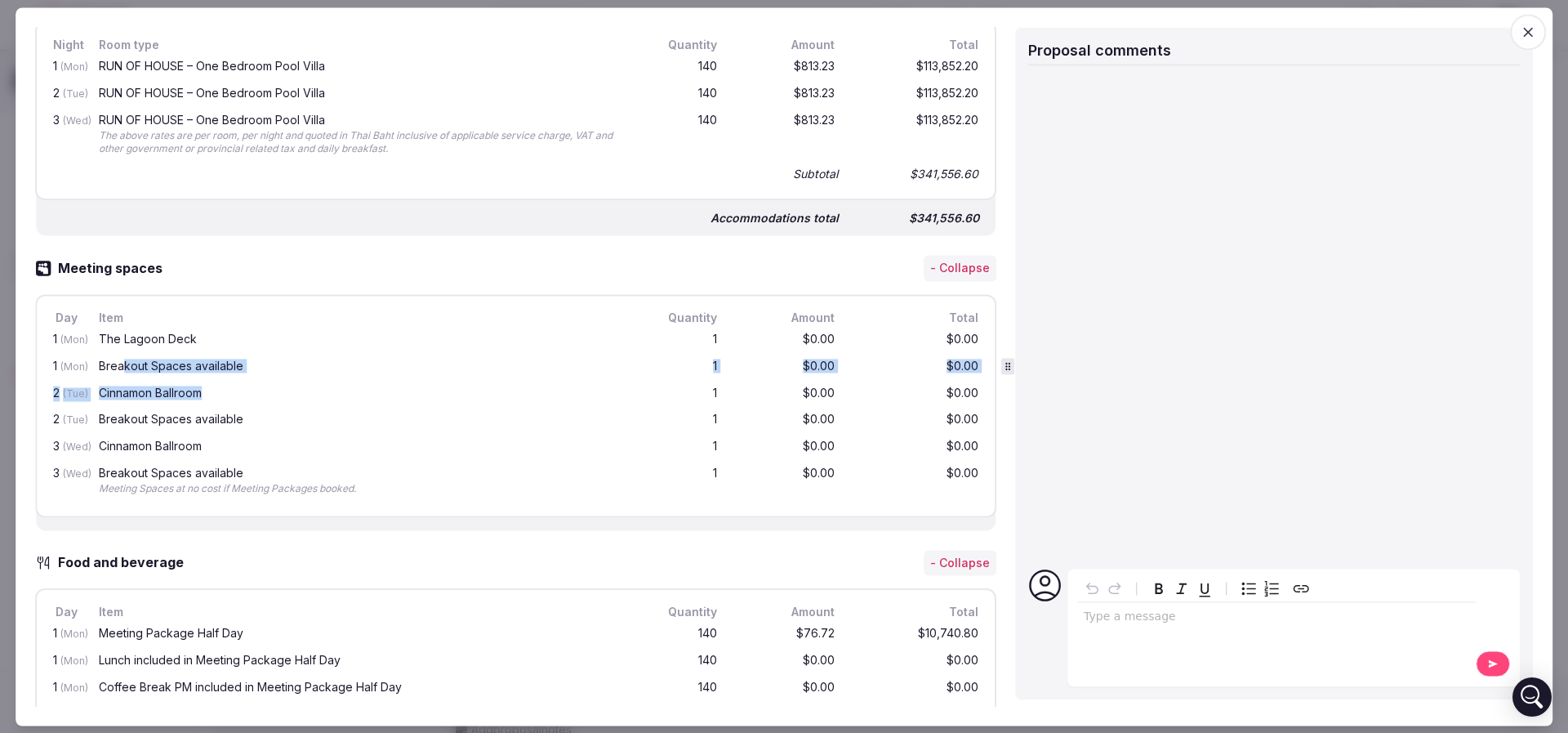
click at [318, 381] on div "2 (Tue) Cinnamon Ballroom 1 $0.00 $0.00" at bounding box center [516, 394] width 932 height 27
drag, startPoint x: 609, startPoint y: 358, endPoint x: 797, endPoint y: 365, distance: 188.1
click at [797, 365] on div "1 (Mon) Breakout Spaces available 1 $0.00 $0.00" at bounding box center [516, 367] width 932 height 27
click at [797, 365] on div "$0.00" at bounding box center [785, 367] width 104 height 21
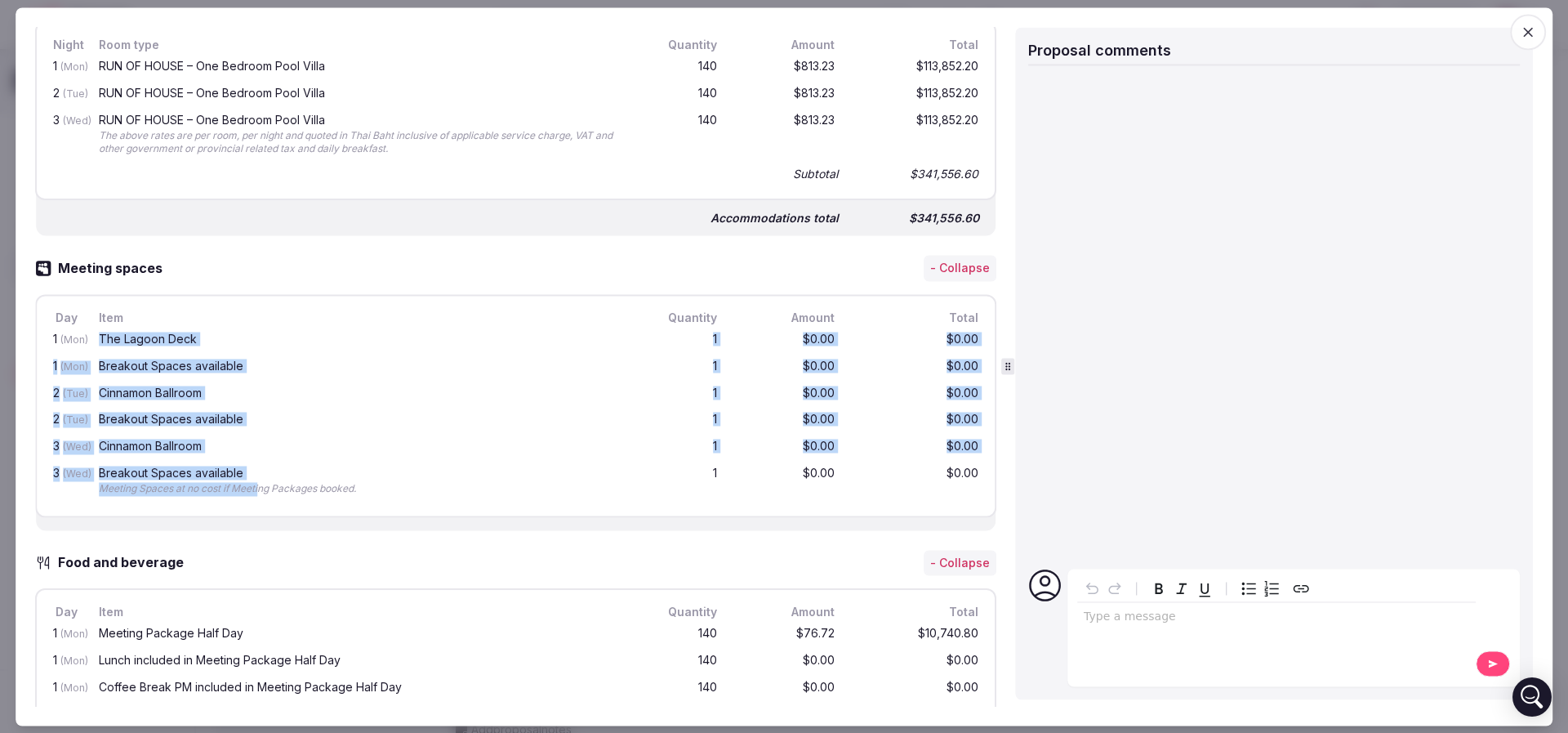
drag, startPoint x: 89, startPoint y: 325, endPoint x: 267, endPoint y: 483, distance: 238.0
click at [267, 483] on div "1 (Mon) The Lagoon Deck 1 $0.00 $0.00 1 (Mon) Breakout Spaces available 1 $0.00…" at bounding box center [516, 414] width 932 height 175
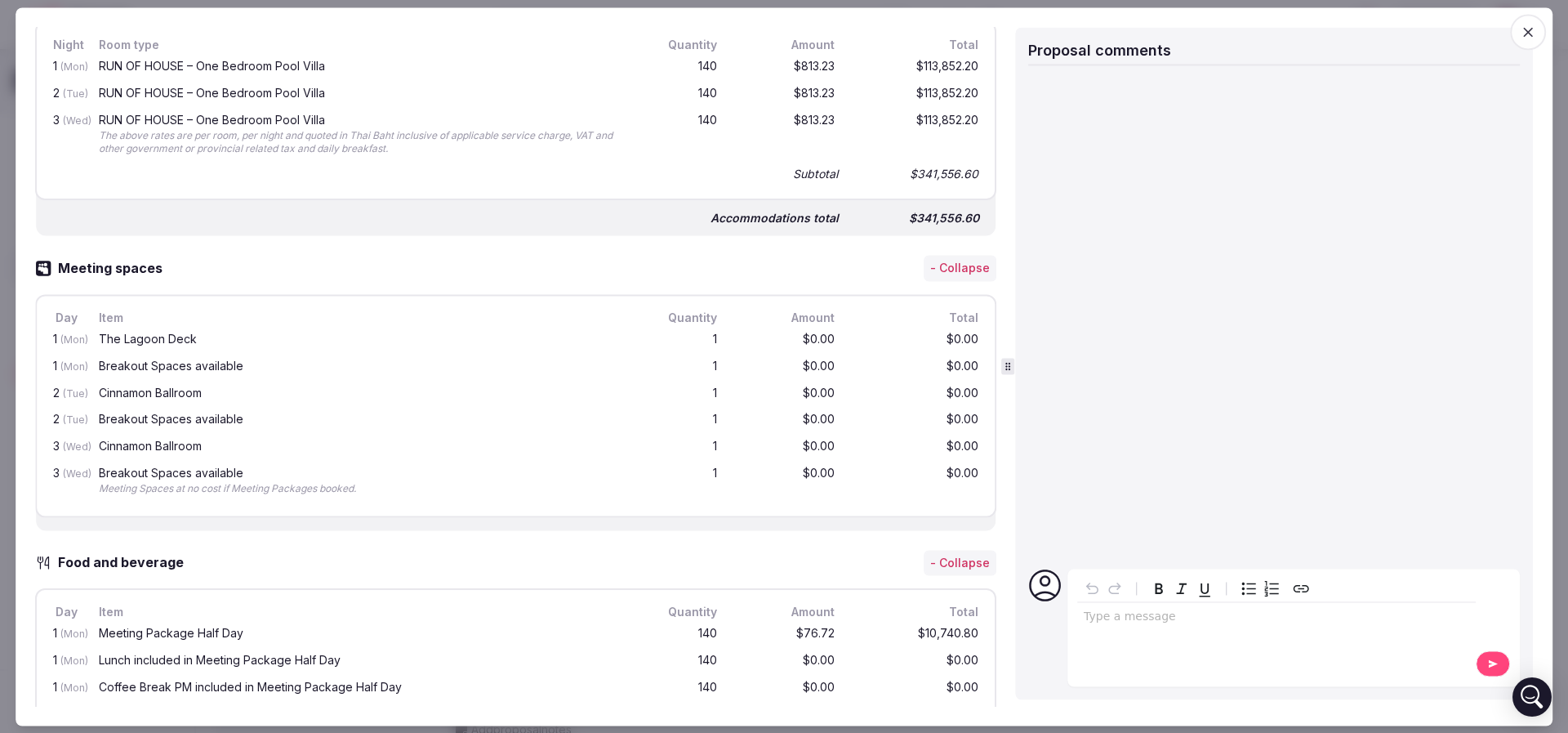
click at [270, 483] on div "Meeting Spaces at no cost if Meeting Packages booked." at bounding box center [362, 489] width 526 height 14
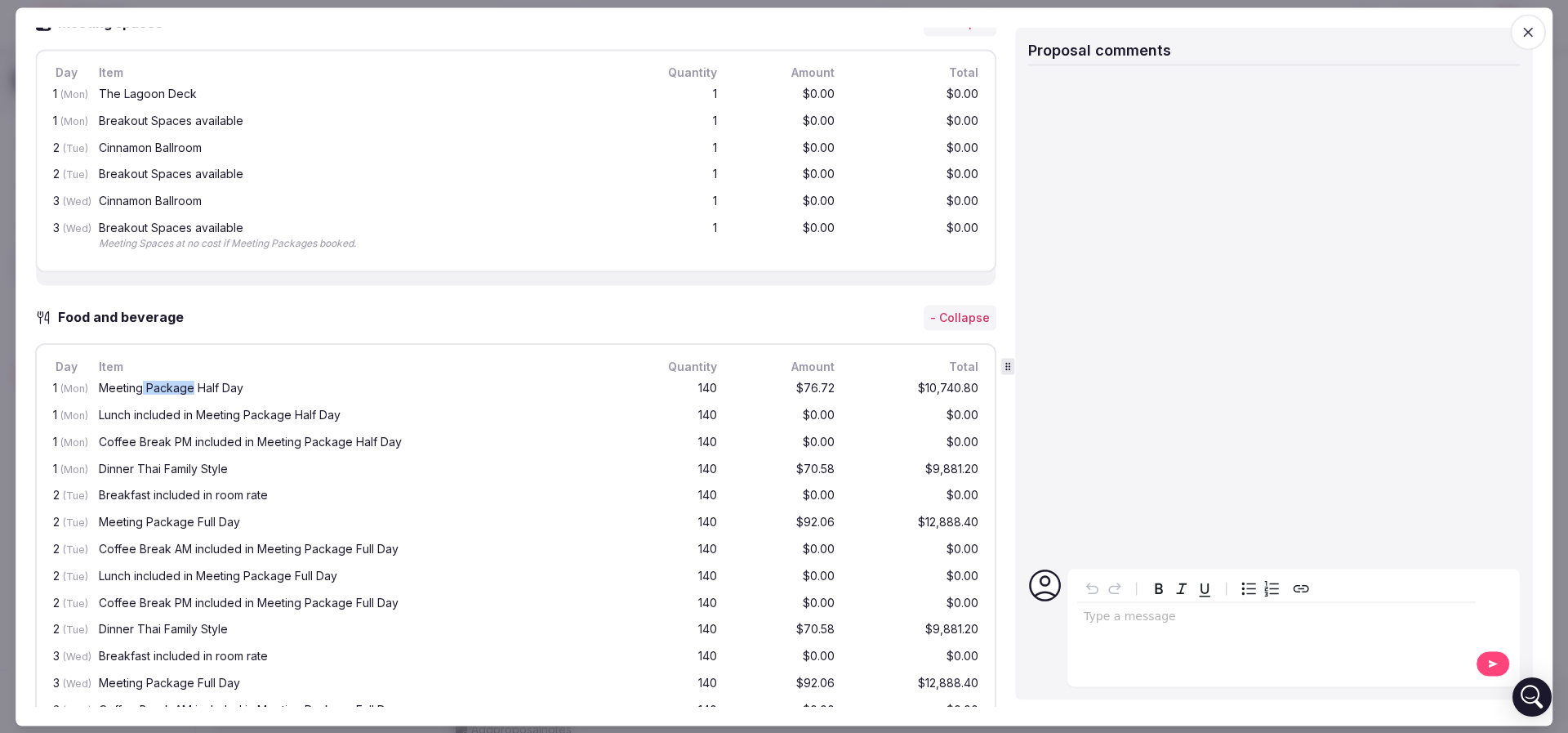
drag, startPoint x: 143, startPoint y: 387, endPoint x: 224, endPoint y: 389, distance: 81.0
click at [220, 388] on div "Meeting Package Half Day" at bounding box center [362, 389] width 526 height 11
click at [224, 389] on div "Meeting Package Half Day" at bounding box center [362, 389] width 526 height 11
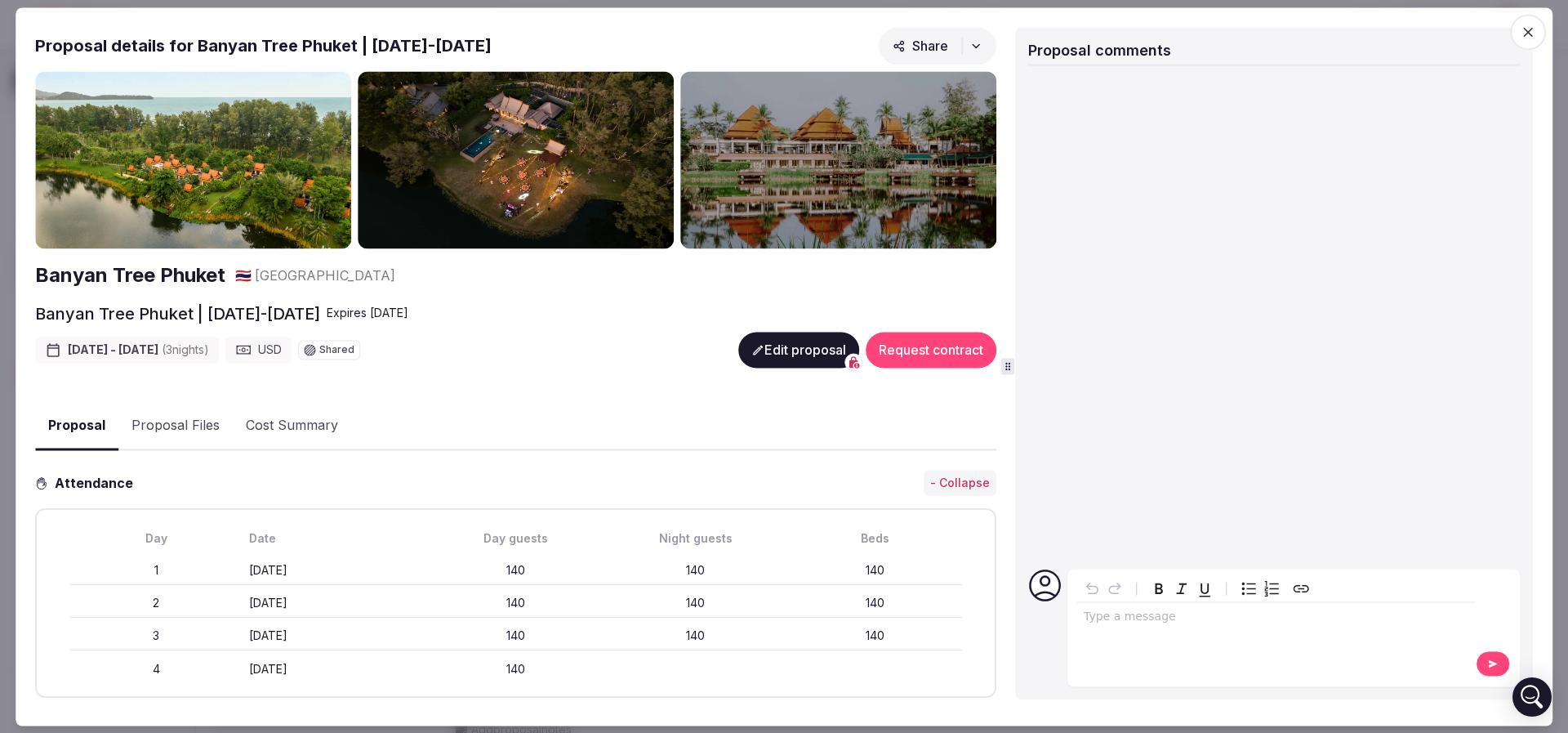
click at [192, 238] on img at bounding box center [193, 160] width 316 height 178
click at [238, 181] on img at bounding box center [193, 160] width 316 height 178
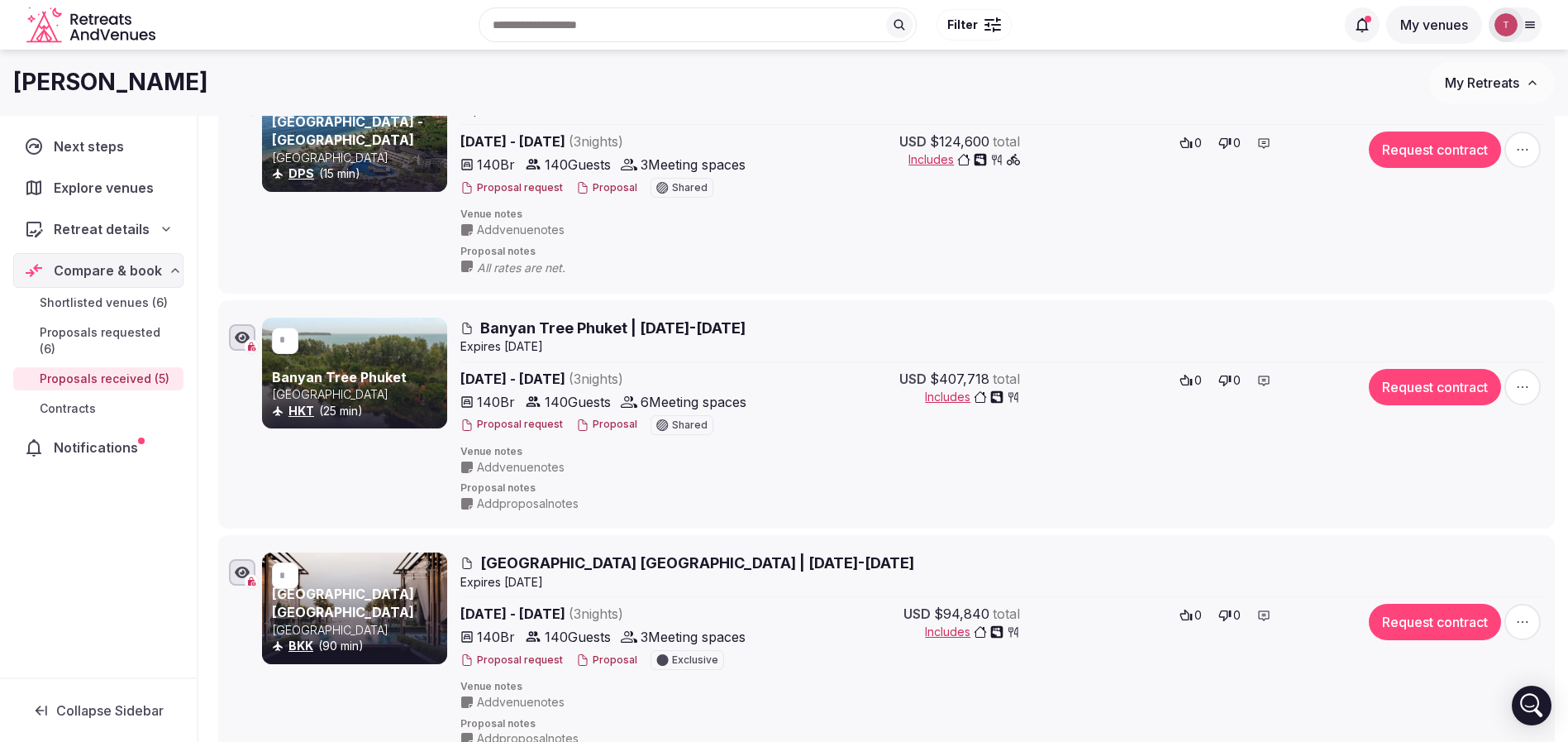
click at [356, 375] on link "Banyan Tree Phuket" at bounding box center [339, 377] width 135 height 17
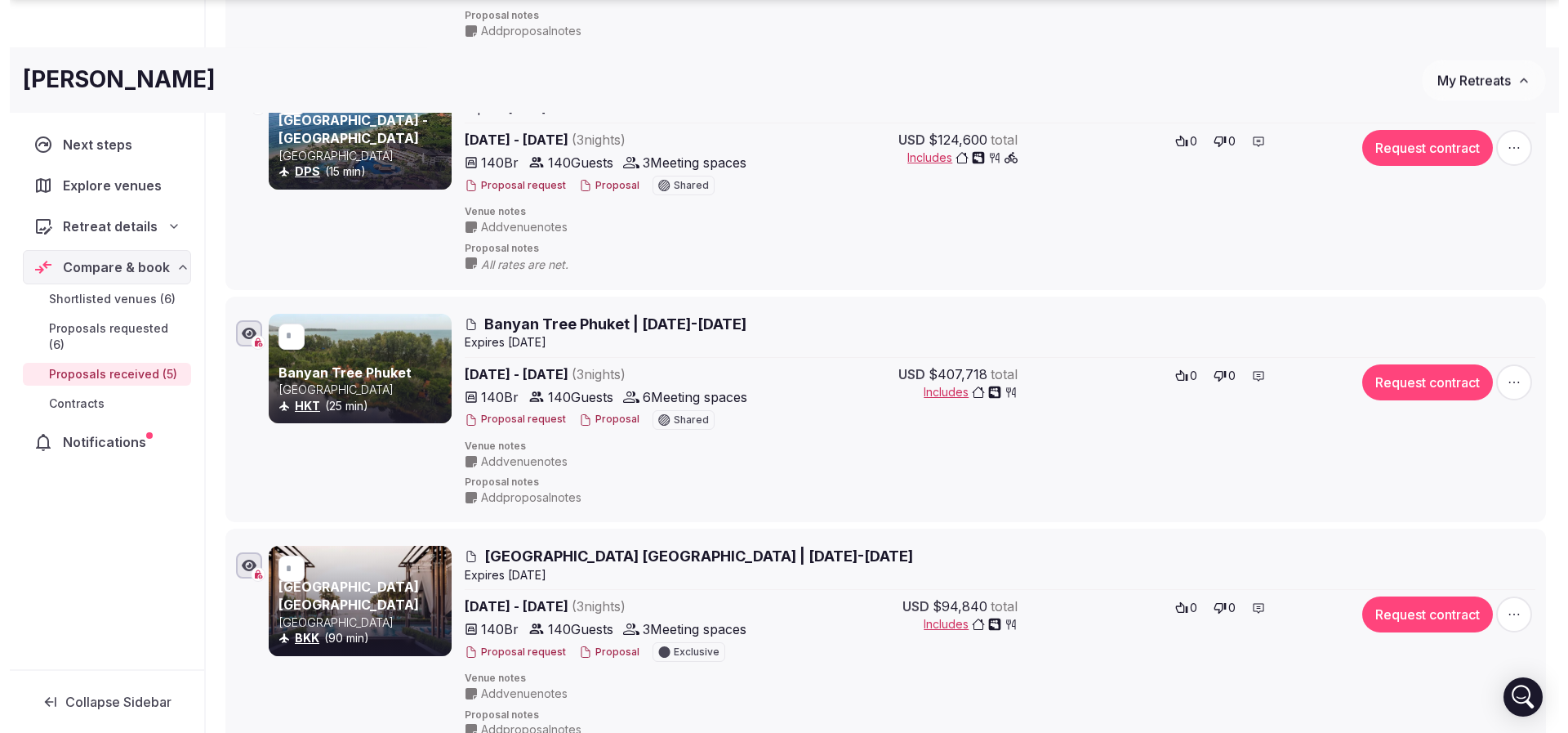
scroll to position [669, 0]
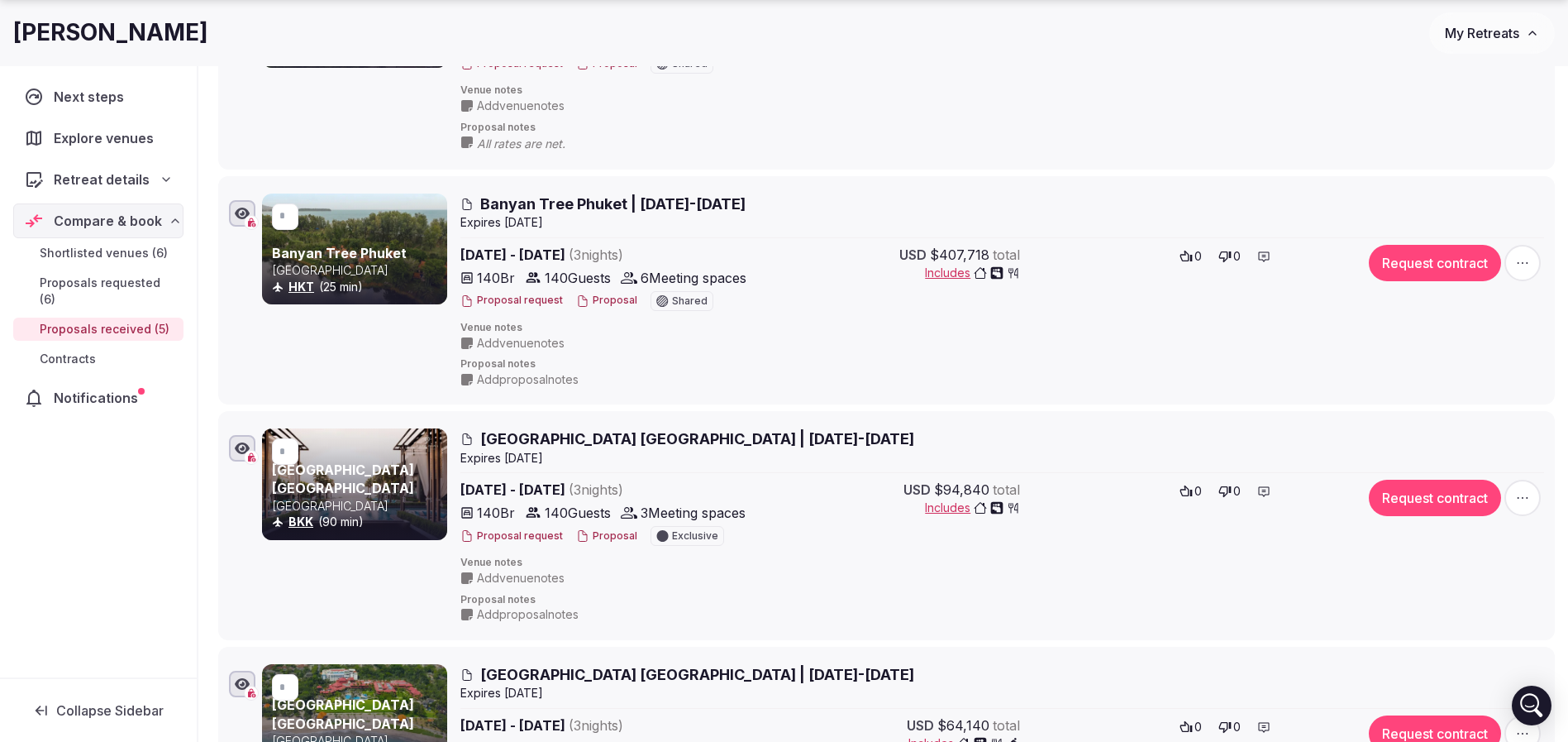
click at [602, 294] on button "Proposal" at bounding box center [606, 301] width 61 height 14
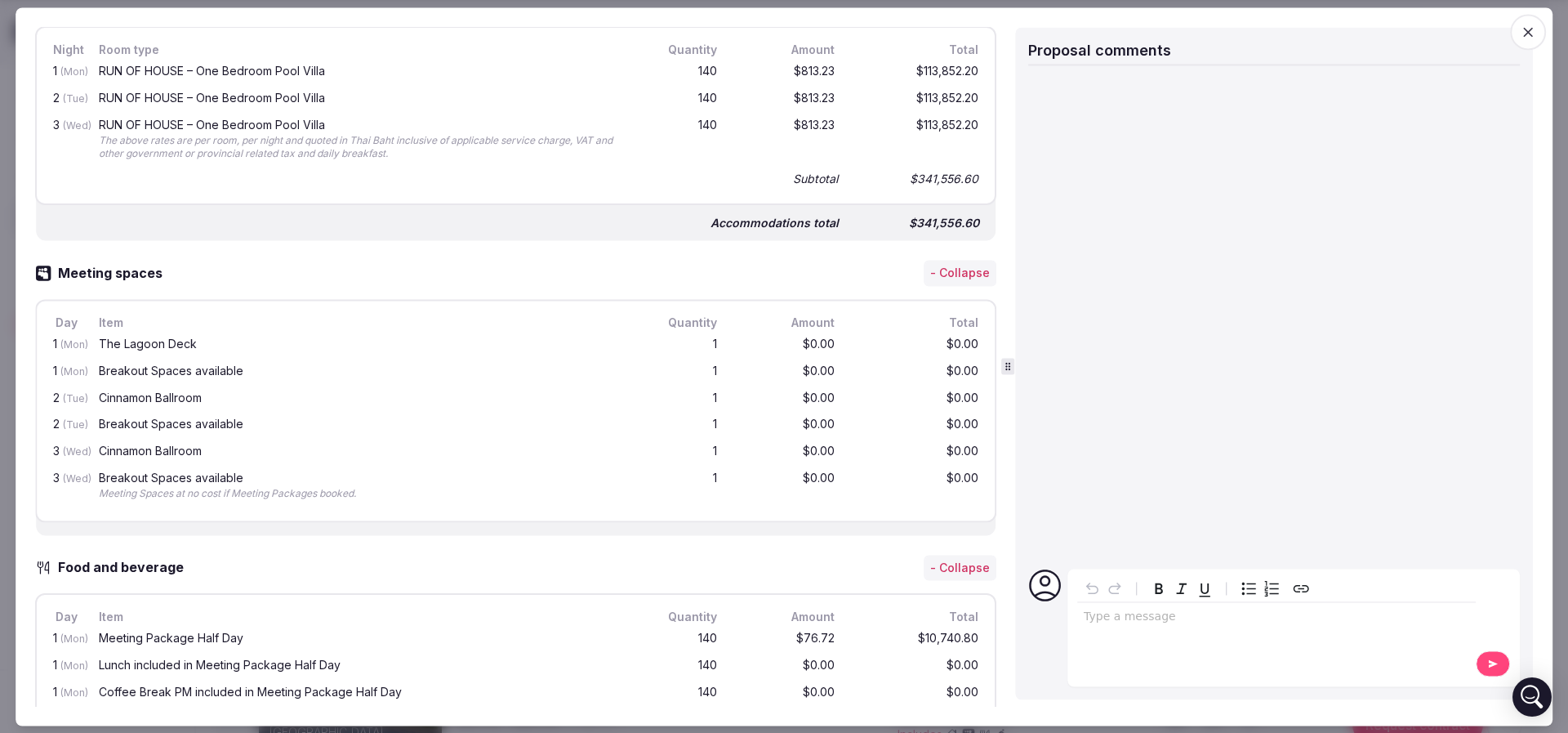
scroll to position [490, 0]
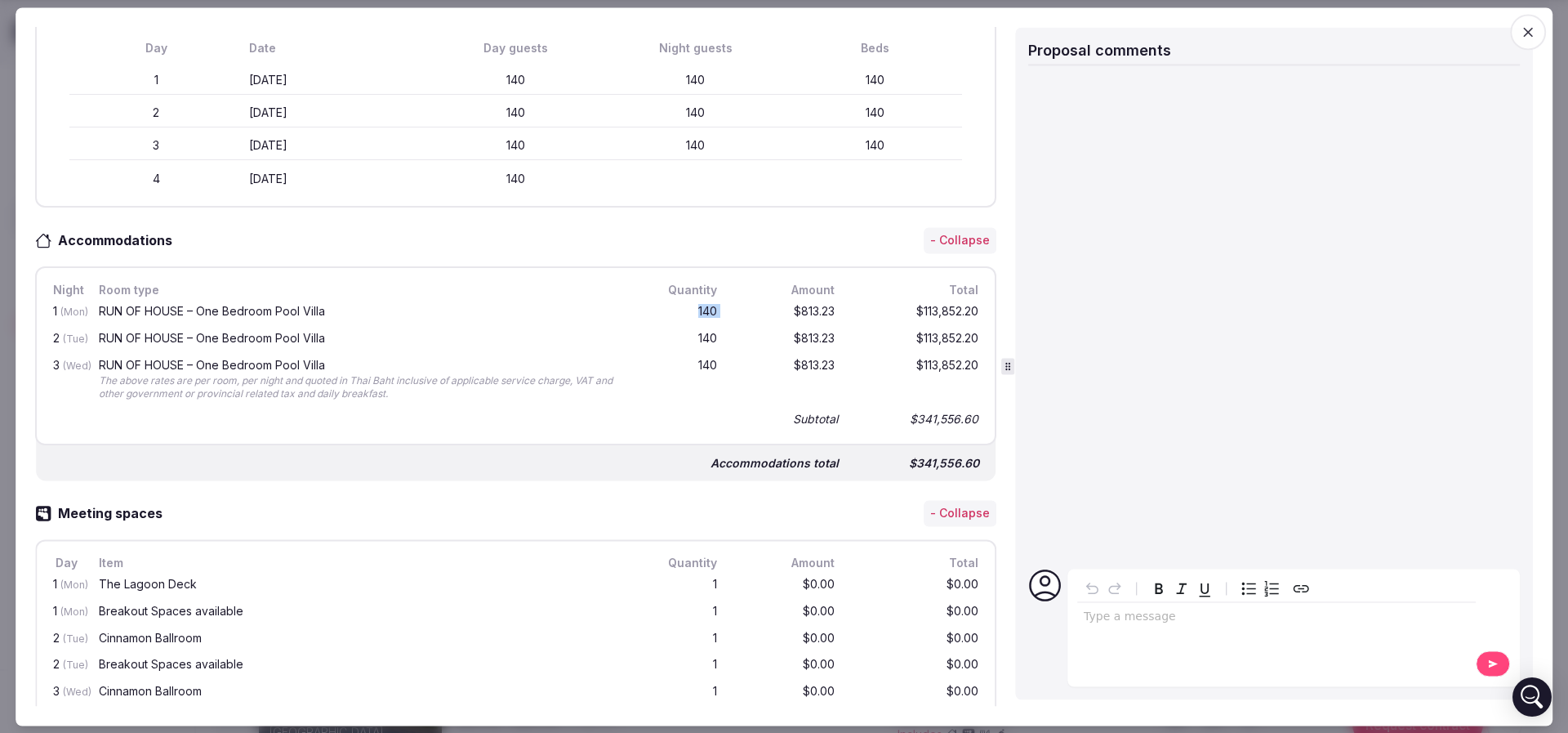
drag, startPoint x: 659, startPoint y: 308, endPoint x: 748, endPoint y: 325, distance: 90.6
click at [745, 325] on div "1 (Mon) RUN OF HOUSE – One Bedroom Pool Villa 140 $813.23 $113,852.20 2 (Tue) R…" at bounding box center [516, 364] width 932 height 131
click at [756, 329] on div "$813.23" at bounding box center [785, 339] width 104 height 21
drag, startPoint x: 687, startPoint y: 305, endPoint x: 696, endPoint y: 307, distance: 9.2
click at [691, 306] on div "140" at bounding box center [681, 313] width 79 height 21
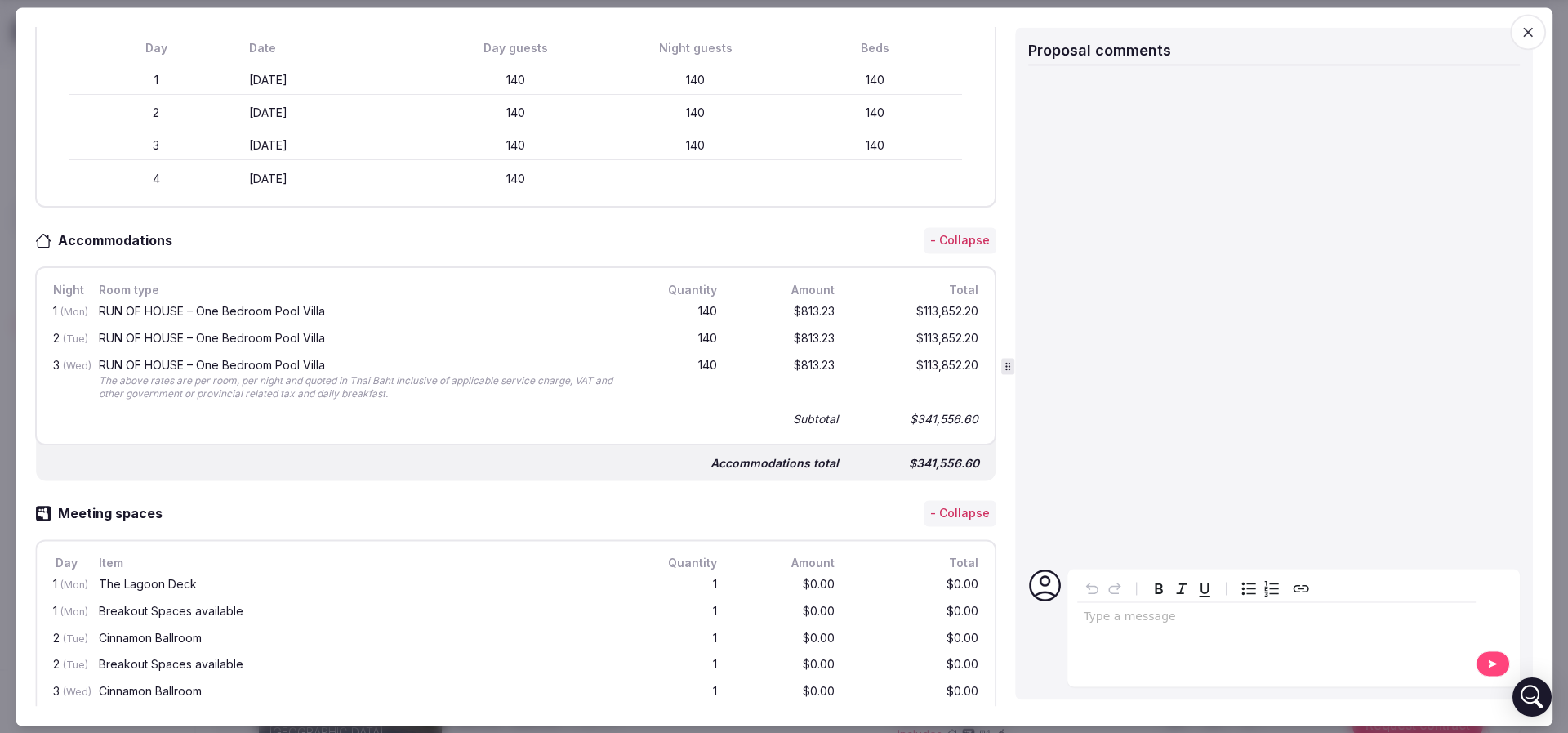
click at [696, 307] on div "140" at bounding box center [681, 313] width 79 height 21
drag, startPoint x: 203, startPoint y: 300, endPoint x: 394, endPoint y: 309, distance: 191.2
click at [394, 309] on div "RUN OF HOUSE – One Bedroom Pool Villa" at bounding box center [362, 311] width 526 height 11
click at [394, 309] on div "RUN OF HOUSE – One Bedroom Pool Villa" at bounding box center [362, 311] width 526 height 11
drag, startPoint x: 697, startPoint y: 310, endPoint x: 841, endPoint y: 310, distance: 144.0
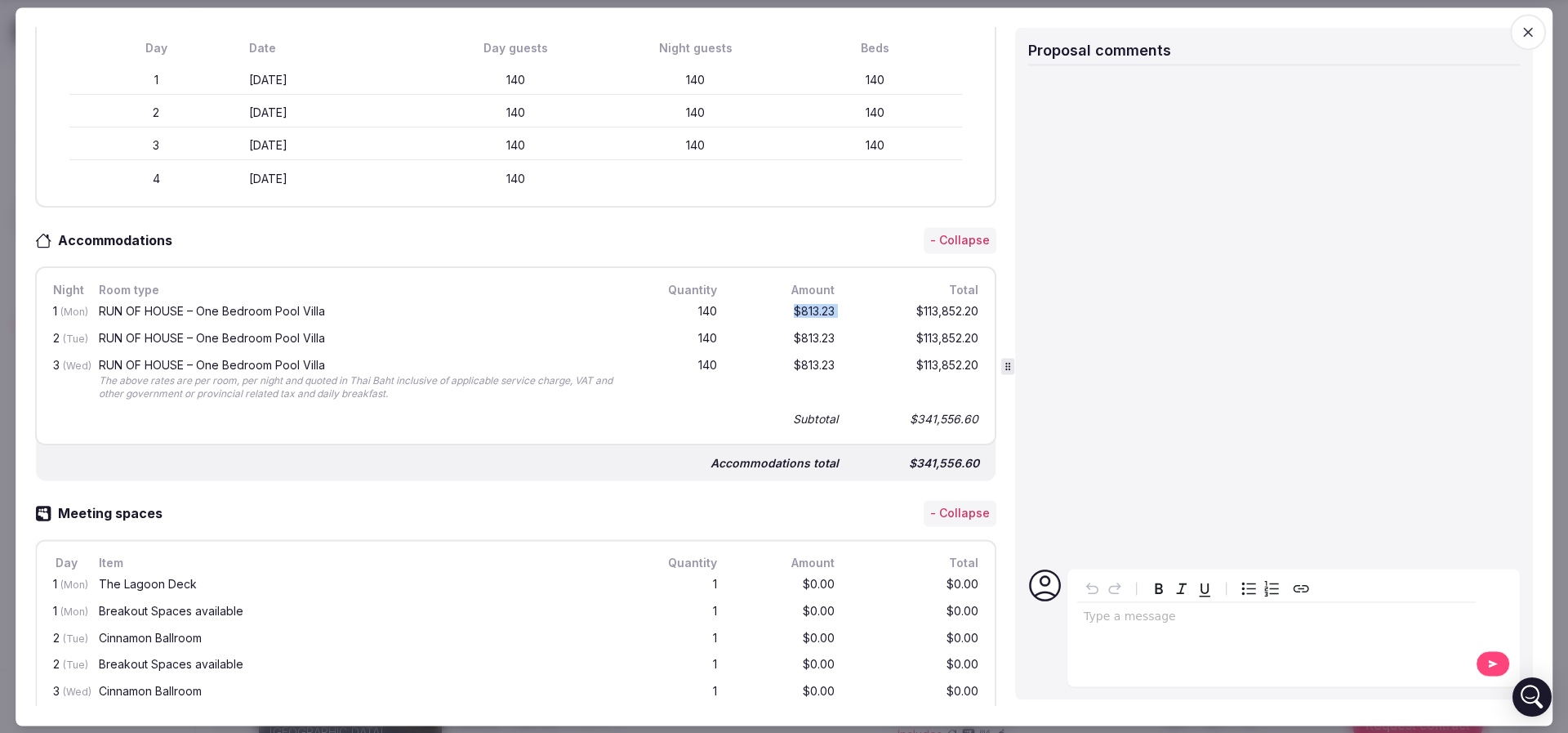
click at [841, 310] on div "1 (Mon) RUN OF HOUSE – One Bedroom Pool Villa 140 $813.23 $113,852.20" at bounding box center [516, 312] width 932 height 27
click at [851, 310] on div "$113,852.20" at bounding box center [916, 313] width 130 height 21
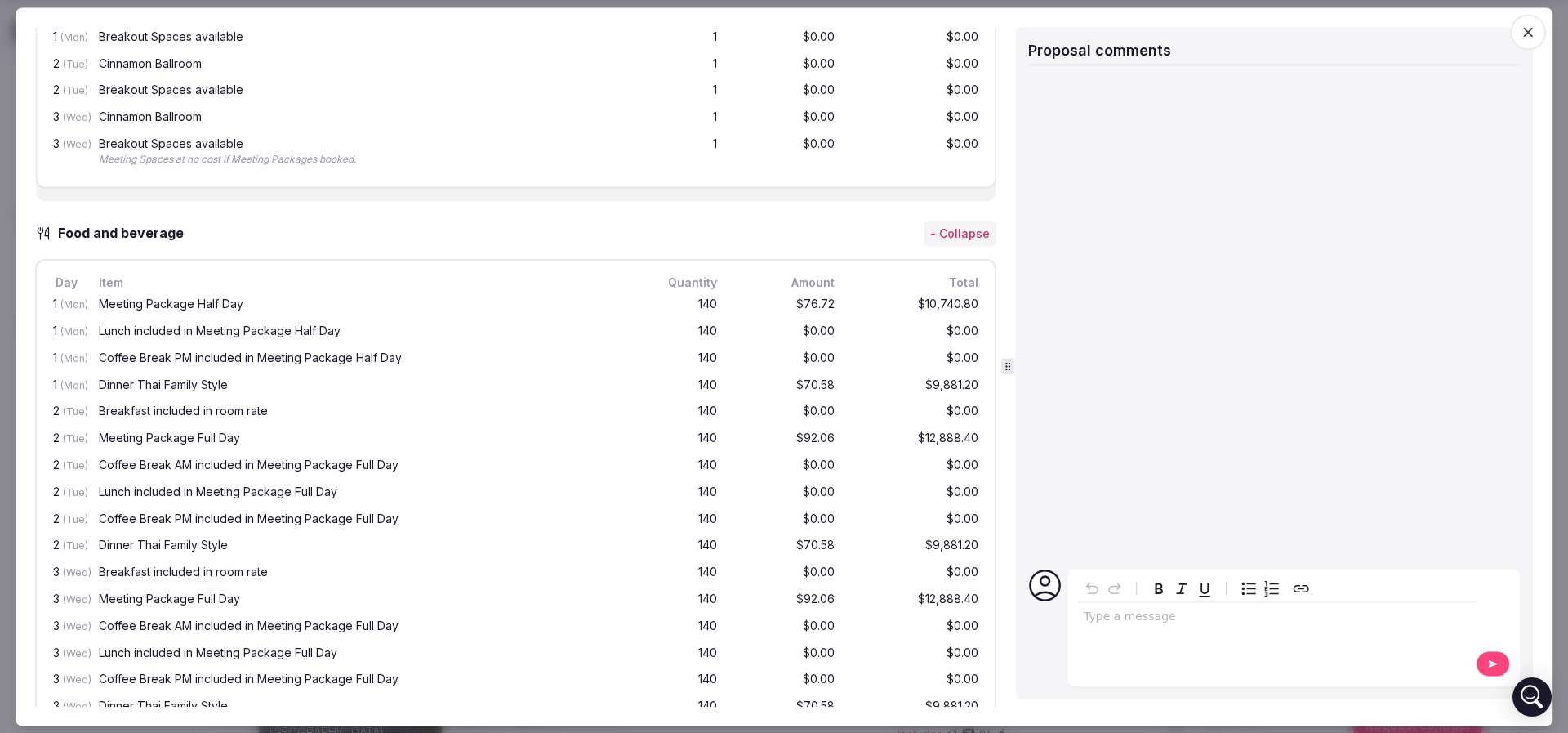
scroll to position [1103, 0]
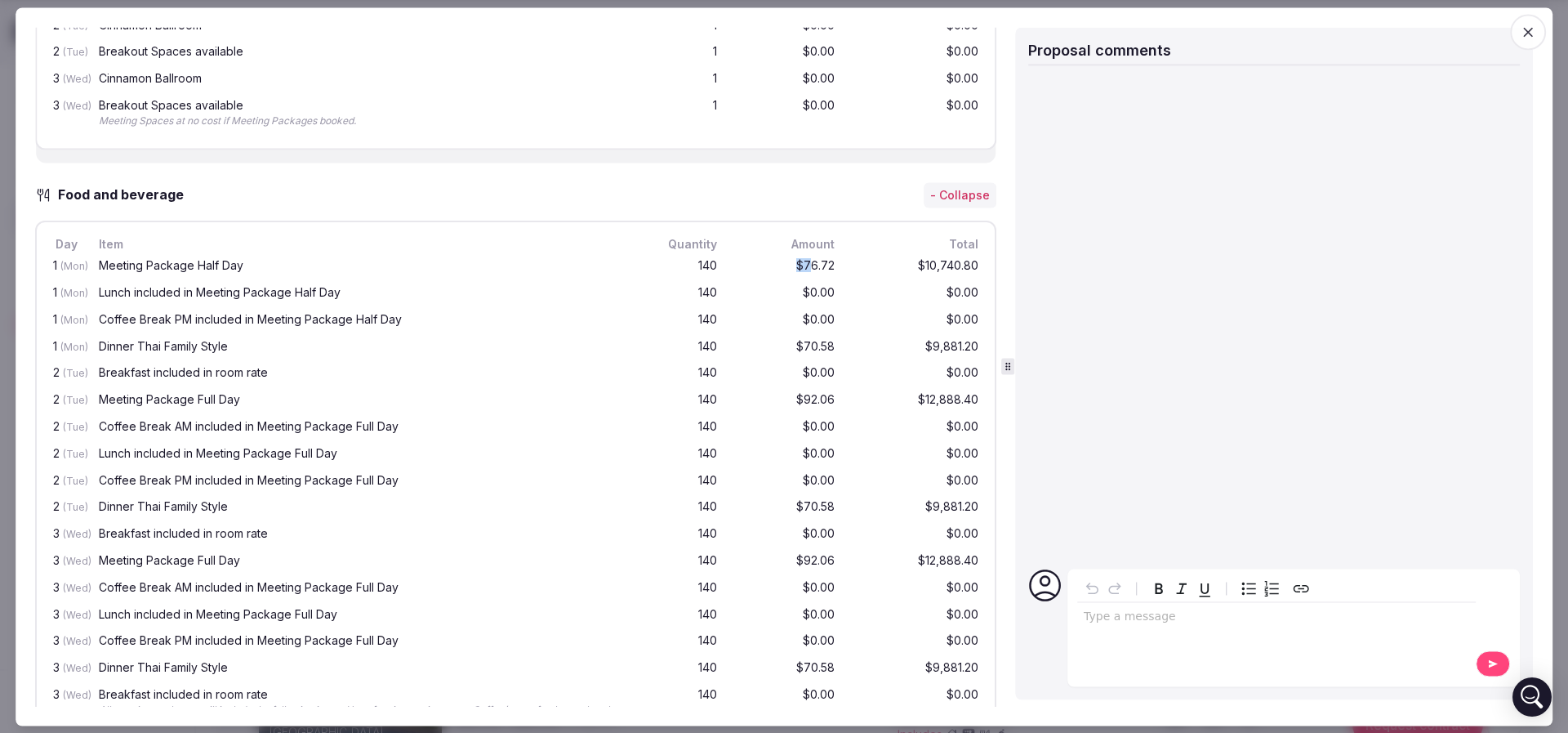
drag, startPoint x: 738, startPoint y: 261, endPoint x: 796, endPoint y: 264, distance: 58.1
click at [796, 264] on div "$76.72" at bounding box center [785, 268] width 104 height 21
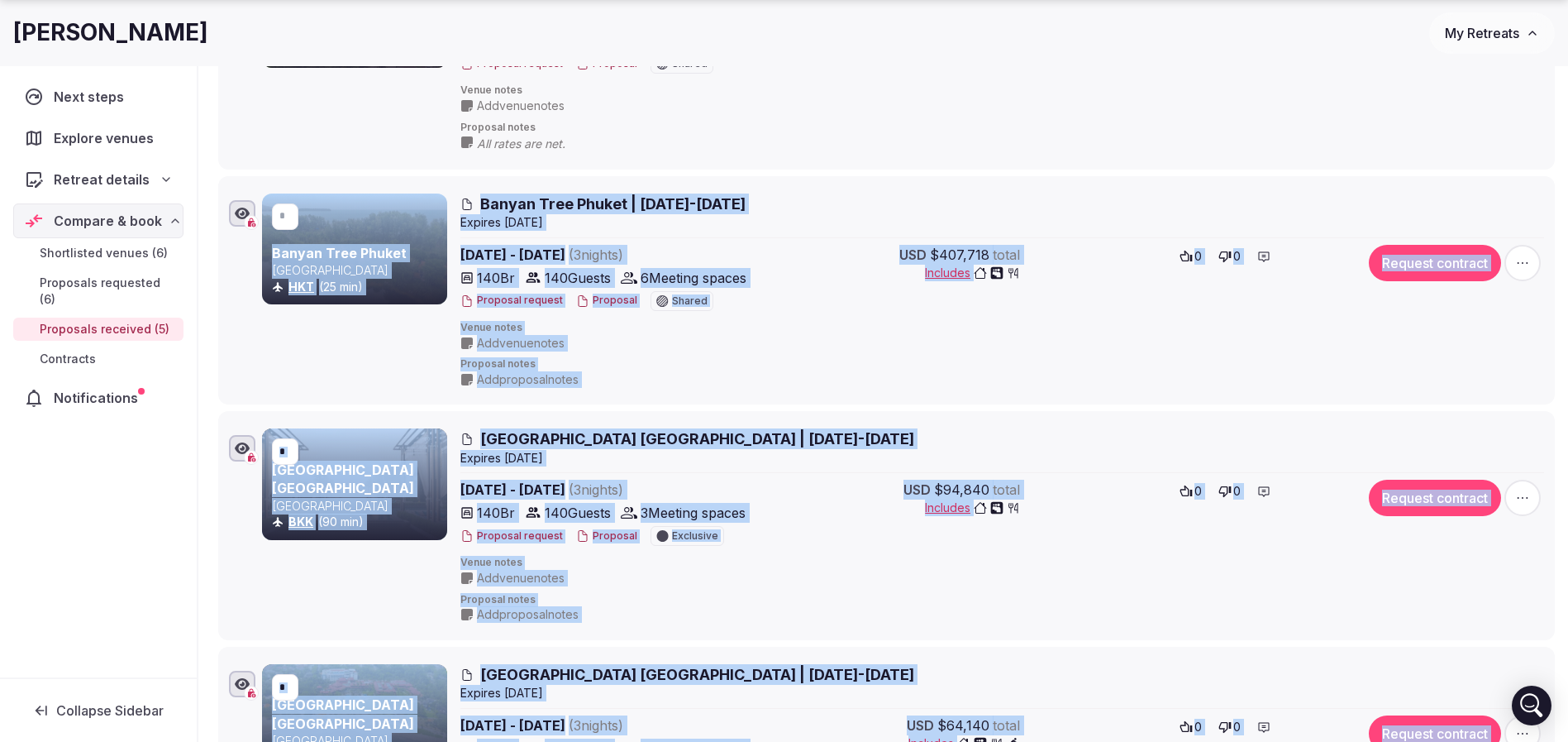
drag, startPoint x: 9, startPoint y: 256, endPoint x: 354, endPoint y: 425, distance: 384.2
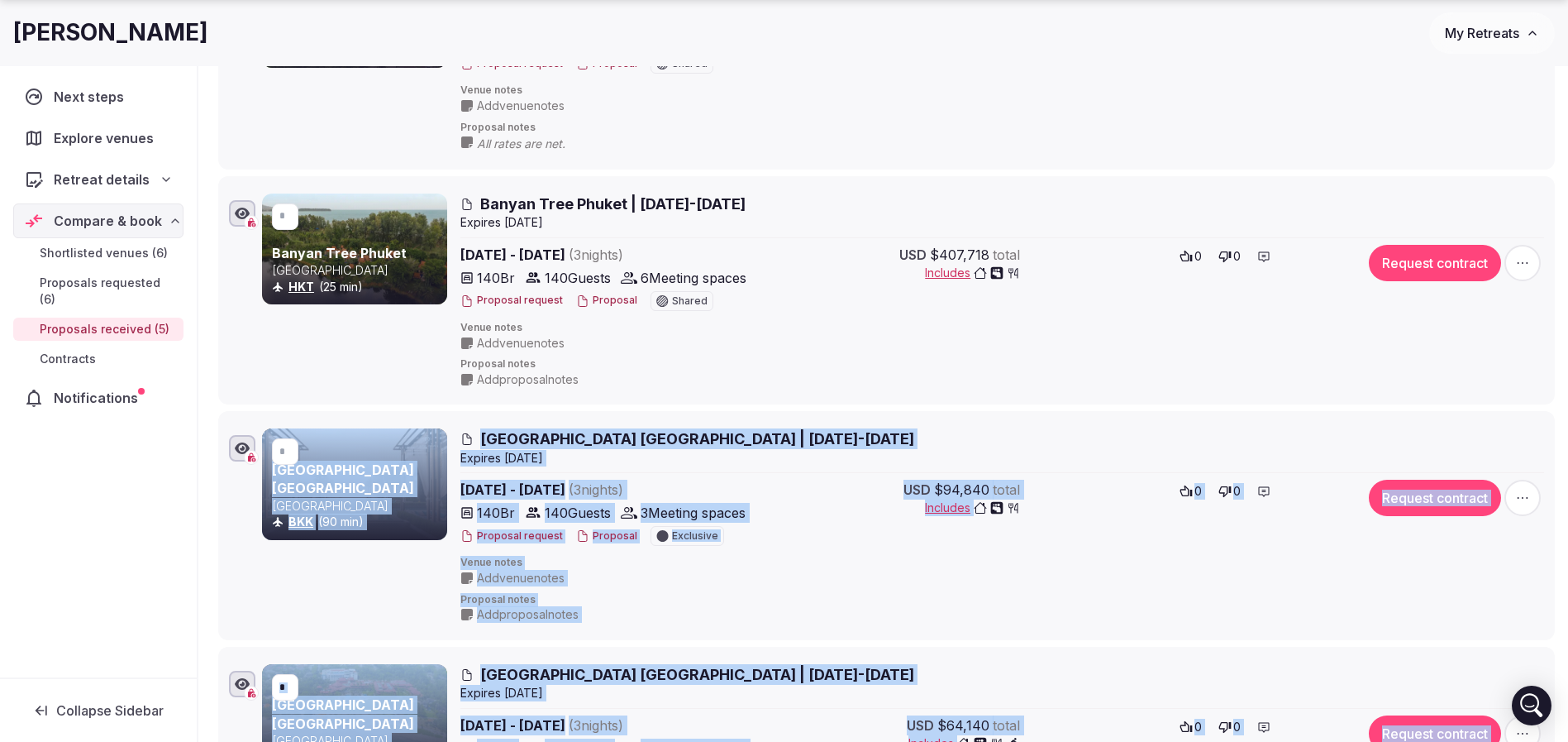
click at [794, 551] on div "Cape Dara Resort Pattaya | 23-26 March 2026 Expire s Oct 15th, 2025 Mar 23rd - …" at bounding box center [1002, 525] width 1083 height 194
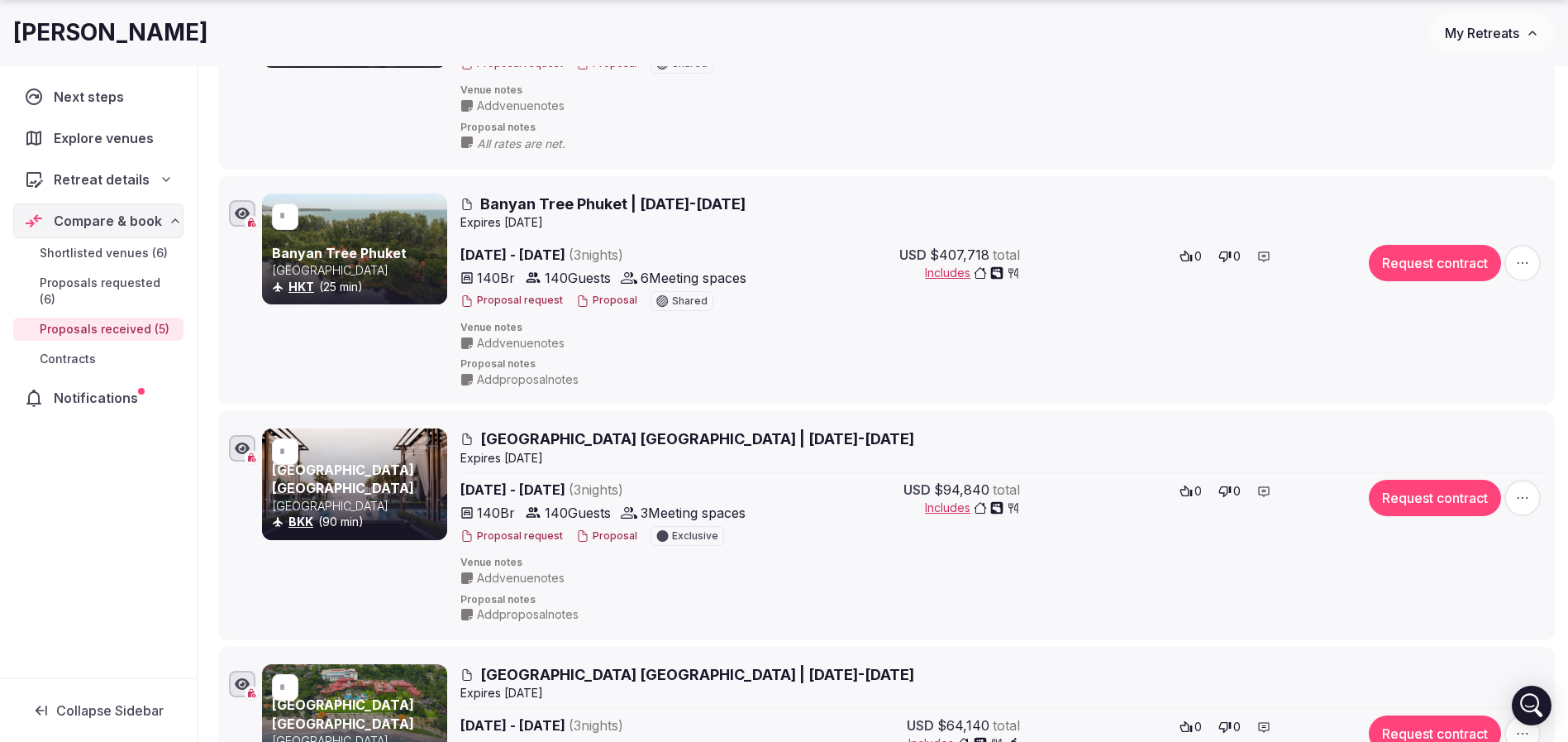
click at [598, 295] on button "Proposal" at bounding box center [606, 301] width 61 height 14
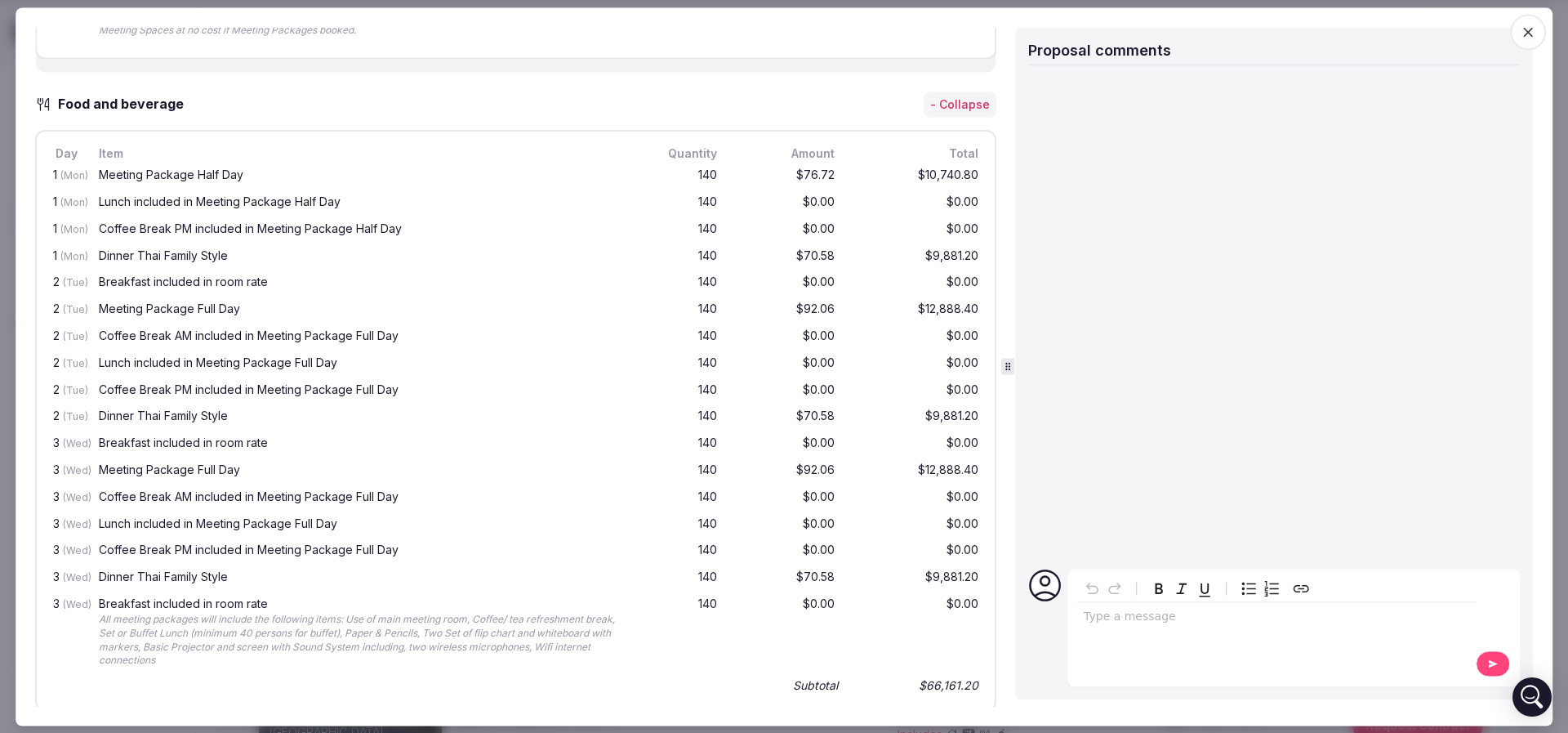
scroll to position [1225, 0]
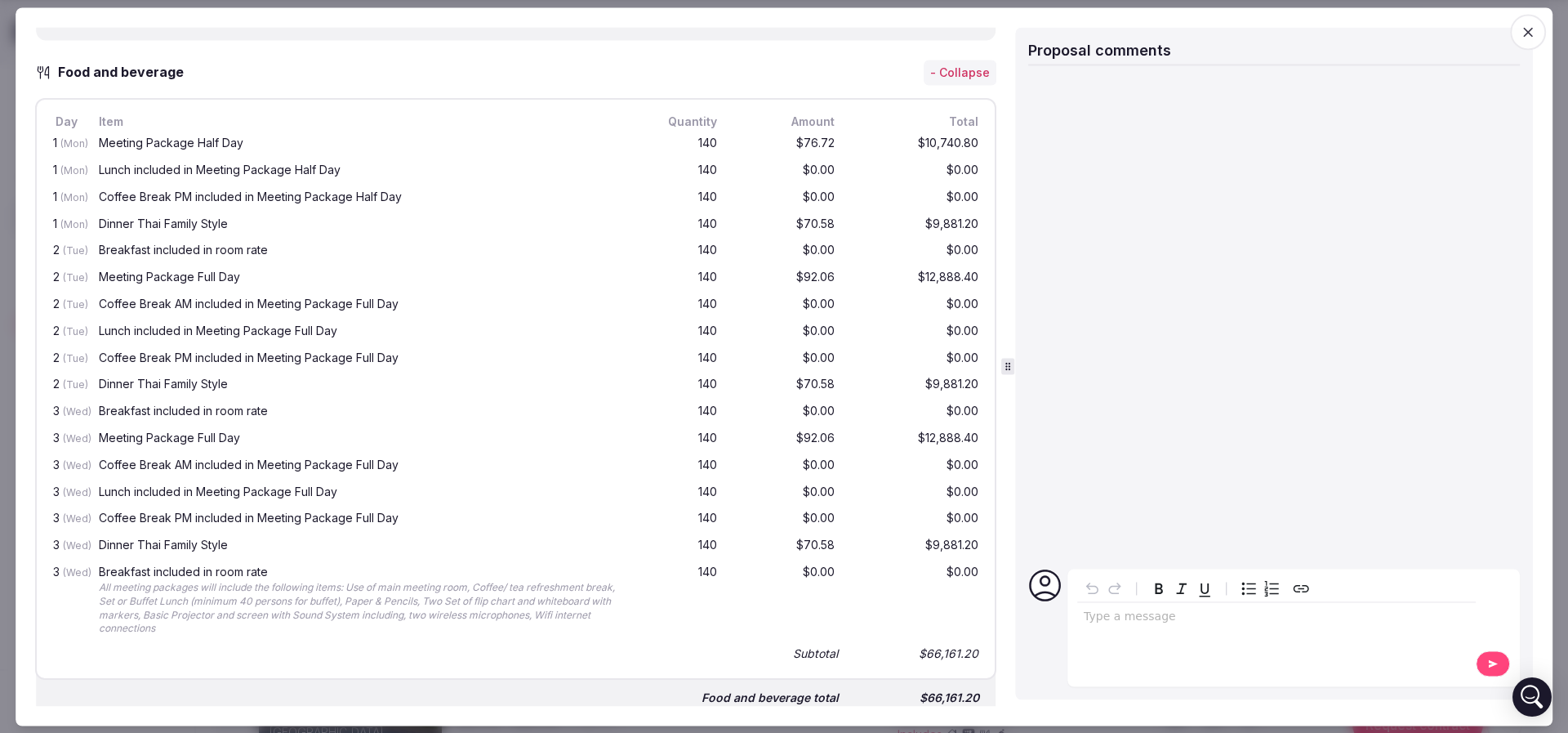
click at [213, 540] on div "Dinner Thai Family Style" at bounding box center [362, 545] width 526 height 11
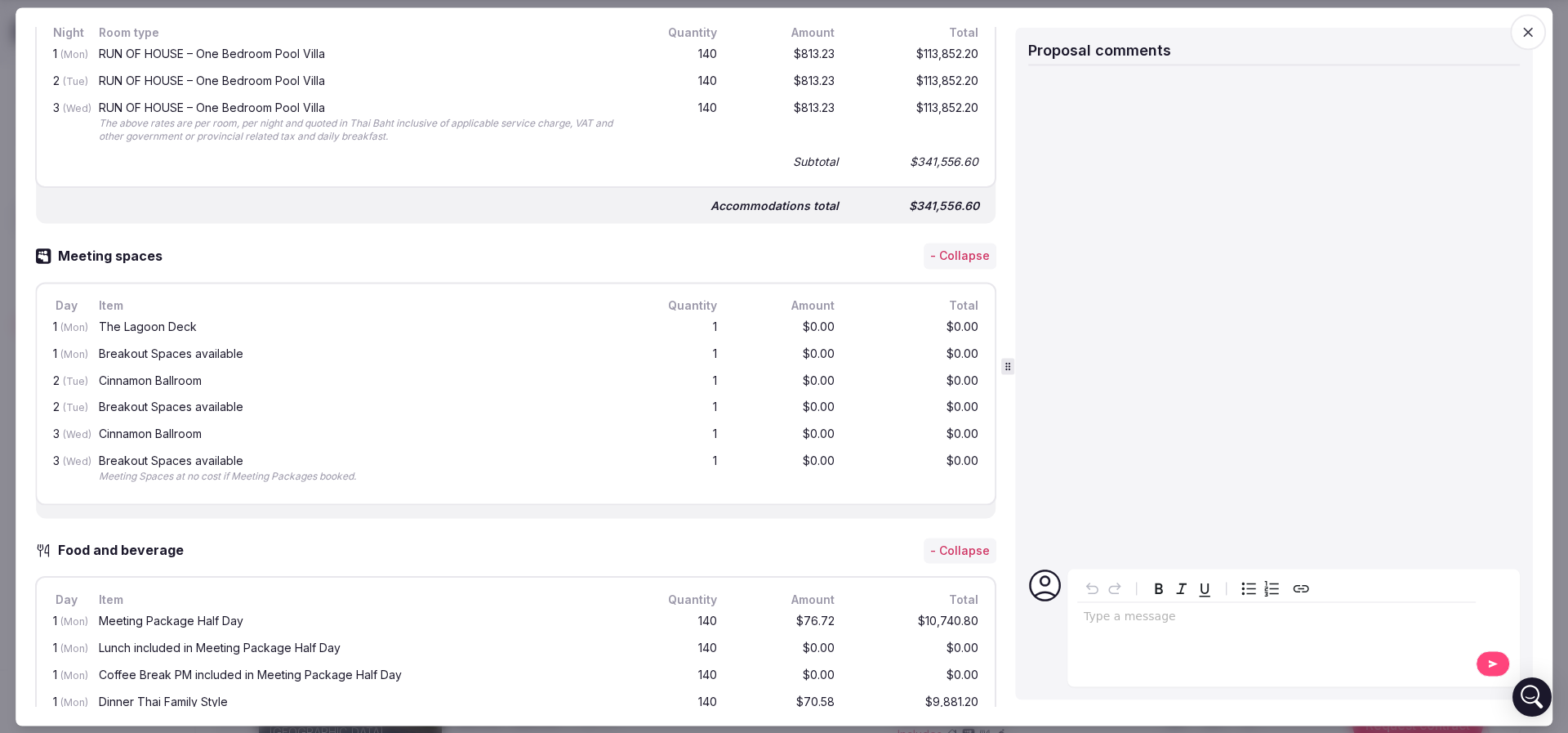
scroll to position [735, 0]
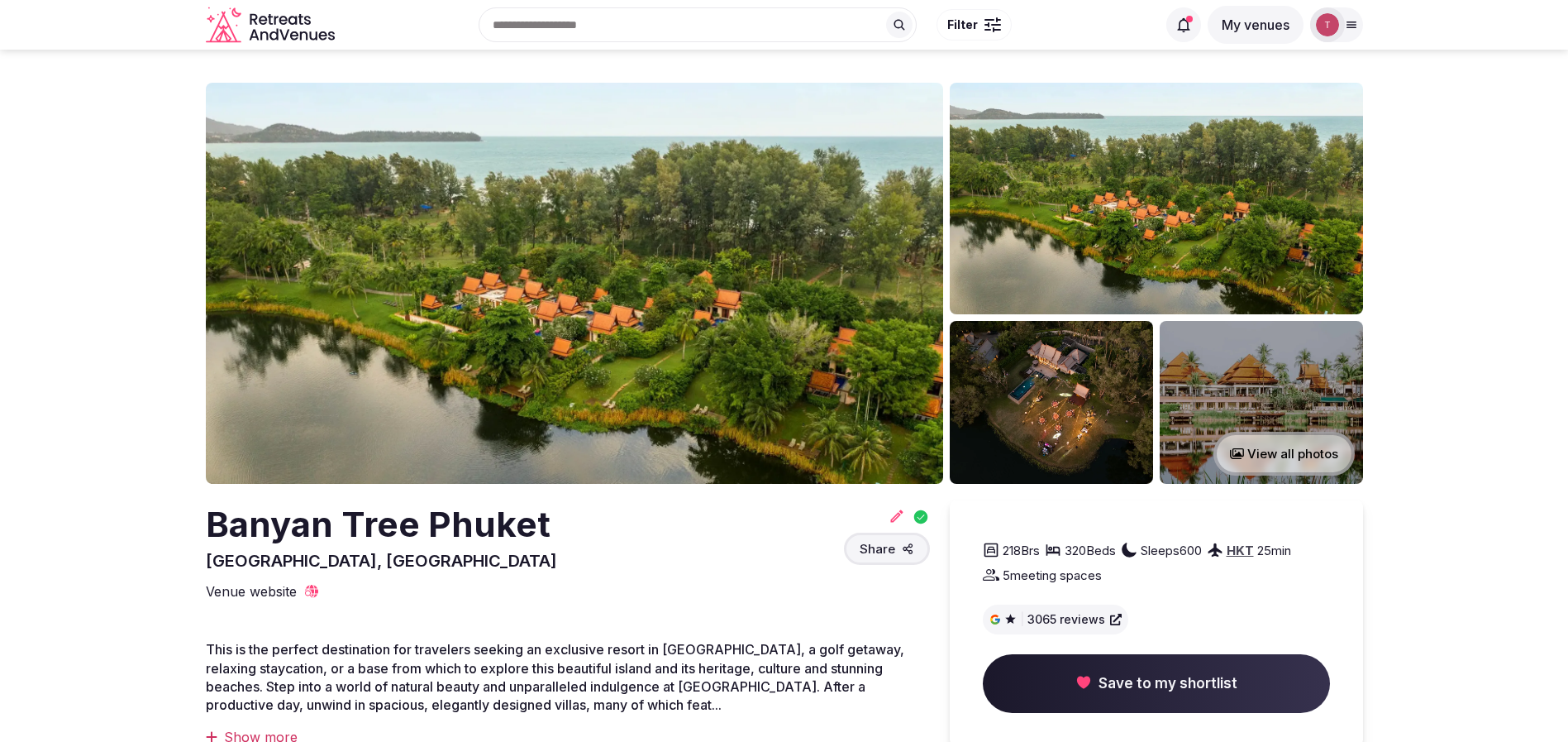
click at [575, 281] on img at bounding box center [575, 283] width 737 height 401
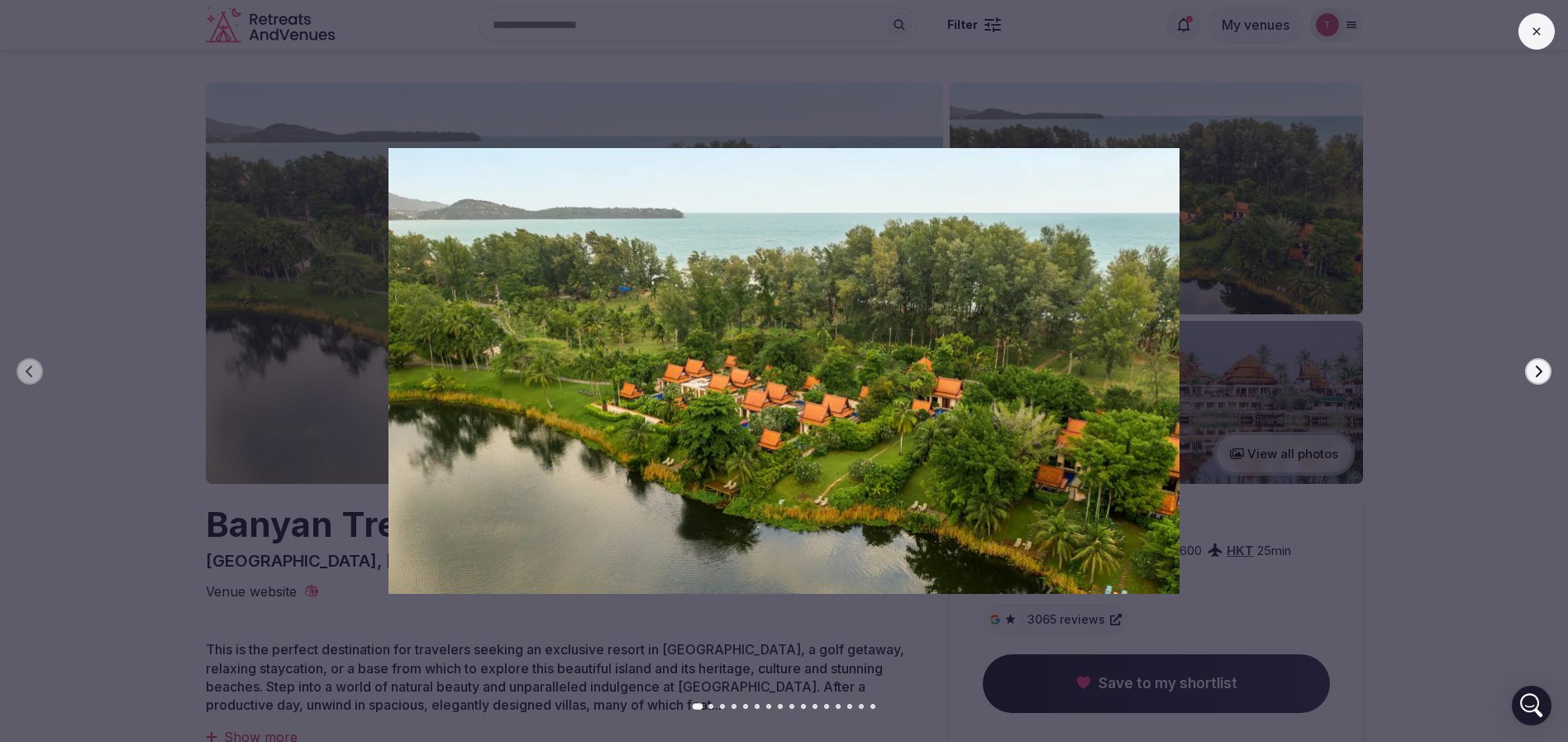
click at [1538, 365] on icon "button" at bounding box center [1537, 371] width 13 height 13
click at [1538, 372] on icon "button" at bounding box center [1537, 371] width 13 height 13
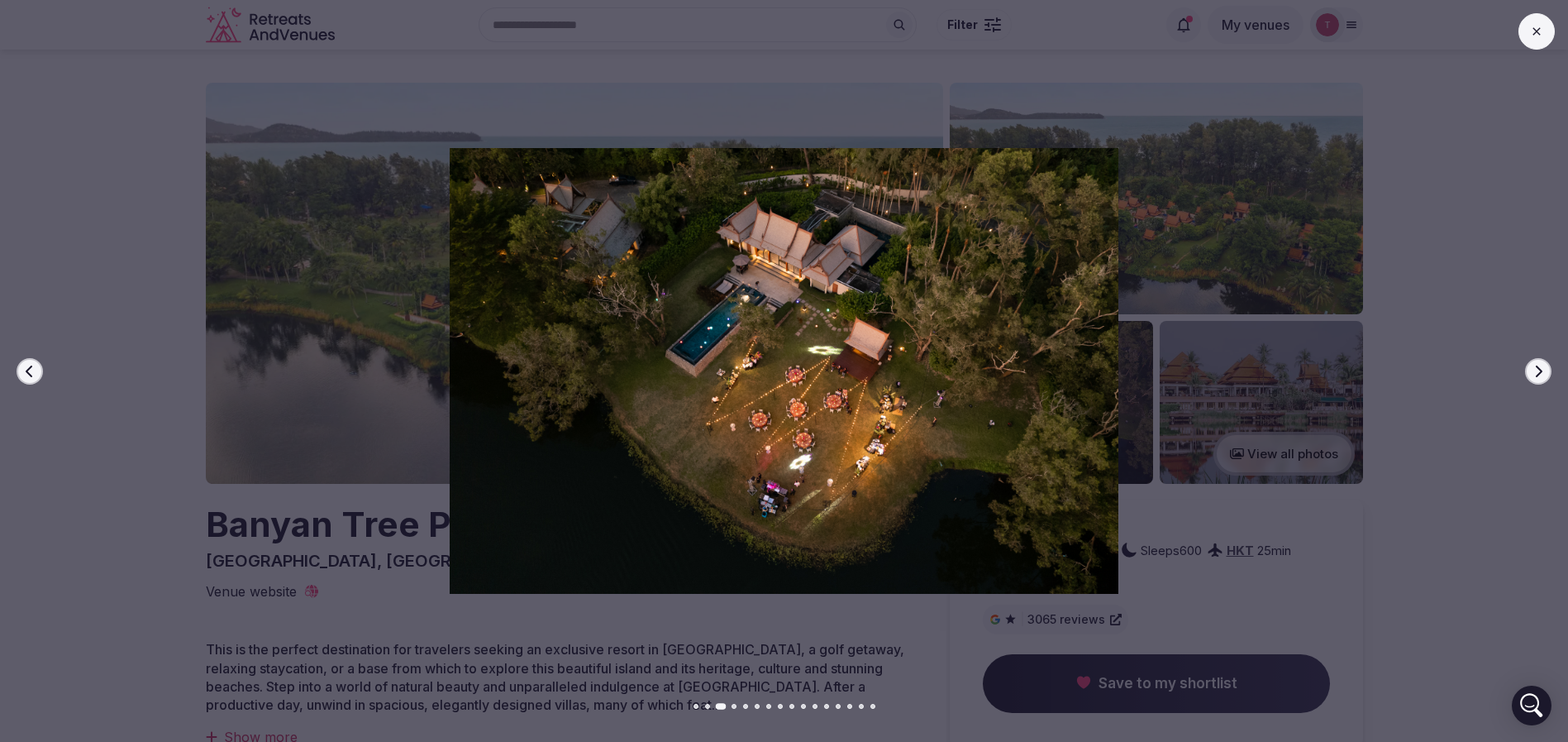
click at [1538, 372] on icon "button" at bounding box center [1537, 371] width 13 height 13
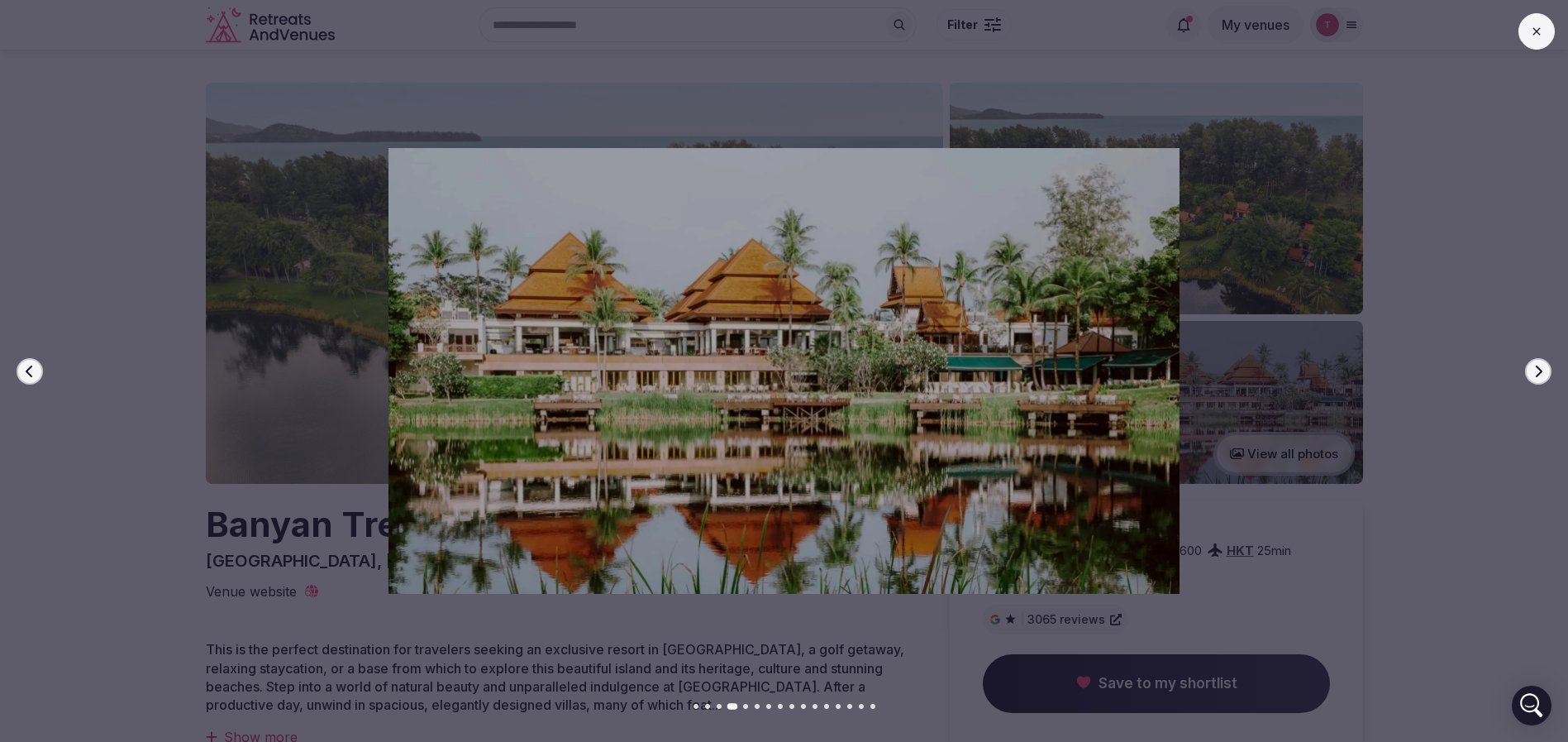
click at [1538, 372] on icon "button" at bounding box center [1537, 371] width 13 height 13
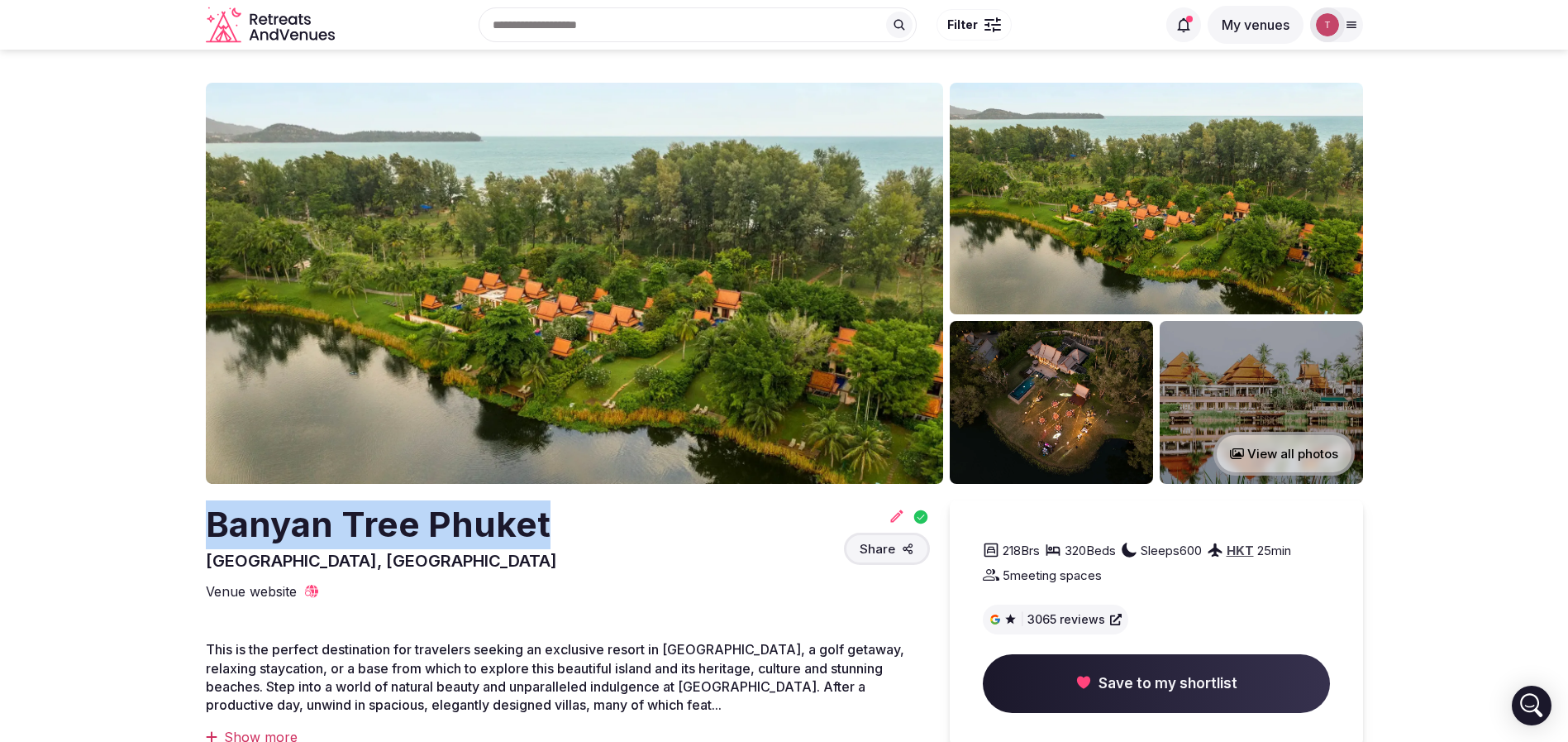
drag, startPoint x: 184, startPoint y: 517, endPoint x: 645, endPoint y: 541, distance: 461.6
copy h2 "Banyan Tree Phuket"
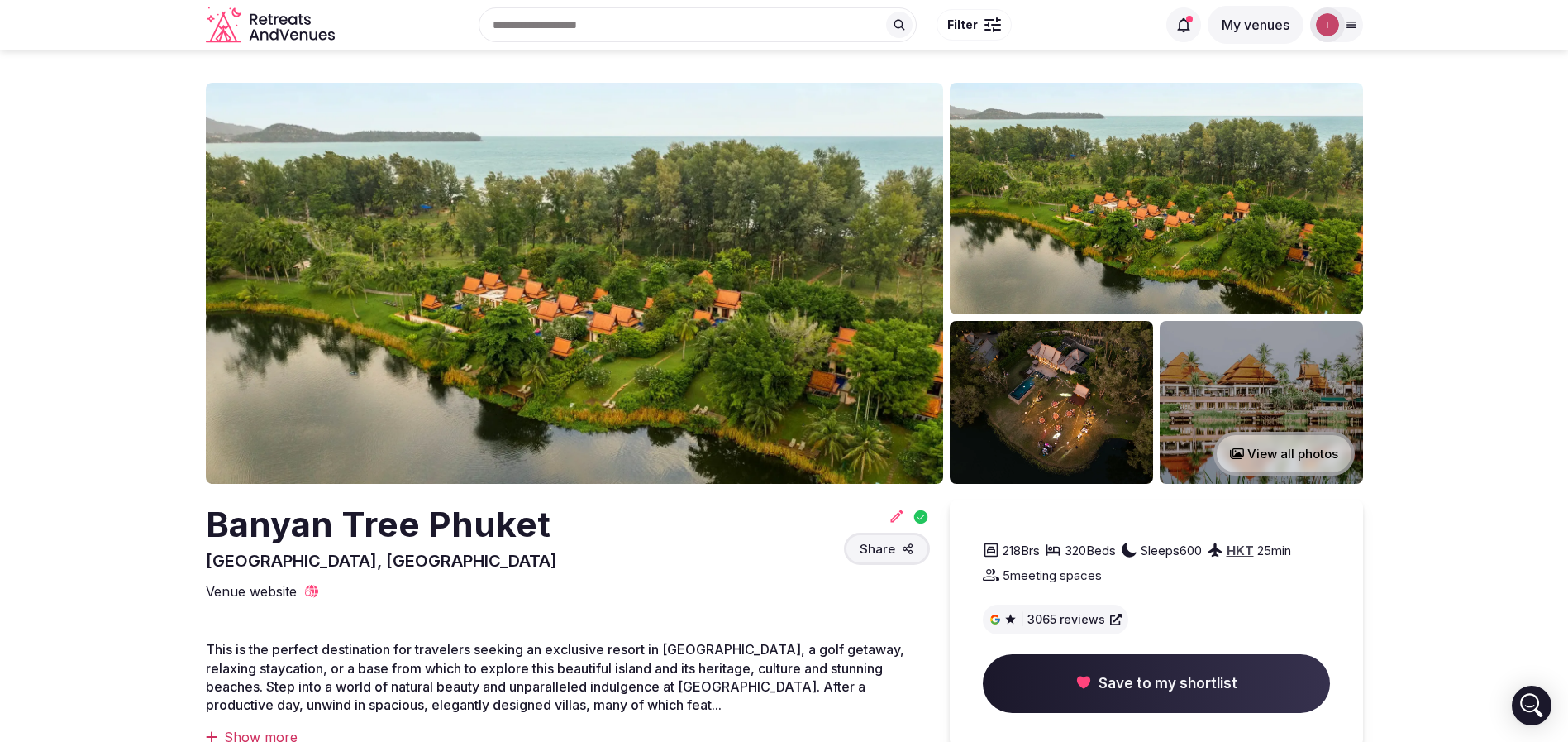
click at [244, 669] on span "This is the perfect destination for travelers seeking an exclusive resort in [G…" at bounding box center [555, 676] width 698 height 72
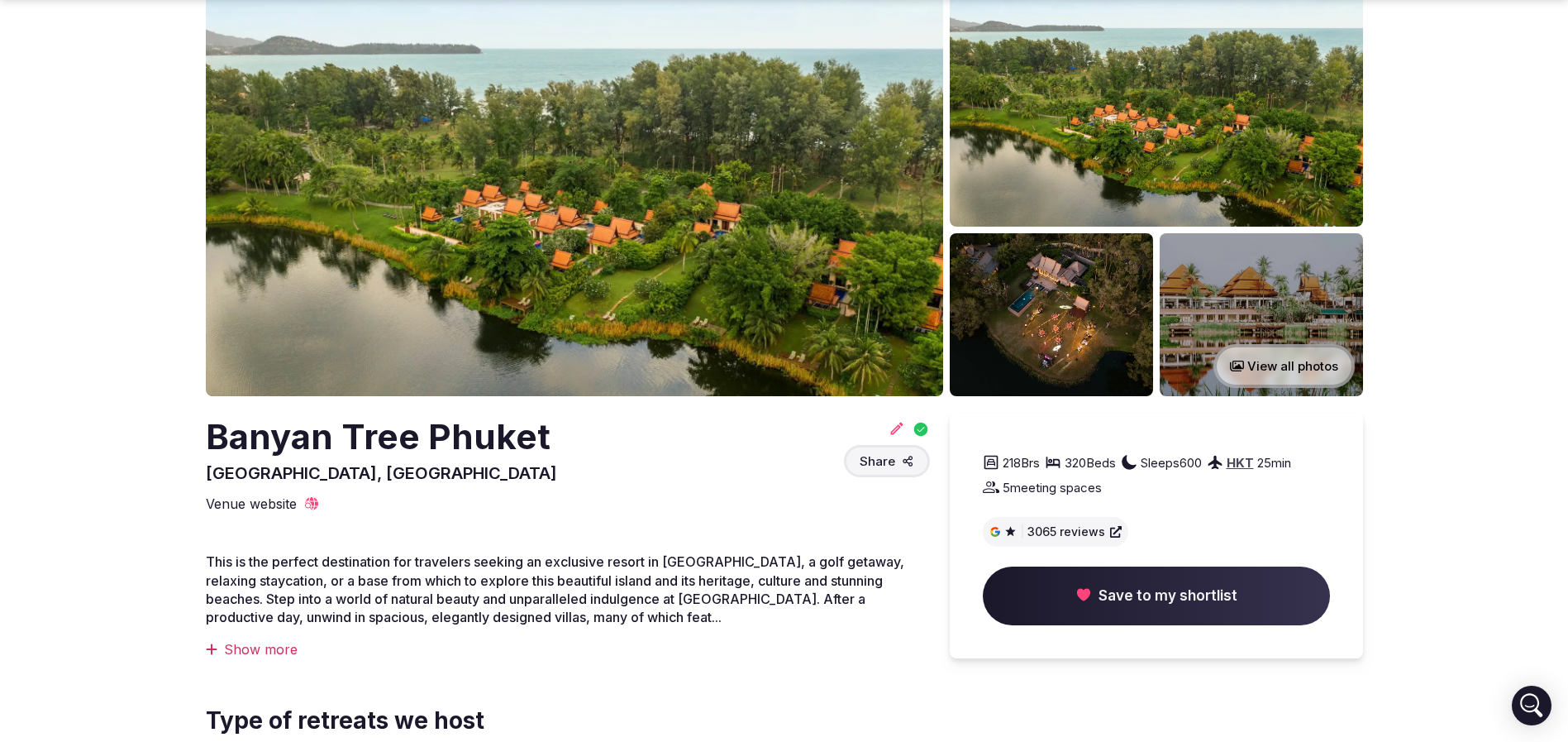
scroll to position [124, 0]
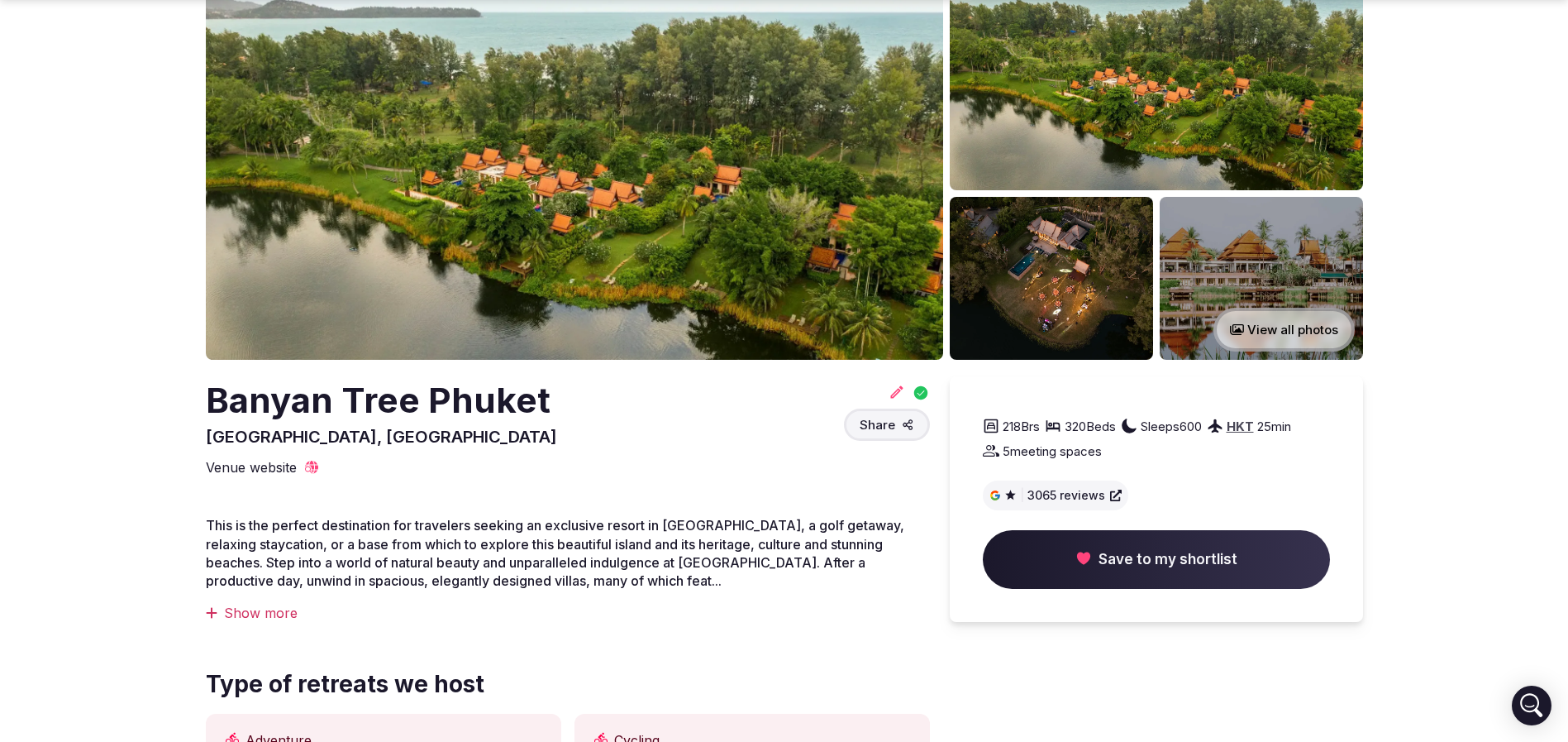
click at [892, 394] on icon at bounding box center [896, 392] width 12 height 12
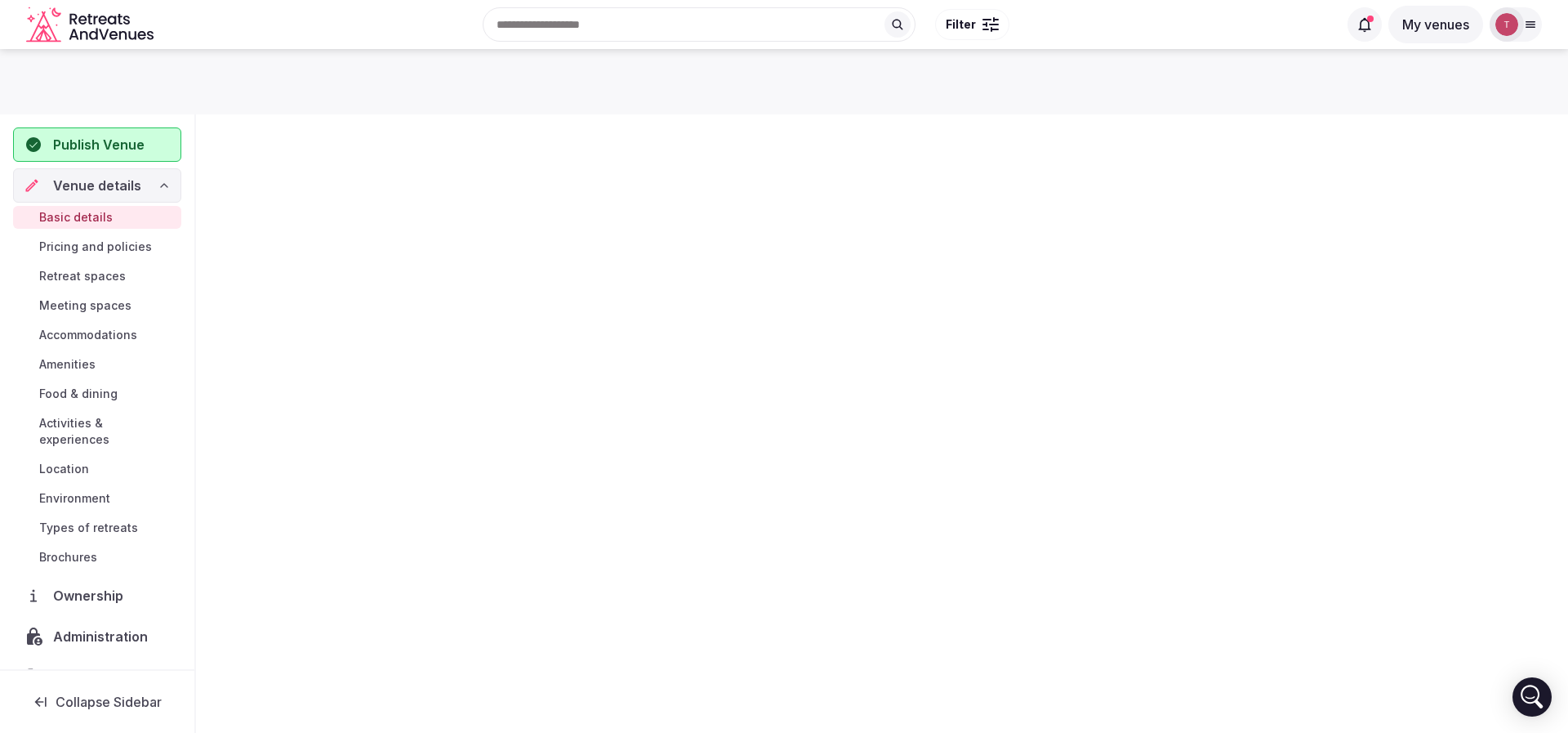
click at [886, 385] on div "Publish Venue Venue details Basic details Pricing and policies Retreat spaces M…" at bounding box center [784, 386] width 1568 height 674
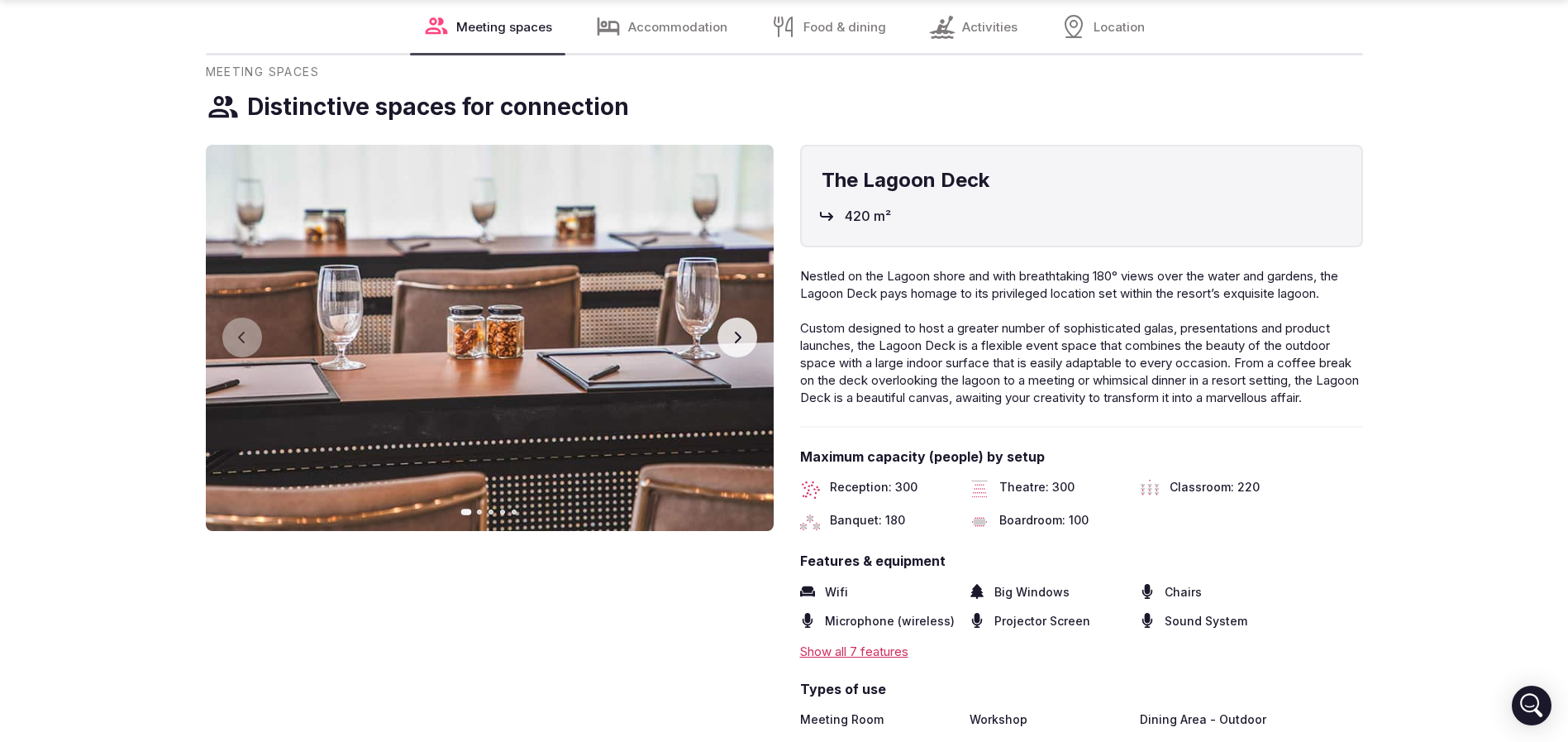
scroll to position [2356, 0]
click at [1230, 498] on span "Classroom: 220" at bounding box center [1214, 488] width 90 height 20
click at [1254, 498] on span "Classroom: 220" at bounding box center [1214, 488] width 90 height 20
drag, startPoint x: 1283, startPoint y: 499, endPoint x: 1144, endPoint y: 488, distance: 139.4
click at [1144, 488] on div "Maximum capacity (people) by setup Reception: 300 Theatre: 300 Classroom: 220 B…" at bounding box center [1081, 489] width 563 height 85
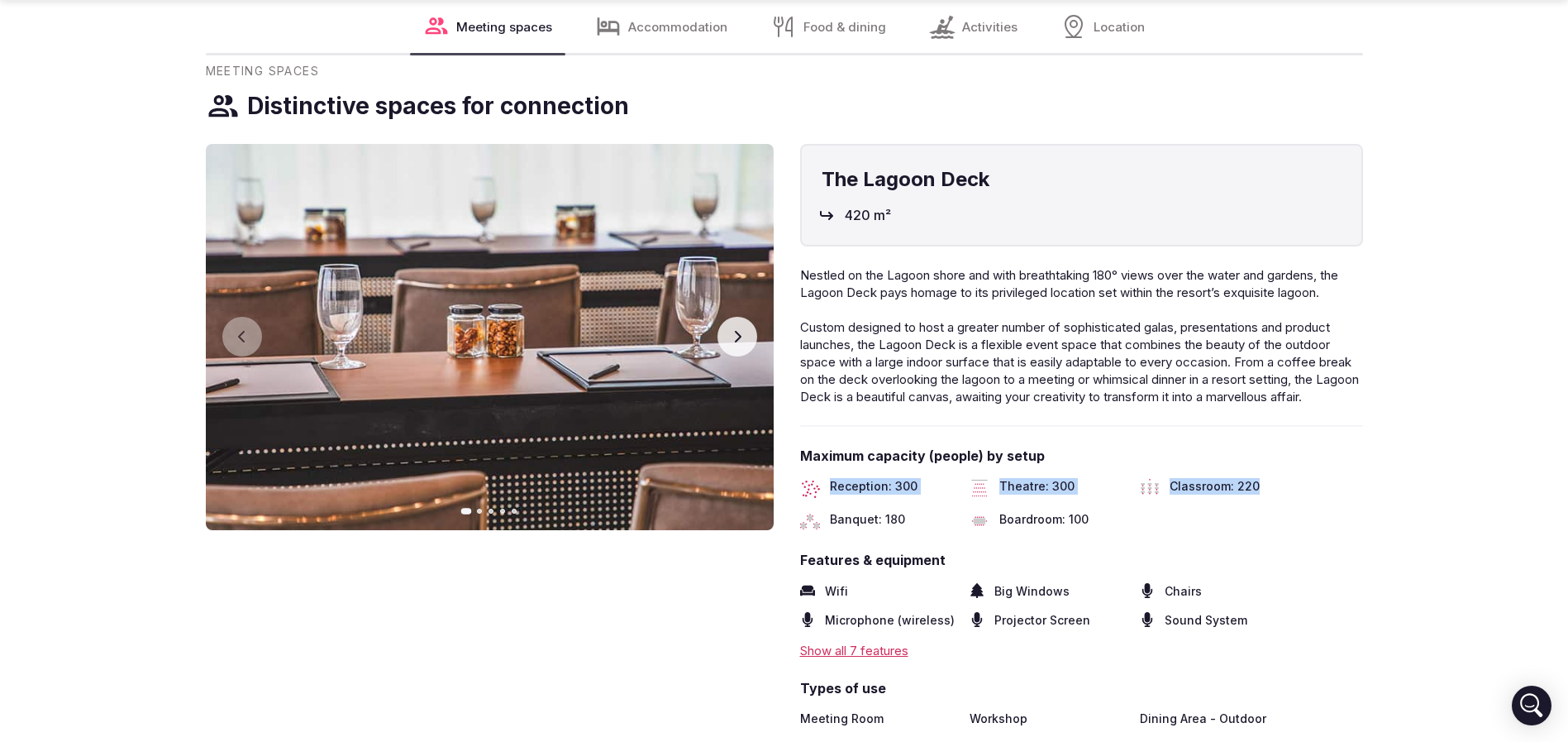
click at [1144, 488] on div "Maximum capacity (people) by setup Reception: 300 Theatre: 300 Classroom: 220 B…" at bounding box center [1081, 489] width 563 height 85
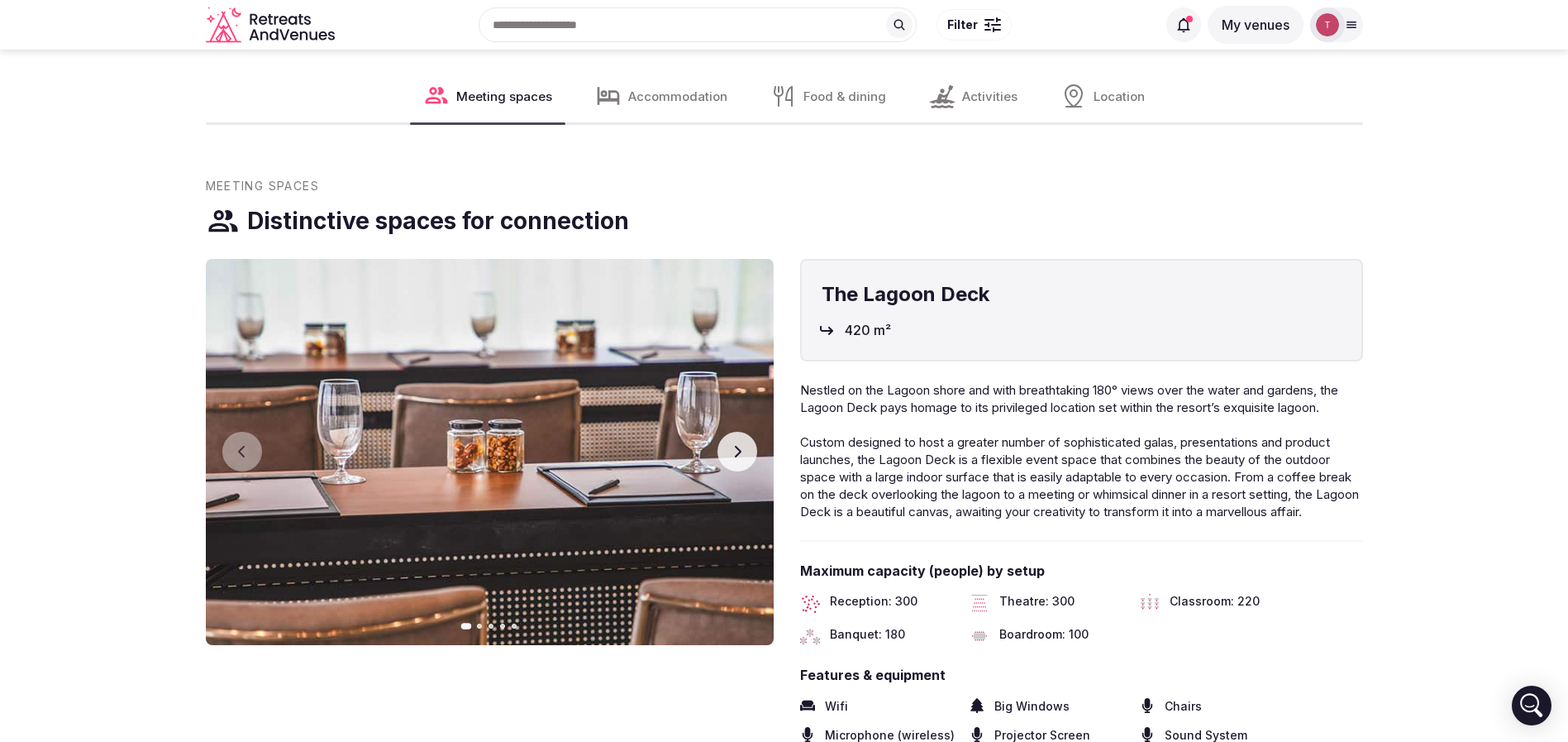
scroll to position [2232, 0]
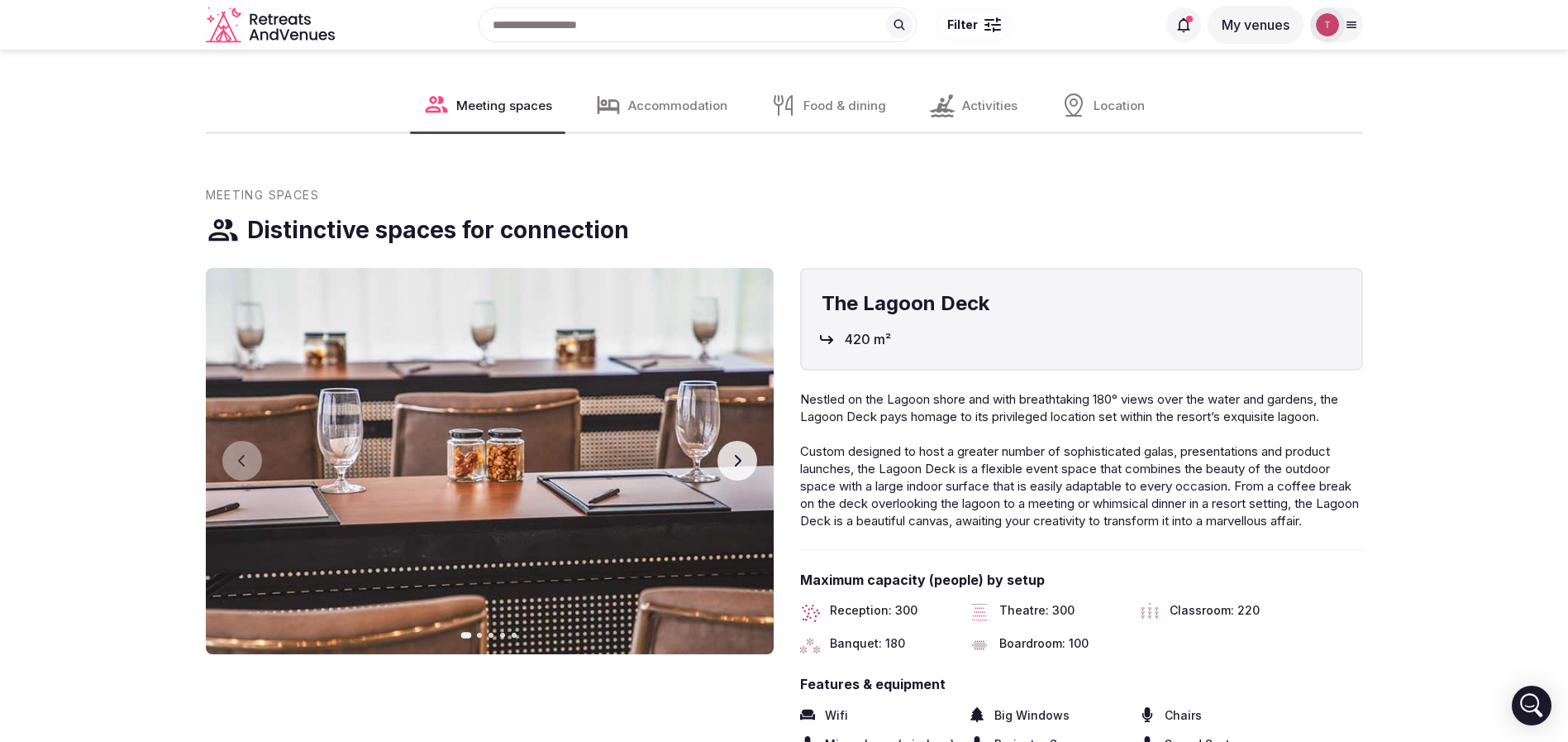
click at [741, 461] on icon "button" at bounding box center [736, 460] width 13 height 13
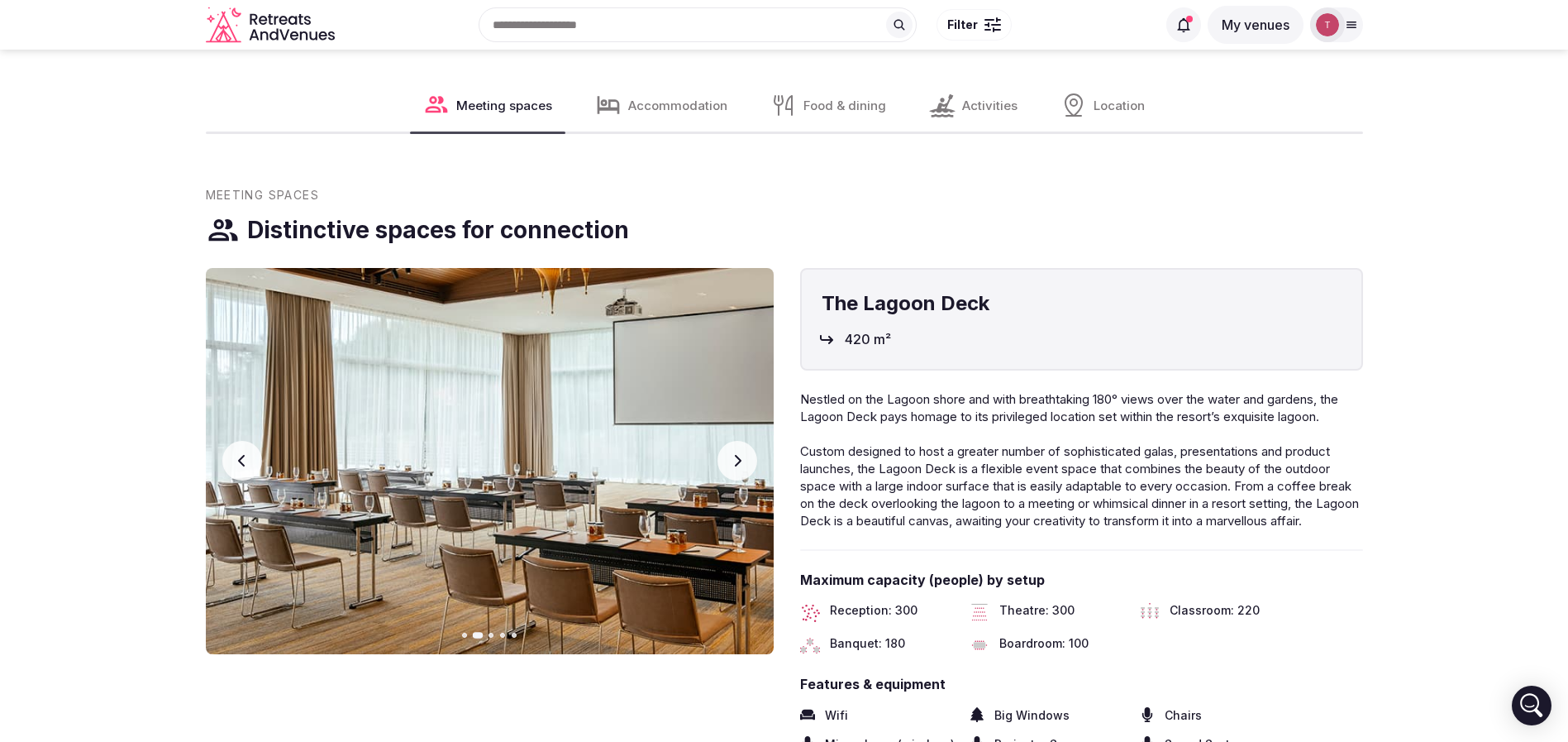
click at [741, 461] on icon "button" at bounding box center [736, 460] width 13 height 13
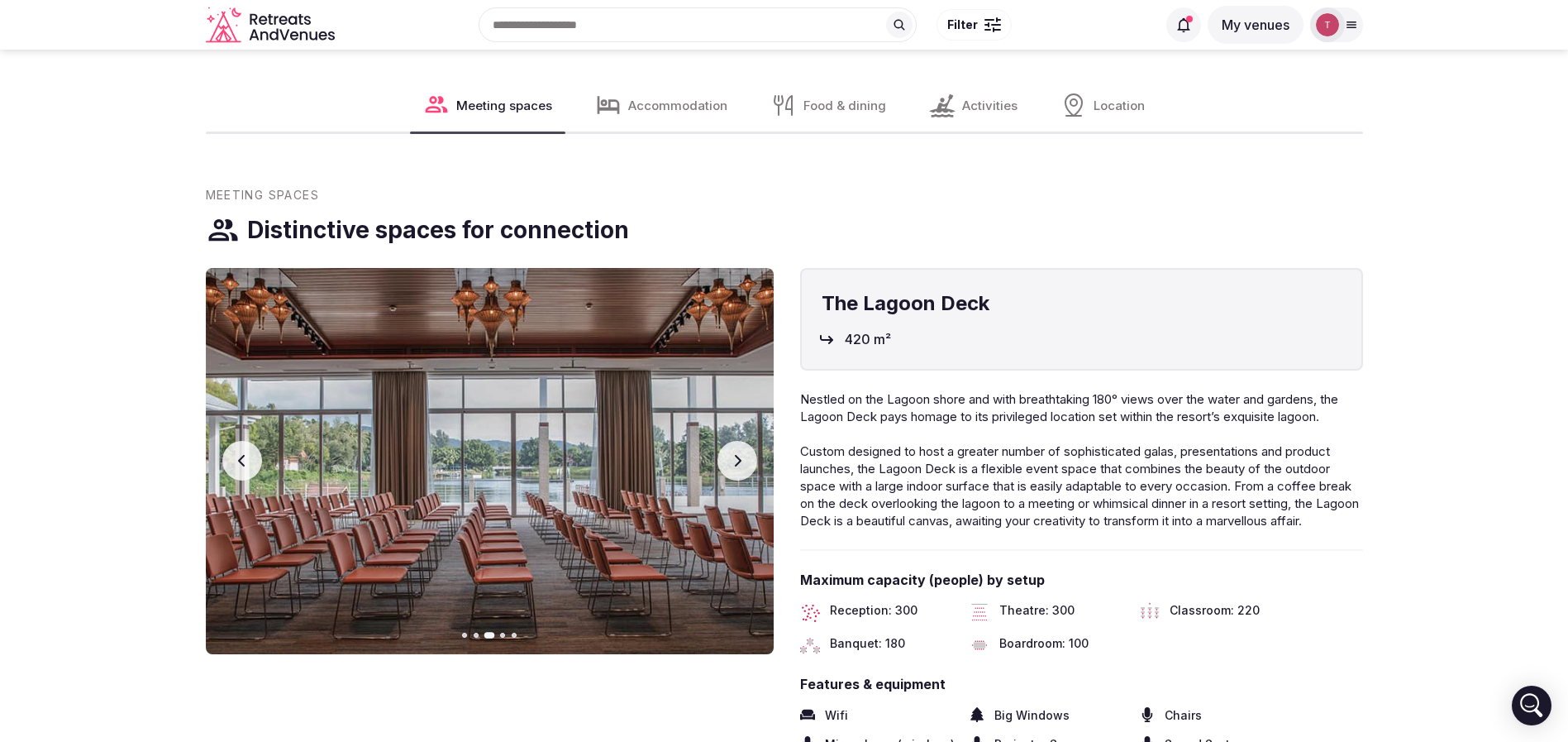
click at [741, 461] on icon "button" at bounding box center [736, 460] width 13 height 13
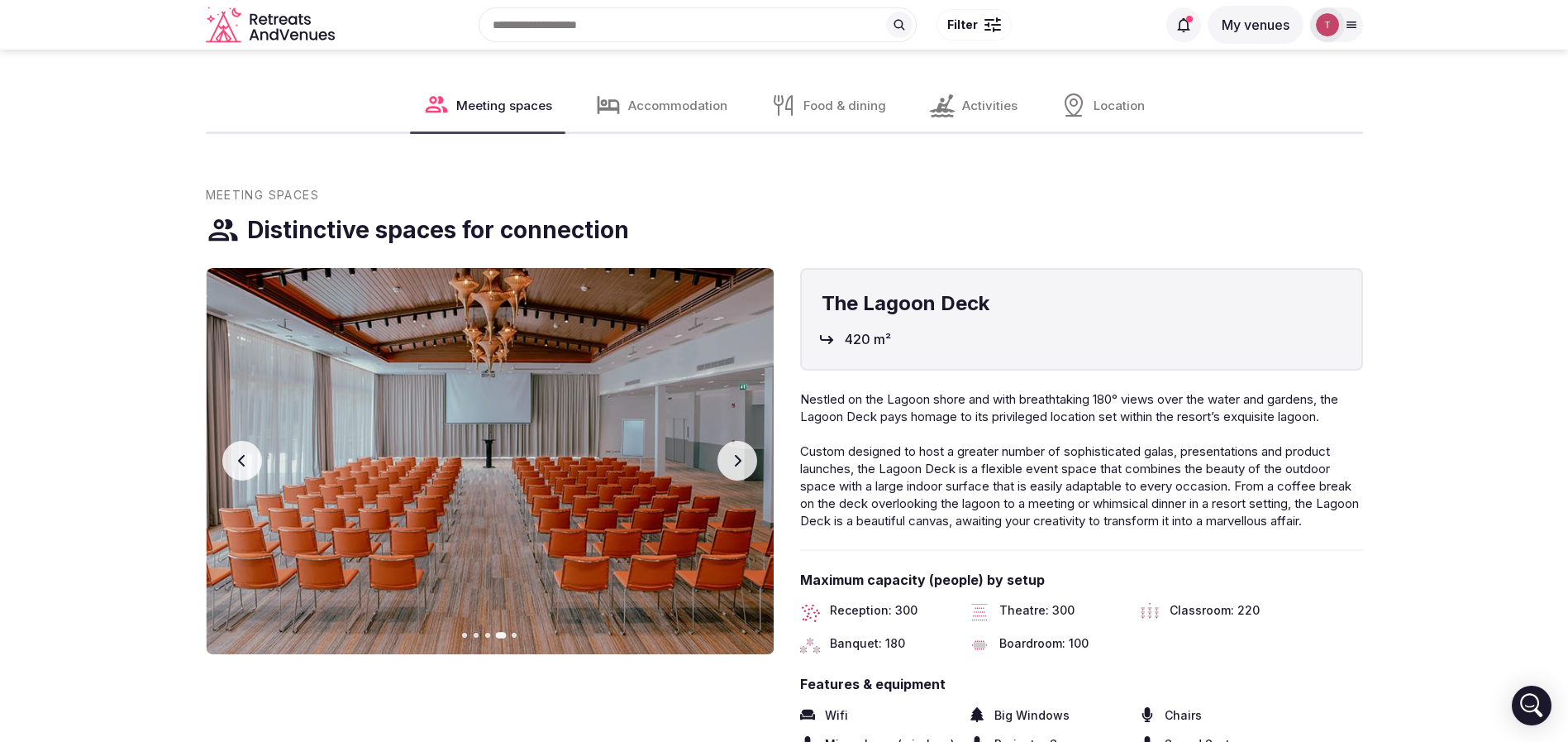
click at [741, 461] on icon "button" at bounding box center [736, 460] width 13 height 13
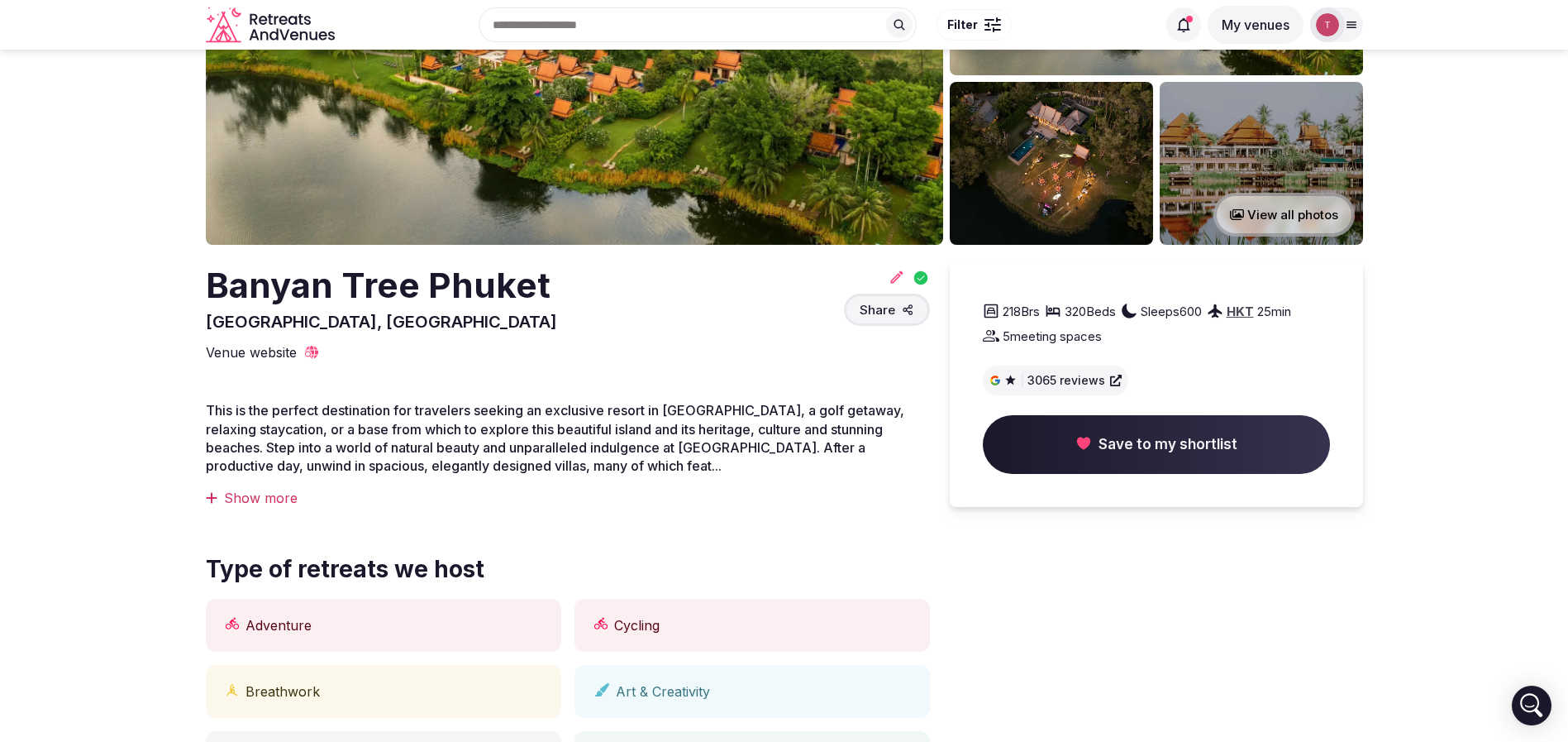
scroll to position [0, 0]
